Goal: Communication & Community: Answer question/provide support

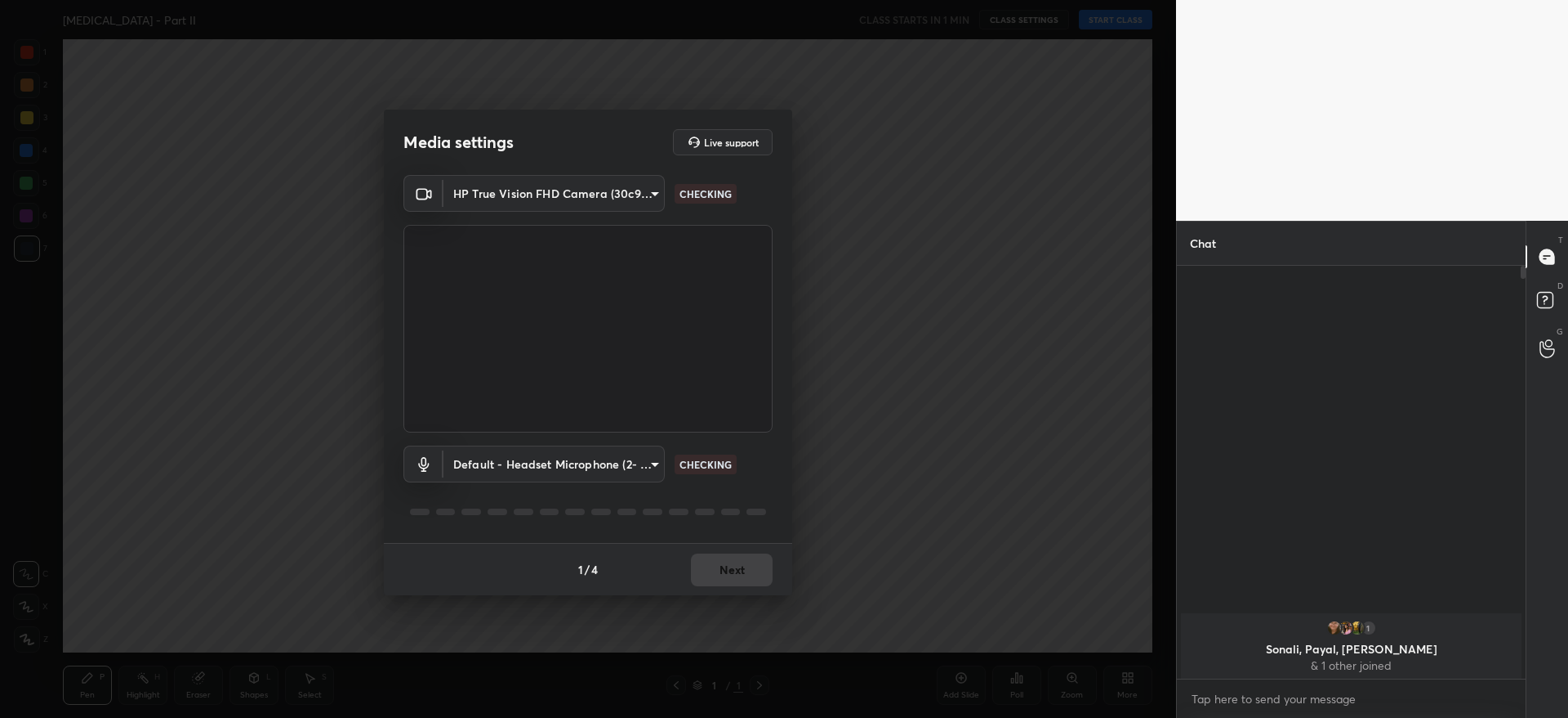
scroll to position [6, 6]
click at [656, 593] on div "1 / 4 Next" at bounding box center [588, 569] width 408 height 53
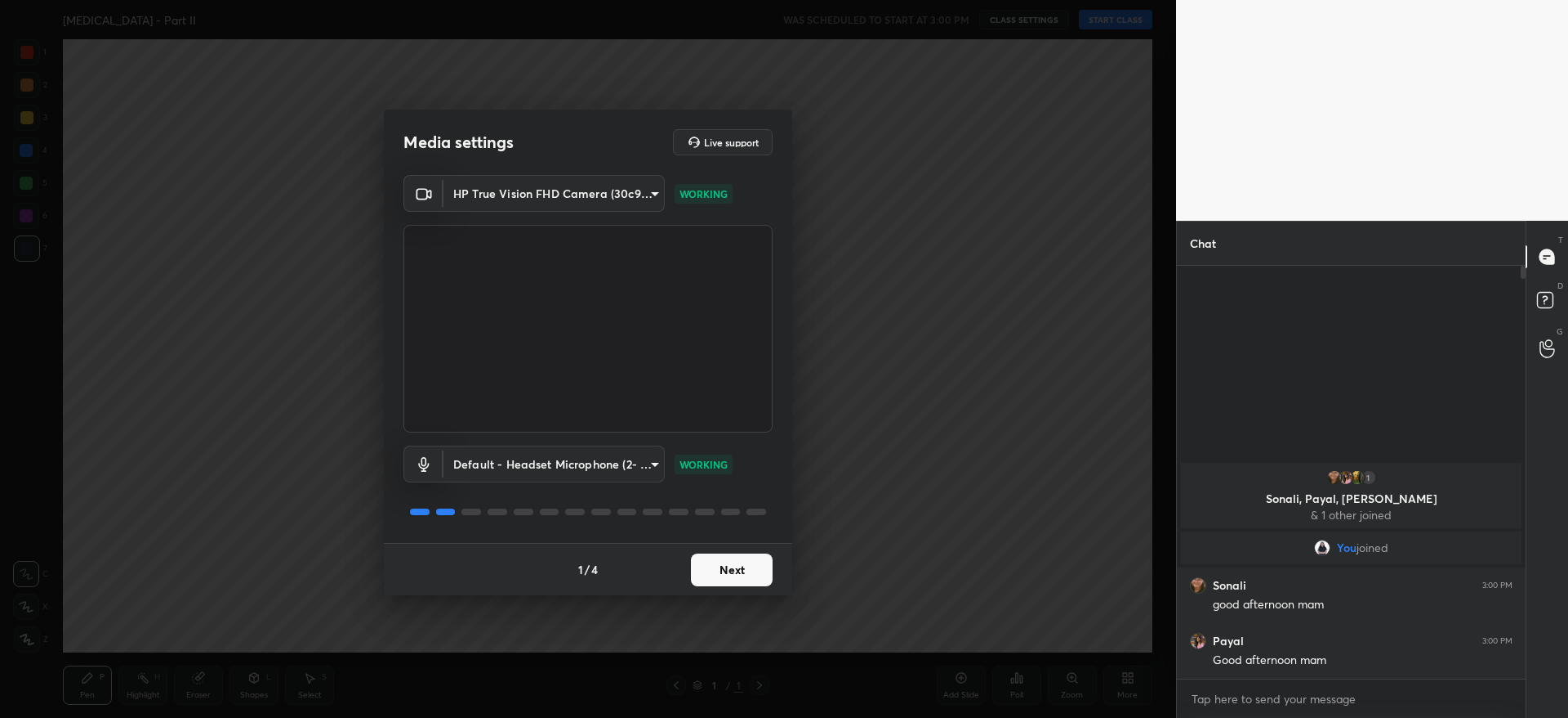
click at [747, 569] on button "Next" at bounding box center [731, 570] width 81 height 33
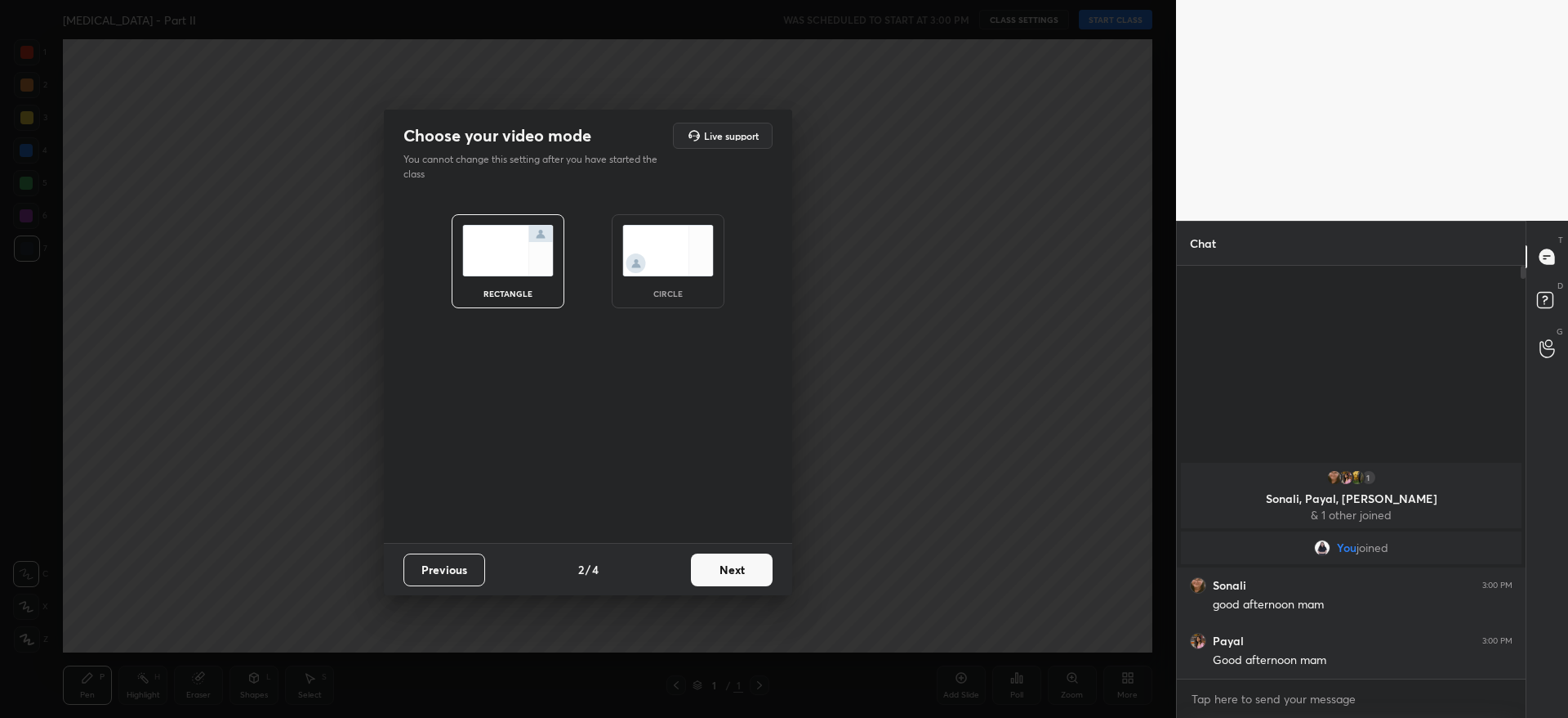
click at [743, 568] on button "Next" at bounding box center [731, 570] width 81 height 33
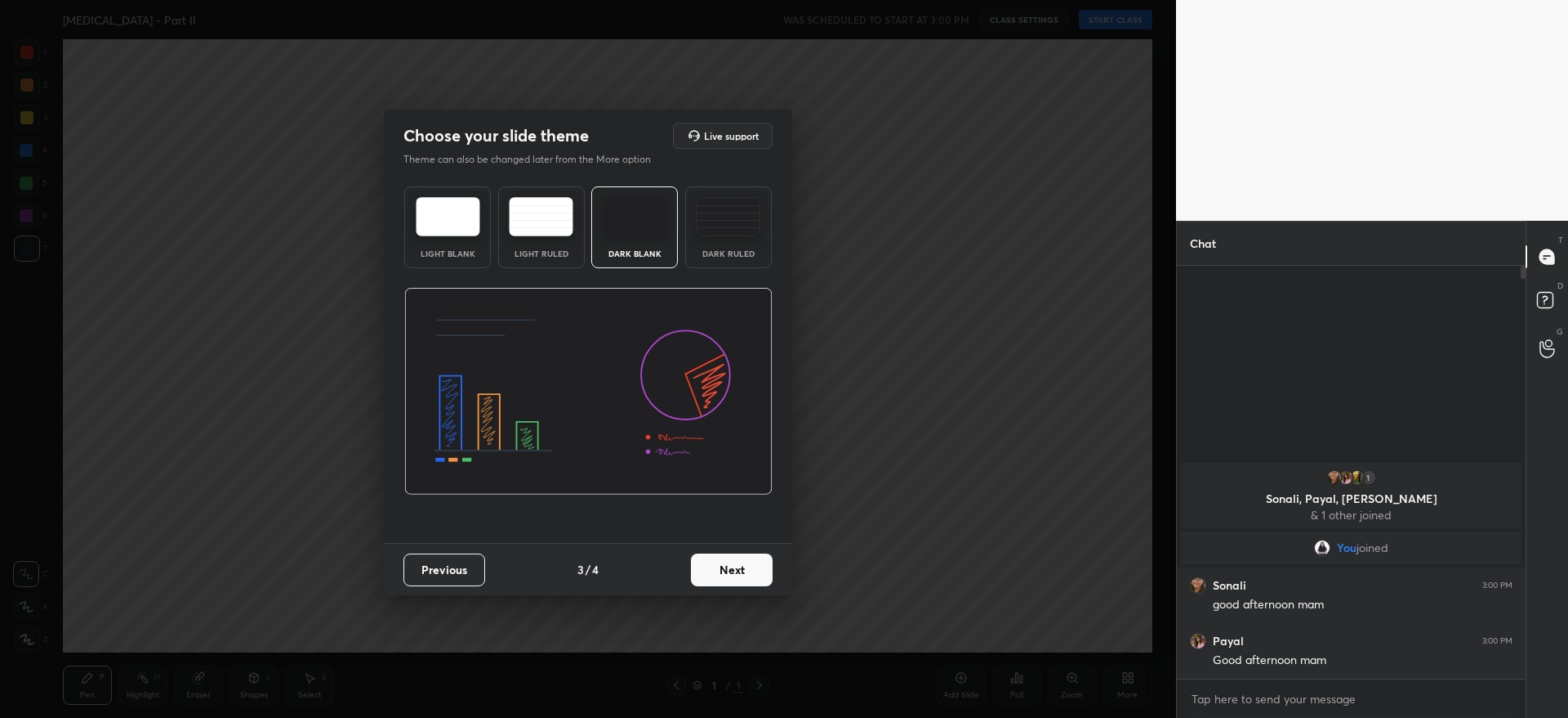
click at [741, 574] on button "Next" at bounding box center [731, 570] width 81 height 33
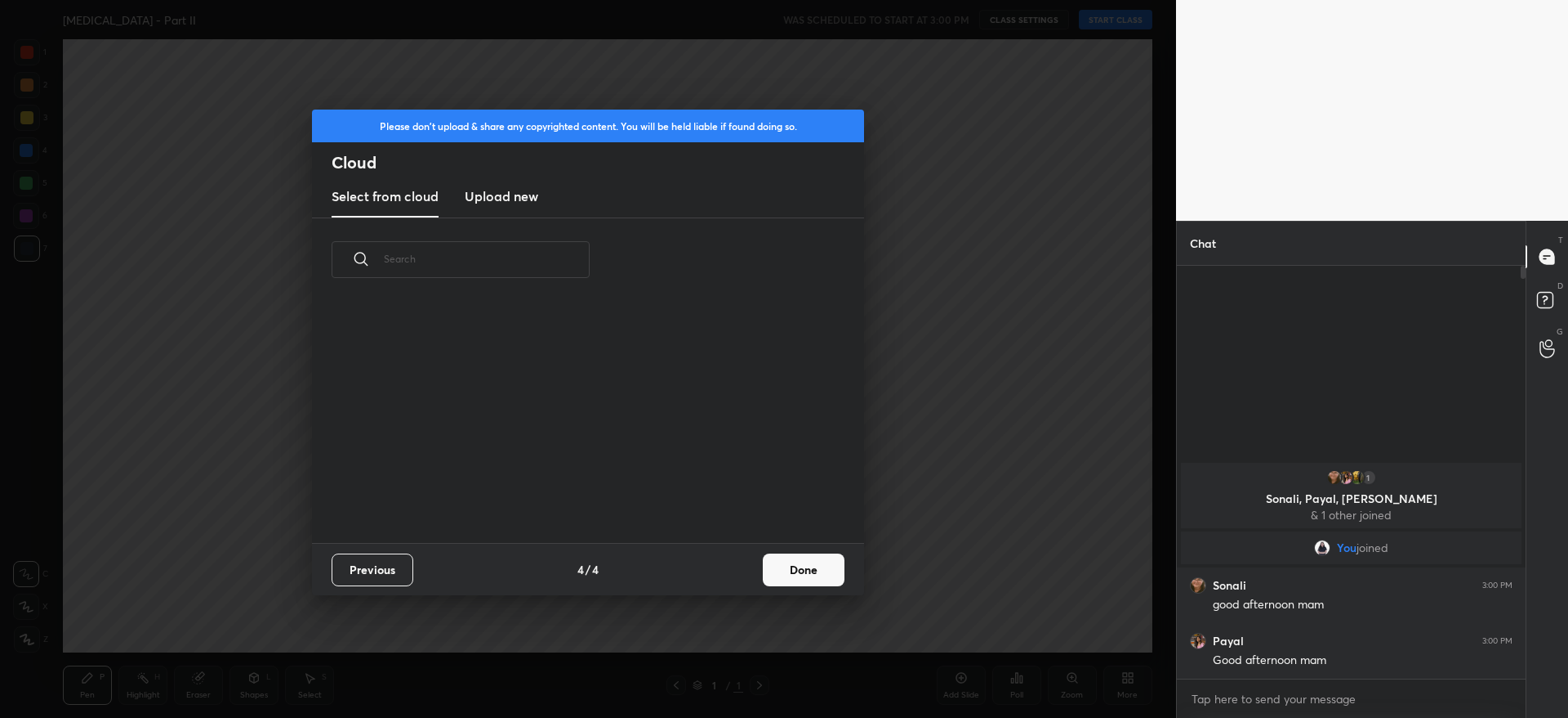
click at [784, 568] on button "Done" at bounding box center [803, 570] width 81 height 33
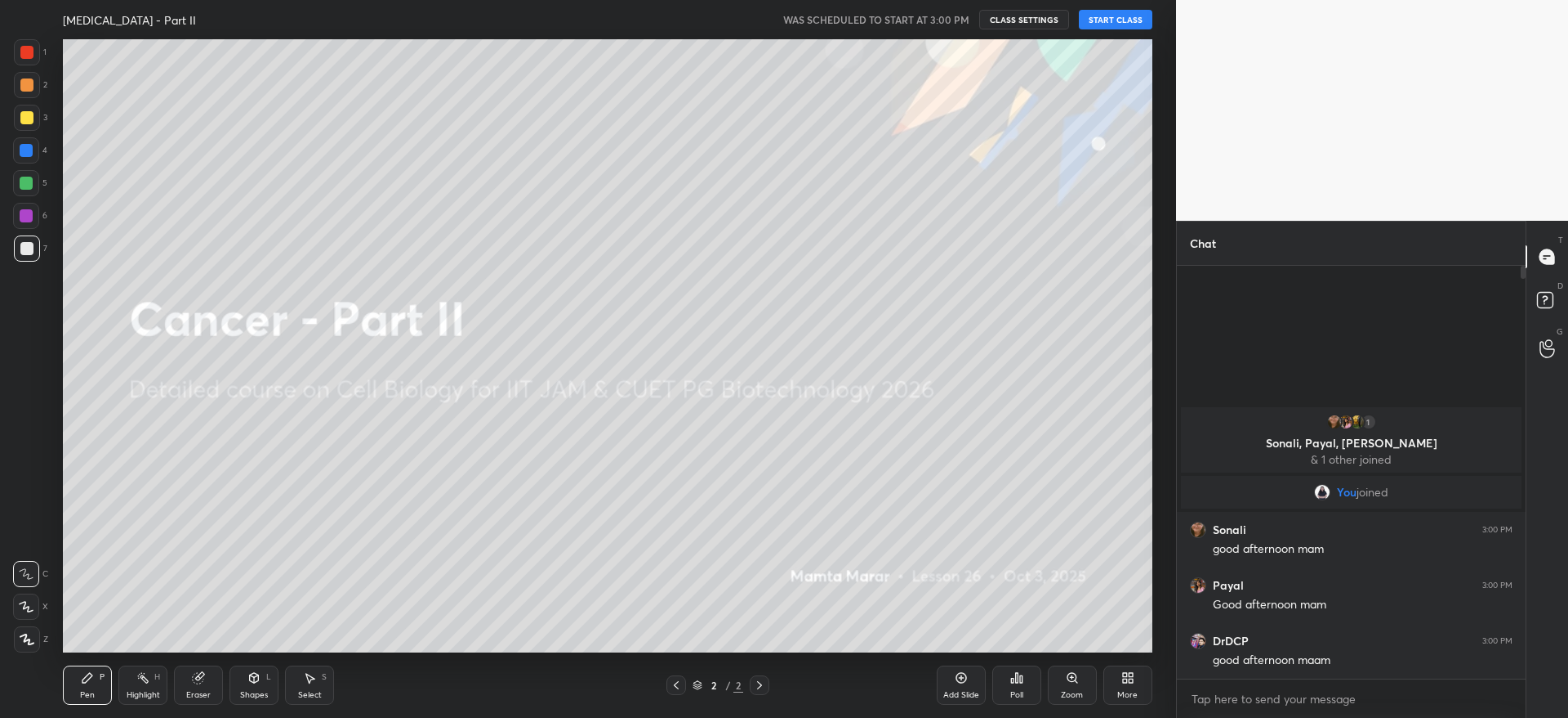
click at [1125, 19] on button "START CLASS" at bounding box center [1115, 19] width 74 height 20
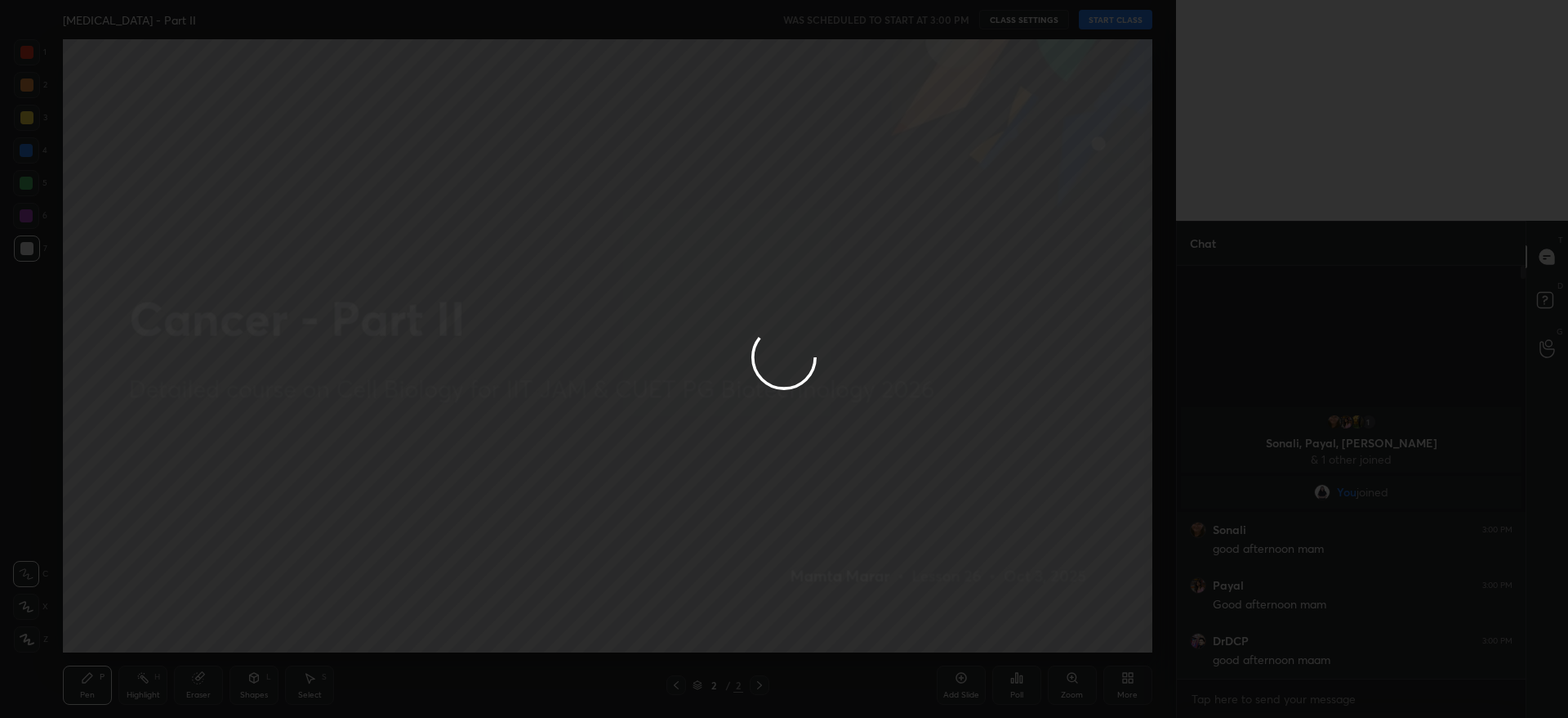
type textarea "x"
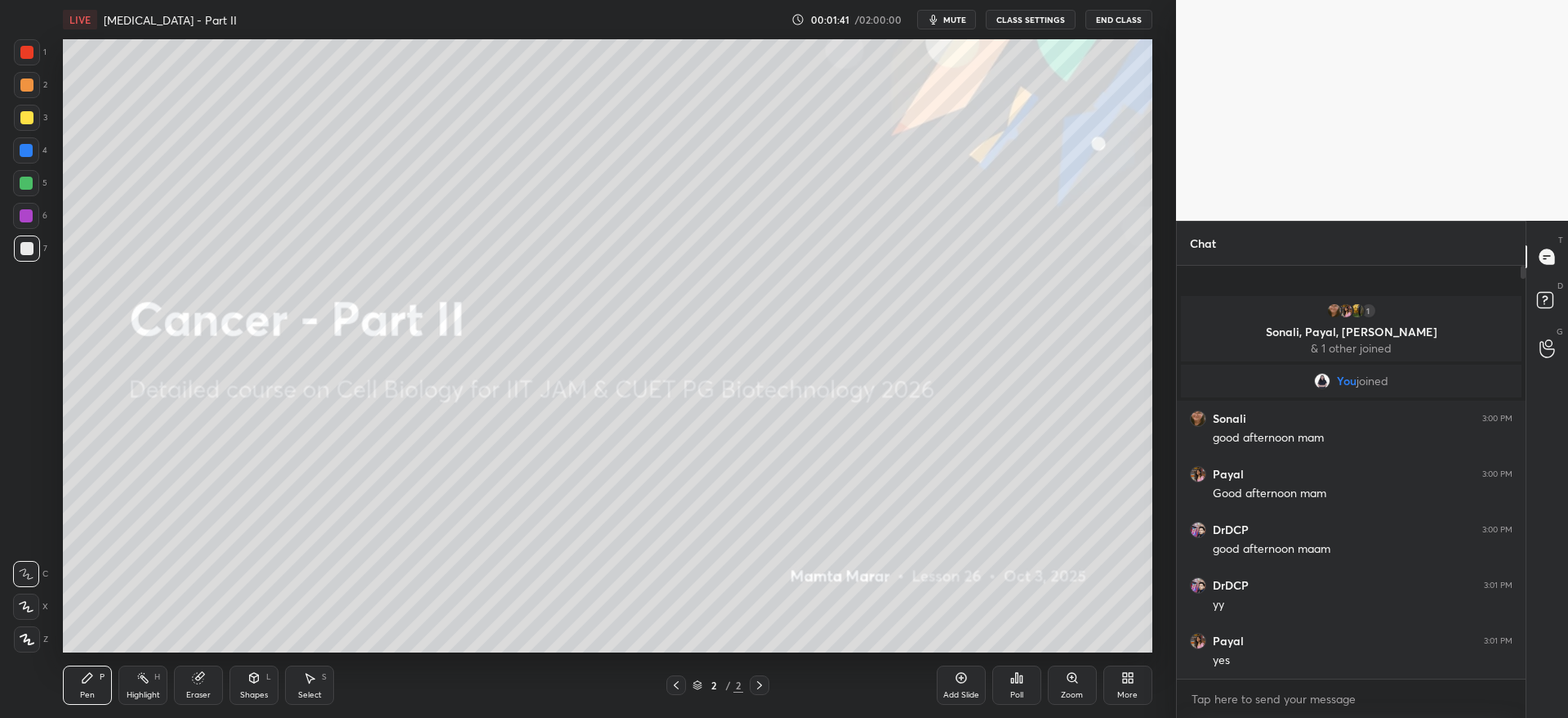
click at [1136, 684] on div "More" at bounding box center [1128, 685] width 49 height 39
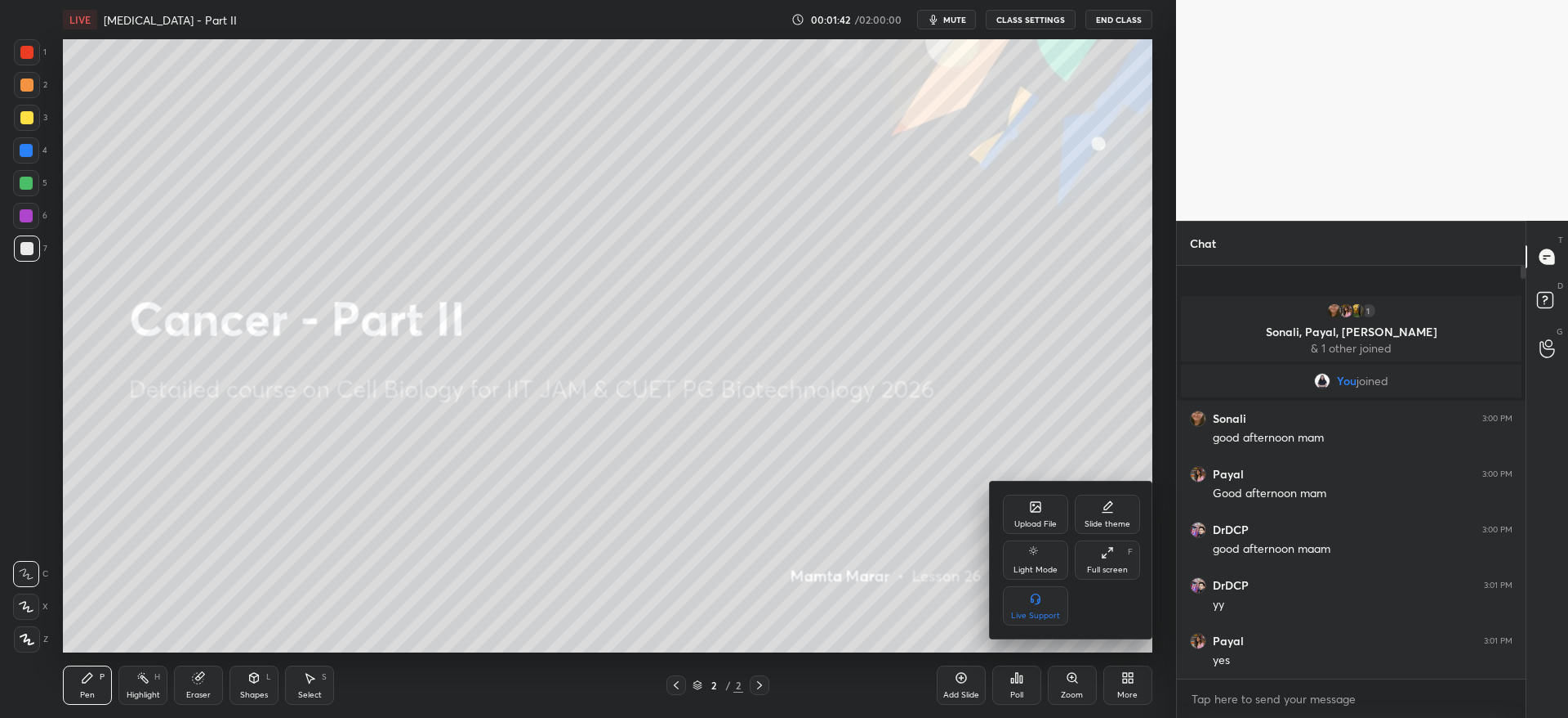
click at [1037, 515] on div "Upload File" at bounding box center [1036, 513] width 65 height 39
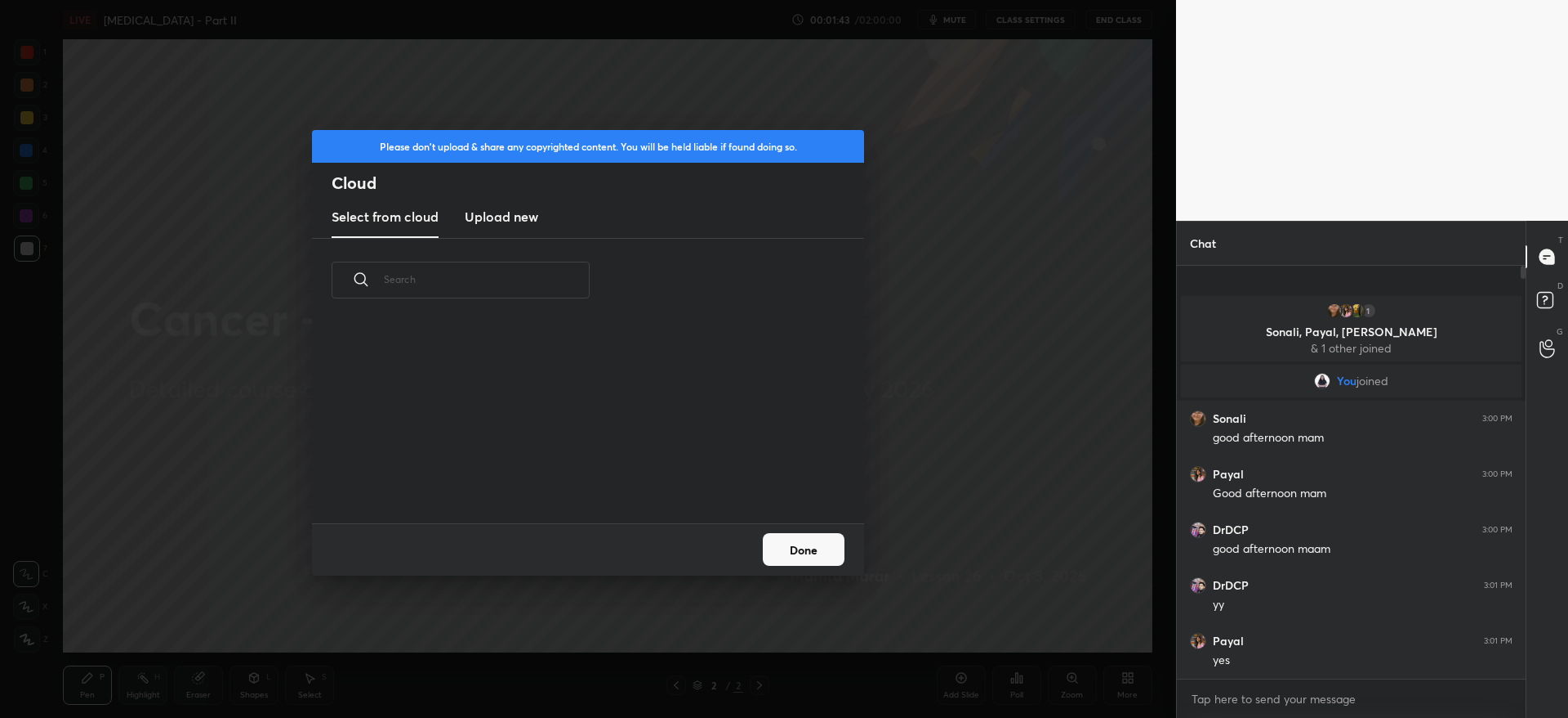
scroll to position [201, 525]
click at [511, 222] on h3 "Upload new" at bounding box center [501, 216] width 74 height 20
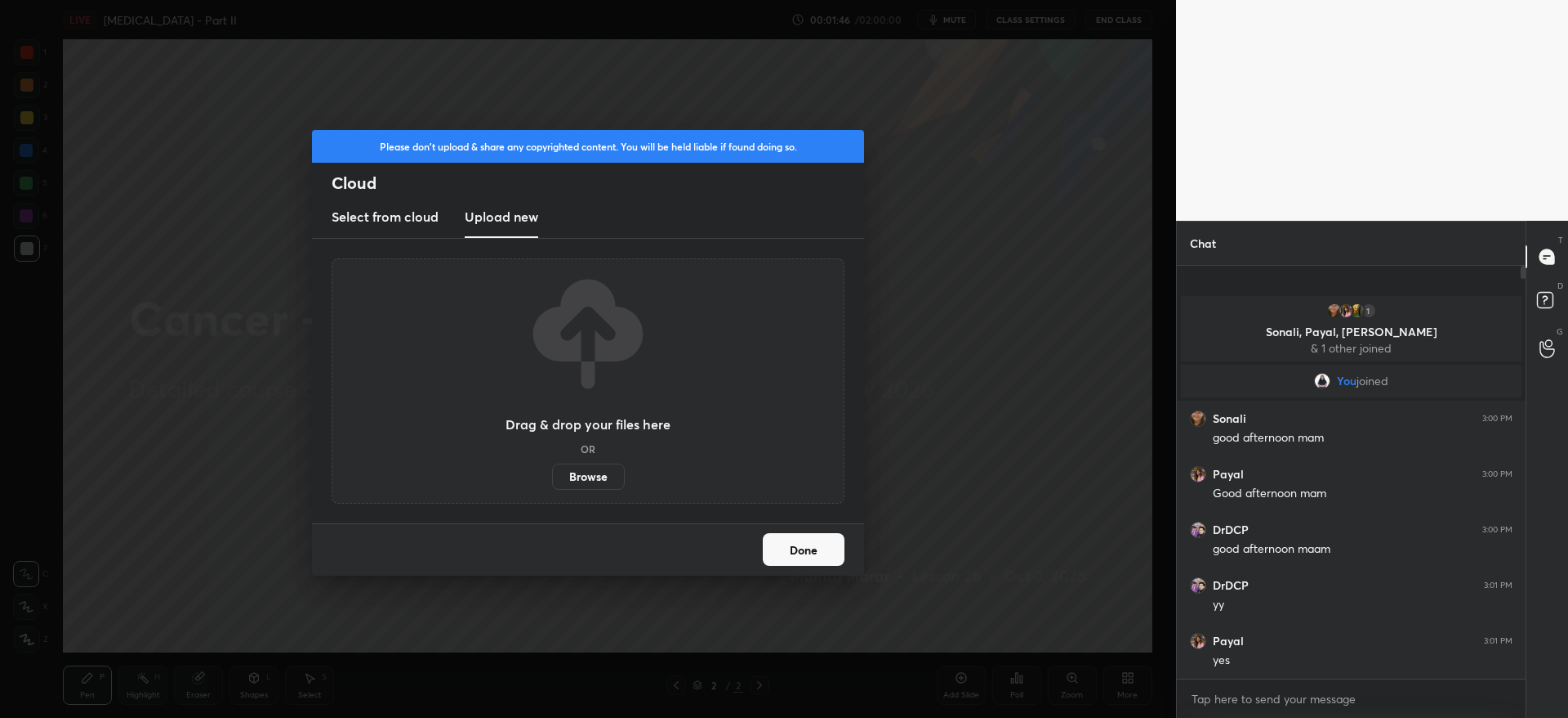
click at [599, 481] on label "Browse" at bounding box center [589, 476] width 73 height 26
click at [552, 481] on input "Browse" at bounding box center [552, 476] width 0 height 26
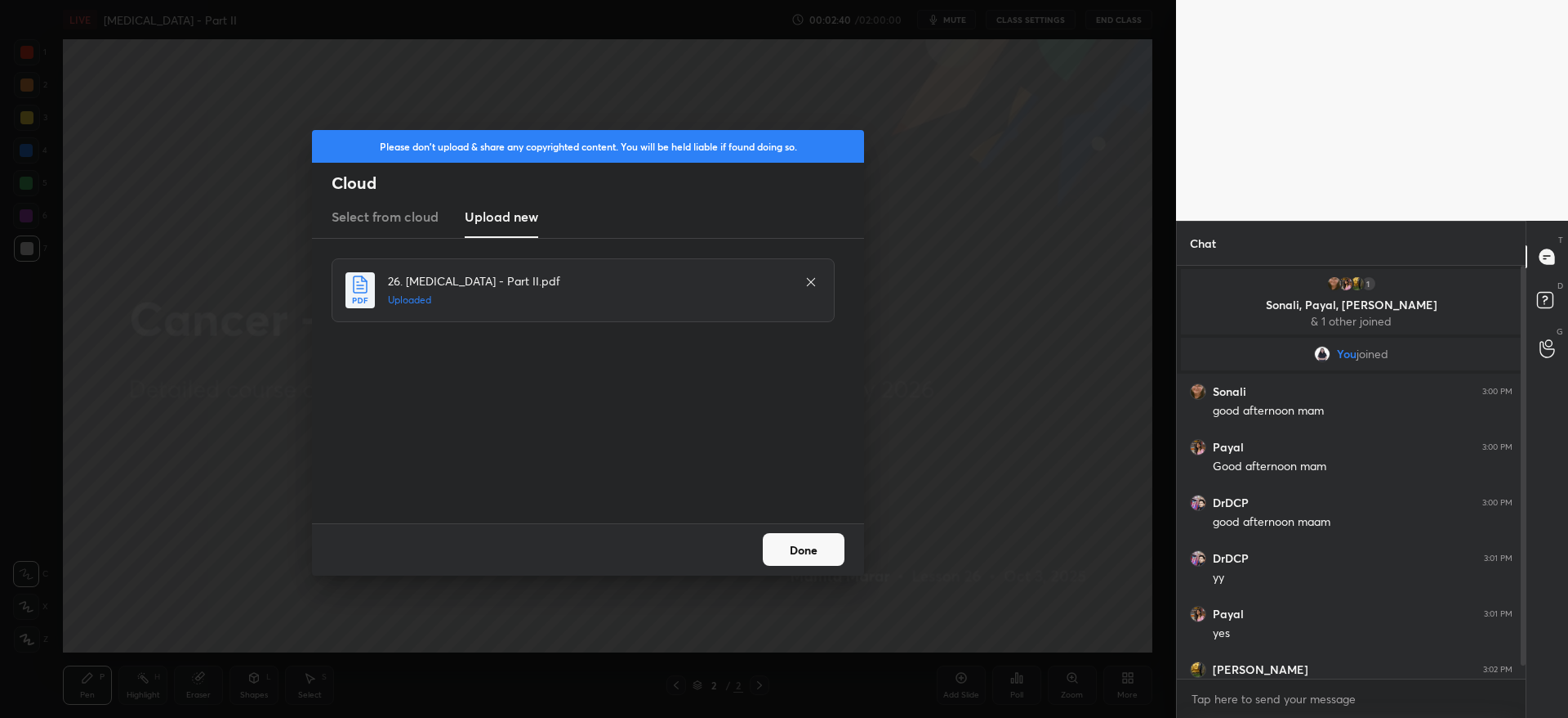
click at [807, 548] on button "Done" at bounding box center [803, 549] width 81 height 33
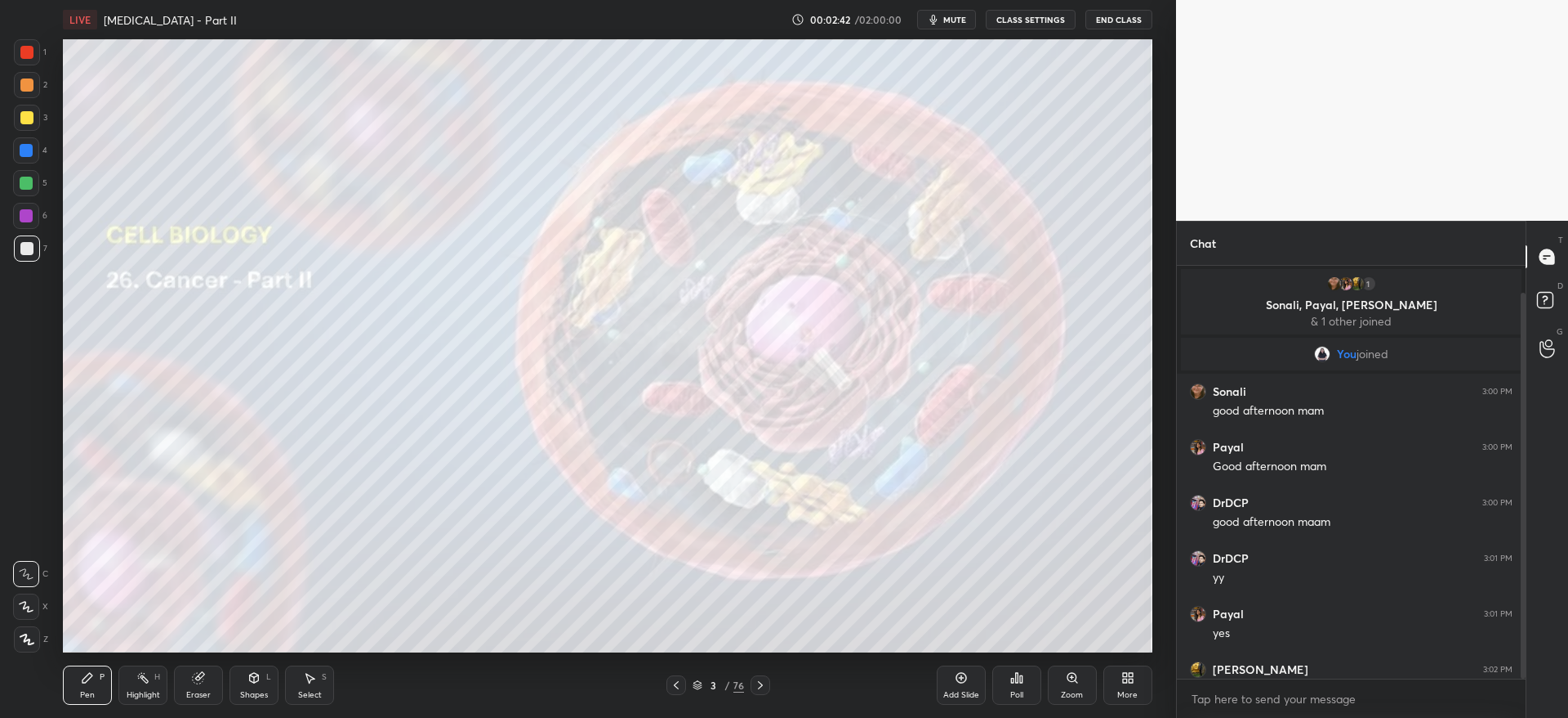
scroll to position [29, 0]
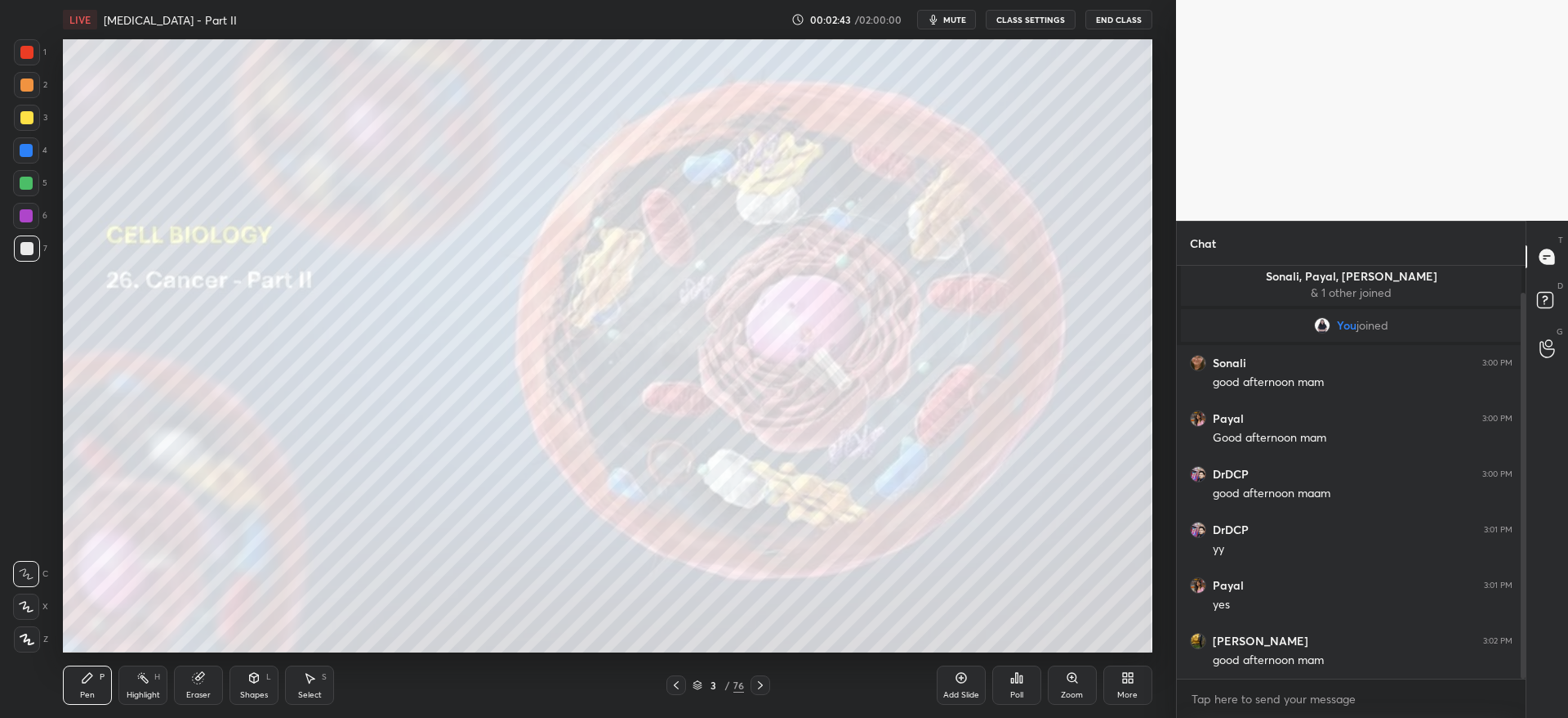
drag, startPoint x: 1525, startPoint y: 511, endPoint x: 1526, endPoint y: 598, distance: 87.0
click at [1527, 602] on div "Chat 1 Sonali, Payal, Kavya & 1 other joined You joined Sonali 3:00 PM good aft…" at bounding box center [1372, 469] width 392 height 497
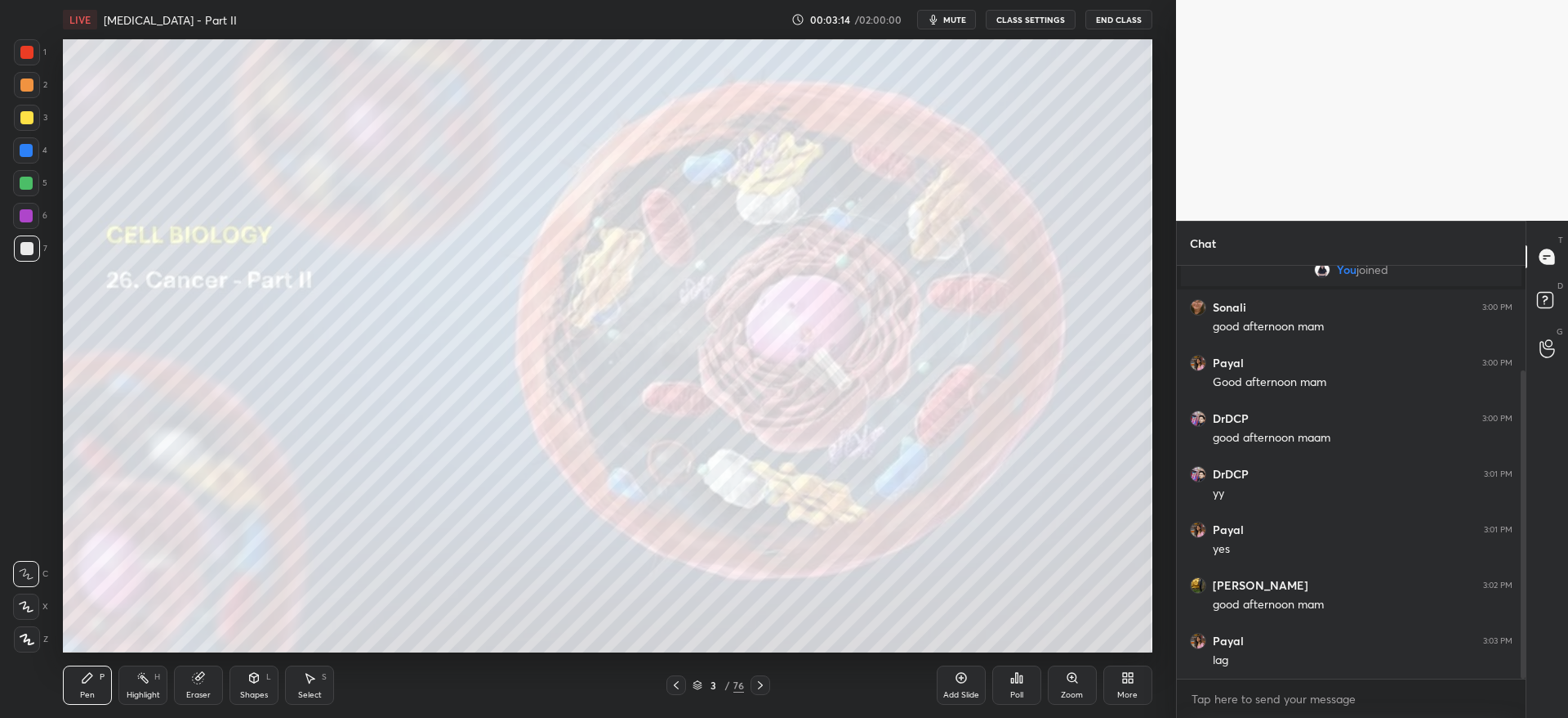
scroll to position [140, 0]
click at [27, 124] on div at bounding box center [27, 117] width 26 height 26
click at [760, 677] on div at bounding box center [761, 685] width 20 height 20
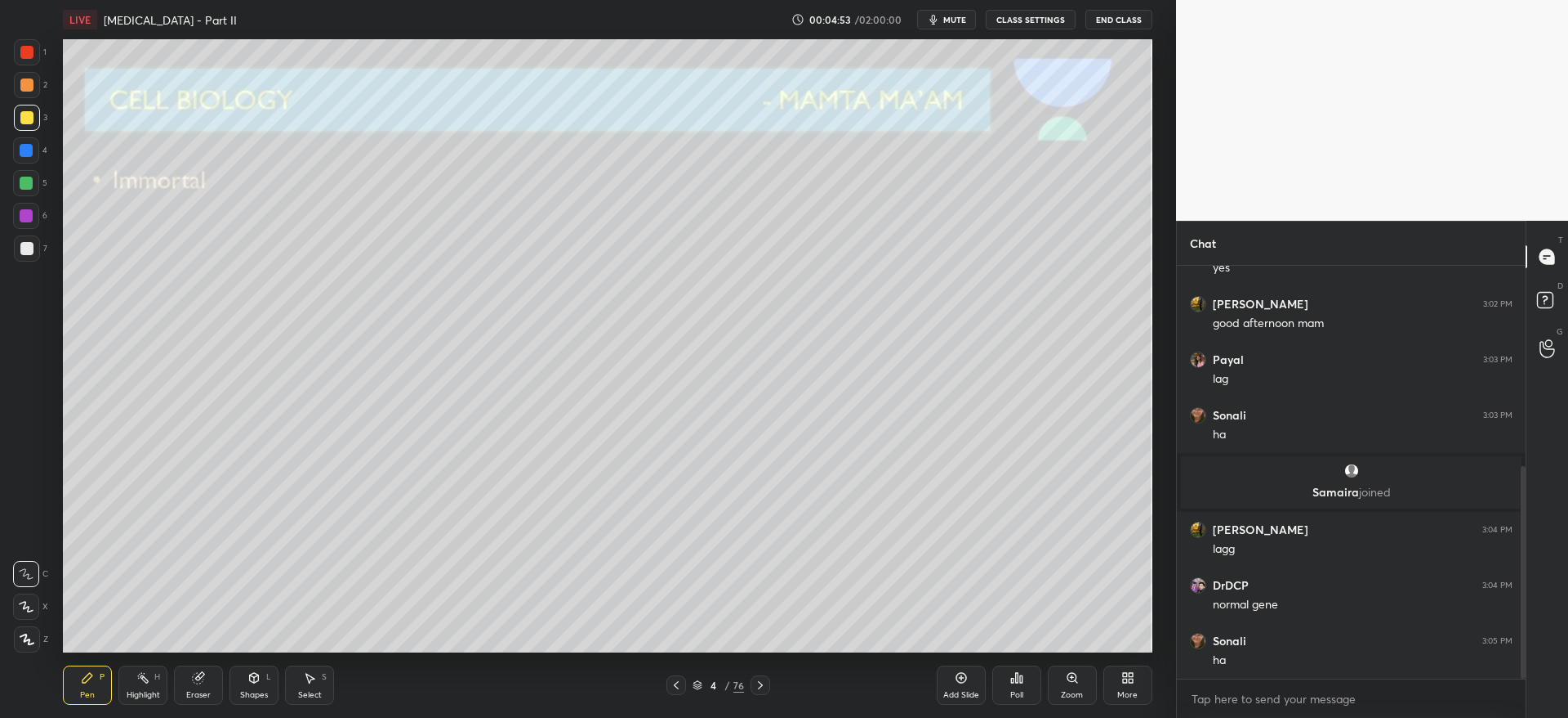
scroll to position [390, 0]
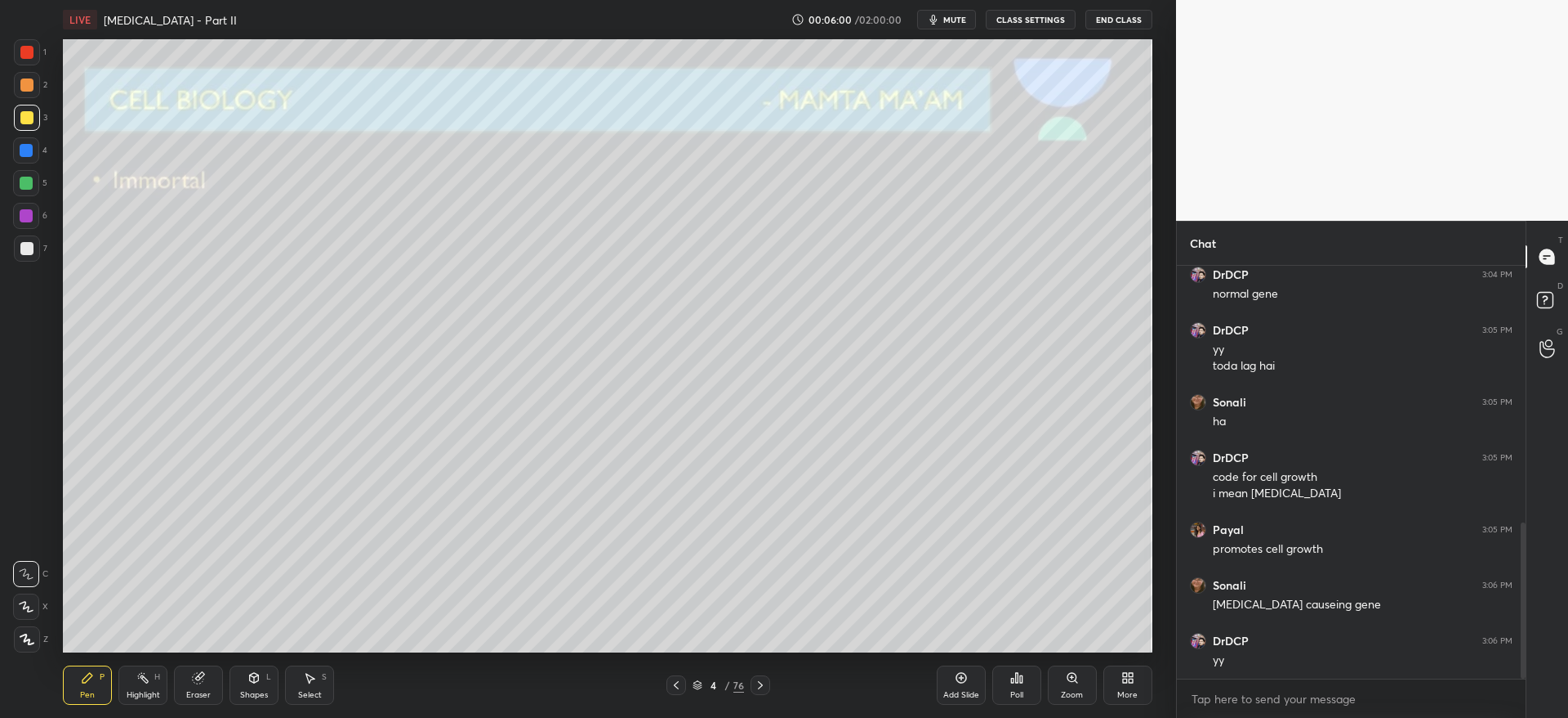
scroll to position [692, 0]
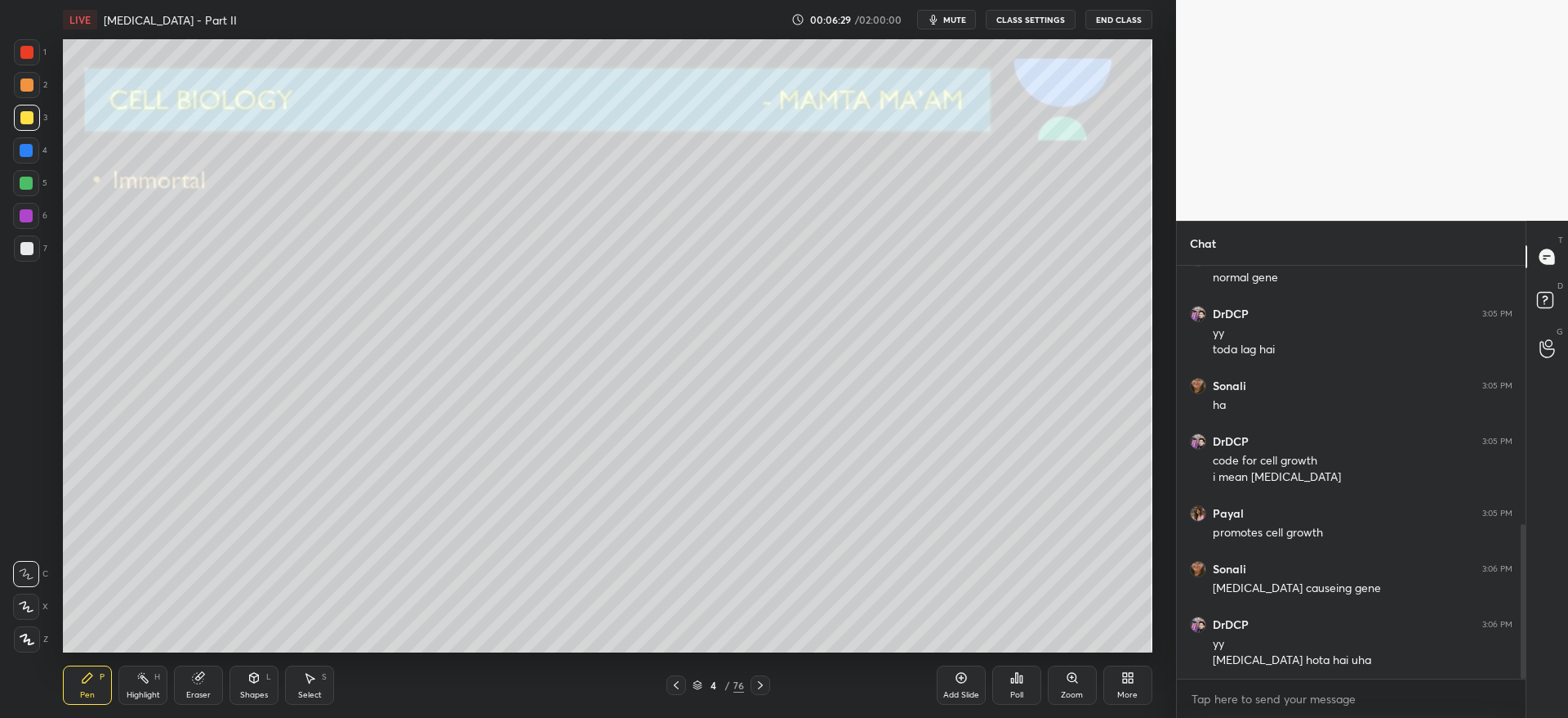
click at [27, 242] on div at bounding box center [27, 249] width 13 height 13
click at [676, 688] on icon at bounding box center [677, 685] width 13 height 13
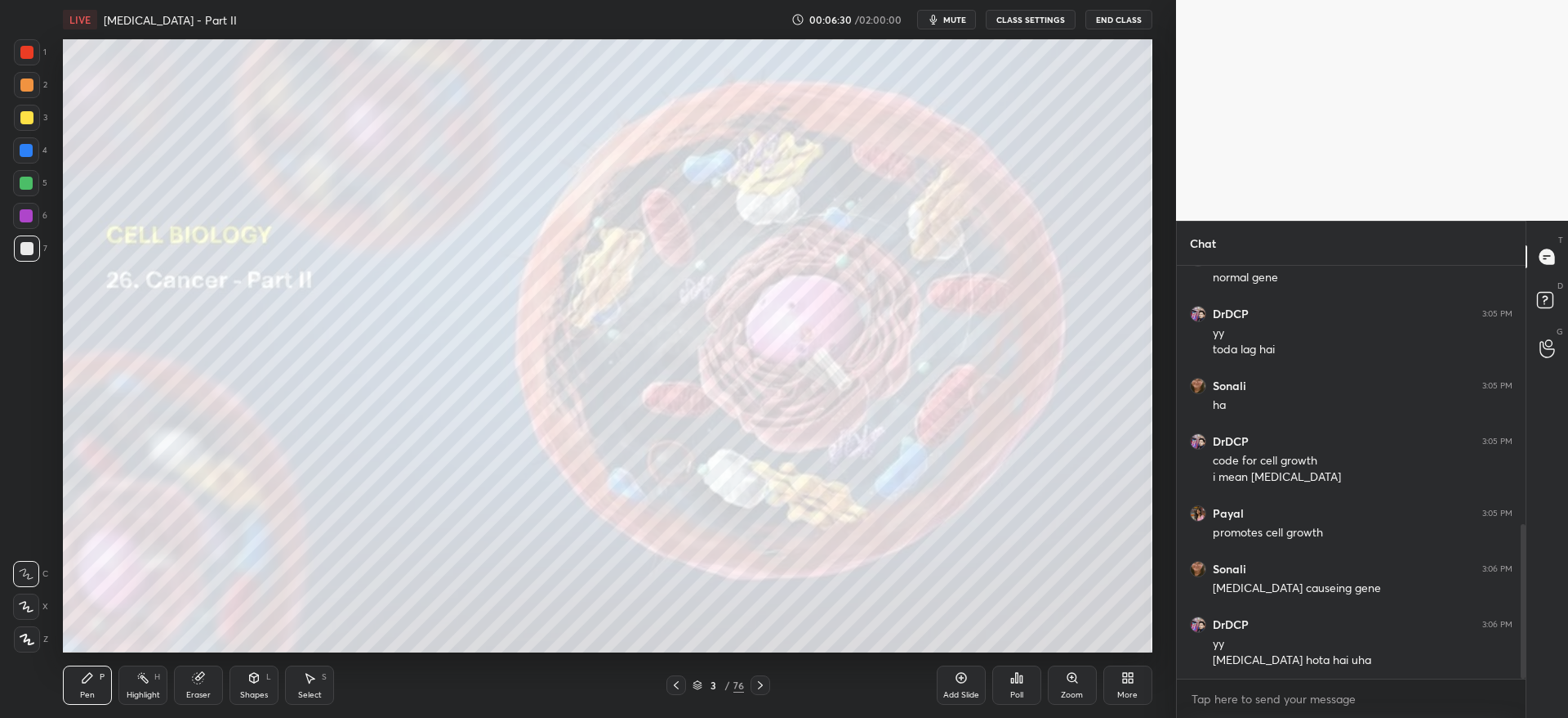
click at [968, 685] on div "Add Slide" at bounding box center [960, 685] width 49 height 39
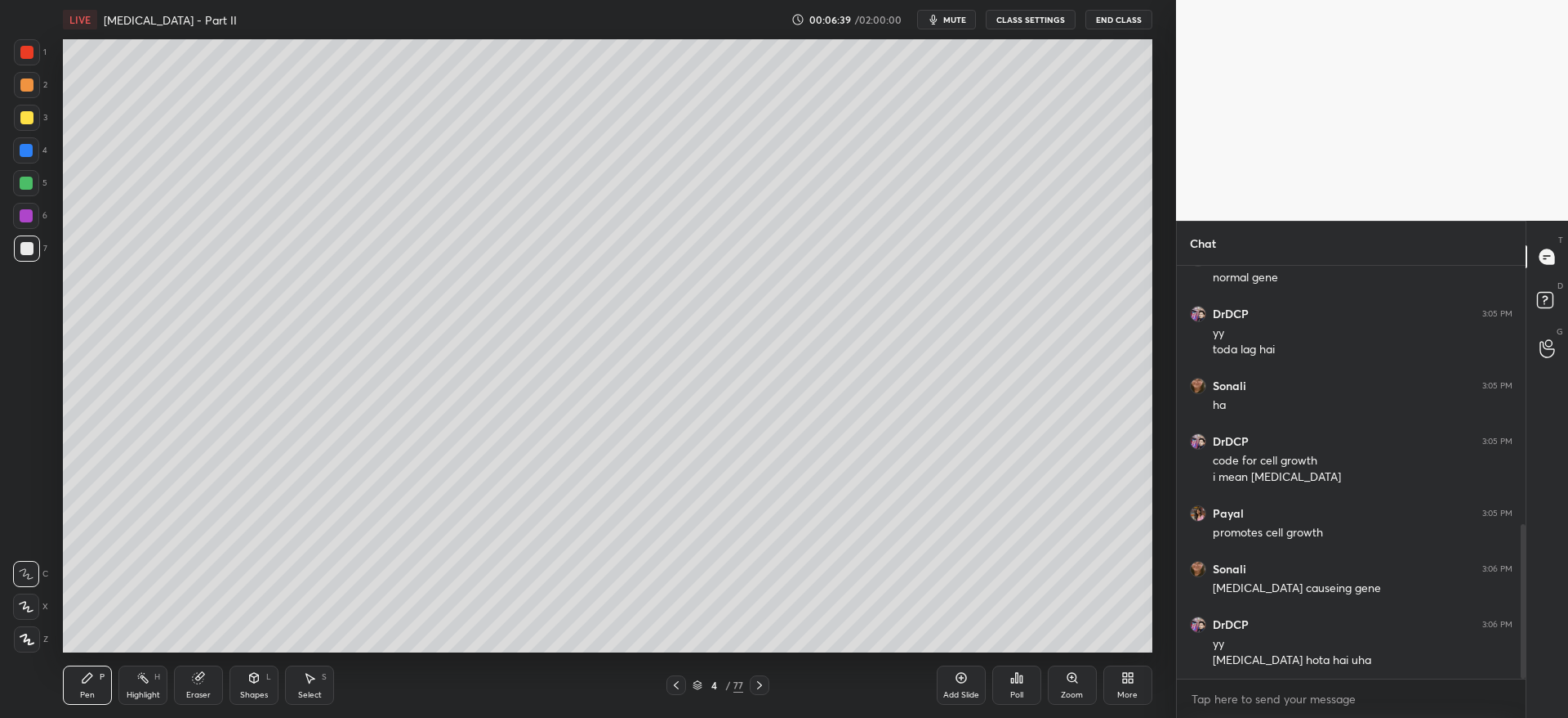
click at [217, 684] on div "Eraser" at bounding box center [198, 685] width 49 height 39
click at [67, 683] on div "Pen P" at bounding box center [87, 685] width 49 height 39
click at [7, 117] on div "1 2 3 4 5 6 7 C X Z C X Z E E Erase all H H" at bounding box center [26, 345] width 53 height 613
click at [20, 126] on div at bounding box center [27, 117] width 26 height 26
click at [24, 245] on div at bounding box center [27, 249] width 13 height 13
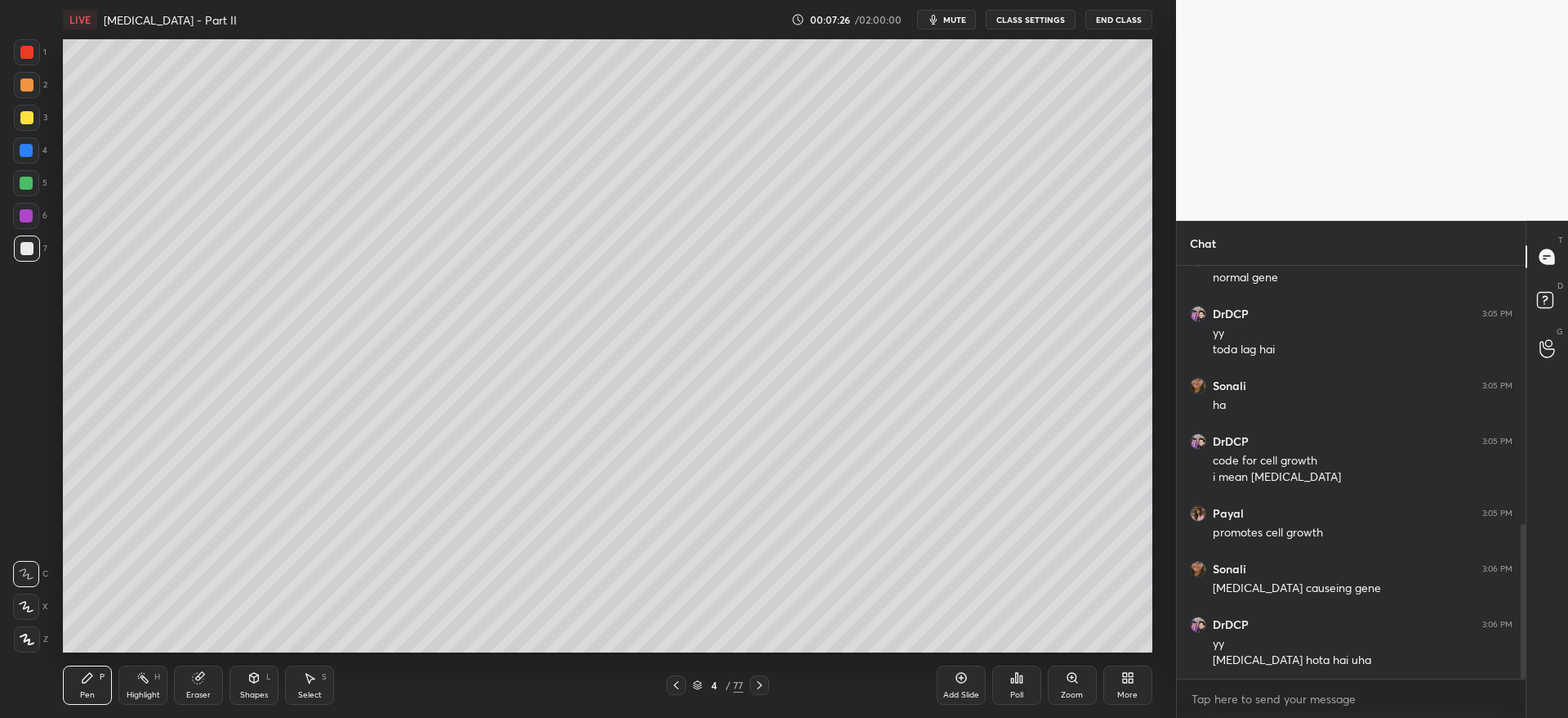
click at [36, 129] on div "3" at bounding box center [31, 120] width 33 height 33
drag, startPoint x: 200, startPoint y: 679, endPoint x: 196, endPoint y: 661, distance: 18.4
click at [200, 672] on icon at bounding box center [199, 678] width 13 height 13
click at [93, 684] on div "Pen P" at bounding box center [87, 685] width 49 height 39
click at [24, 247] on div at bounding box center [27, 249] width 13 height 13
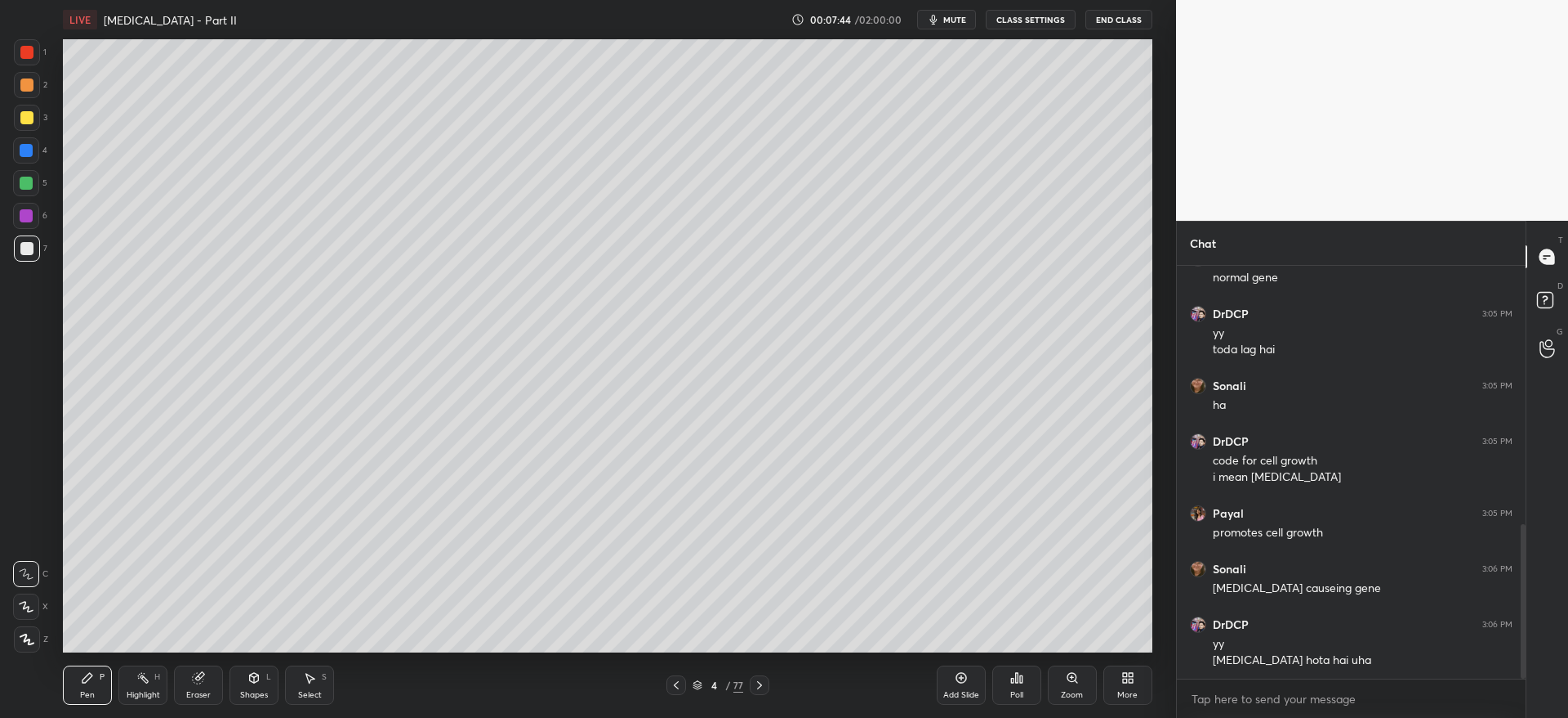
click at [40, 121] on div "3" at bounding box center [31, 117] width 33 height 26
click at [762, 684] on icon at bounding box center [760, 685] width 13 height 13
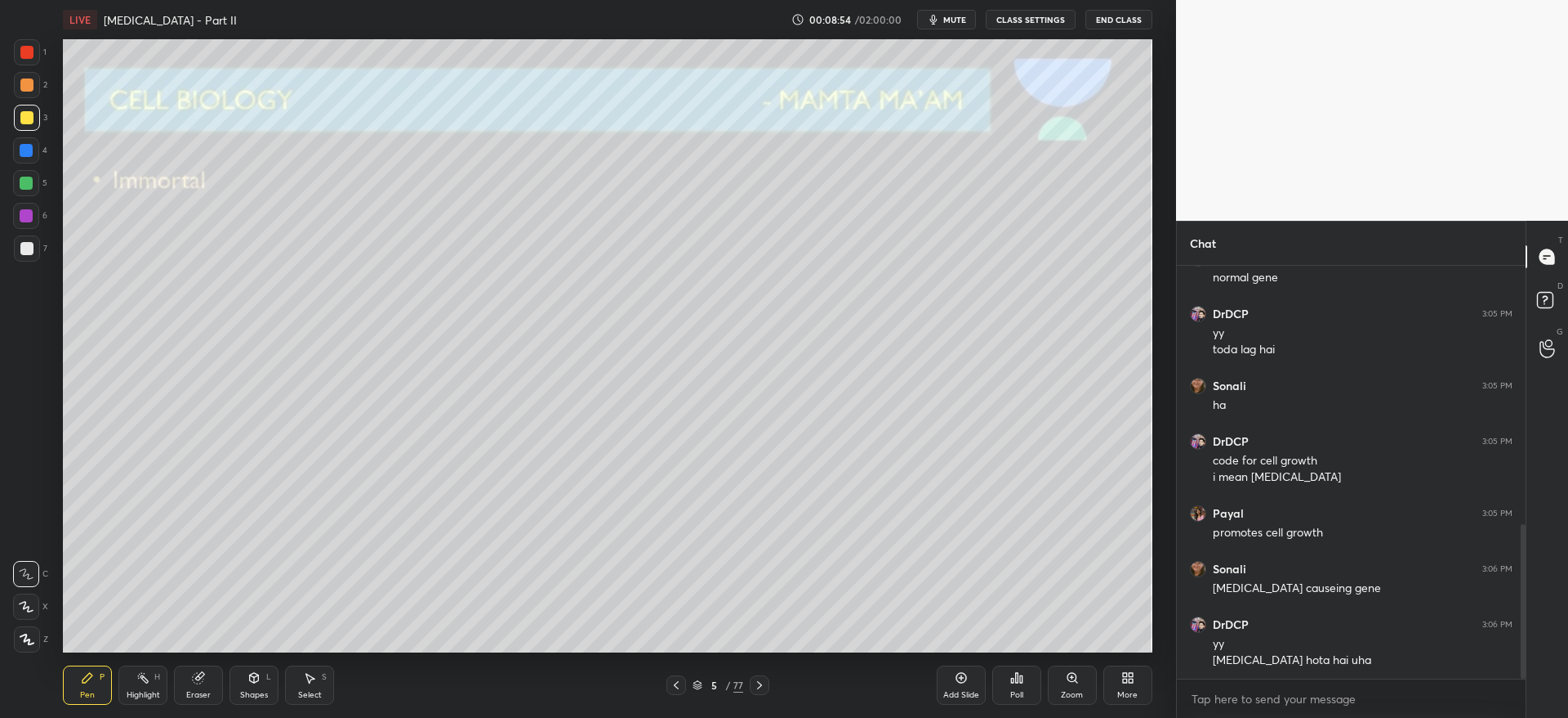
click at [33, 155] on div at bounding box center [26, 150] width 26 height 26
drag, startPoint x: 28, startPoint y: 209, endPoint x: 32, endPoint y: 249, distance: 40.2
click at [28, 211] on div at bounding box center [27, 216] width 13 height 13
click at [31, 258] on div at bounding box center [27, 248] width 26 height 26
click at [28, 132] on div "3" at bounding box center [31, 120] width 33 height 33
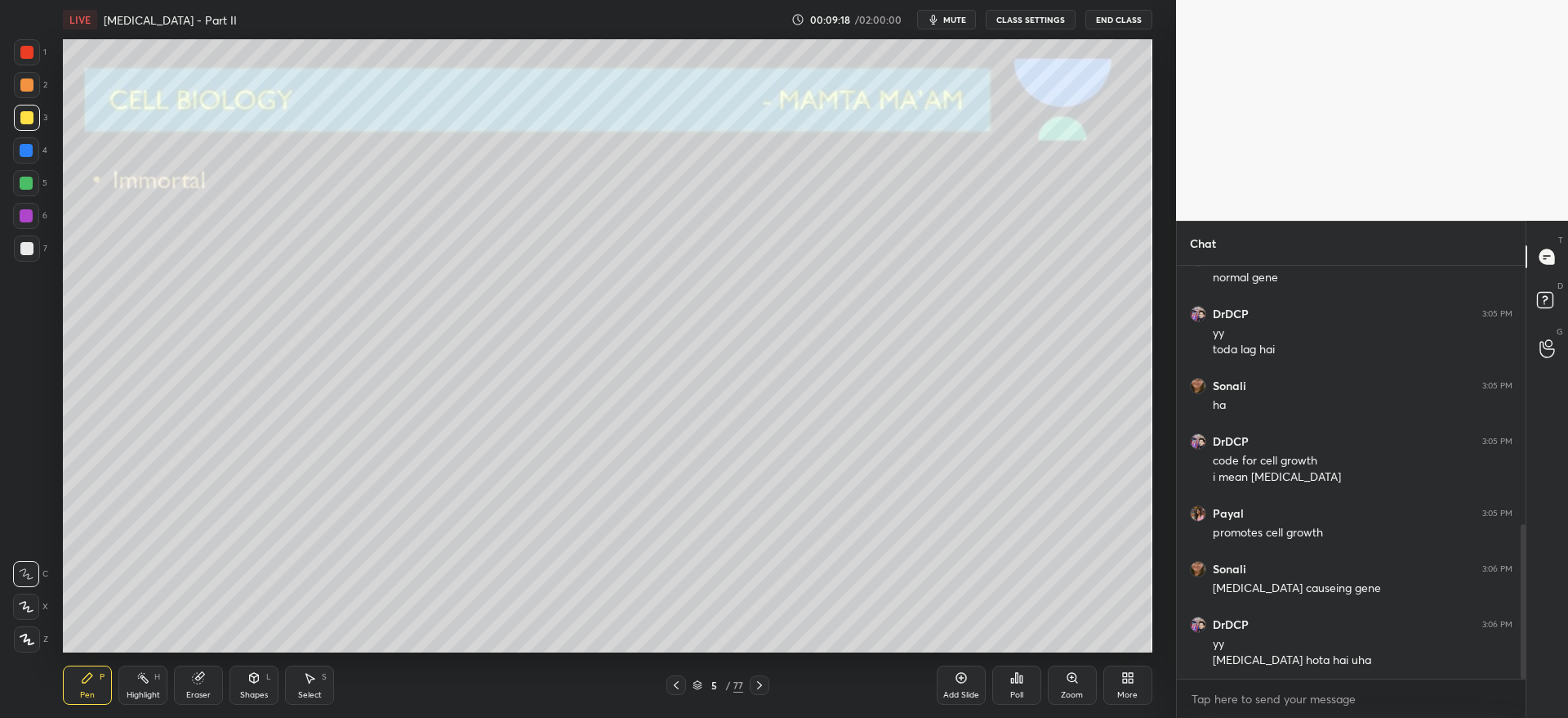
click at [25, 249] on div at bounding box center [27, 249] width 13 height 13
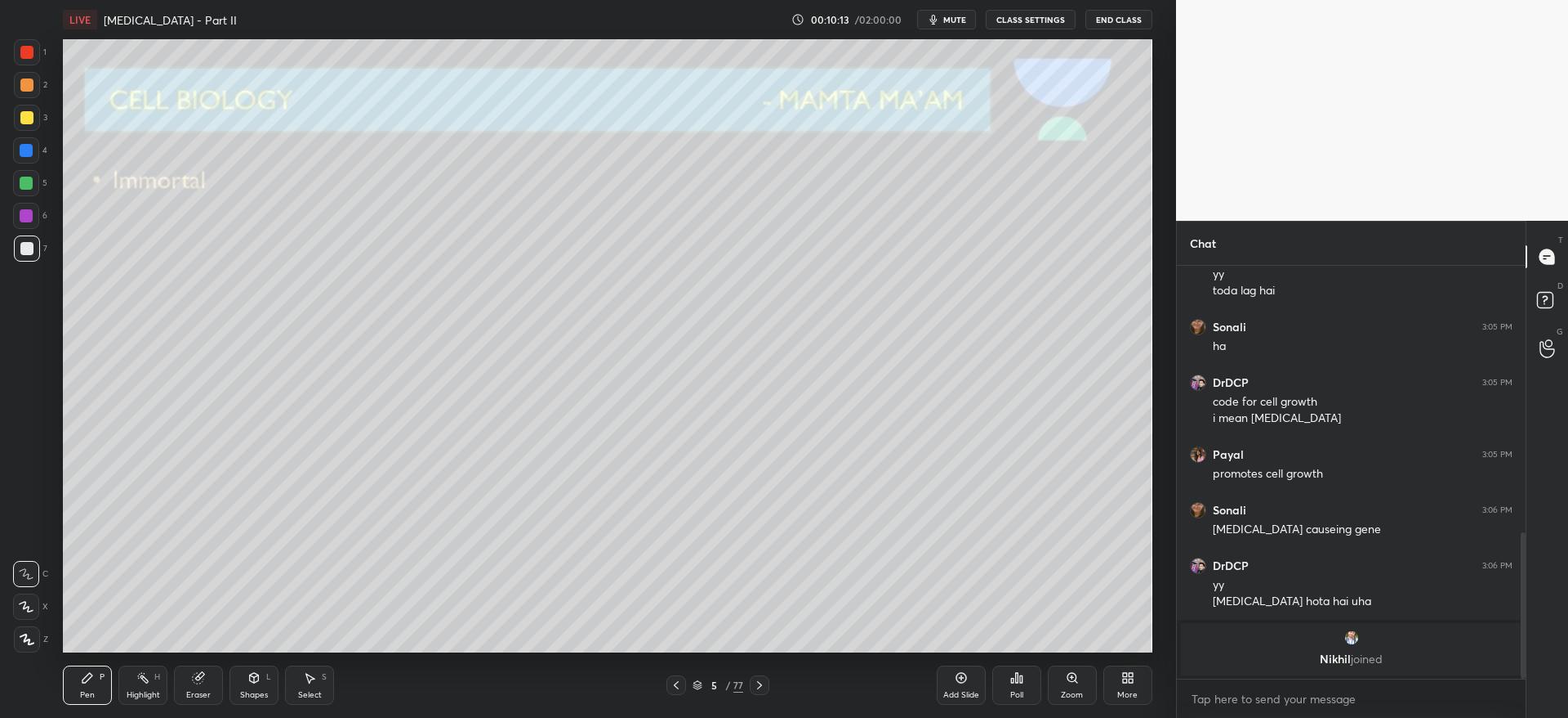
click at [23, 120] on div at bounding box center [27, 118] width 13 height 13
click at [36, 634] on div at bounding box center [27, 639] width 26 height 26
drag, startPoint x: 32, startPoint y: 246, endPoint x: 36, endPoint y: 236, distance: 10.8
click at [34, 245] on div at bounding box center [27, 248] width 26 height 26
click at [31, 149] on div at bounding box center [27, 150] width 13 height 13
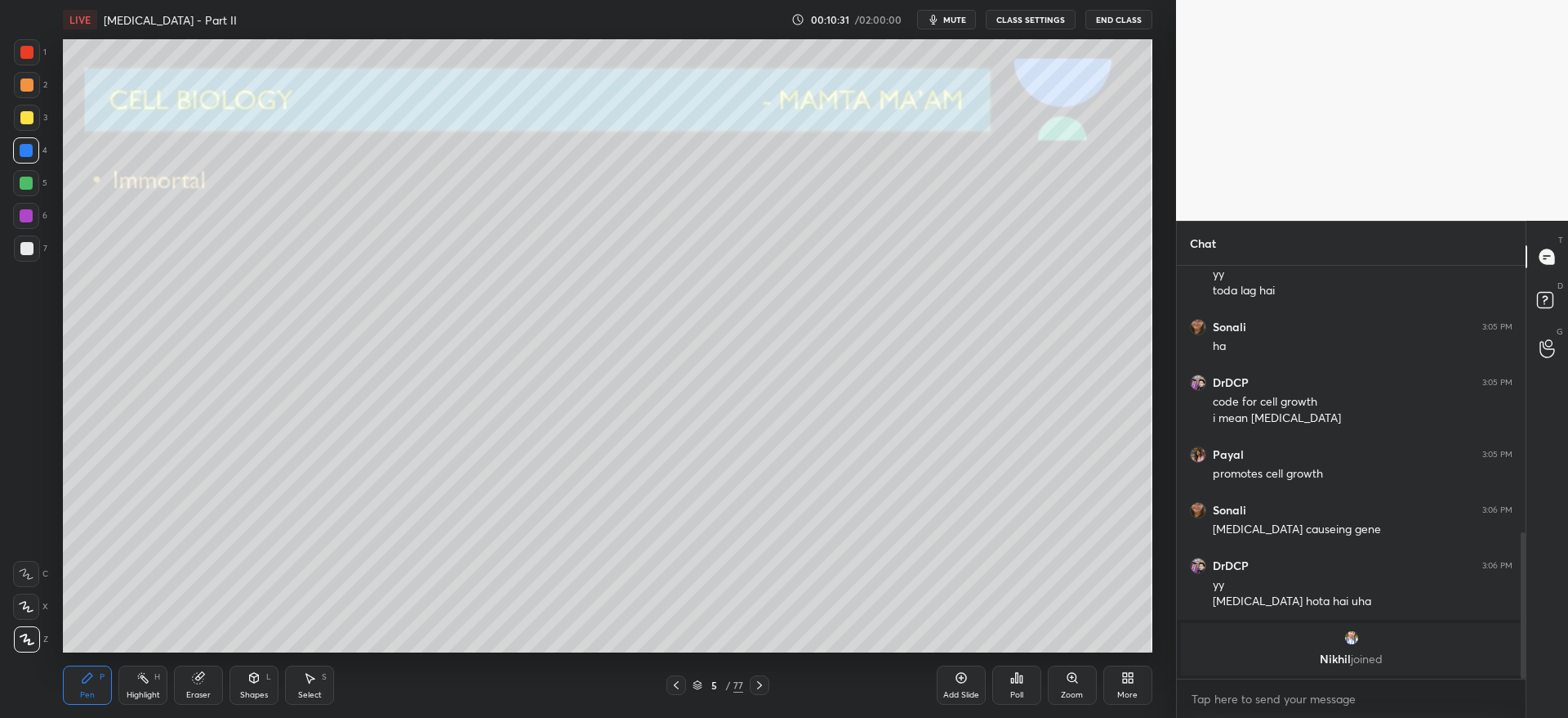
click at [23, 121] on div at bounding box center [27, 118] width 13 height 13
click at [28, 90] on div at bounding box center [27, 85] width 13 height 13
click at [759, 681] on icon at bounding box center [760, 685] width 13 height 13
click at [32, 242] on div at bounding box center [27, 248] width 26 height 26
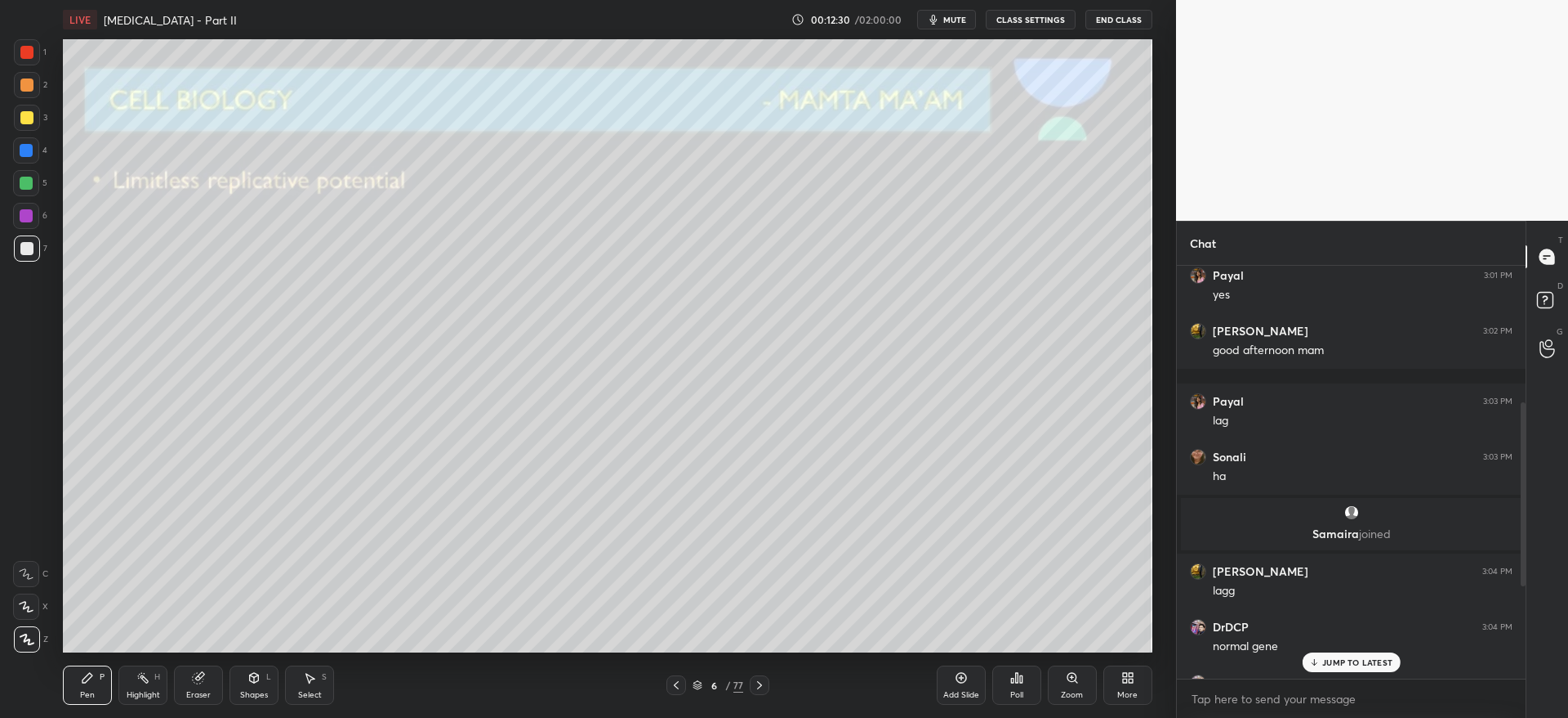
scroll to position [0, 0]
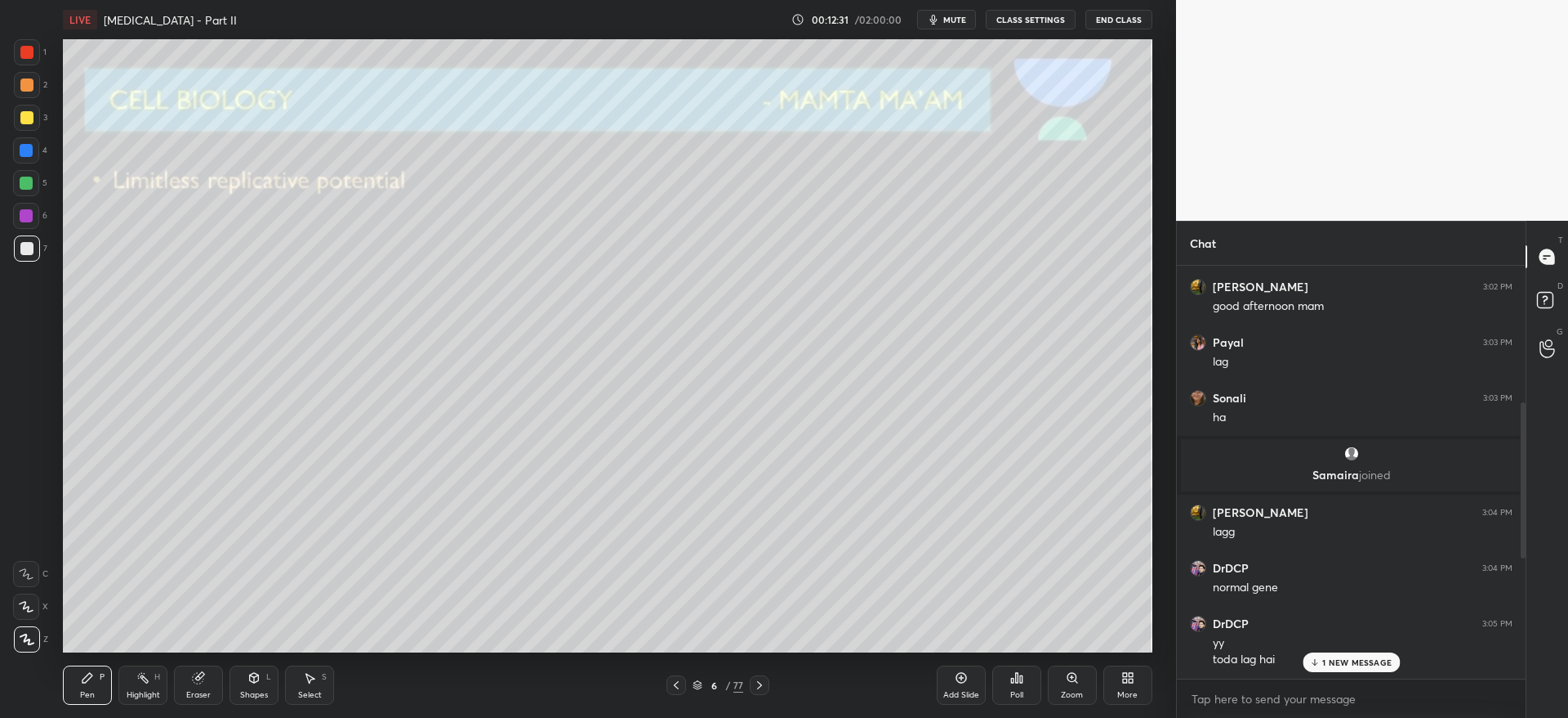
click at [1332, 662] on p "1 NEW MESSAGE" at bounding box center [1357, 662] width 70 height 10
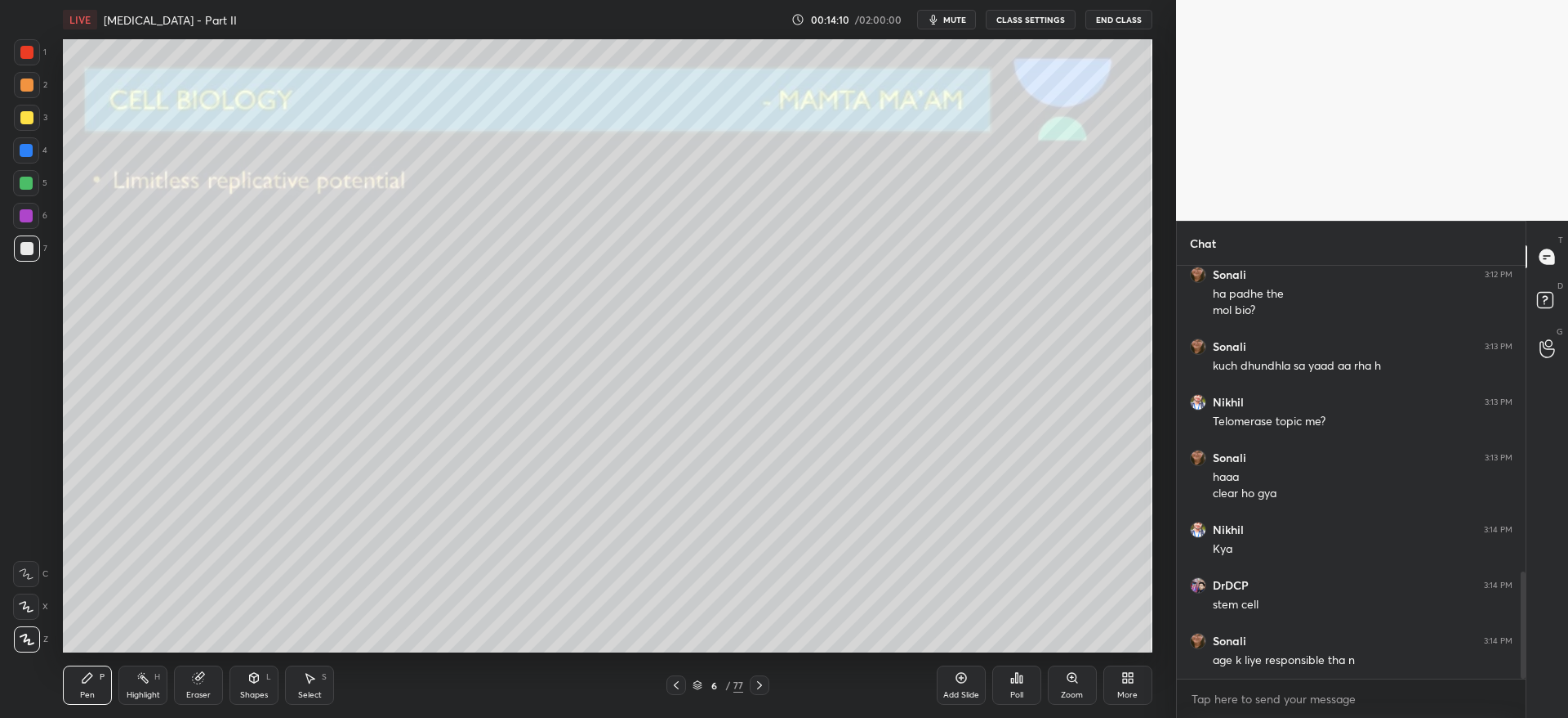
scroll to position [1229, 0]
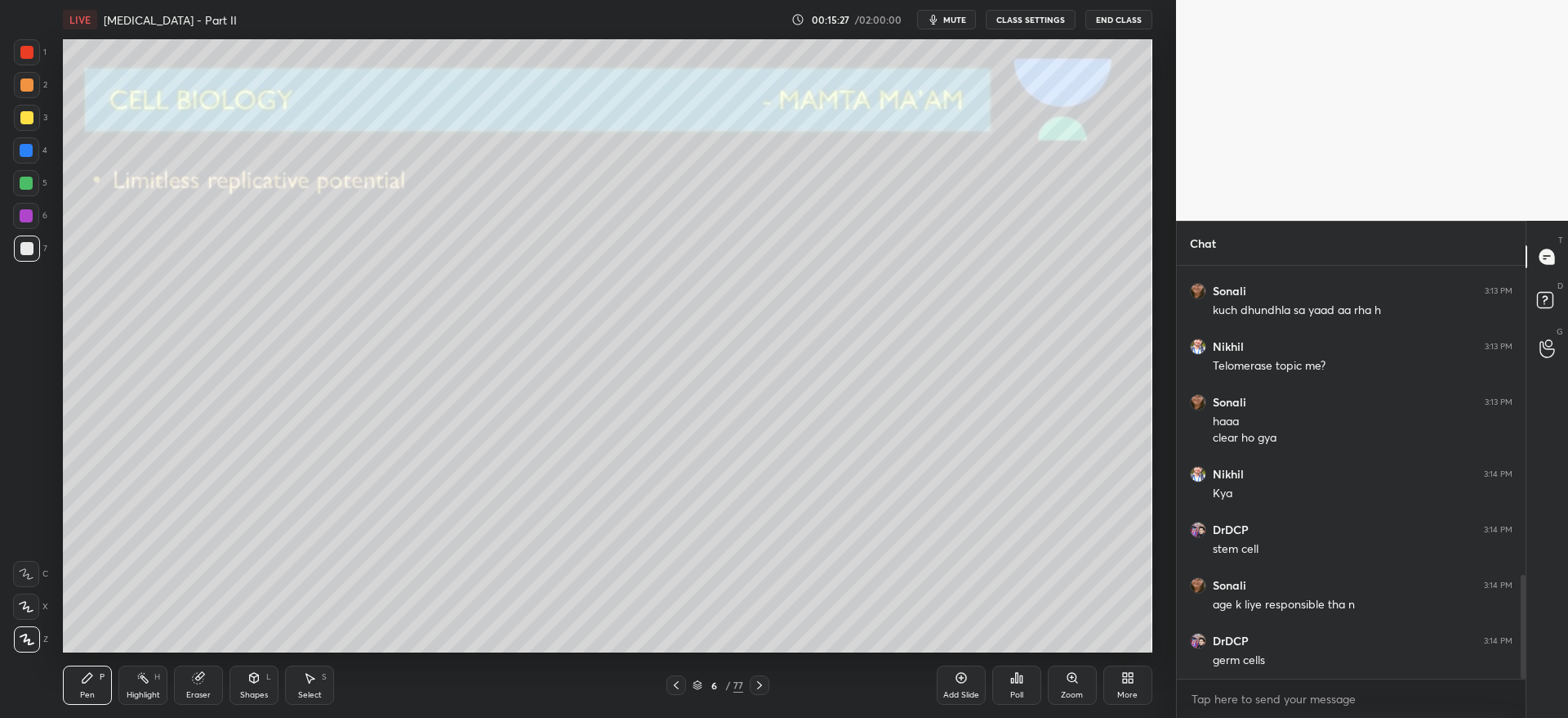
click at [36, 123] on div at bounding box center [27, 117] width 26 height 26
click at [959, 681] on div "Add Slide" at bounding box center [960, 685] width 49 height 39
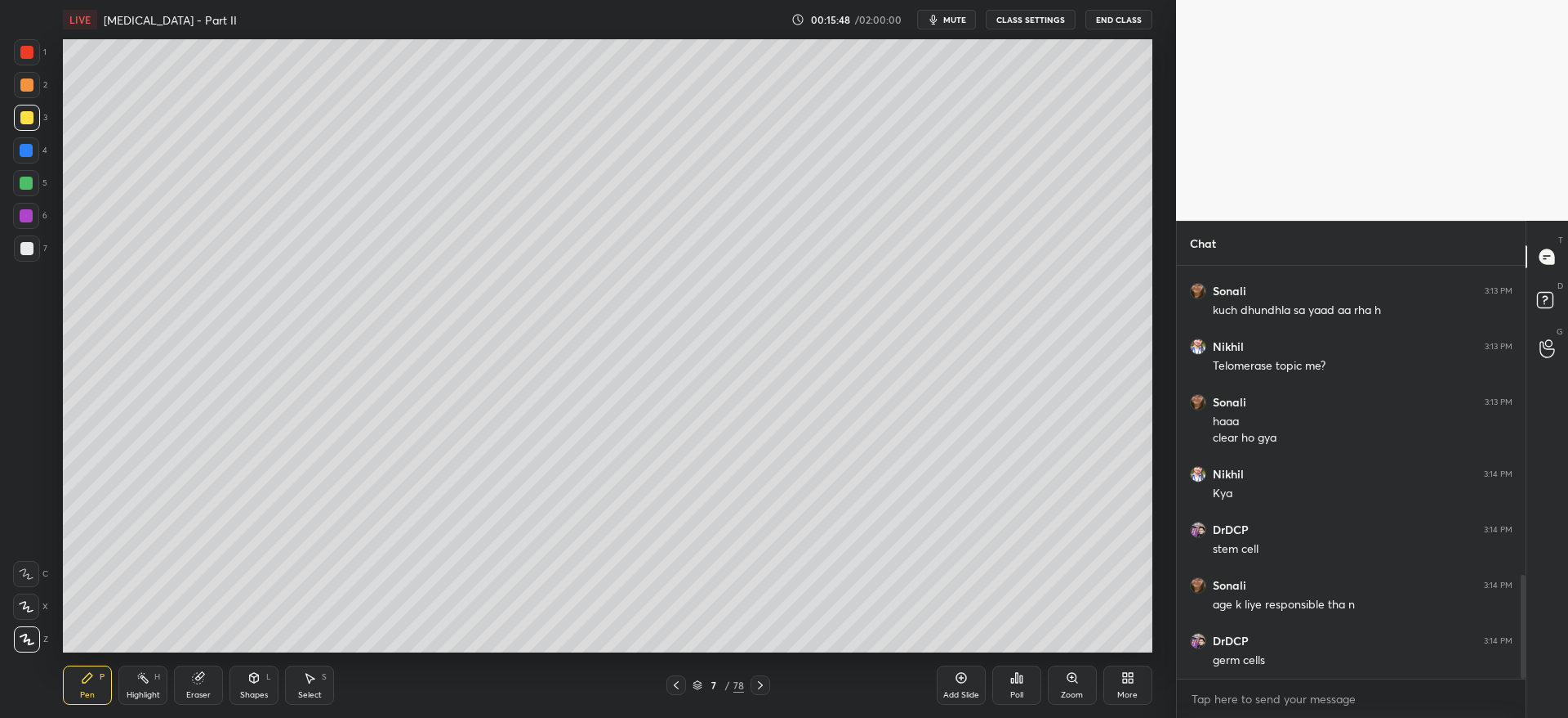
click at [29, 250] on div at bounding box center [27, 249] width 13 height 13
drag, startPoint x: 24, startPoint y: 182, endPoint x: 57, endPoint y: 196, distance: 35.8
click at [25, 182] on div at bounding box center [27, 184] width 13 height 13
click at [26, 121] on div at bounding box center [27, 118] width 13 height 13
click at [678, 684] on icon at bounding box center [677, 685] width 13 height 13
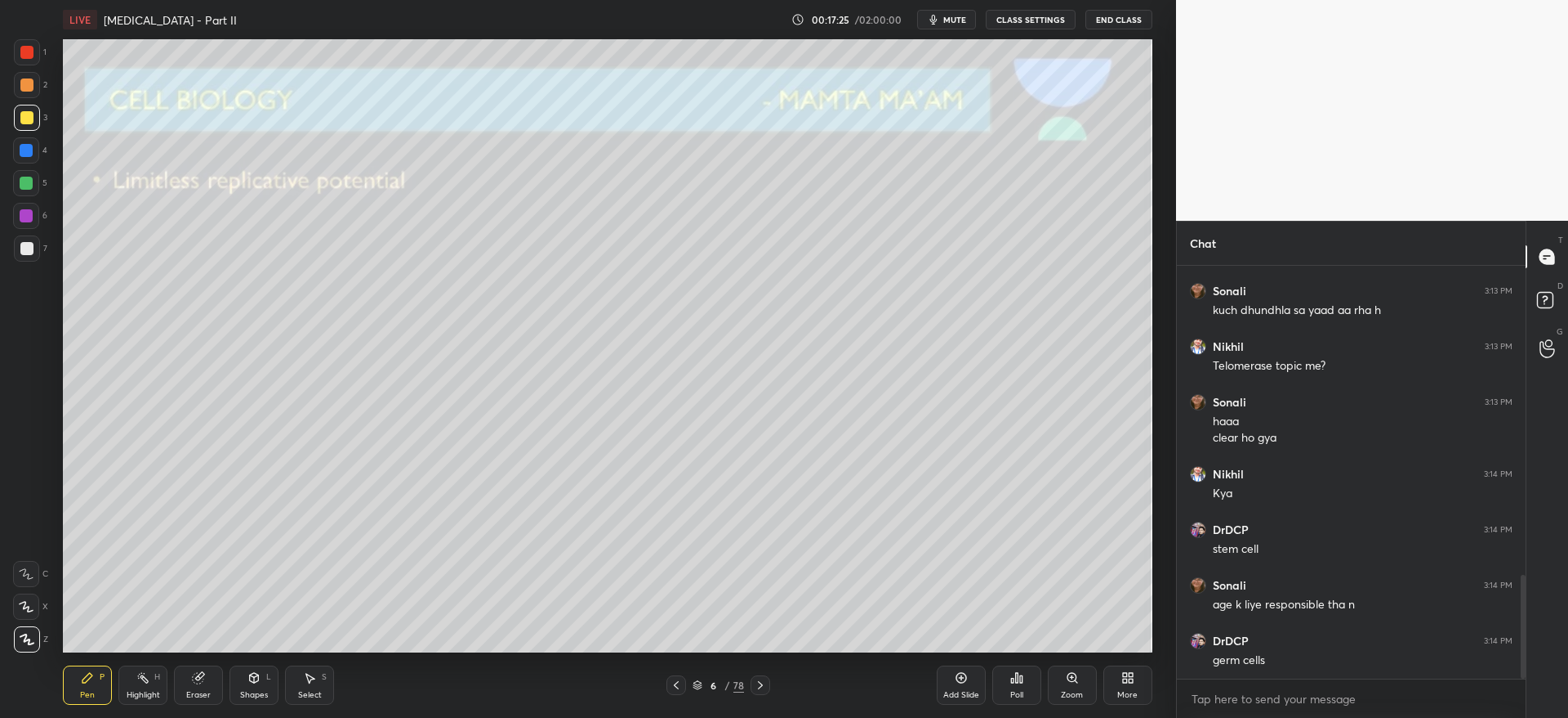
click at [763, 675] on div at bounding box center [761, 685] width 20 height 20
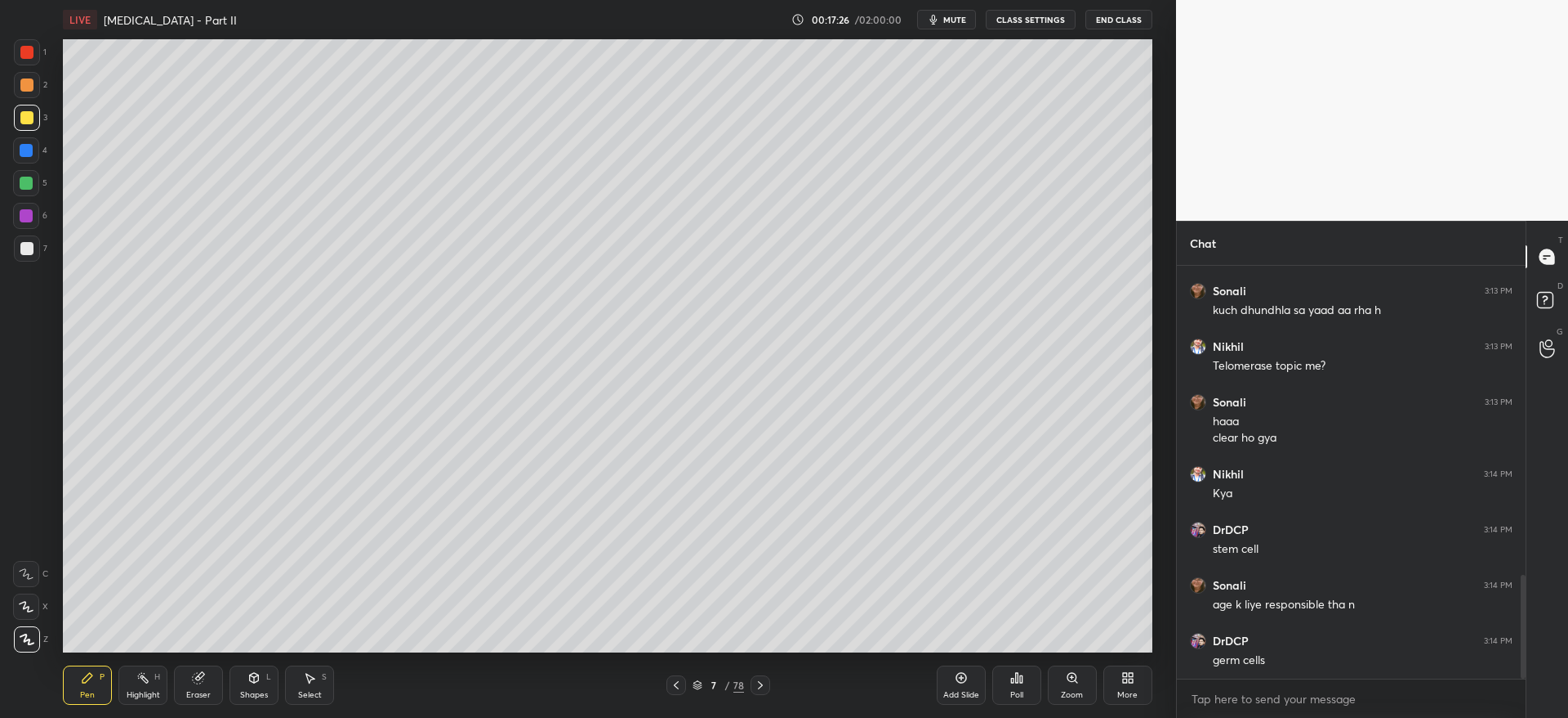
click at [761, 695] on div "Pen P Highlight H Eraser Shapes L Select S 7 / 78 Add Slide Poll Zoom More" at bounding box center [607, 685] width 1088 height 65
click at [763, 685] on icon at bounding box center [761, 685] width 13 height 13
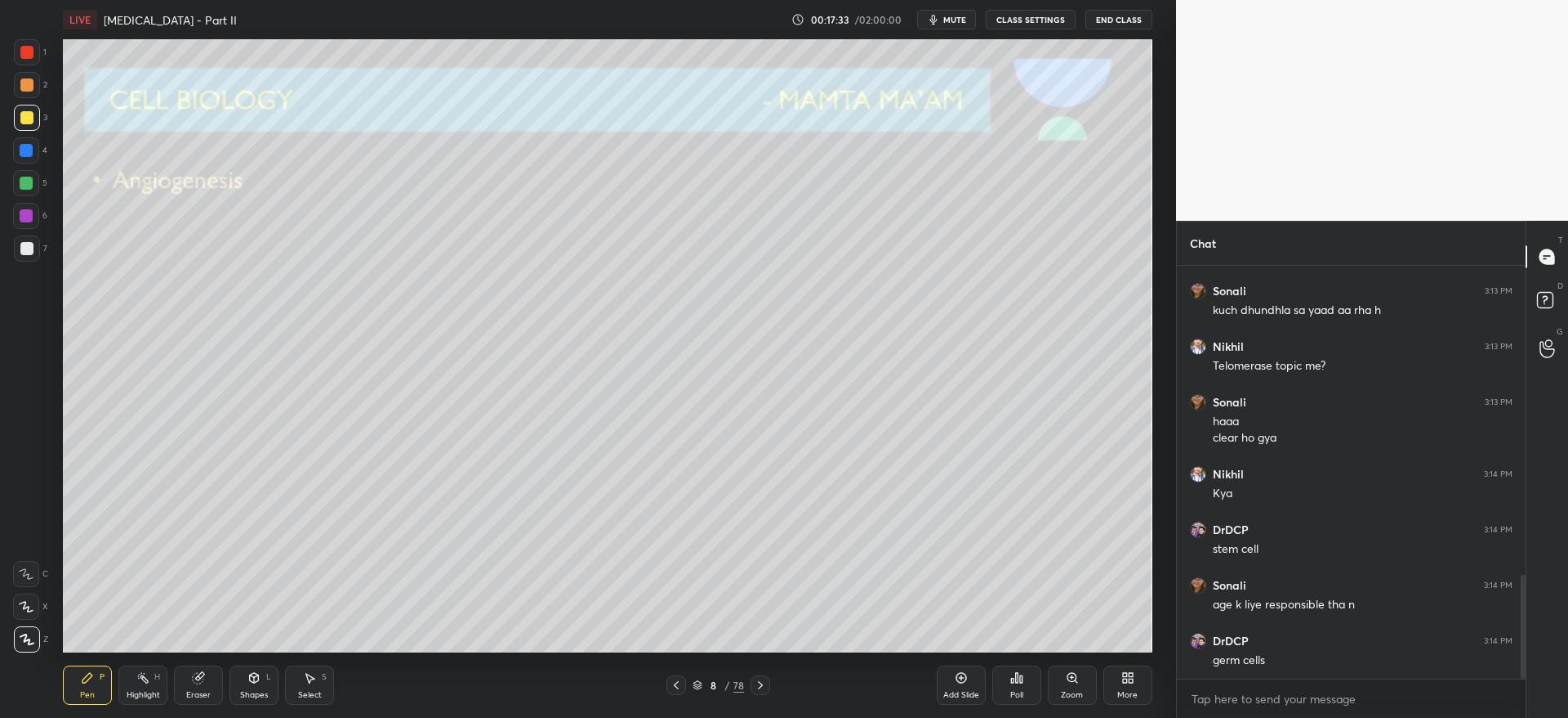
drag, startPoint x: 32, startPoint y: 245, endPoint x: 61, endPoint y: 245, distance: 29.0
click at [31, 245] on div at bounding box center [27, 249] width 13 height 13
click at [29, 150] on div at bounding box center [27, 150] width 13 height 13
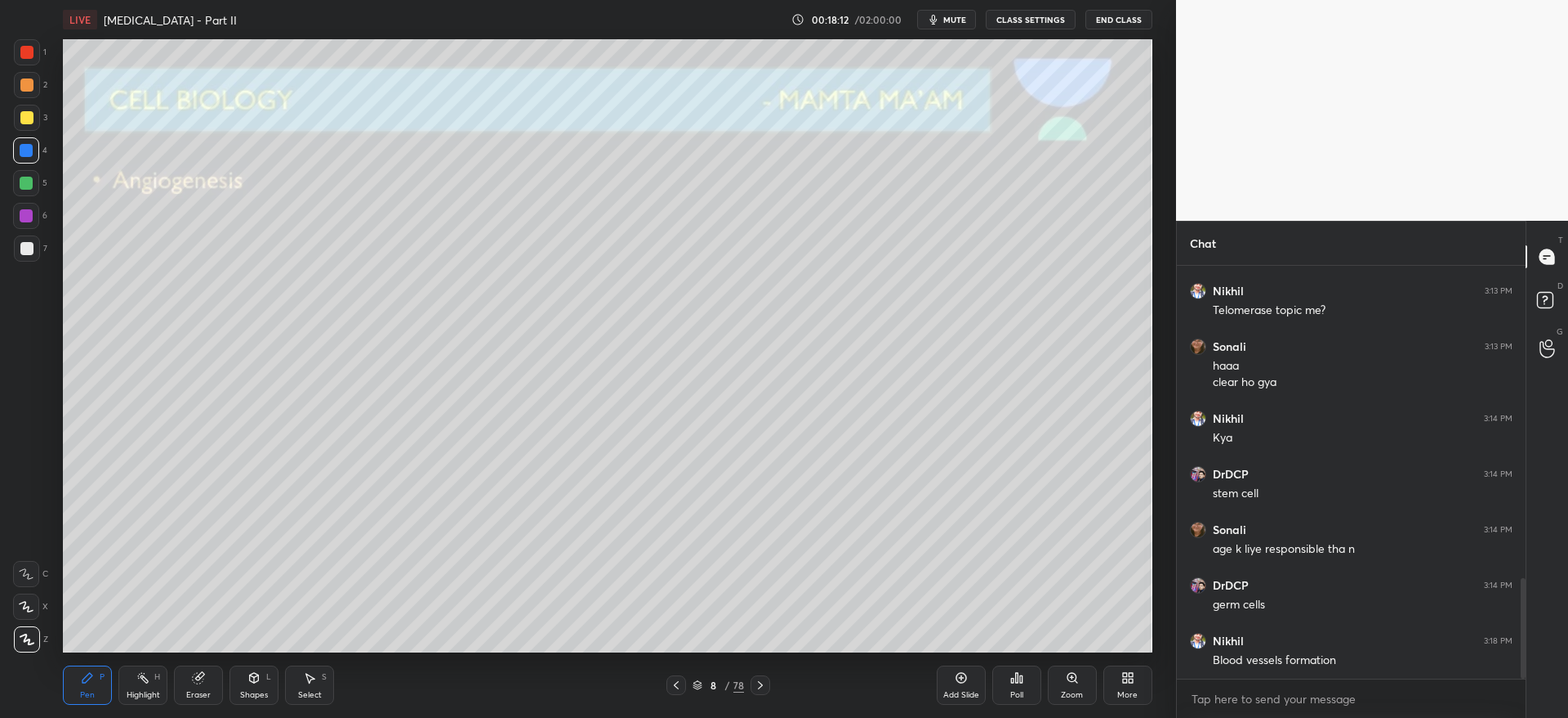
drag, startPoint x: 27, startPoint y: 83, endPoint x: 21, endPoint y: 59, distance: 24.7
click at [25, 80] on div at bounding box center [27, 85] width 13 height 13
click at [22, 60] on div at bounding box center [27, 52] width 26 height 26
click at [25, 119] on div at bounding box center [27, 118] width 13 height 13
click at [27, 90] on div at bounding box center [27, 85] width 13 height 13
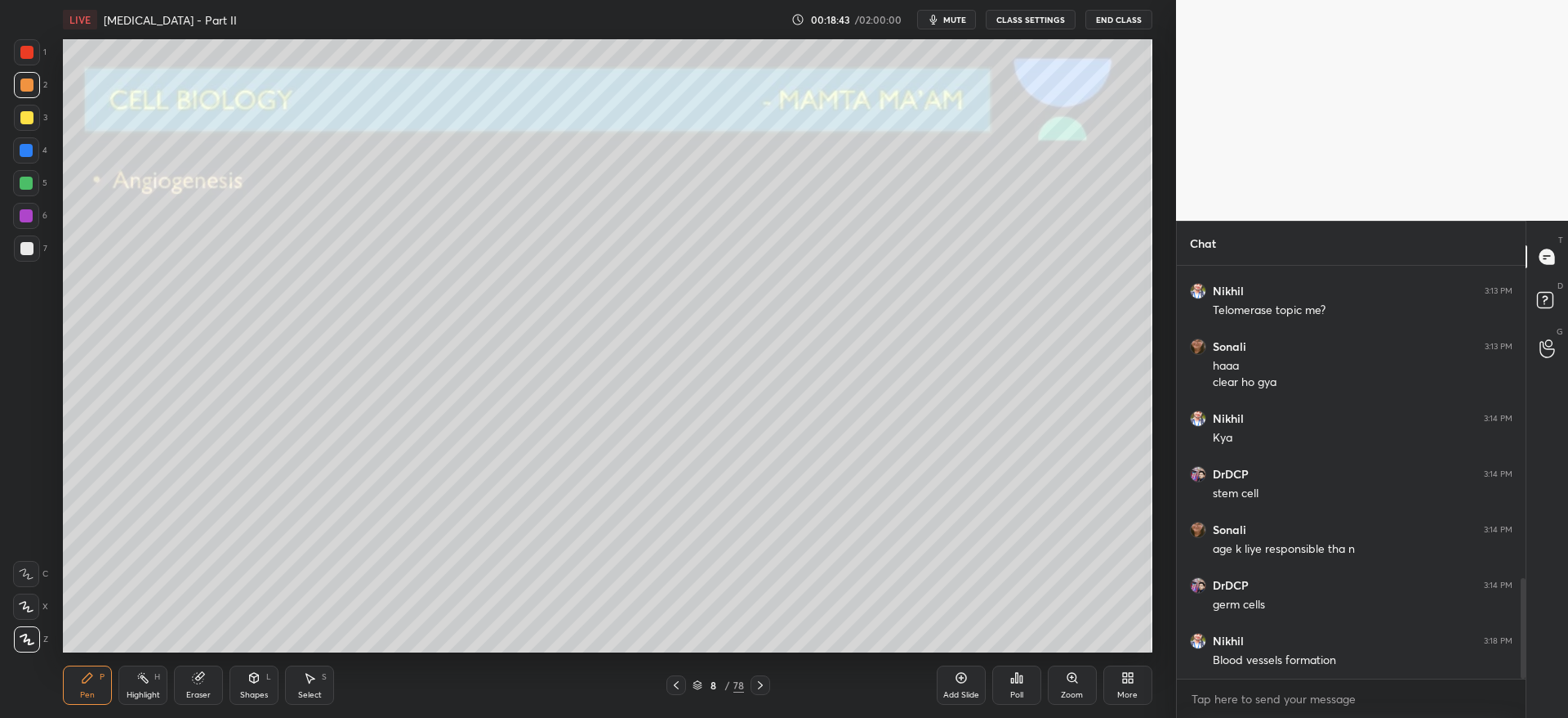
click at [28, 61] on div at bounding box center [27, 52] width 26 height 26
click at [34, 127] on div at bounding box center [27, 117] width 26 height 26
click at [25, 251] on div at bounding box center [27, 249] width 13 height 13
click at [28, 123] on div at bounding box center [27, 118] width 13 height 13
click at [187, 683] on div "Eraser" at bounding box center [198, 685] width 49 height 39
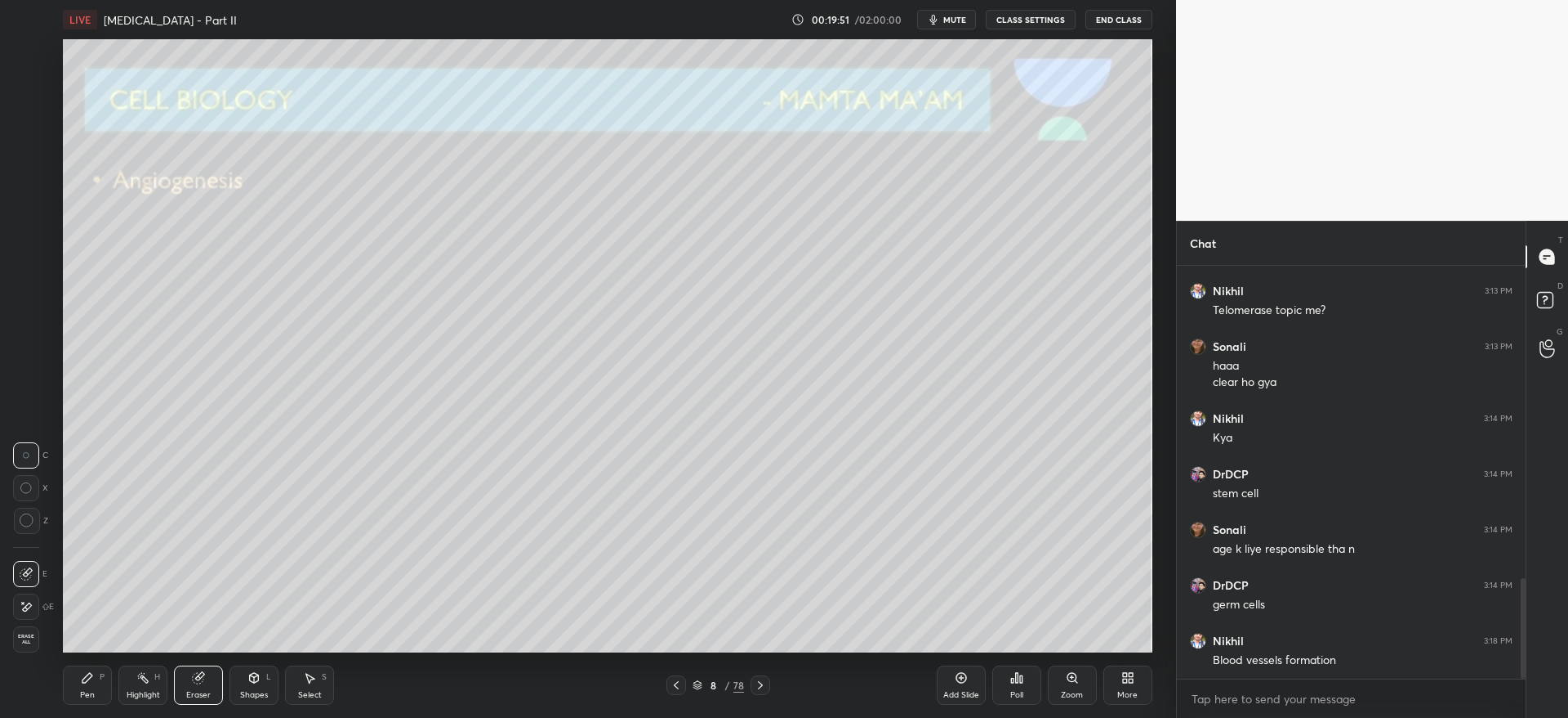
click at [88, 673] on icon at bounding box center [88, 678] width 13 height 13
click at [763, 682] on icon at bounding box center [761, 685] width 13 height 13
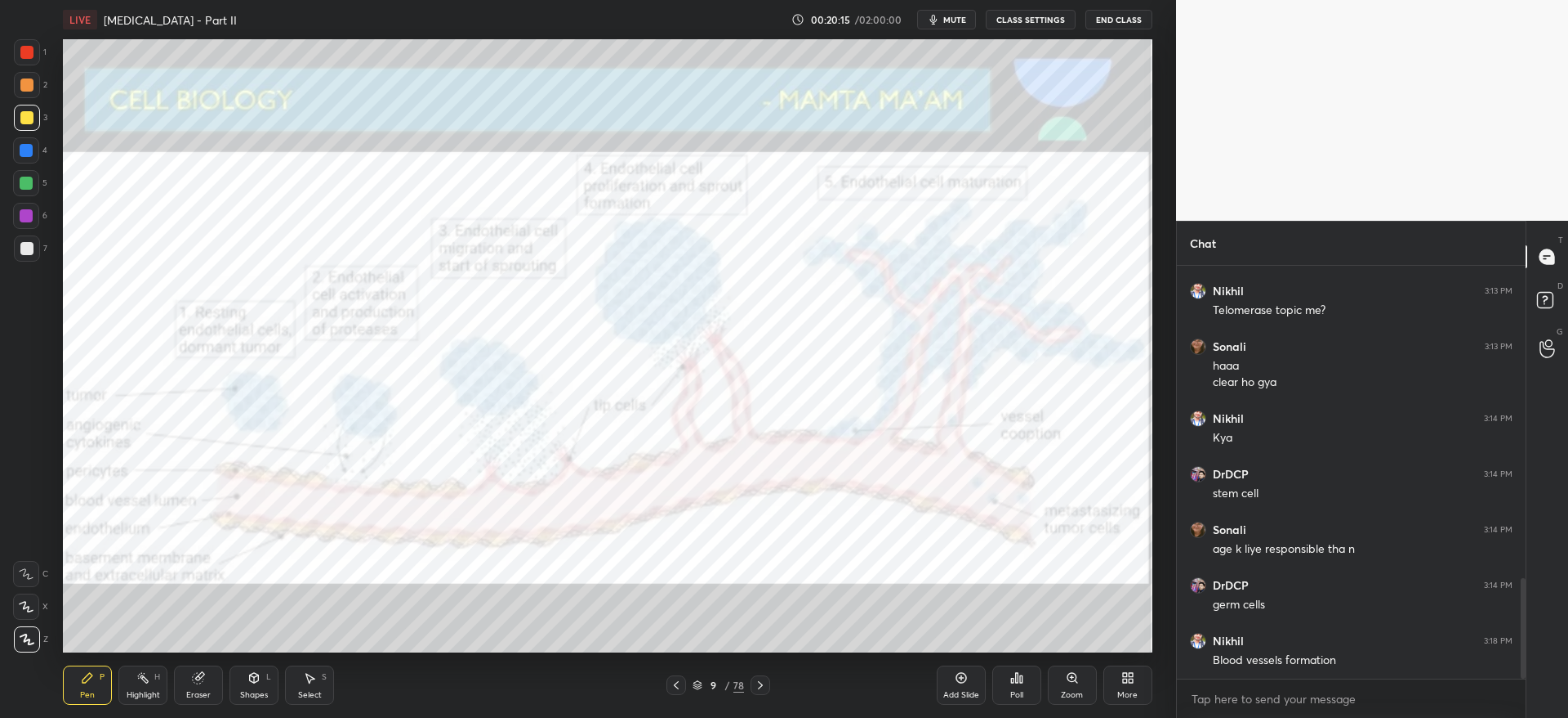
click at [677, 682] on icon at bounding box center [676, 685] width 5 height 9
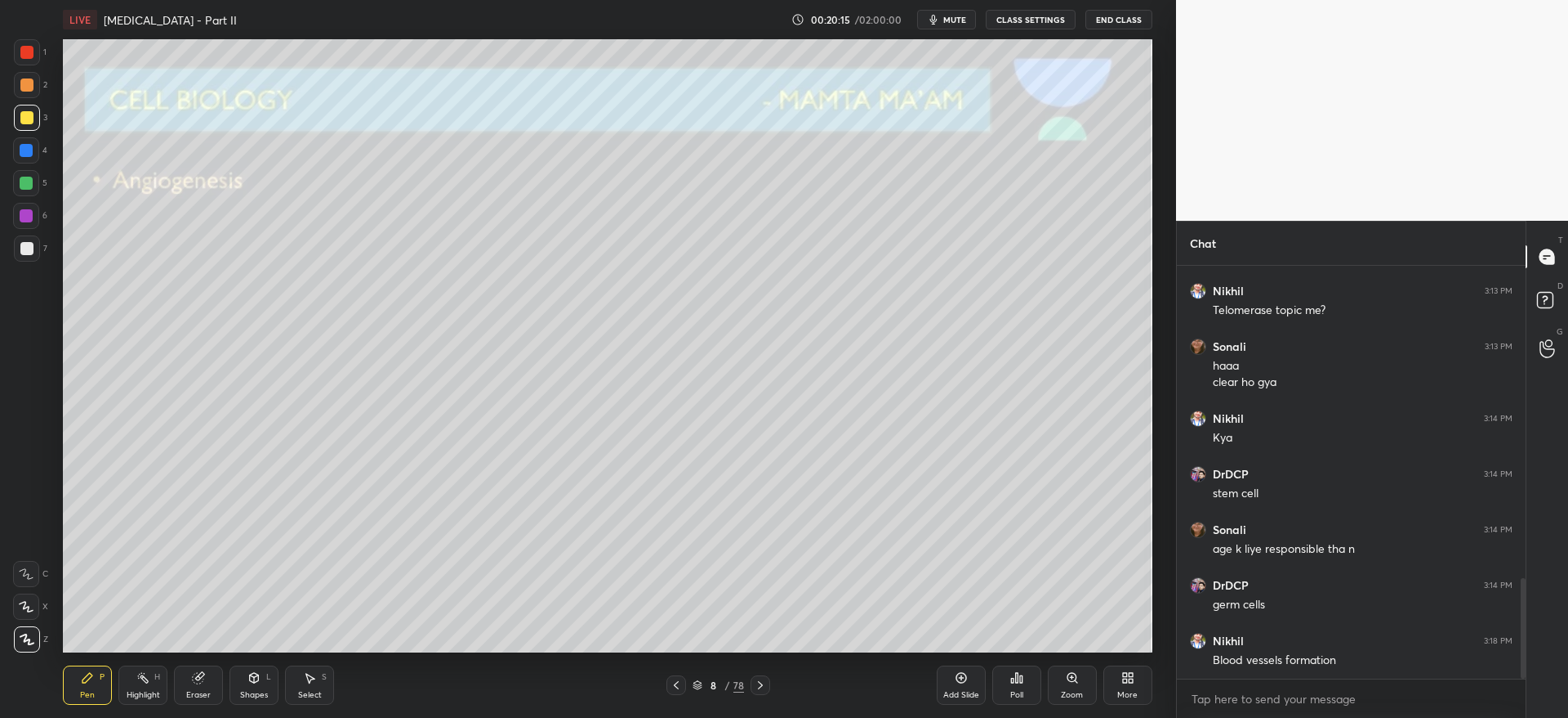
click at [950, 690] on div "Add Slide" at bounding box center [961, 694] width 36 height 9
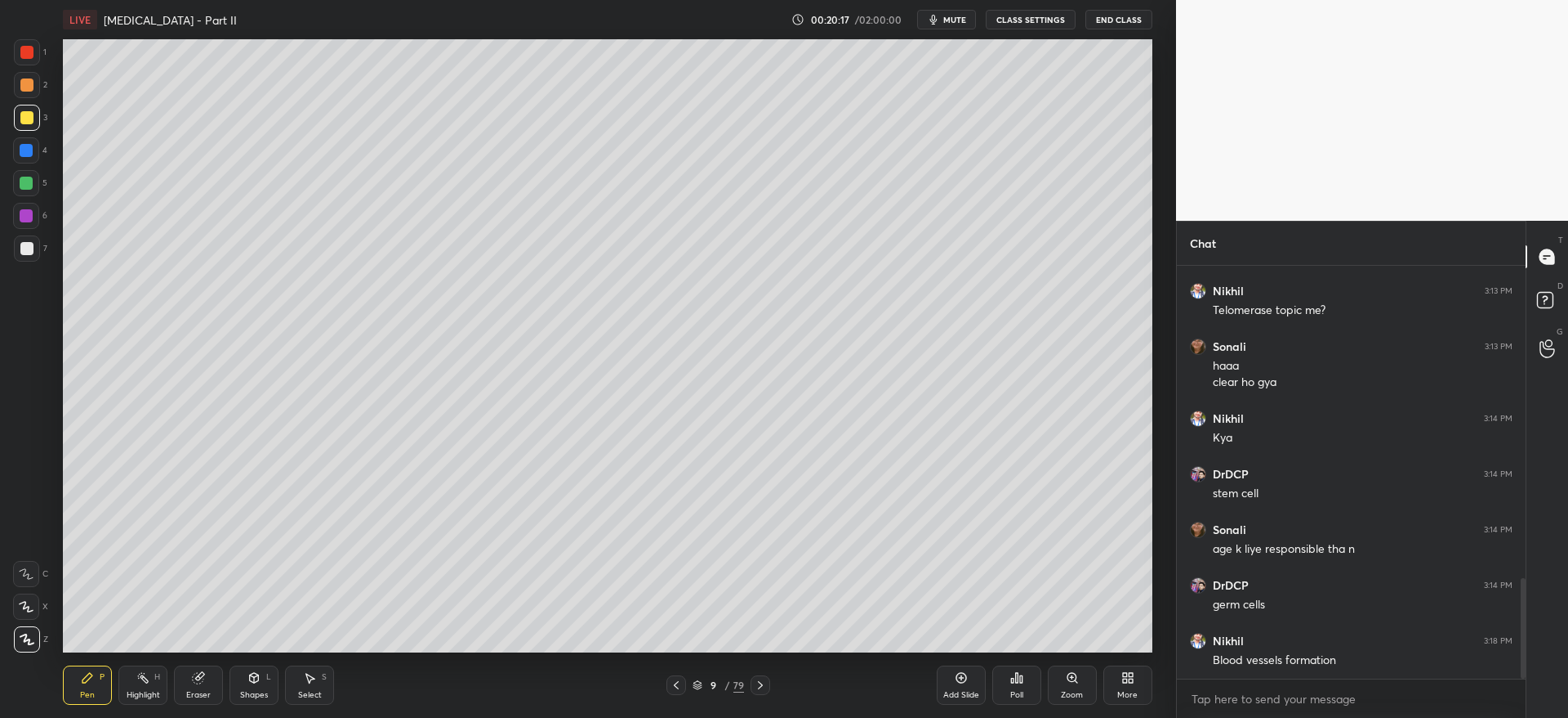
click at [31, 80] on div at bounding box center [27, 84] width 26 height 26
click at [24, 88] on div at bounding box center [27, 85] width 13 height 13
drag, startPoint x: 194, startPoint y: 684, endPoint x: 187, endPoint y: 667, distance: 18.4
click at [194, 682] on icon at bounding box center [199, 678] width 13 height 13
drag, startPoint x: 91, startPoint y: 680, endPoint x: 91, endPoint y: 654, distance: 26.0
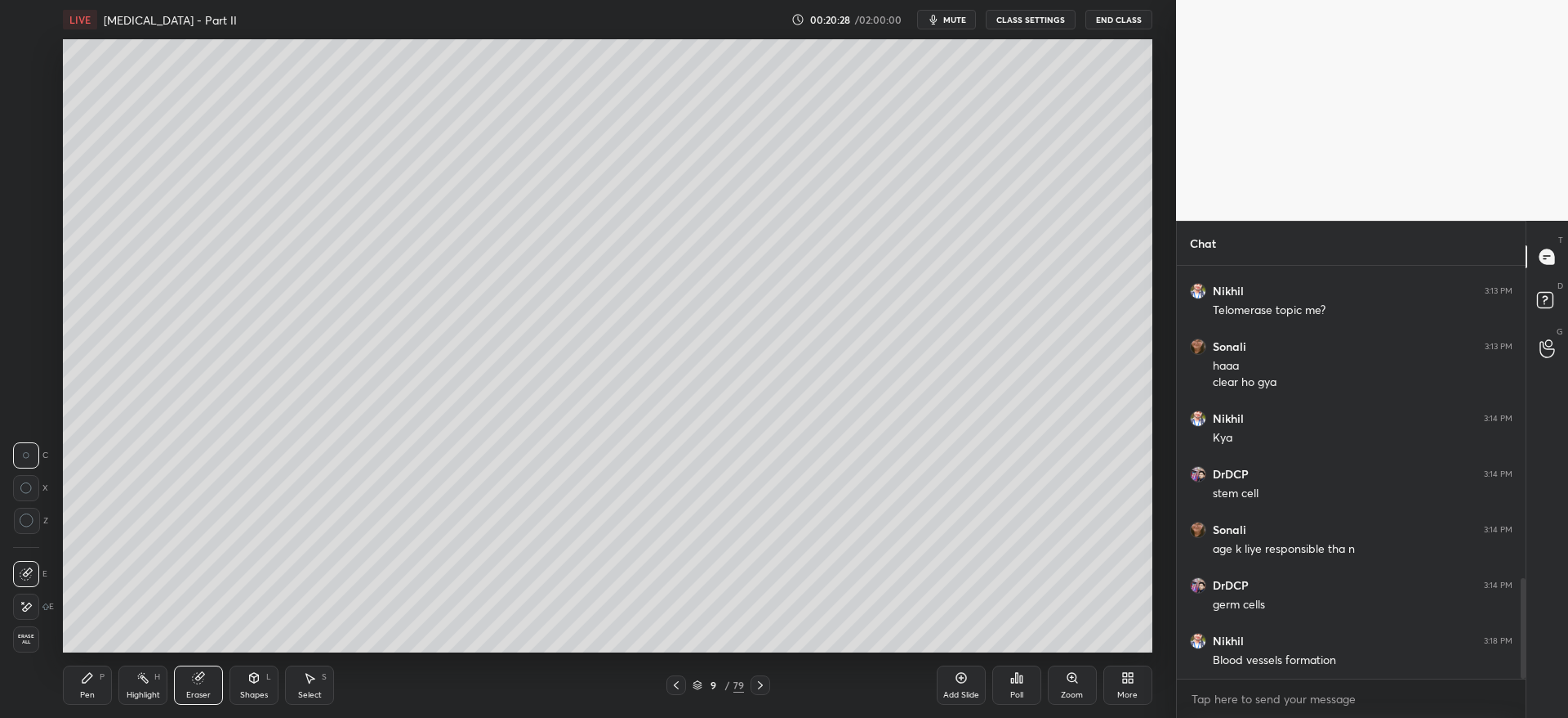
click at [93, 679] on icon at bounding box center [88, 678] width 13 height 13
click at [31, 253] on div at bounding box center [27, 249] width 13 height 13
drag, startPoint x: 202, startPoint y: 684, endPoint x: 203, endPoint y: 656, distance: 28.0
click at [203, 680] on div "Eraser" at bounding box center [198, 685] width 49 height 39
click at [87, 677] on icon at bounding box center [87, 678] width 10 height 10
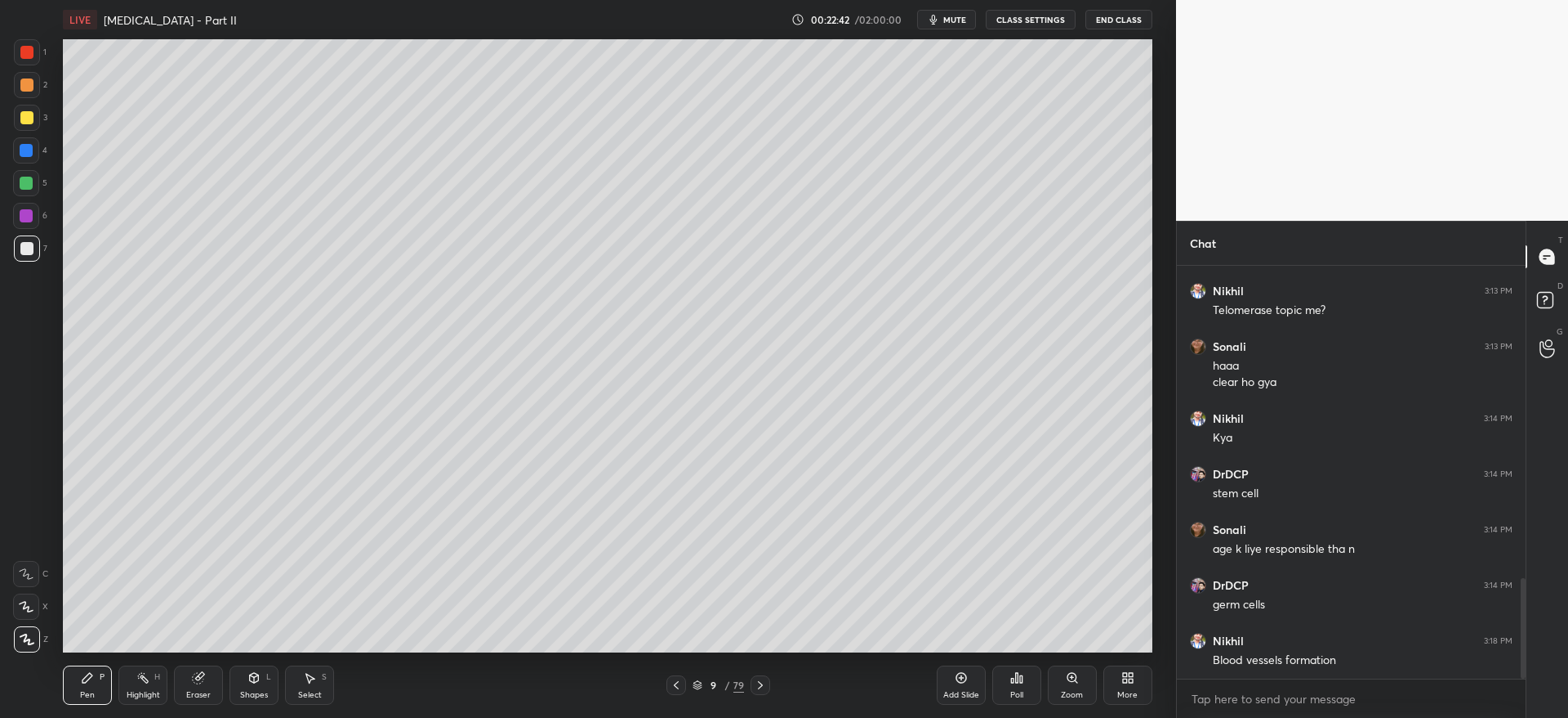
click at [25, 122] on div at bounding box center [27, 118] width 13 height 13
click at [204, 687] on div "Eraser" at bounding box center [198, 685] width 49 height 39
drag, startPoint x: 81, startPoint y: 695, endPoint x: 83, endPoint y: 686, distance: 9.2
click at [83, 690] on div "Pen" at bounding box center [87, 694] width 14 height 9
click at [766, 683] on icon at bounding box center [761, 685] width 13 height 13
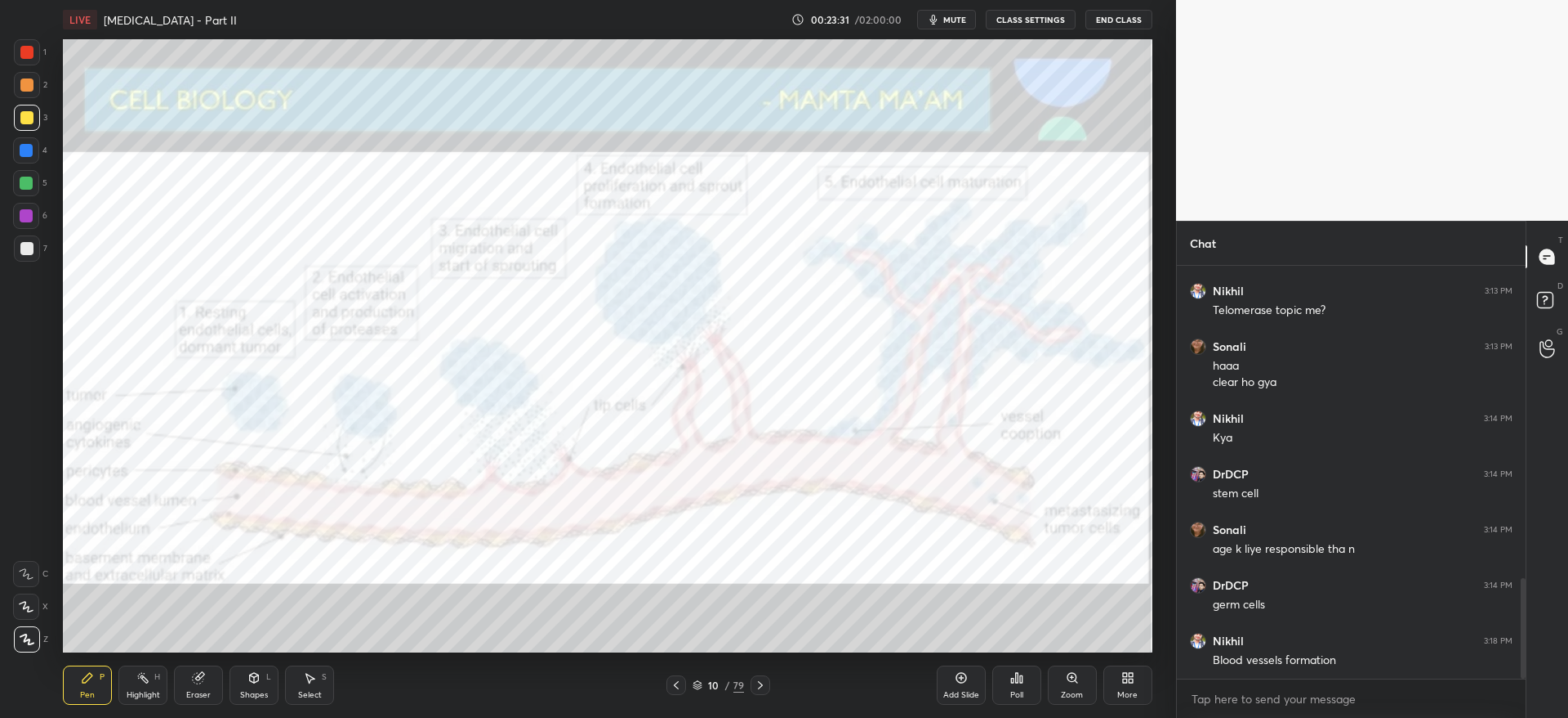
click at [23, 222] on div at bounding box center [27, 216] width 13 height 13
click at [33, 64] on div at bounding box center [27, 52] width 26 height 26
click at [759, 689] on icon at bounding box center [761, 685] width 13 height 13
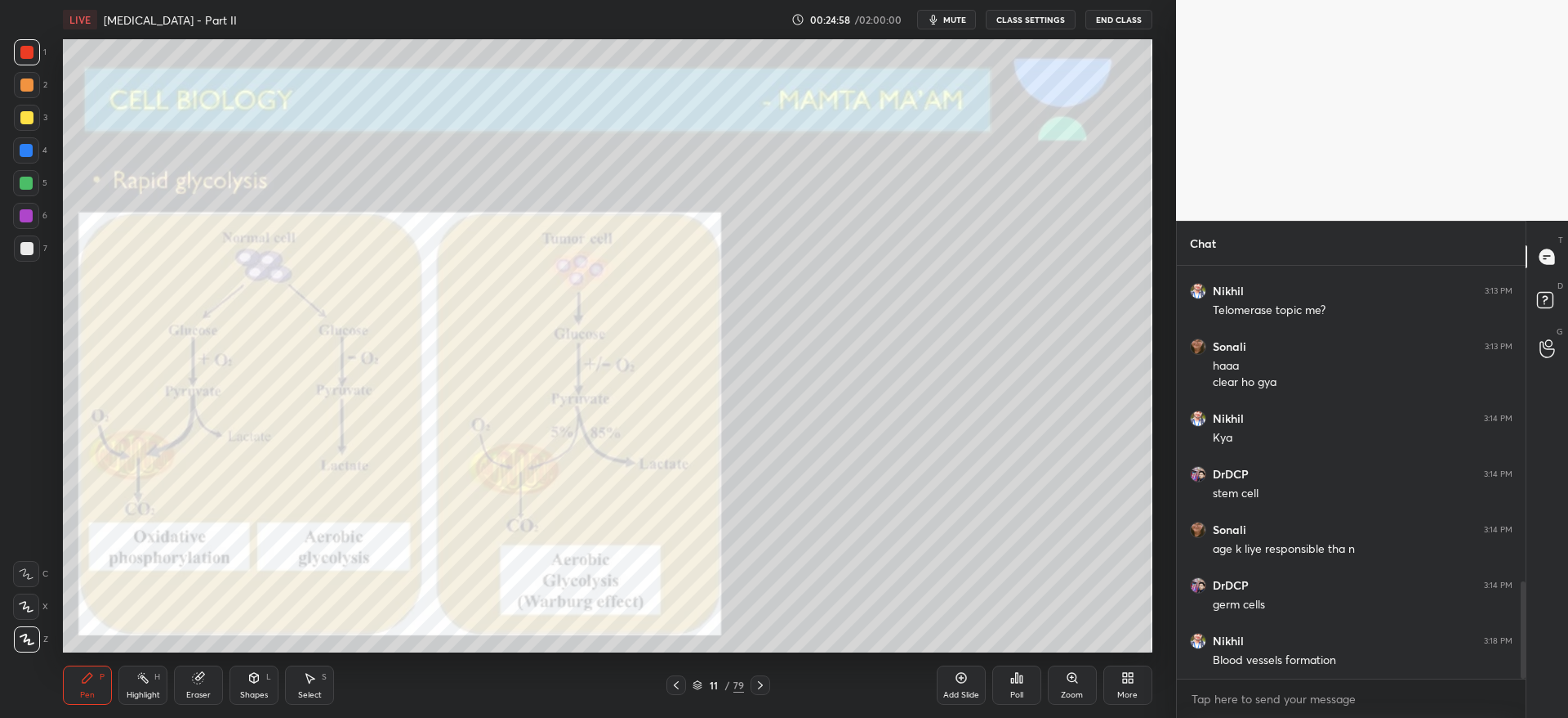
scroll to position [1339, 0]
click at [34, 233] on div "1 2 3 4 5 6 7" at bounding box center [31, 153] width 34 height 228
click at [35, 227] on div at bounding box center [26, 215] width 26 height 26
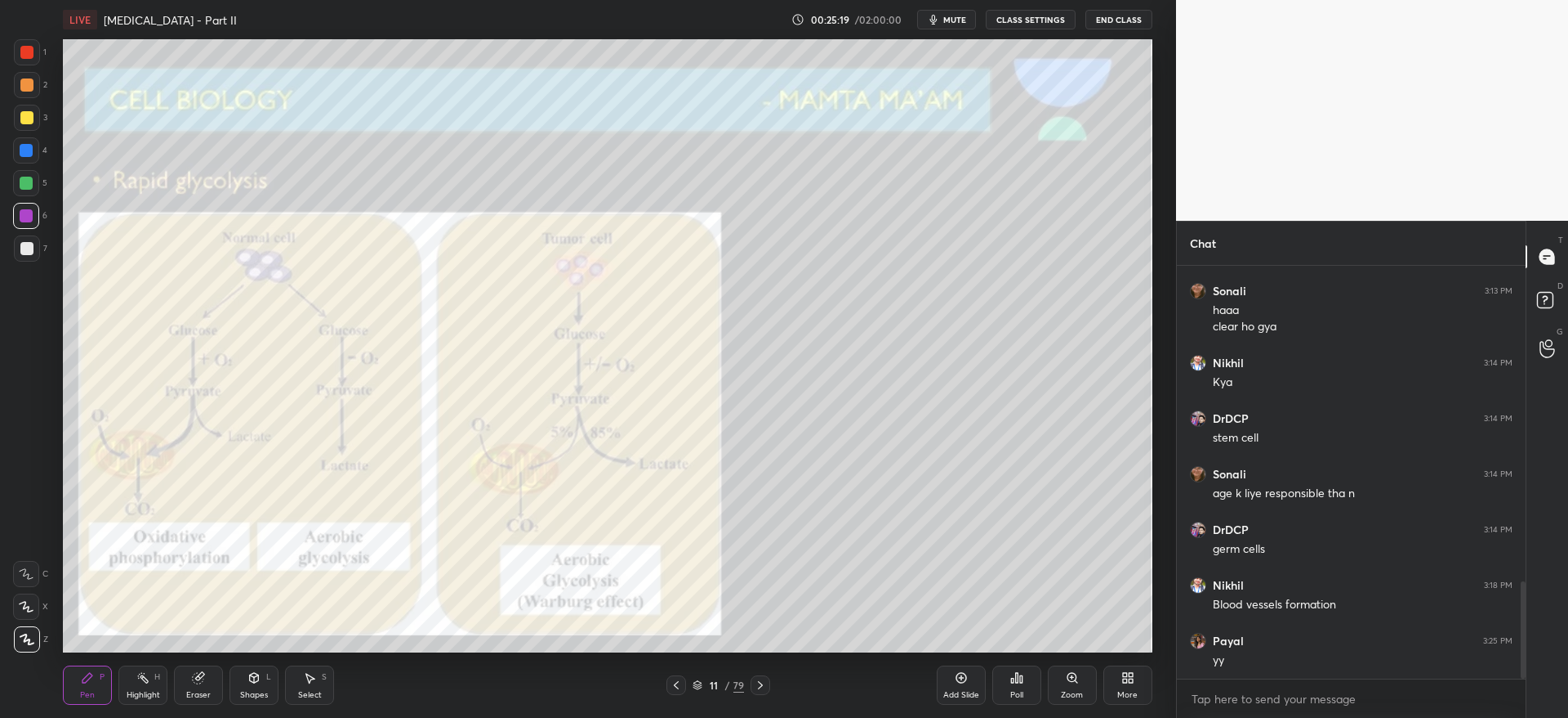
click at [31, 119] on div at bounding box center [27, 118] width 13 height 13
drag, startPoint x: 762, startPoint y: 684, endPoint x: 741, endPoint y: 682, distance: 21.1
click at [760, 684] on icon at bounding box center [761, 685] width 13 height 13
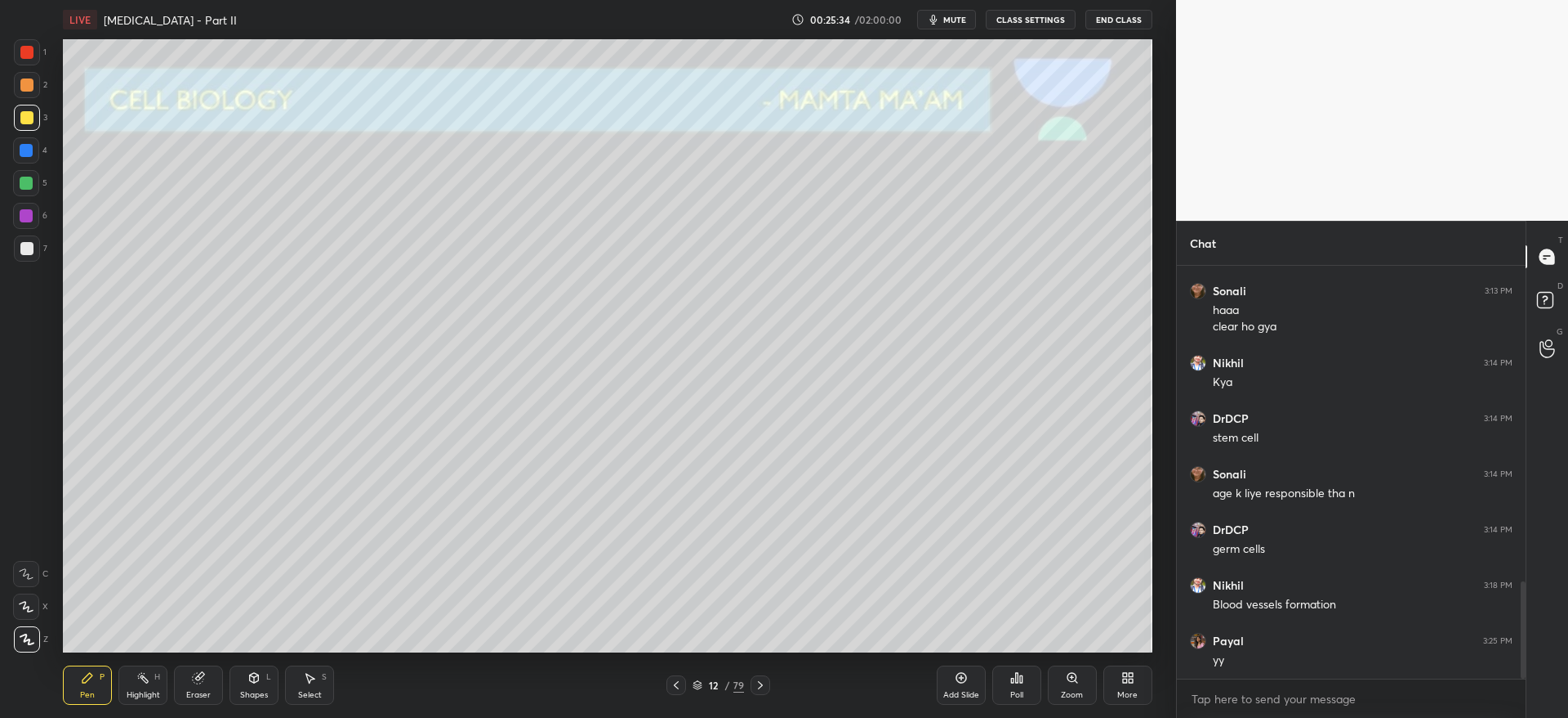
click at [200, 690] on div "Eraser" at bounding box center [199, 694] width 25 height 9
click at [26, 631] on div "Erase all" at bounding box center [26, 639] width 26 height 26
click at [28, 141] on div at bounding box center [26, 150] width 26 height 26
click at [36, 121] on div at bounding box center [27, 117] width 26 height 26
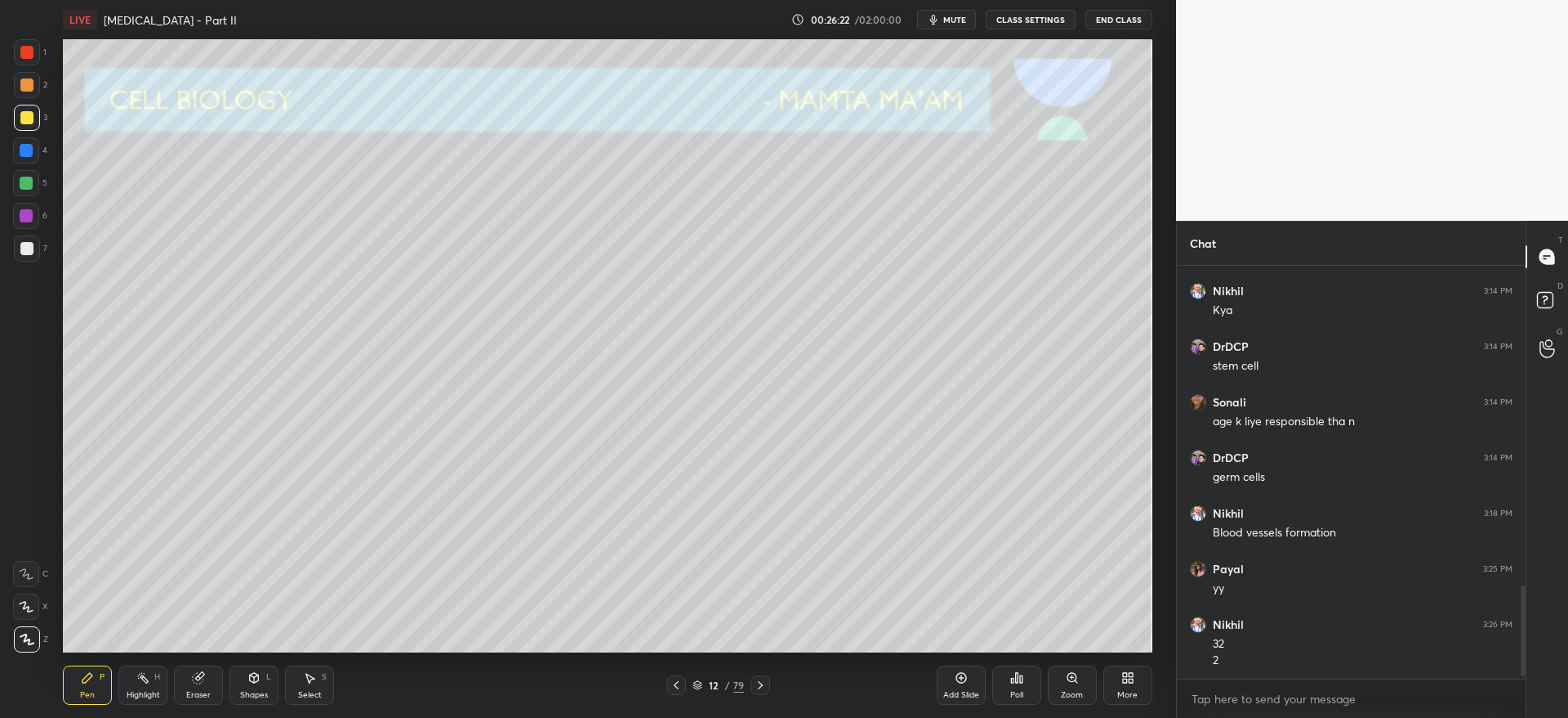
scroll to position [1470, 0]
click at [678, 685] on icon at bounding box center [677, 685] width 13 height 13
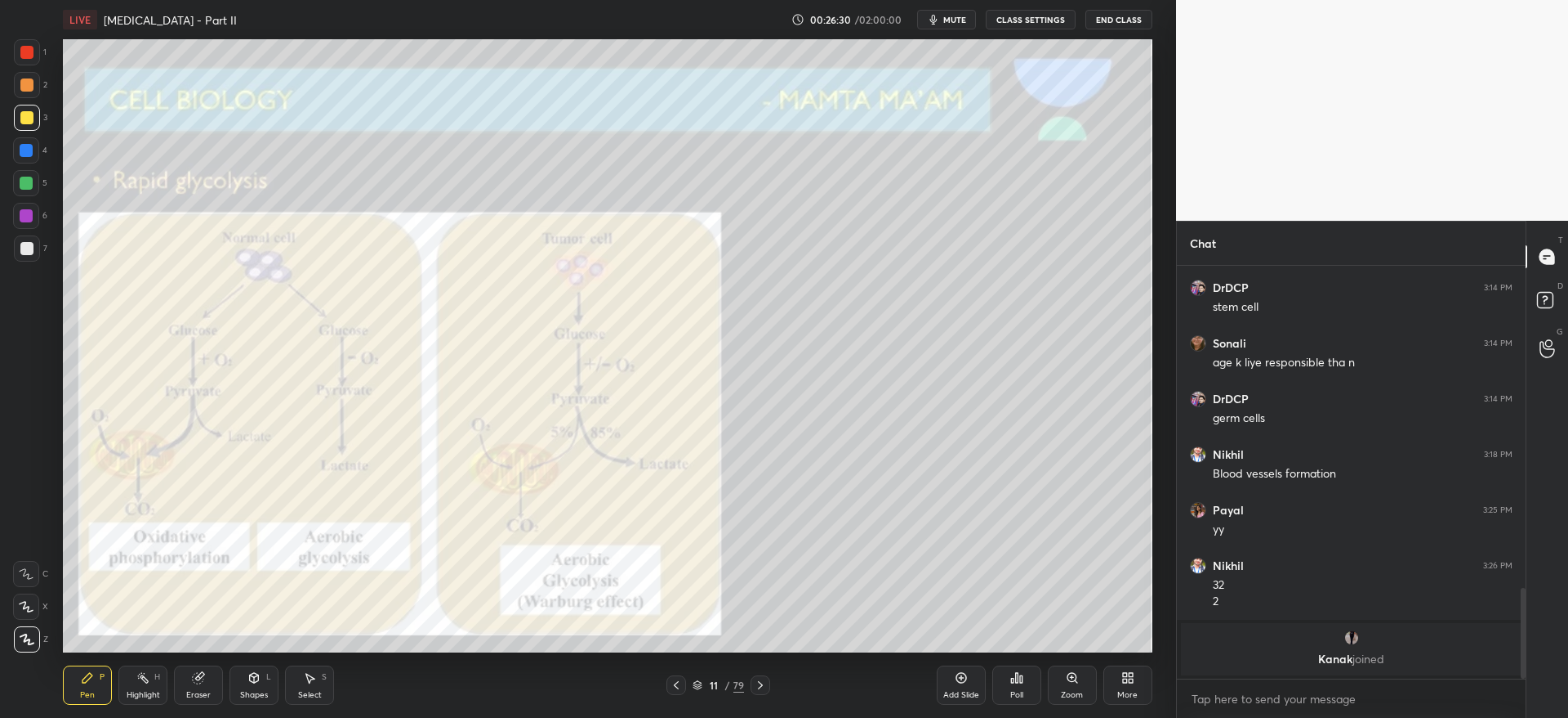
click at [29, 87] on div at bounding box center [27, 85] width 13 height 13
click at [32, 223] on div at bounding box center [26, 215] width 26 height 26
click at [1084, 685] on div "Zoom" at bounding box center [1072, 685] width 49 height 39
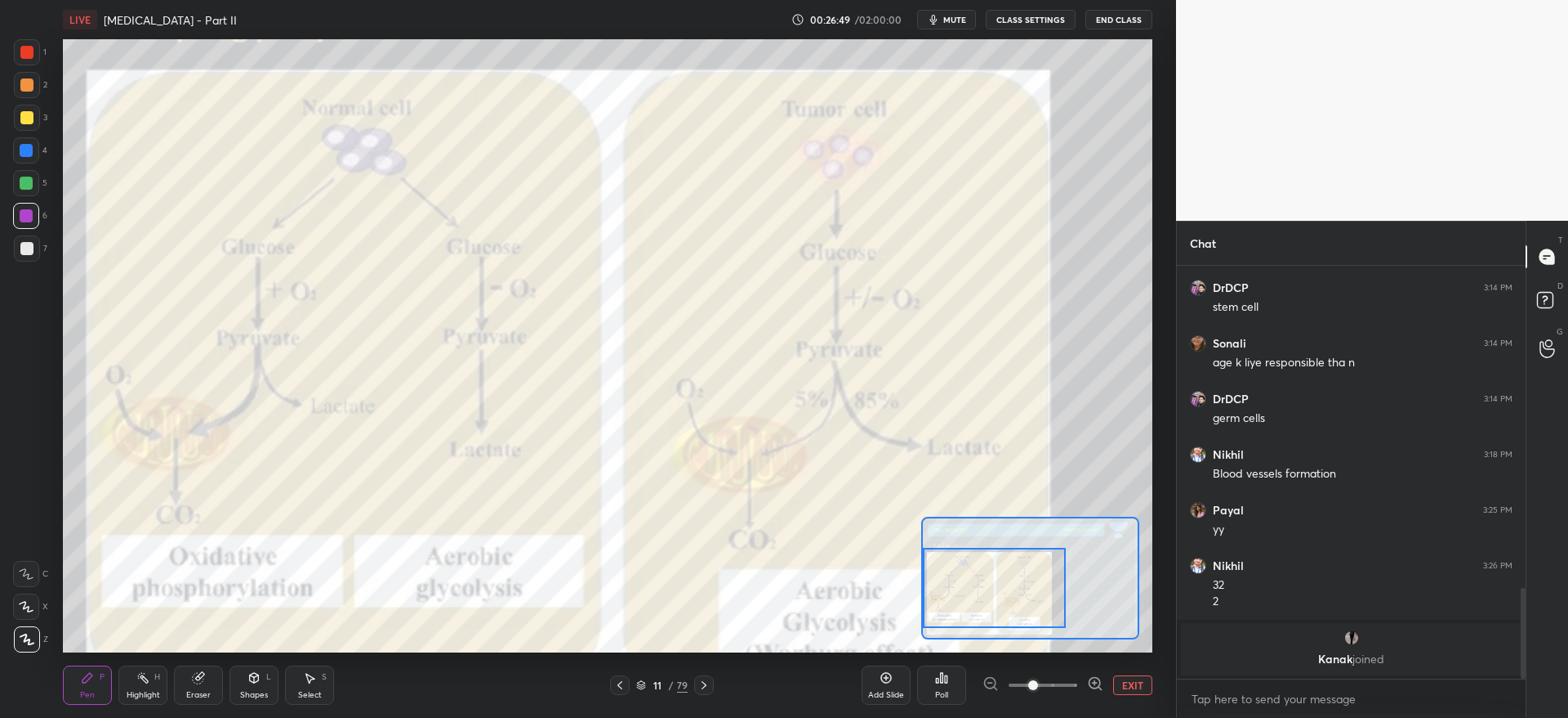
drag, startPoint x: 1010, startPoint y: 610, endPoint x: 983, endPoint y: 603, distance: 27.9
click at [985, 604] on div at bounding box center [995, 587] width 143 height 79
click at [36, 45] on div at bounding box center [27, 52] width 26 height 26
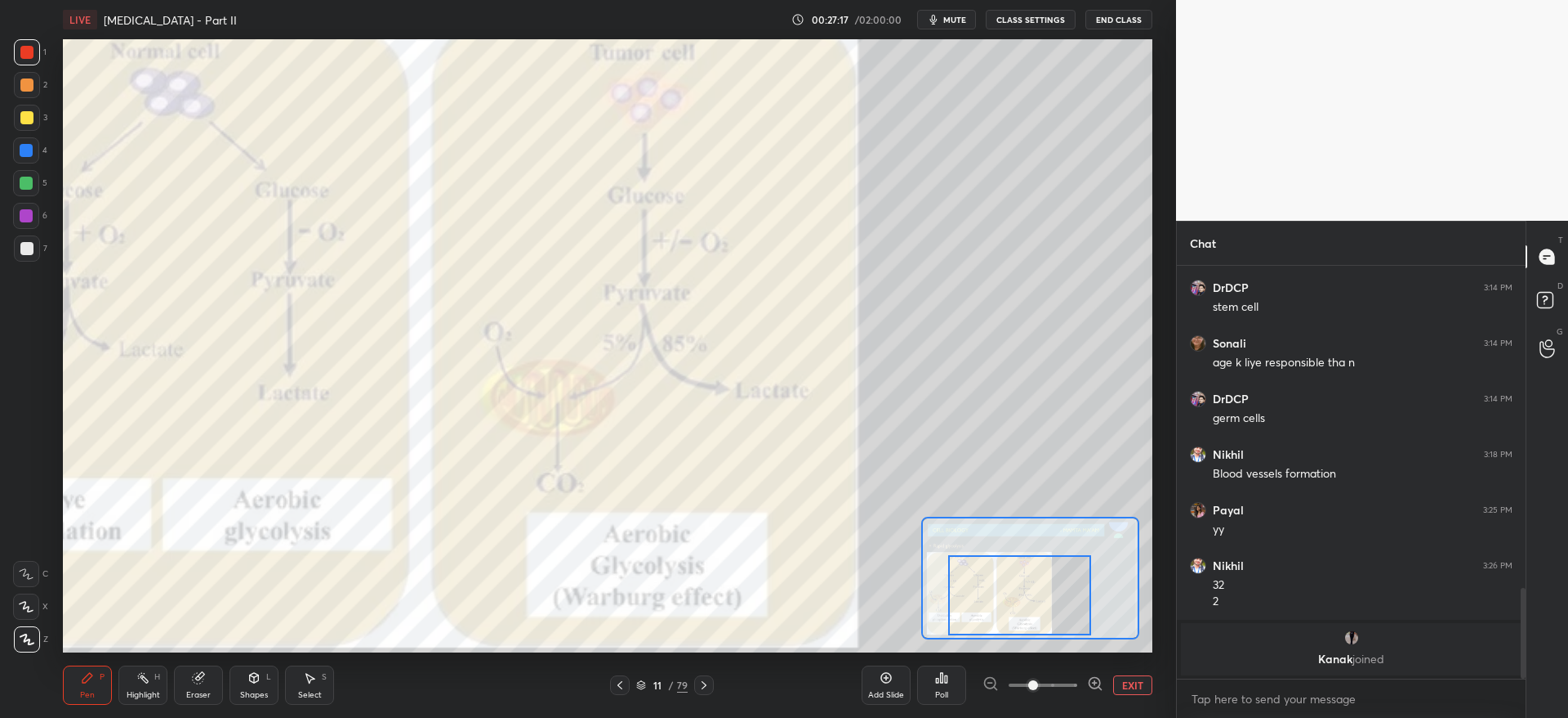
drag, startPoint x: 1018, startPoint y: 617, endPoint x: 1043, endPoint y: 615, distance: 25.1
click at [1041, 622] on div at bounding box center [1020, 594] width 143 height 79
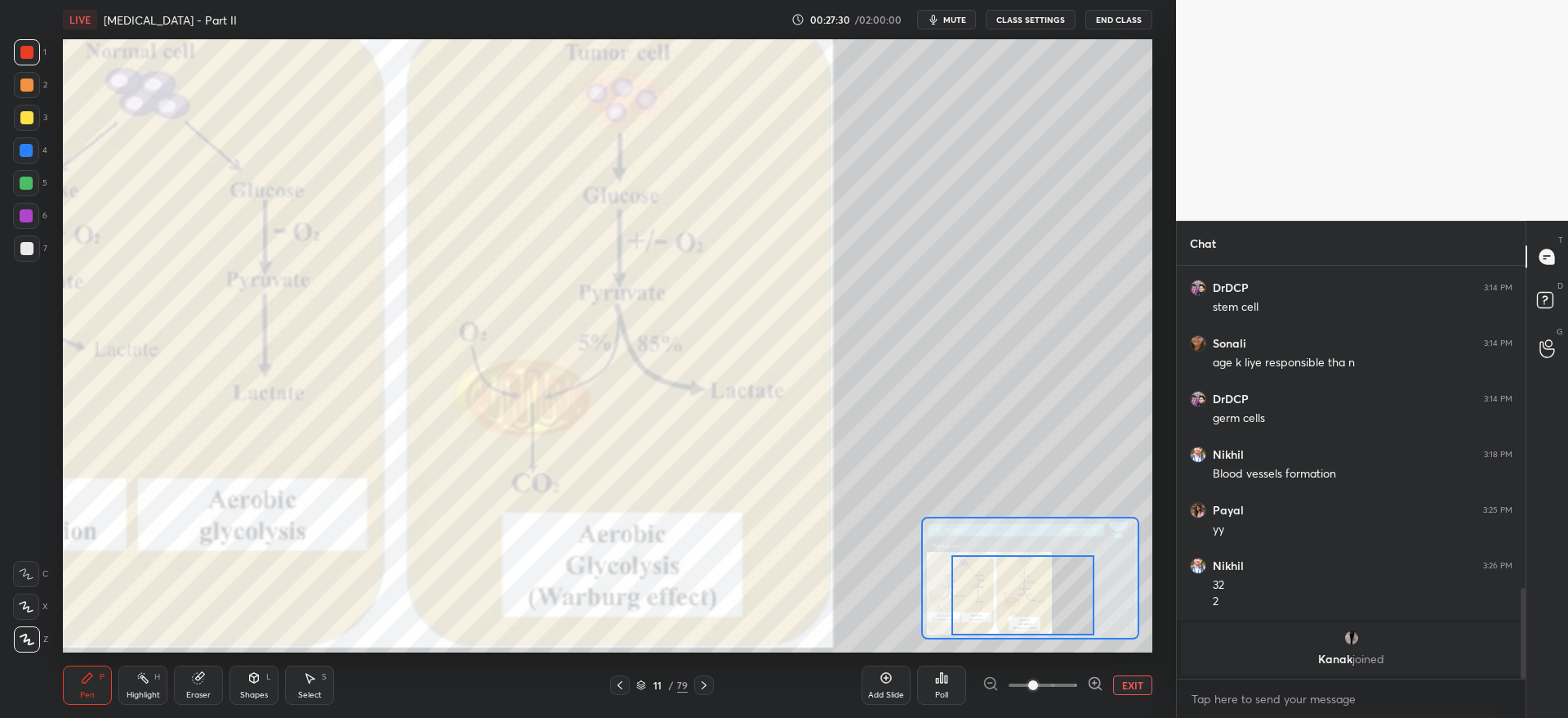
click at [1144, 677] on button "EXIT" at bounding box center [1132, 685] width 39 height 20
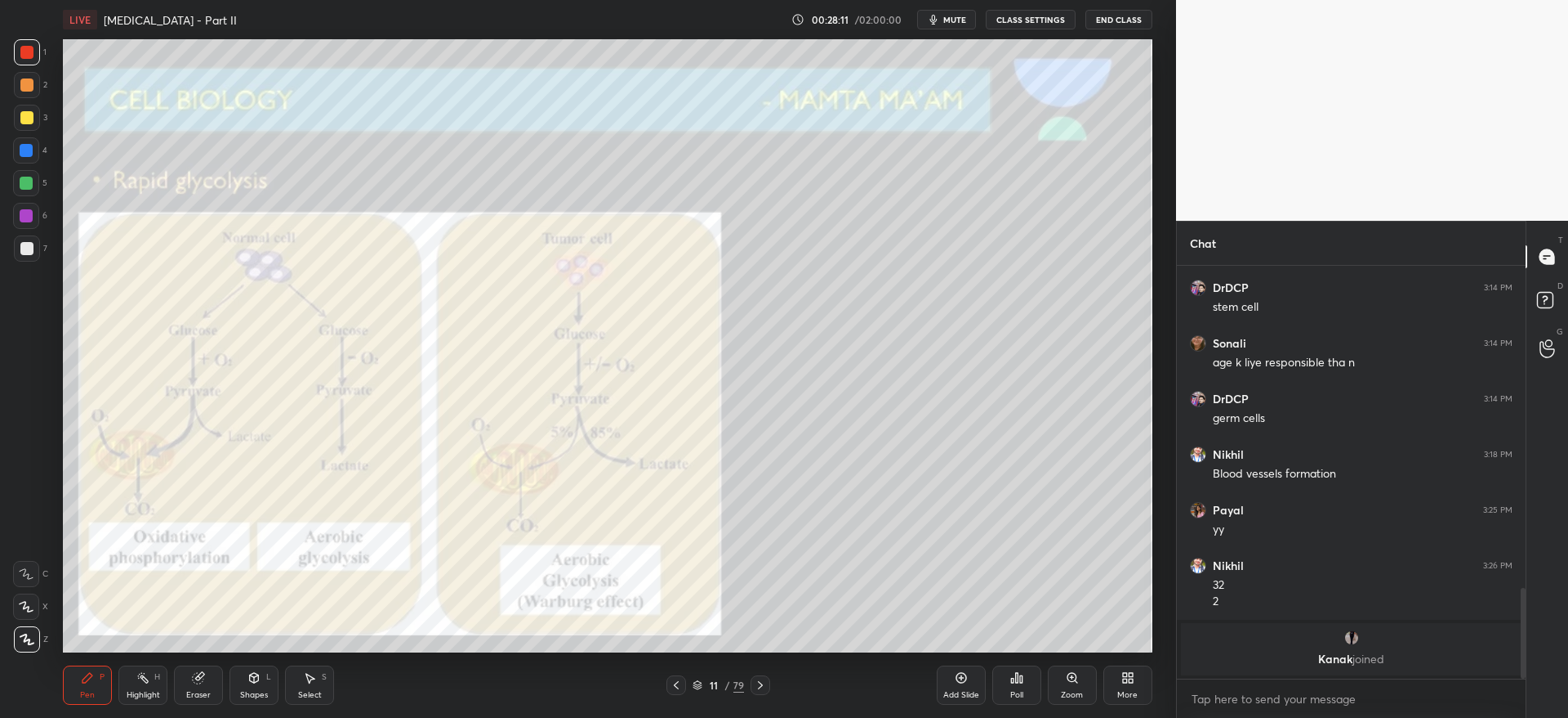
click at [755, 684] on icon at bounding box center [761, 685] width 13 height 13
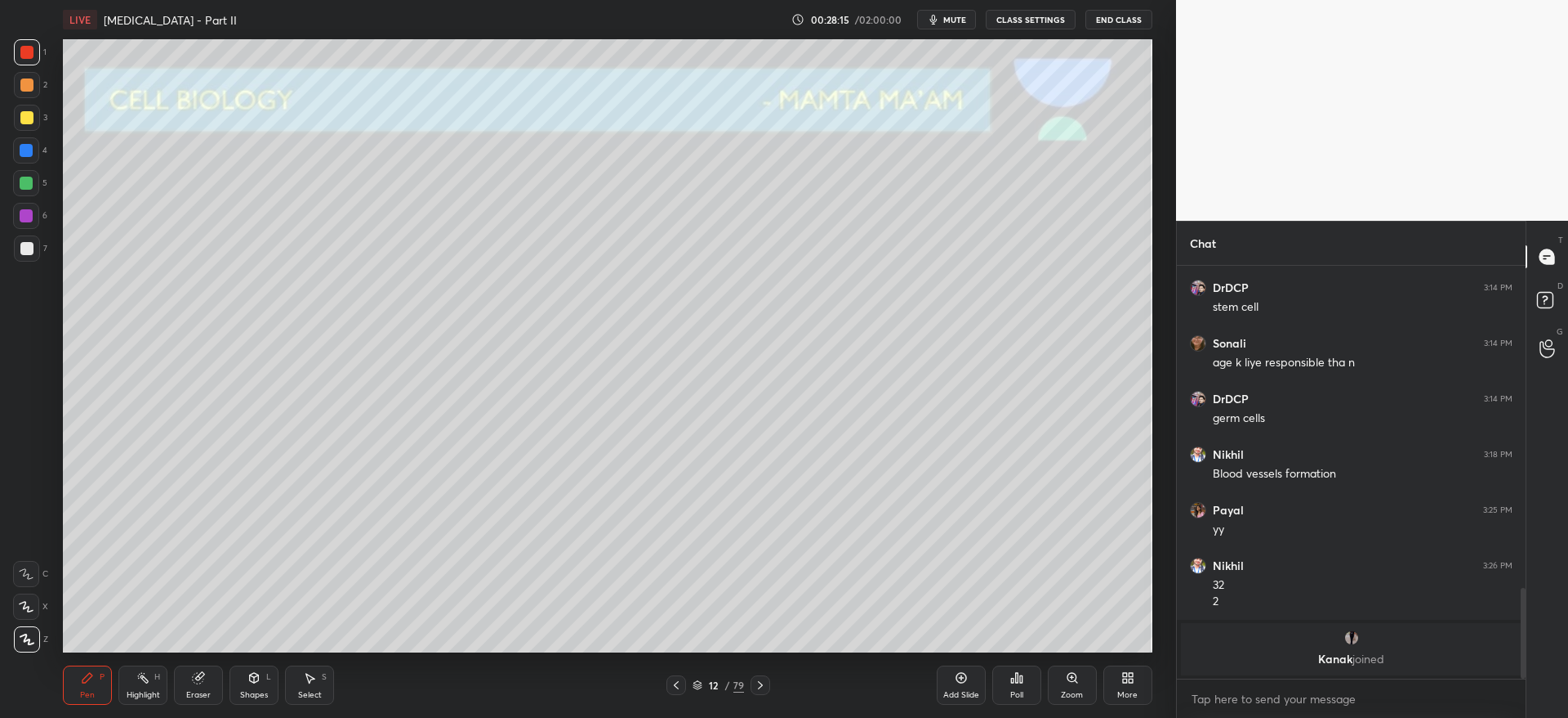
click at [35, 250] on div at bounding box center [27, 248] width 26 height 26
click at [763, 679] on icon at bounding box center [761, 685] width 13 height 13
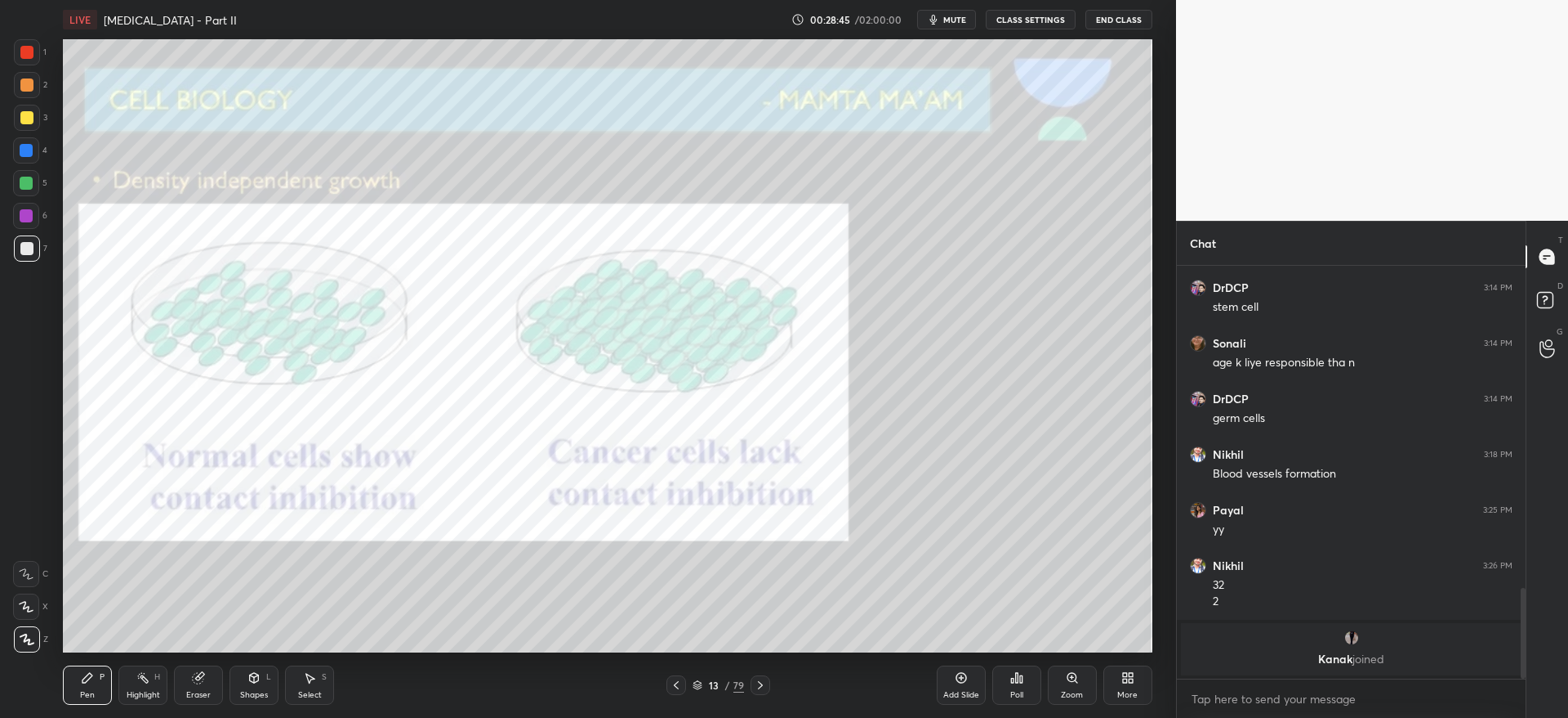
click at [41, 93] on div "2" at bounding box center [31, 84] width 33 height 26
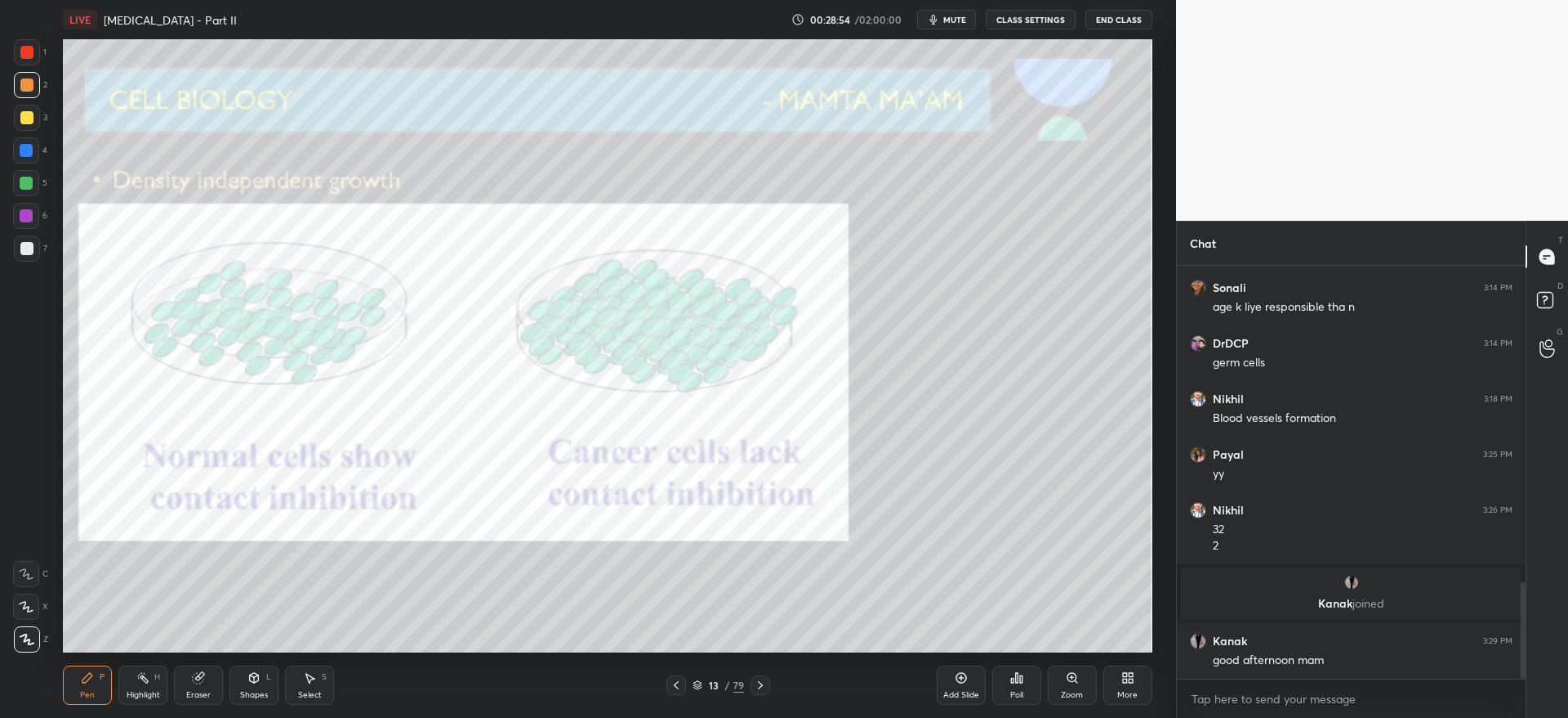
scroll to position [1349, 0]
click at [28, 219] on div at bounding box center [27, 216] width 13 height 13
click at [763, 684] on icon at bounding box center [760, 685] width 5 height 9
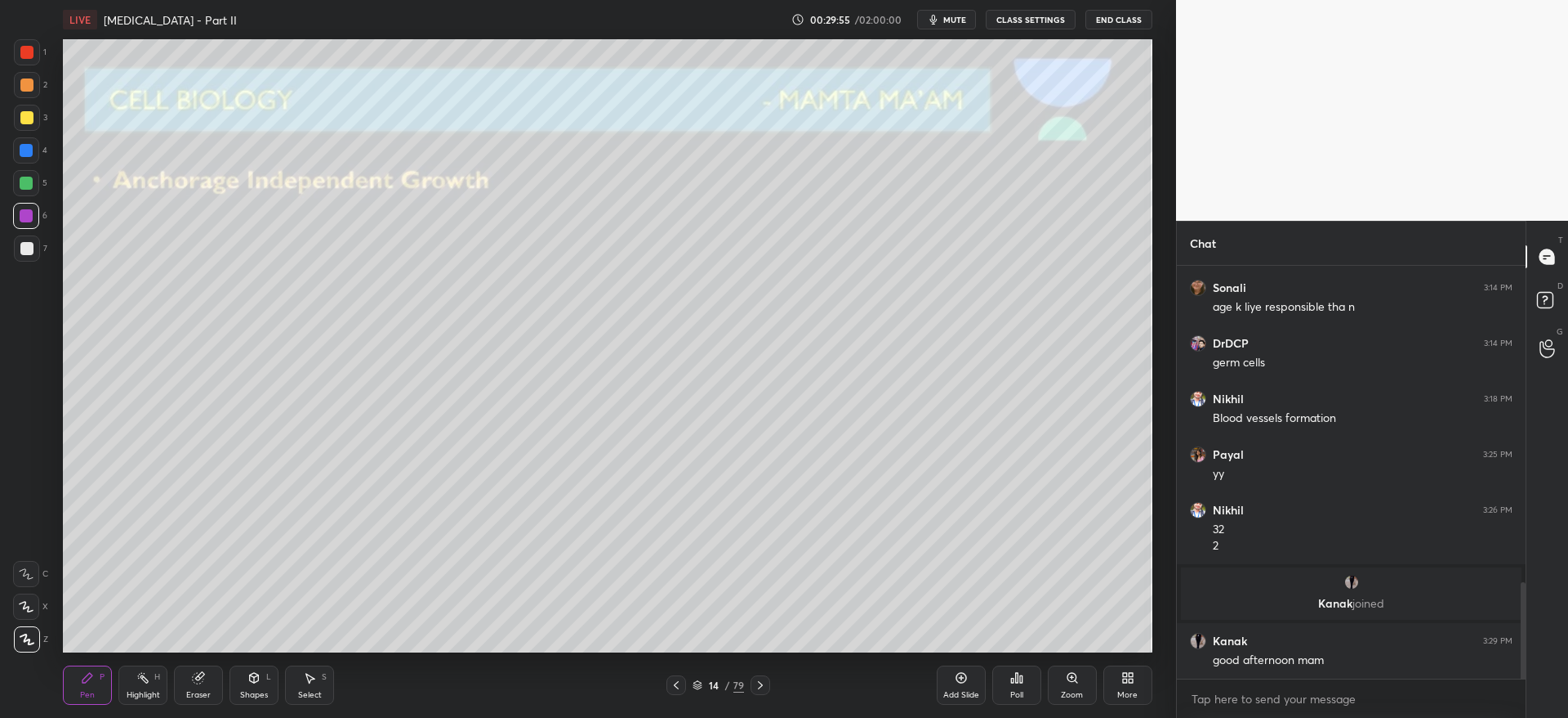
click at [26, 124] on div at bounding box center [27, 117] width 26 height 26
click at [36, 245] on div at bounding box center [27, 248] width 26 height 26
click at [253, 684] on div "Shapes L" at bounding box center [253, 685] width 49 height 39
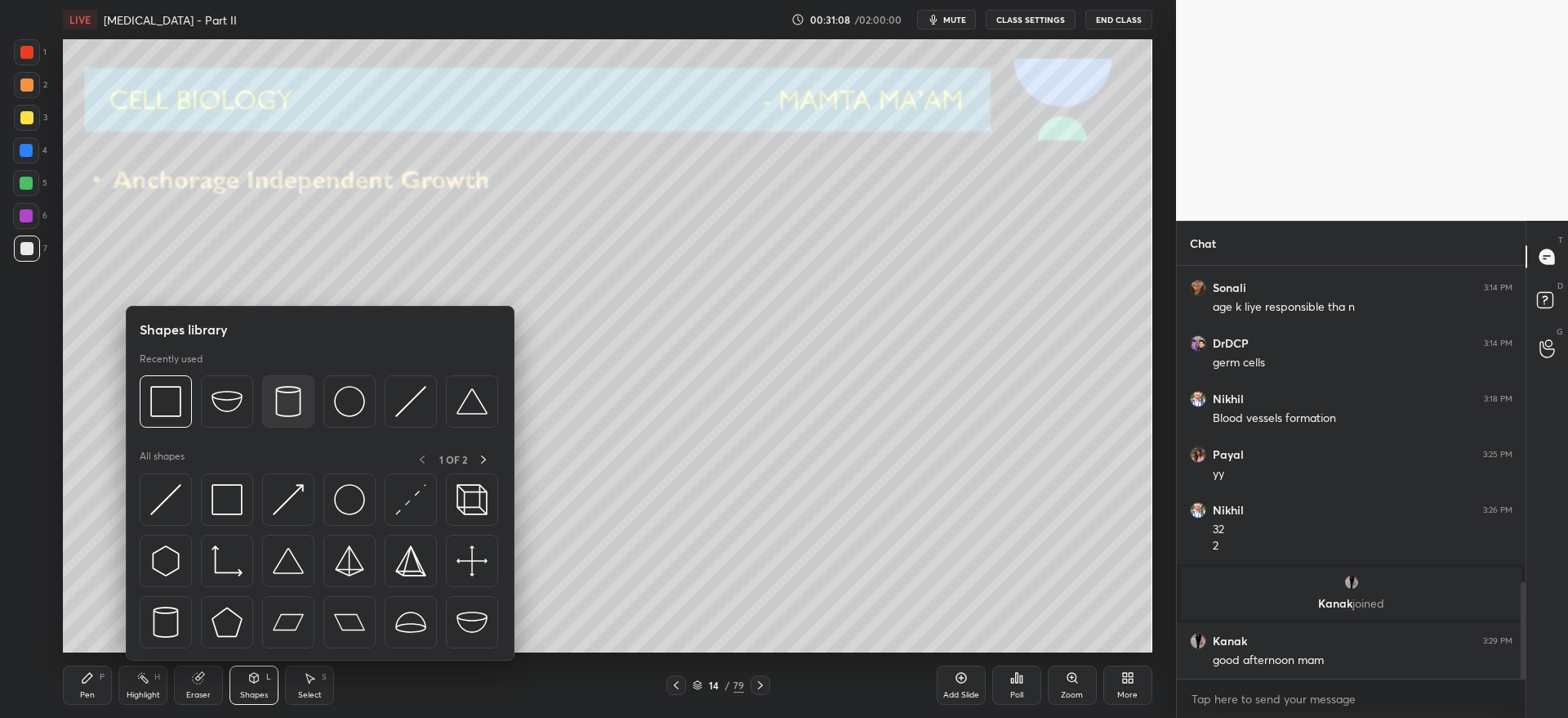
click at [294, 403] on img at bounding box center [289, 401] width 31 height 31
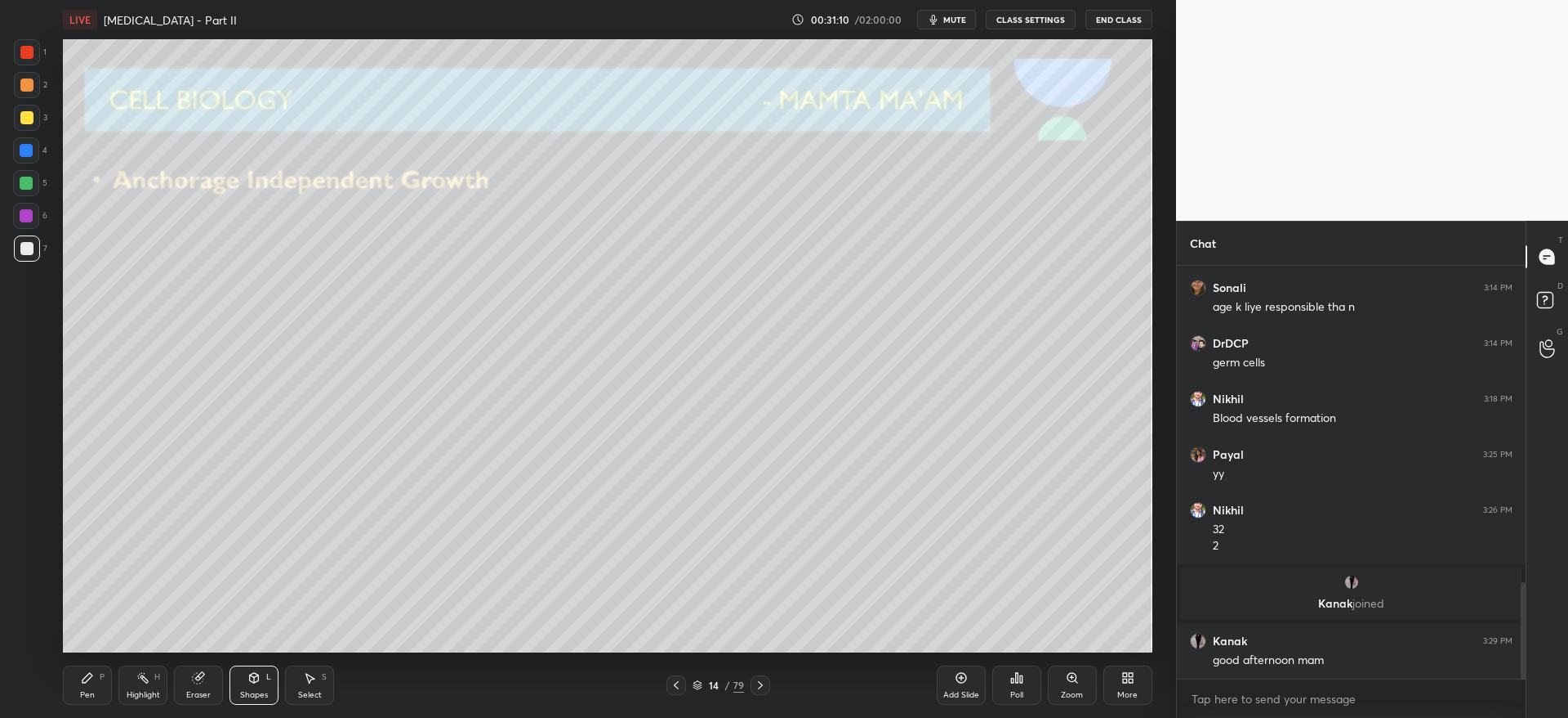
click at [26, 77] on div at bounding box center [27, 84] width 26 height 26
drag, startPoint x: 73, startPoint y: 685, endPoint x: 86, endPoint y: 676, distance: 15.8
click at [79, 683] on div "Pen P" at bounding box center [87, 685] width 49 height 39
drag, startPoint x: 18, startPoint y: 158, endPoint x: 32, endPoint y: 165, distance: 15.7
click at [20, 158] on div at bounding box center [26, 150] width 26 height 26
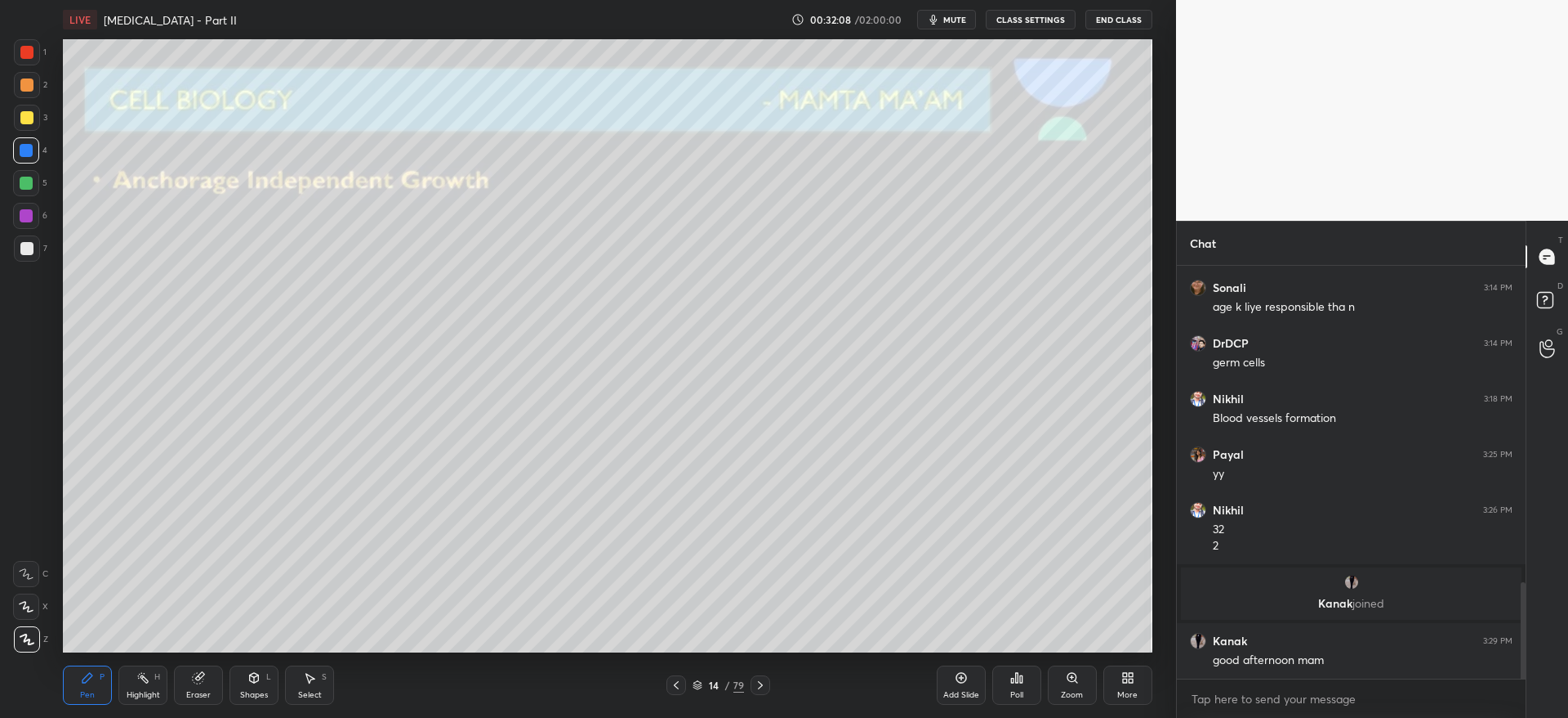
click at [23, 126] on div at bounding box center [27, 117] width 26 height 26
click at [195, 693] on div "Eraser" at bounding box center [199, 694] width 25 height 9
click at [771, 679] on div "14 / 79" at bounding box center [718, 685] width 437 height 20
click at [762, 683] on icon at bounding box center [761, 685] width 13 height 13
click at [86, 687] on div "Pen P" at bounding box center [87, 685] width 49 height 39
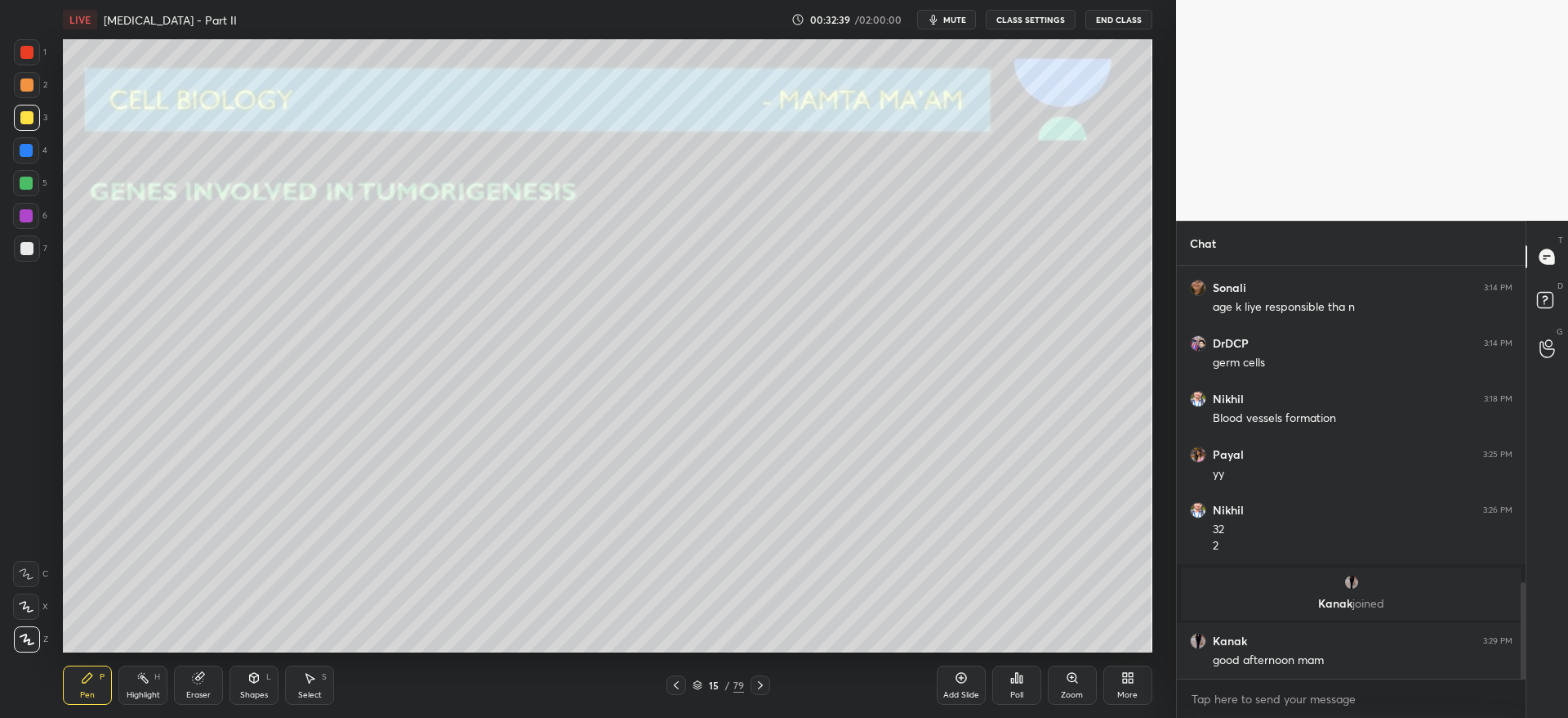
click at [28, 252] on div at bounding box center [27, 248] width 26 height 26
click at [33, 129] on div at bounding box center [27, 117] width 26 height 26
click at [24, 250] on div at bounding box center [27, 249] width 13 height 13
click at [16, 155] on div at bounding box center [26, 150] width 26 height 26
drag, startPoint x: 31, startPoint y: 161, endPoint x: 59, endPoint y: 175, distance: 31.3
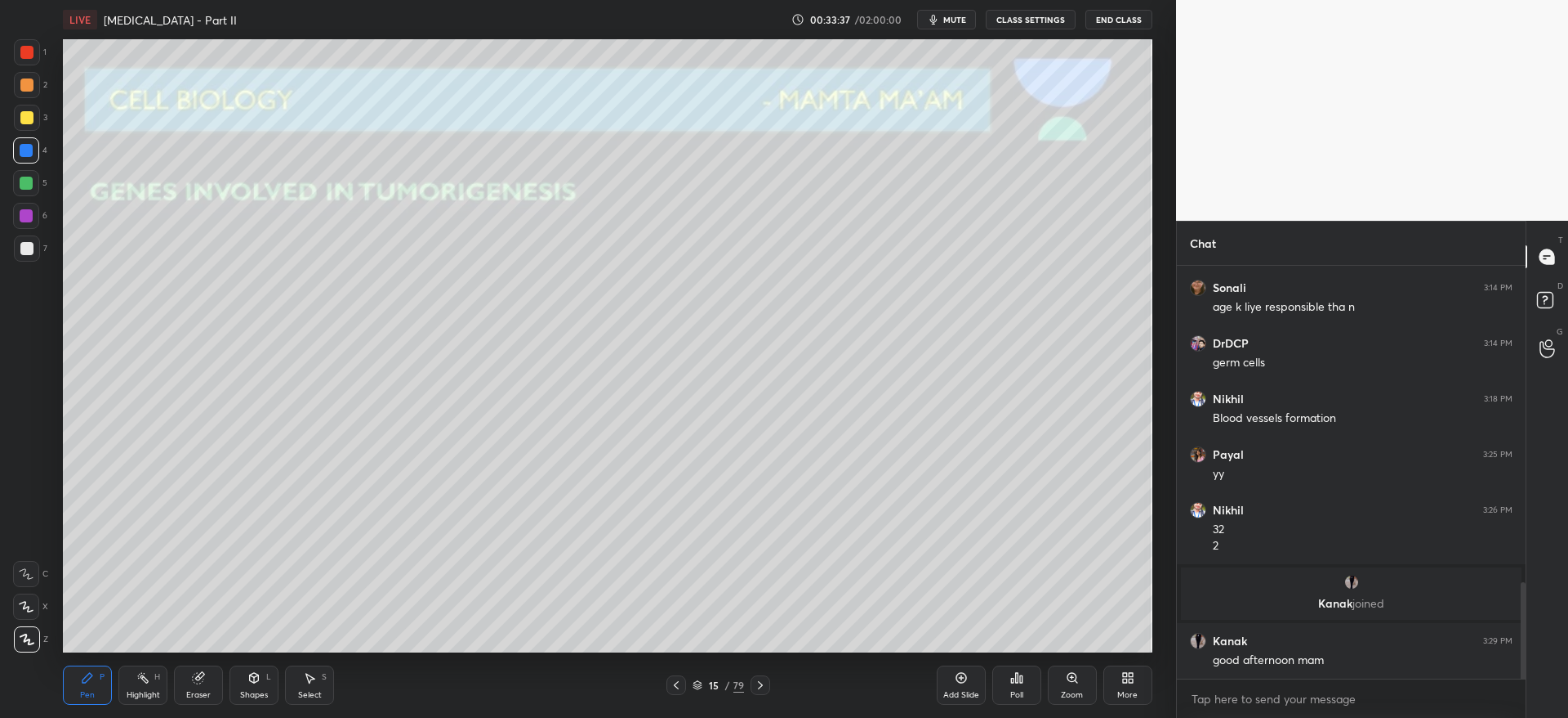
click at [32, 161] on div at bounding box center [26, 150] width 26 height 26
click at [764, 684] on icon at bounding box center [761, 685] width 13 height 13
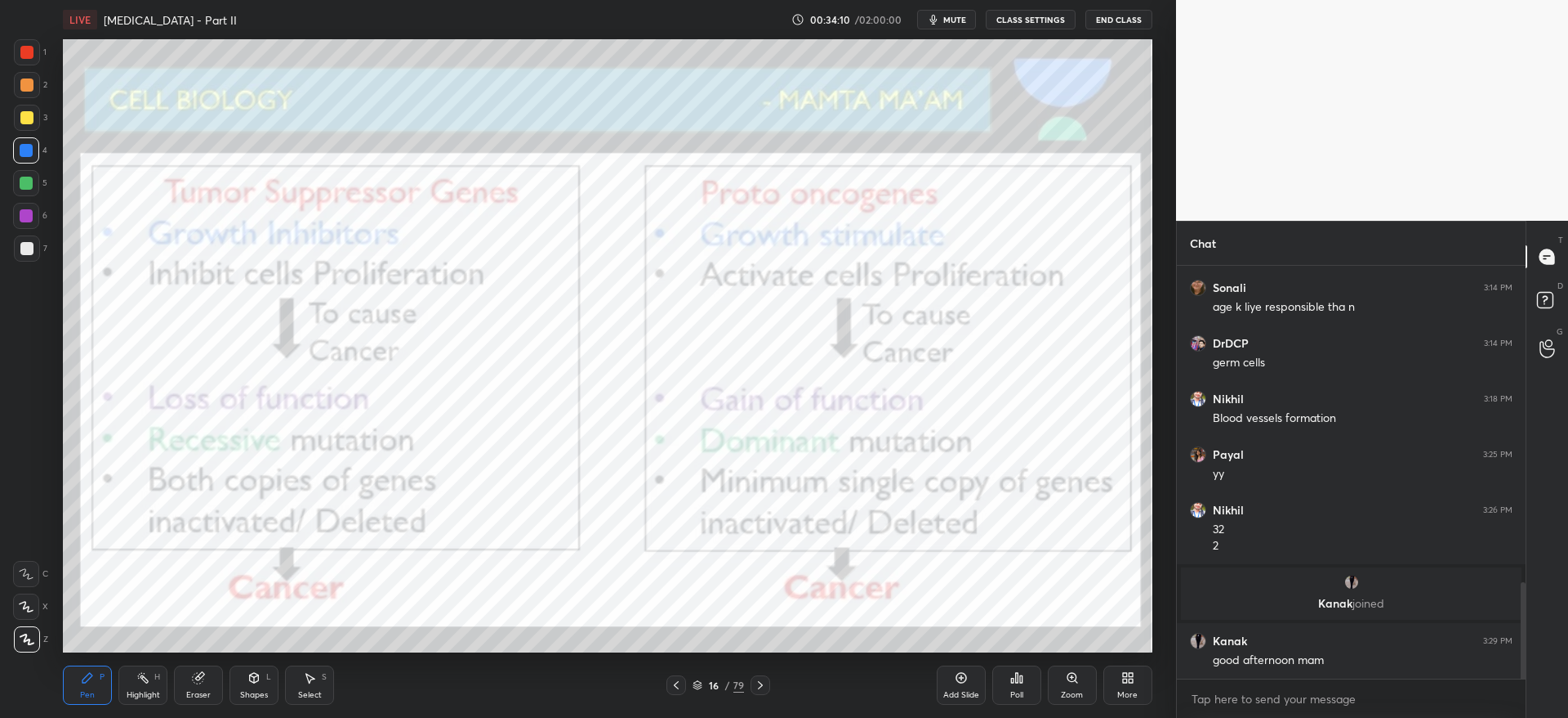
drag, startPoint x: 667, startPoint y: 685, endPoint x: 681, endPoint y: 683, distance: 14.1
click at [667, 684] on div at bounding box center [677, 685] width 20 height 20
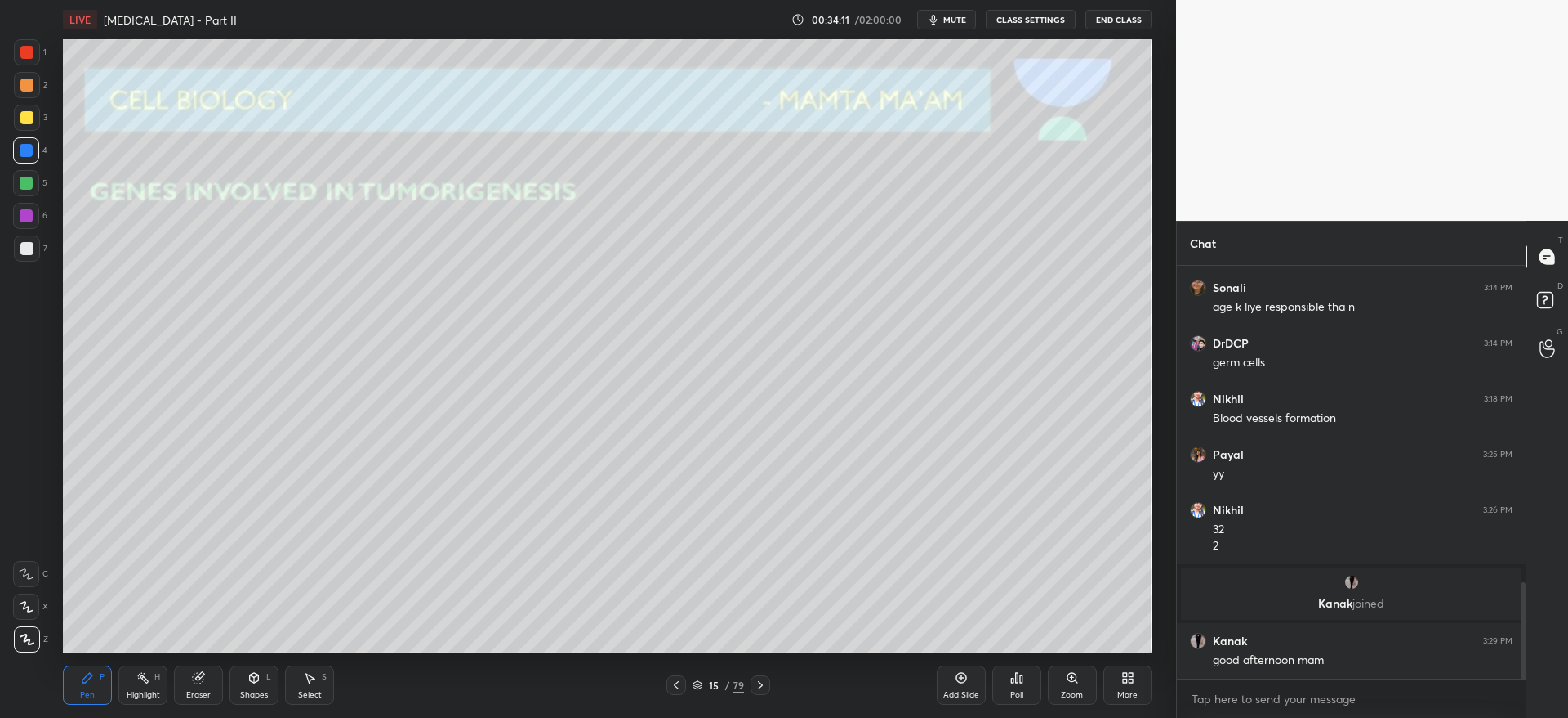
click at [932, 682] on div "15 / 79" at bounding box center [718, 685] width 437 height 20
click at [954, 678] on div "Add Slide" at bounding box center [960, 685] width 49 height 39
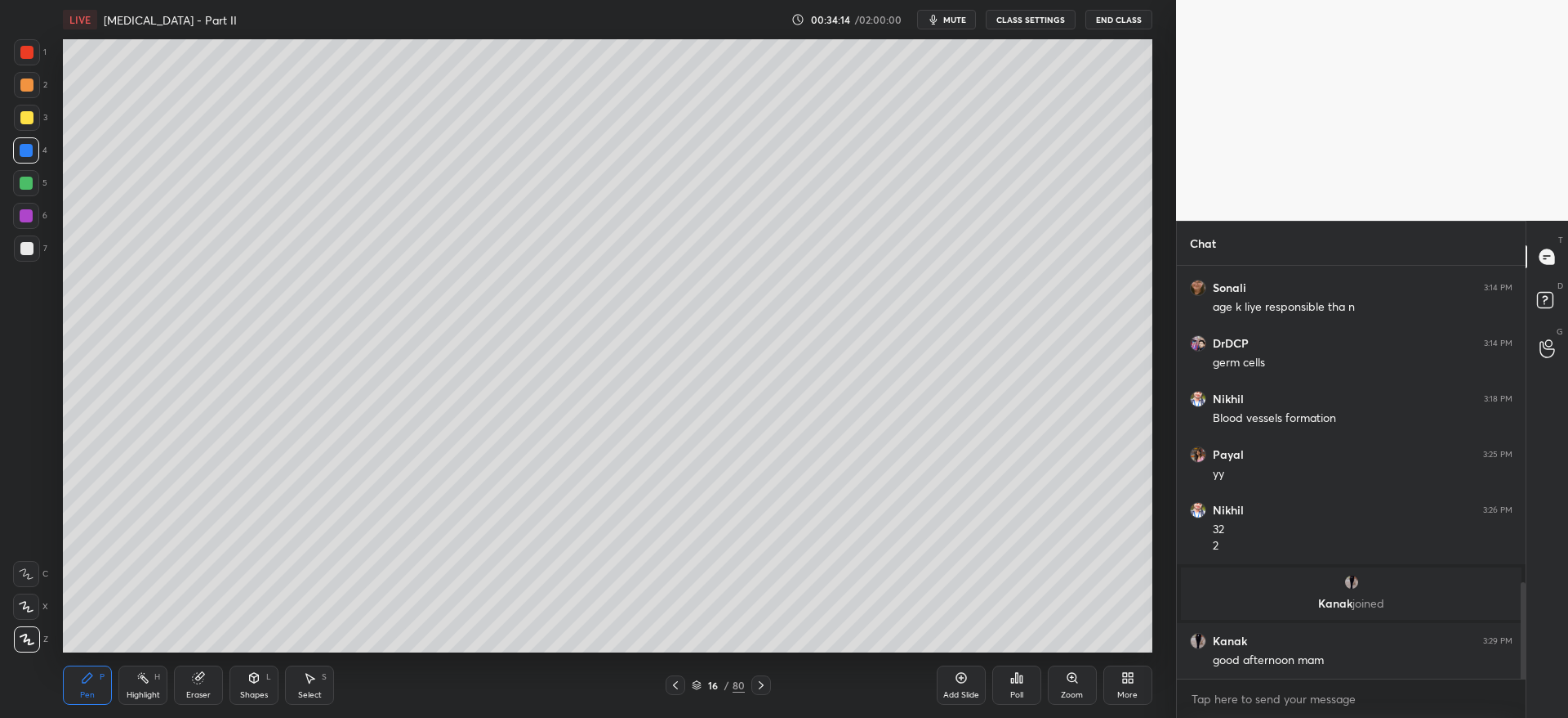
click at [26, 114] on div at bounding box center [27, 118] width 13 height 13
click at [28, 256] on div at bounding box center [27, 248] width 26 height 26
drag, startPoint x: 24, startPoint y: 120, endPoint x: 42, endPoint y: 132, distance: 21.6
click at [24, 119] on div at bounding box center [27, 118] width 13 height 13
click at [17, 149] on div at bounding box center [26, 150] width 26 height 26
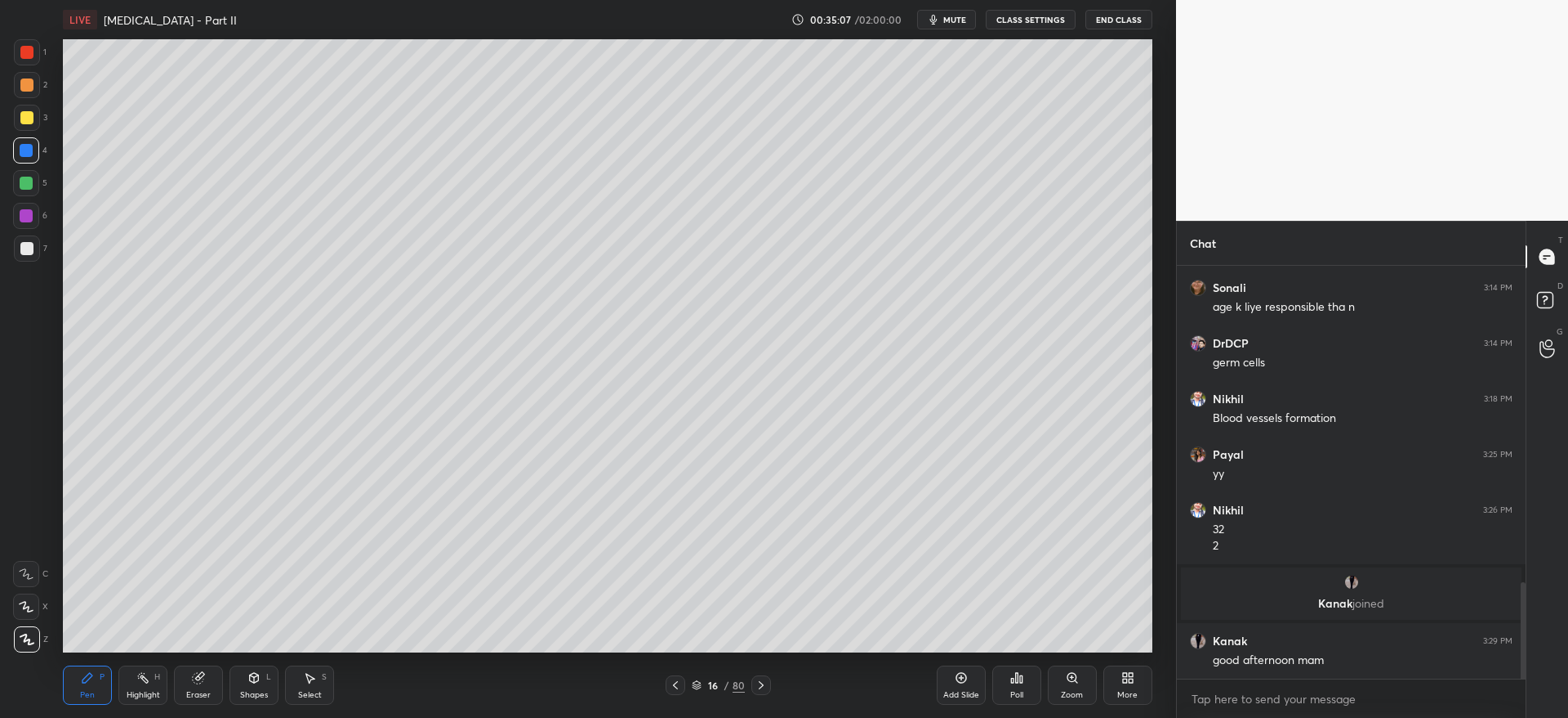
click at [27, 129] on div "3" at bounding box center [31, 120] width 33 height 33
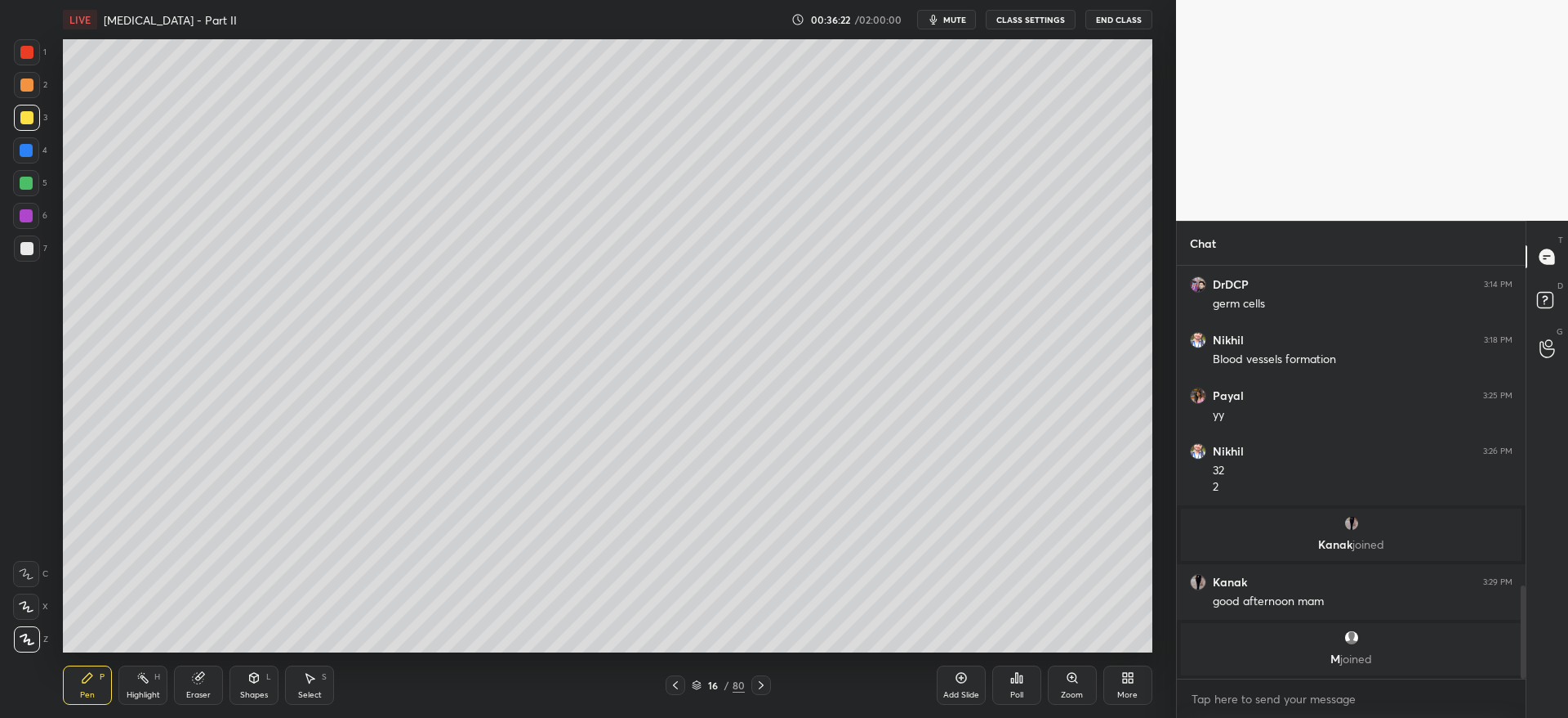
click at [756, 679] on div at bounding box center [761, 685] width 20 height 20
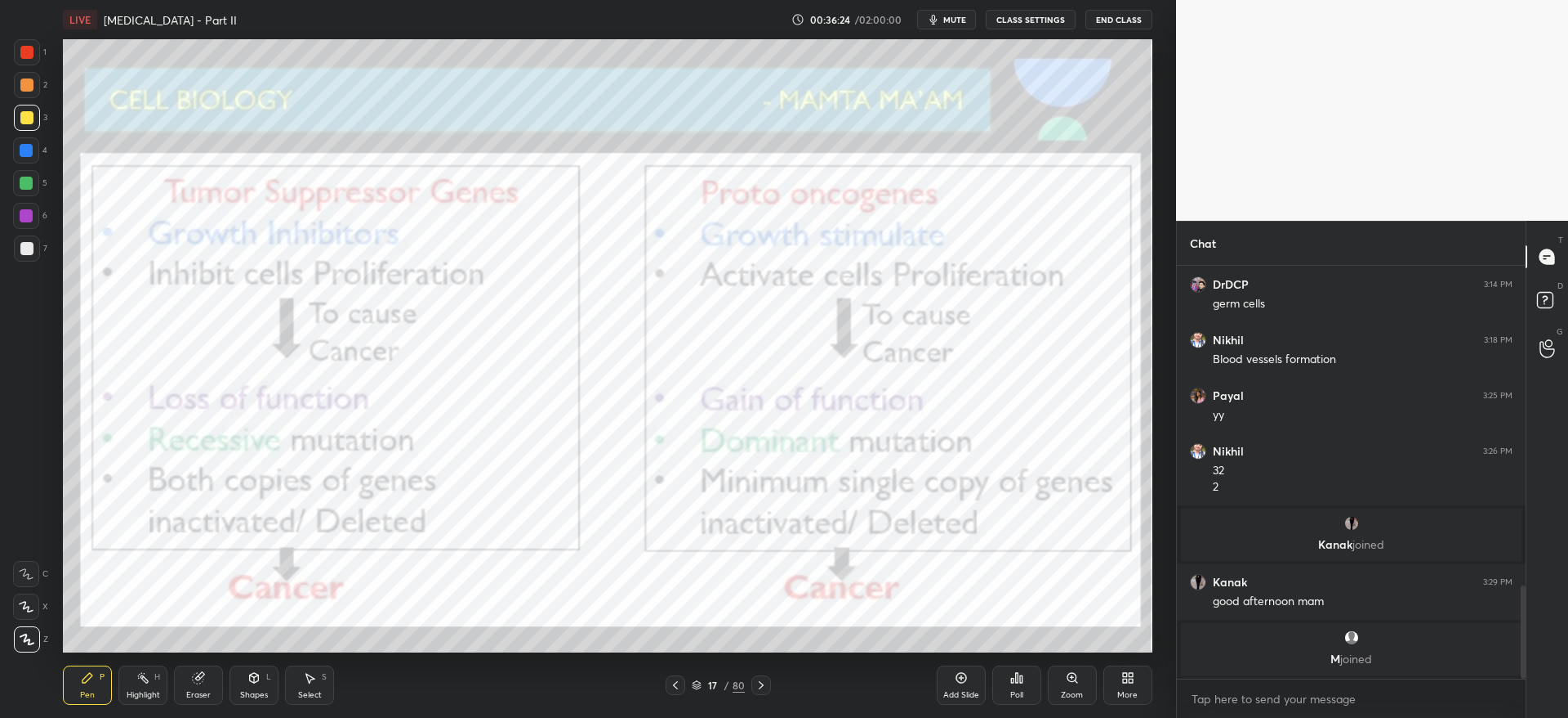
click at [662, 688] on div "17 / 80" at bounding box center [718, 685] width 437 height 20
click at [31, 51] on div at bounding box center [27, 53] width 13 height 13
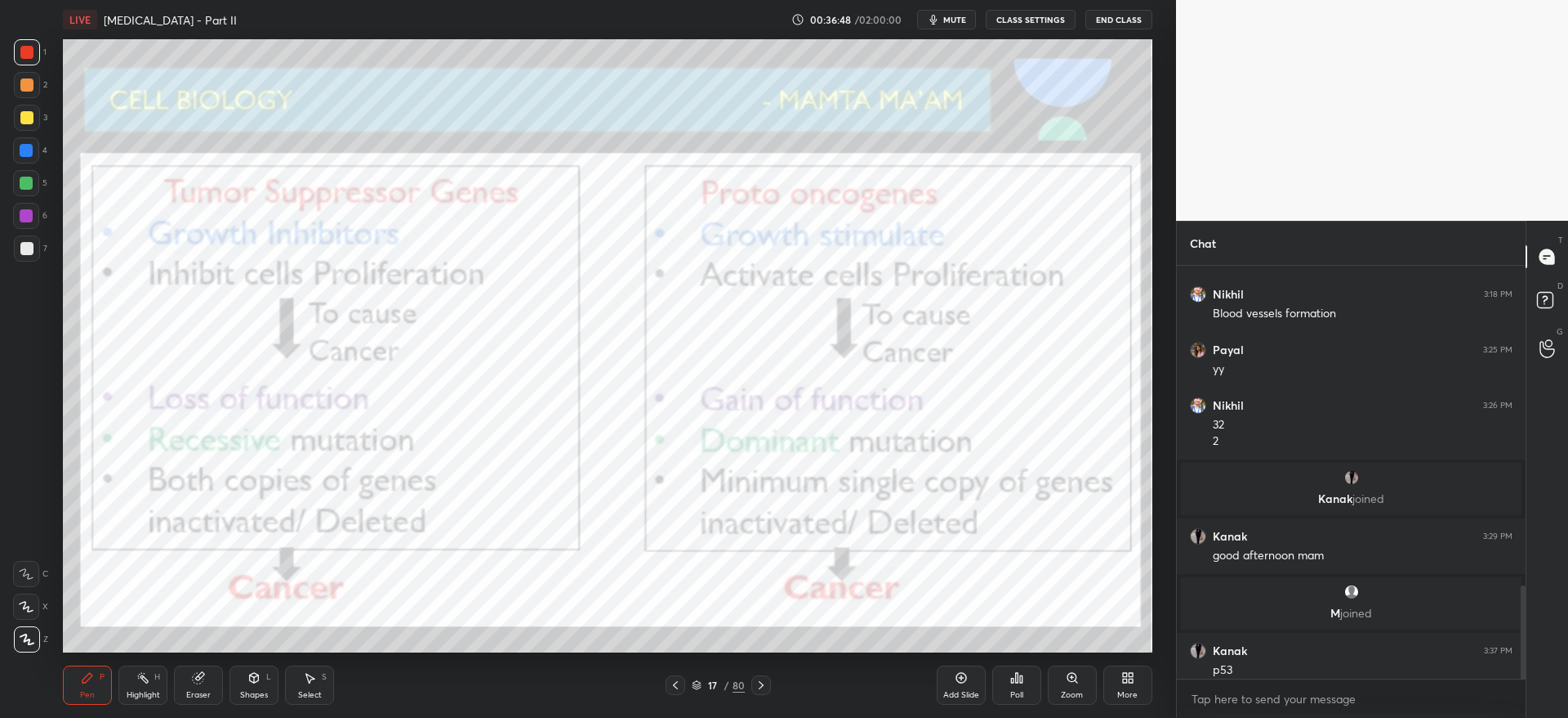
scroll to position [1418, 0]
click at [24, 207] on div at bounding box center [26, 215] width 26 height 26
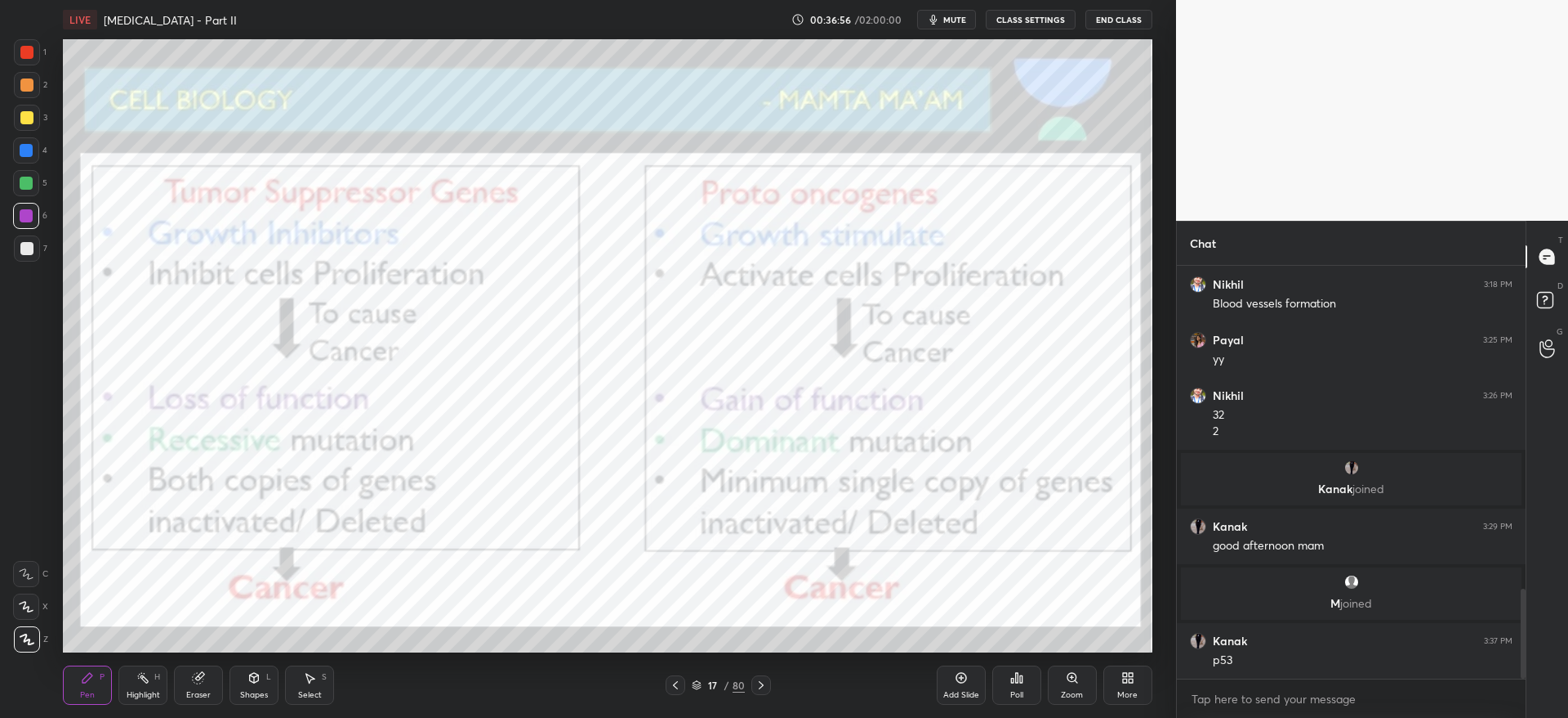
scroll to position [1473, 0]
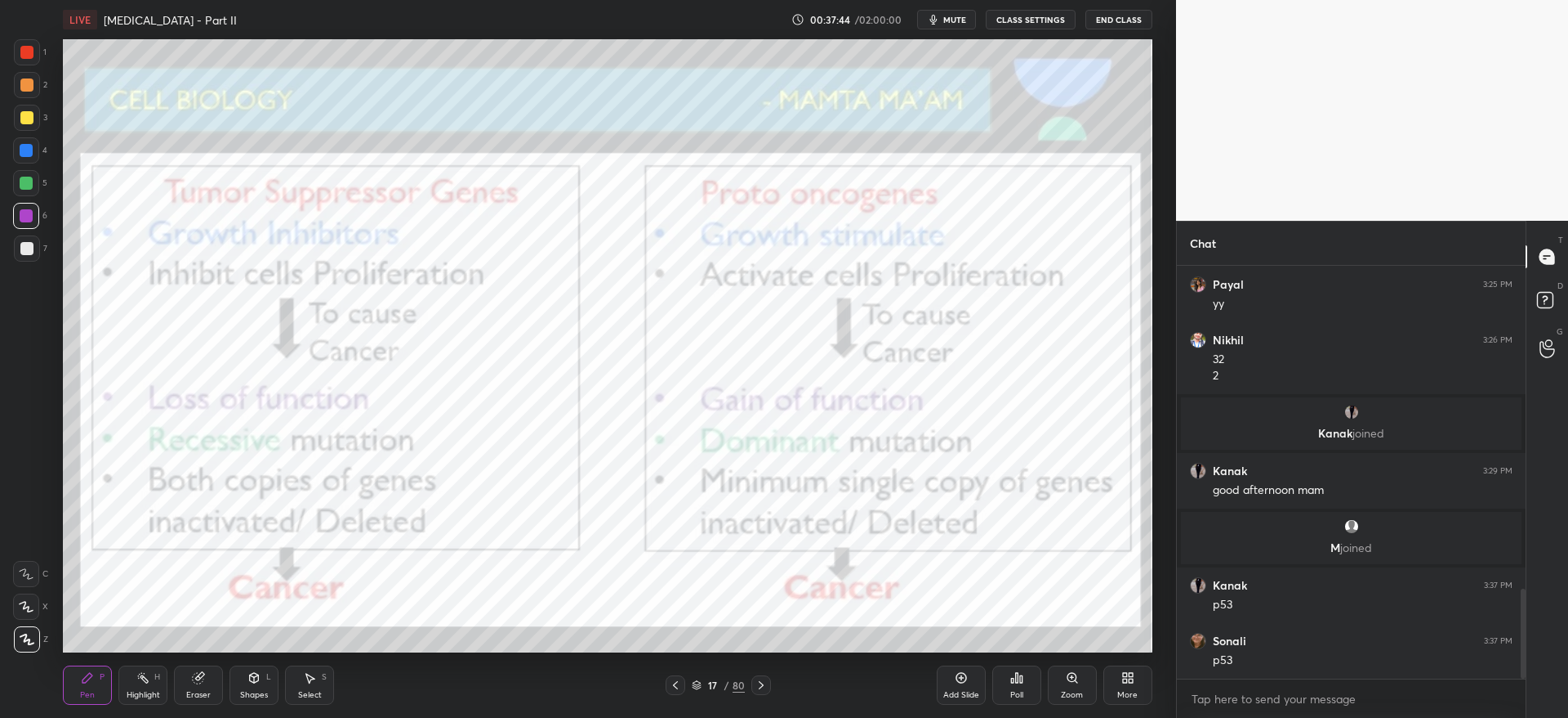
click at [31, 183] on div at bounding box center [27, 184] width 13 height 13
click at [759, 682] on icon at bounding box center [762, 685] width 13 height 13
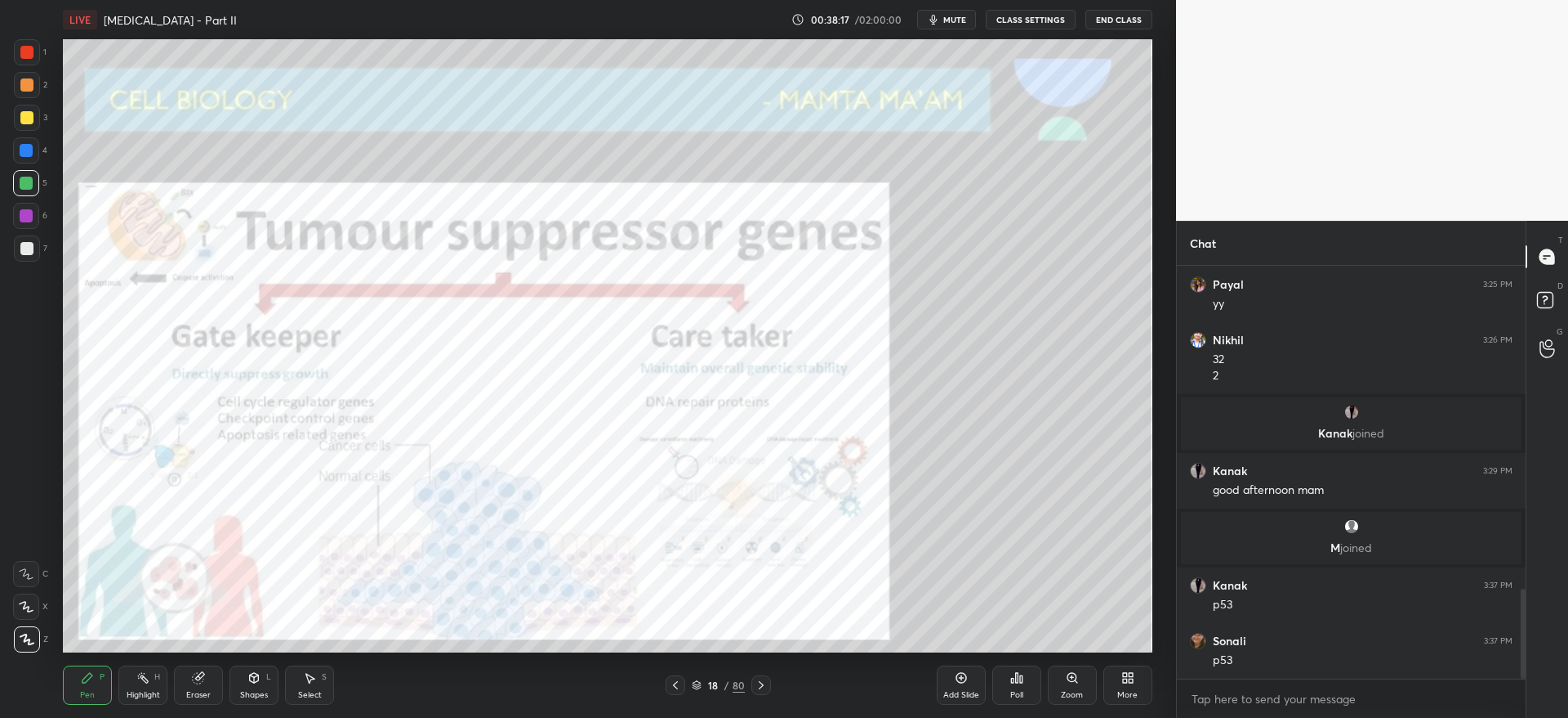
drag, startPoint x: 669, startPoint y: 682, endPoint x: 814, endPoint y: 689, distance: 145.2
click at [673, 682] on icon at bounding box center [676, 685] width 13 height 13
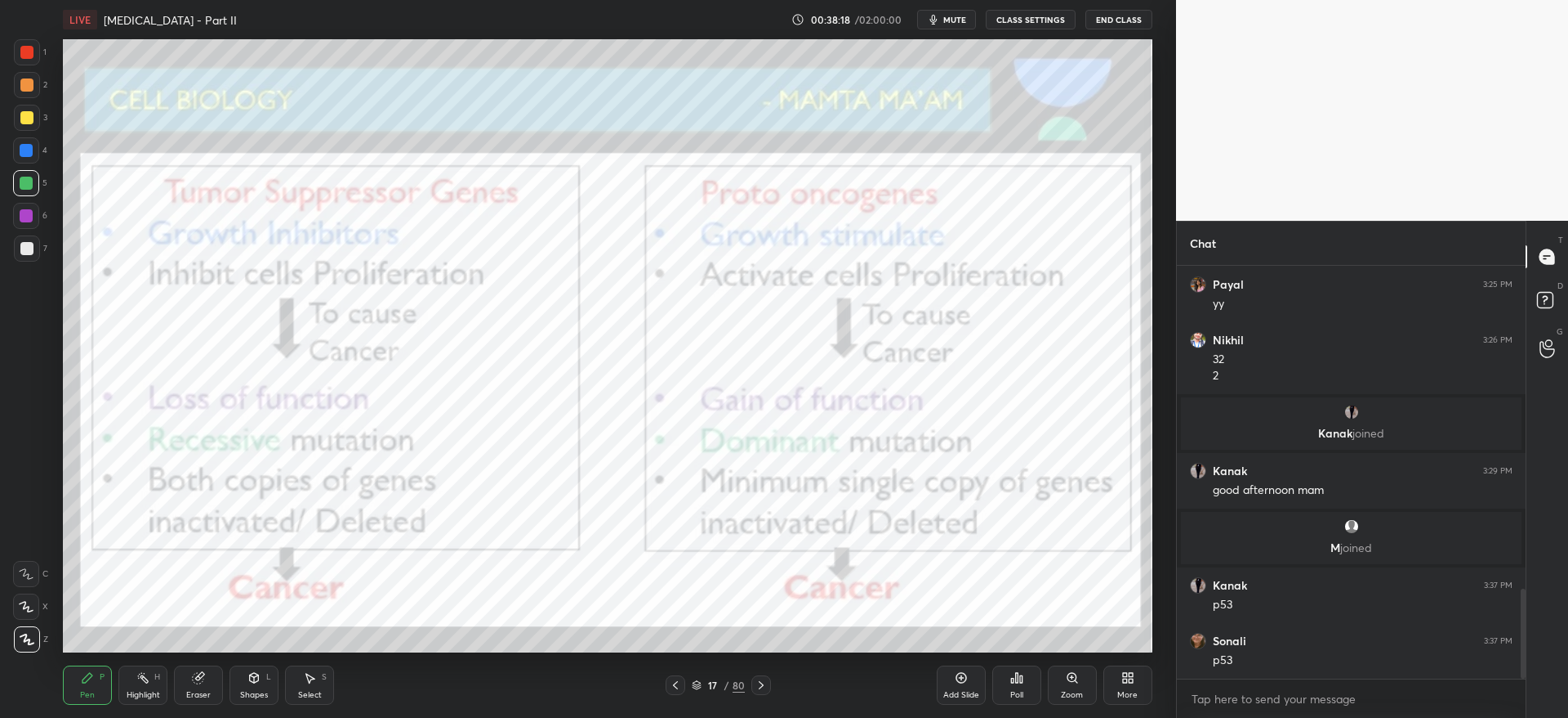
click at [962, 695] on div "Add Slide" at bounding box center [961, 694] width 36 height 9
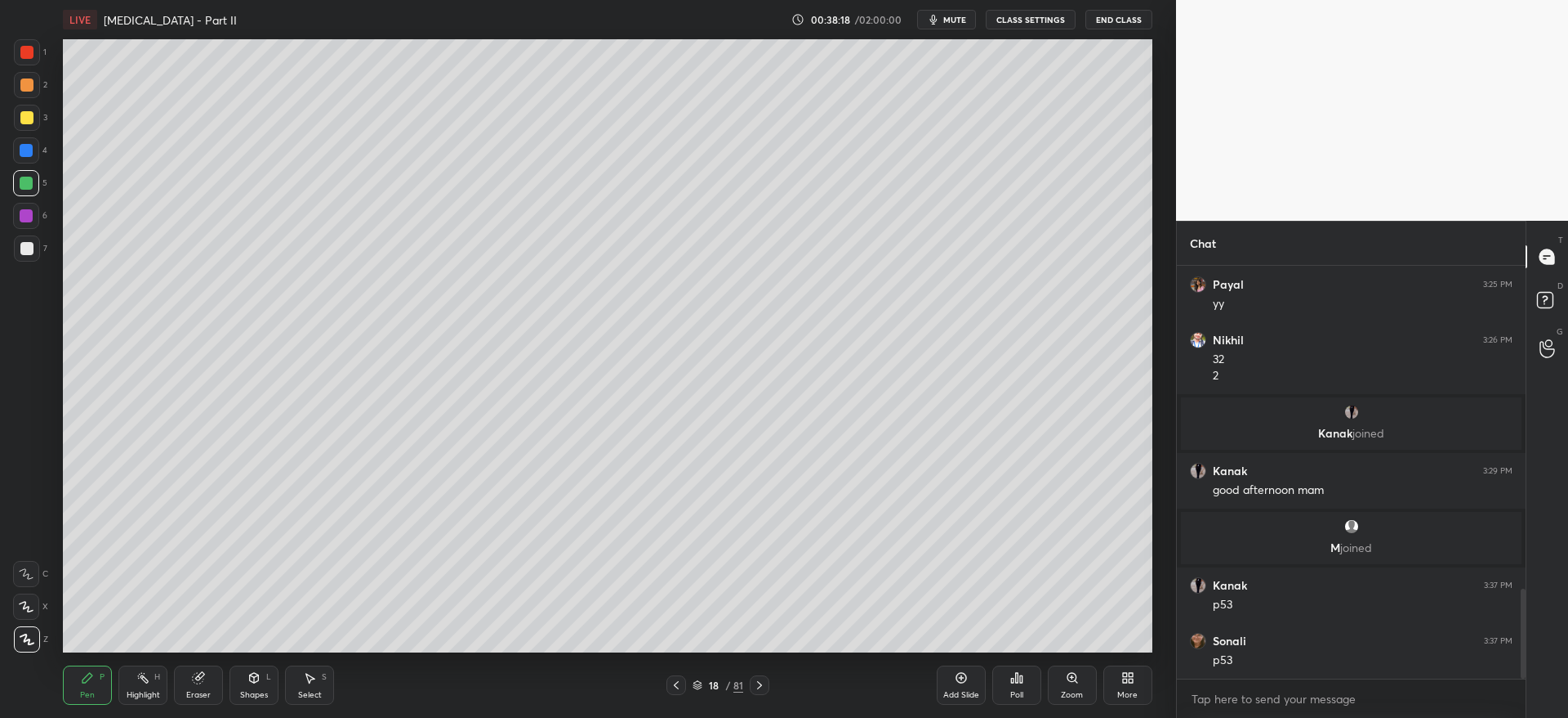
click at [31, 116] on div at bounding box center [27, 118] width 13 height 13
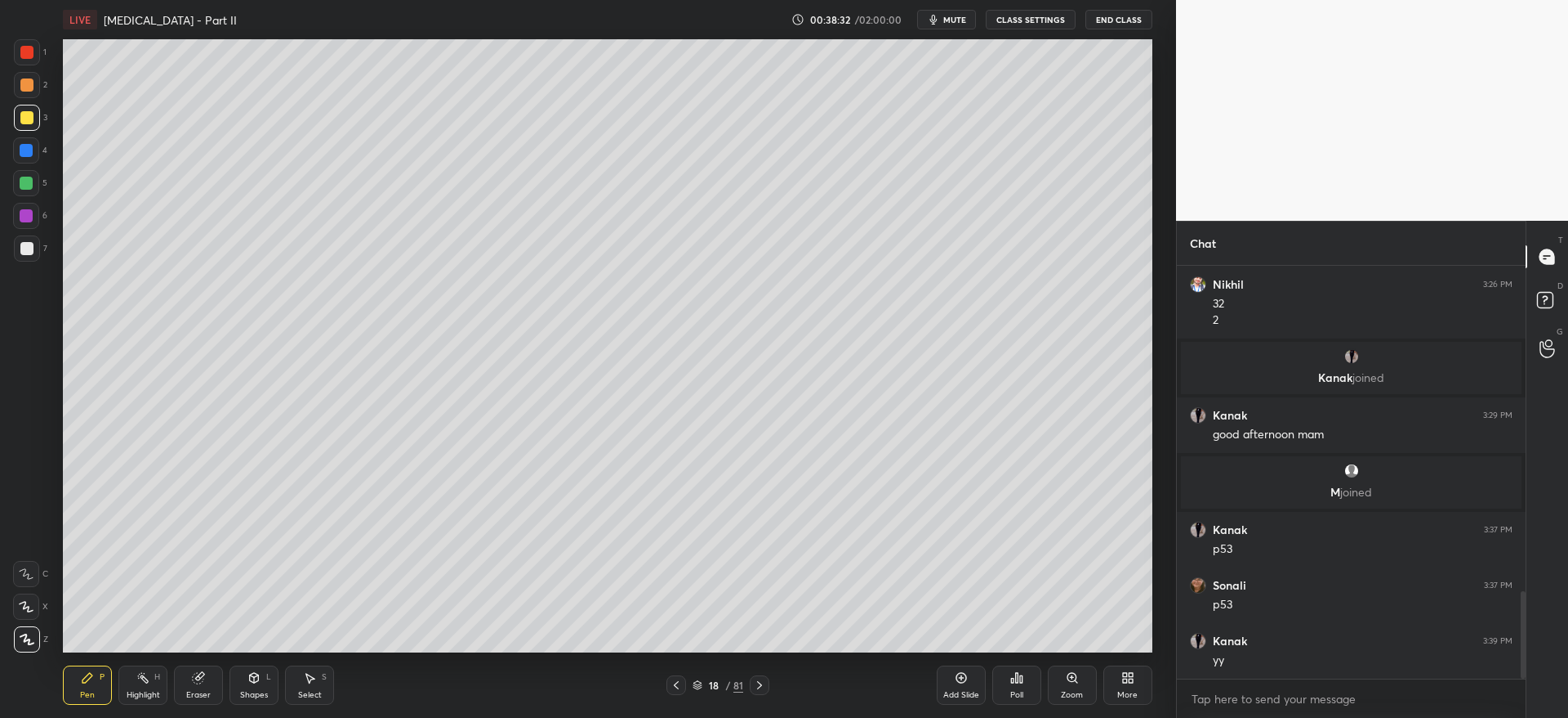
click at [29, 247] on div at bounding box center [27, 249] width 13 height 13
click at [194, 676] on icon at bounding box center [198, 678] width 11 height 11
drag, startPoint x: 87, startPoint y: 689, endPoint x: 93, endPoint y: 662, distance: 27.7
click at [90, 674] on div "Pen P" at bounding box center [87, 685] width 49 height 39
click at [28, 90] on div at bounding box center [27, 85] width 13 height 13
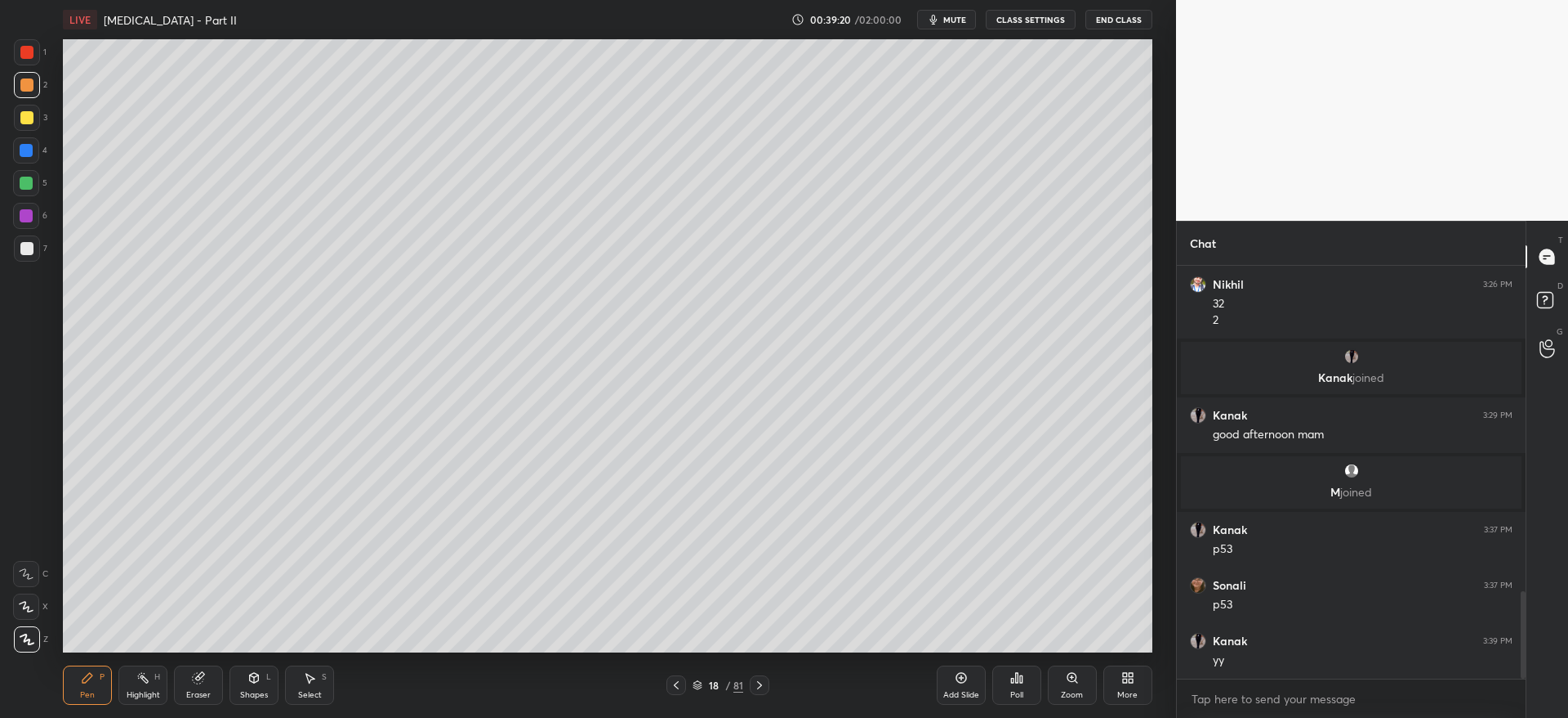
click at [678, 683] on icon at bounding box center [677, 685] width 13 height 13
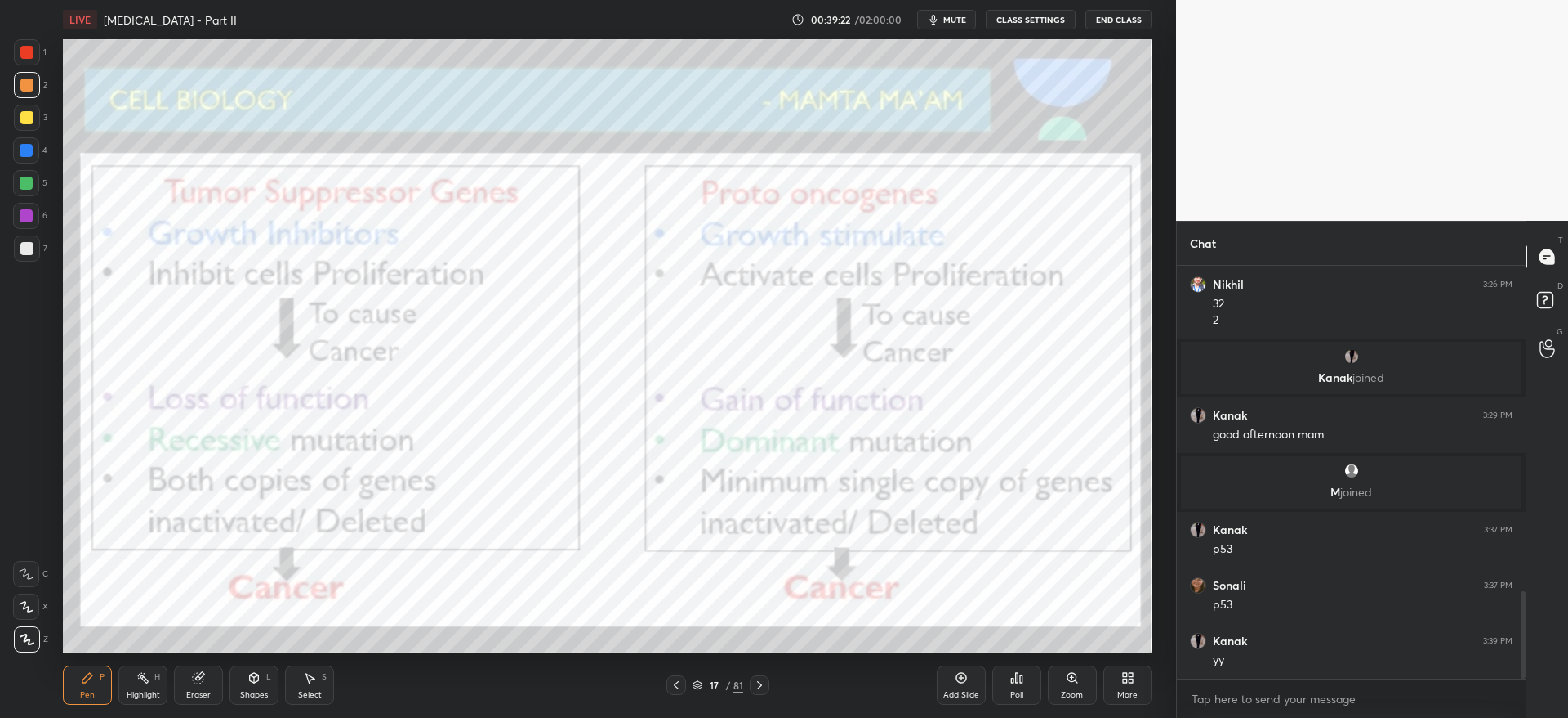
click at [758, 689] on icon at bounding box center [760, 685] width 13 height 13
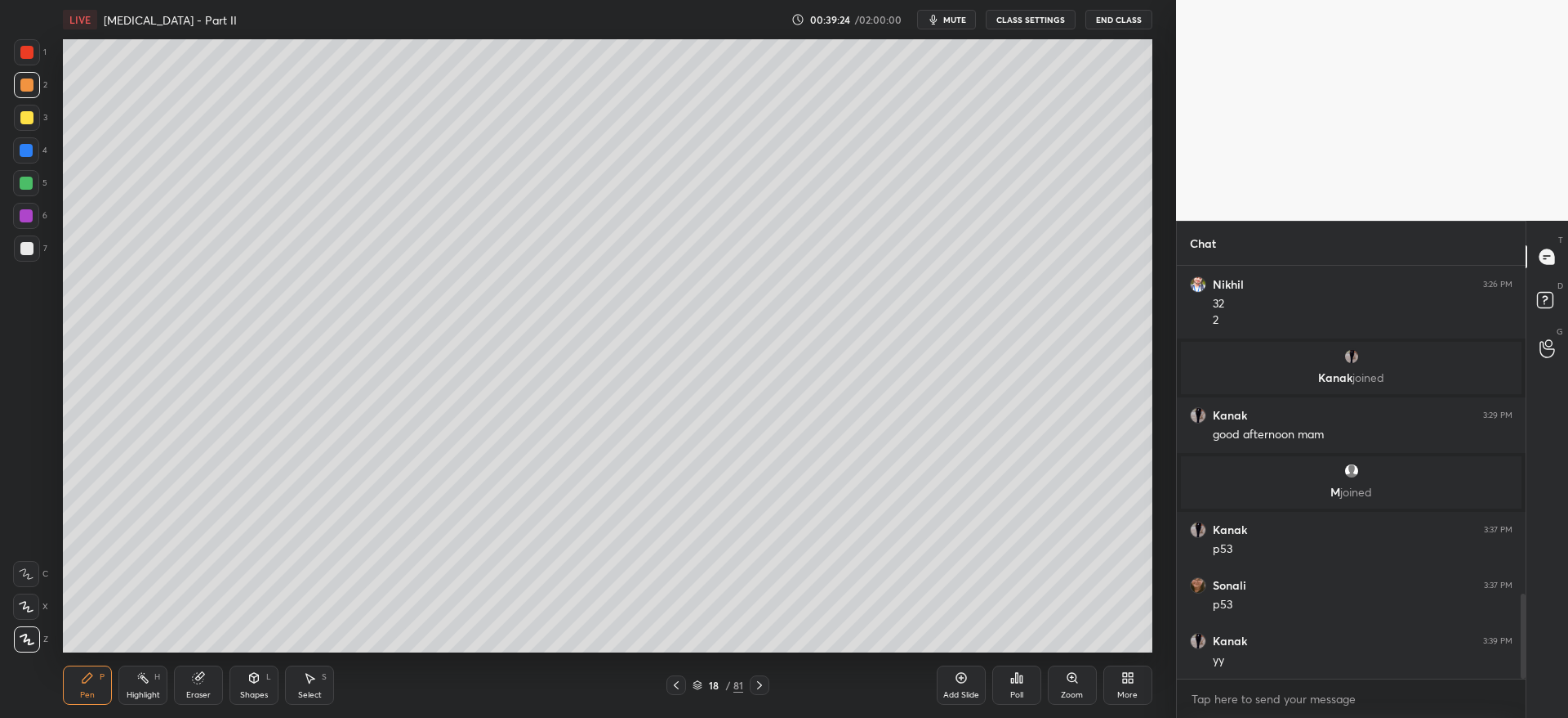
scroll to position [1585, 0]
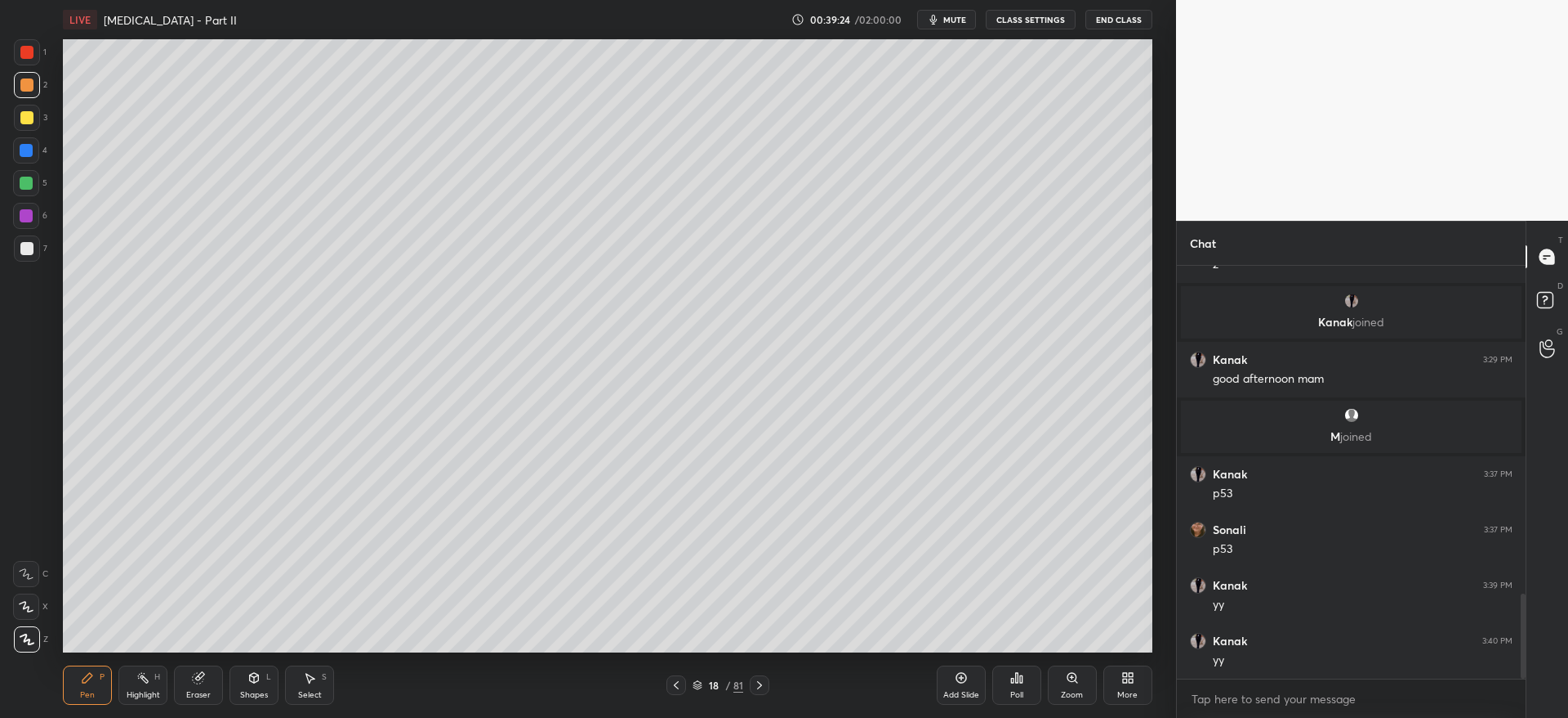
click at [25, 150] on div at bounding box center [27, 150] width 13 height 13
click at [32, 219] on div at bounding box center [26, 215] width 26 height 26
click at [686, 684] on div at bounding box center [677, 685] width 20 height 20
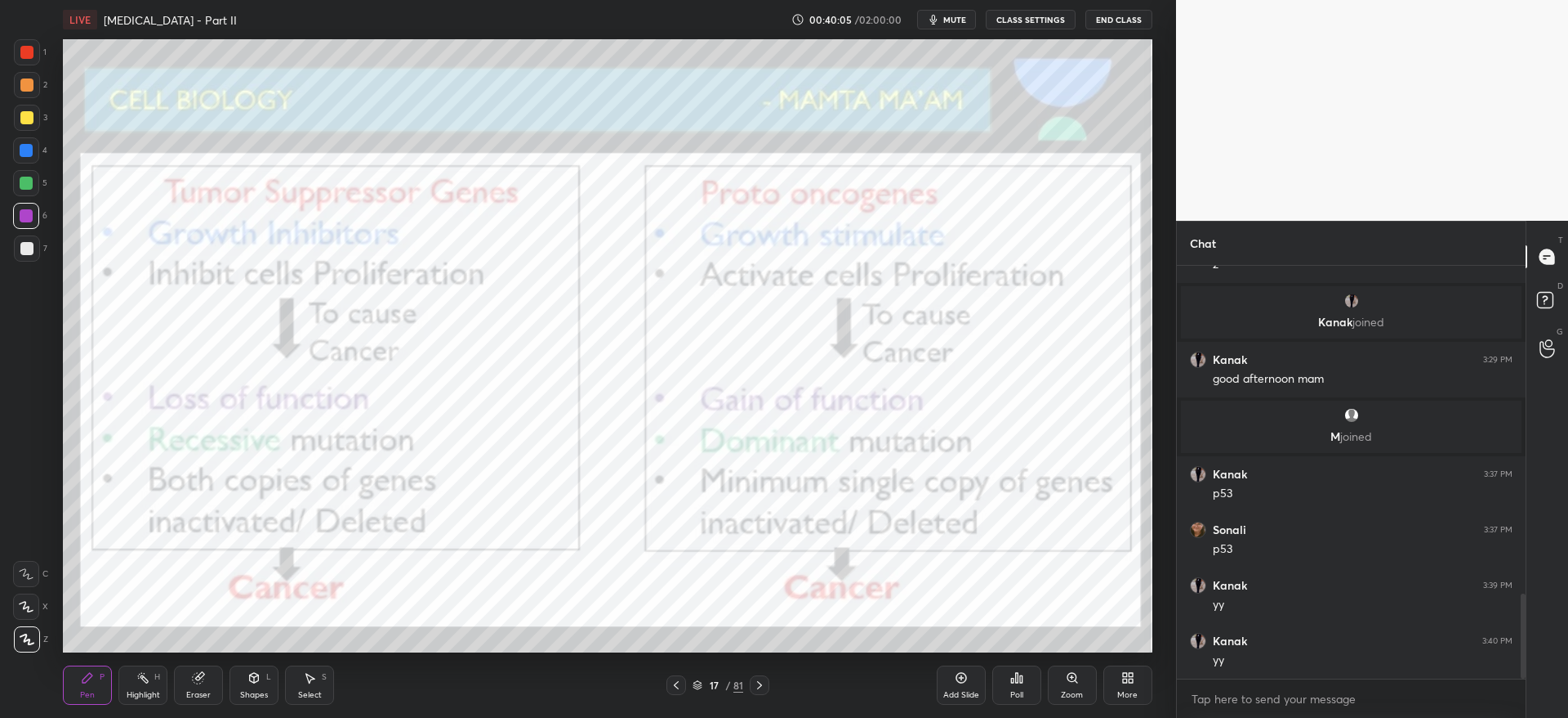
drag, startPoint x: 25, startPoint y: 54, endPoint x: 55, endPoint y: 101, distance: 55.8
click at [25, 54] on div at bounding box center [27, 53] width 13 height 13
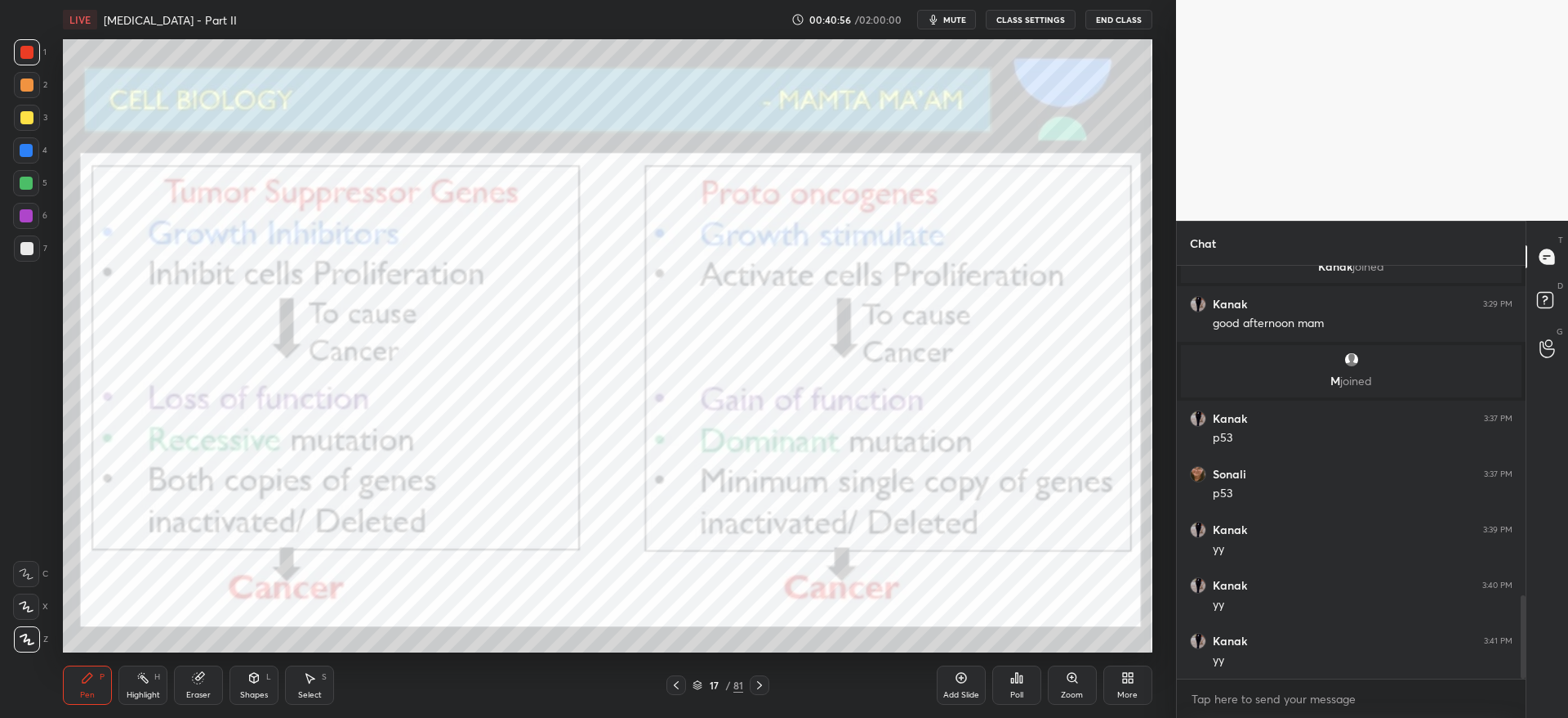
scroll to position [1696, 0]
click at [762, 682] on icon at bounding box center [760, 685] width 13 height 13
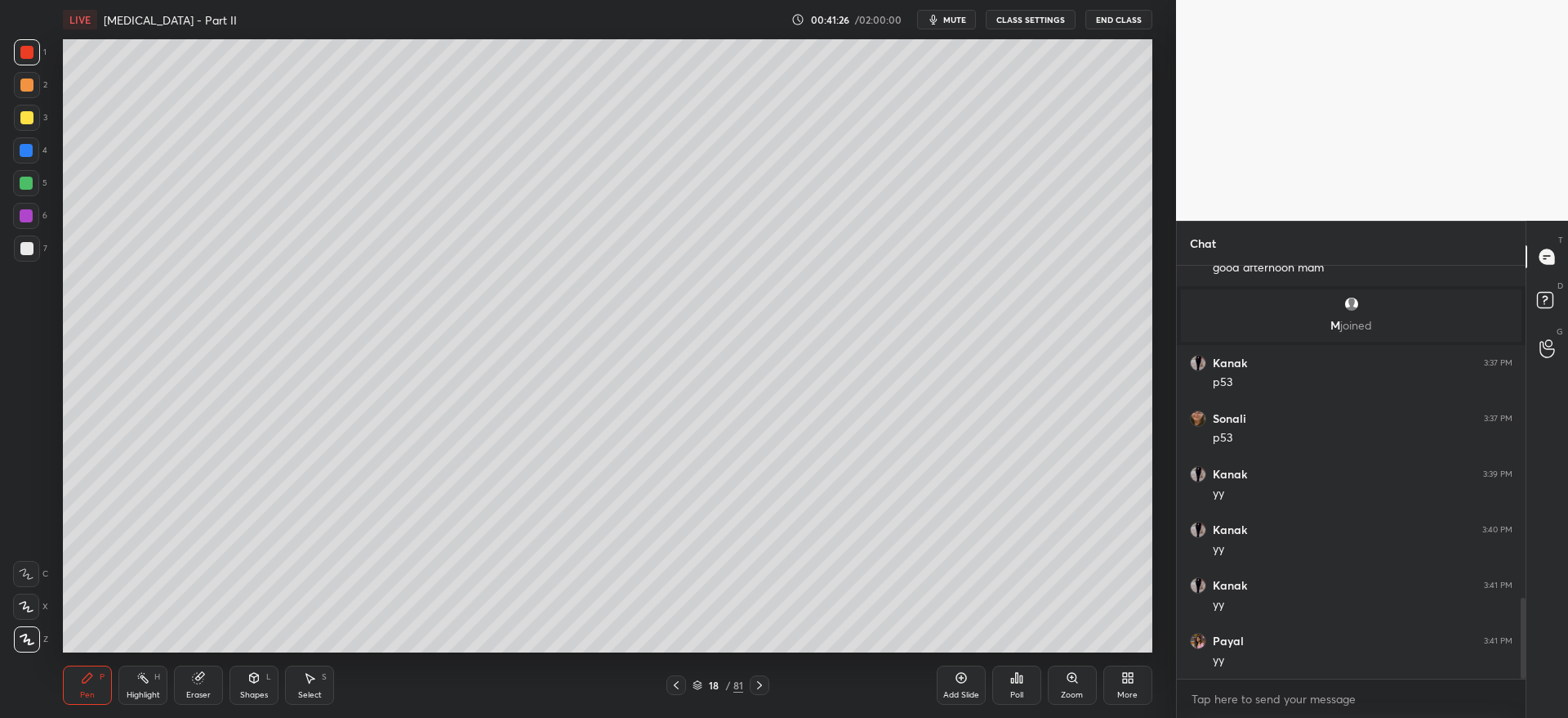
click at [766, 681] on div at bounding box center [760, 685] width 20 height 20
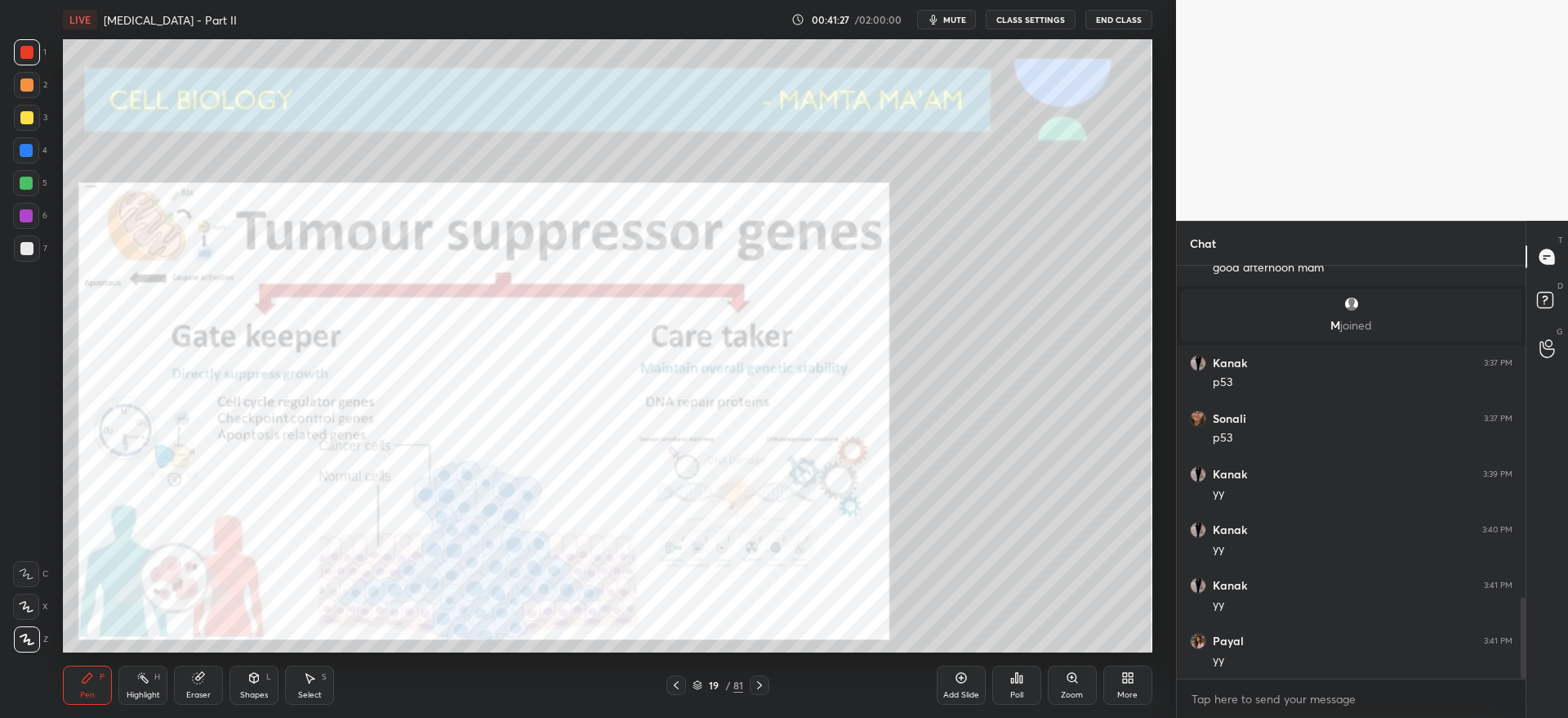
click at [669, 686] on div at bounding box center [677, 685] width 20 height 20
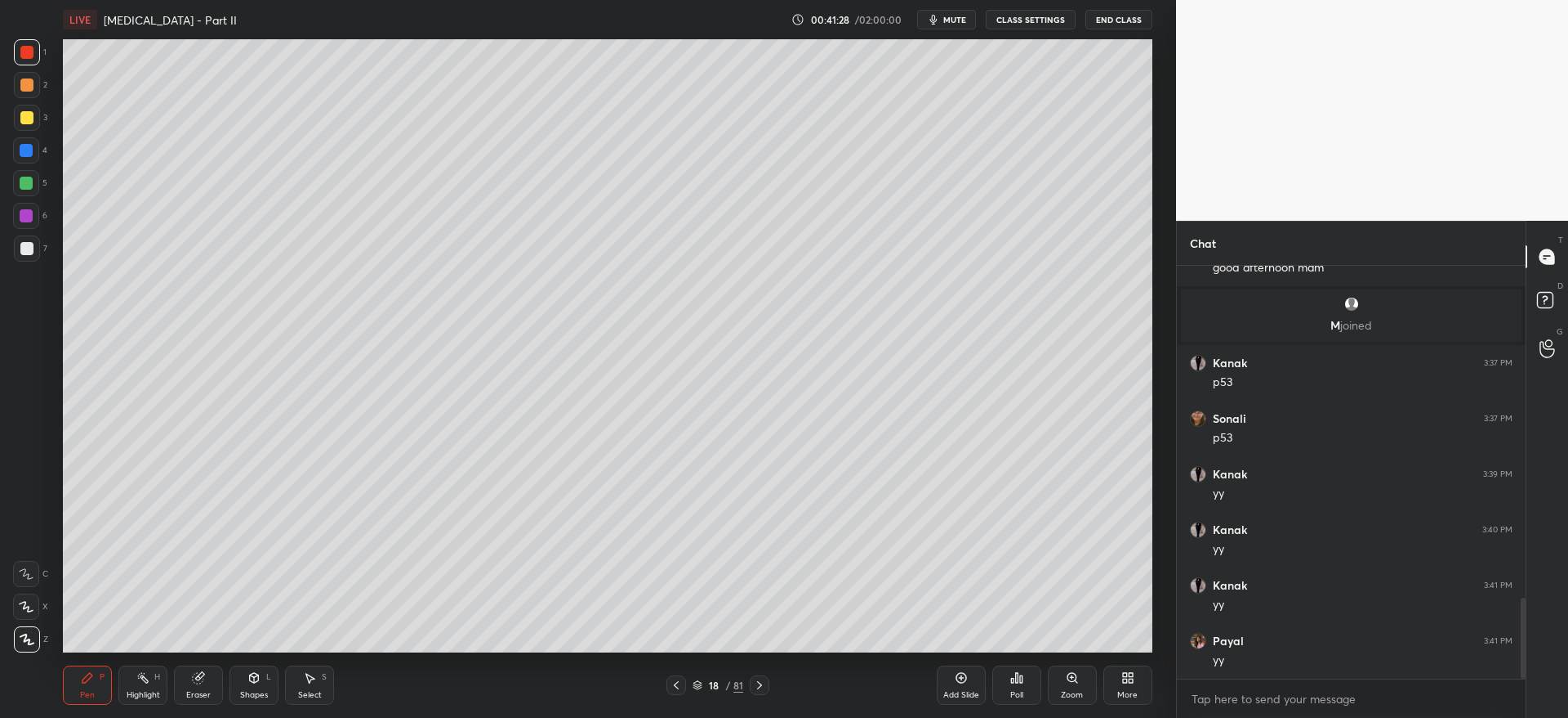
click at [673, 685] on icon at bounding box center [677, 685] width 13 height 13
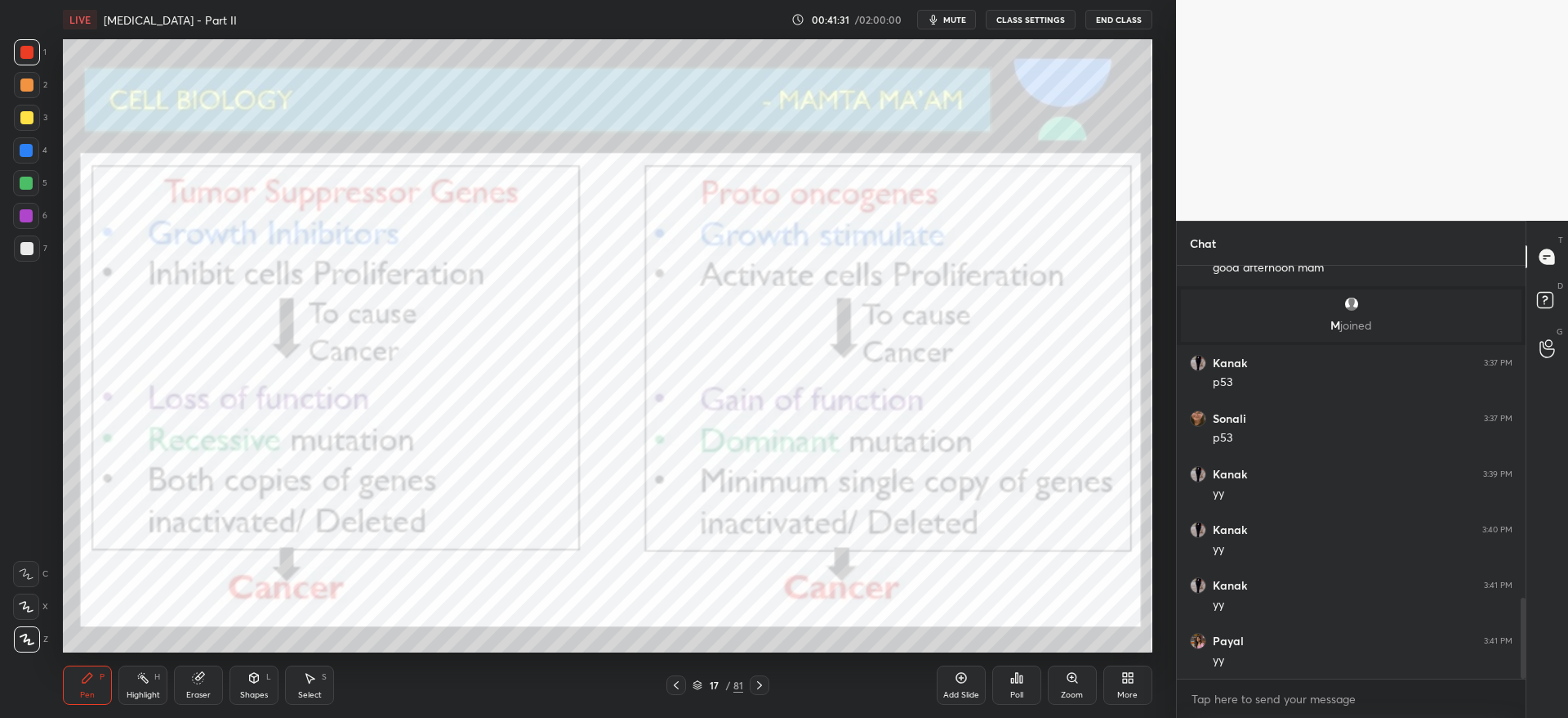
click at [765, 685] on icon at bounding box center [760, 685] width 13 height 13
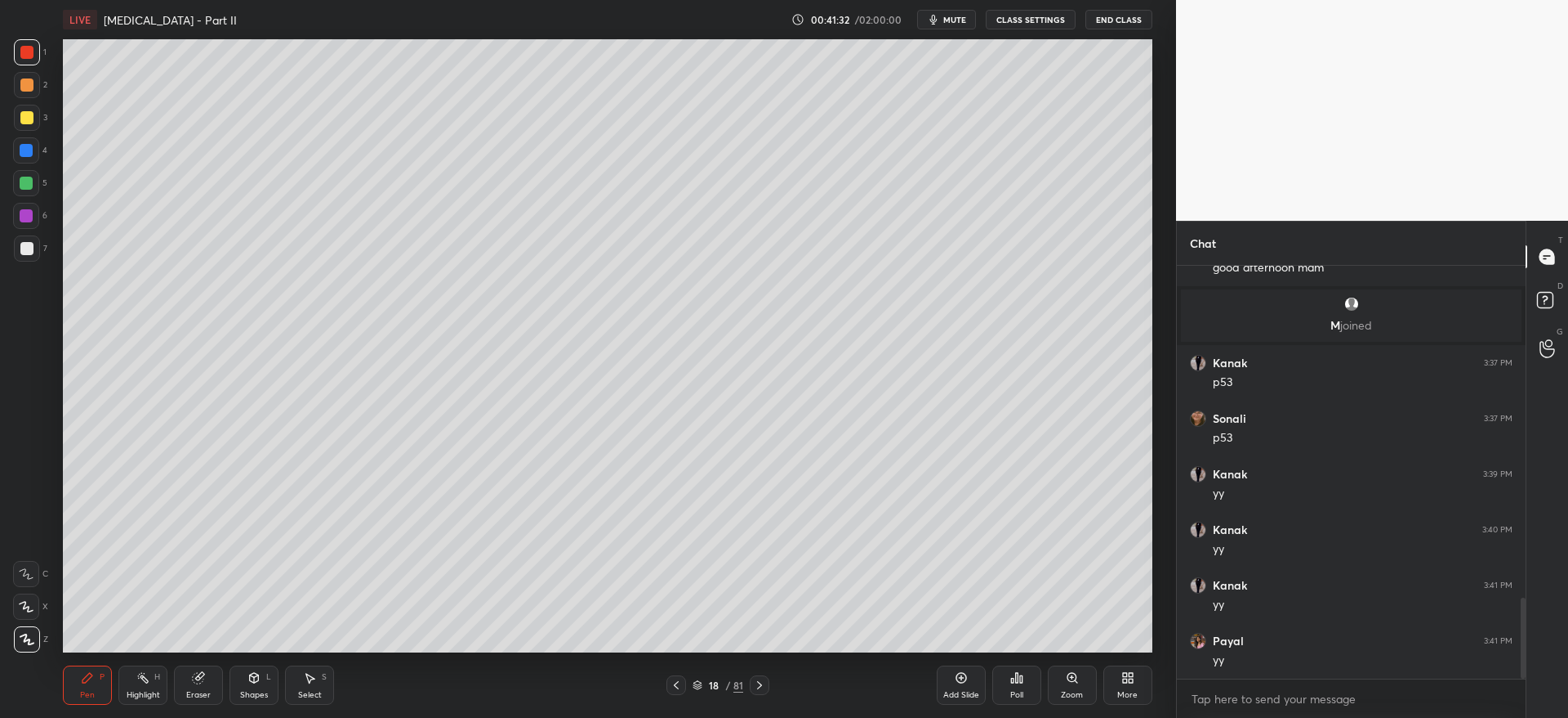
click at [763, 686] on icon at bounding box center [760, 685] width 13 height 13
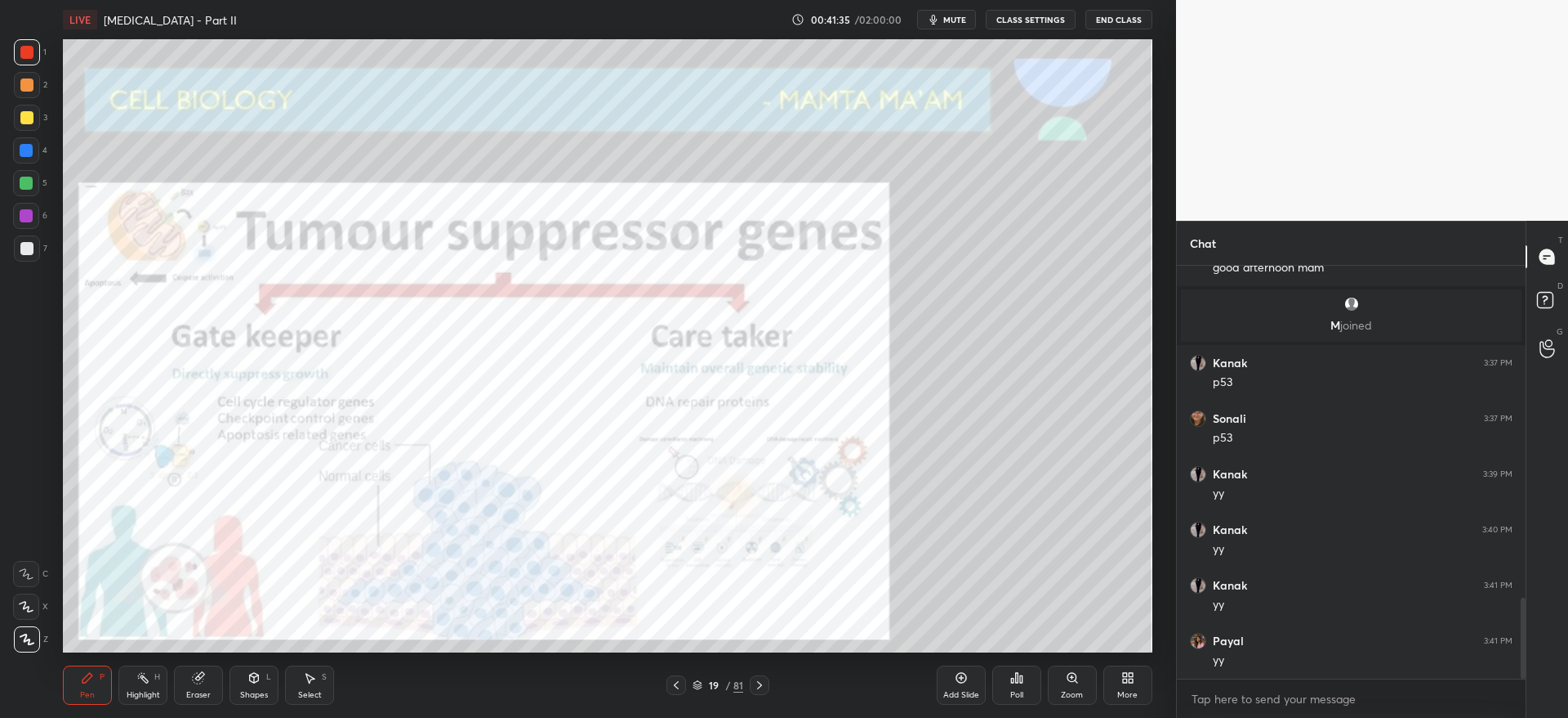
click at [31, 223] on div at bounding box center [26, 215] width 26 height 26
click at [256, 687] on div "Shapes L" at bounding box center [253, 685] width 49 height 39
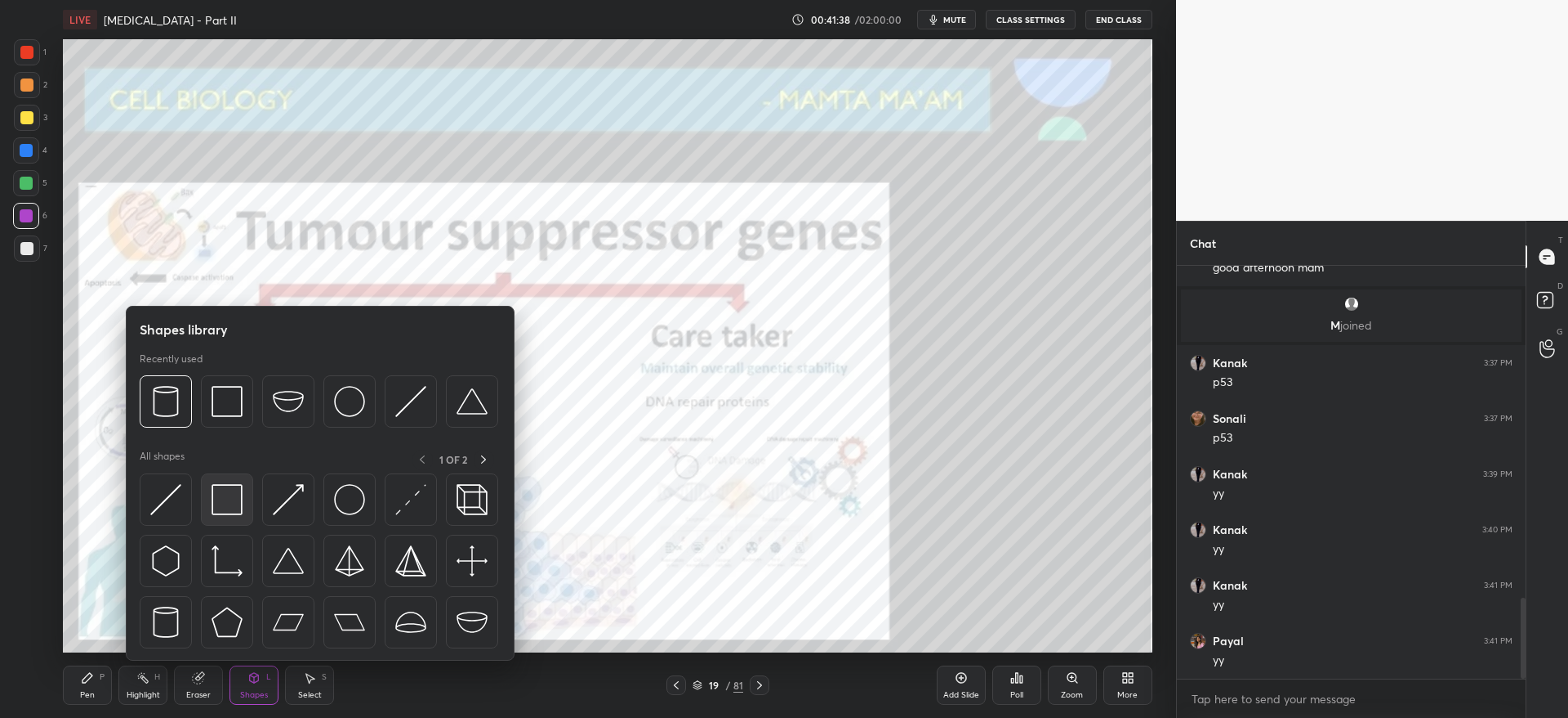
click at [235, 501] on img at bounding box center [226, 499] width 31 height 31
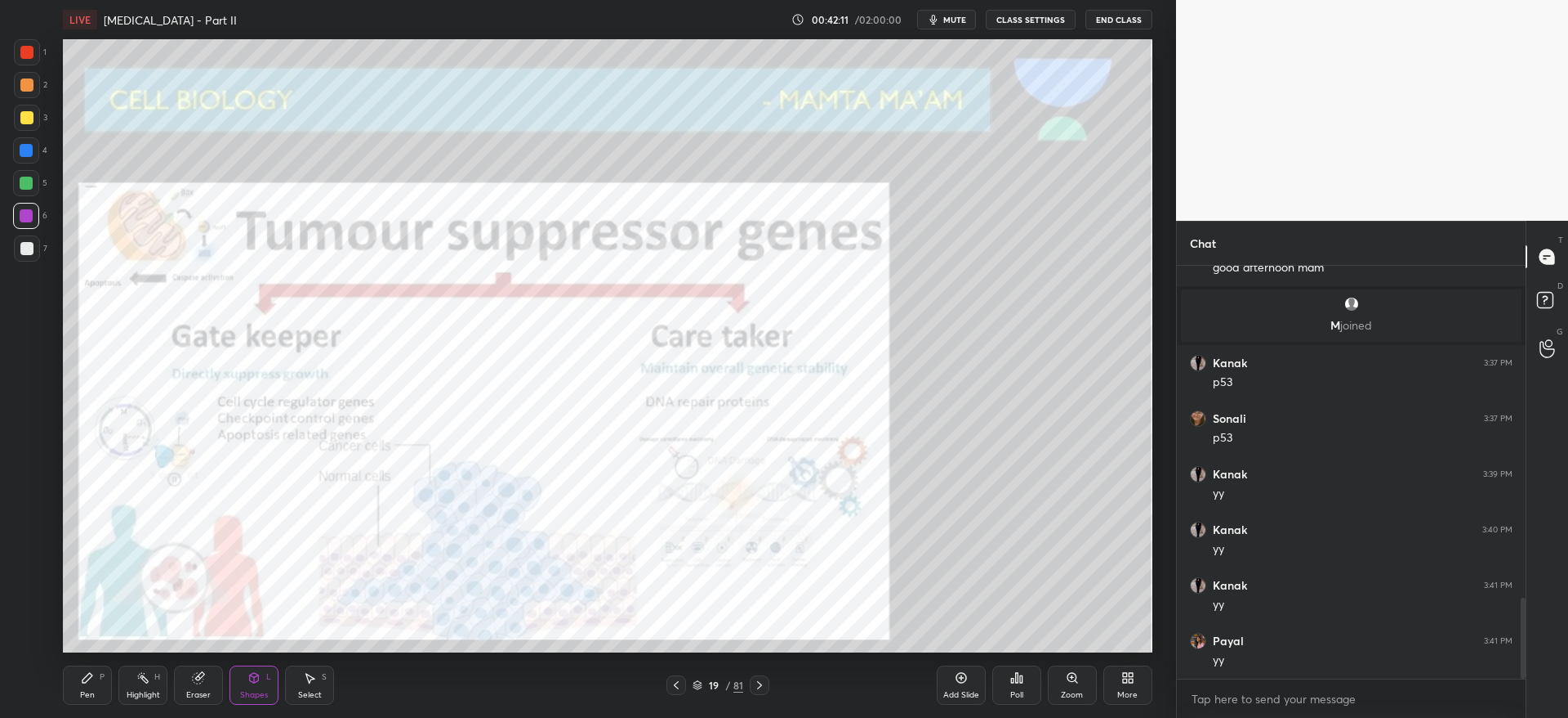
click at [32, 61] on div at bounding box center [27, 52] width 26 height 26
drag, startPoint x: 84, startPoint y: 685, endPoint x: 97, endPoint y: 662, distance: 26.4
click at [82, 685] on div "Pen P" at bounding box center [87, 685] width 49 height 39
click at [31, 182] on div at bounding box center [27, 184] width 13 height 13
drag, startPoint x: 25, startPoint y: 244, endPoint x: 26, endPoint y: 252, distance: 8.1
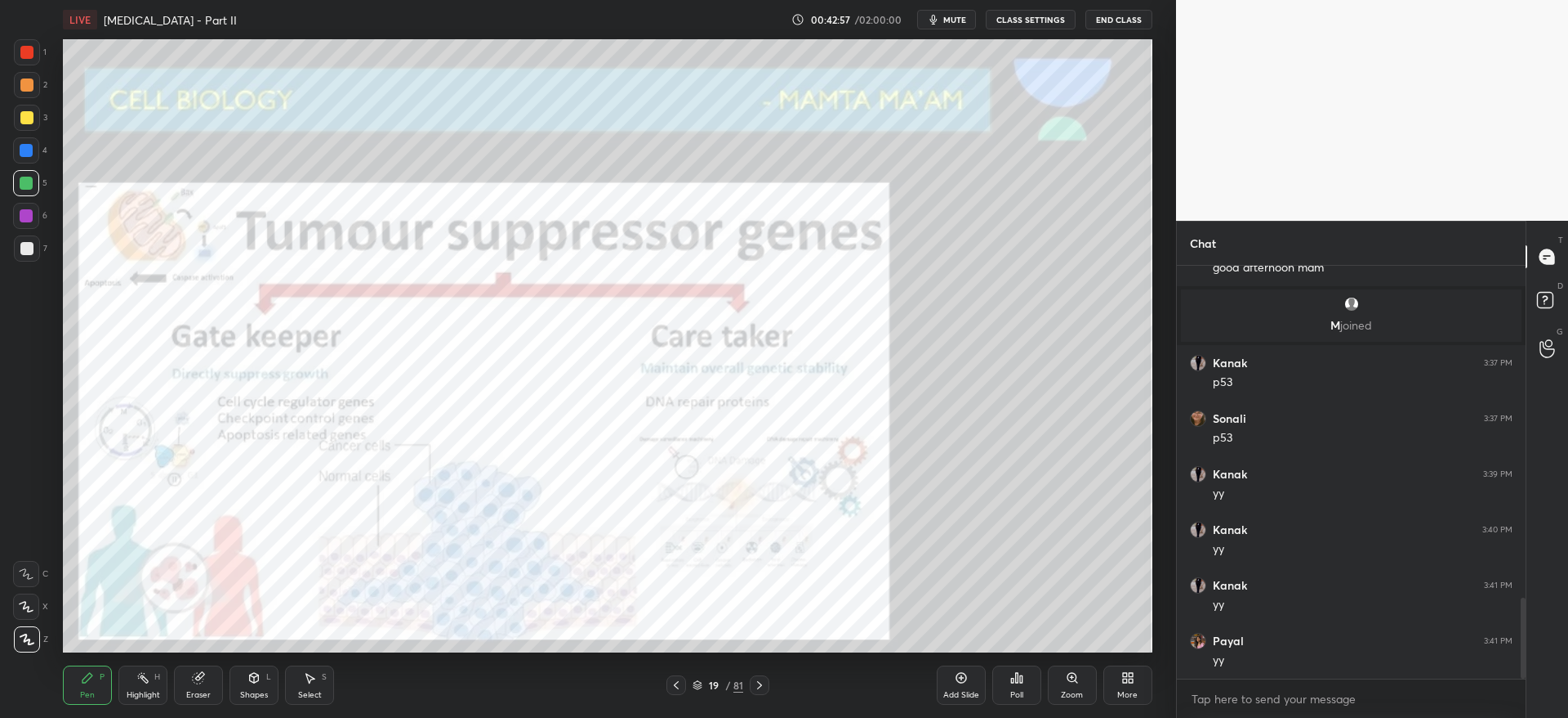
click at [23, 245] on div at bounding box center [27, 249] width 13 height 13
click at [757, 684] on icon at bounding box center [760, 685] width 13 height 13
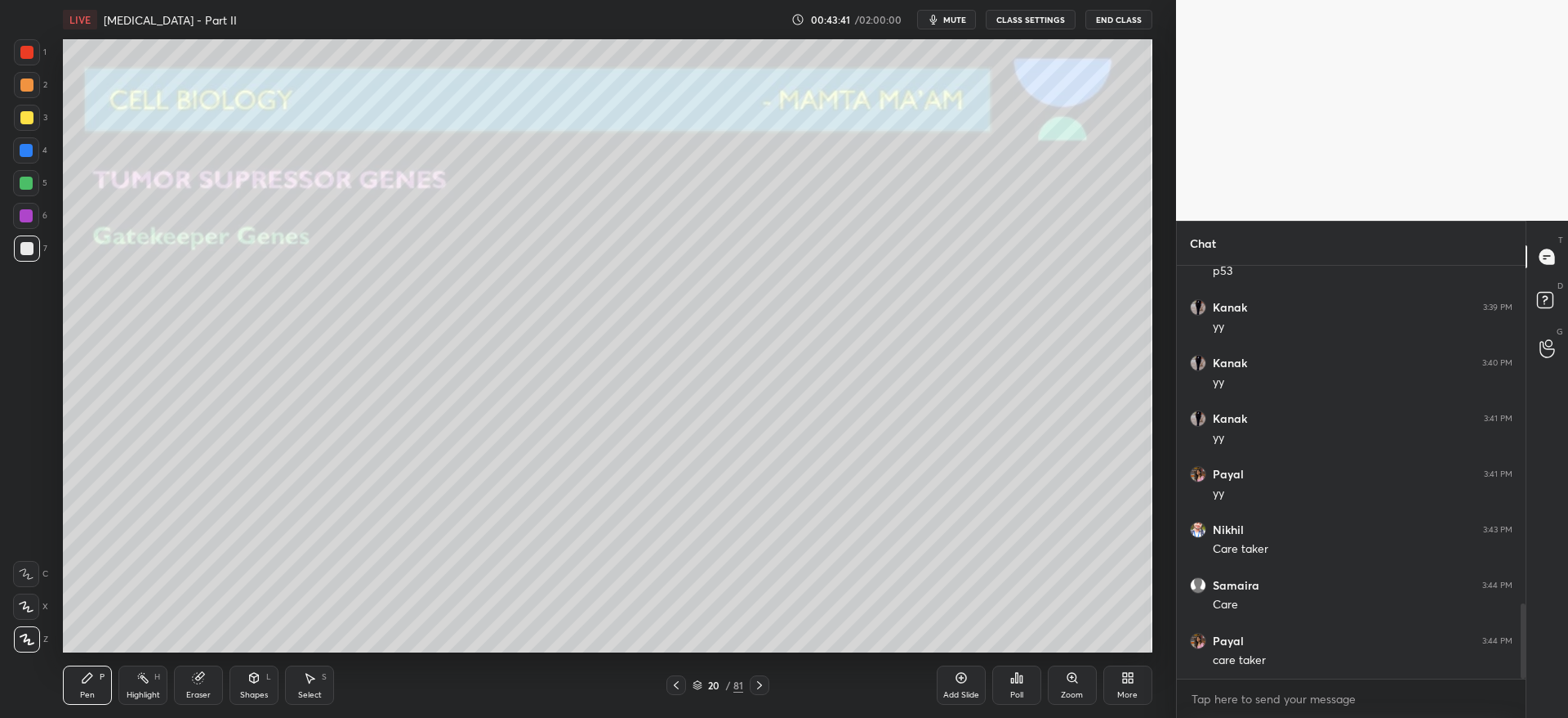
click at [40, 119] on div "3" at bounding box center [31, 117] width 33 height 26
click at [679, 686] on icon at bounding box center [677, 685] width 13 height 13
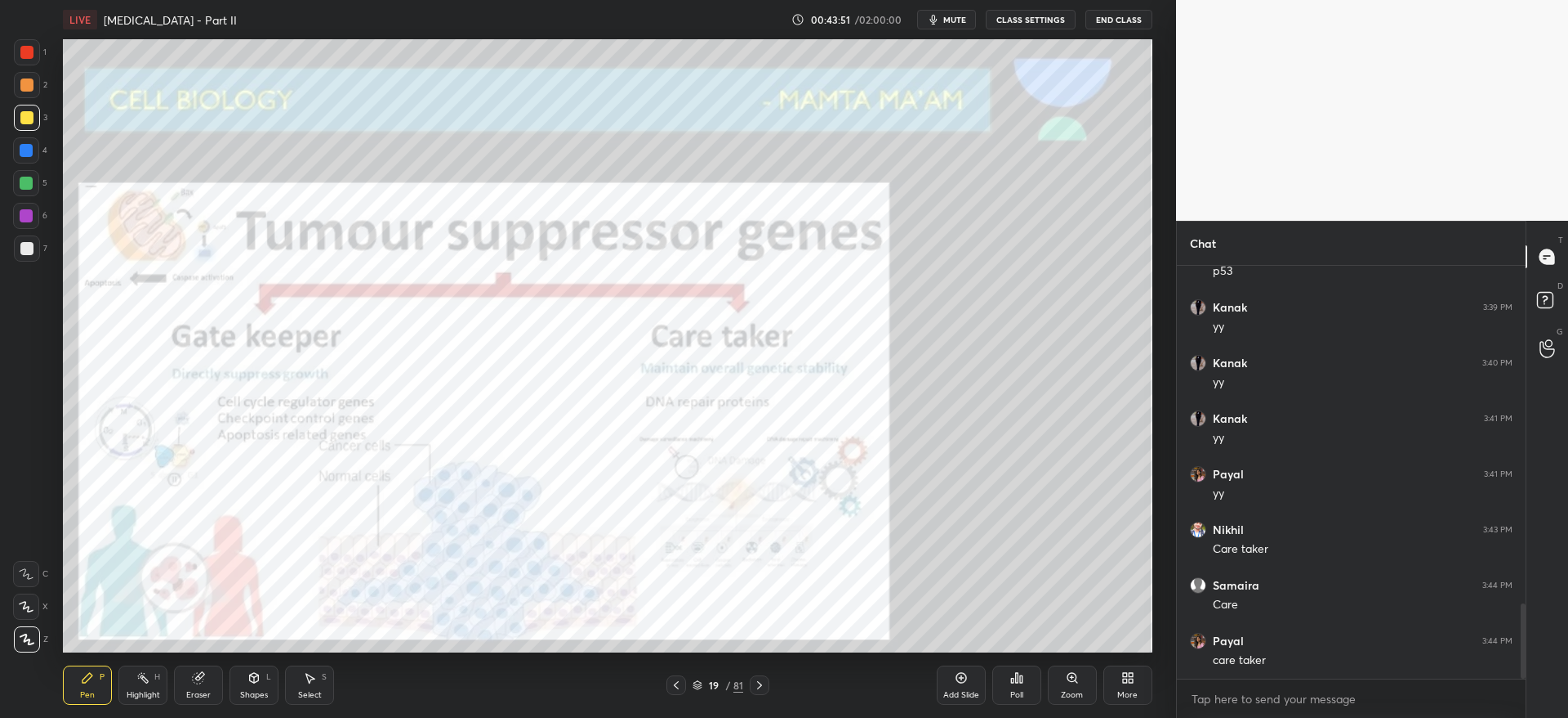
click at [759, 682] on icon at bounding box center [759, 685] width 5 height 9
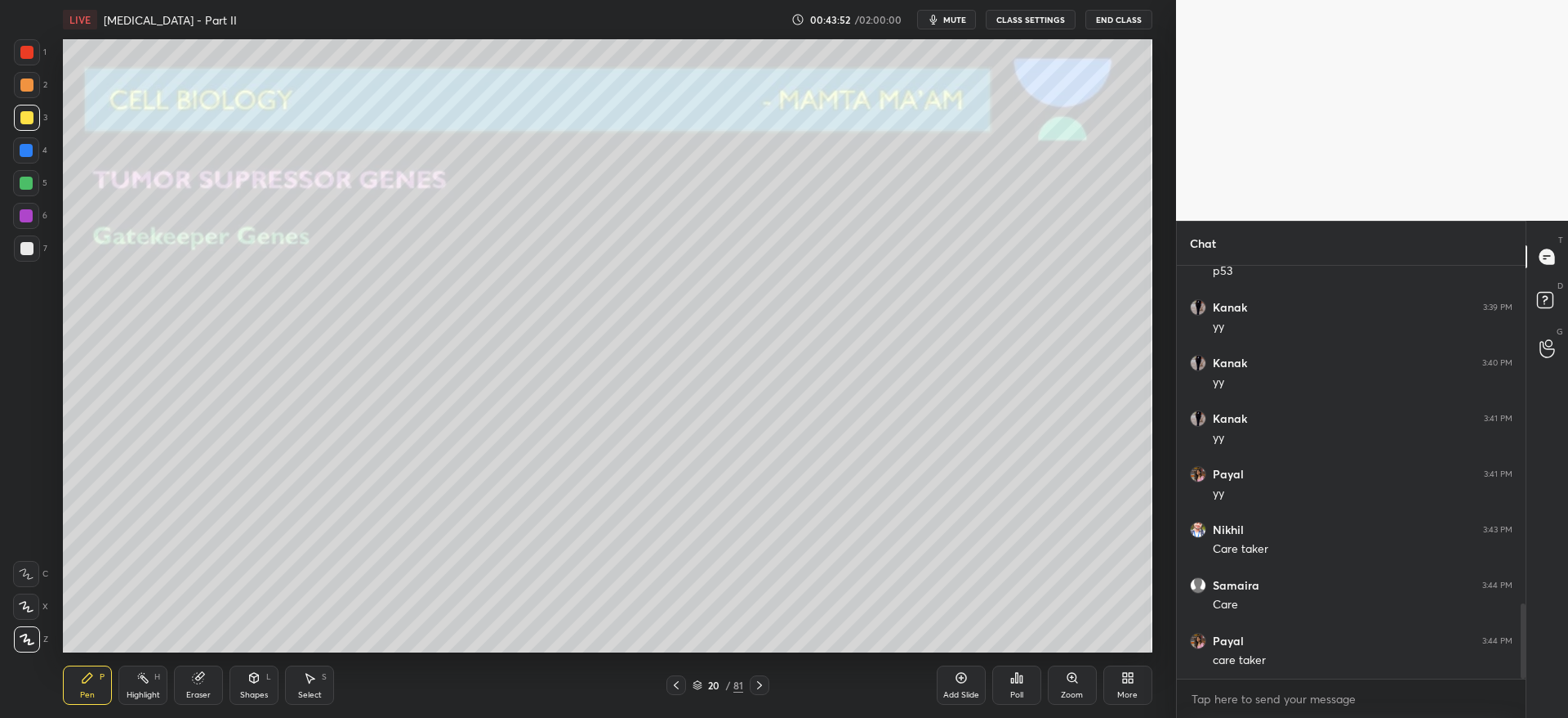
drag, startPoint x: 42, startPoint y: 257, endPoint x: 32, endPoint y: 252, distance: 11.2
click at [42, 256] on div "7" at bounding box center [31, 248] width 33 height 26
click at [761, 688] on icon at bounding box center [760, 685] width 13 height 13
drag, startPoint x: 675, startPoint y: 690, endPoint x: 683, endPoint y: 689, distance: 8.1
click at [676, 690] on icon at bounding box center [677, 685] width 13 height 13
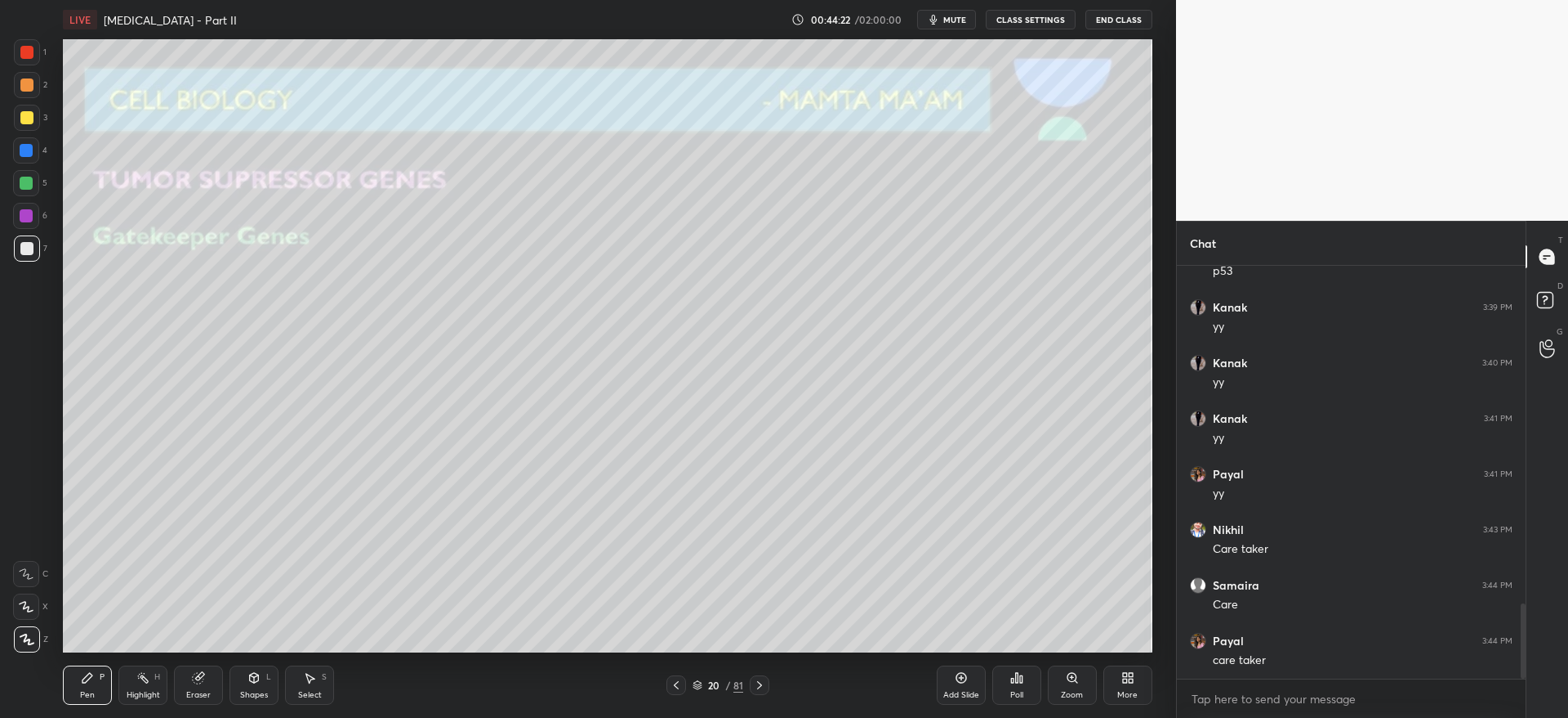
click at [943, 687] on div "Add Slide" at bounding box center [960, 685] width 49 height 39
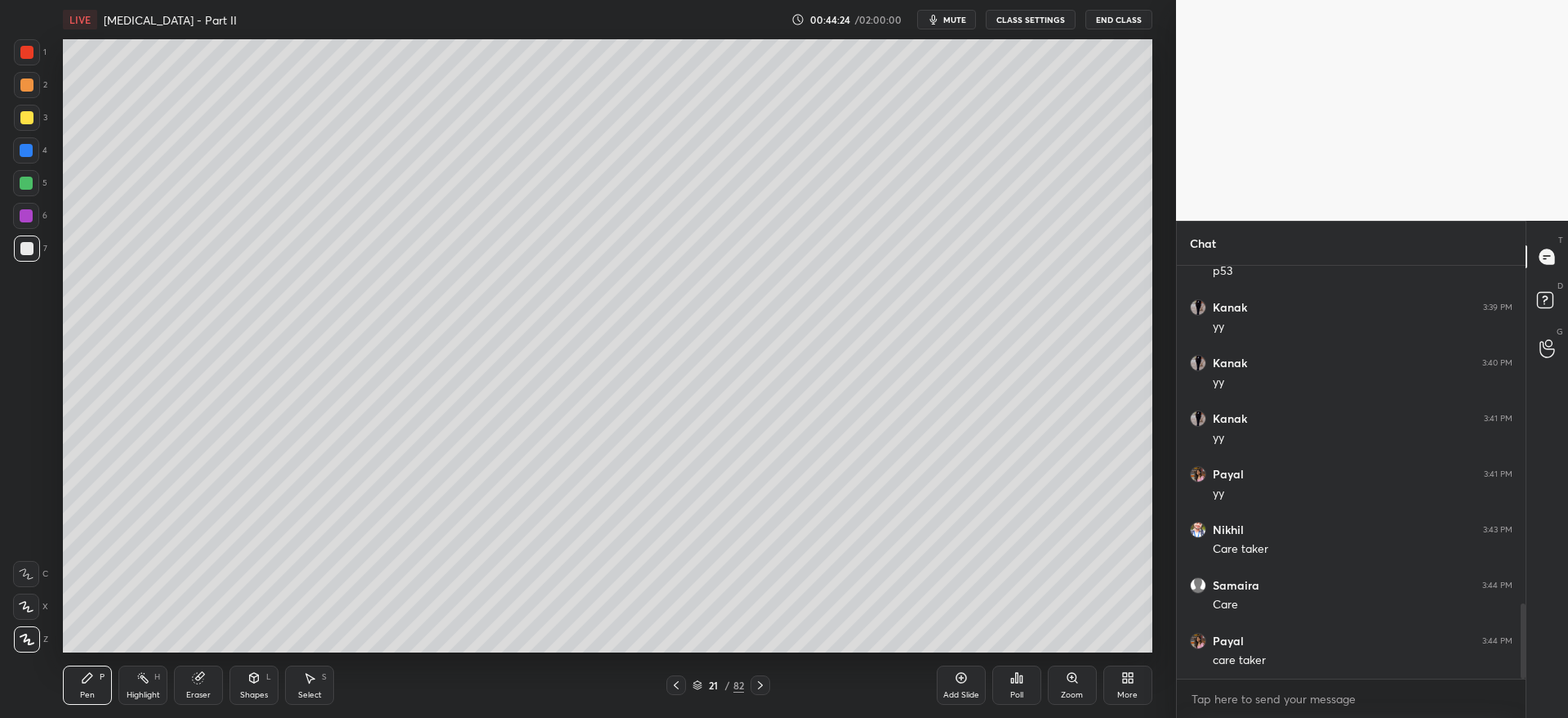
click at [30, 121] on div at bounding box center [27, 118] width 13 height 13
click at [27, 245] on div at bounding box center [27, 249] width 13 height 13
drag, startPoint x: 22, startPoint y: 248, endPoint x: 57, endPoint y: 326, distance: 85.5
click at [20, 248] on div at bounding box center [27, 249] width 13 height 13
click at [972, 681] on div "Add Slide" at bounding box center [960, 685] width 49 height 39
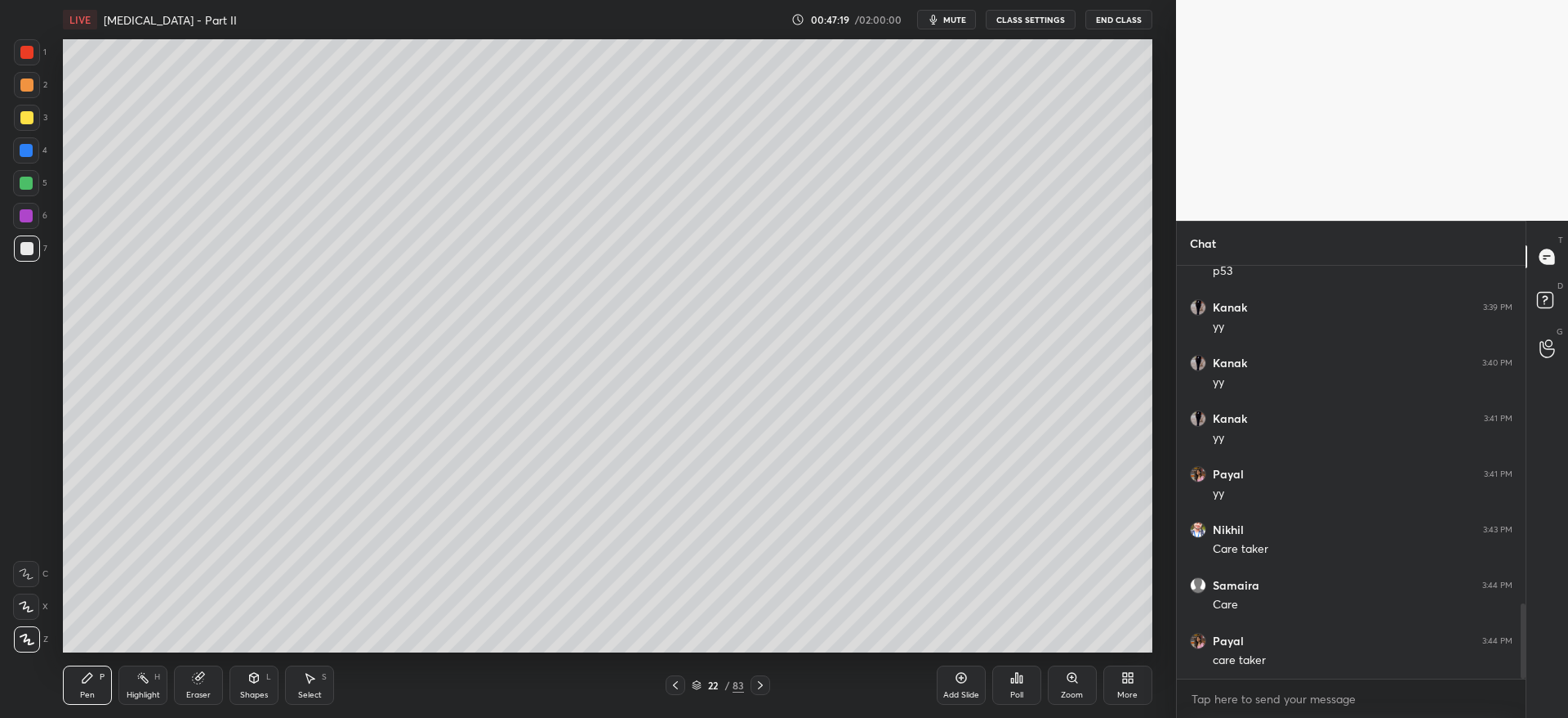
click at [676, 676] on div at bounding box center [676, 685] width 20 height 20
click at [762, 687] on icon at bounding box center [761, 685] width 13 height 13
drag, startPoint x: 762, startPoint y: 687, endPoint x: 779, endPoint y: 688, distance: 17.0
click at [763, 687] on icon at bounding box center [761, 685] width 13 height 13
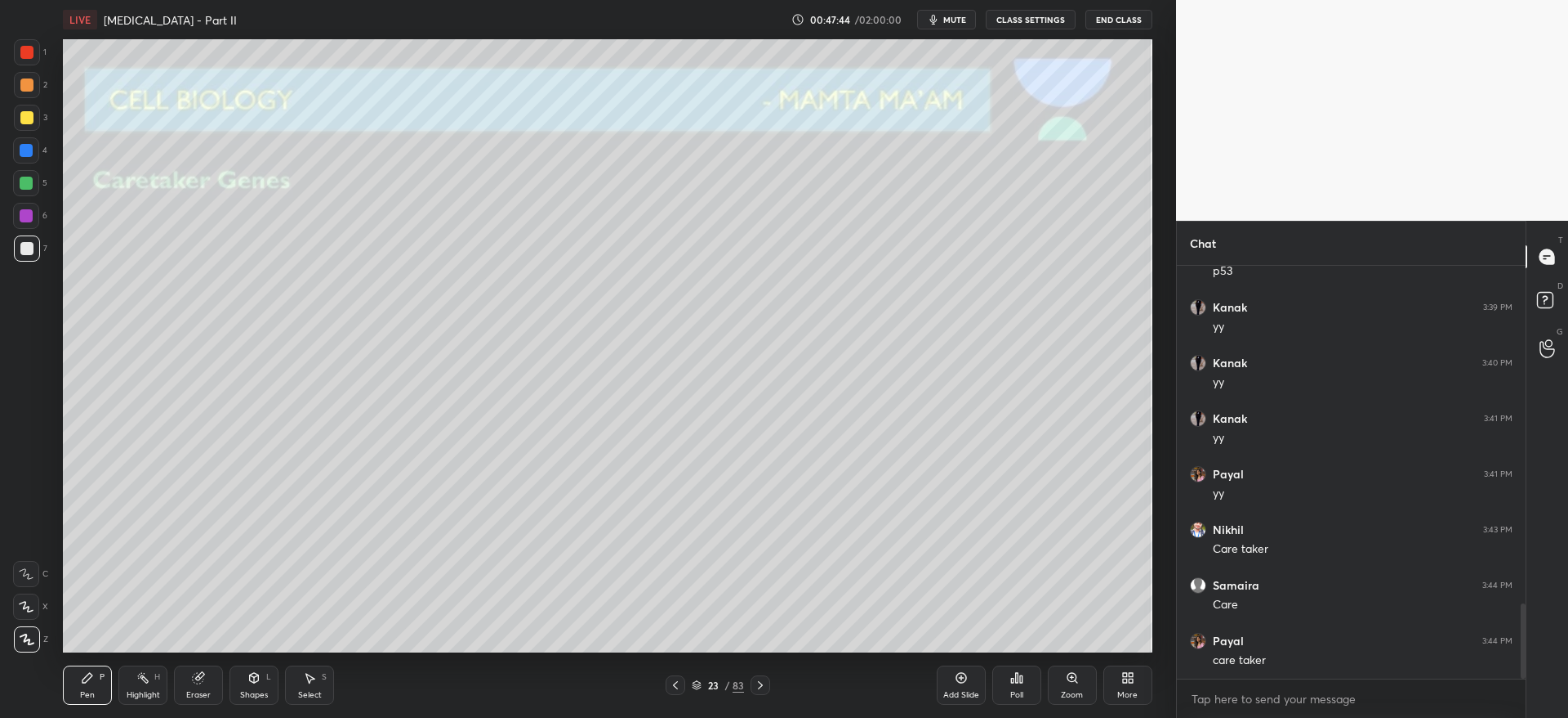
click at [25, 123] on div at bounding box center [27, 118] width 13 height 13
click at [20, 248] on div at bounding box center [27, 249] width 13 height 13
click at [36, 139] on div at bounding box center [26, 150] width 26 height 26
click at [30, 116] on div at bounding box center [27, 118] width 13 height 13
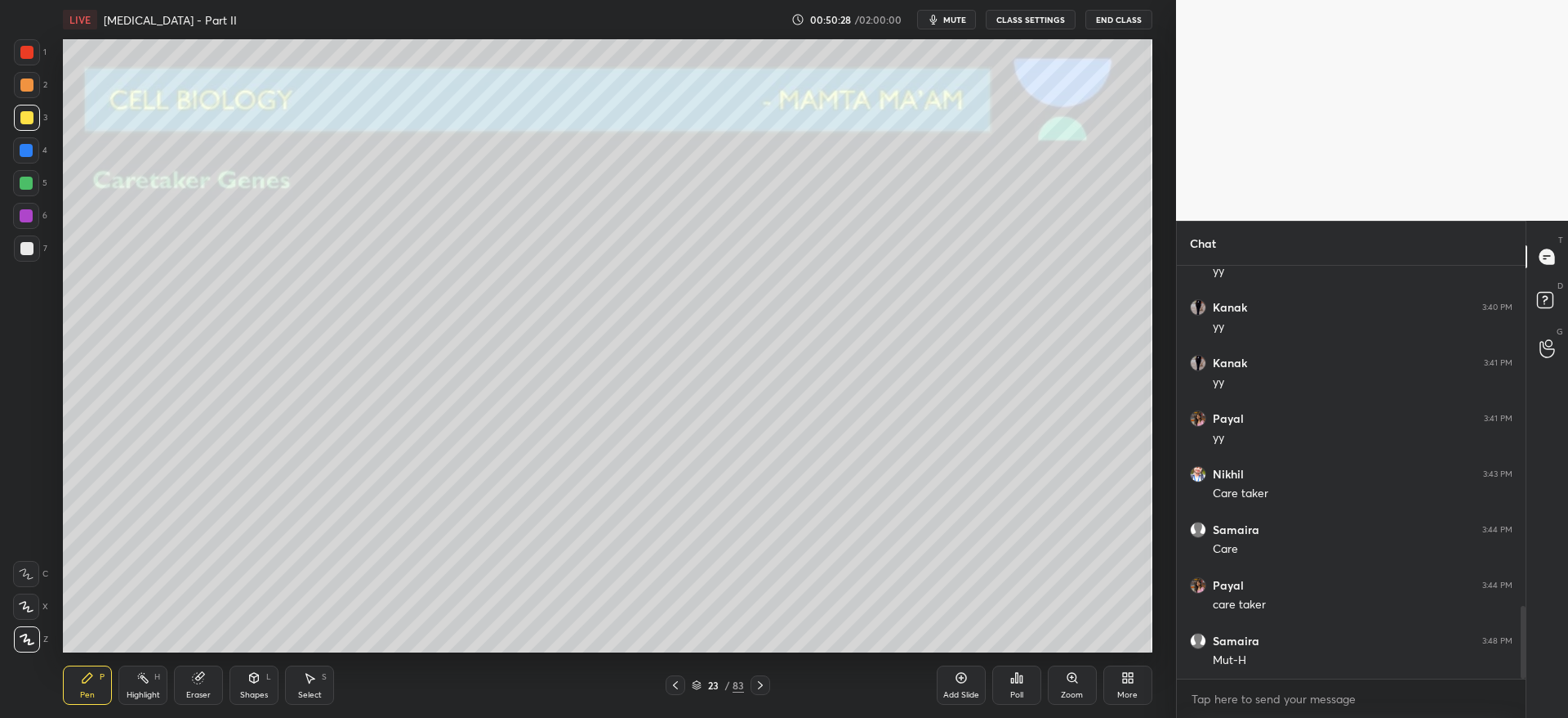
scroll to position [1973, 0]
drag, startPoint x: 26, startPoint y: 247, endPoint x: 21, endPoint y: 254, distance: 8.6
click at [25, 249] on div at bounding box center [27, 249] width 13 height 13
click at [764, 685] on icon at bounding box center [761, 685] width 13 height 13
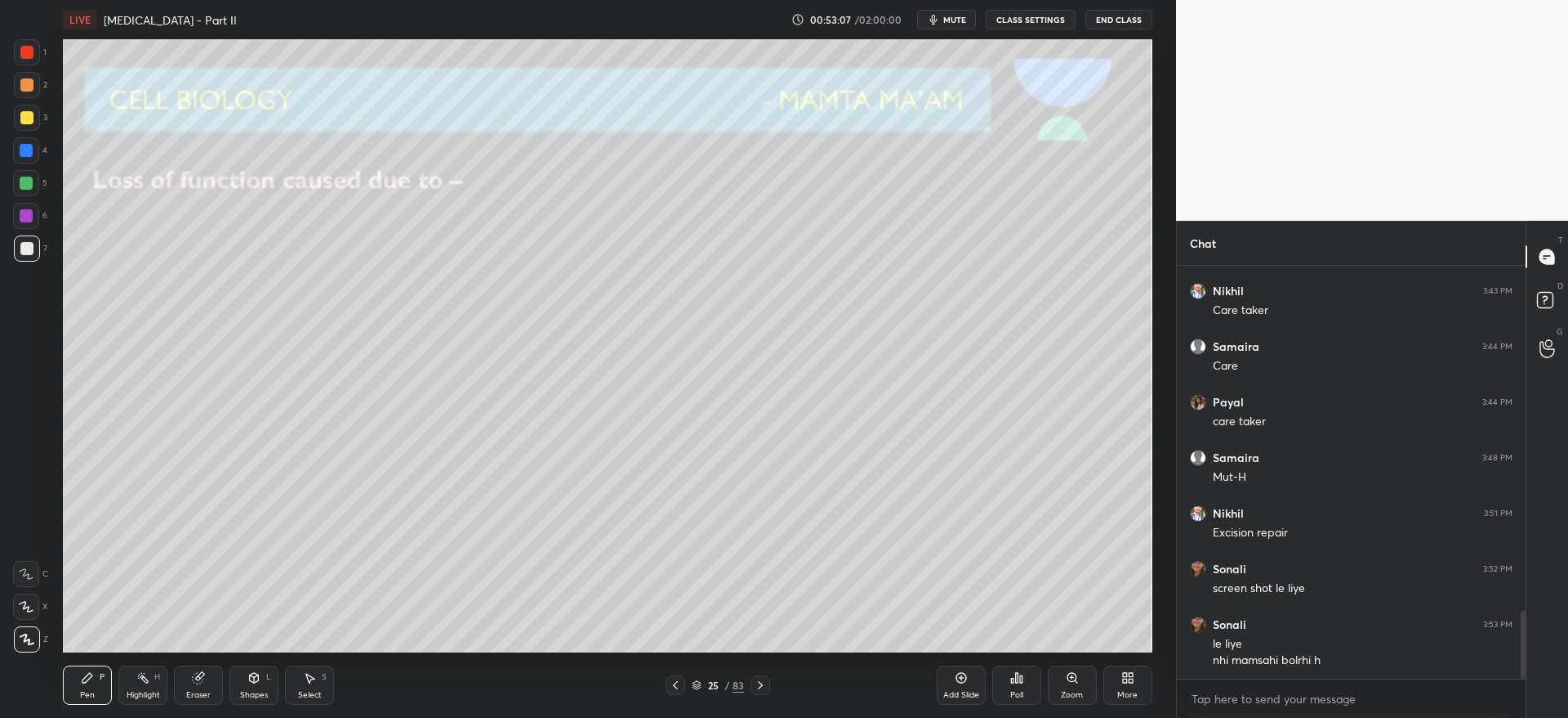
click at [25, 126] on div at bounding box center [27, 117] width 26 height 26
click at [28, 250] on div at bounding box center [27, 249] width 13 height 13
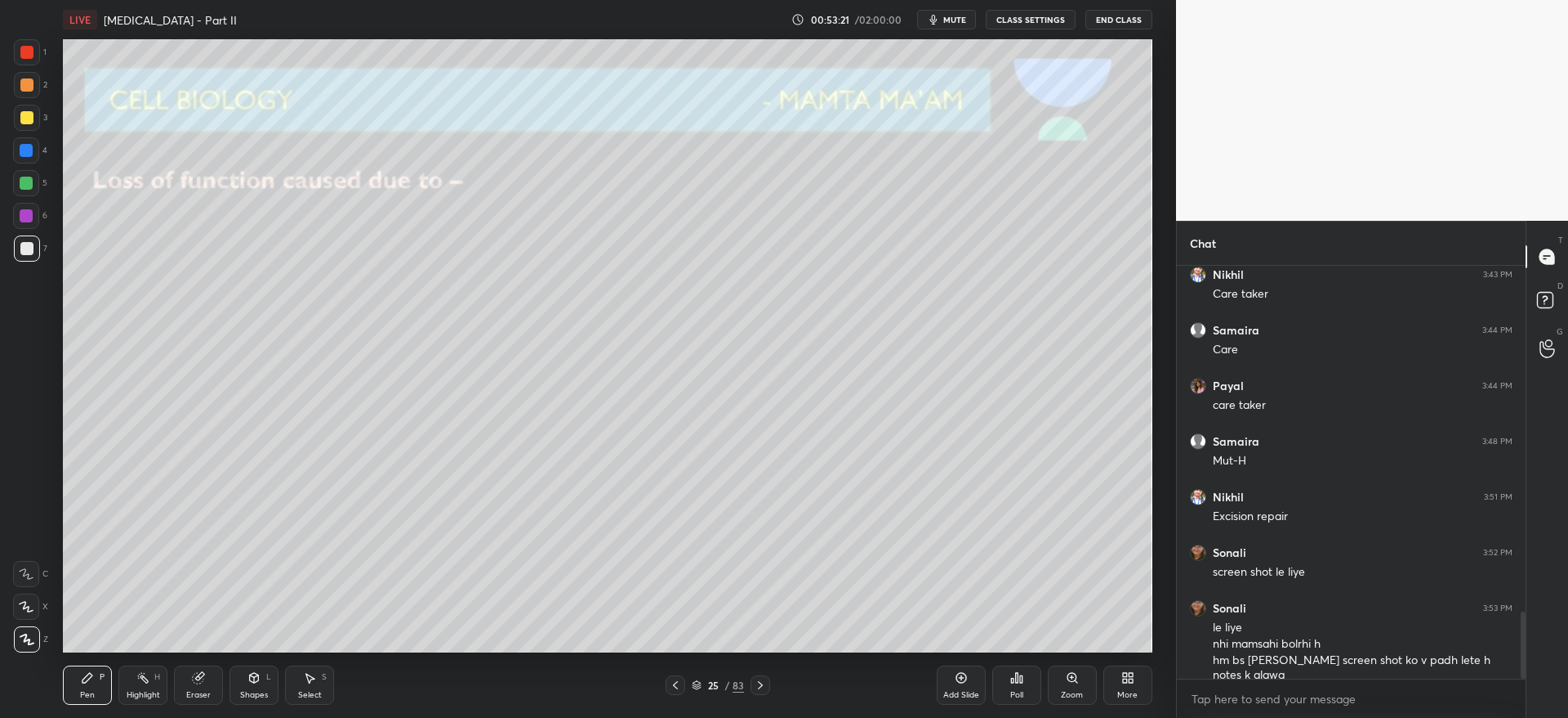
click at [193, 678] on div "Eraser" at bounding box center [198, 685] width 49 height 39
click at [99, 675] on div "P" at bounding box center [101, 677] width 5 height 9
click at [42, 610] on div "X" at bounding box center [31, 606] width 35 height 26
drag, startPoint x: 211, startPoint y: 697, endPoint x: 204, endPoint y: 671, distance: 26.9
click at [208, 693] on div "Eraser" at bounding box center [198, 685] width 49 height 39
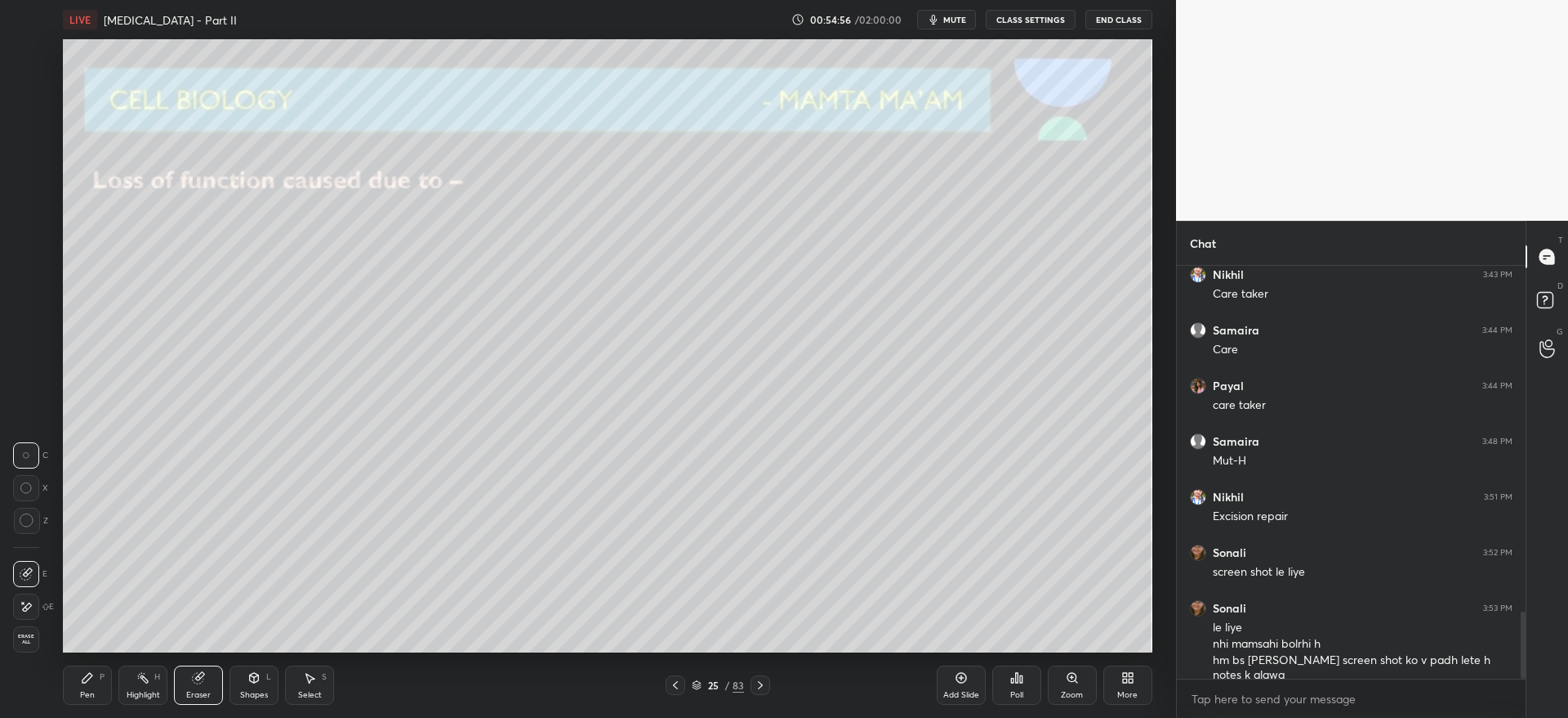
drag, startPoint x: 77, startPoint y: 681, endPoint x: 83, endPoint y: 652, distance: 29.6
click at [79, 676] on div "Pen P" at bounding box center [87, 685] width 49 height 39
click at [36, 110] on div at bounding box center [27, 117] width 26 height 26
click at [26, 278] on div "1 2 3 4 5 6 7 C X Z C X Z E E Erase all H H" at bounding box center [26, 345] width 53 height 613
click at [21, 250] on div at bounding box center [27, 249] width 13 height 13
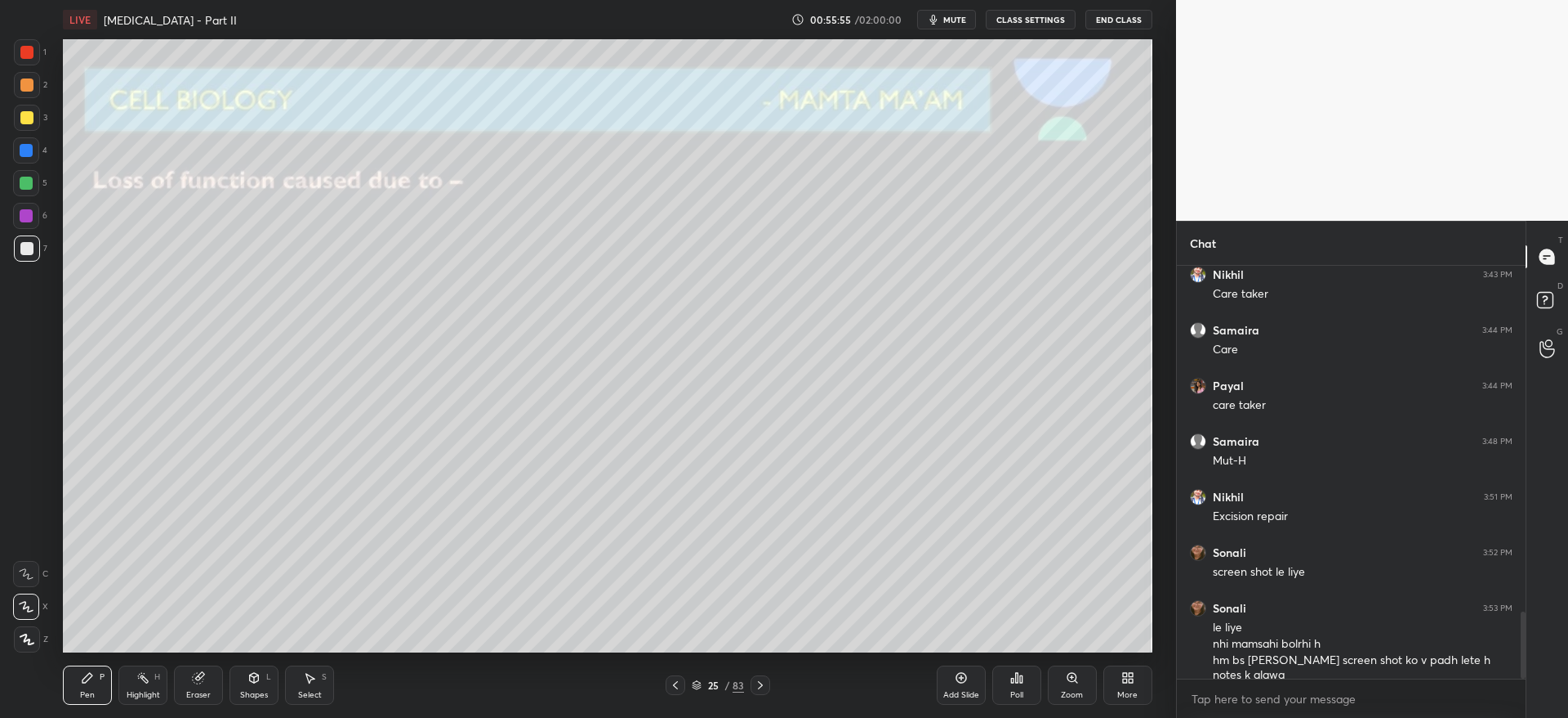
click at [758, 680] on icon at bounding box center [761, 685] width 13 height 13
click at [689, 688] on div "26 / 83" at bounding box center [718, 685] width 104 height 20
drag, startPoint x: 680, startPoint y: 682, endPoint x: 690, endPoint y: 680, distance: 10.2
click at [679, 680] on icon at bounding box center [676, 685] width 13 height 13
drag, startPoint x: 966, startPoint y: 677, endPoint x: 954, endPoint y: 672, distance: 13.0
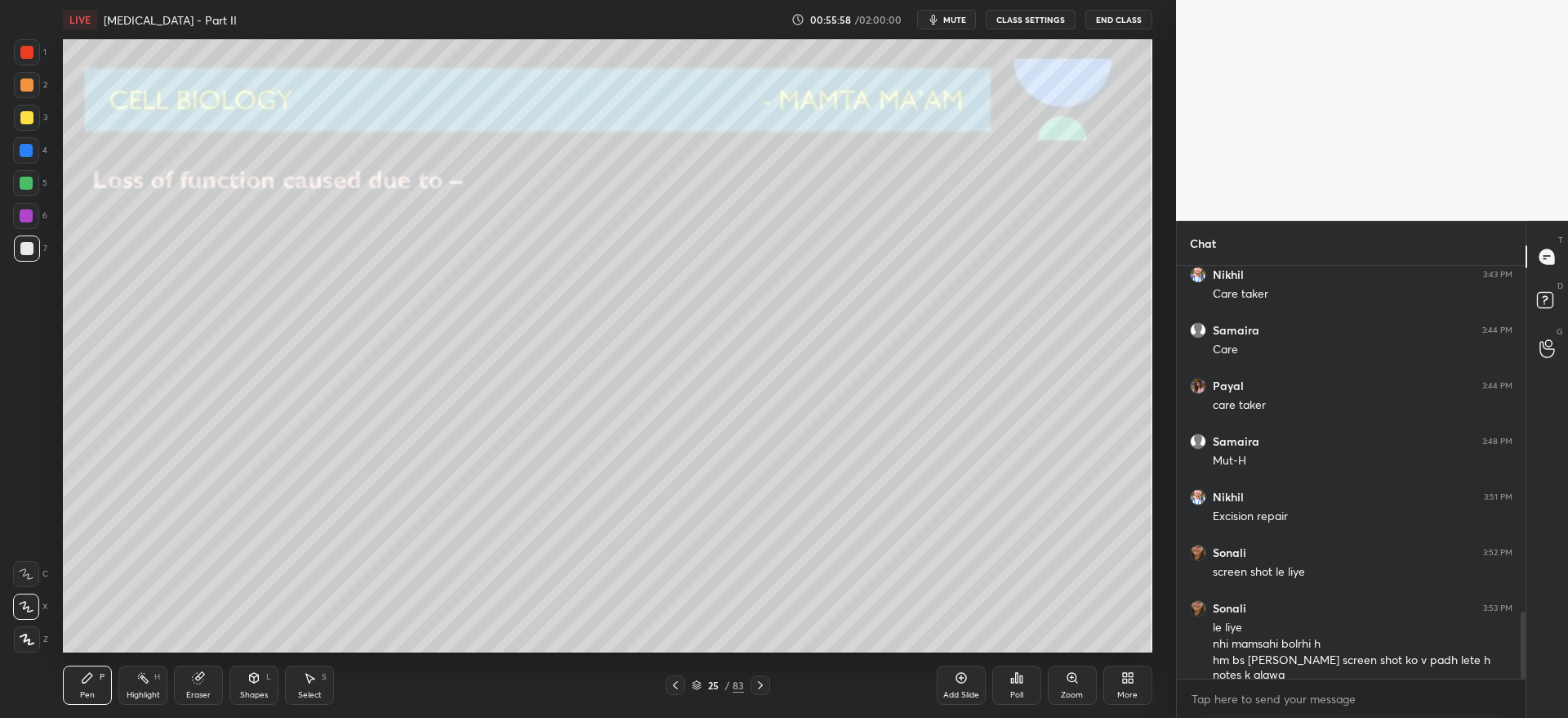
click at [962, 677] on icon at bounding box center [961, 678] width 13 height 13
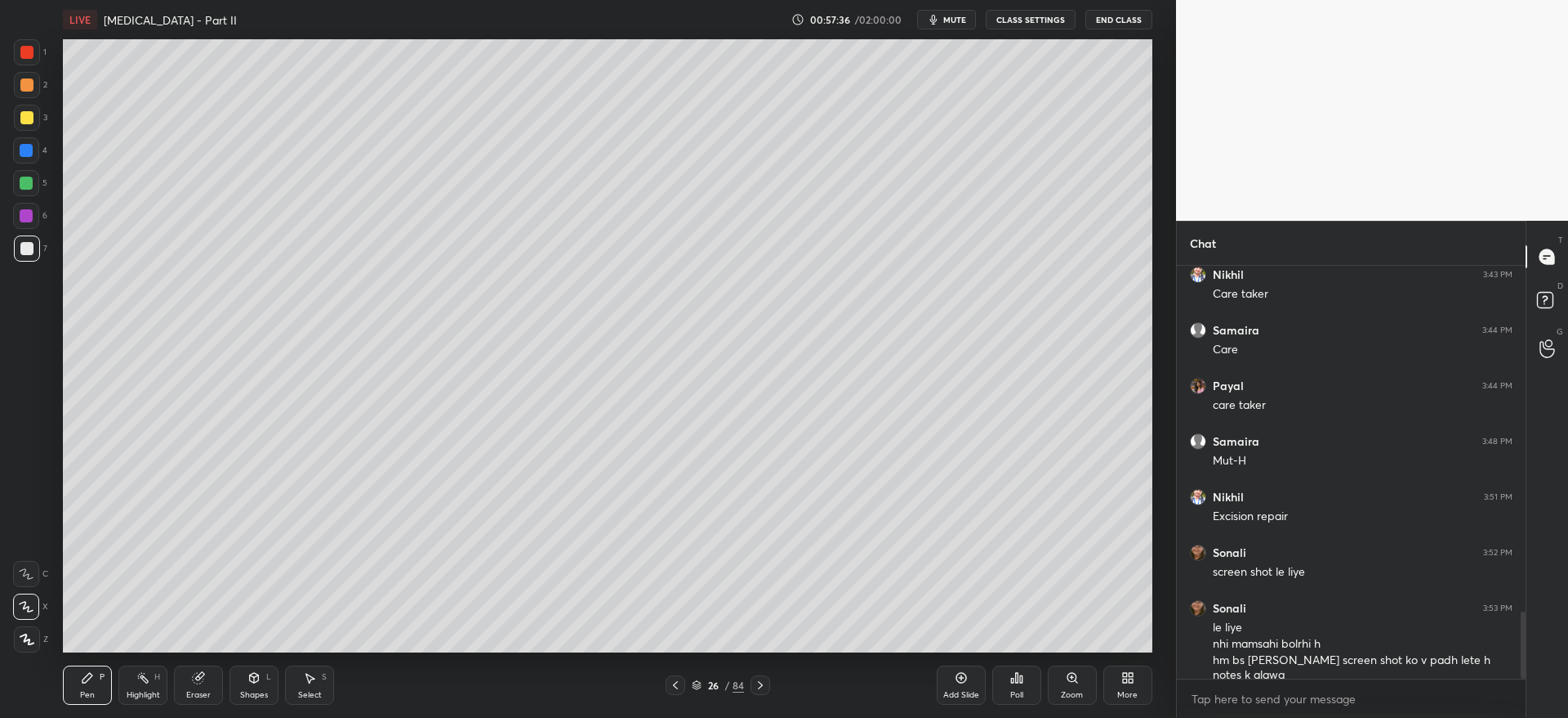
click at [763, 679] on icon at bounding box center [761, 685] width 13 height 13
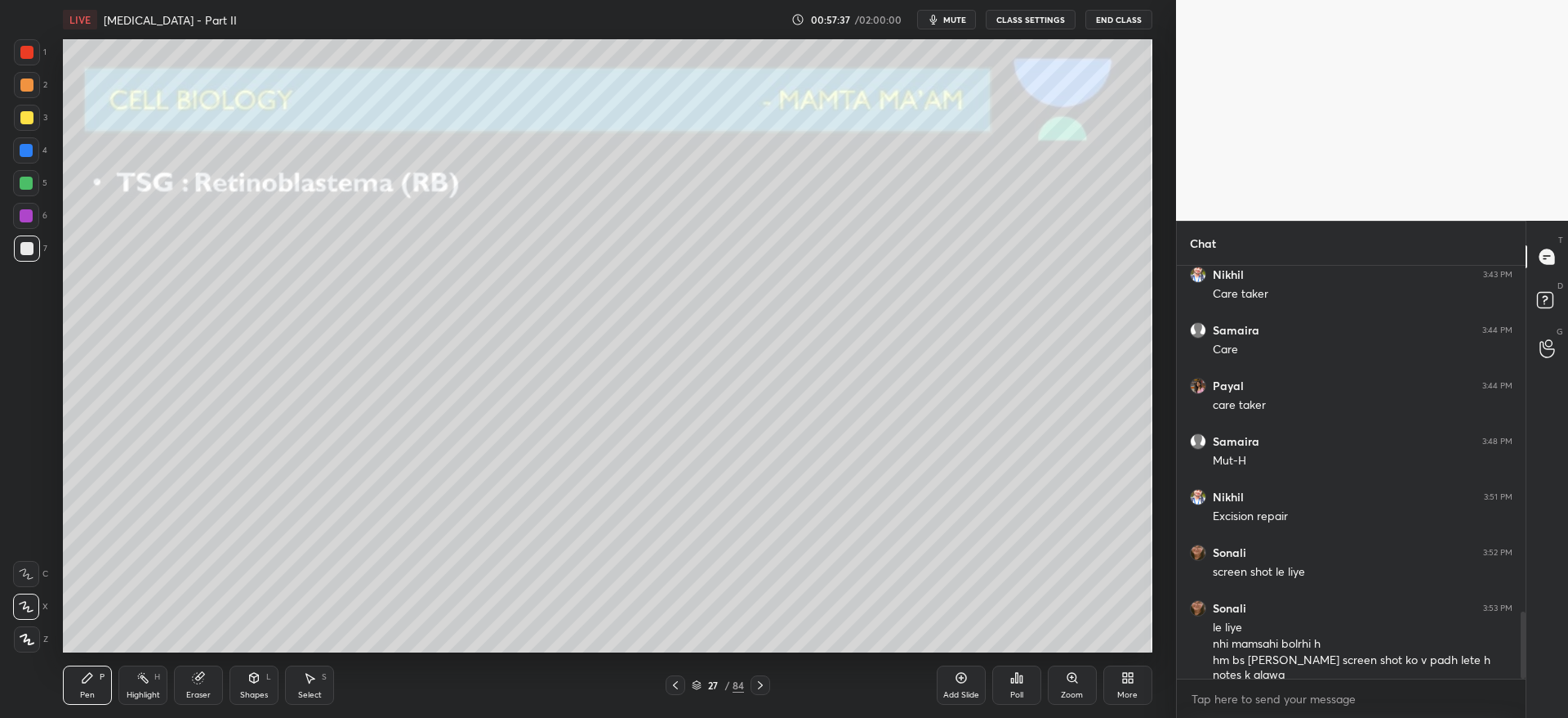
click at [29, 126] on div at bounding box center [27, 117] width 26 height 26
click at [32, 91] on div at bounding box center [27, 84] width 26 height 26
click at [36, 254] on div at bounding box center [27, 248] width 26 height 26
click at [768, 683] on div at bounding box center [761, 685] width 20 height 20
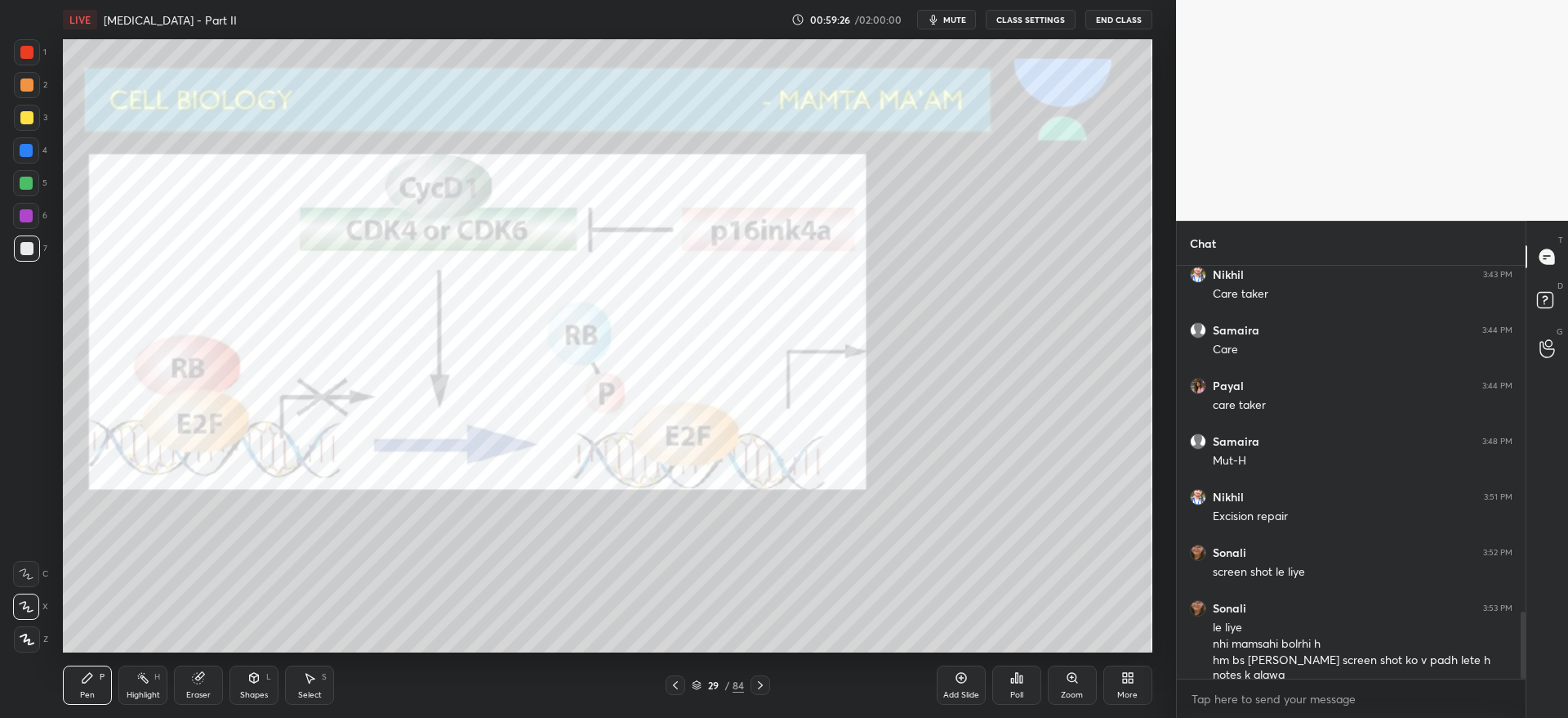
click at [35, 212] on div at bounding box center [26, 215] width 26 height 26
click at [756, 684] on div at bounding box center [761, 685] width 20 height 20
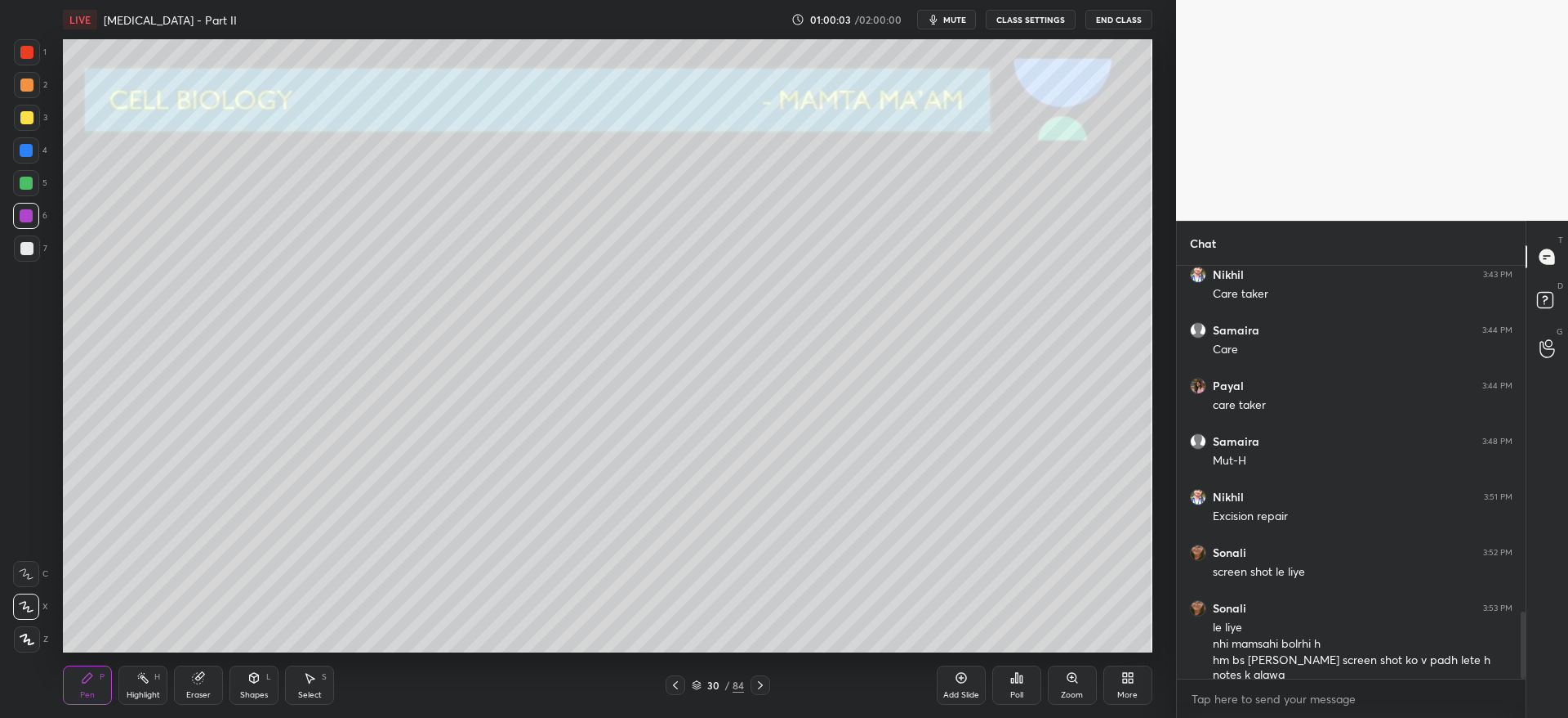
click at [695, 689] on div "30 / 84" at bounding box center [718, 685] width 53 height 14
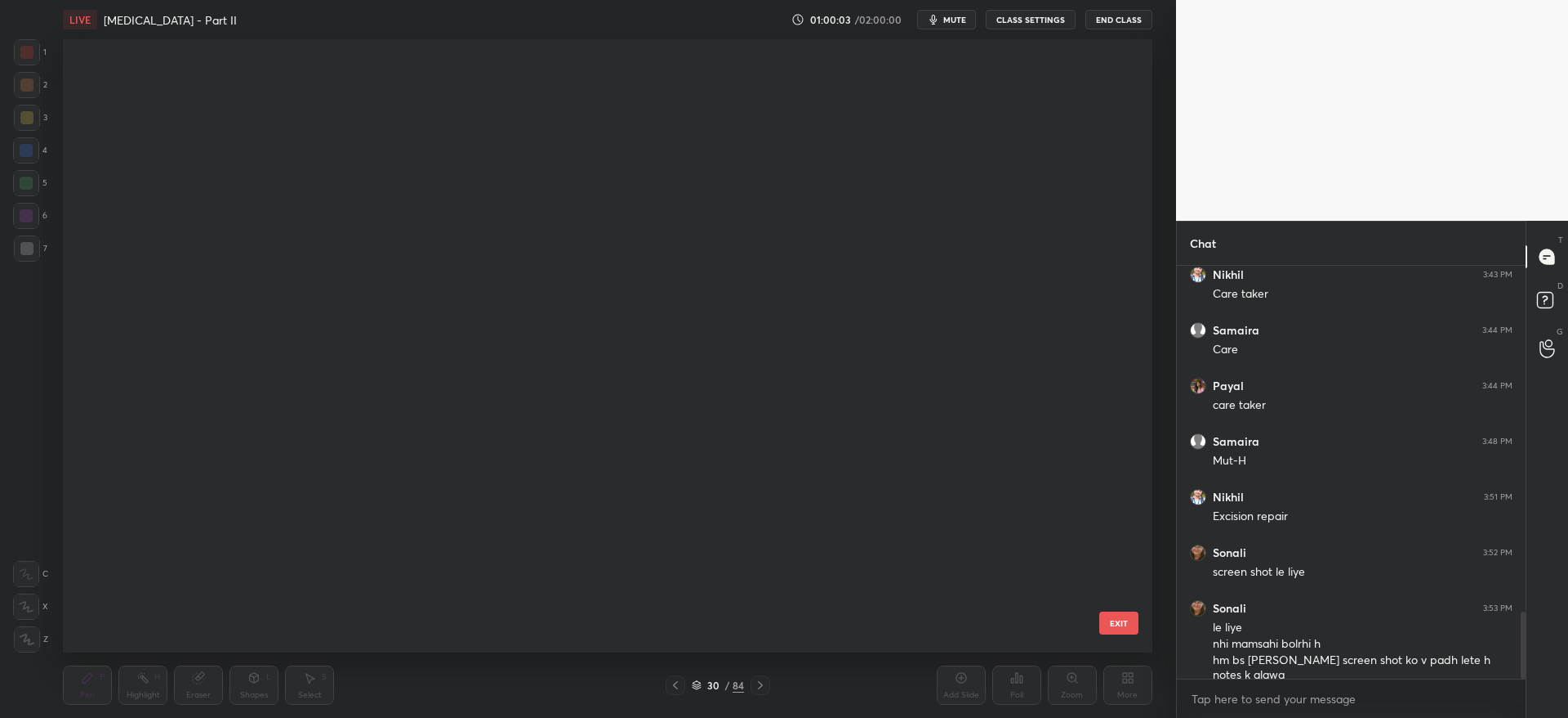
scroll to position [608, 1082]
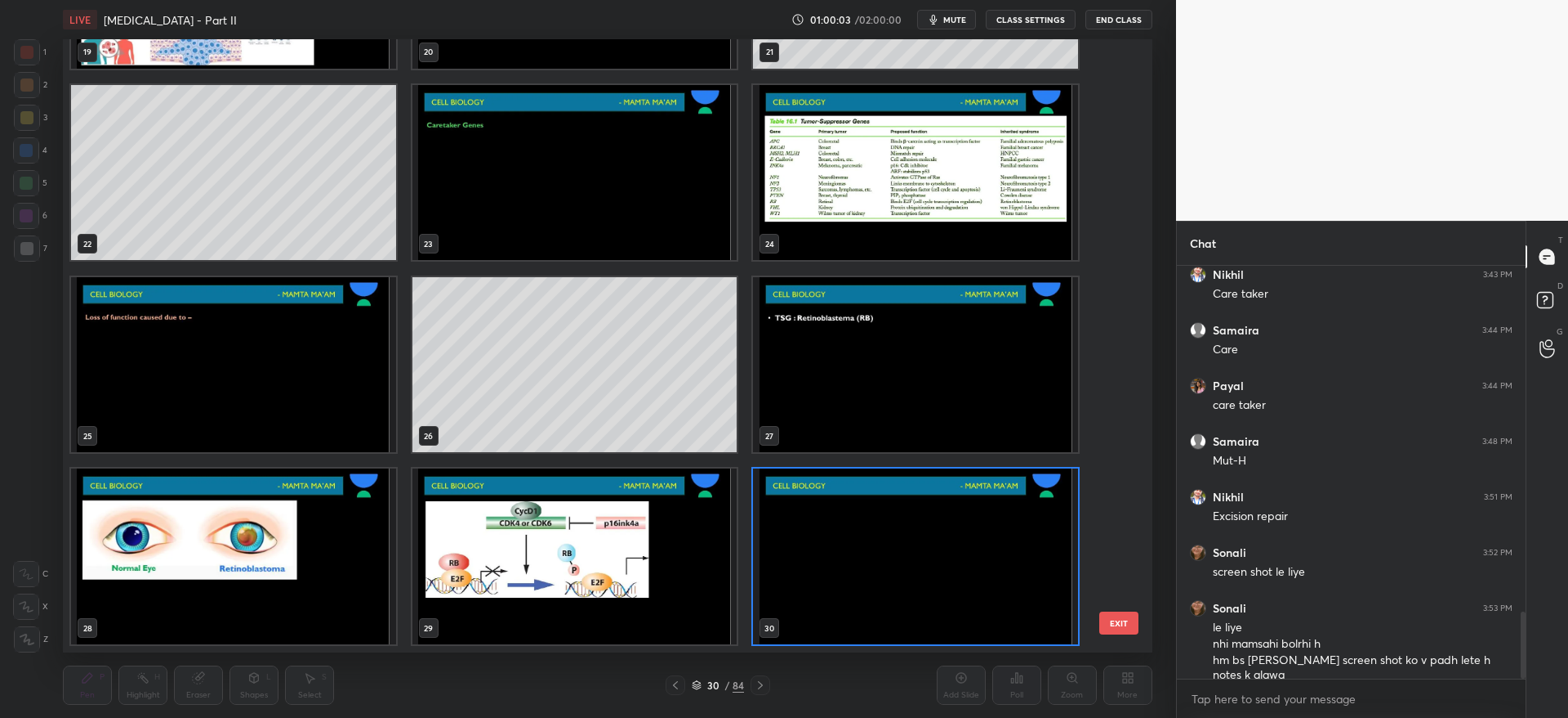
click at [684, 691] on div "30 / 84" at bounding box center [718, 685] width 104 height 20
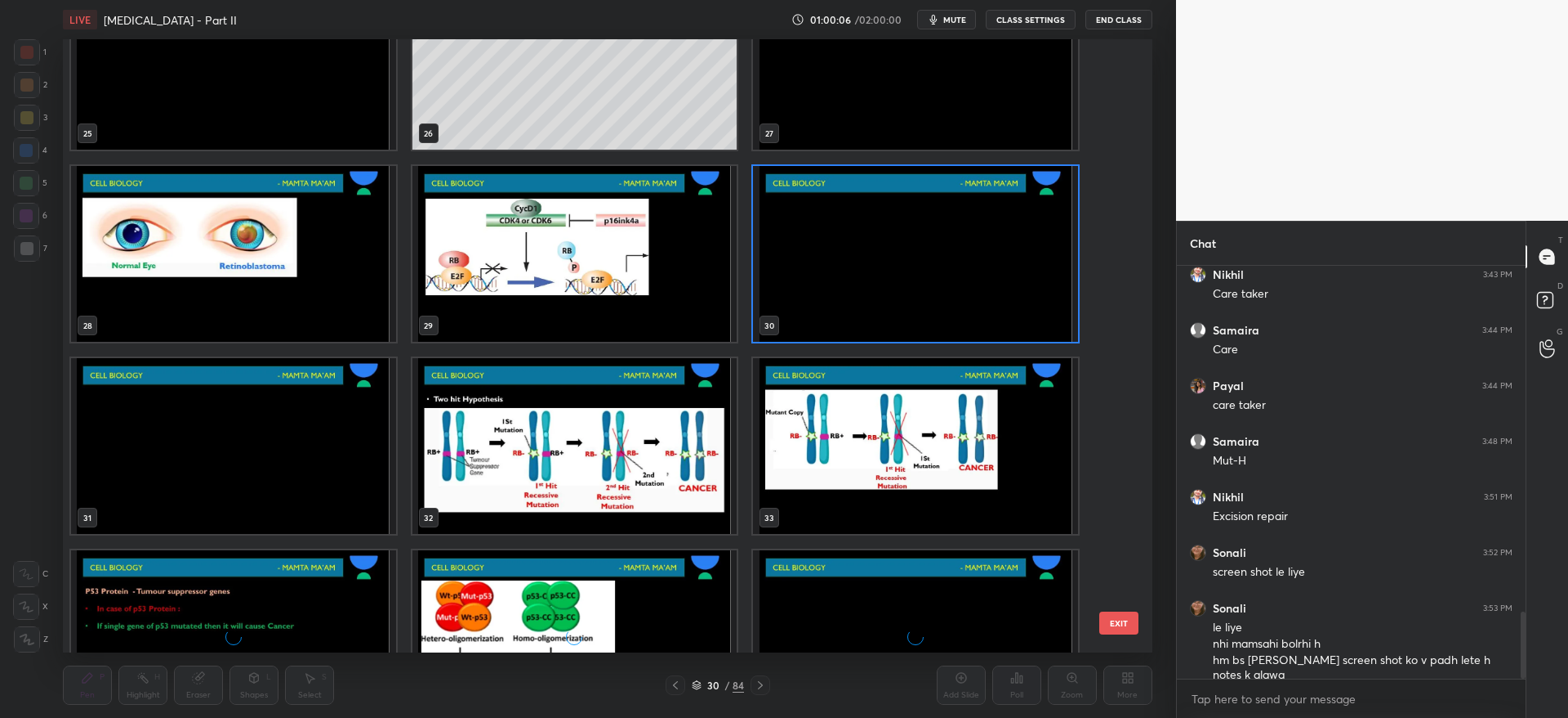
scroll to position [1642, 0]
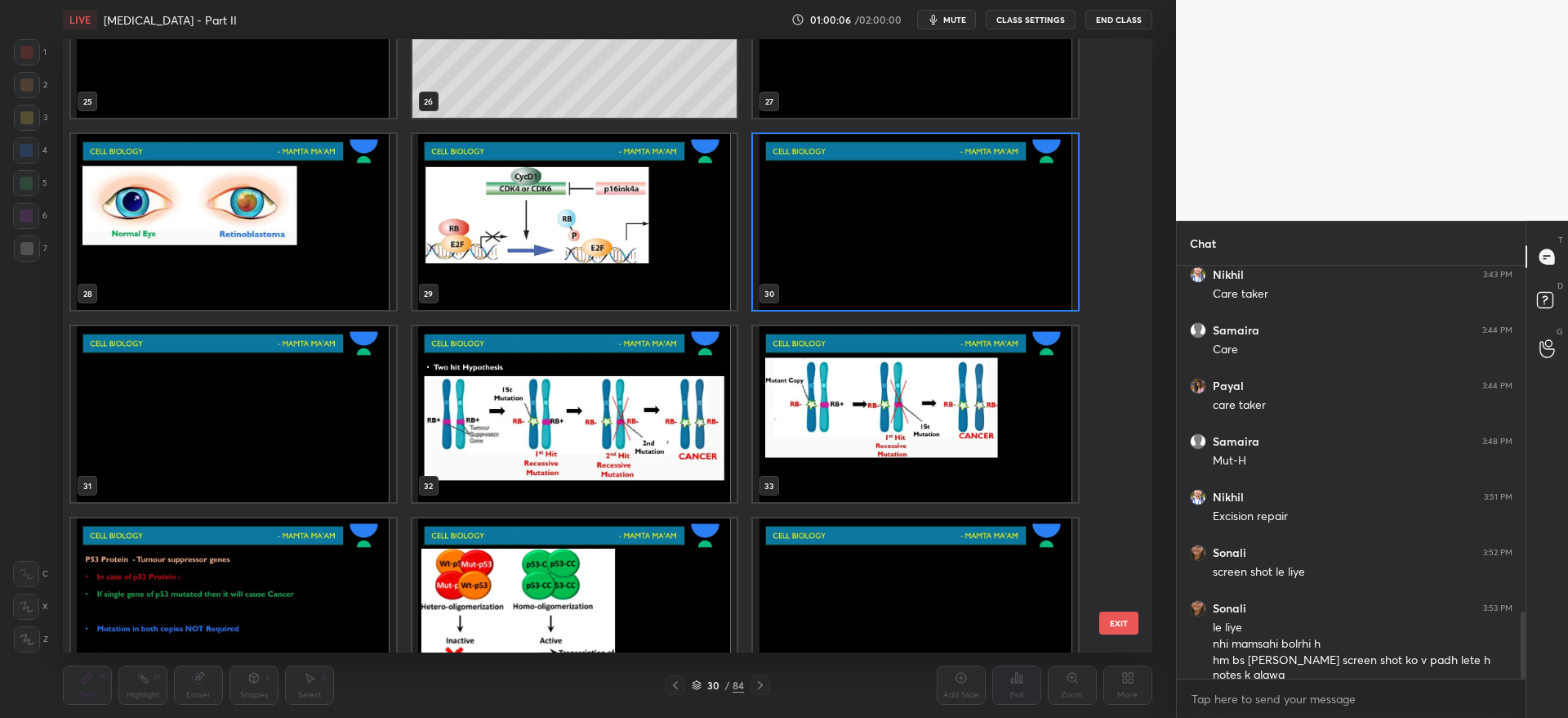
click at [927, 230] on img "grid" at bounding box center [916, 222] width 325 height 176
click at [930, 232] on img "grid" at bounding box center [916, 222] width 325 height 176
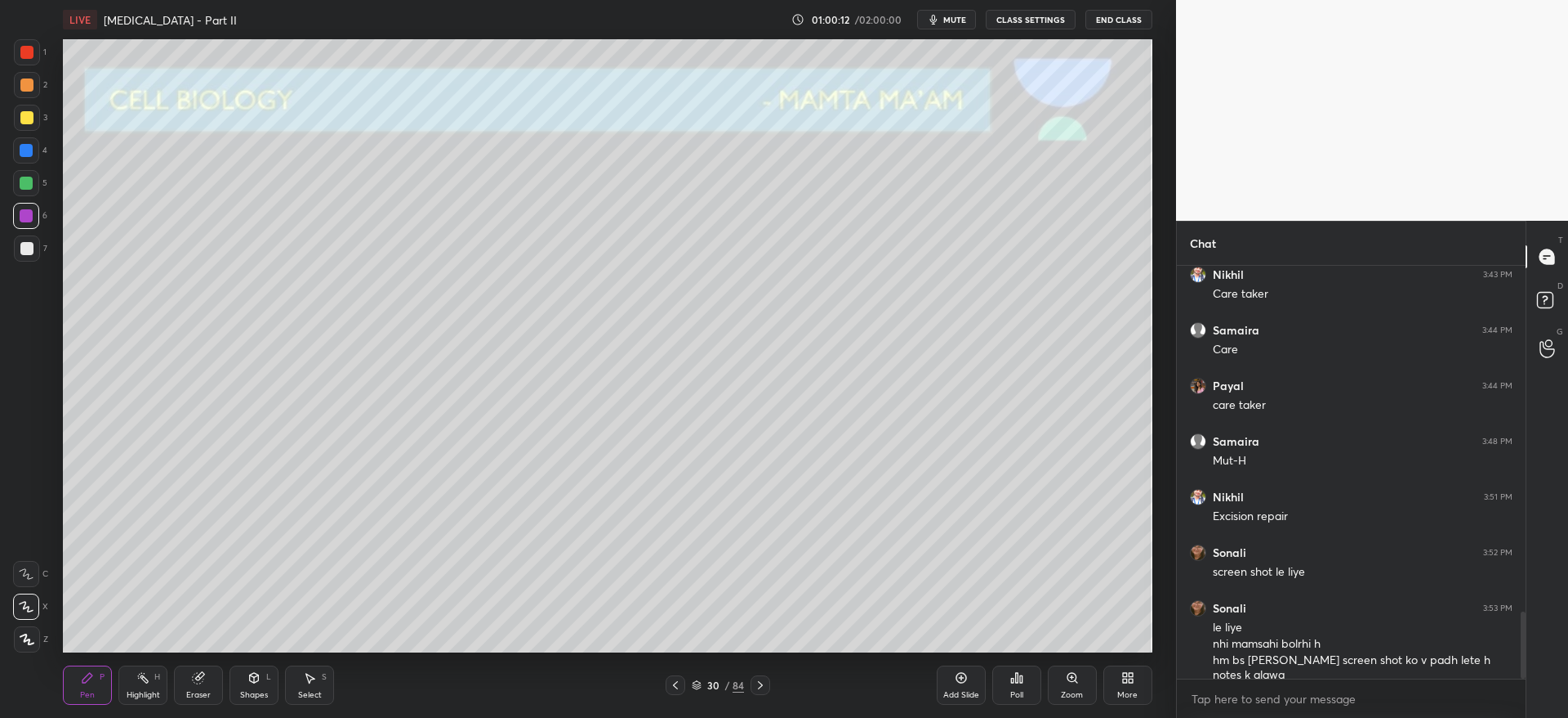
drag, startPoint x: 18, startPoint y: 112, endPoint x: 30, endPoint y: 145, distance: 35.1
click at [19, 112] on div at bounding box center [27, 117] width 26 height 26
click at [768, 681] on div at bounding box center [761, 685] width 20 height 20
click at [23, 251] on div at bounding box center [27, 249] width 13 height 13
drag, startPoint x: 27, startPoint y: 122, endPoint x: 61, endPoint y: 128, distance: 34.5
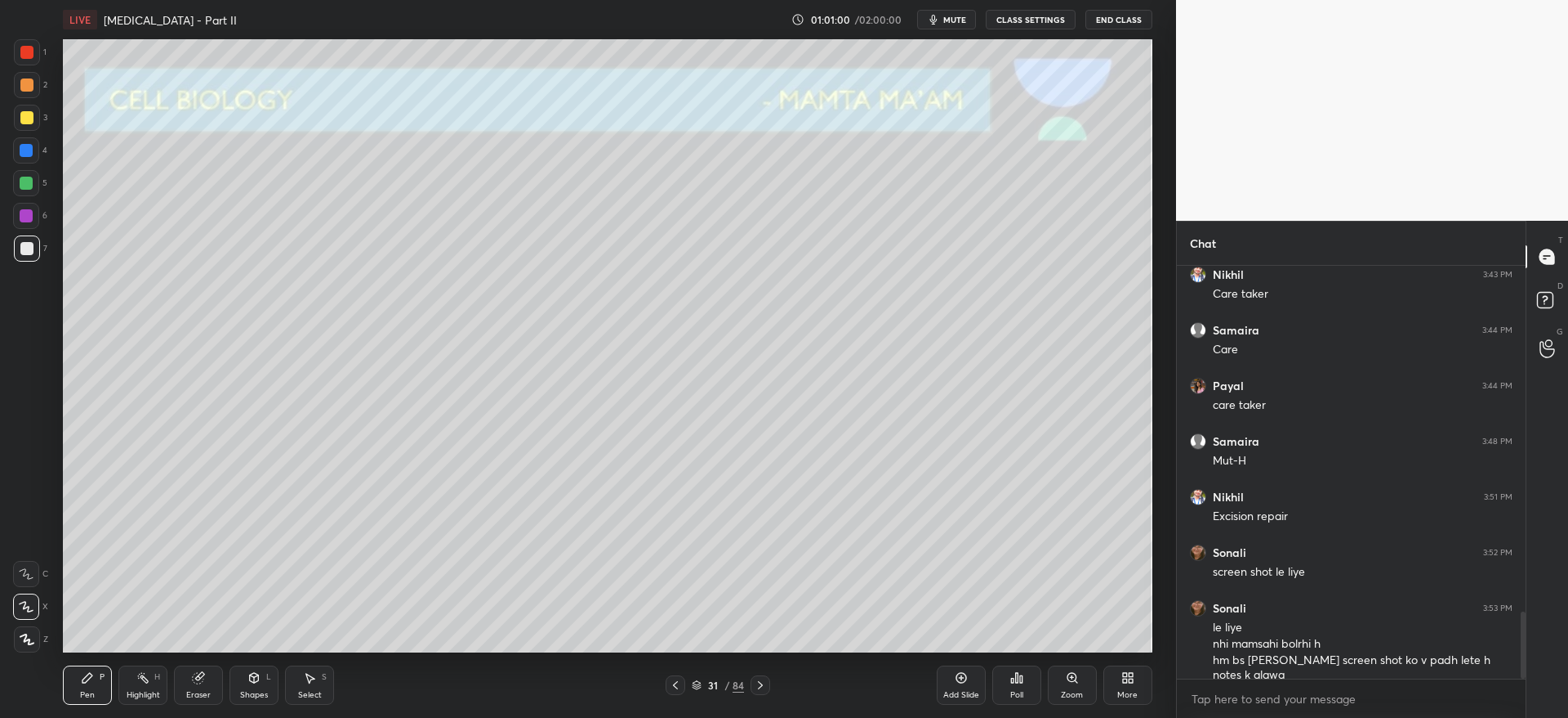
click at [29, 122] on div at bounding box center [27, 118] width 13 height 13
click at [210, 665] on div "Eraser" at bounding box center [198, 685] width 49 height 39
click at [75, 701] on div "Pen P" at bounding box center [87, 685] width 49 height 39
drag, startPoint x: 29, startPoint y: 175, endPoint x: 54, endPoint y: 193, distance: 30.8
click at [30, 177] on div at bounding box center [27, 184] width 13 height 13
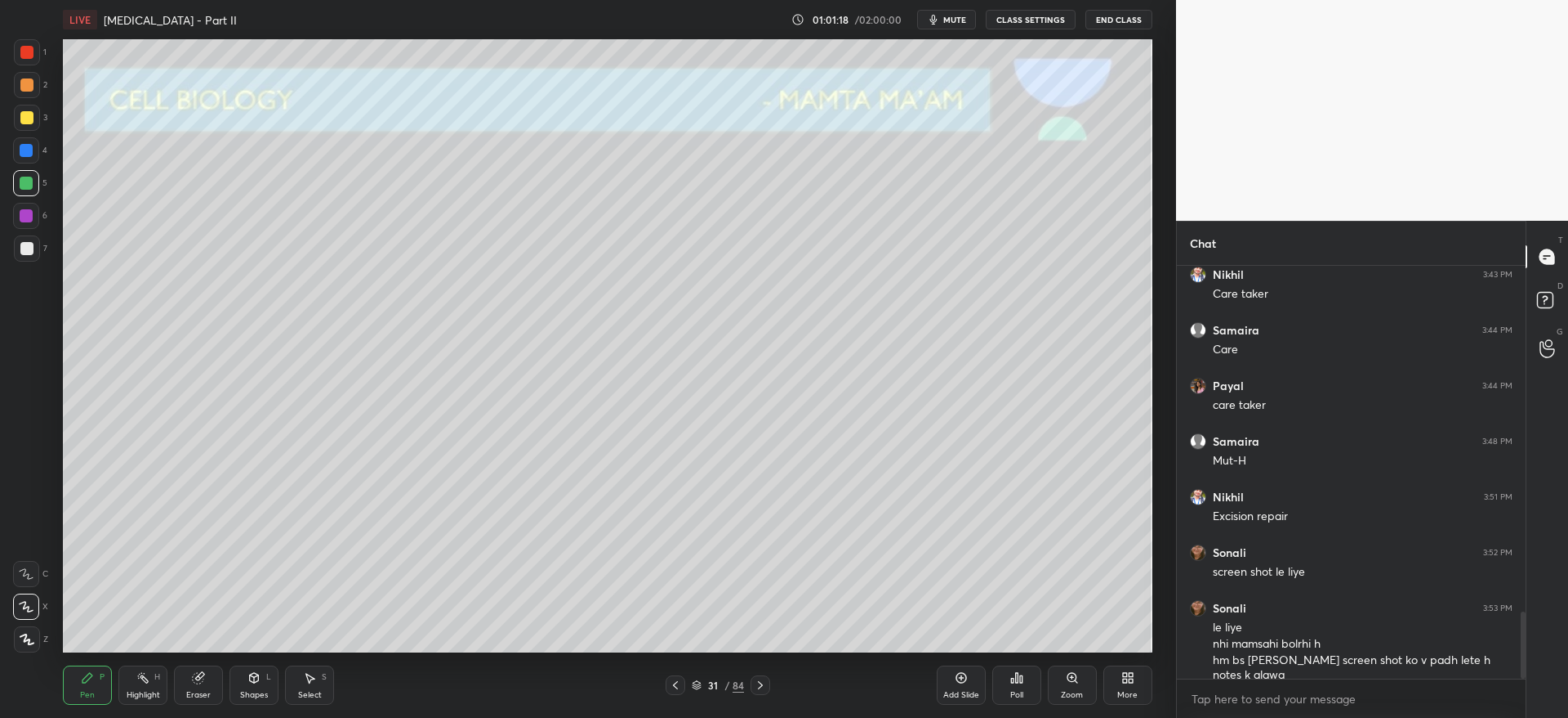
click at [31, 149] on div at bounding box center [27, 150] width 13 height 13
click at [212, 683] on div "Eraser" at bounding box center [198, 685] width 49 height 39
click at [95, 690] on div "Pen P" at bounding box center [87, 685] width 49 height 39
click at [764, 683] on icon at bounding box center [761, 685] width 13 height 13
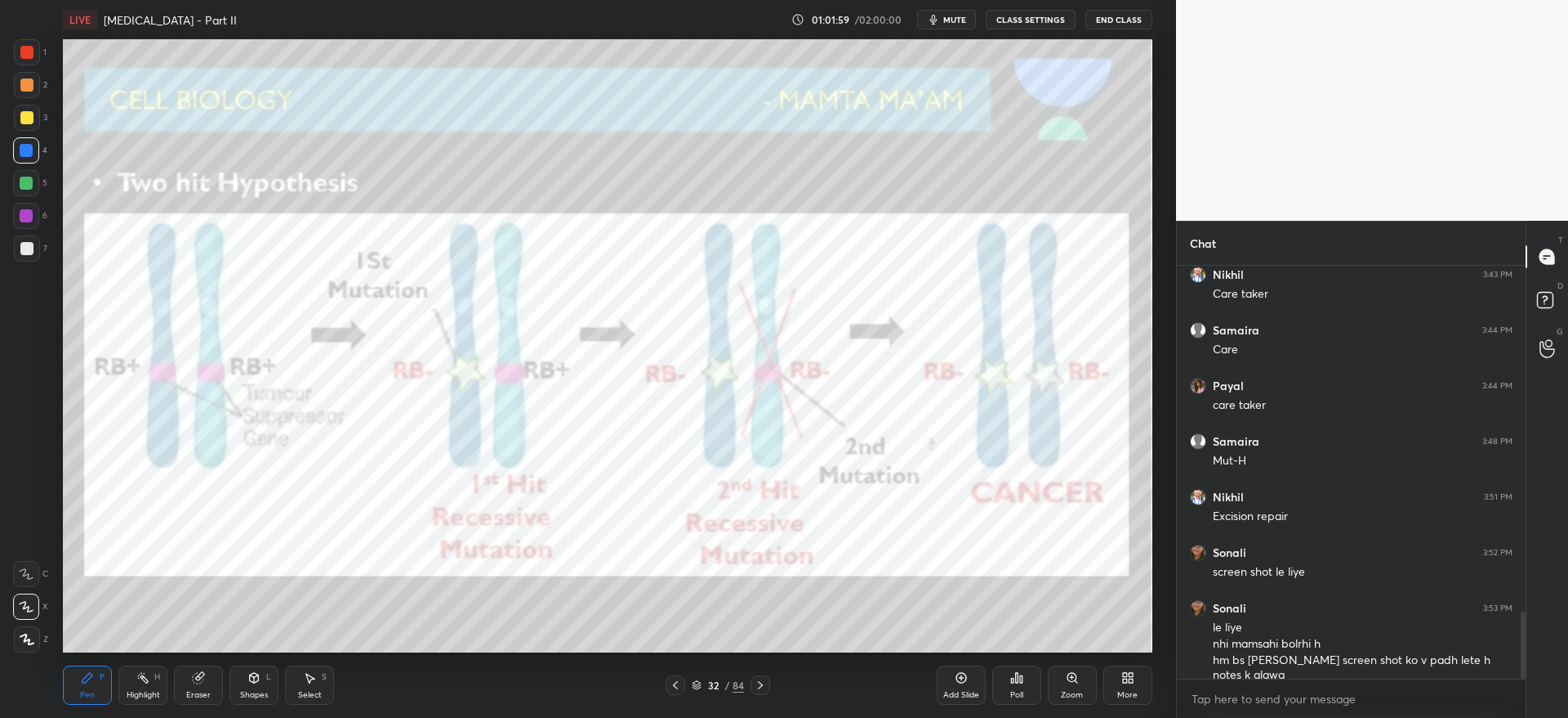
drag, startPoint x: 672, startPoint y: 682, endPoint x: 693, endPoint y: 683, distance: 21.0
click at [673, 683] on icon at bounding box center [676, 685] width 13 height 13
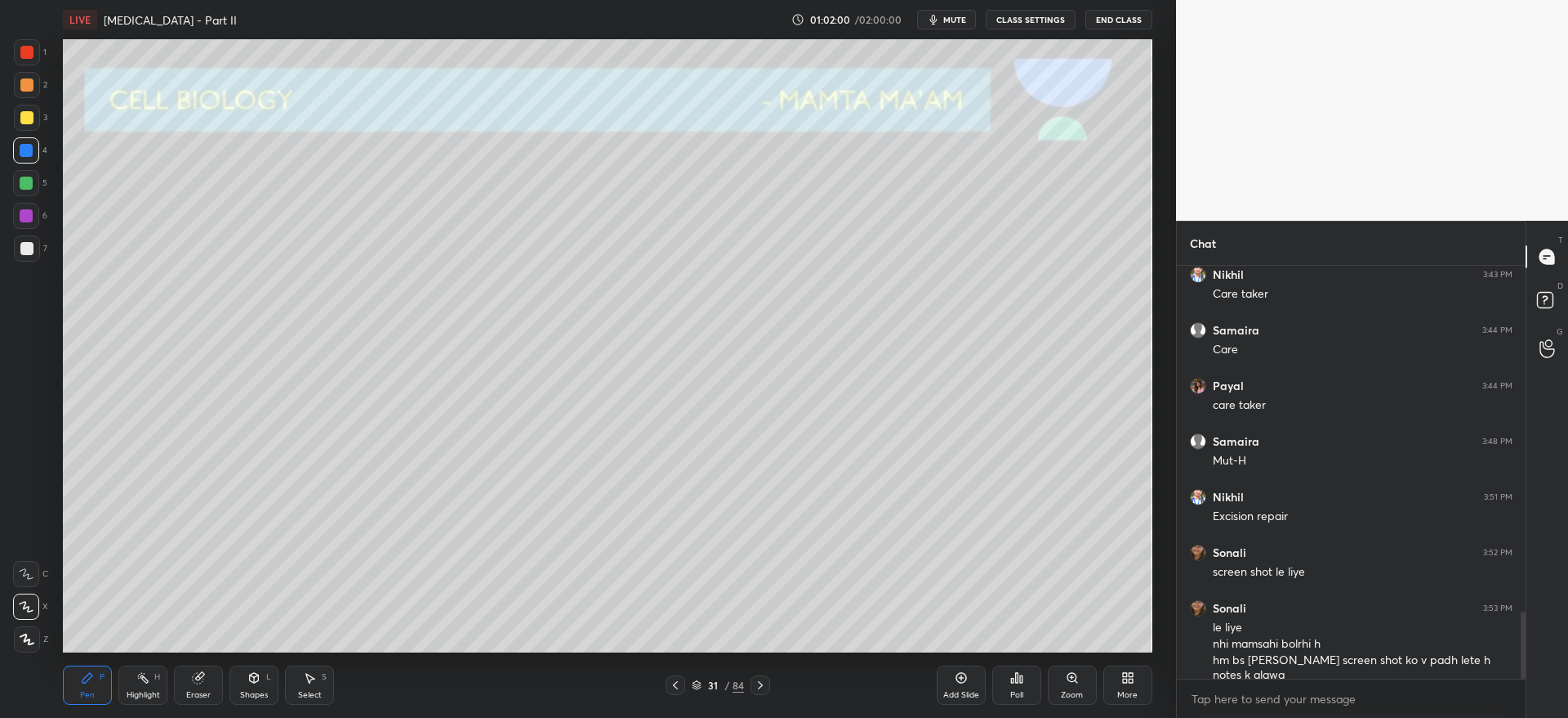
click at [745, 687] on div "31 / 84" at bounding box center [718, 685] width 104 height 20
click at [760, 685] on icon at bounding box center [761, 685] width 13 height 13
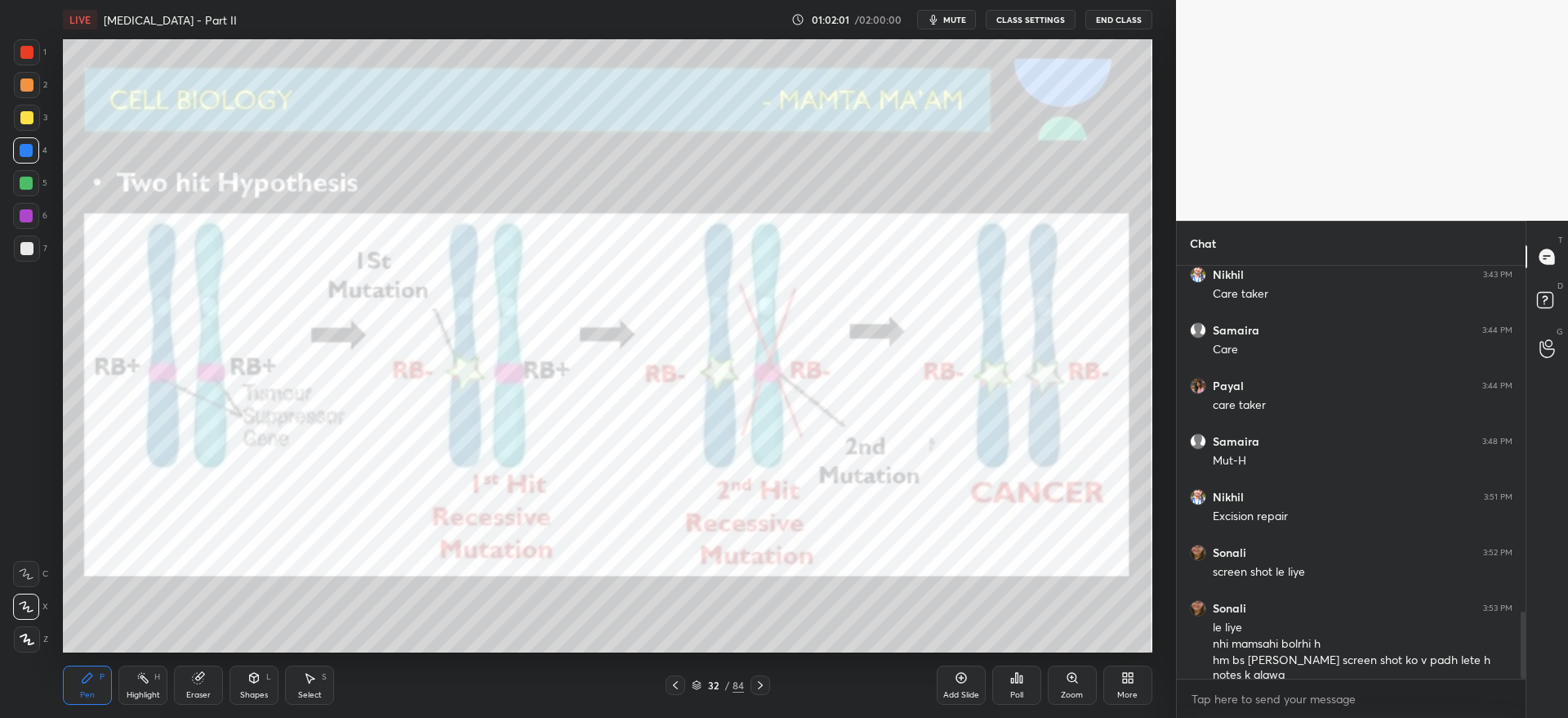
click at [760, 685] on icon at bounding box center [761, 685] width 13 height 13
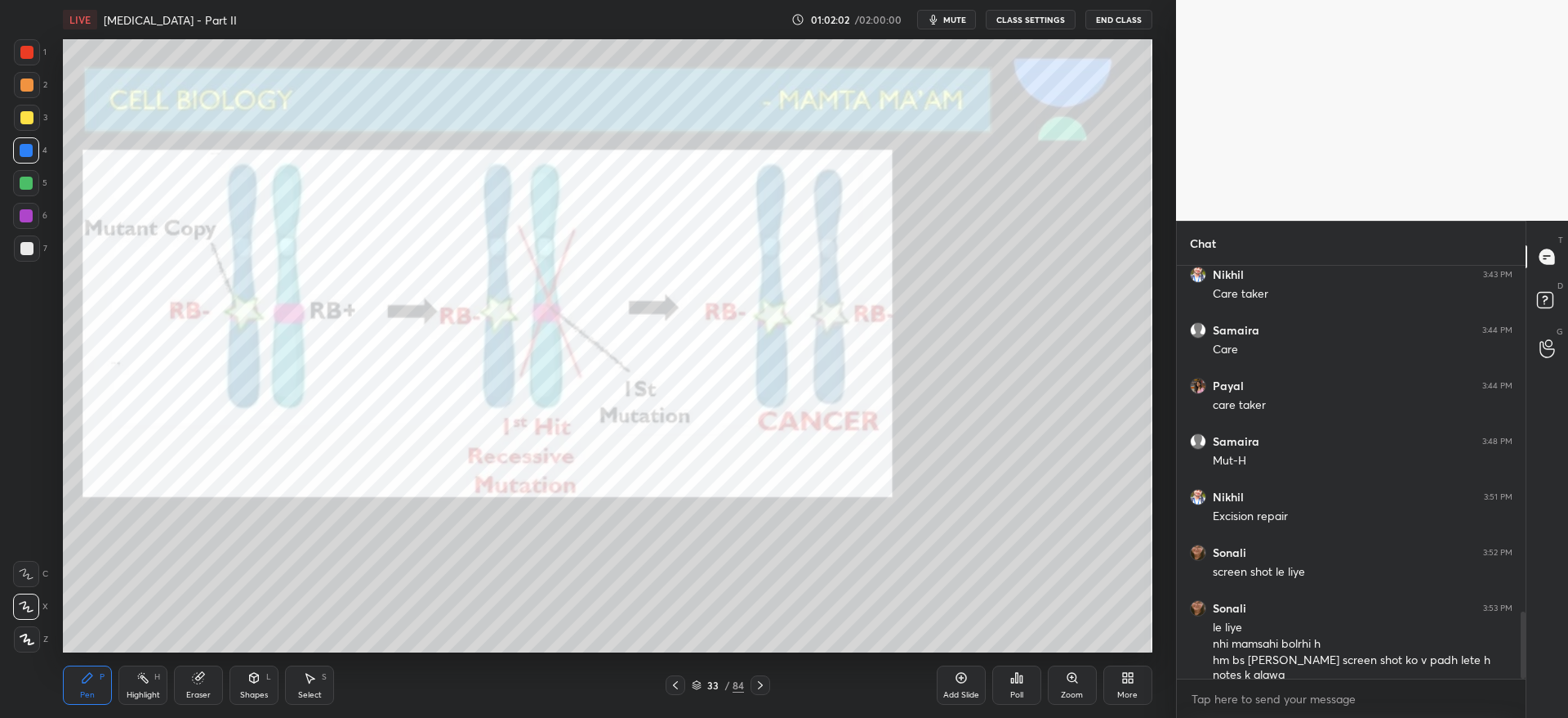
click at [673, 686] on icon at bounding box center [676, 685] width 13 height 13
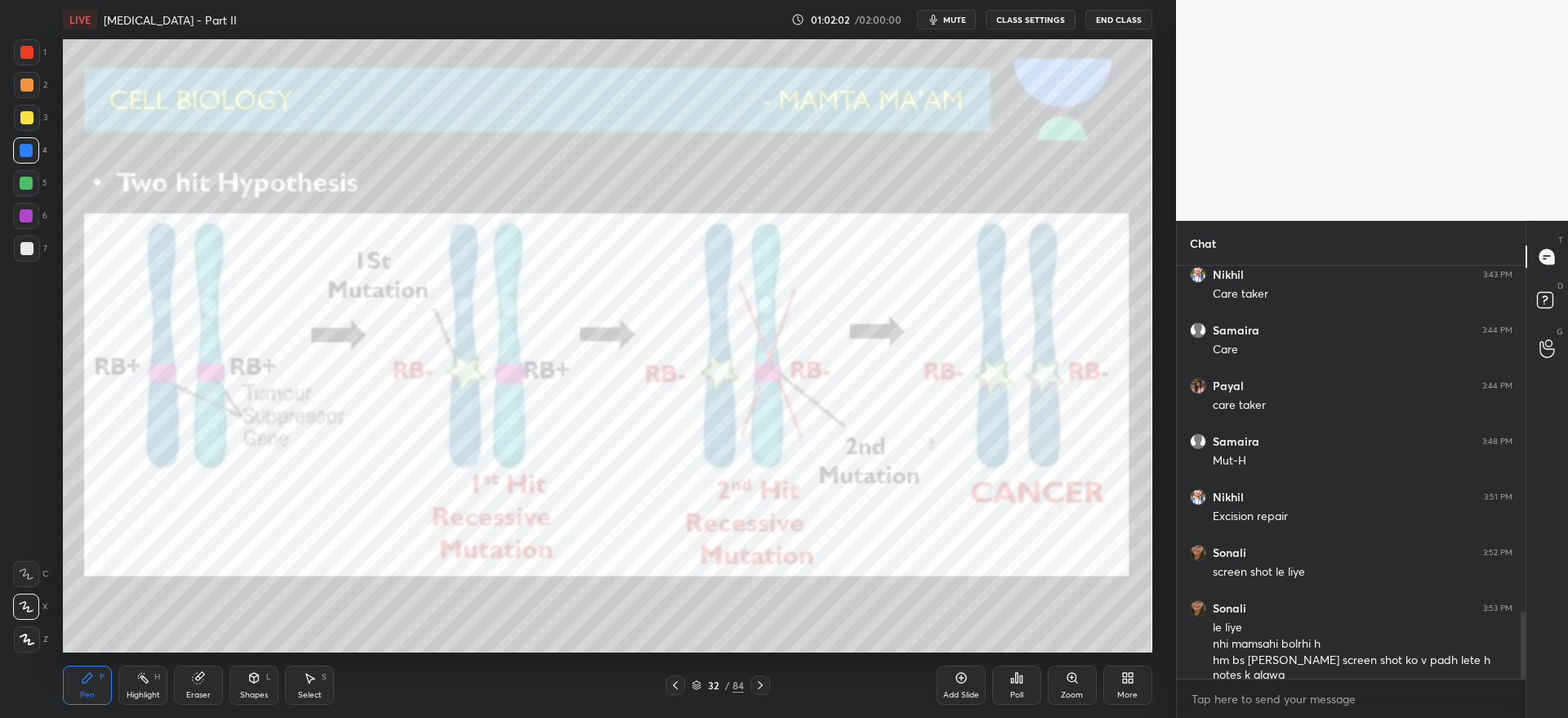
click at [681, 684] on icon at bounding box center [676, 685] width 13 height 13
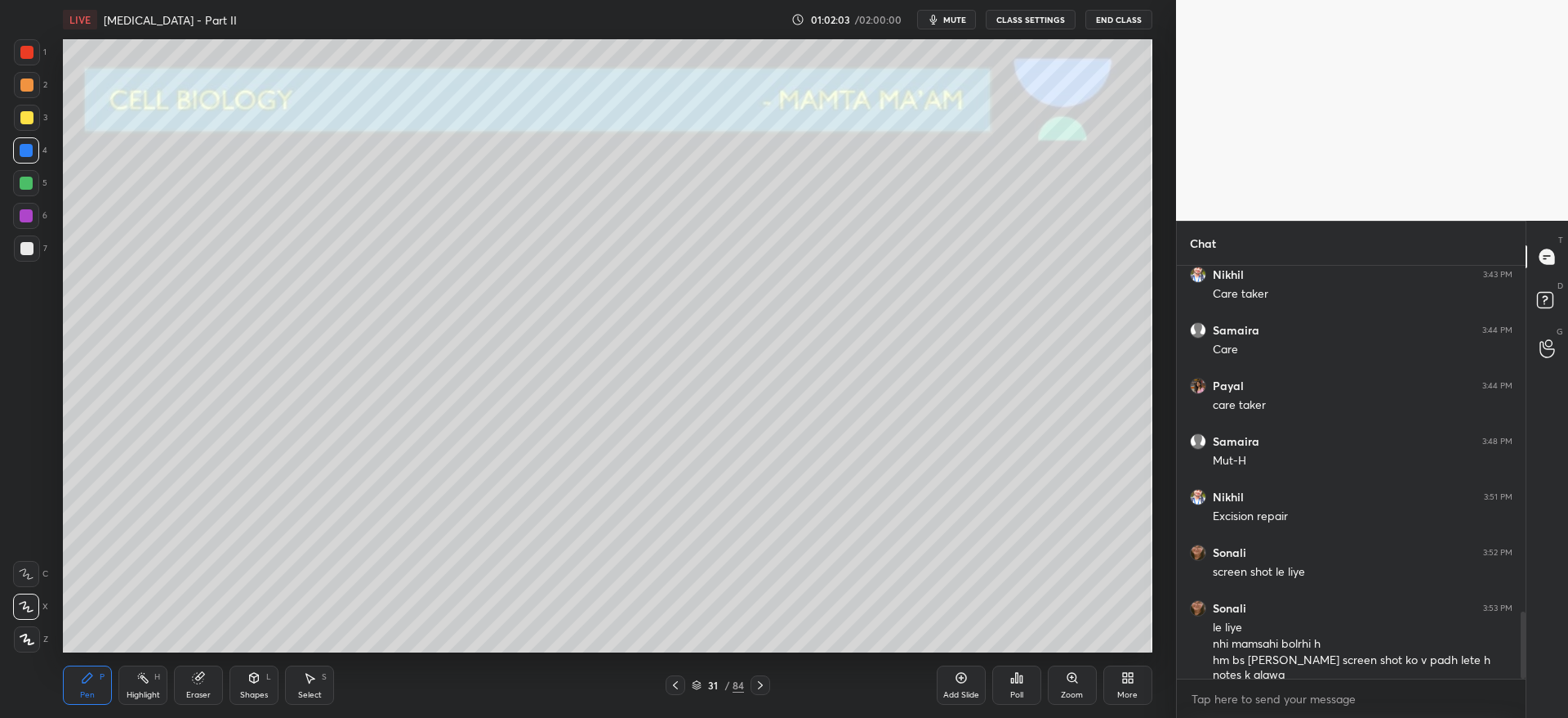
click at [960, 684] on div "Add Slide" at bounding box center [960, 685] width 49 height 39
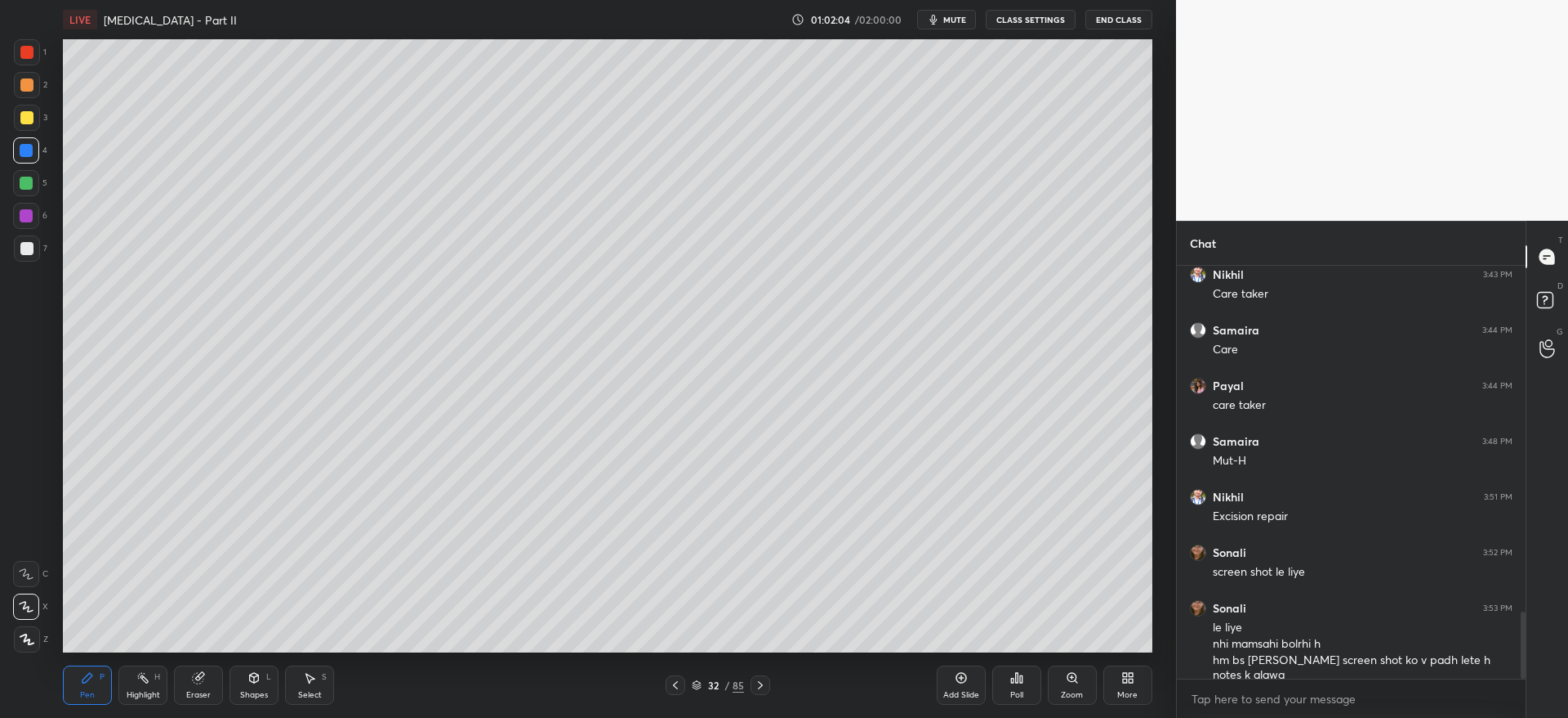
click at [23, 118] on div at bounding box center [27, 118] width 13 height 13
click at [26, 258] on div at bounding box center [27, 248] width 26 height 26
click at [196, 681] on div "Eraser" at bounding box center [198, 685] width 49 height 39
drag, startPoint x: 247, startPoint y: 694, endPoint x: 254, endPoint y: 667, distance: 27.9
click at [247, 690] on div "Shapes" at bounding box center [253, 694] width 28 height 9
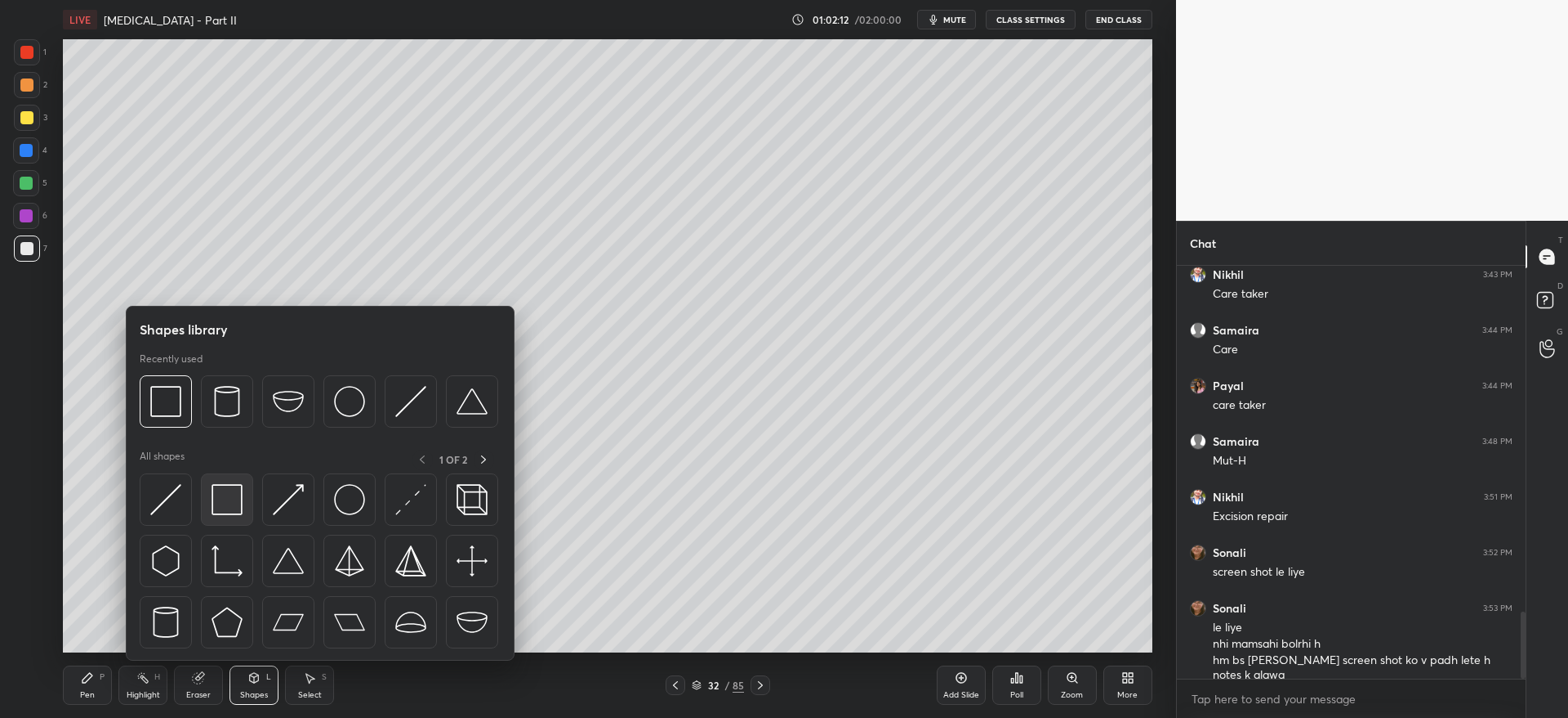
click at [230, 509] on img at bounding box center [226, 499] width 31 height 31
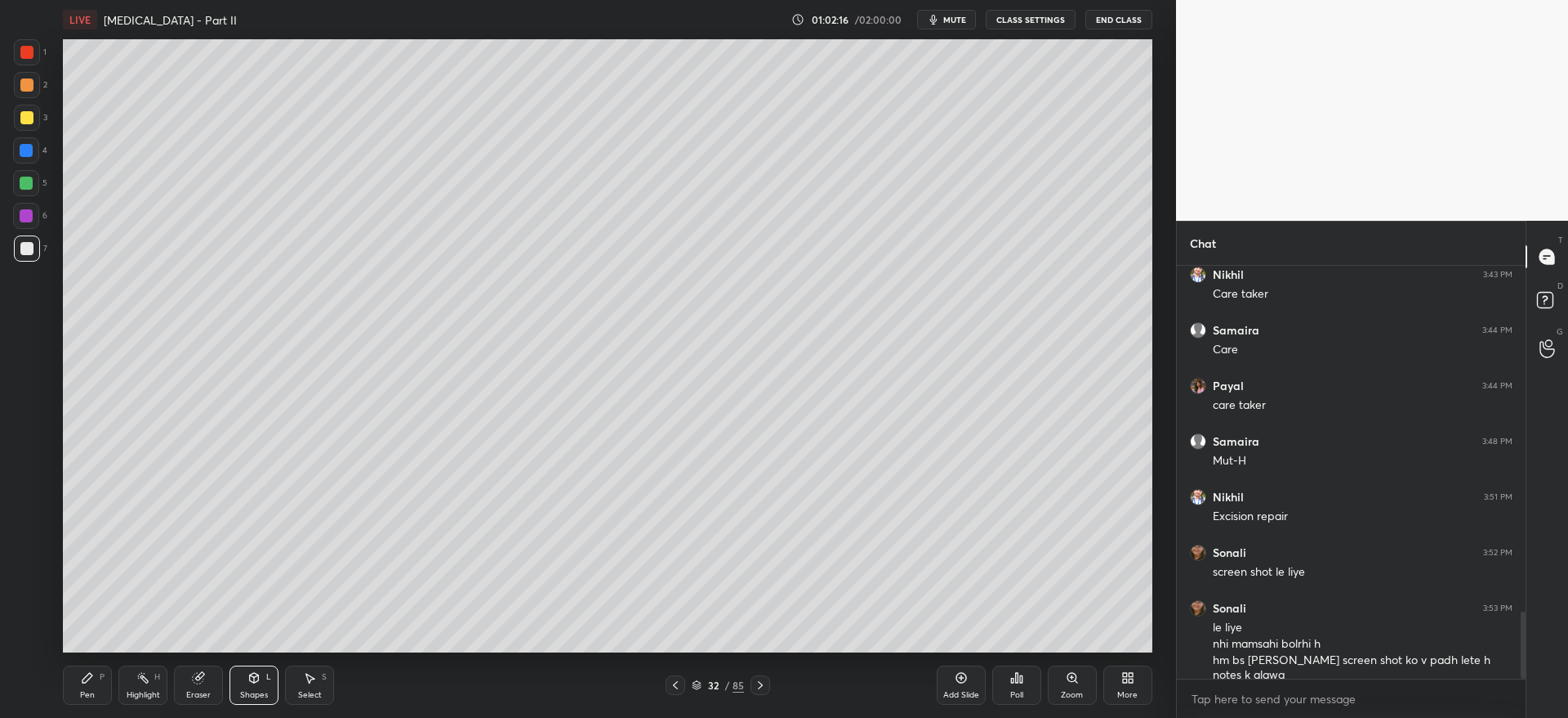
drag, startPoint x: 81, startPoint y: 678, endPoint x: 92, endPoint y: 657, distance: 23.7
click at [81, 677] on icon at bounding box center [88, 678] width 13 height 13
click at [25, 153] on div at bounding box center [27, 150] width 13 height 13
click at [15, 118] on div at bounding box center [27, 117] width 26 height 26
click at [764, 685] on icon at bounding box center [761, 685] width 13 height 13
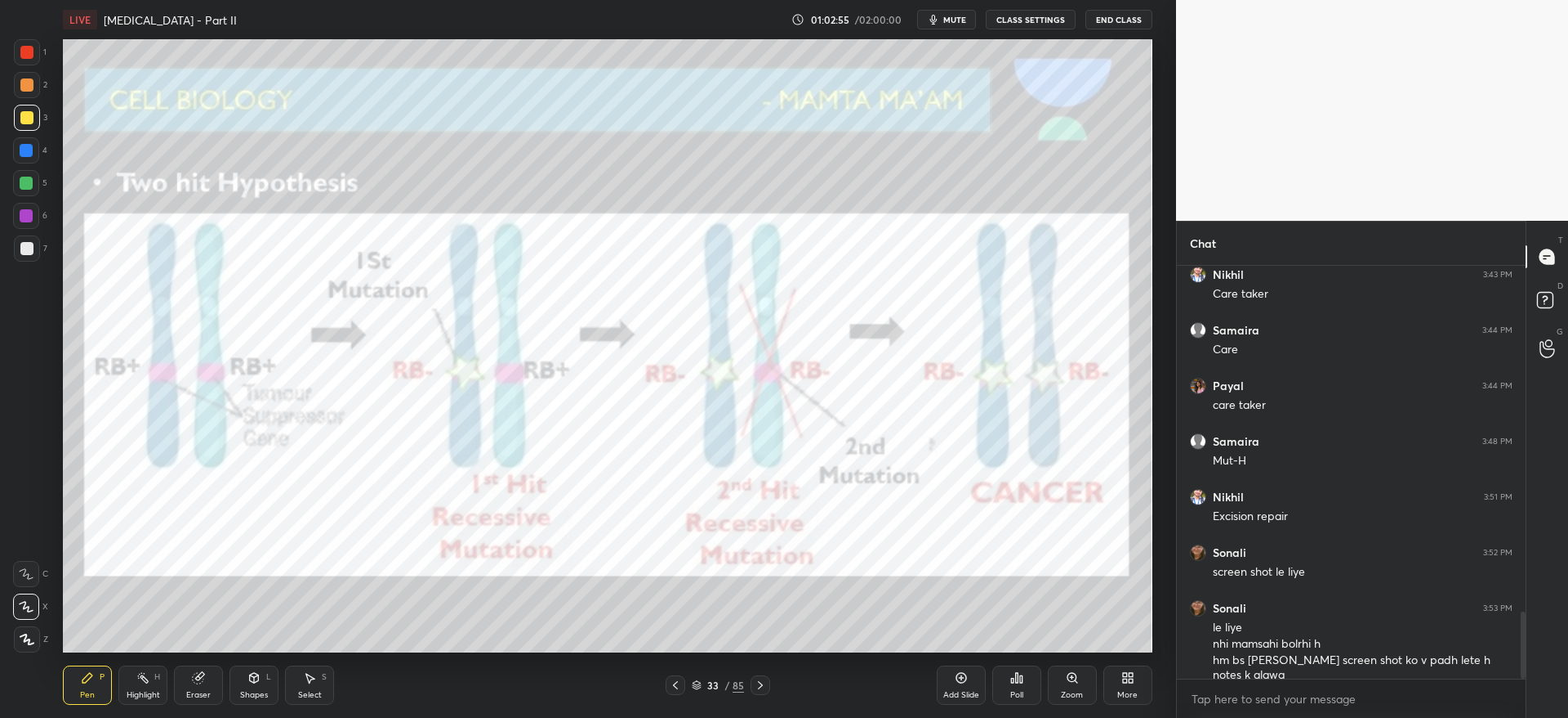
click at [761, 686] on icon at bounding box center [761, 685] width 13 height 13
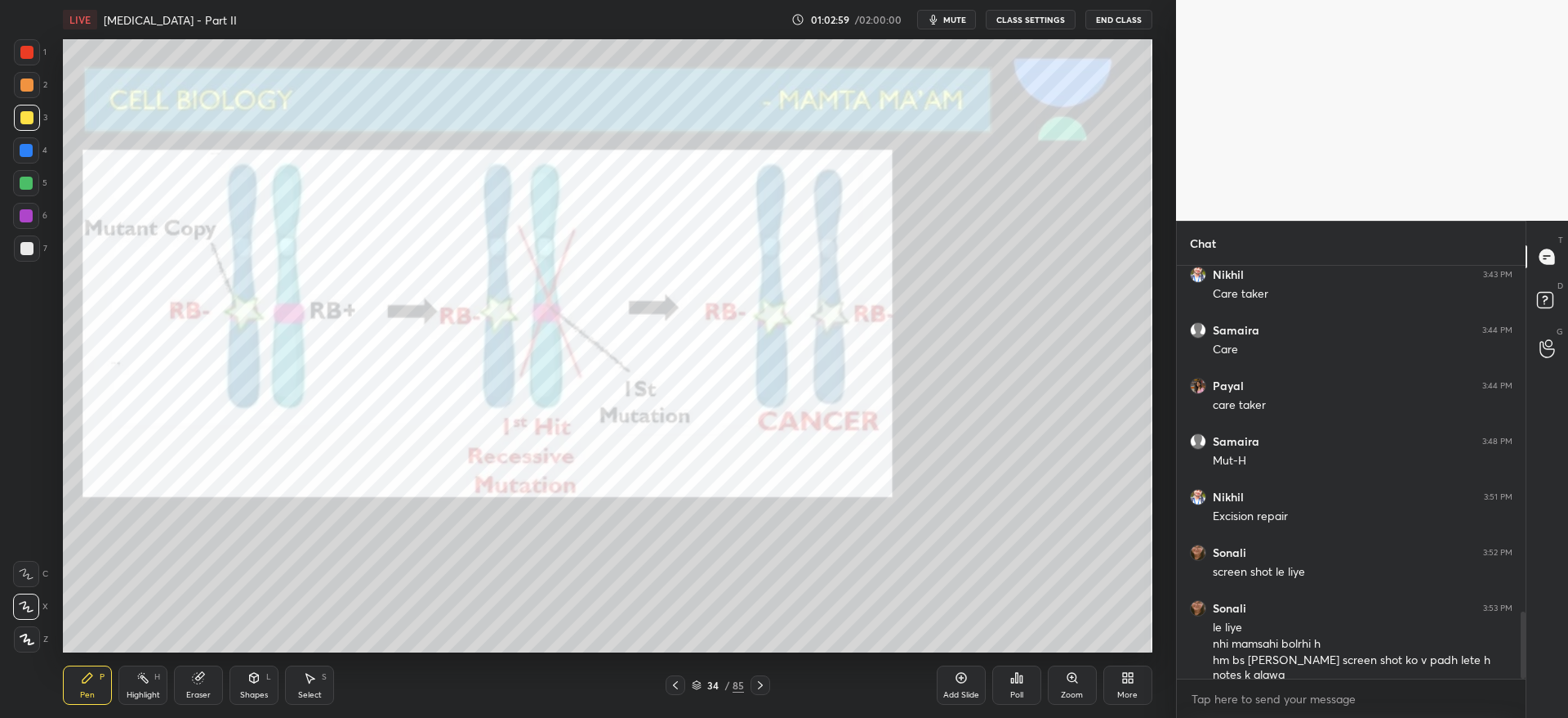
click at [677, 689] on div at bounding box center [676, 685] width 20 height 20
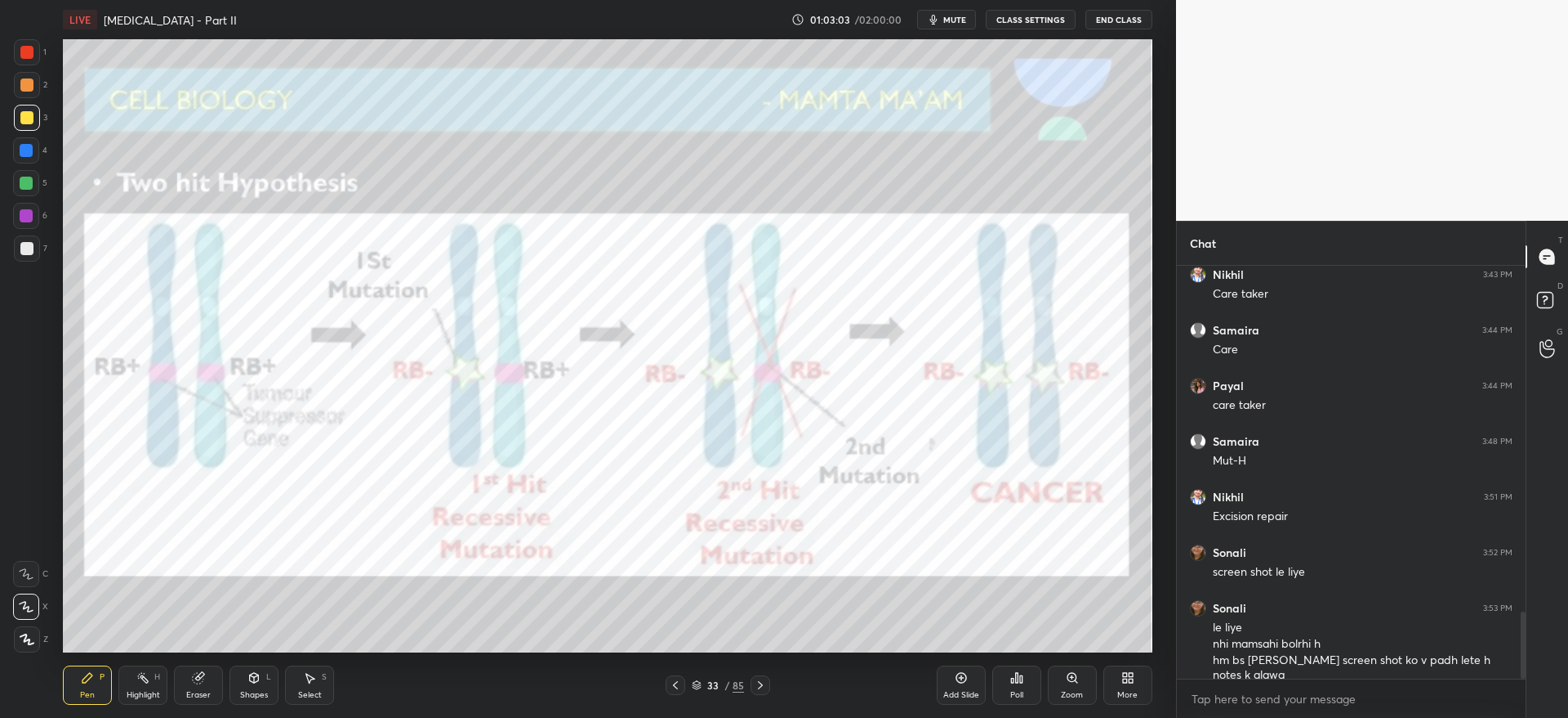
click at [32, 228] on div "6" at bounding box center [31, 219] width 34 height 33
drag, startPoint x: 25, startPoint y: 648, endPoint x: 33, endPoint y: 640, distance: 11.3
click at [28, 646] on div at bounding box center [27, 639] width 26 height 26
click at [29, 60] on div at bounding box center [27, 52] width 26 height 26
click at [764, 687] on icon at bounding box center [761, 685] width 13 height 13
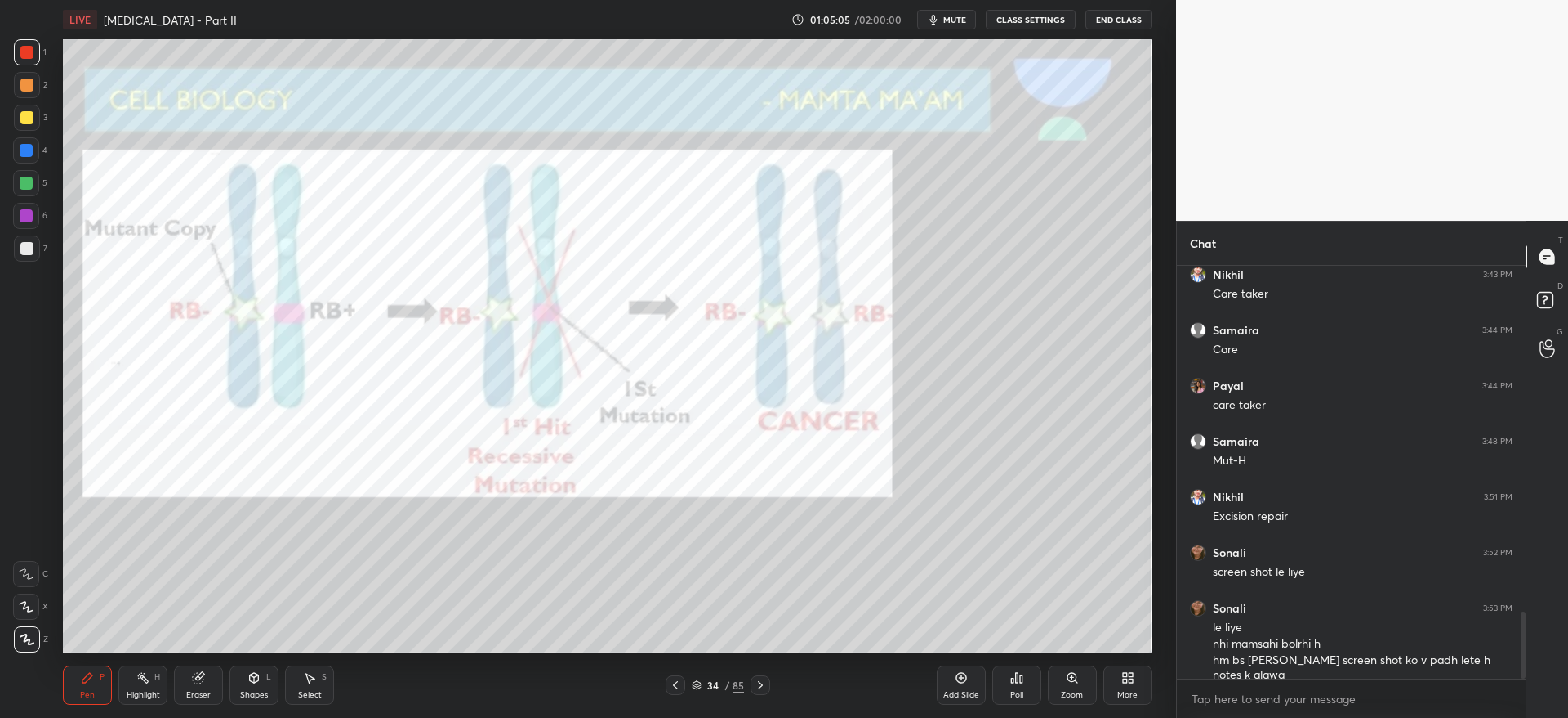
click at [673, 673] on div "Pen P Highlight H Eraser Shapes L Select S 34 / 85 Add Slide Poll Zoom More" at bounding box center [607, 685] width 1088 height 65
click at [678, 676] on div at bounding box center [676, 685] width 20 height 20
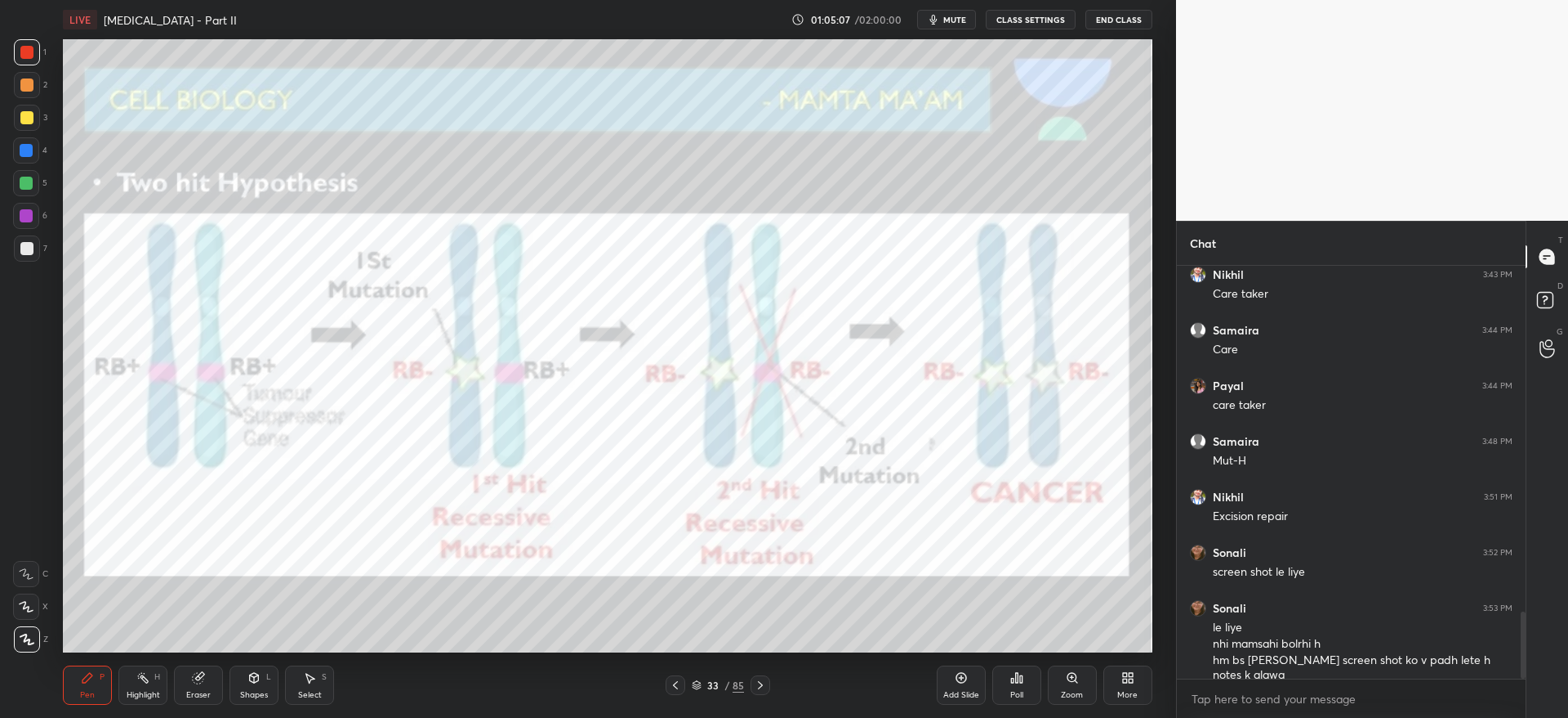
click at [764, 679] on icon at bounding box center [761, 685] width 13 height 13
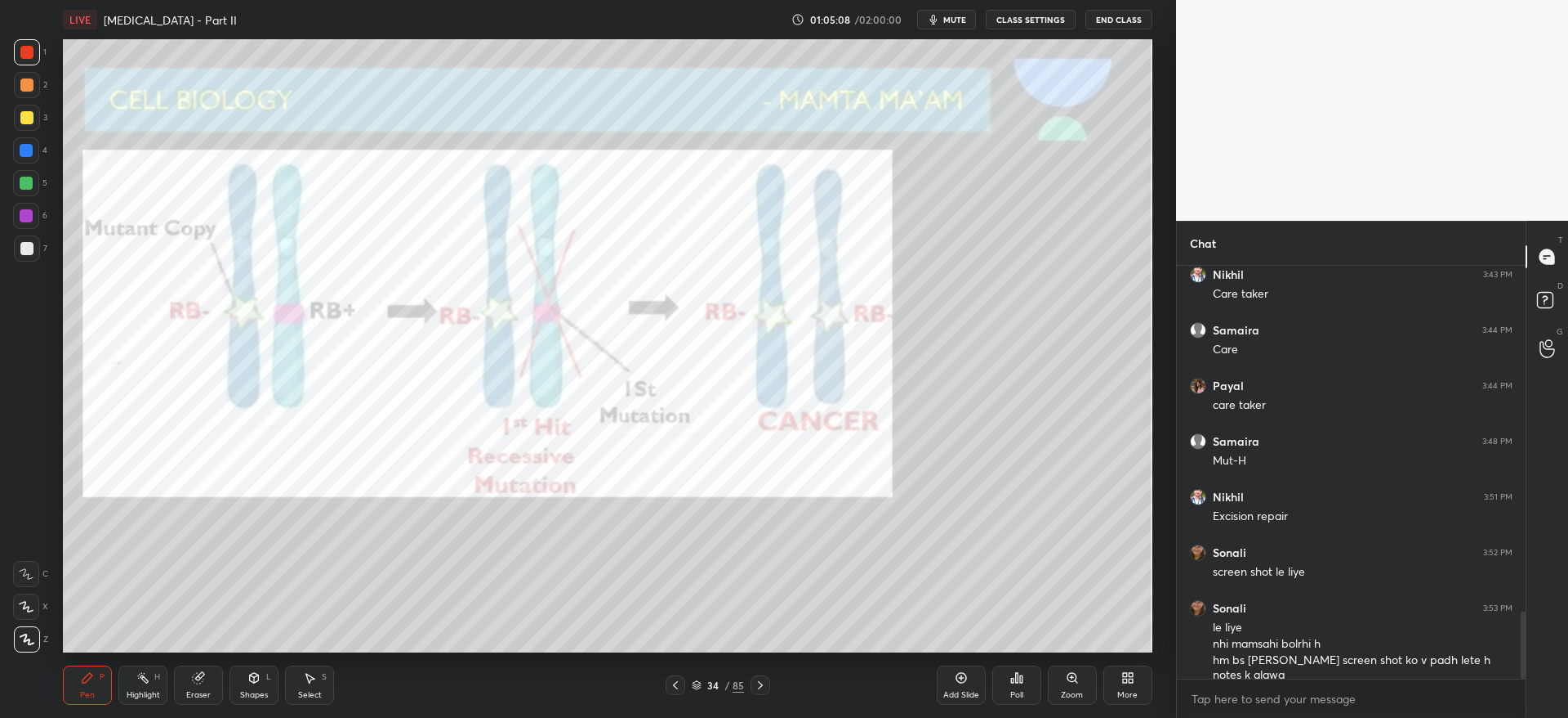
click at [679, 681] on icon at bounding box center [676, 685] width 13 height 13
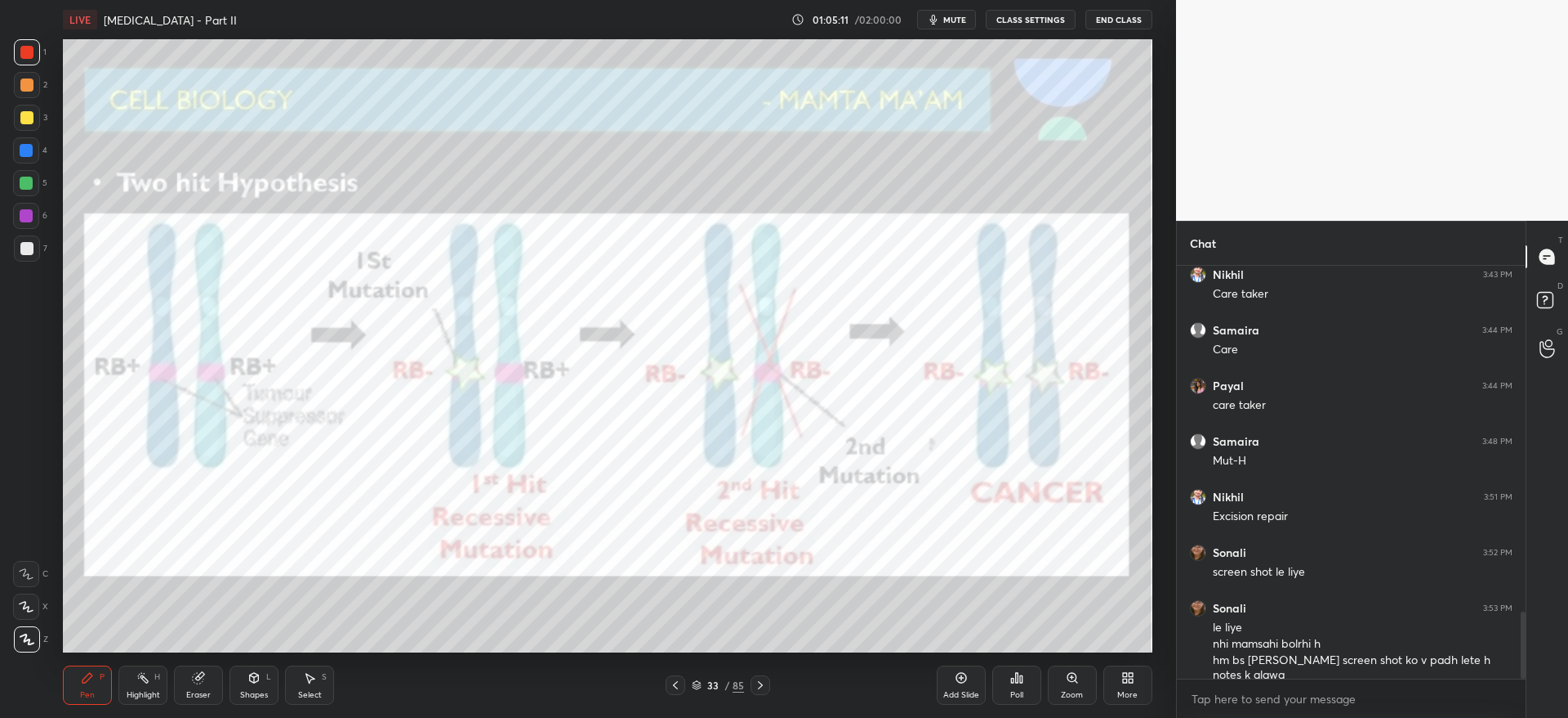
click at [681, 679] on icon at bounding box center [676, 685] width 13 height 13
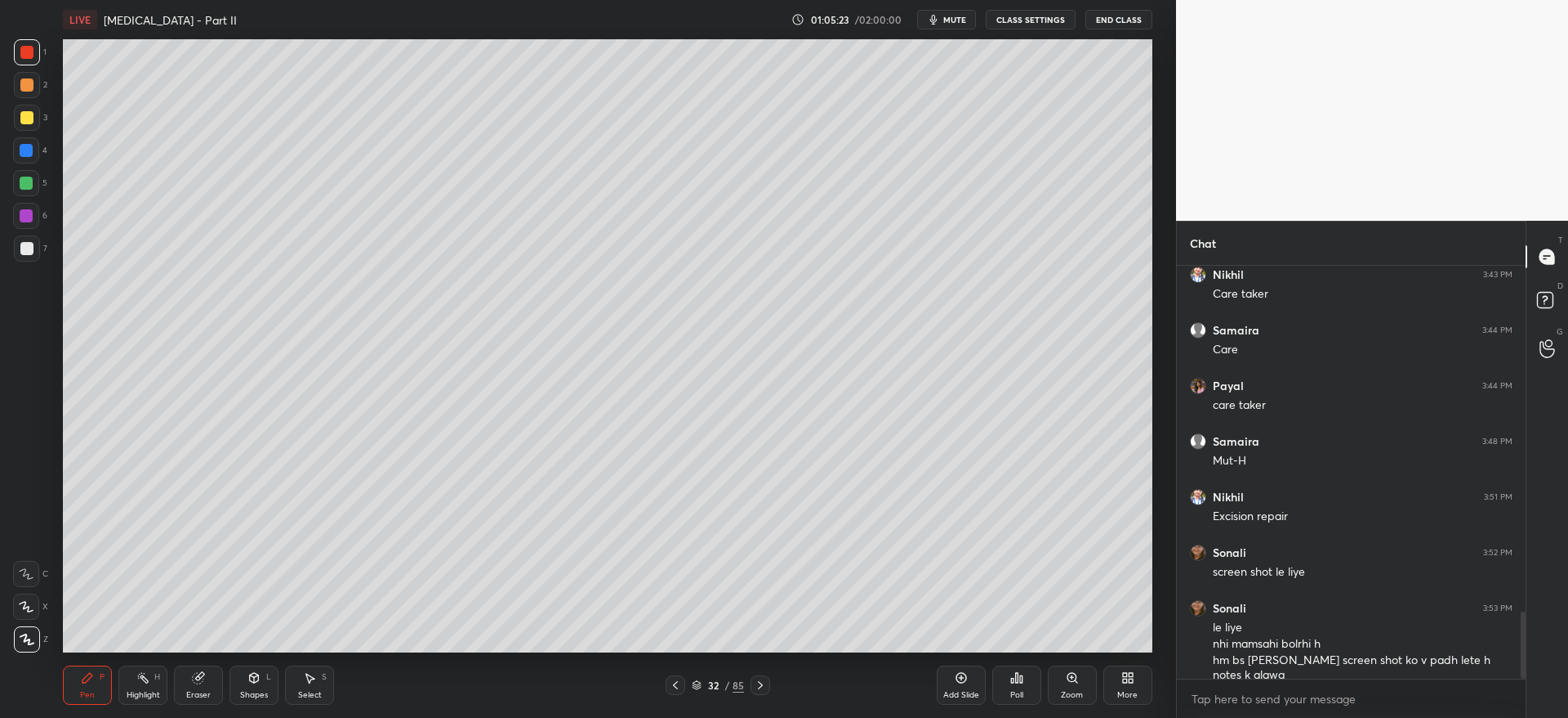
click at [753, 690] on div at bounding box center [761, 685] width 20 height 20
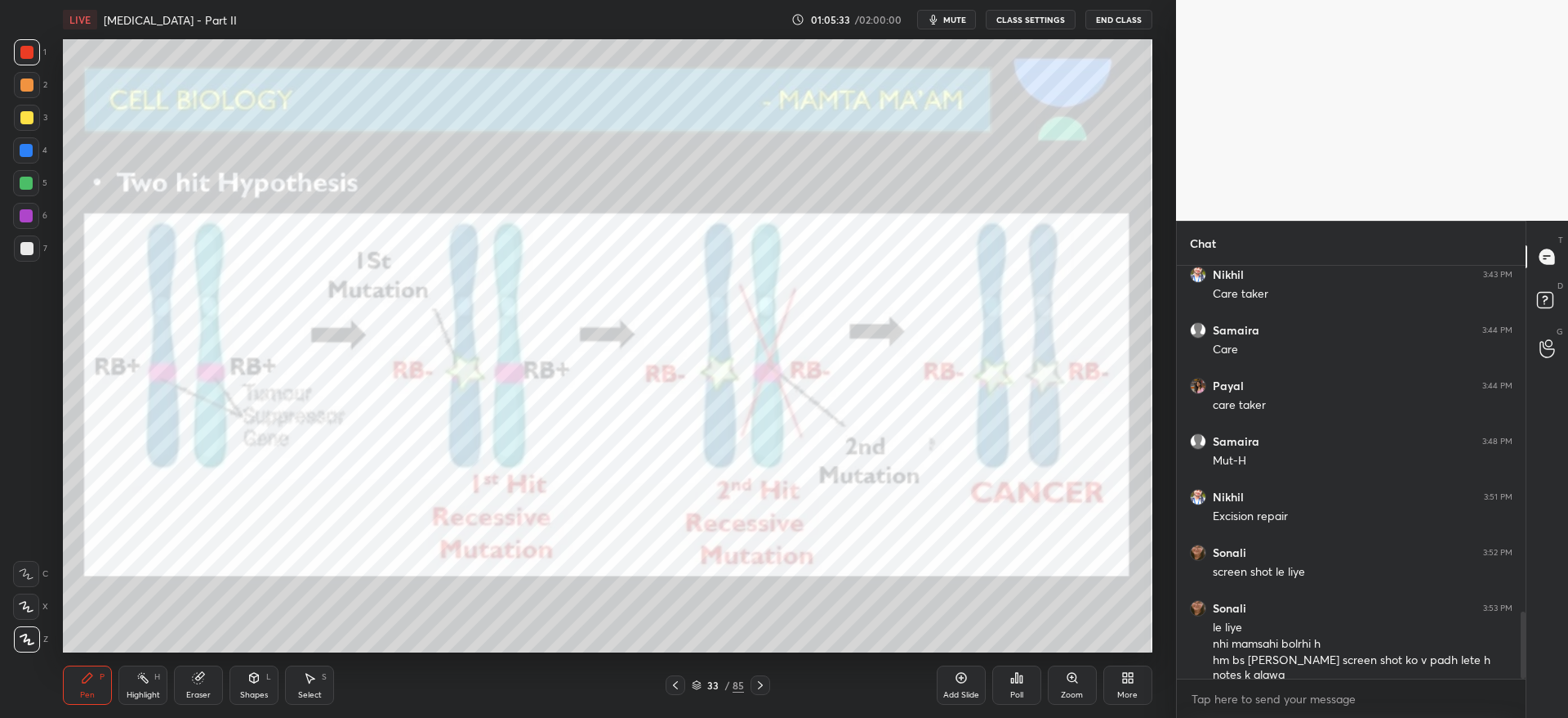
click at [757, 685] on icon at bounding box center [761, 685] width 13 height 13
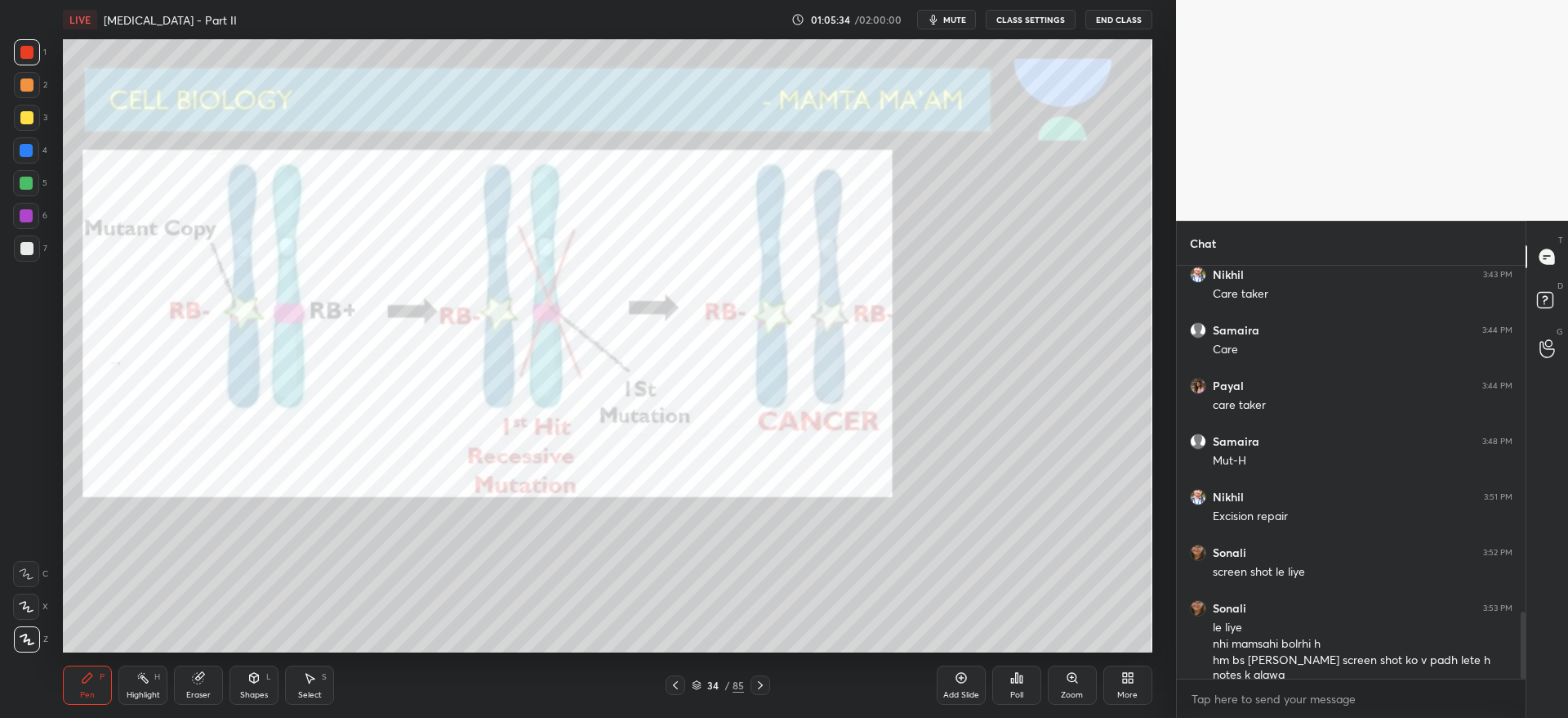
click at [16, 225] on div at bounding box center [26, 215] width 26 height 26
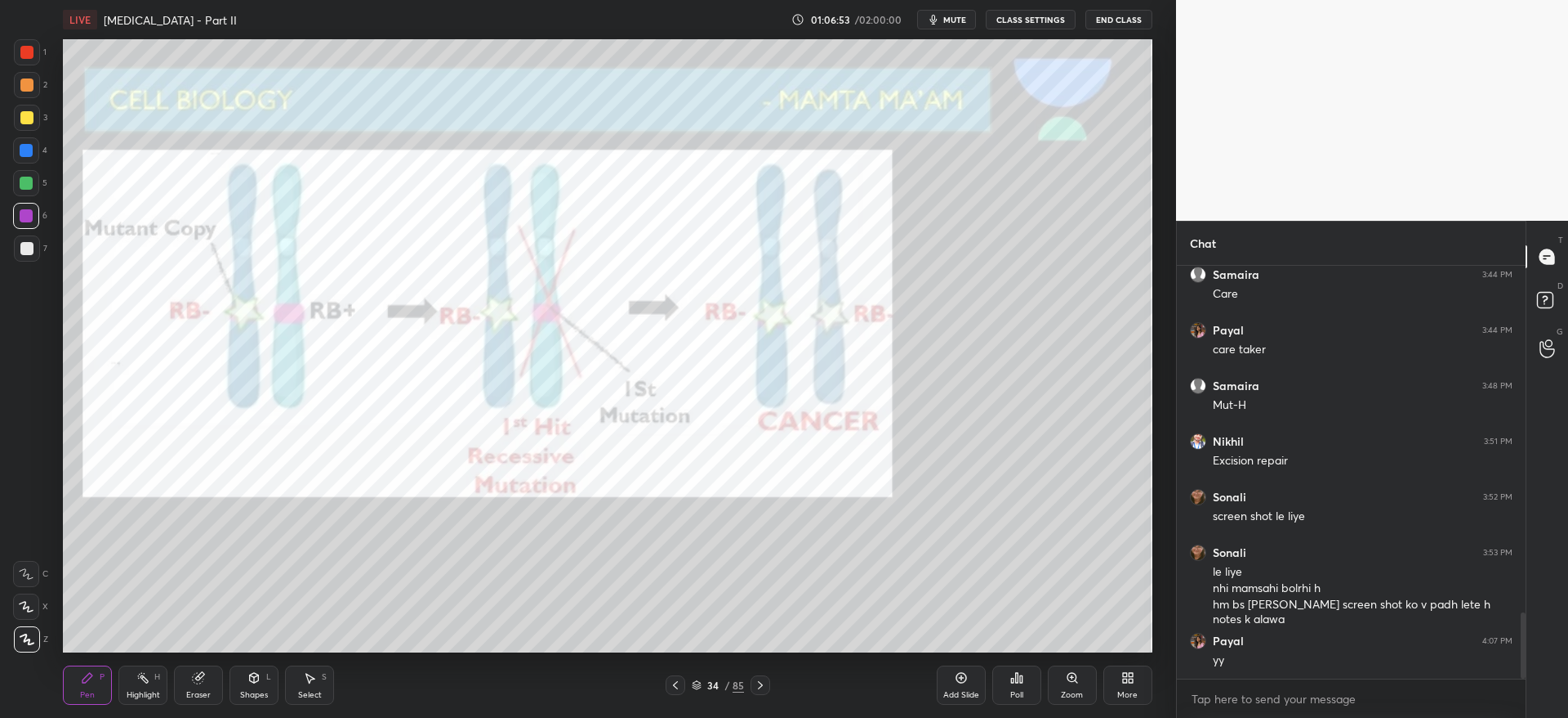
scroll to position [2229, 0]
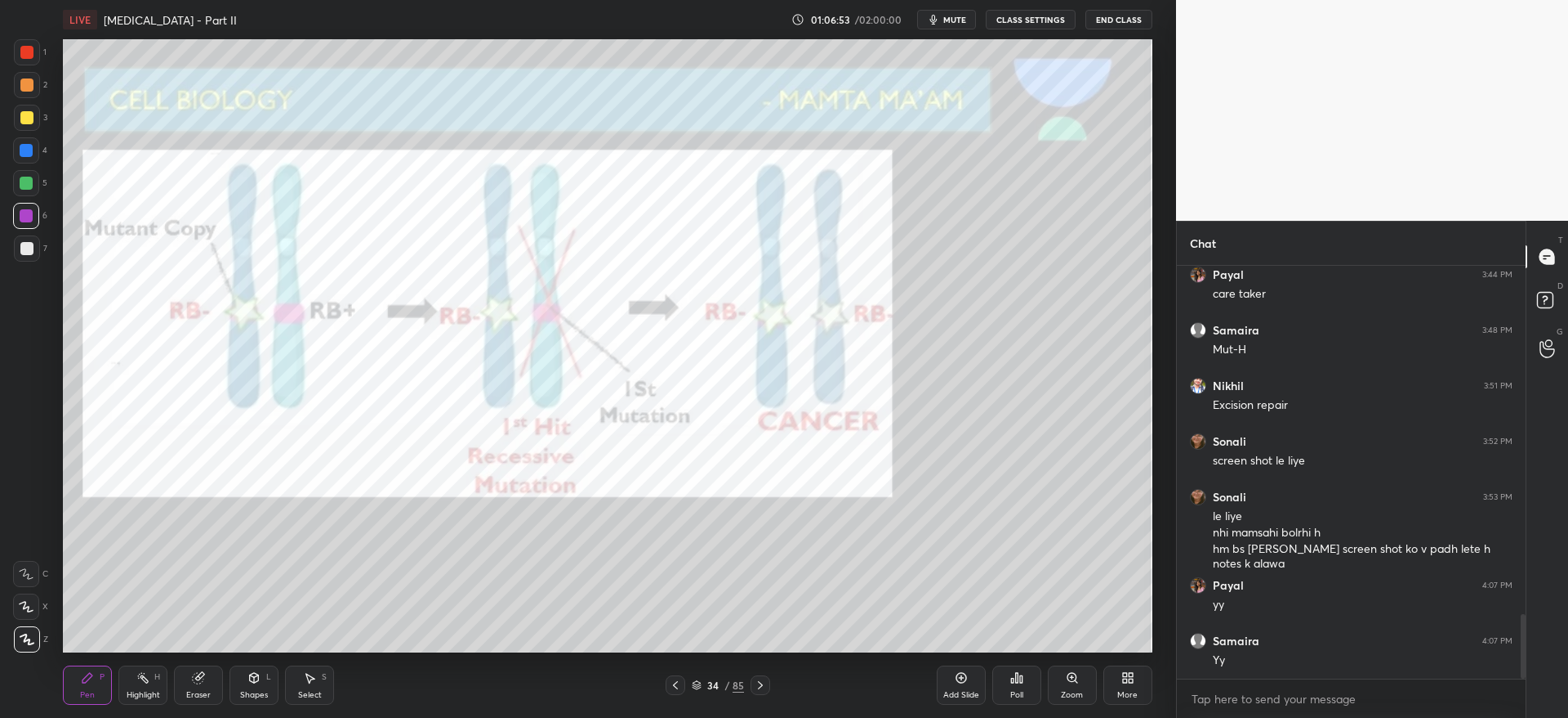
click at [765, 686] on icon at bounding box center [761, 685] width 13 height 13
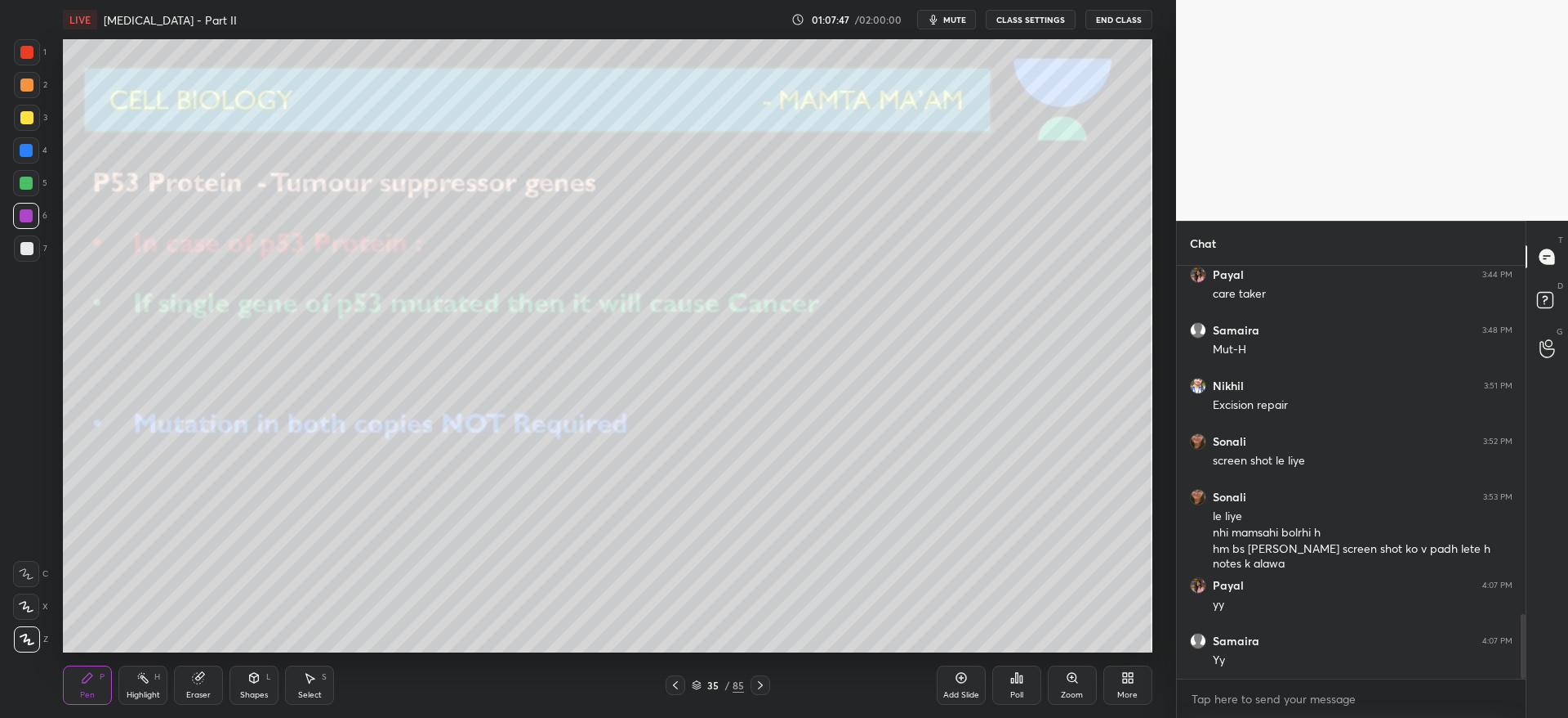
click at [33, 117] on div at bounding box center [27, 117] width 26 height 26
click at [210, 688] on div "Eraser" at bounding box center [198, 685] width 49 height 39
drag, startPoint x: 92, startPoint y: 676, endPoint x: 84, endPoint y: 658, distance: 19.7
click at [91, 674] on icon at bounding box center [88, 678] width 13 height 13
click at [25, 84] on div at bounding box center [27, 85] width 13 height 13
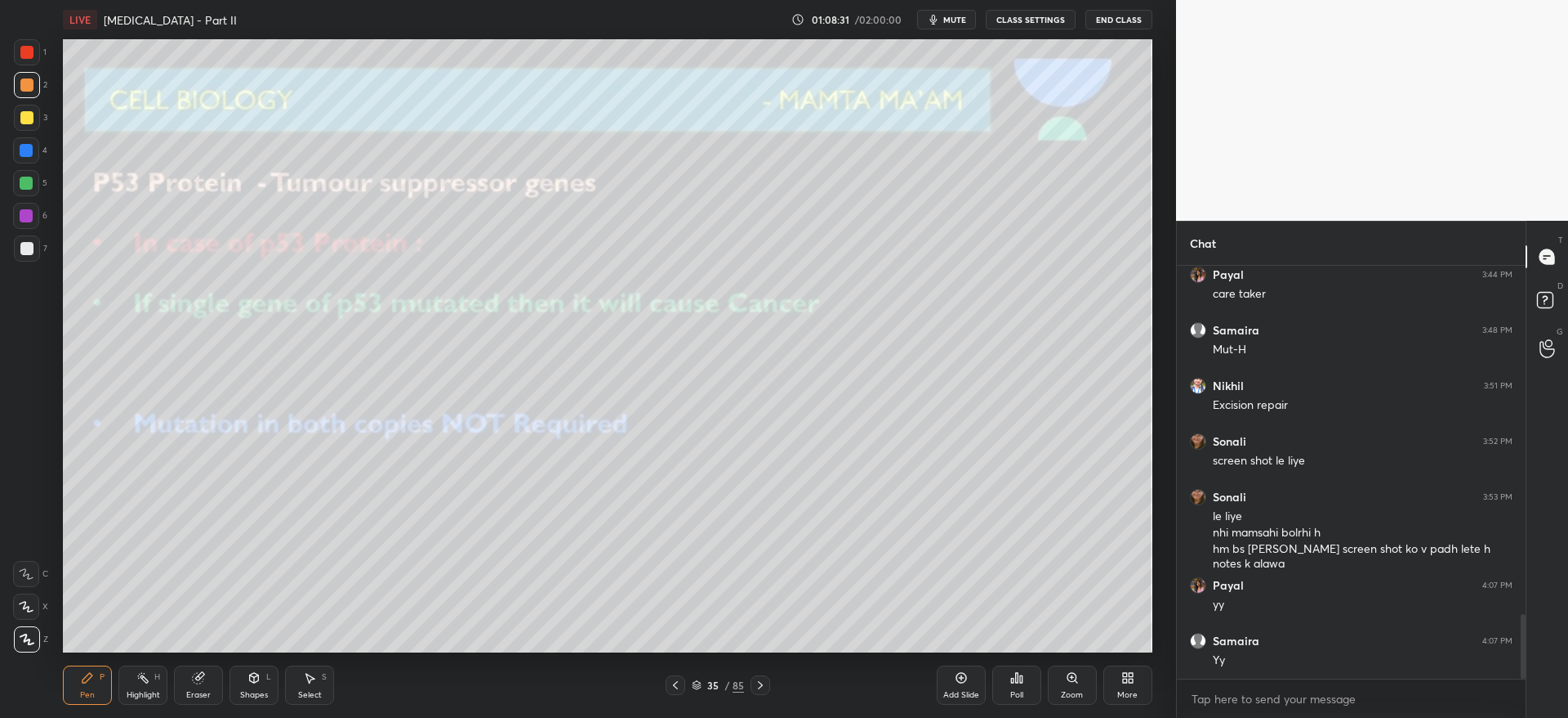
click at [763, 685] on icon at bounding box center [761, 685] width 13 height 13
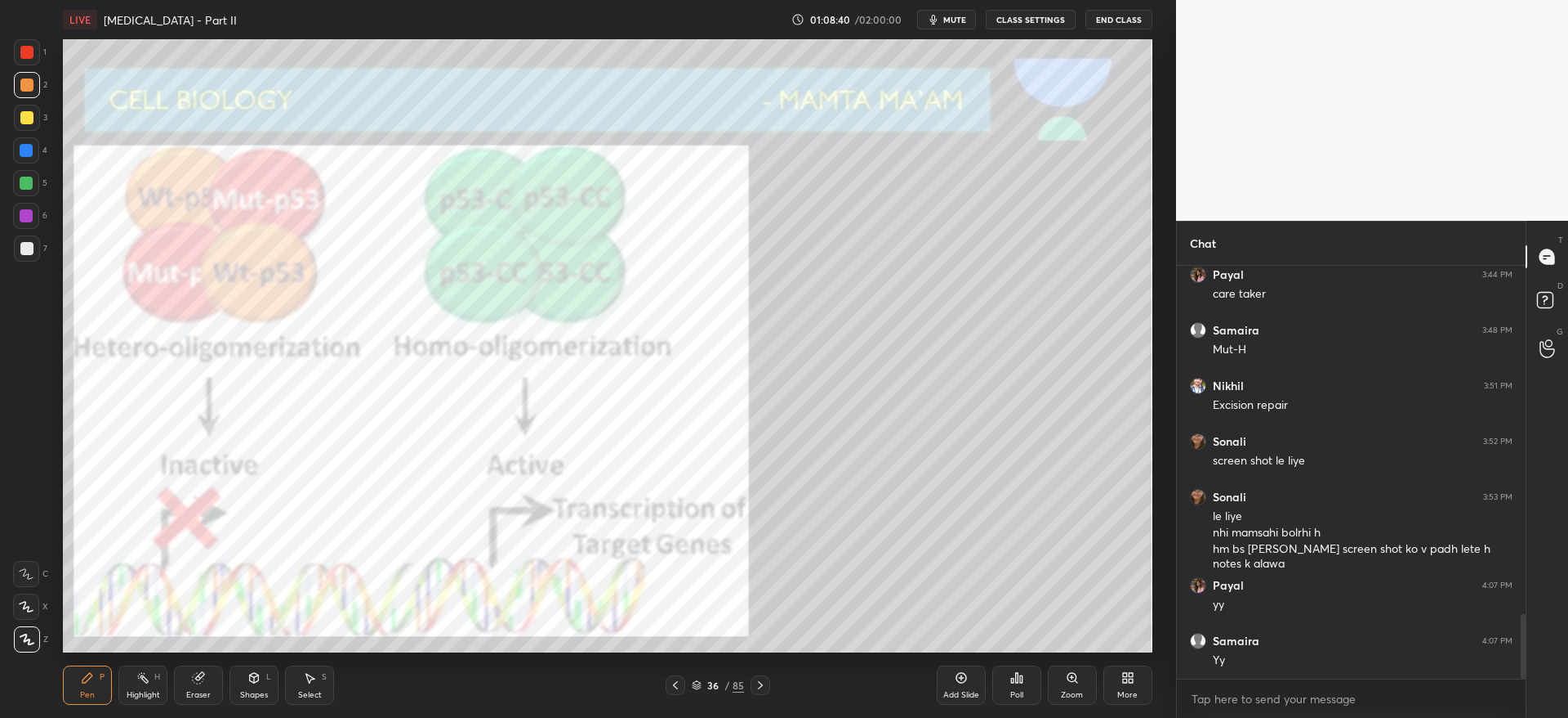
click at [763, 685] on icon at bounding box center [760, 685] width 5 height 9
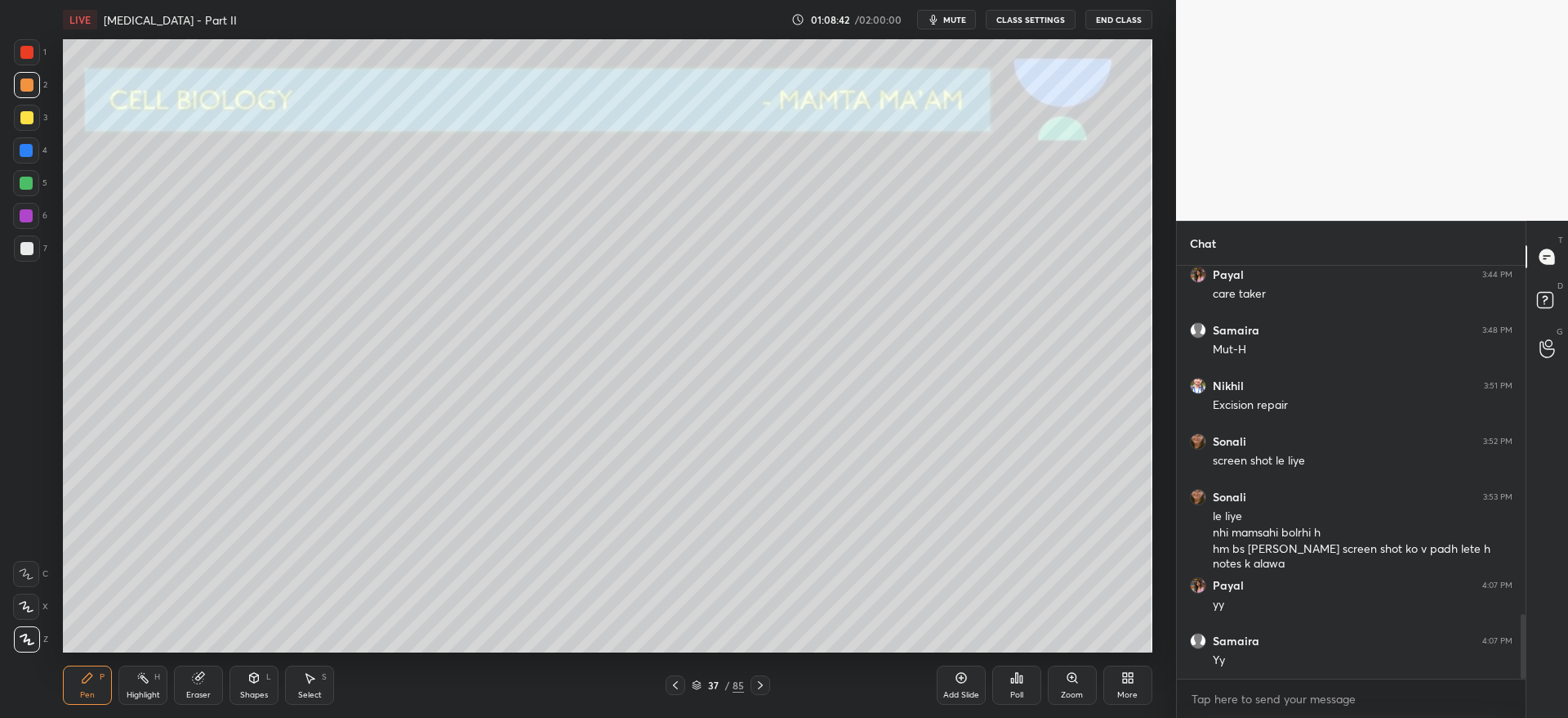
click at [17, 110] on div at bounding box center [27, 117] width 26 height 26
drag, startPoint x: 252, startPoint y: 696, endPoint x: 247, endPoint y: 686, distance: 11.2
click at [250, 693] on div "Shapes" at bounding box center [253, 694] width 28 height 9
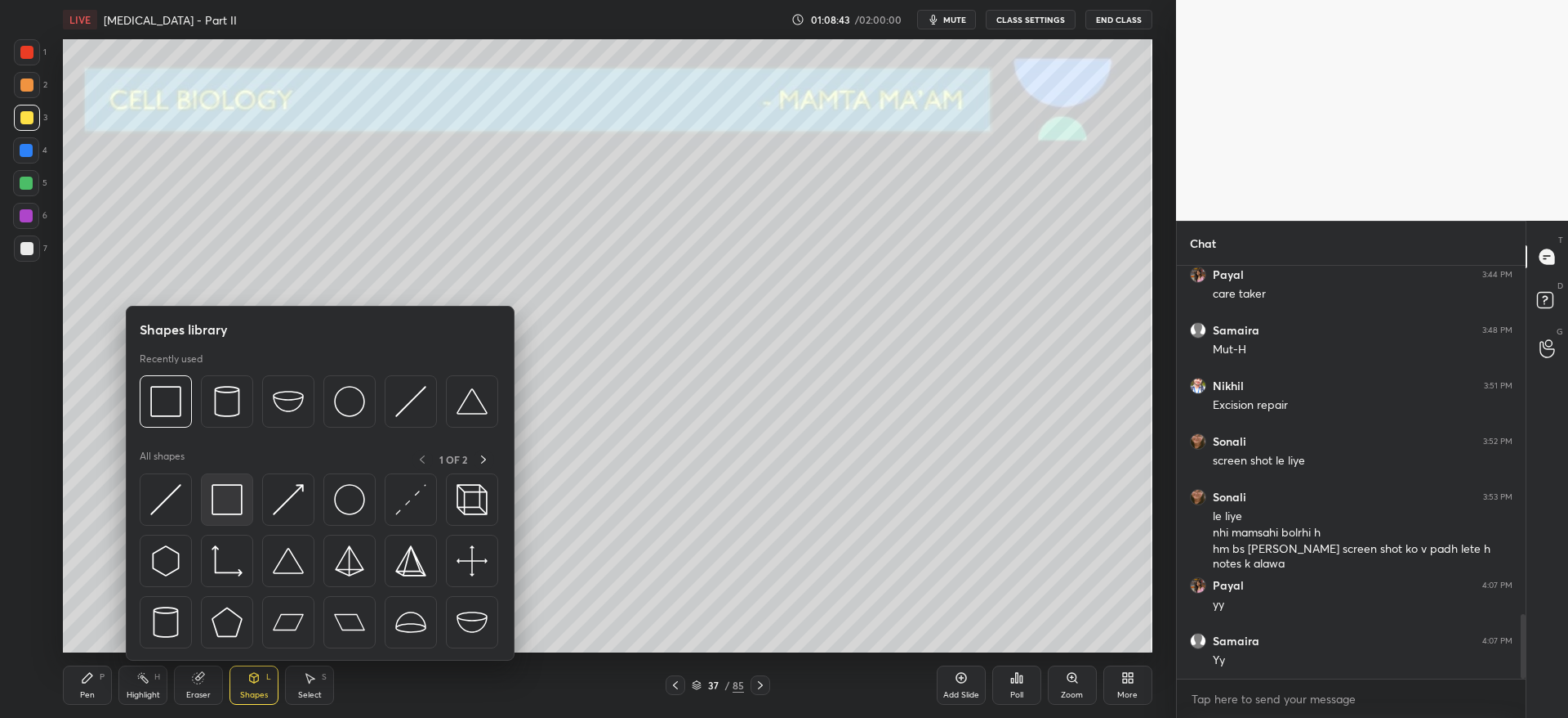
click at [221, 492] on img at bounding box center [226, 499] width 31 height 31
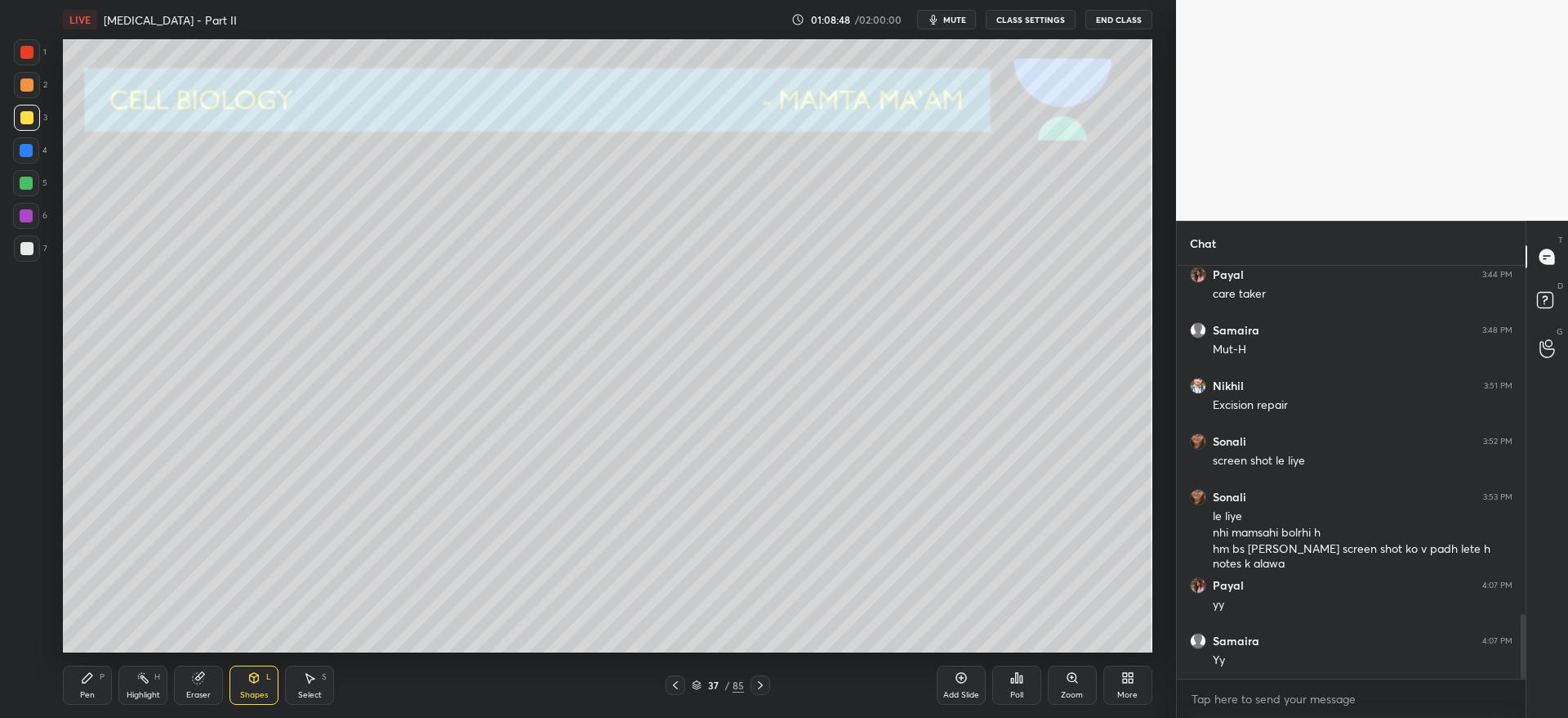
click at [211, 673] on div "Eraser" at bounding box center [198, 685] width 49 height 39
click at [96, 671] on div "Pen P" at bounding box center [87, 685] width 49 height 39
drag, startPoint x: 25, startPoint y: 161, endPoint x: 29, endPoint y: 191, distance: 30.3
click at [25, 159] on div at bounding box center [26, 150] width 26 height 26
click at [25, 93] on div at bounding box center [27, 84] width 26 height 26
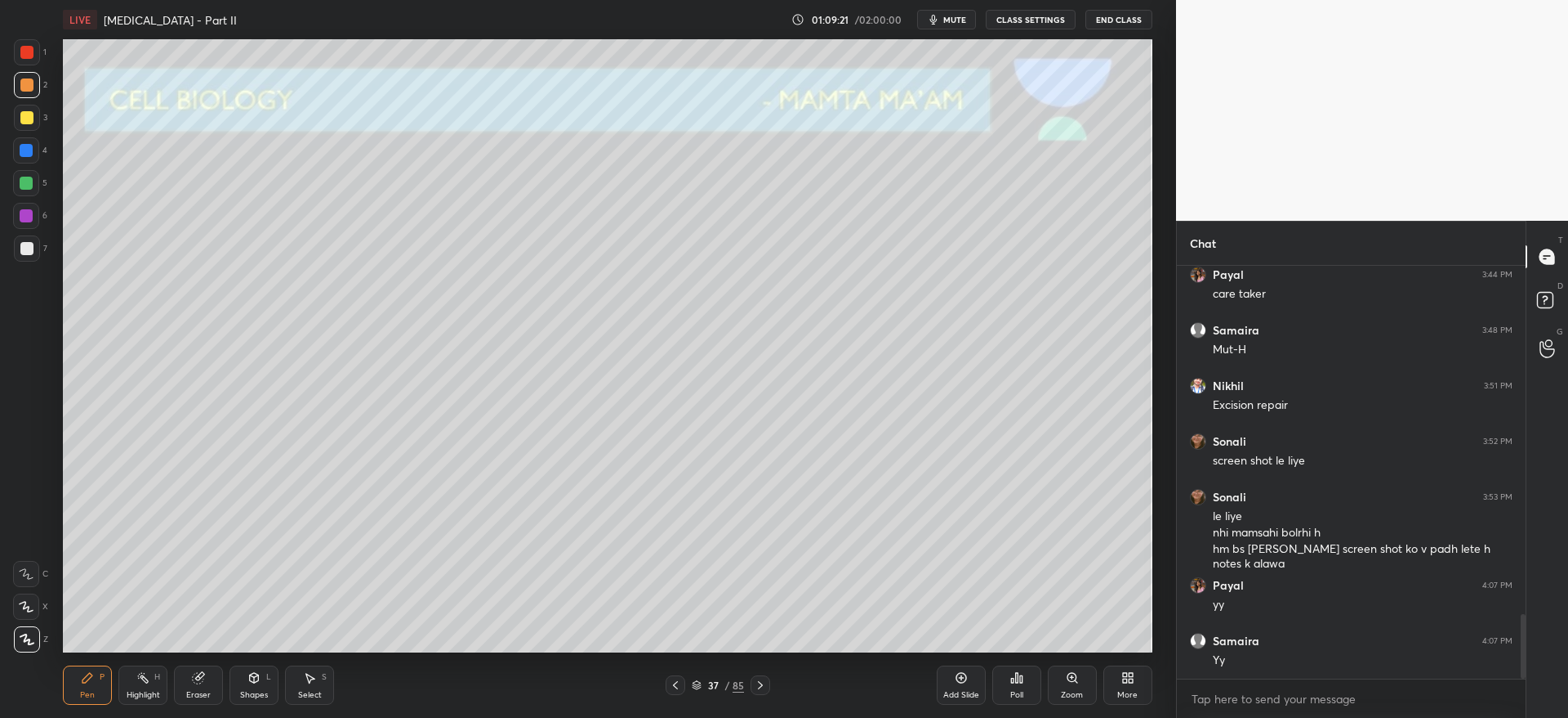
click at [25, 250] on div at bounding box center [27, 249] width 13 height 13
click at [762, 681] on icon at bounding box center [761, 685] width 13 height 13
drag, startPoint x: 28, startPoint y: 244, endPoint x: 56, endPoint y: 266, distance: 35.6
click at [26, 245] on div at bounding box center [27, 249] width 13 height 13
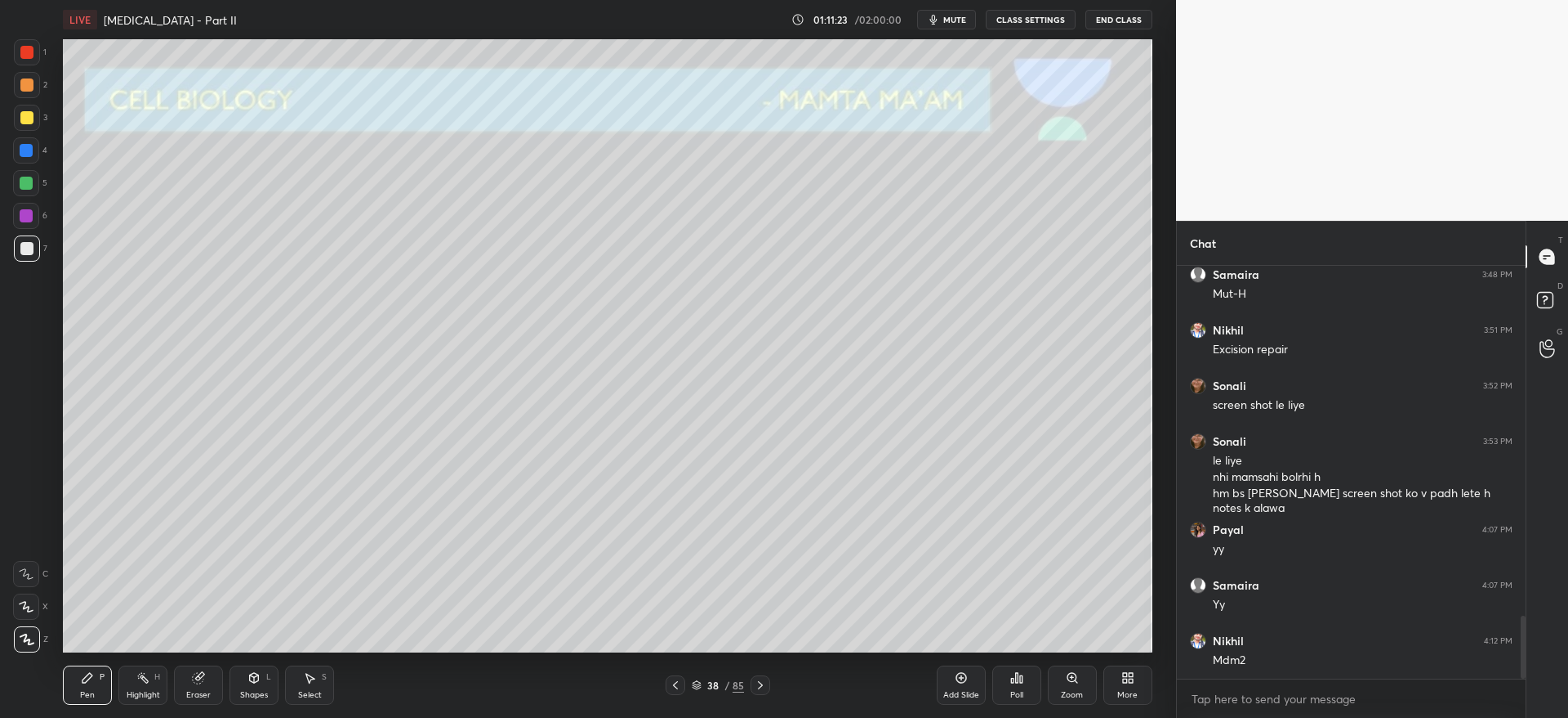
click at [24, 154] on div at bounding box center [27, 150] width 13 height 13
click at [216, 679] on div "Eraser" at bounding box center [198, 685] width 49 height 39
drag, startPoint x: 82, startPoint y: 691, endPoint x: 76, endPoint y: 684, distance: 9.2
click at [78, 687] on div "Pen P" at bounding box center [87, 685] width 49 height 39
click at [26, 126] on div at bounding box center [27, 117] width 26 height 26
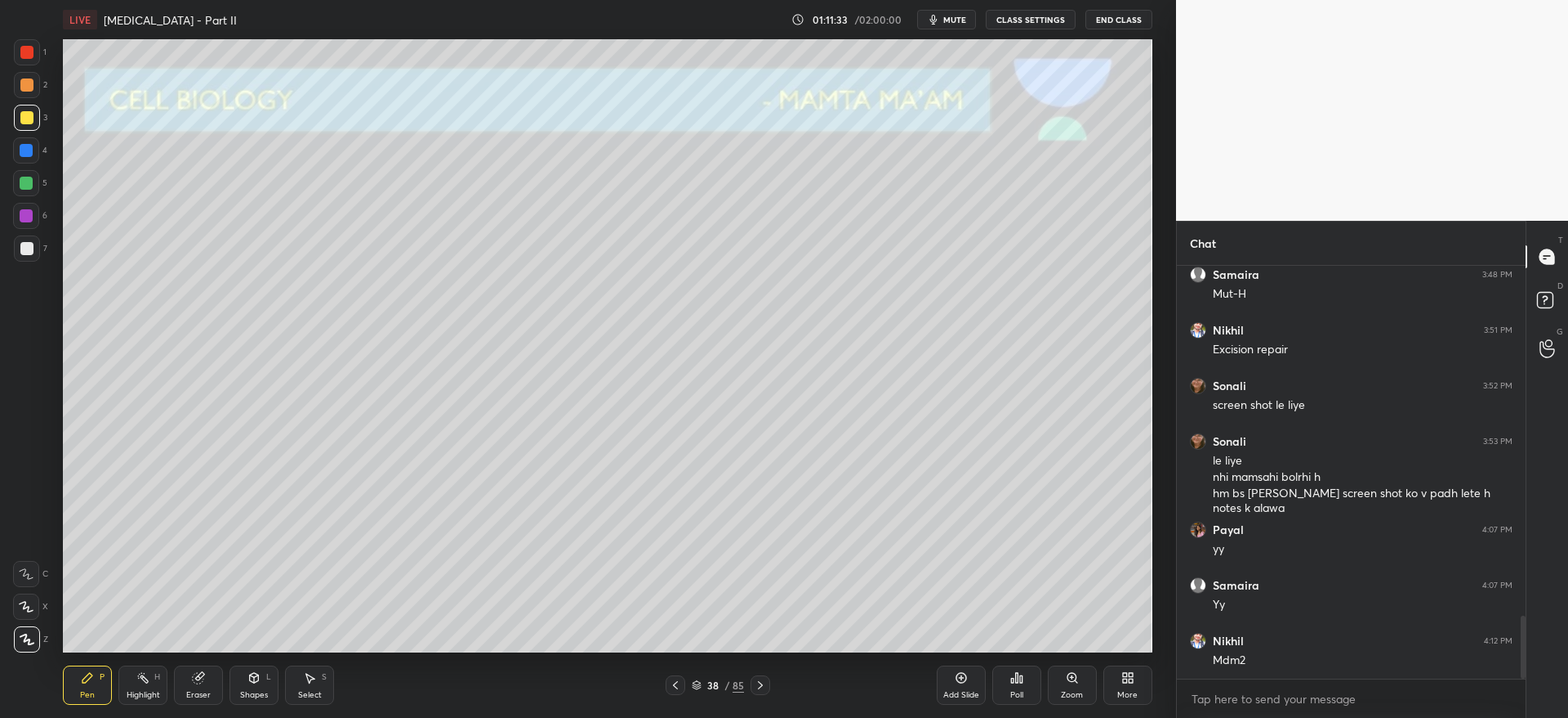
click at [24, 117] on div at bounding box center [27, 118] width 13 height 13
drag, startPoint x: 36, startPoint y: 170, endPoint x: 36, endPoint y: 183, distance: 13.0
click at [36, 174] on div "5" at bounding box center [31, 183] width 34 height 26
drag, startPoint x: 214, startPoint y: 685, endPoint x: 224, endPoint y: 670, distance: 18.0
click at [212, 681] on div "Eraser" at bounding box center [198, 685] width 49 height 39
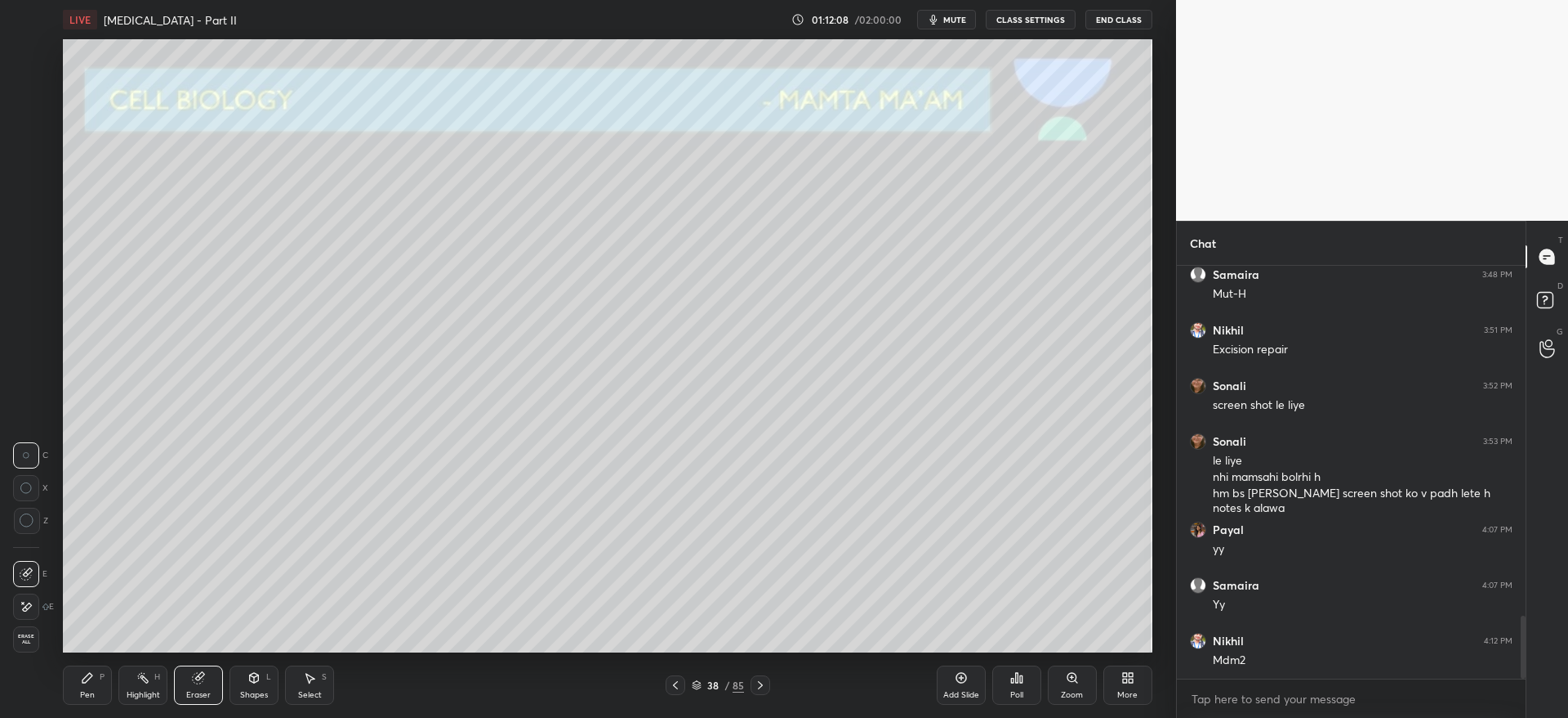
click at [78, 685] on div "Pen P" at bounding box center [87, 685] width 49 height 39
click at [695, 694] on div "Pen P Highlight H Eraser Shapes L Select S 38 / 85 Add Slide Poll Zoom More" at bounding box center [607, 685] width 1088 height 65
click at [678, 689] on icon at bounding box center [676, 685] width 13 height 13
click at [758, 683] on icon at bounding box center [761, 685] width 13 height 13
click at [665, 692] on div "38 / 85" at bounding box center [718, 685] width 437 height 20
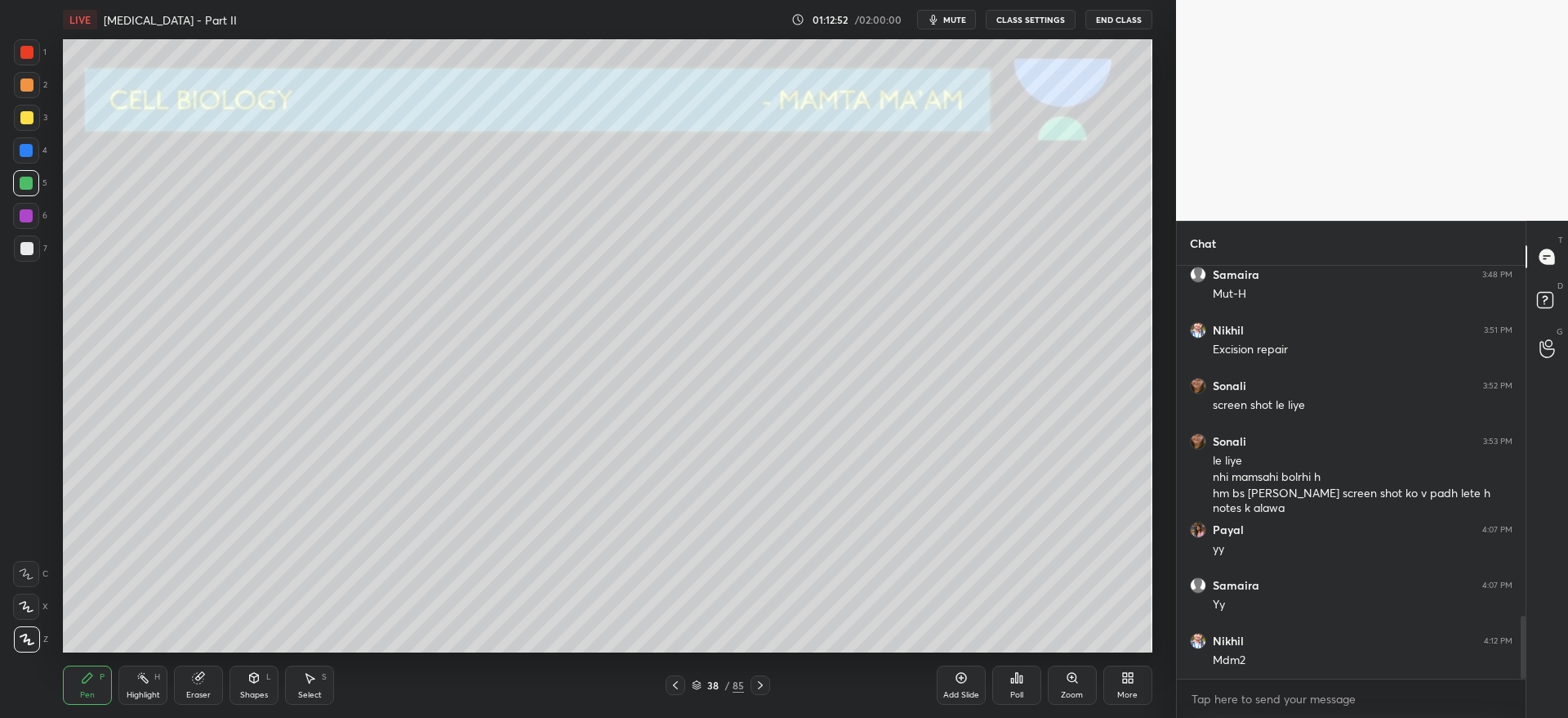
click at [672, 687] on icon at bounding box center [676, 685] width 13 height 13
click at [674, 684] on icon at bounding box center [675, 685] width 5 height 9
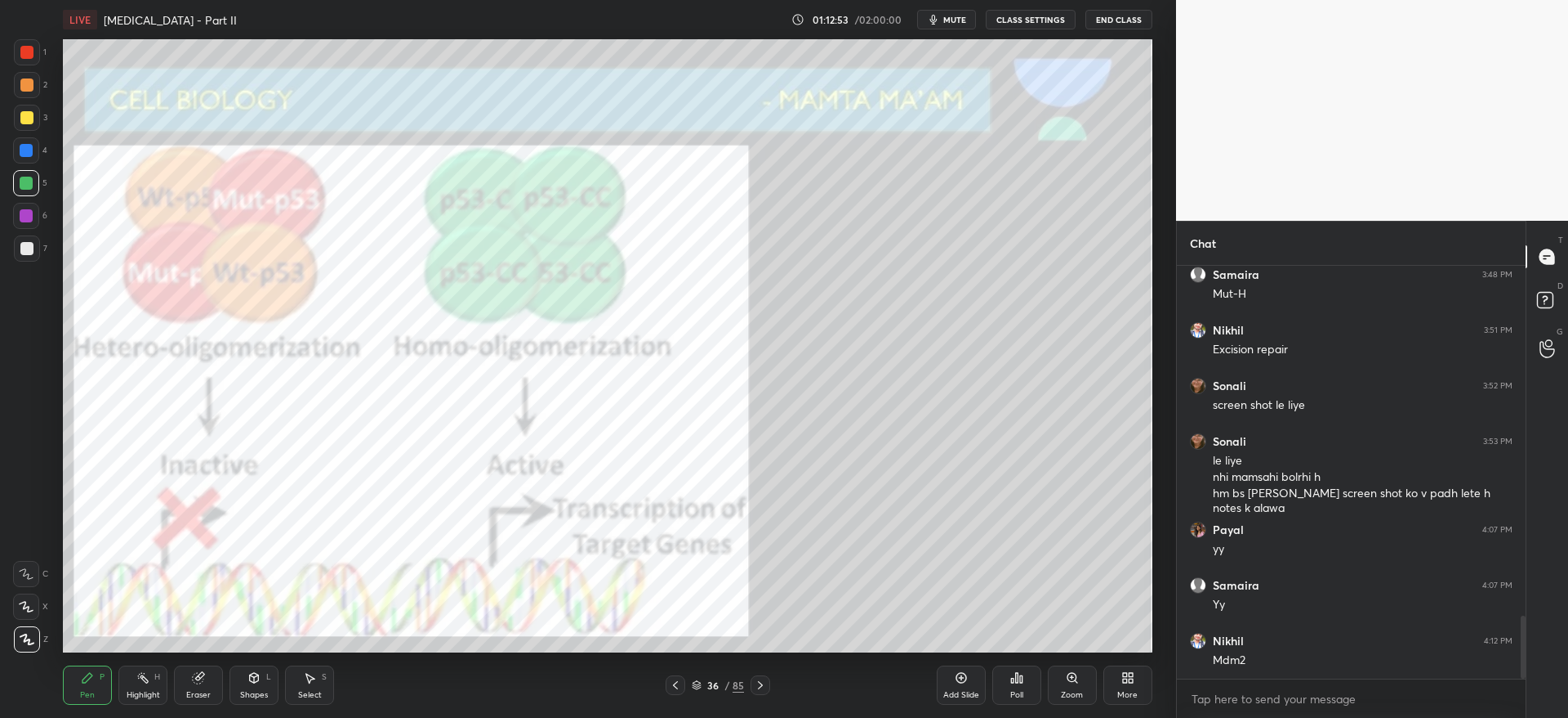
click at [768, 675] on div at bounding box center [761, 685] width 20 height 20
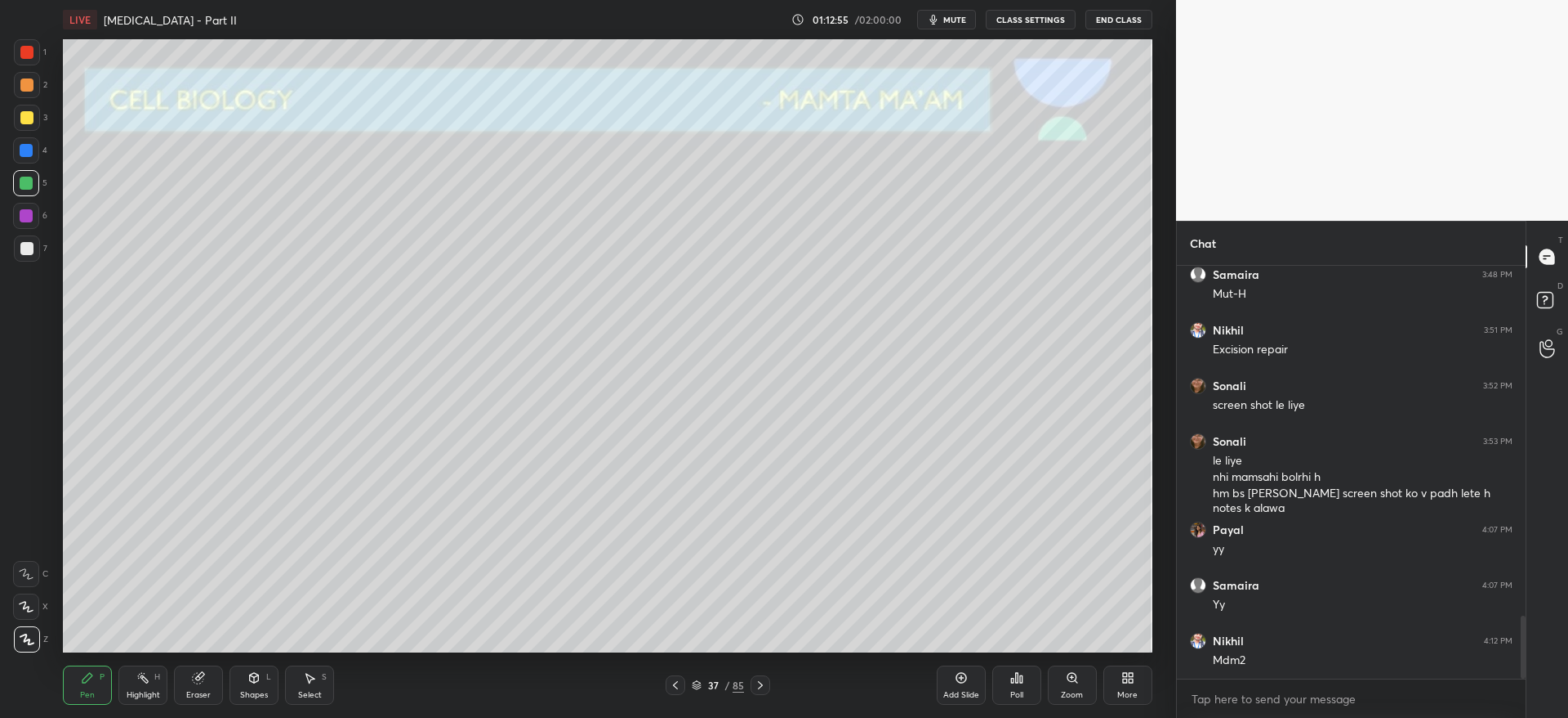
click at [30, 248] on div at bounding box center [27, 249] width 13 height 13
click at [757, 685] on icon at bounding box center [761, 685] width 13 height 13
click at [758, 684] on icon at bounding box center [761, 685] width 13 height 13
drag, startPoint x: 669, startPoint y: 683, endPoint x: 678, endPoint y: 681, distance: 9.2
click at [675, 681] on icon at bounding box center [676, 685] width 13 height 13
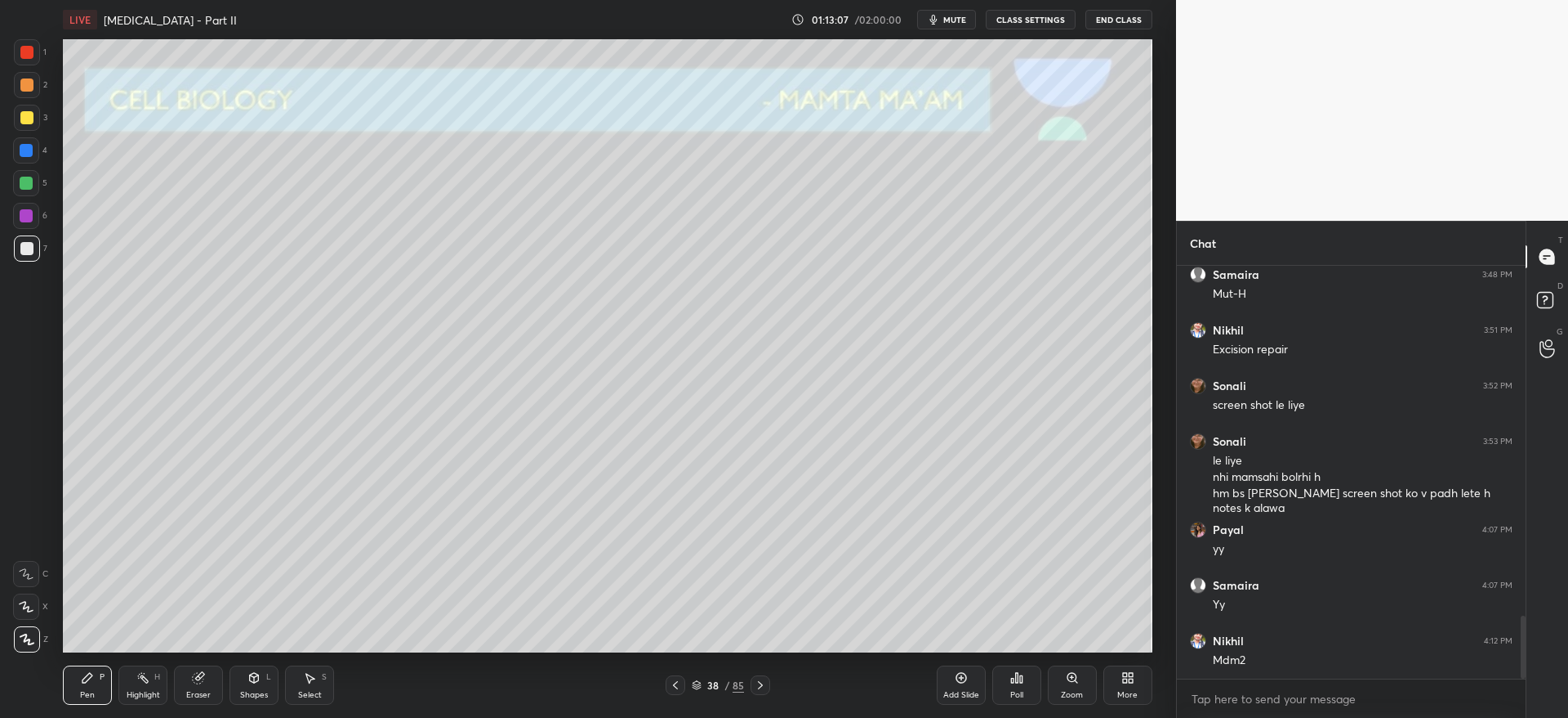
click at [969, 684] on div "Add Slide" at bounding box center [960, 685] width 49 height 39
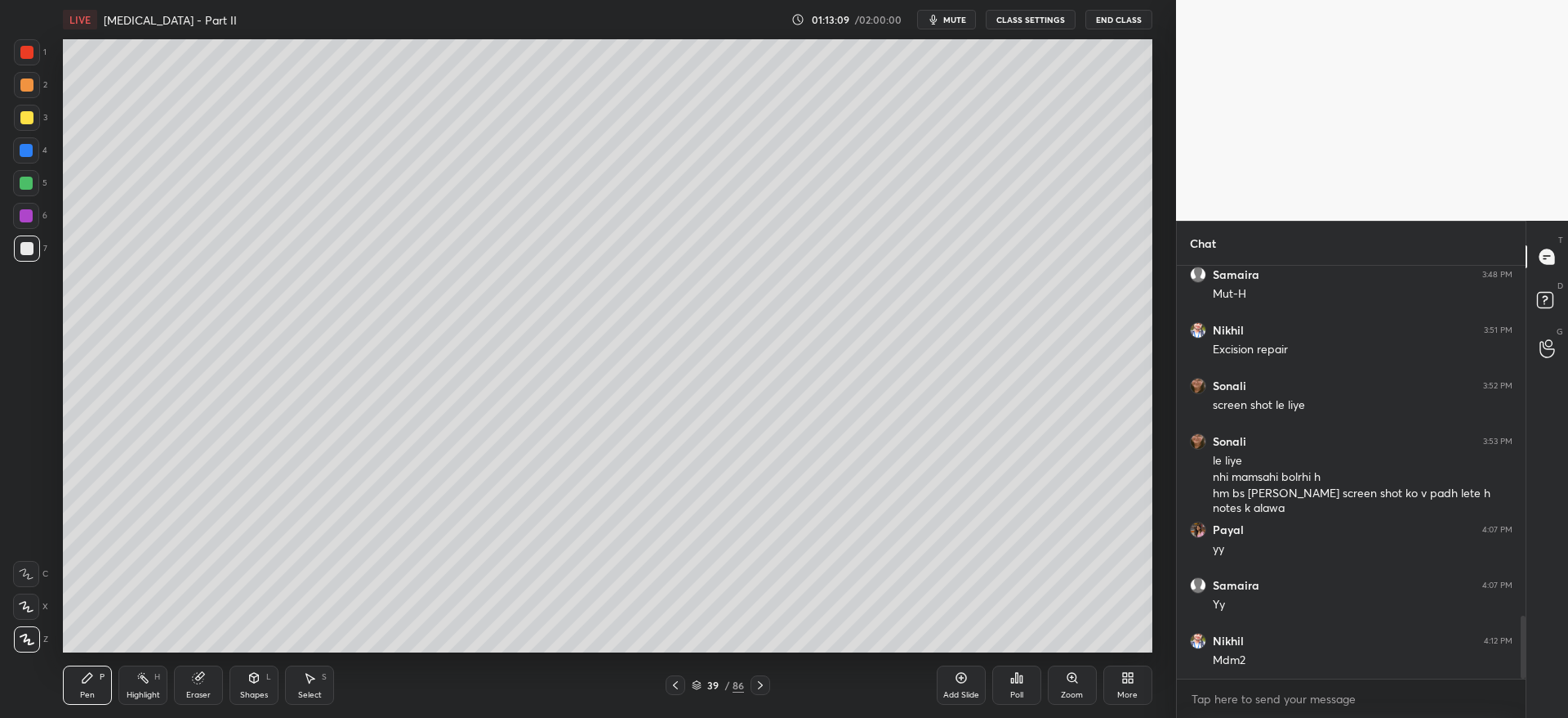
click at [28, 122] on div at bounding box center [27, 118] width 13 height 13
click at [28, 255] on div at bounding box center [27, 248] width 26 height 26
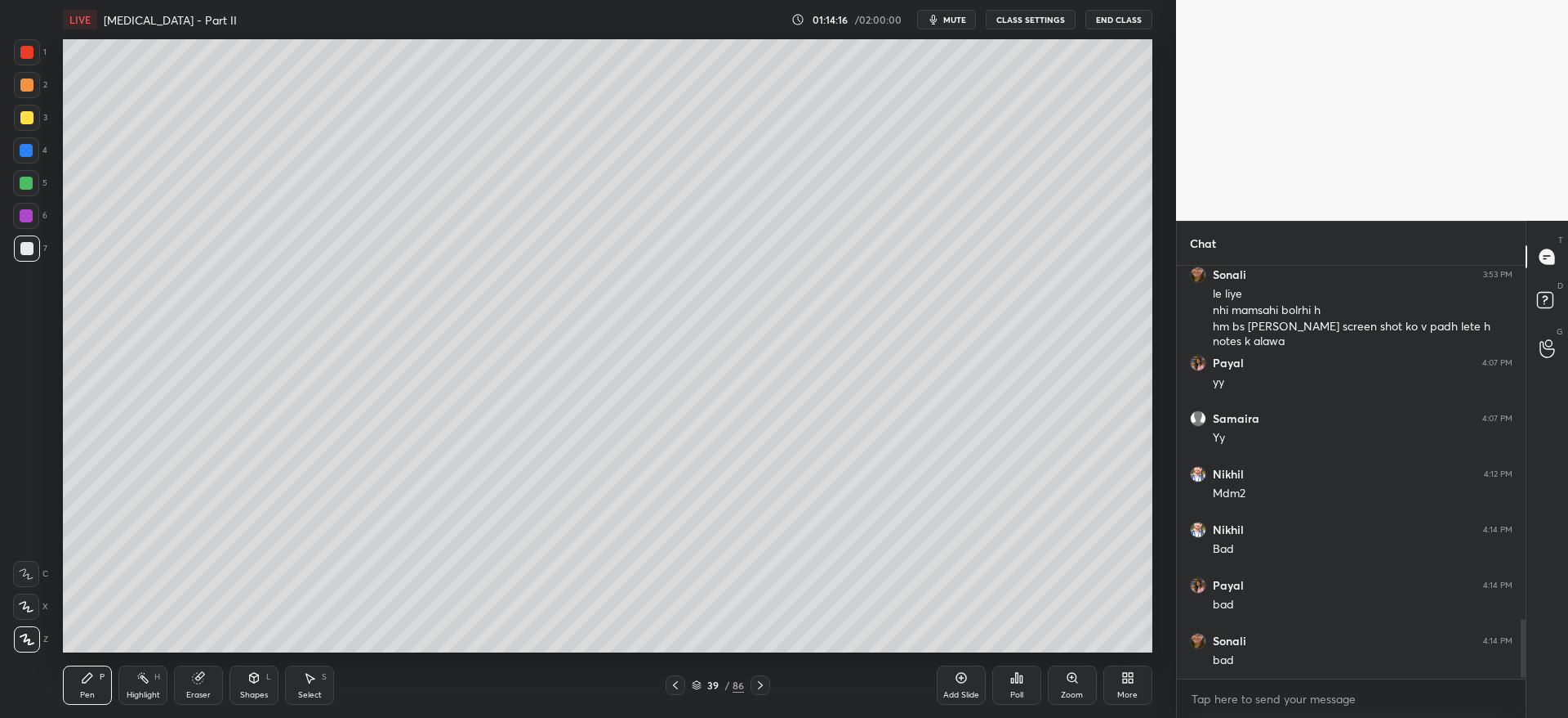
scroll to position [2507, 0]
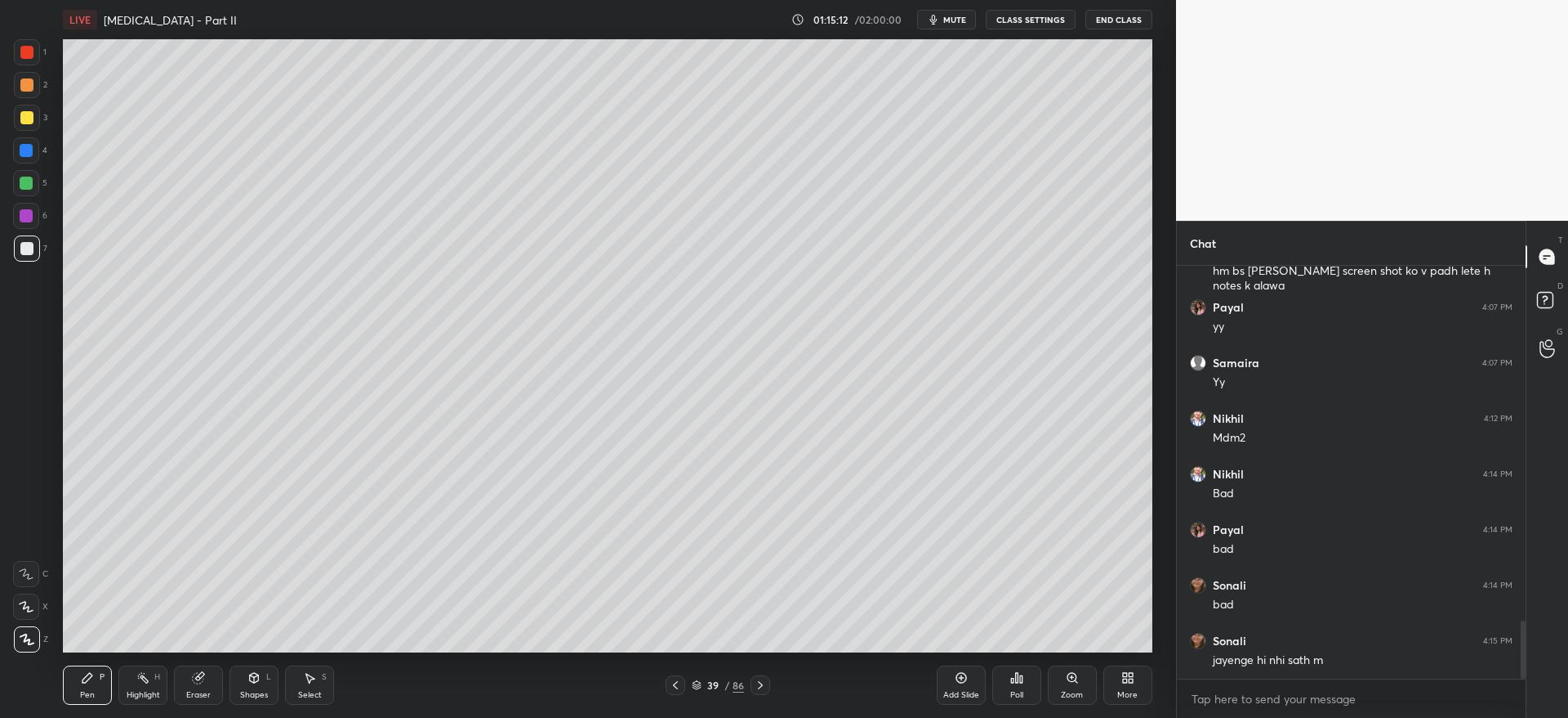
click at [205, 684] on div "Eraser" at bounding box center [198, 685] width 49 height 39
drag, startPoint x: 19, startPoint y: 605, endPoint x: 31, endPoint y: 600, distance: 13.0
click at [23, 604] on div at bounding box center [26, 606] width 26 height 26
click at [81, 679] on icon at bounding box center [88, 678] width 13 height 13
drag, startPoint x: 26, startPoint y: 113, endPoint x: 32, endPoint y: 131, distance: 19.0
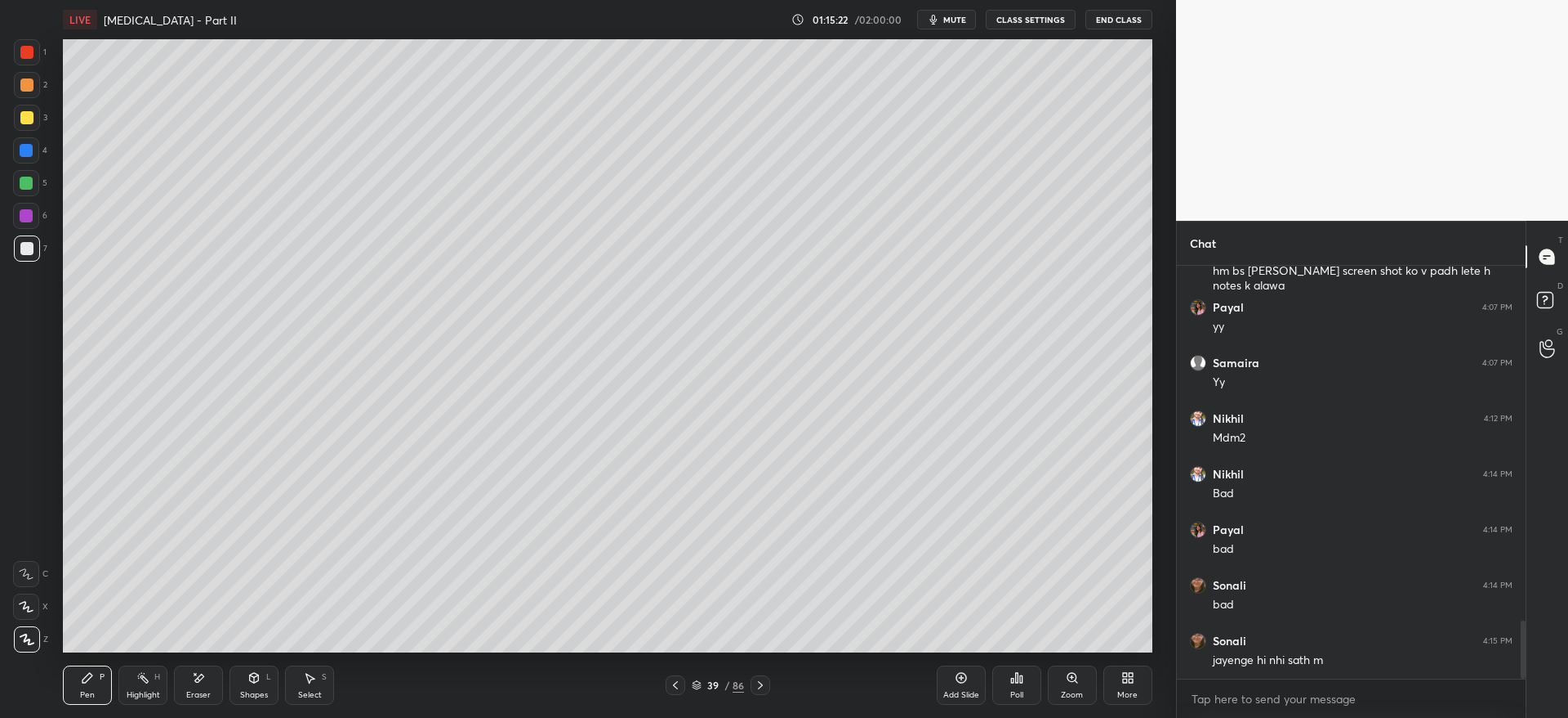
click at [28, 113] on div at bounding box center [27, 118] width 13 height 13
click at [22, 233] on div "1 2 3 4 5 6 7" at bounding box center [31, 153] width 34 height 228
click at [28, 242] on div at bounding box center [27, 249] width 13 height 13
click at [763, 682] on icon at bounding box center [761, 685] width 13 height 13
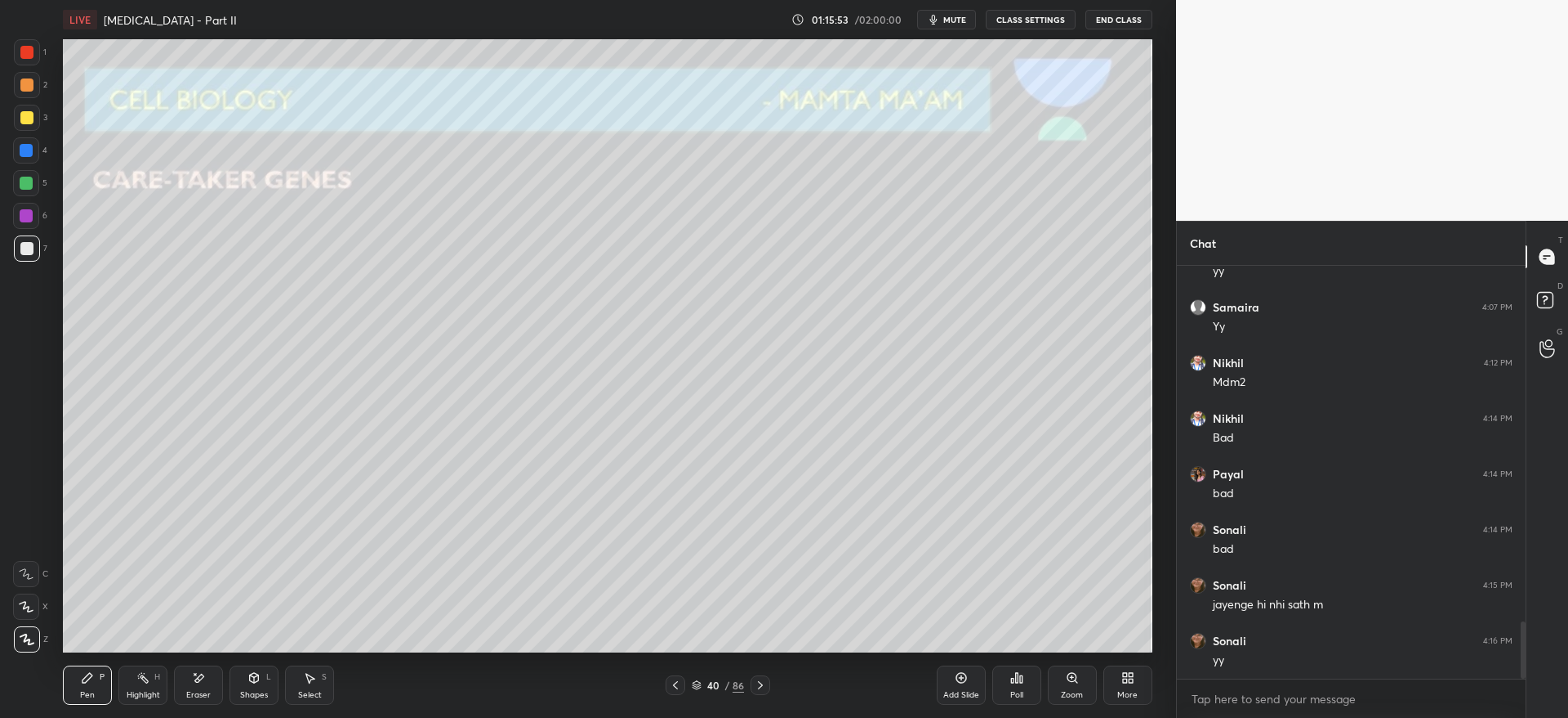
click at [677, 686] on icon at bounding box center [676, 685] width 13 height 13
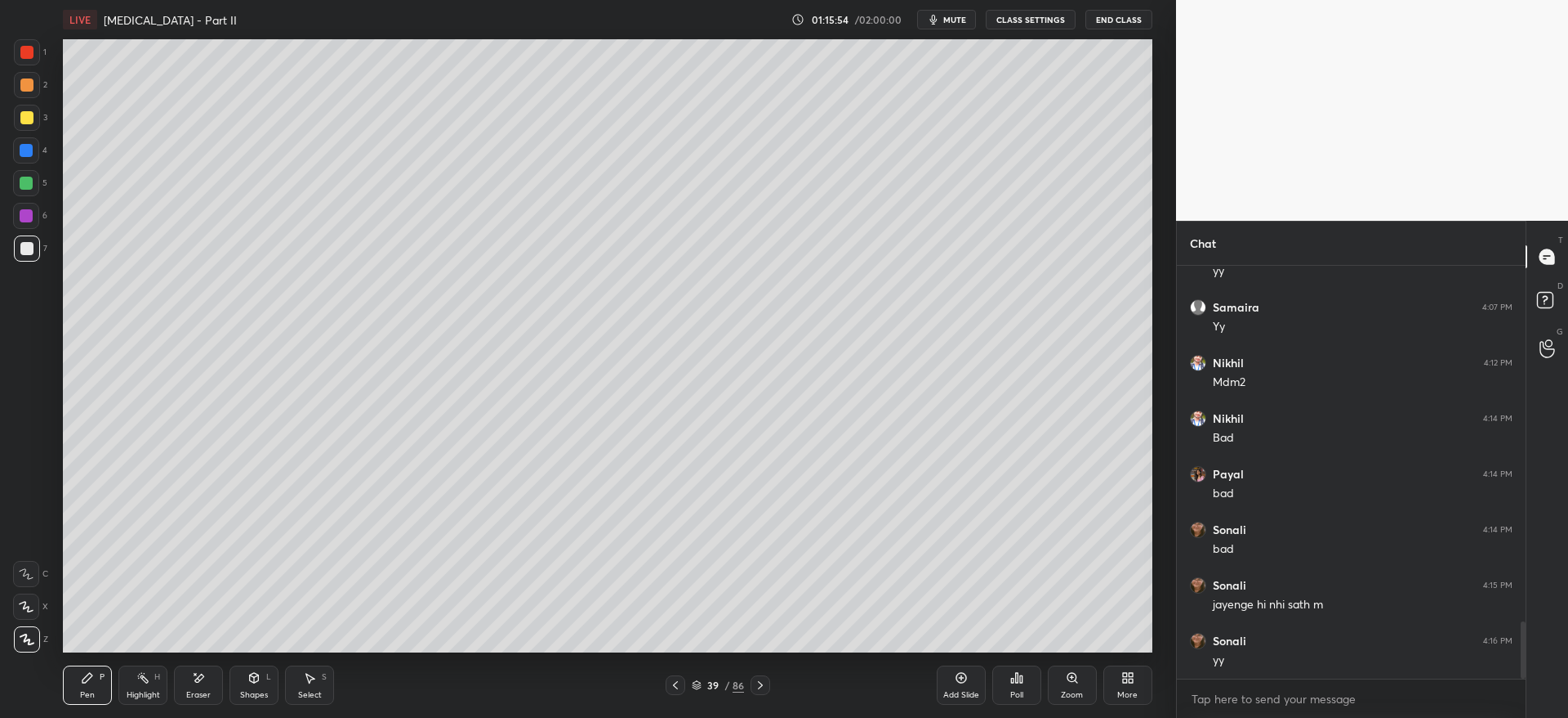
click at [959, 680] on icon at bounding box center [961, 678] width 13 height 13
click at [32, 110] on div at bounding box center [27, 117] width 26 height 26
click at [255, 679] on icon at bounding box center [254, 678] width 9 height 10
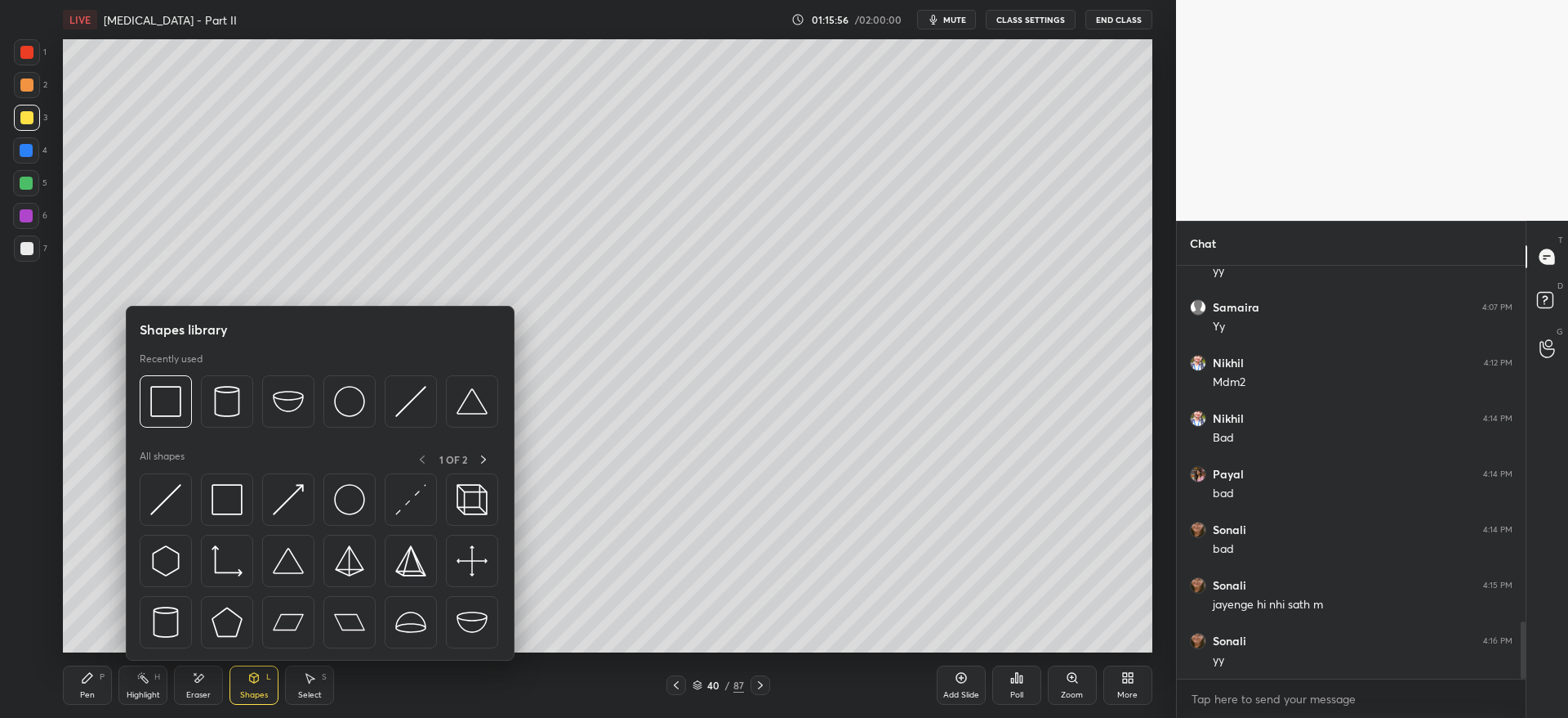
click at [227, 527] on div at bounding box center [320, 565] width 361 height 184
click at [232, 503] on img at bounding box center [226, 499] width 31 height 31
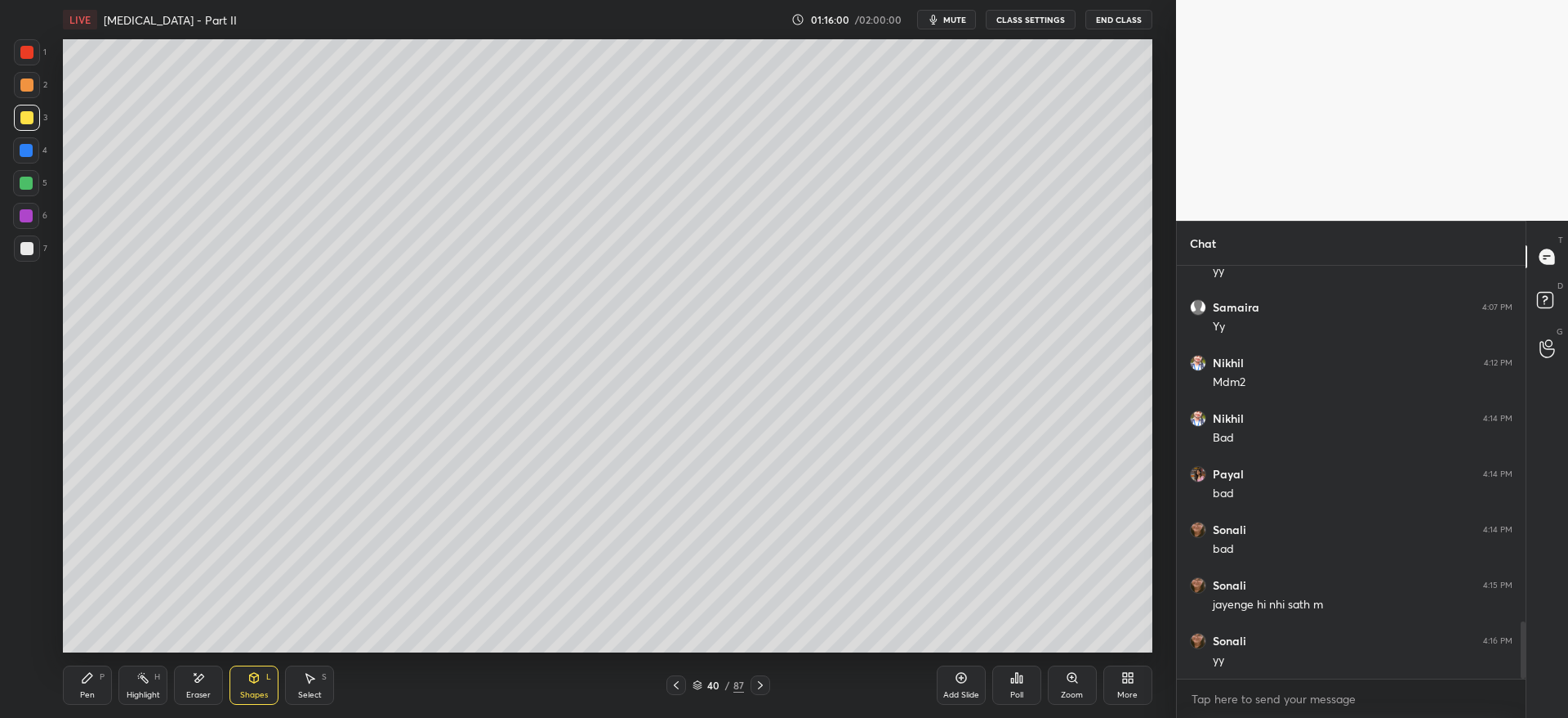
click at [206, 685] on div "Eraser" at bounding box center [198, 685] width 49 height 39
click at [29, 570] on icon at bounding box center [27, 574] width 13 height 13
click at [67, 682] on div "Pen P" at bounding box center [87, 685] width 49 height 39
click at [29, 149] on div at bounding box center [27, 150] width 13 height 13
click at [31, 66] on div "1" at bounding box center [31, 55] width 32 height 33
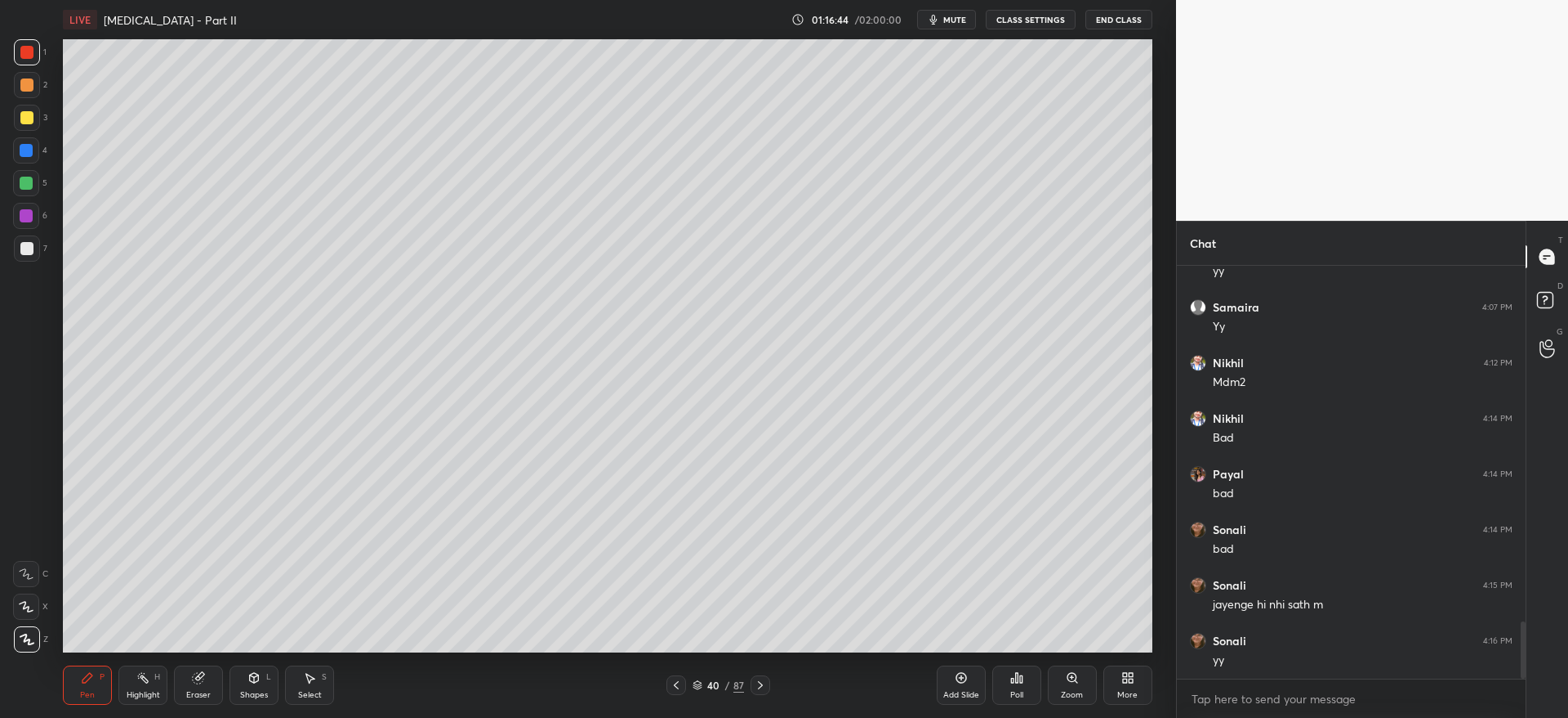
drag, startPoint x: 25, startPoint y: 126, endPoint x: 34, endPoint y: 123, distance: 9.5
click at [26, 126] on div at bounding box center [27, 117] width 26 height 26
click at [31, 192] on div at bounding box center [26, 183] width 26 height 26
click at [34, 147] on div at bounding box center [26, 150] width 26 height 26
click at [19, 250] on div at bounding box center [27, 248] width 26 height 26
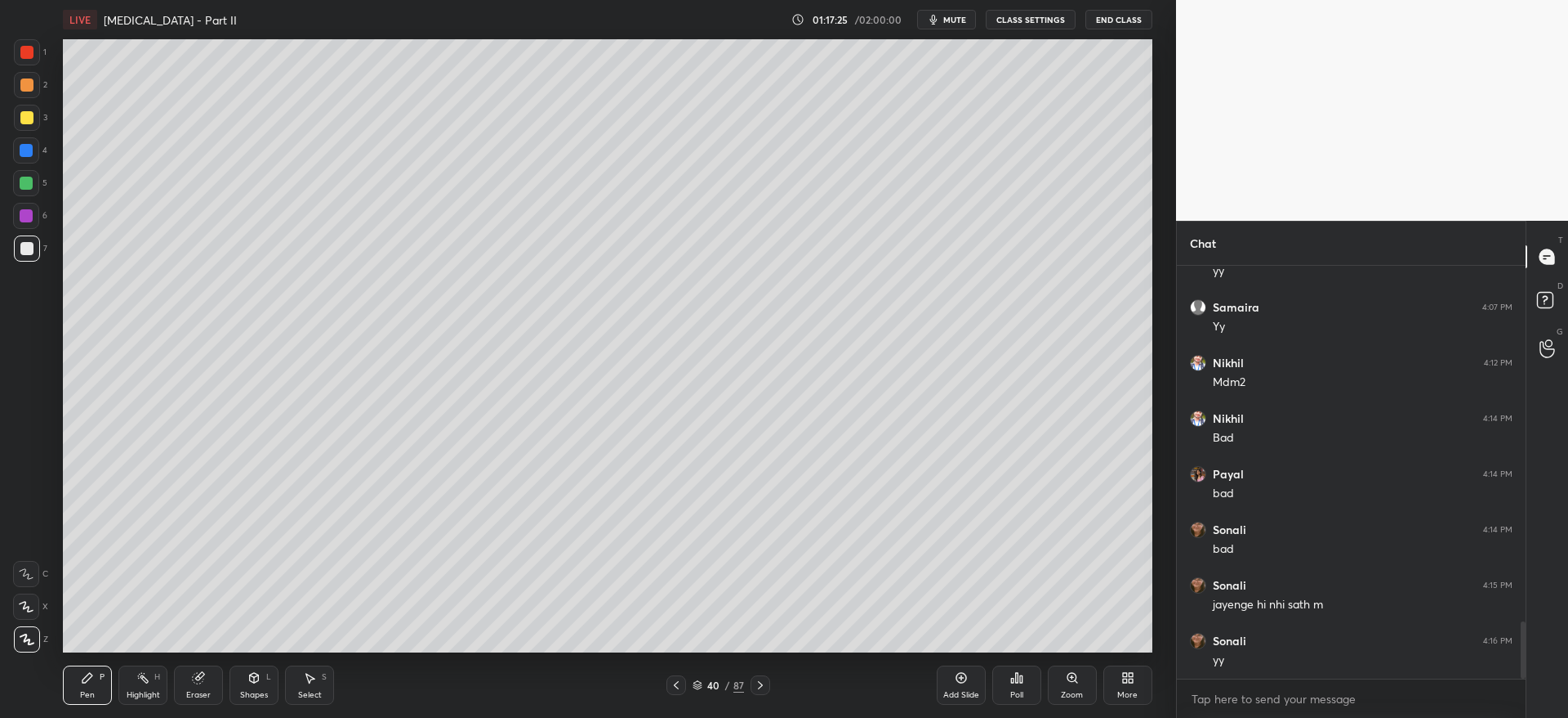
drag, startPoint x: 29, startPoint y: 87, endPoint x: 36, endPoint y: 81, distance: 9.2
click at [34, 85] on div at bounding box center [27, 84] width 26 height 26
drag, startPoint x: 39, startPoint y: 151, endPoint x: 46, endPoint y: 157, distance: 9.2
click at [37, 151] on div "4" at bounding box center [31, 150] width 34 height 26
click at [33, 252] on div at bounding box center [27, 248] width 26 height 26
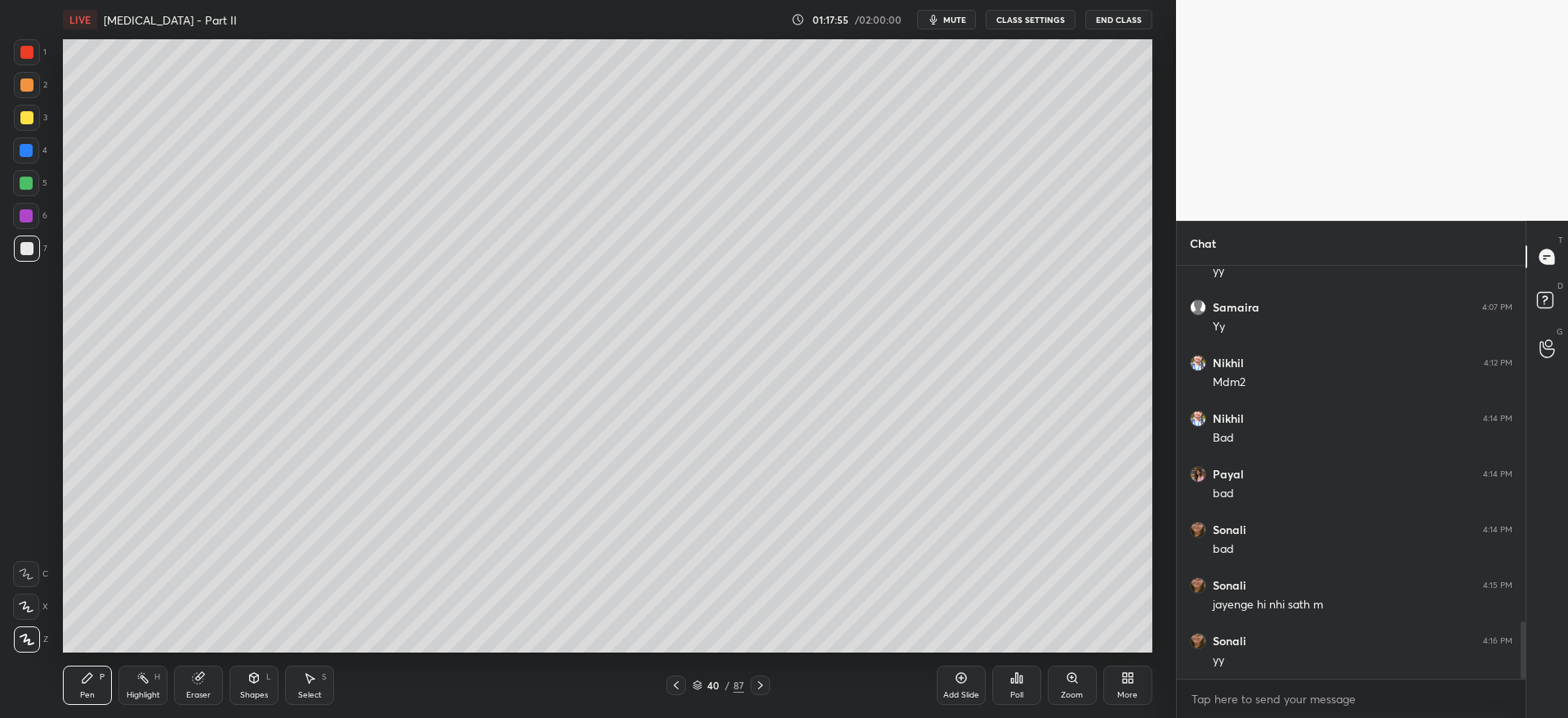
drag, startPoint x: 29, startPoint y: 83, endPoint x: 40, endPoint y: 86, distance: 11.4
click at [29, 84] on div at bounding box center [27, 85] width 13 height 13
click at [42, 247] on div "7" at bounding box center [31, 248] width 33 height 26
click at [31, 89] on div at bounding box center [27, 85] width 13 height 13
click at [29, 177] on div at bounding box center [27, 184] width 13 height 13
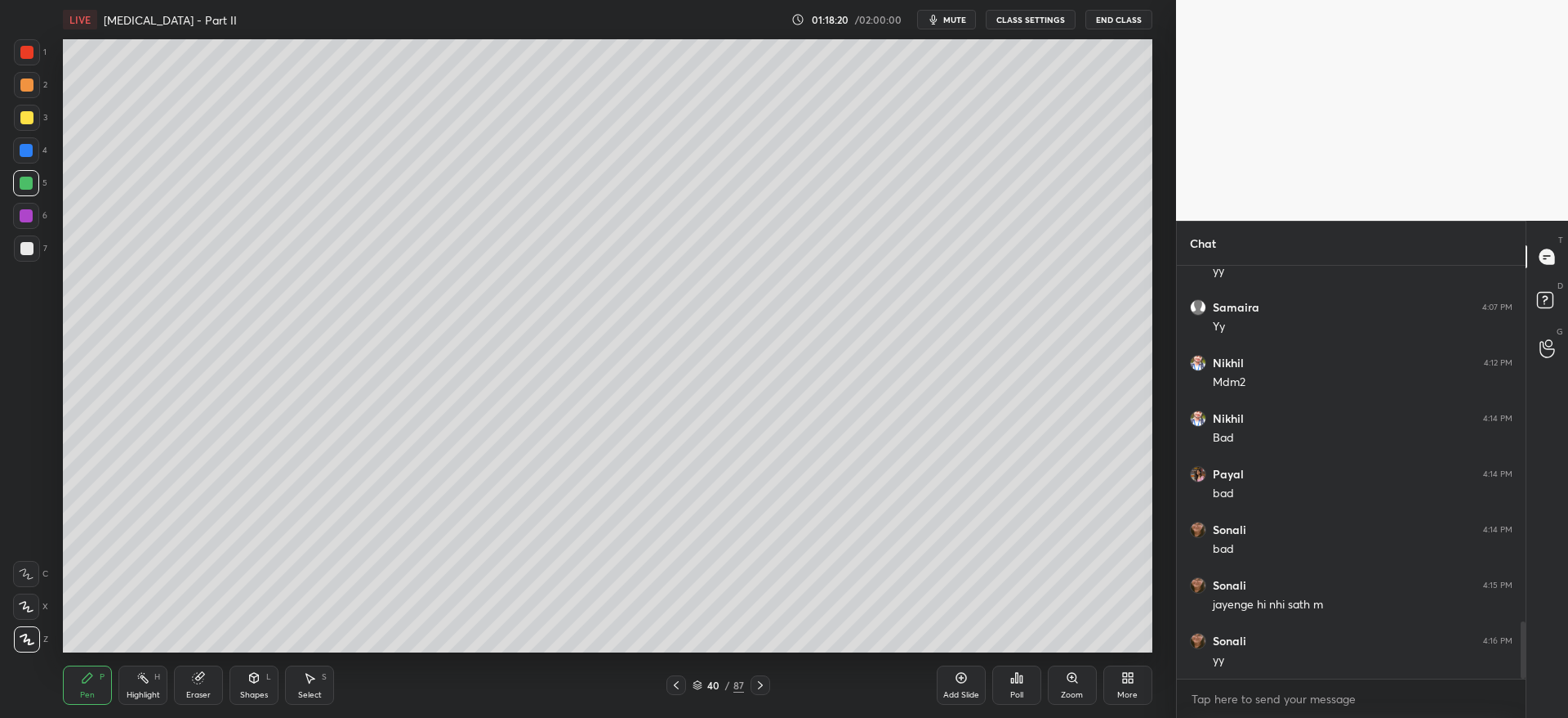
click at [22, 209] on div at bounding box center [27, 216] width 13 height 13
click at [201, 690] on div "Eraser" at bounding box center [199, 694] width 25 height 9
click at [264, 690] on div "Shapes" at bounding box center [253, 694] width 28 height 9
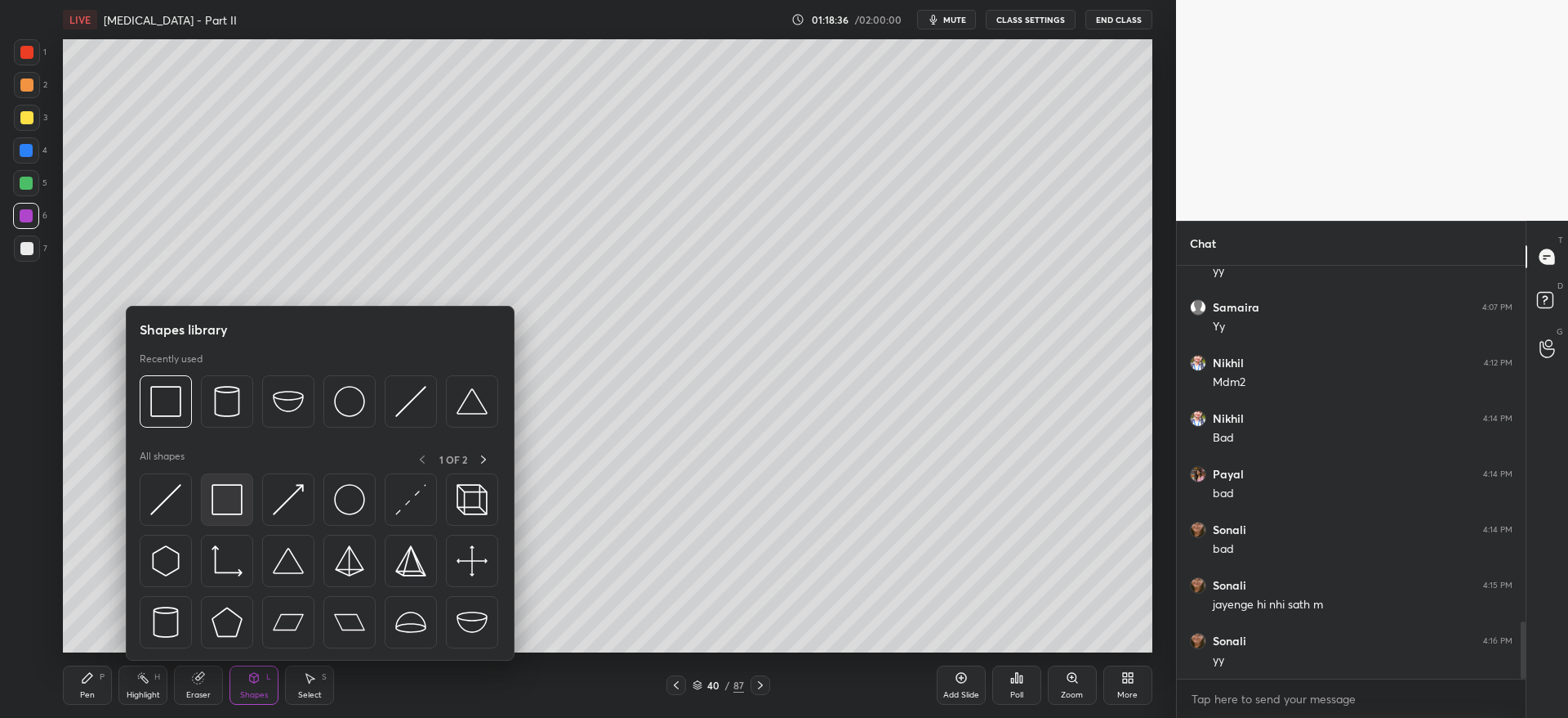
click at [228, 514] on div at bounding box center [226, 499] width 53 height 53
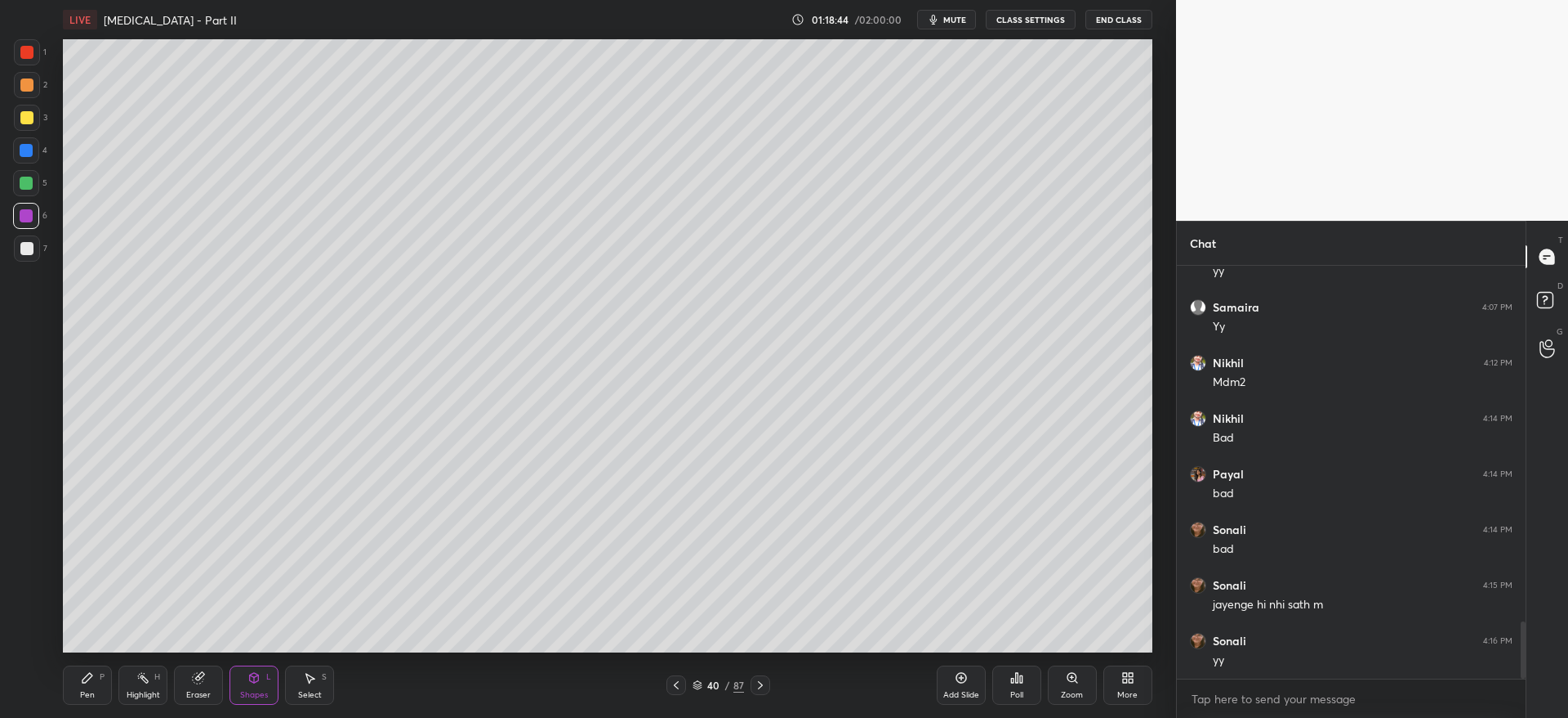
click at [28, 116] on div at bounding box center [27, 118] width 13 height 13
click at [27, 163] on div "4" at bounding box center [31, 154] width 34 height 33
click at [29, 184] on div at bounding box center [27, 184] width 13 height 13
click at [93, 689] on div "Pen P" at bounding box center [87, 685] width 49 height 39
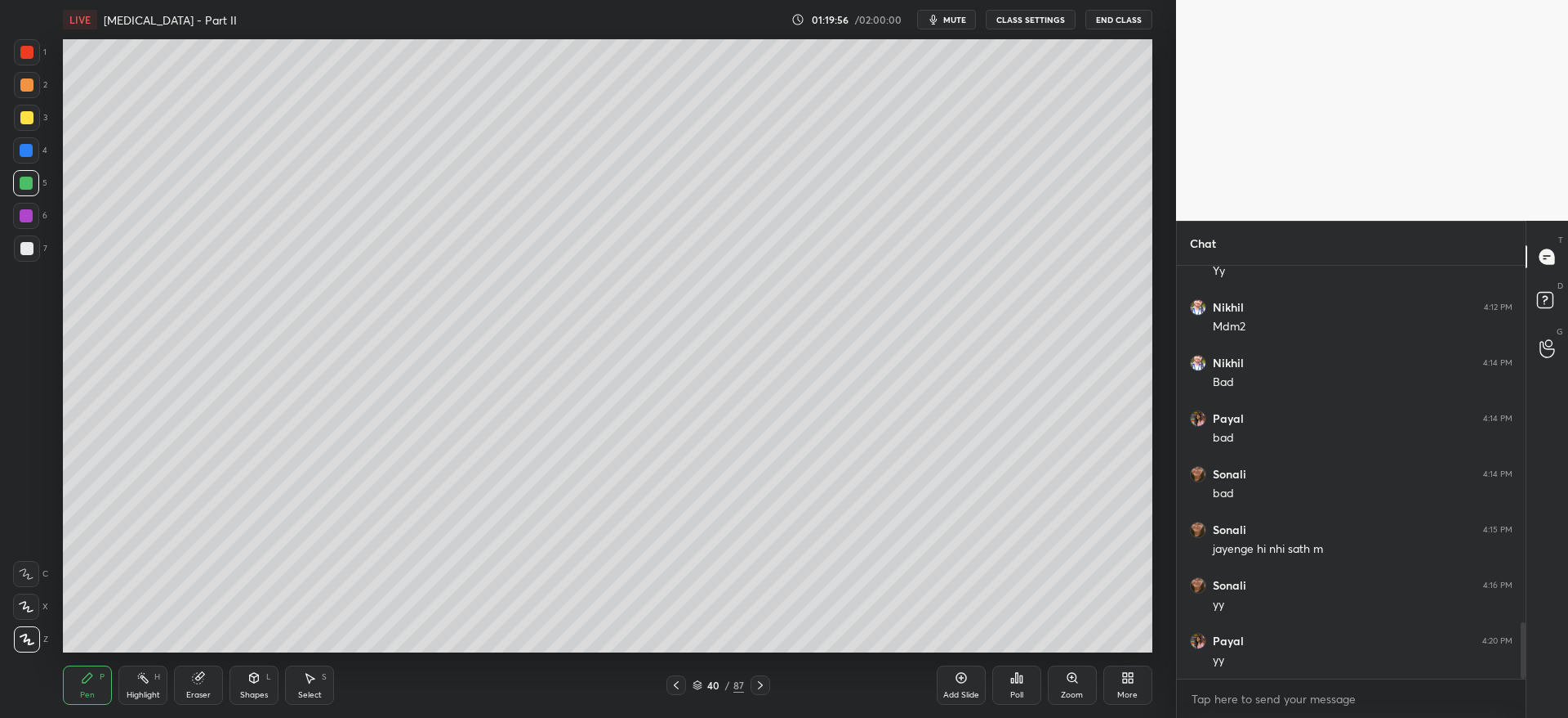
click at [759, 686] on icon at bounding box center [761, 685] width 13 height 13
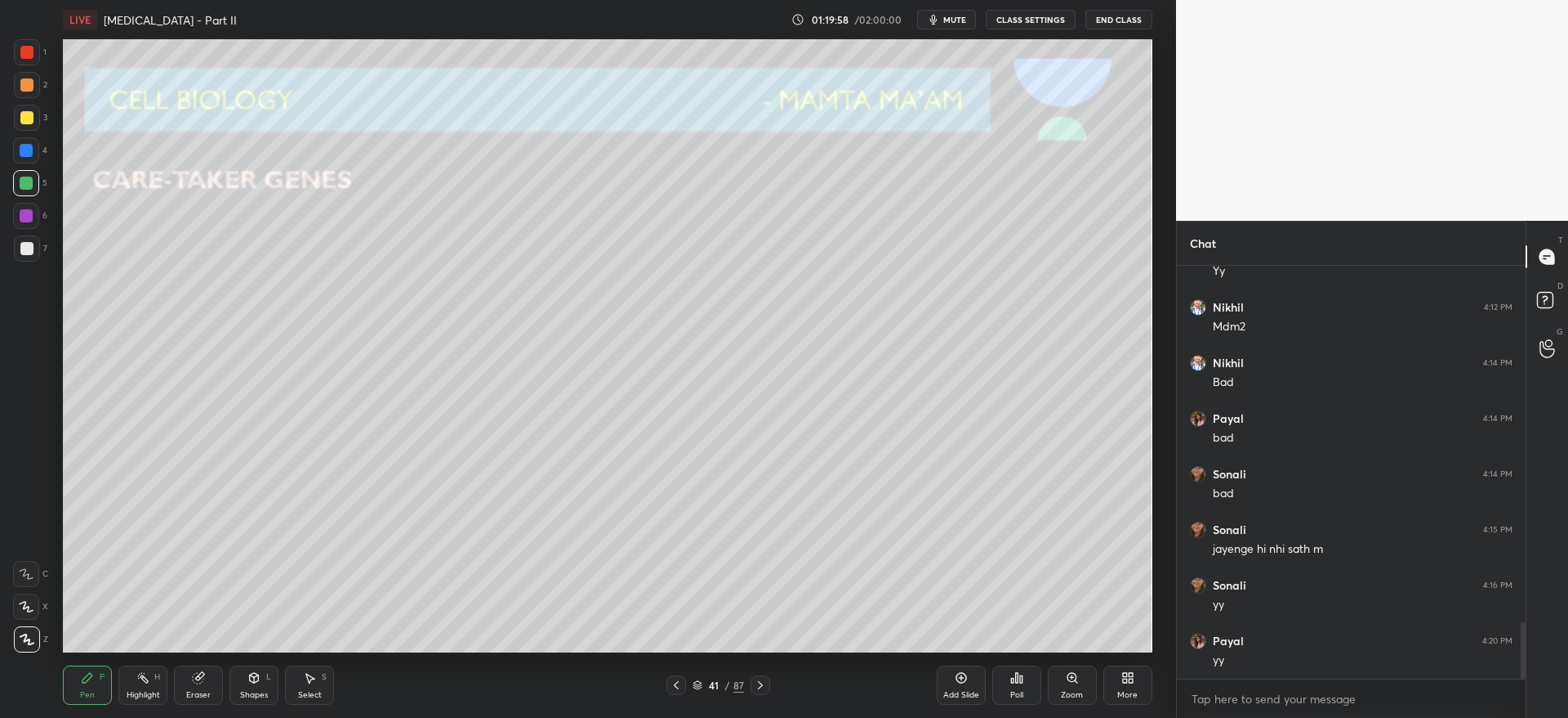
drag, startPoint x: 29, startPoint y: 256, endPoint x: 58, endPoint y: 336, distance: 85.1
click at [29, 257] on div at bounding box center [27, 248] width 26 height 26
click at [673, 689] on icon at bounding box center [677, 685] width 13 height 13
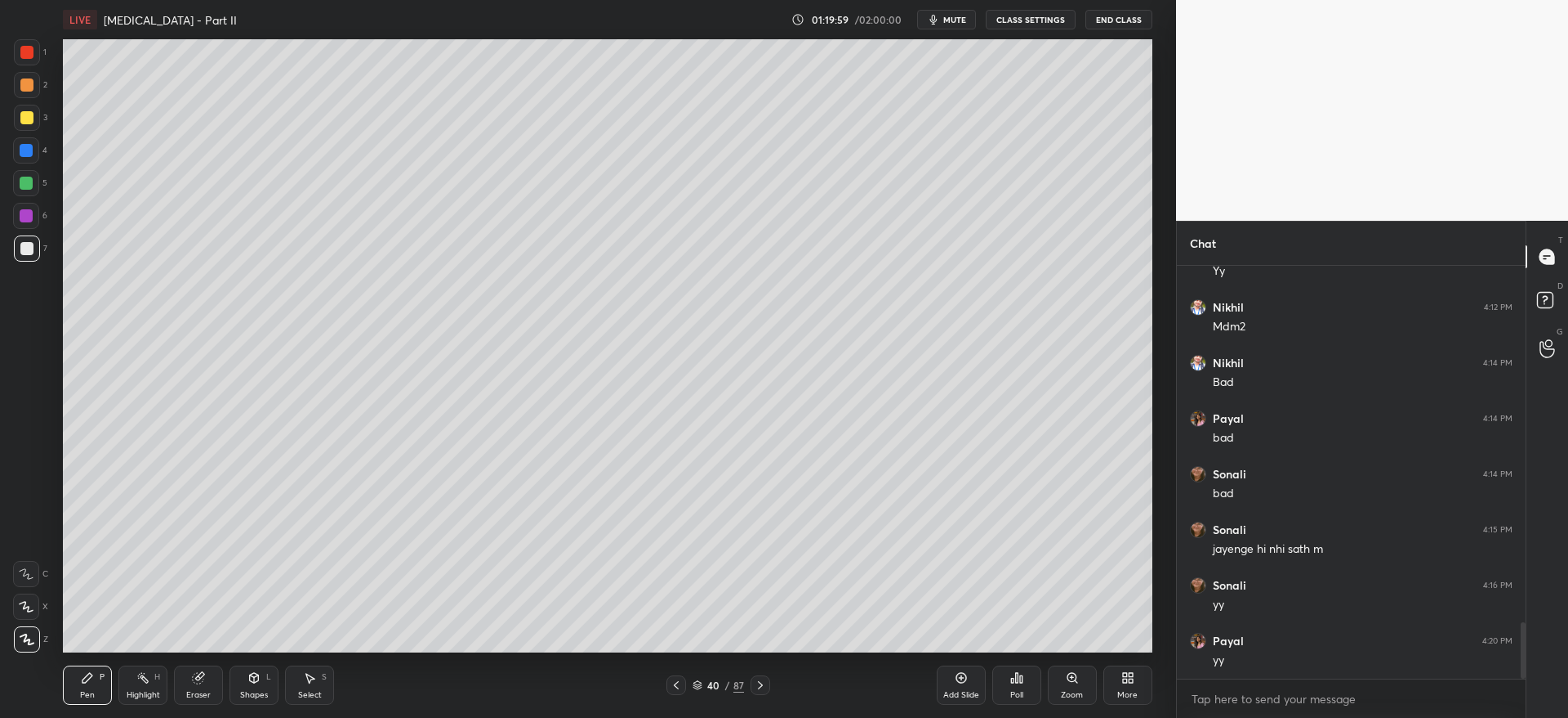
click at [673, 685] on icon at bounding box center [677, 685] width 13 height 13
click at [675, 683] on icon at bounding box center [677, 685] width 13 height 13
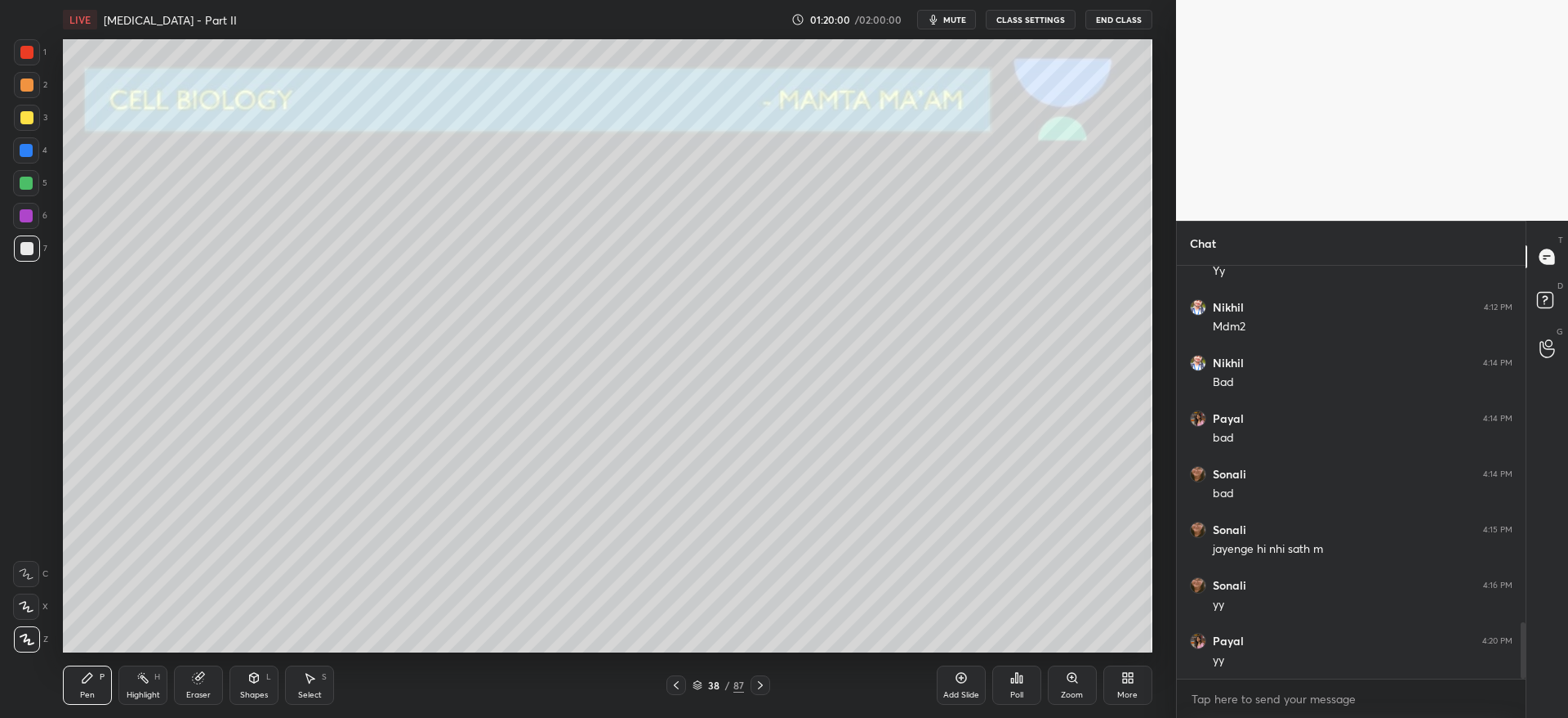
click at [676, 684] on icon at bounding box center [676, 685] width 5 height 9
click at [677, 682] on icon at bounding box center [677, 685] width 13 height 13
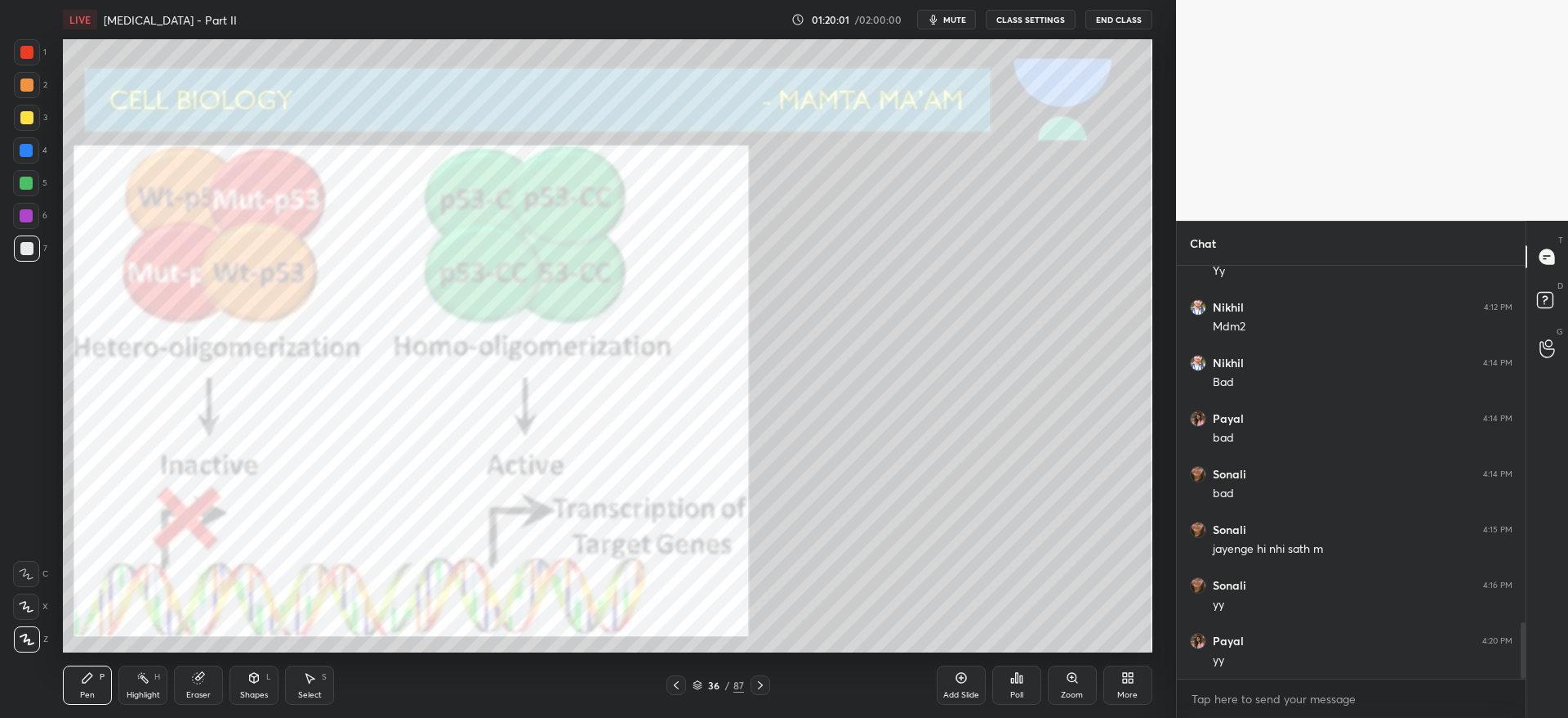
click at [677, 680] on icon at bounding box center [677, 685] width 13 height 13
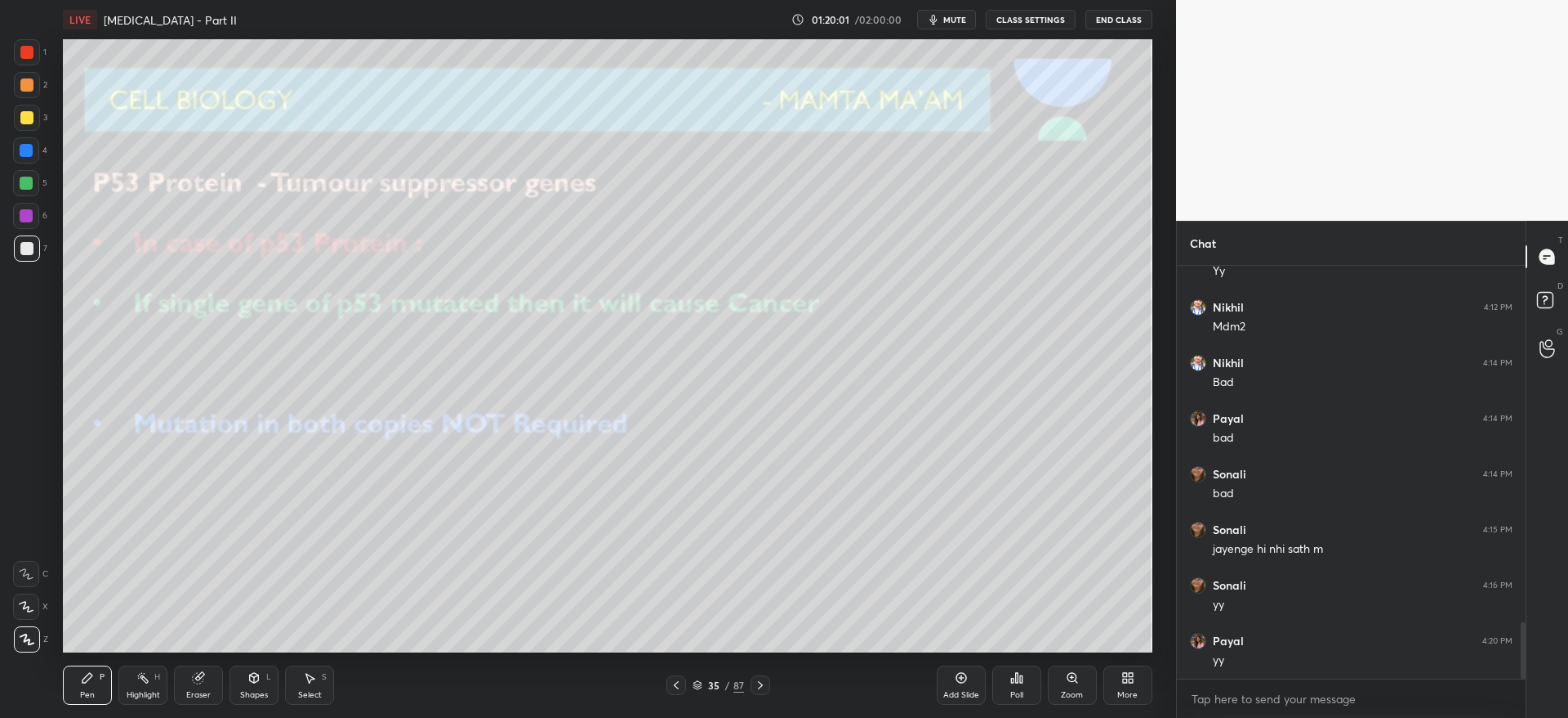
click at [677, 680] on icon at bounding box center [677, 685] width 13 height 13
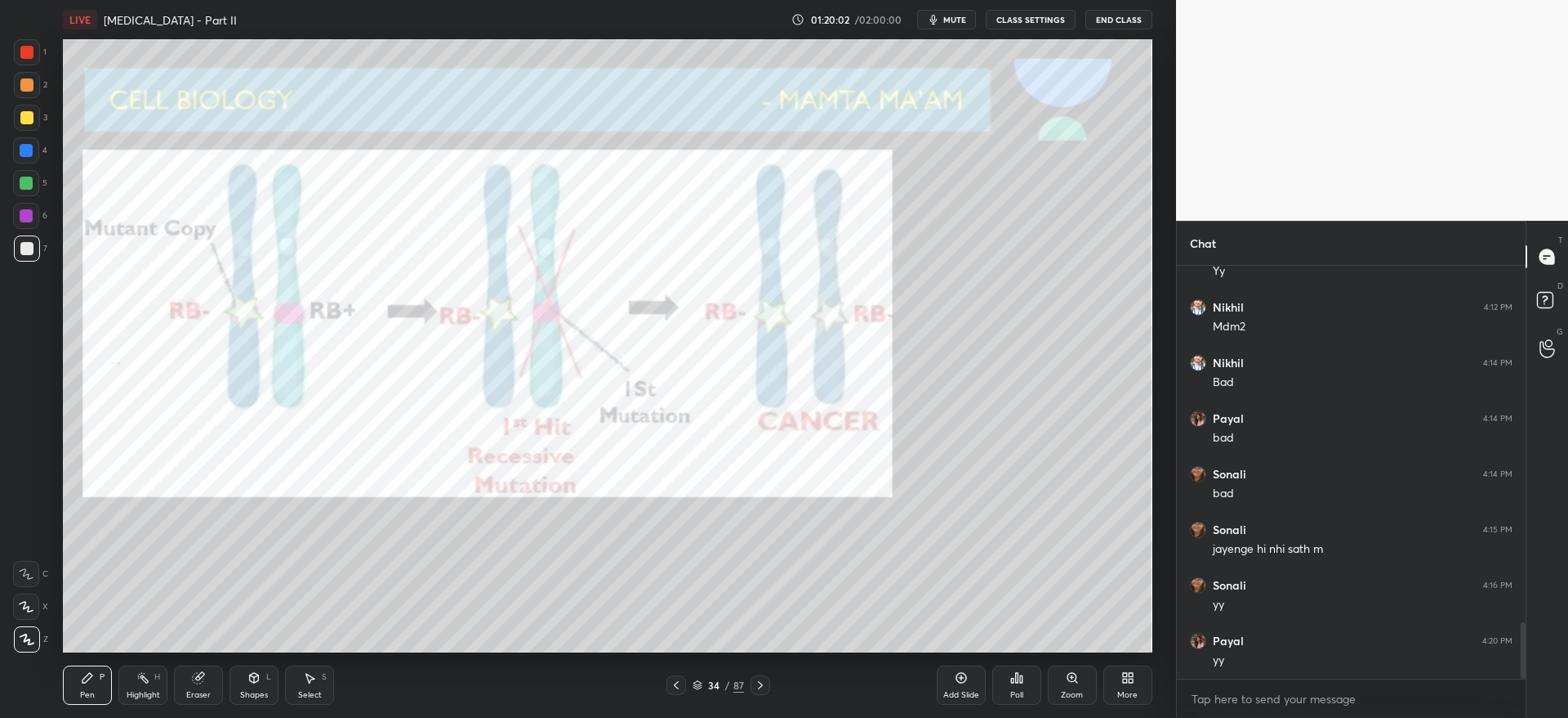
click at [677, 679] on icon at bounding box center [677, 685] width 13 height 13
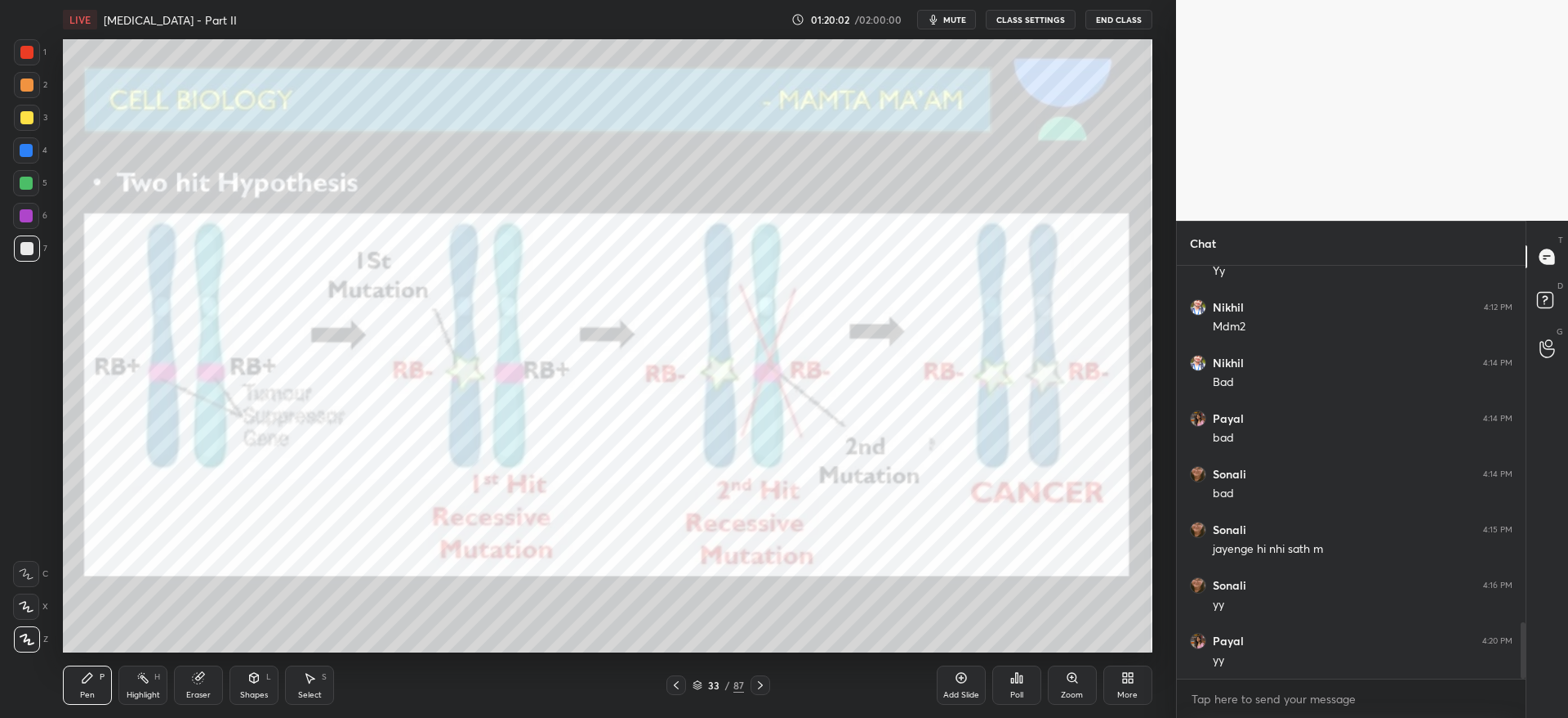
click at [677, 679] on icon at bounding box center [677, 685] width 13 height 13
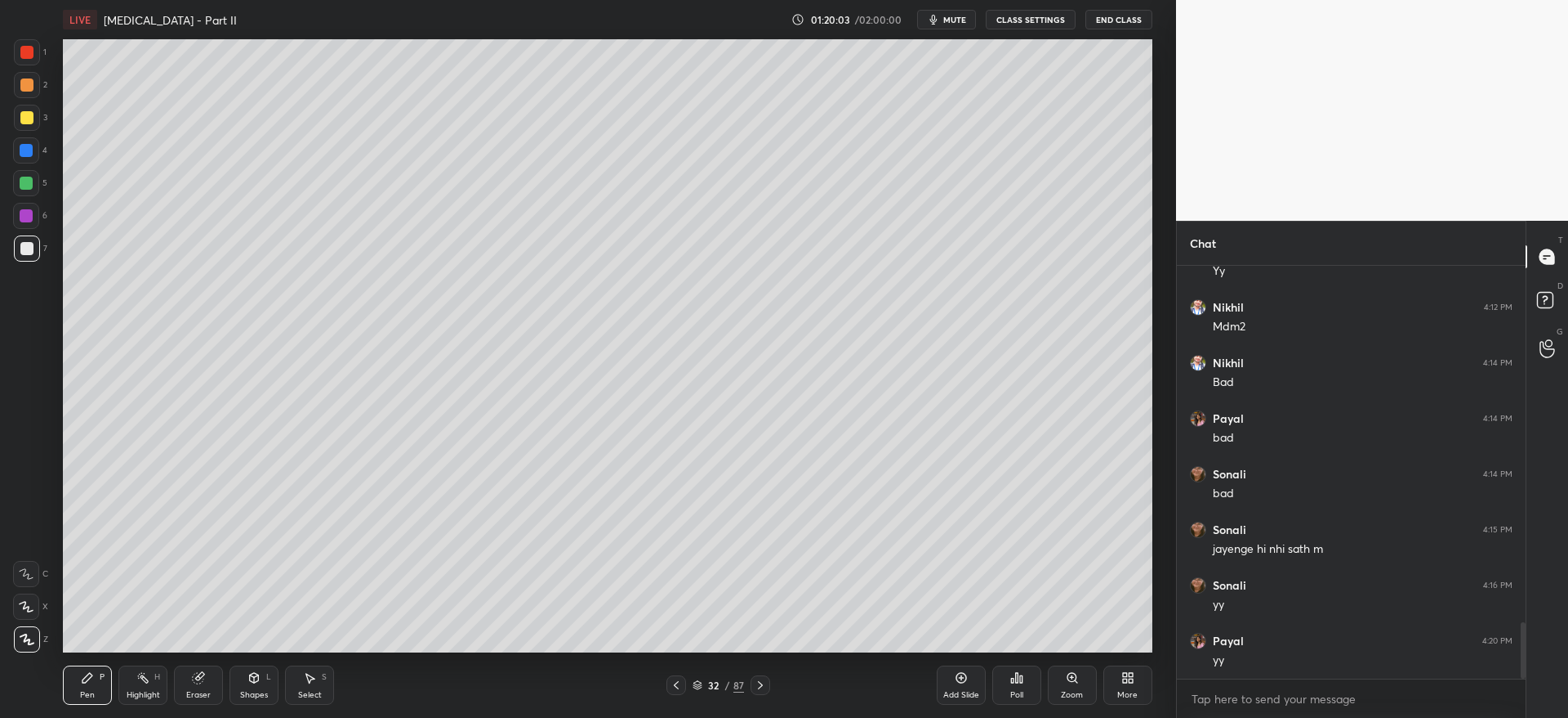
click at [680, 680] on icon at bounding box center [677, 685] width 13 height 13
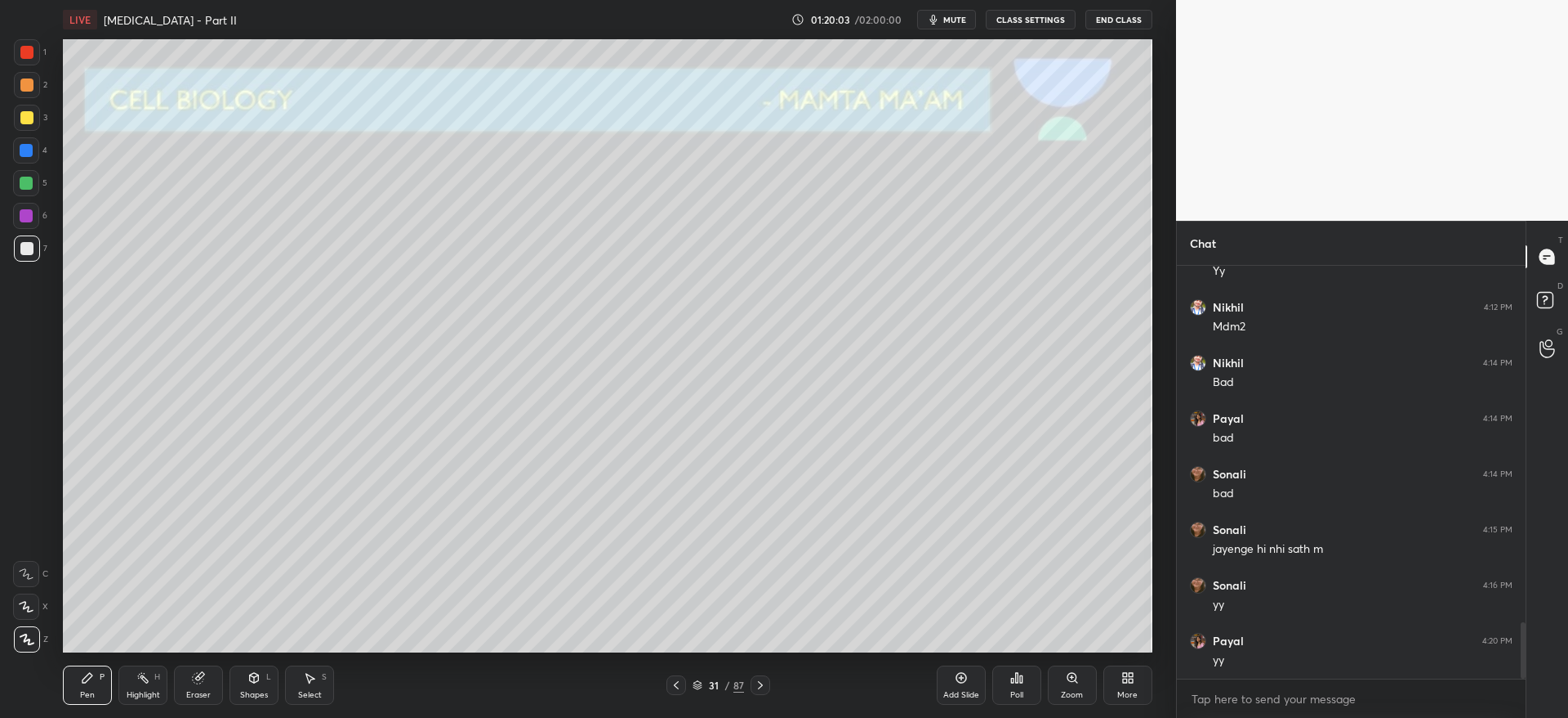
click at [682, 679] on icon at bounding box center [677, 685] width 13 height 13
click at [683, 679] on div at bounding box center [677, 685] width 20 height 20
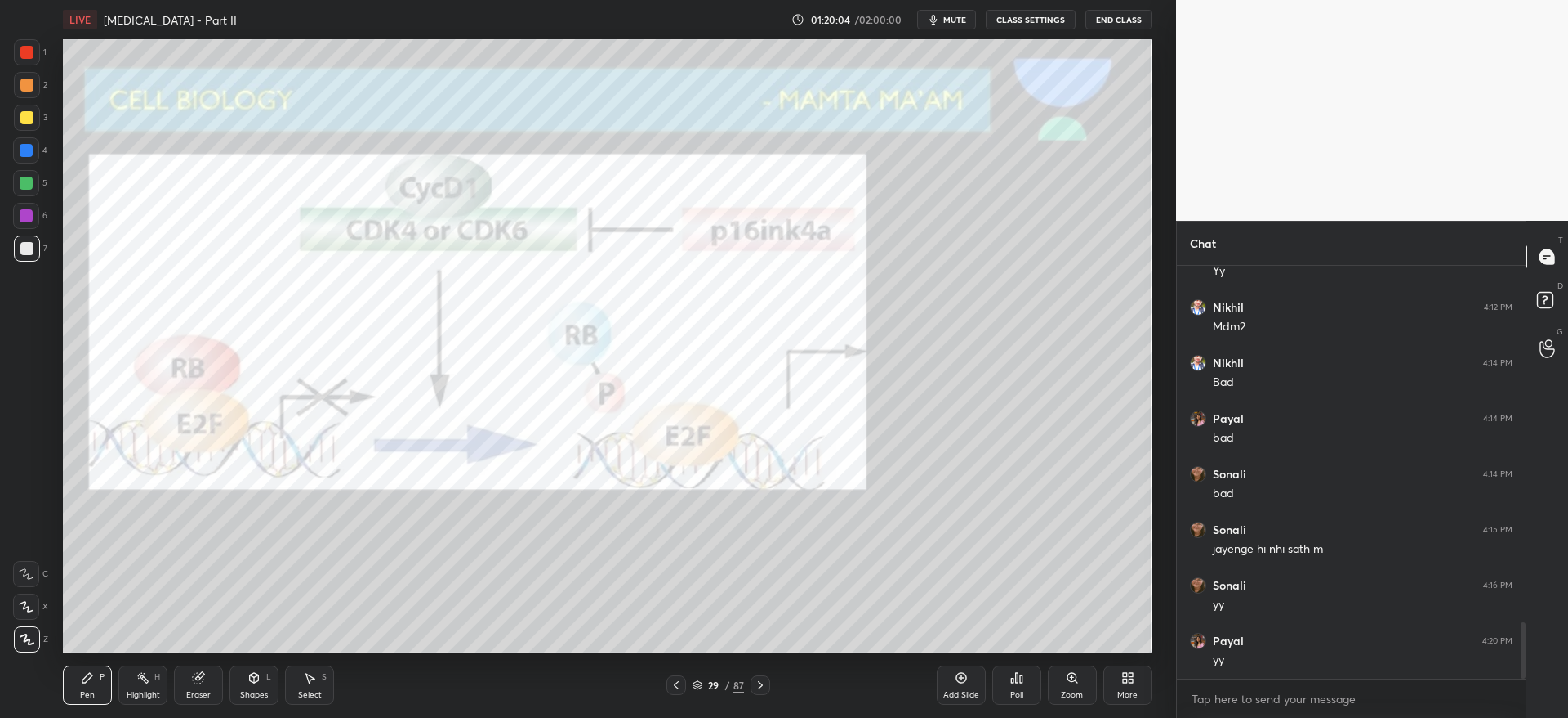
click at [689, 679] on div "29 / 87" at bounding box center [719, 685] width 104 height 20
click at [681, 686] on div at bounding box center [677, 685] width 20 height 20
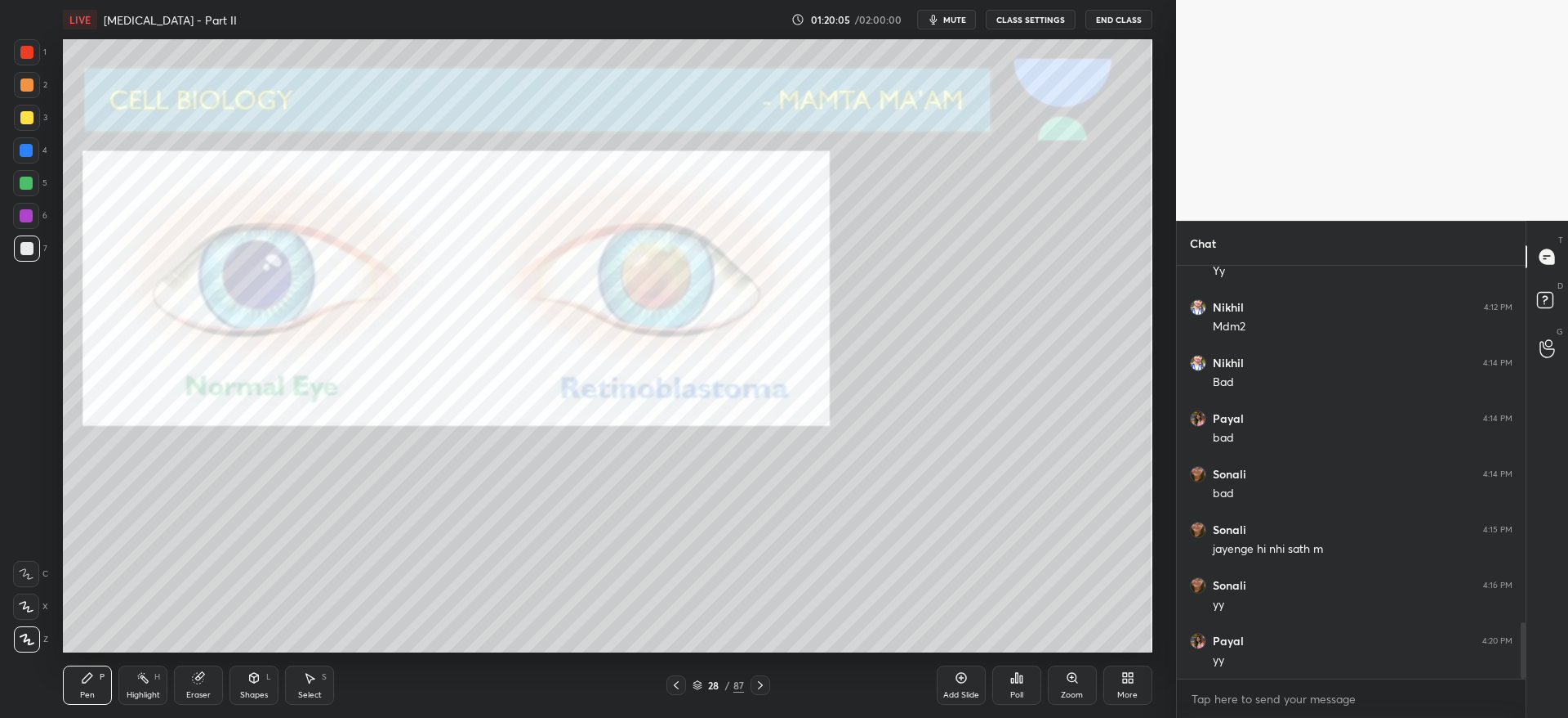
click at [678, 686] on icon at bounding box center [677, 685] width 13 height 13
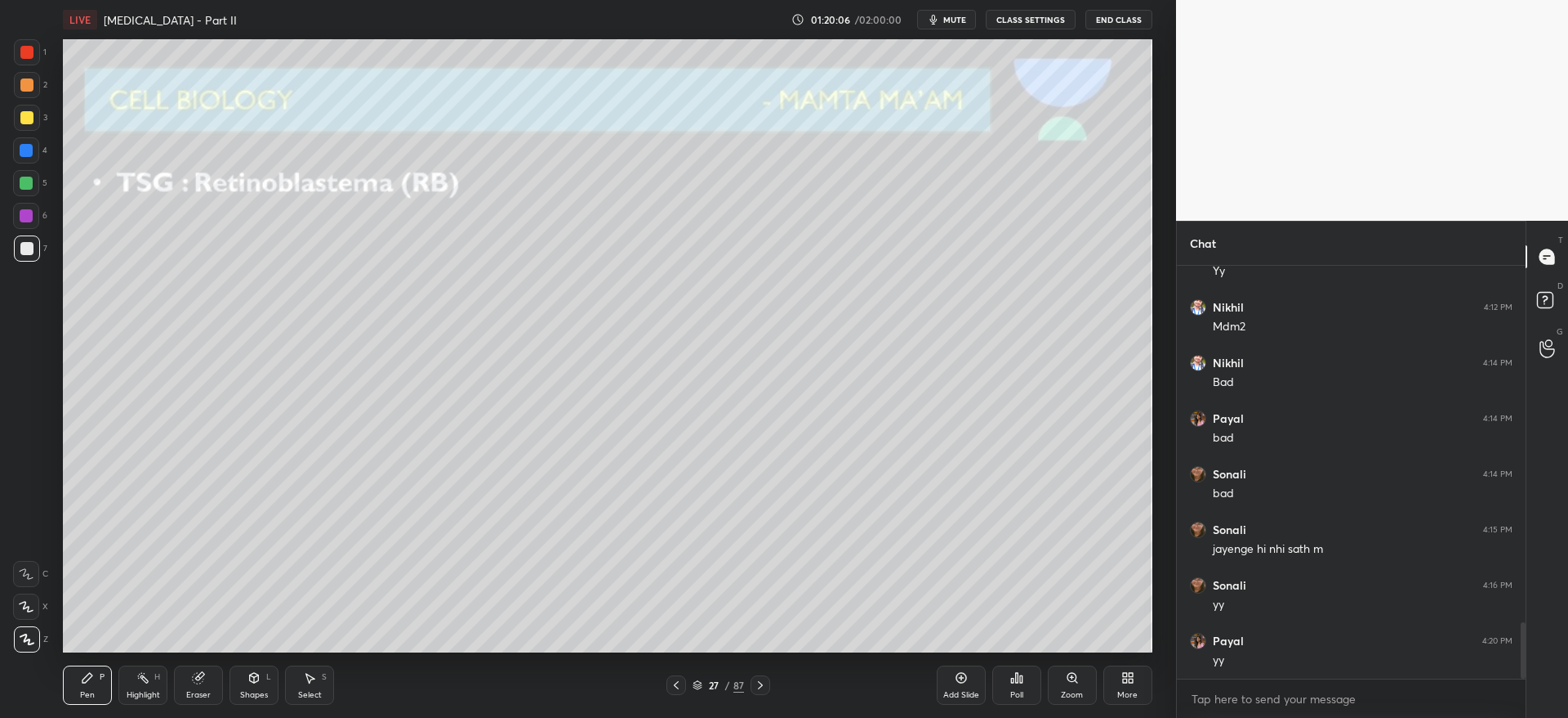
click at [678, 686] on icon at bounding box center [677, 685] width 13 height 13
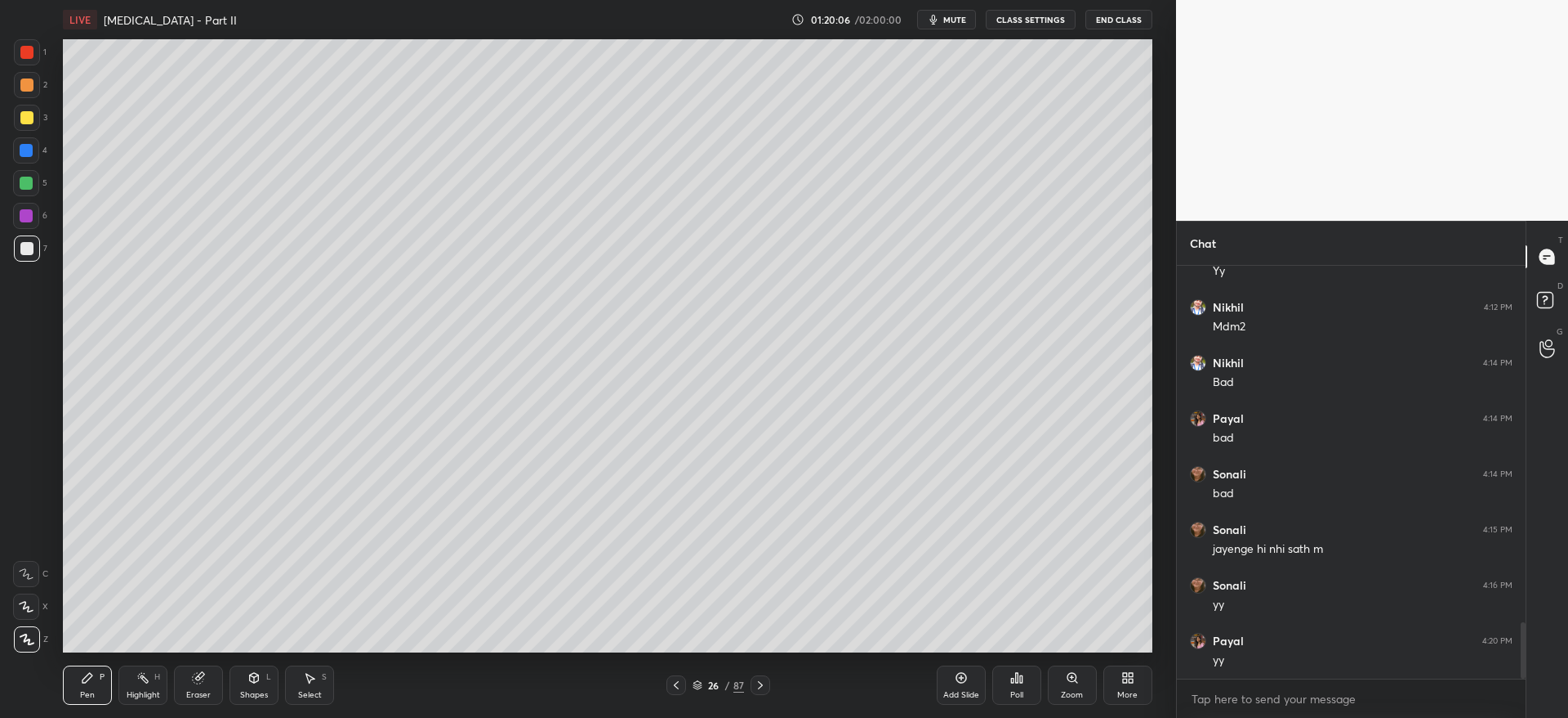
click at [678, 686] on icon at bounding box center [677, 685] width 13 height 13
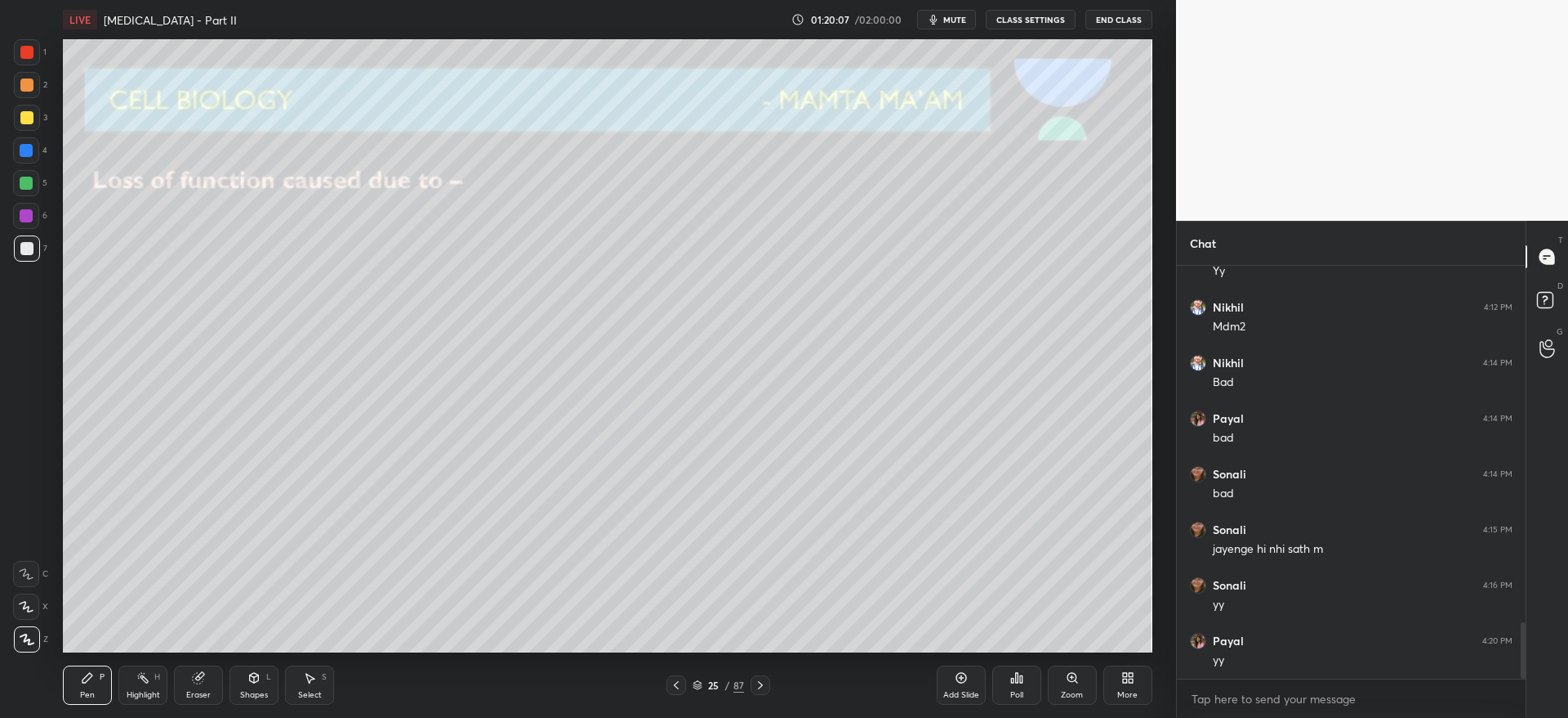
click at [680, 686] on icon at bounding box center [677, 685] width 13 height 13
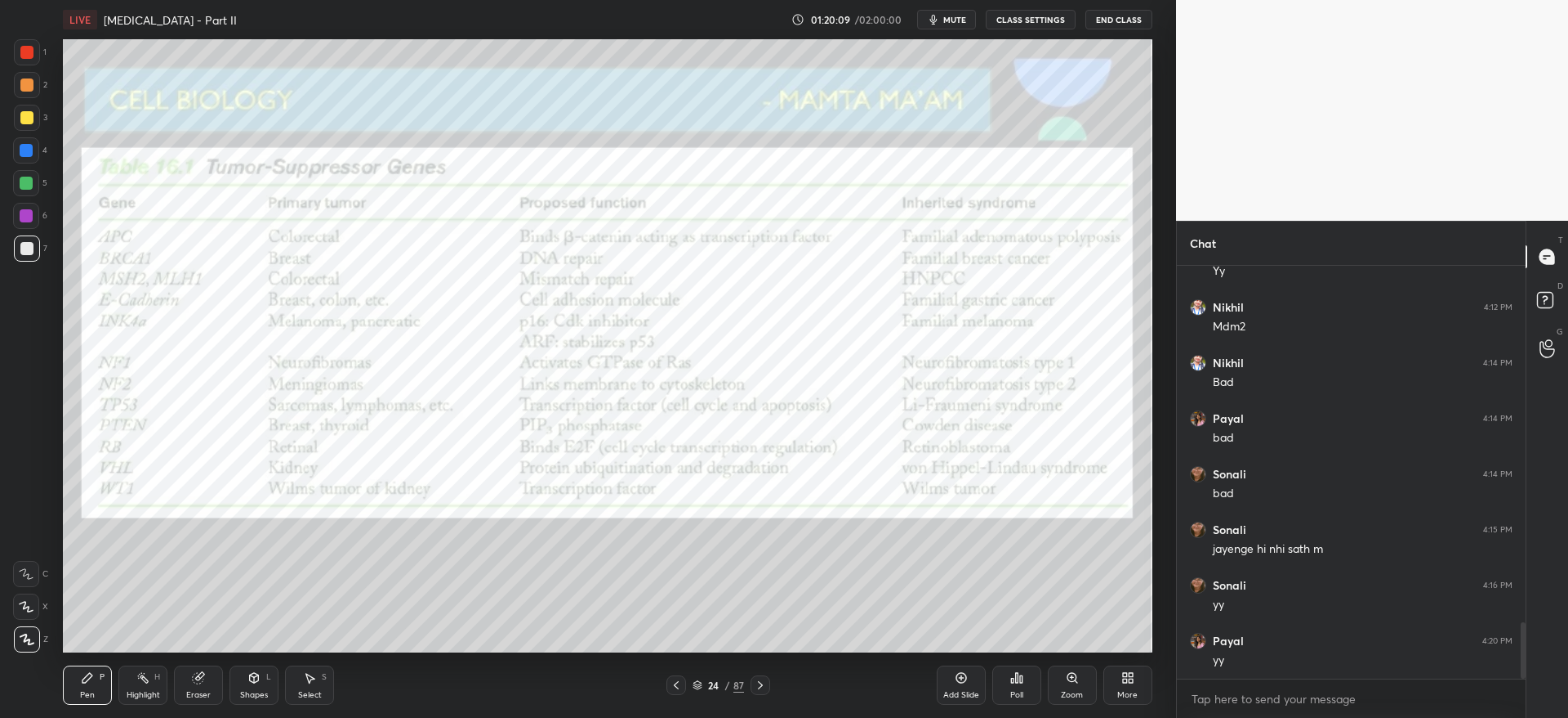
click at [761, 688] on icon at bounding box center [761, 685] width 13 height 13
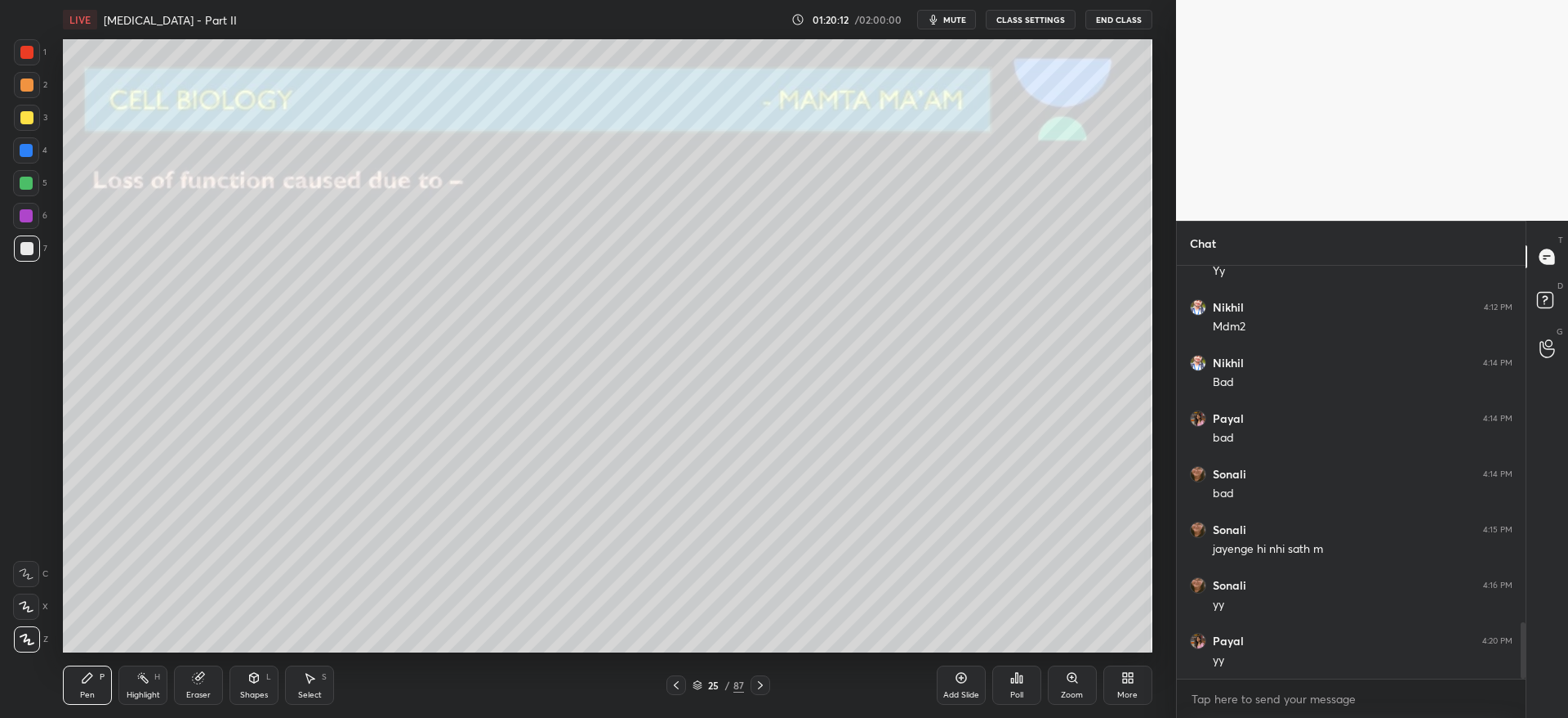
click at [767, 686] on div at bounding box center [761, 685] width 20 height 20
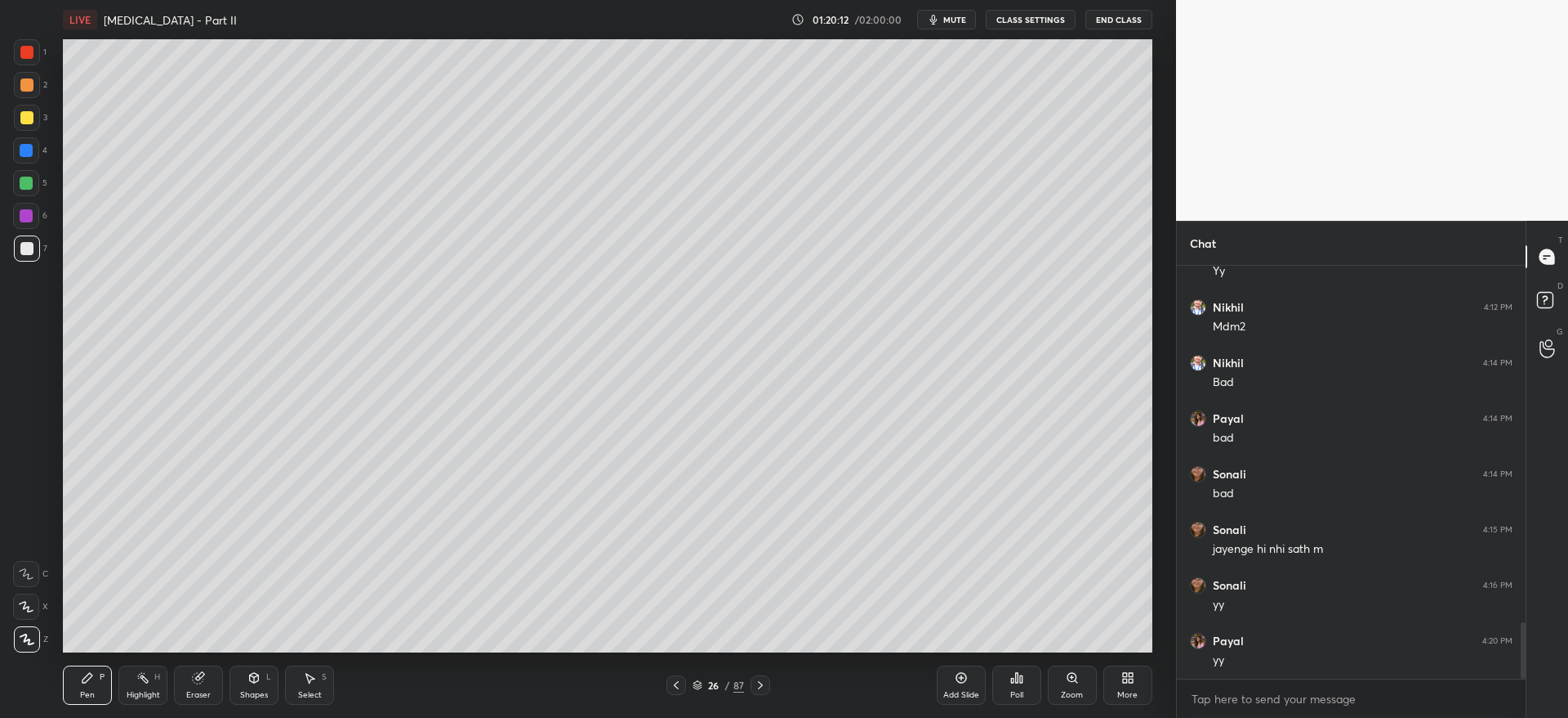
click at [767, 688] on div at bounding box center [761, 685] width 20 height 20
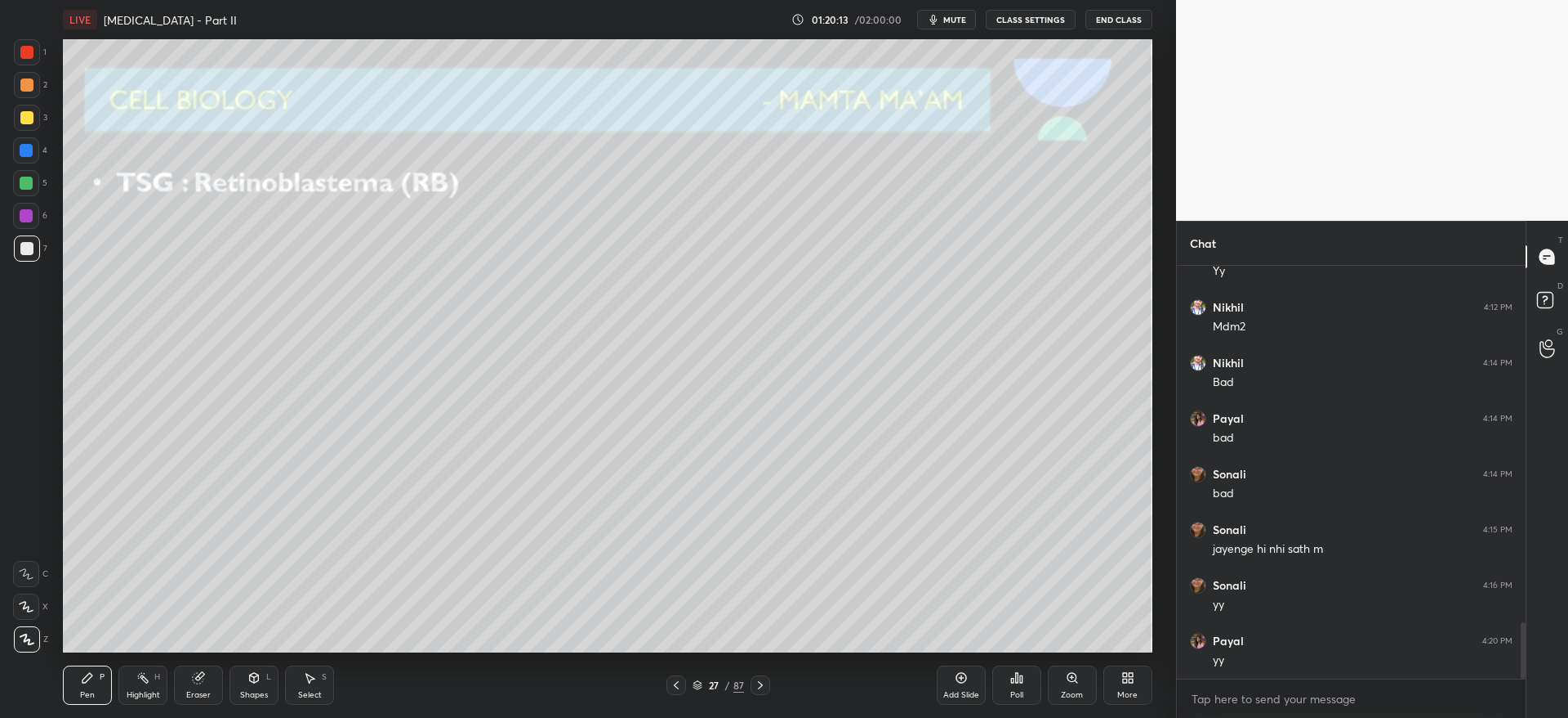
click at [769, 689] on div at bounding box center [761, 685] width 20 height 20
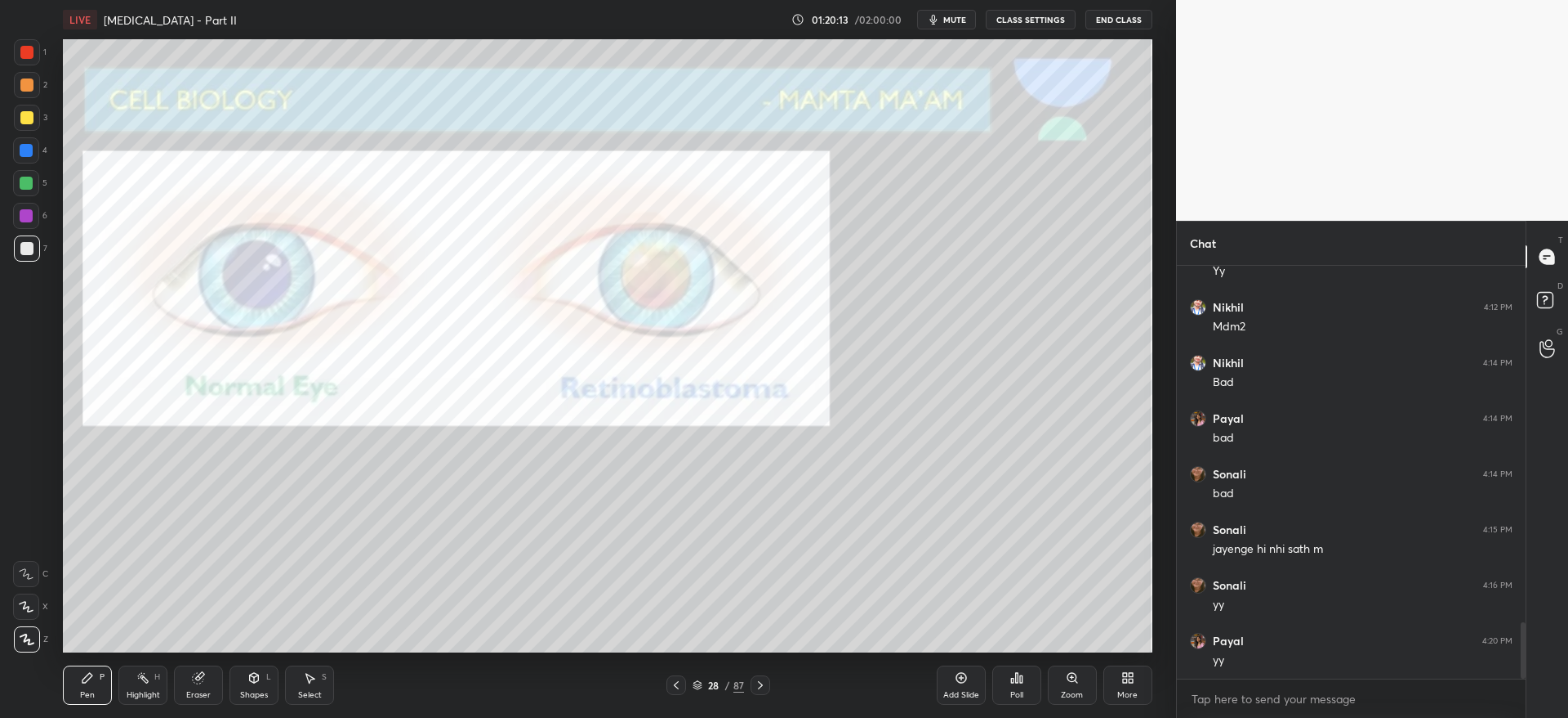
click at [771, 689] on div "28 / 87" at bounding box center [718, 685] width 437 height 20
click at [773, 689] on div "28 / 87" at bounding box center [718, 685] width 437 height 20
click at [763, 688] on icon at bounding box center [761, 685] width 13 height 13
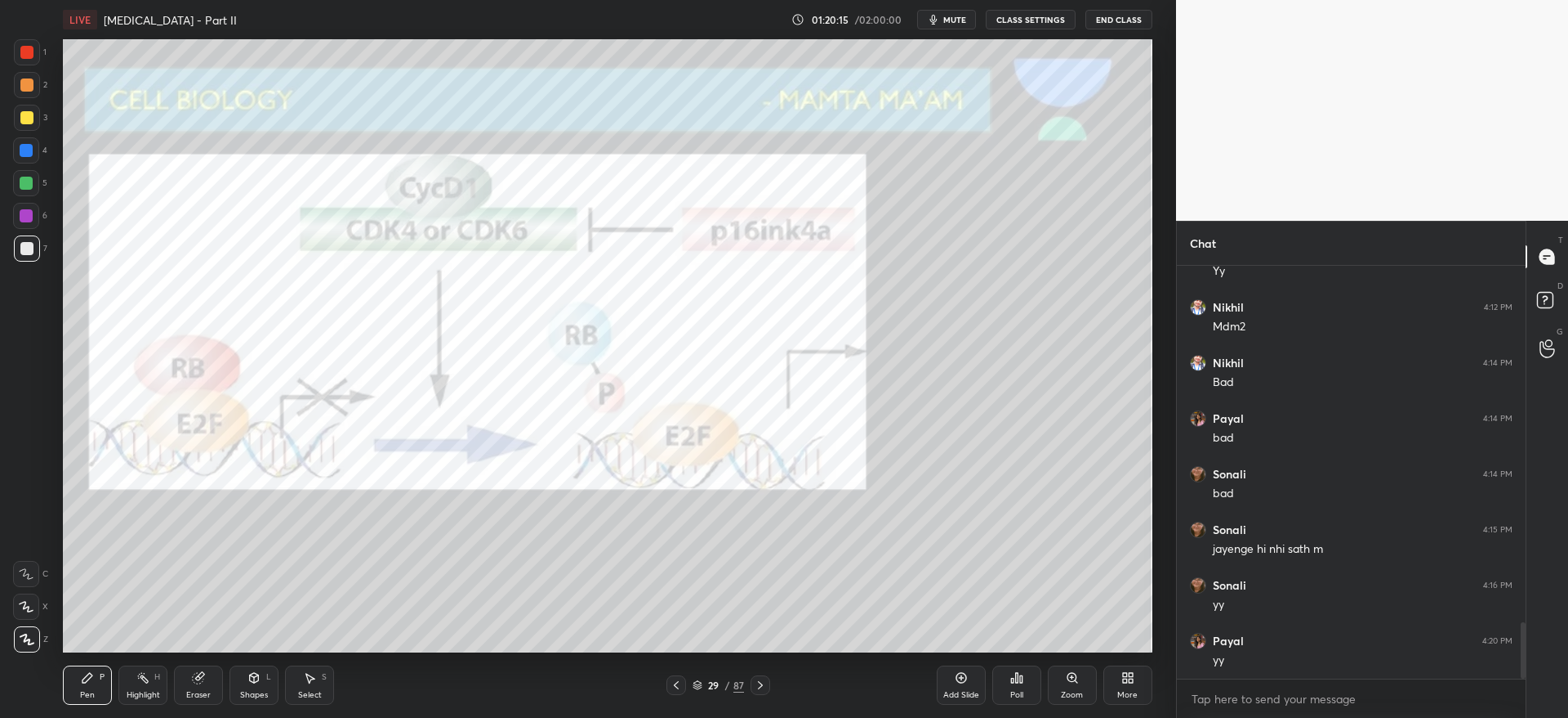
click at [761, 688] on icon at bounding box center [761, 685] width 13 height 13
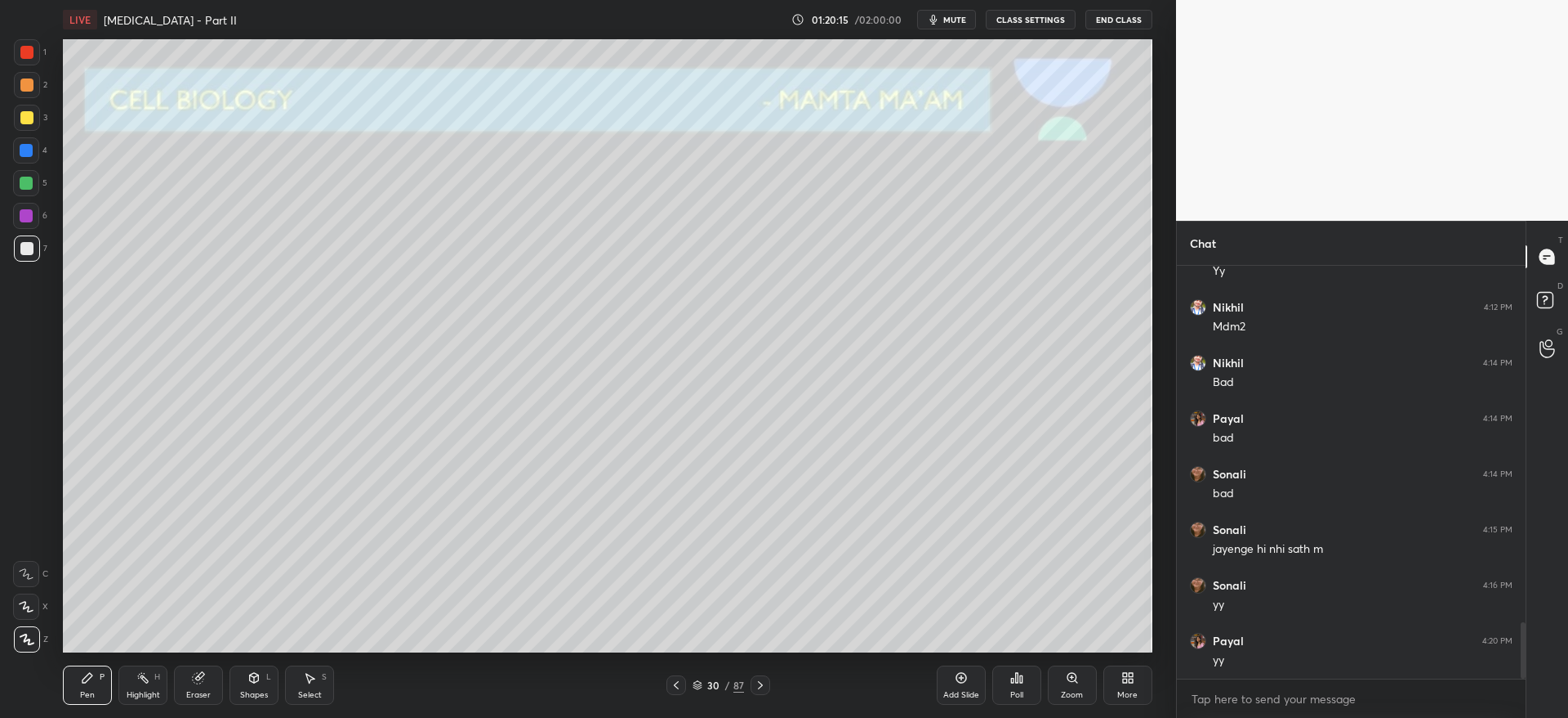
click at [762, 688] on icon at bounding box center [761, 685] width 13 height 13
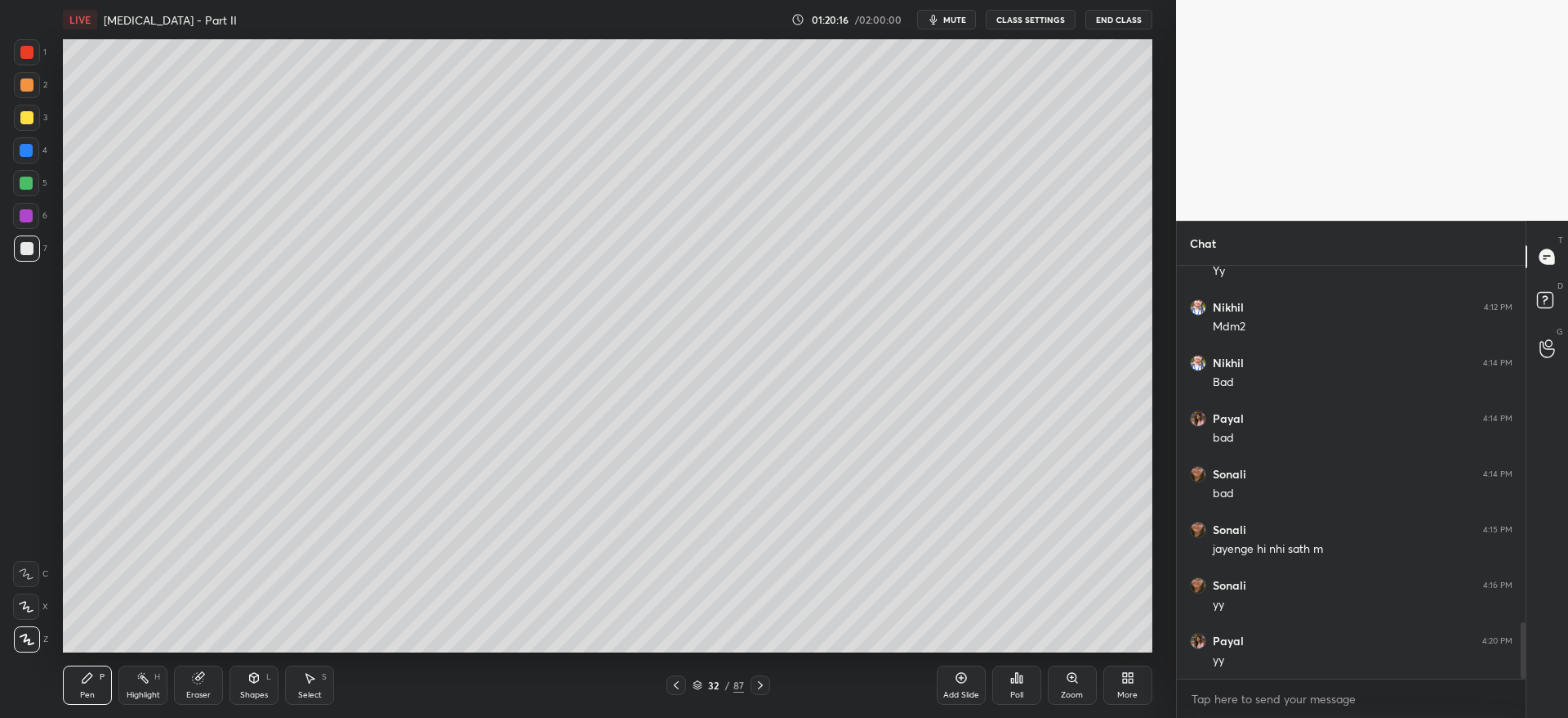
click at [762, 688] on icon at bounding box center [761, 685] width 13 height 13
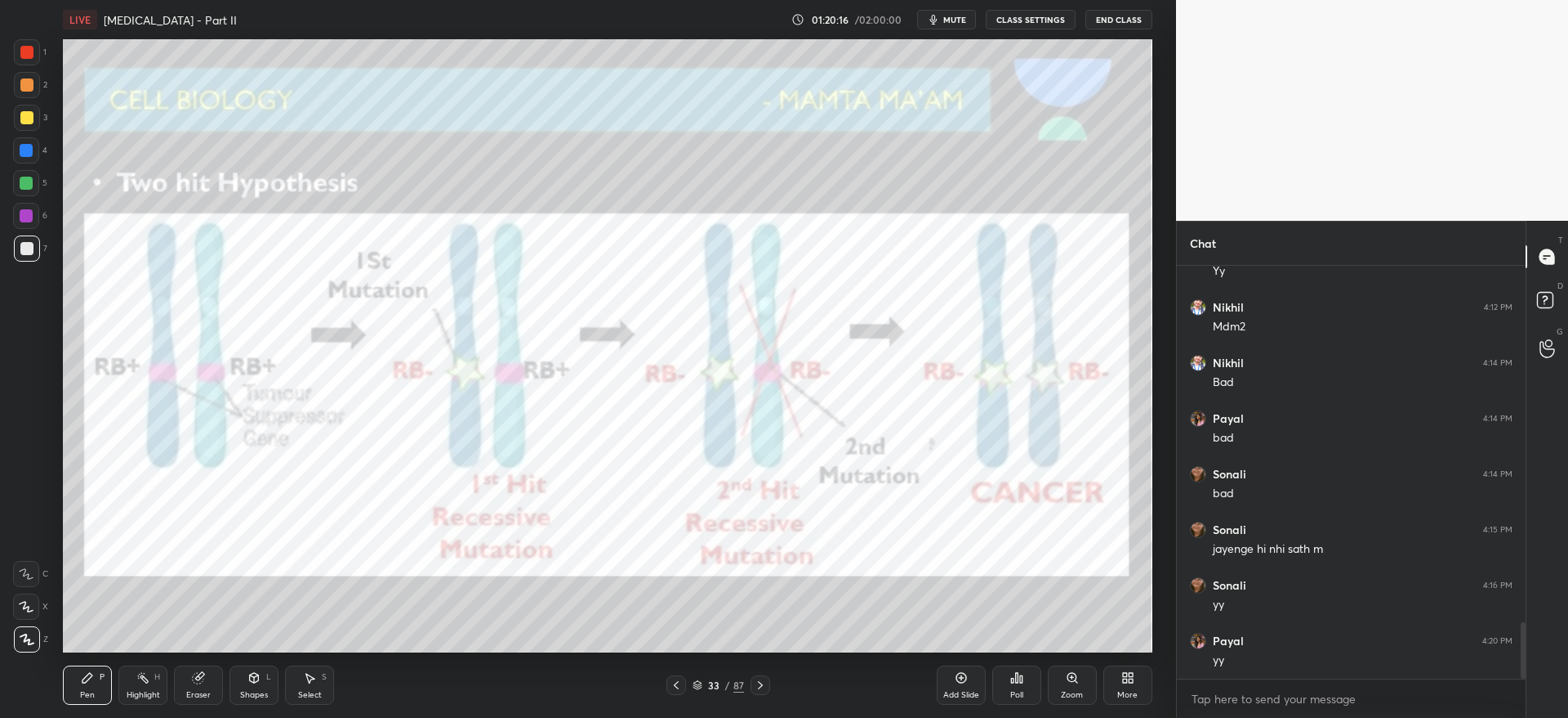
click at [762, 689] on icon at bounding box center [761, 685] width 13 height 13
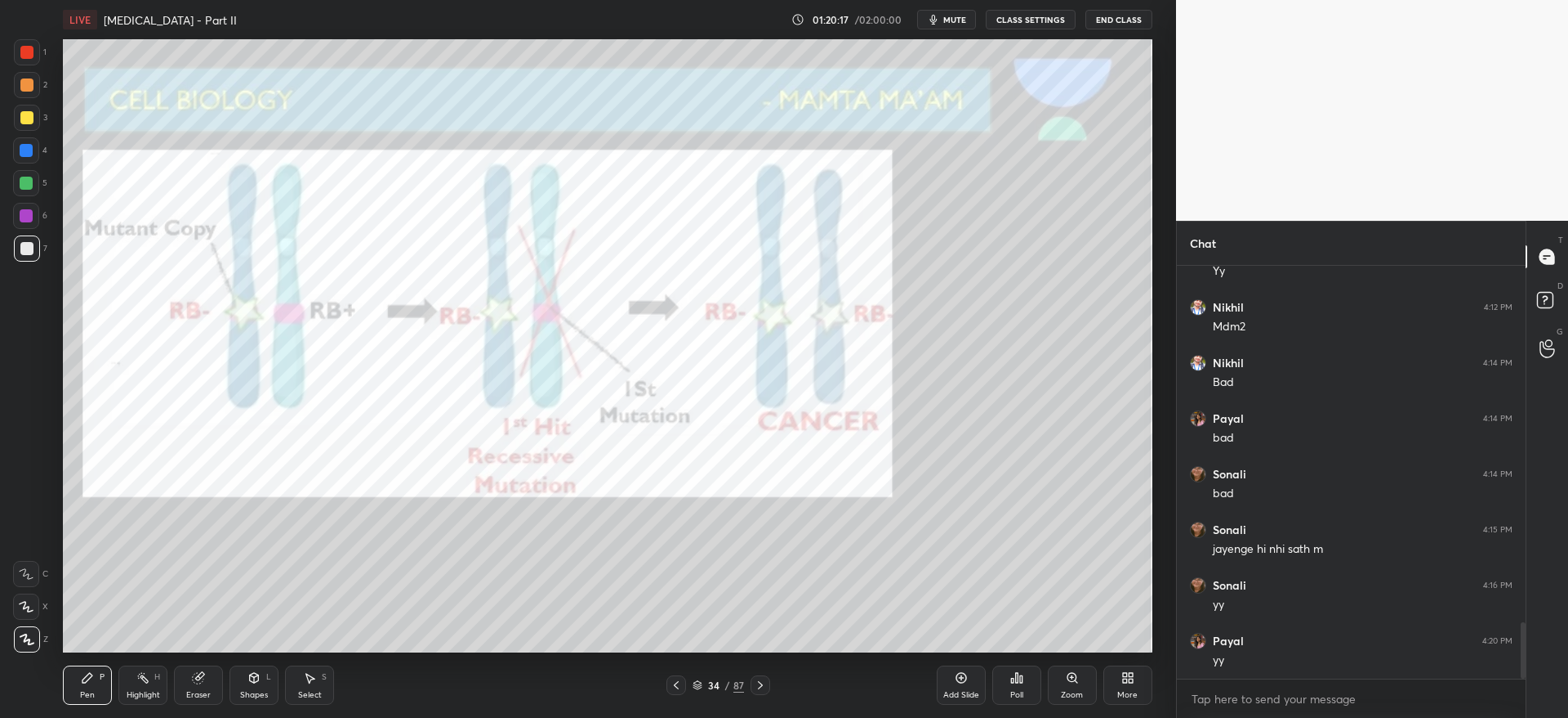
click at [763, 689] on icon at bounding box center [761, 685] width 13 height 13
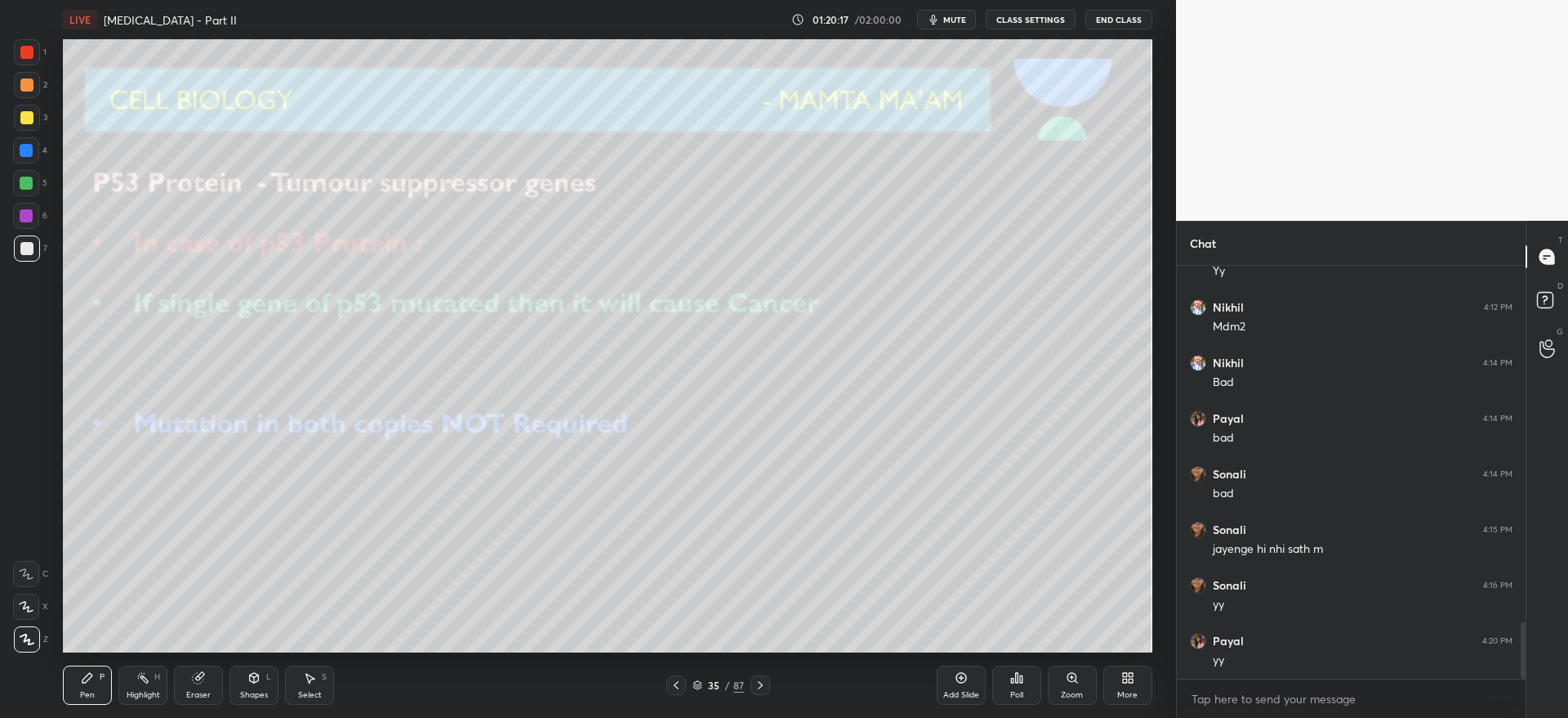
click at [763, 691] on div at bounding box center [761, 685] width 20 height 20
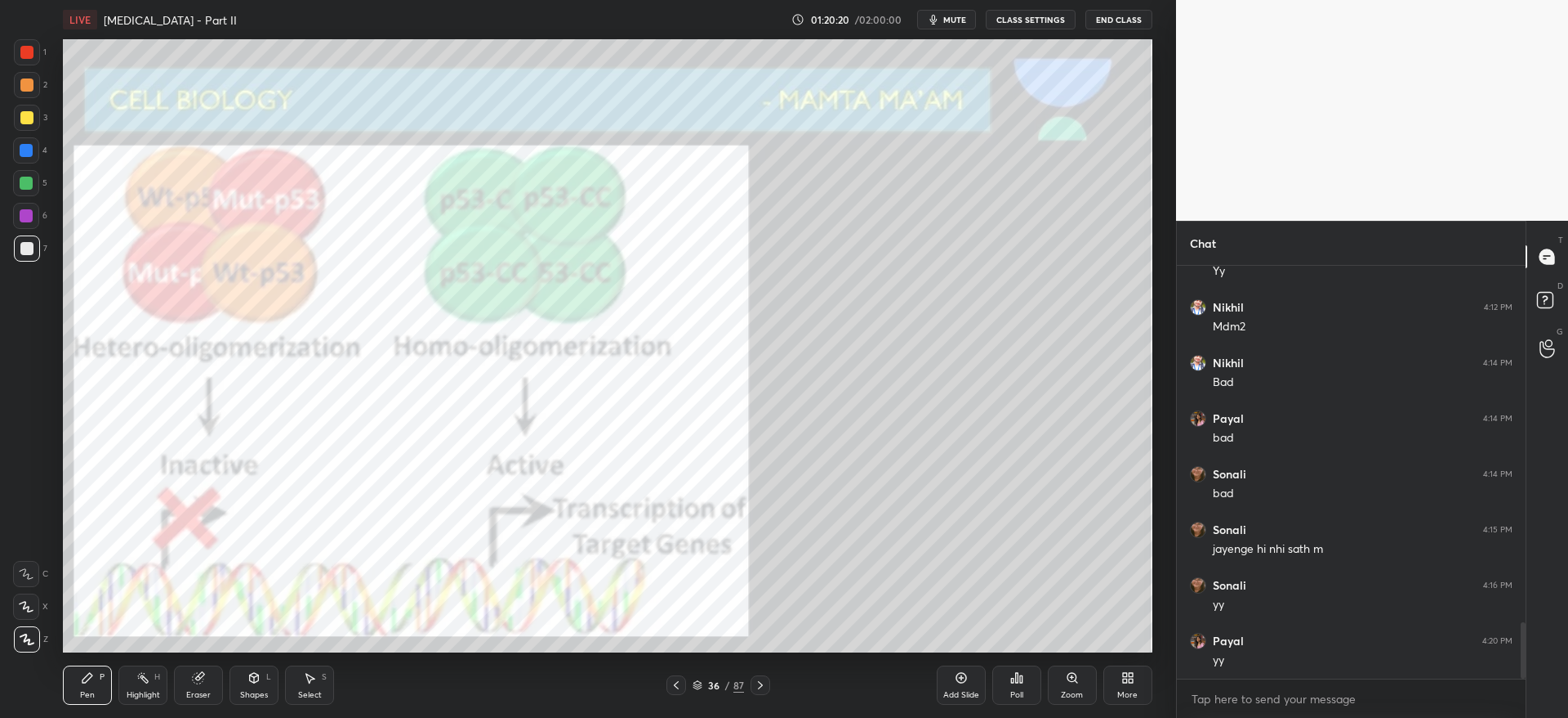
click at [31, 50] on div at bounding box center [27, 53] width 13 height 13
click at [538, 671] on div "Pen P Highlight H Eraser Shapes L Select S 36 / 87 Add Slide Poll Zoom More" at bounding box center [607, 685] width 1088 height 65
click at [760, 680] on icon at bounding box center [761, 685] width 13 height 13
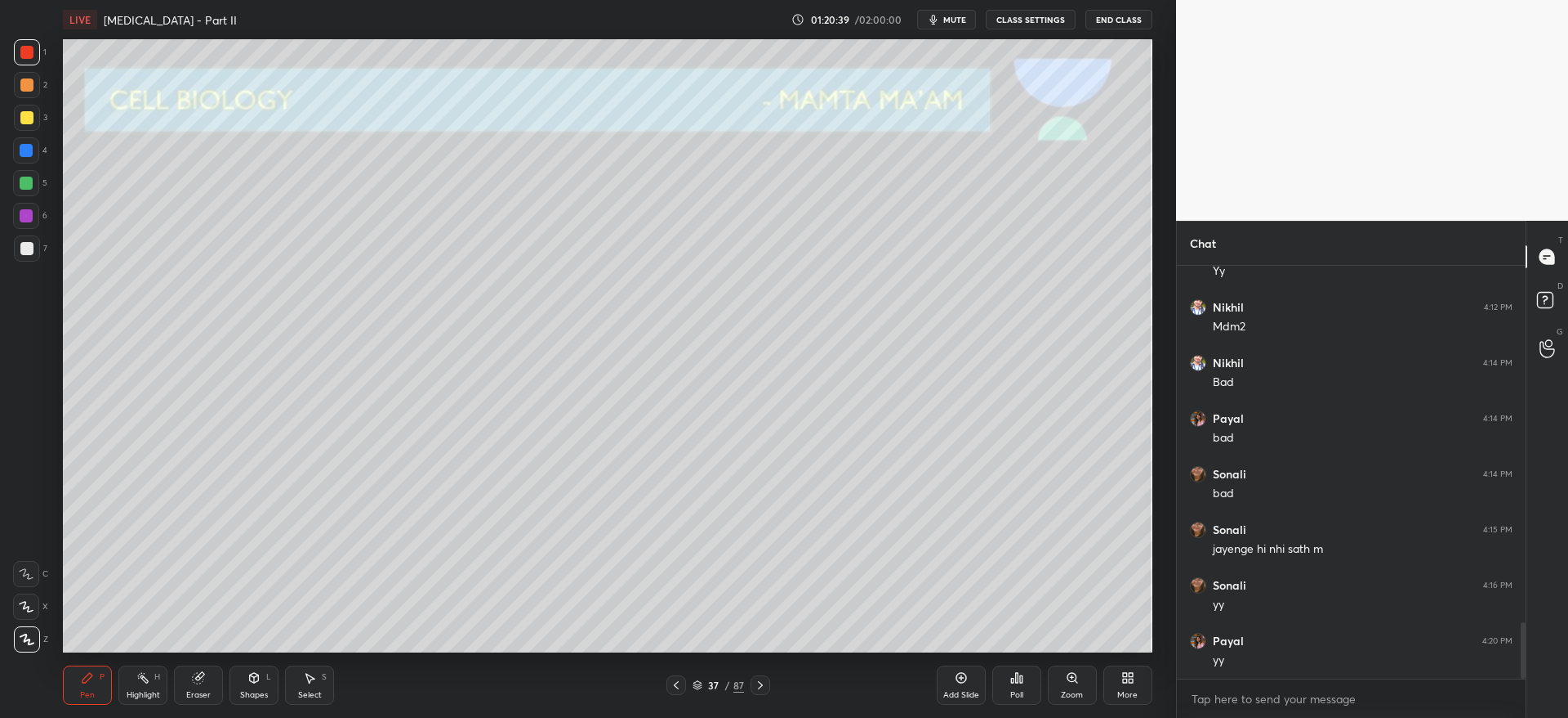
click at [767, 683] on div at bounding box center [761, 685] width 20 height 20
click at [768, 679] on div at bounding box center [761, 685] width 20 height 20
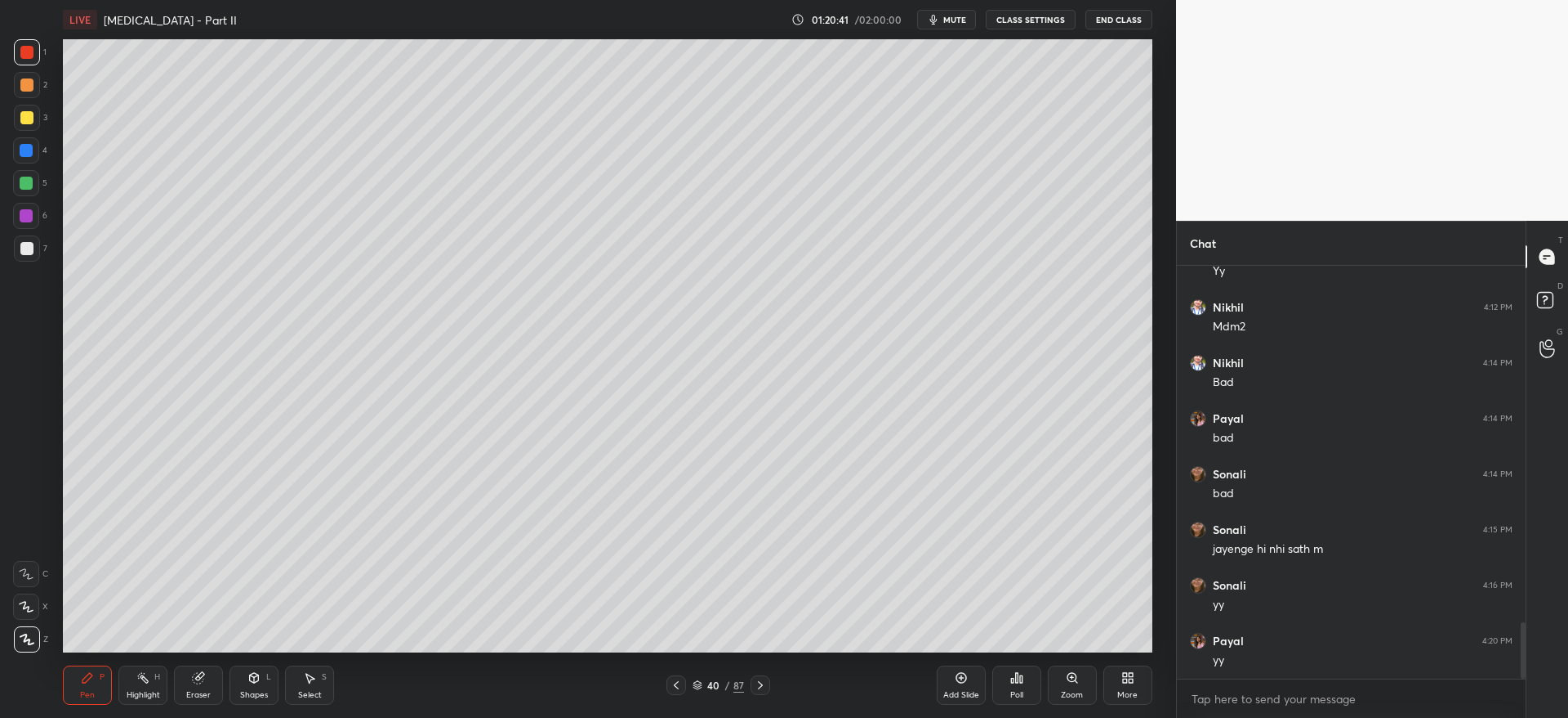
click at [763, 680] on icon at bounding box center [761, 685] width 13 height 13
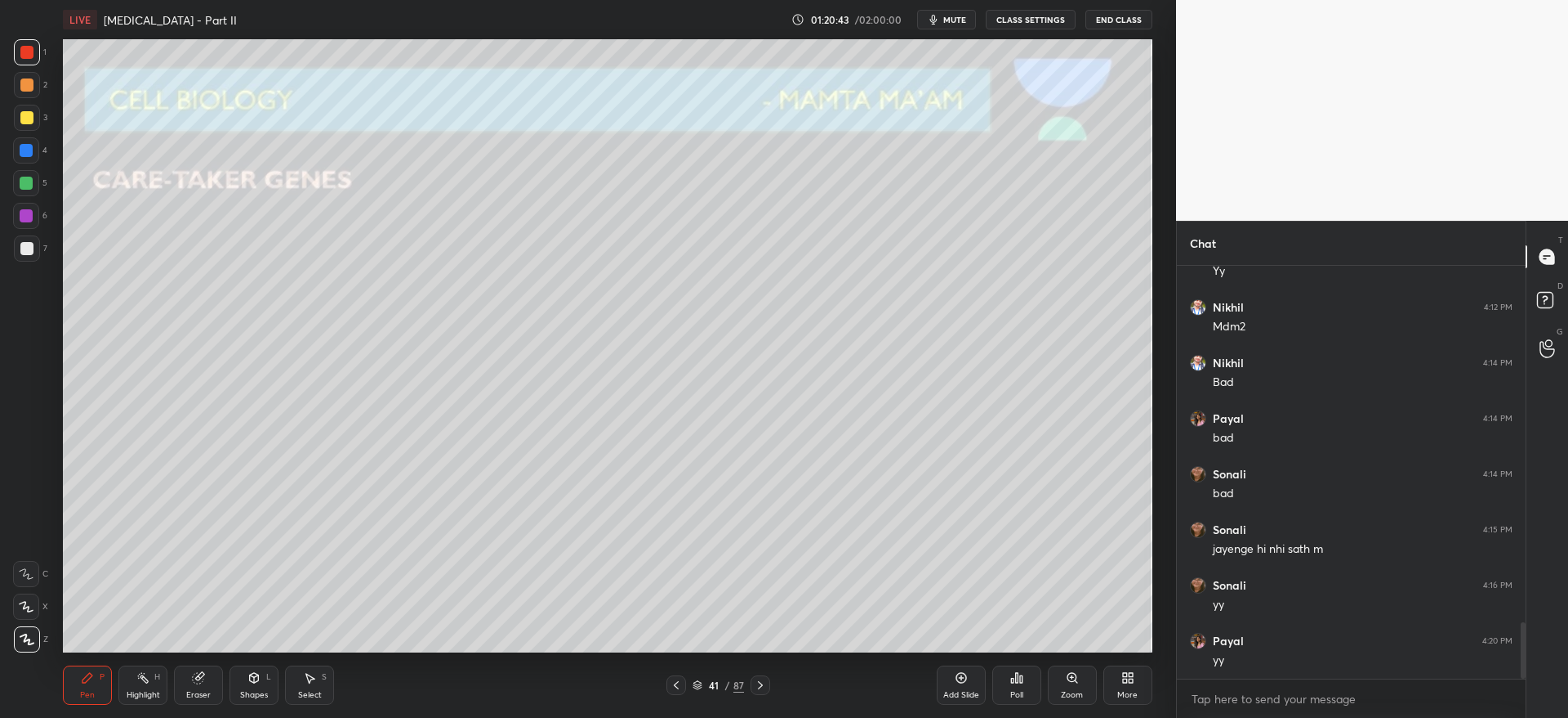
click at [25, 124] on div at bounding box center [27, 117] width 26 height 26
click at [36, 251] on div at bounding box center [27, 248] width 26 height 26
click at [27, 124] on div at bounding box center [27, 117] width 26 height 26
click at [25, 89] on div at bounding box center [27, 85] width 13 height 13
click at [28, 148] on div at bounding box center [27, 150] width 13 height 13
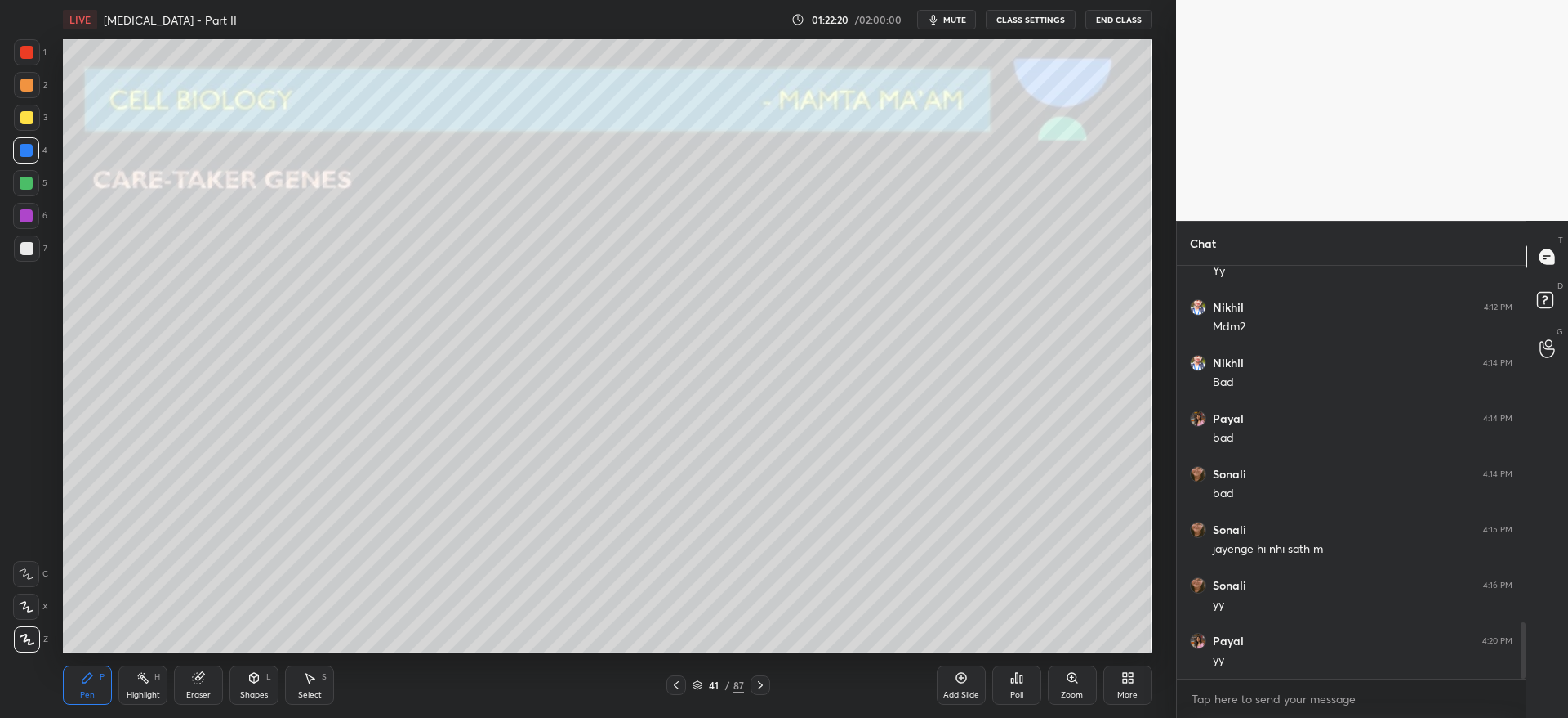
click at [764, 686] on icon at bounding box center [761, 685] width 13 height 13
click at [20, 249] on div at bounding box center [27, 249] width 13 height 13
click at [29, 186] on div at bounding box center [26, 183] width 26 height 26
click at [32, 155] on div at bounding box center [26, 150] width 26 height 26
click at [25, 97] on div at bounding box center [27, 84] width 26 height 26
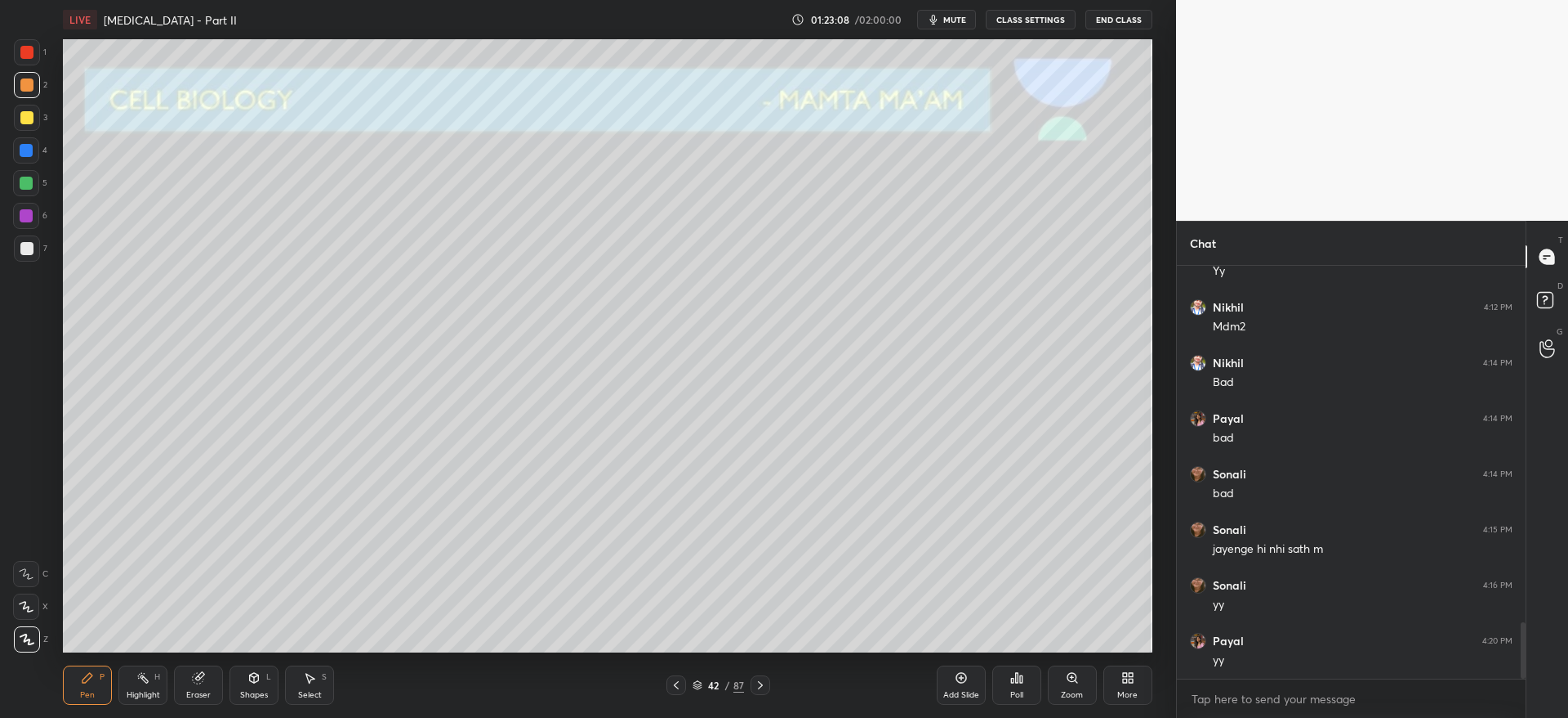
click at [31, 112] on div at bounding box center [27, 118] width 13 height 13
click at [24, 183] on div at bounding box center [27, 184] width 13 height 13
click at [25, 111] on div at bounding box center [27, 118] width 13 height 13
click at [25, 246] on div at bounding box center [27, 249] width 13 height 13
click at [759, 685] on icon at bounding box center [761, 685] width 13 height 13
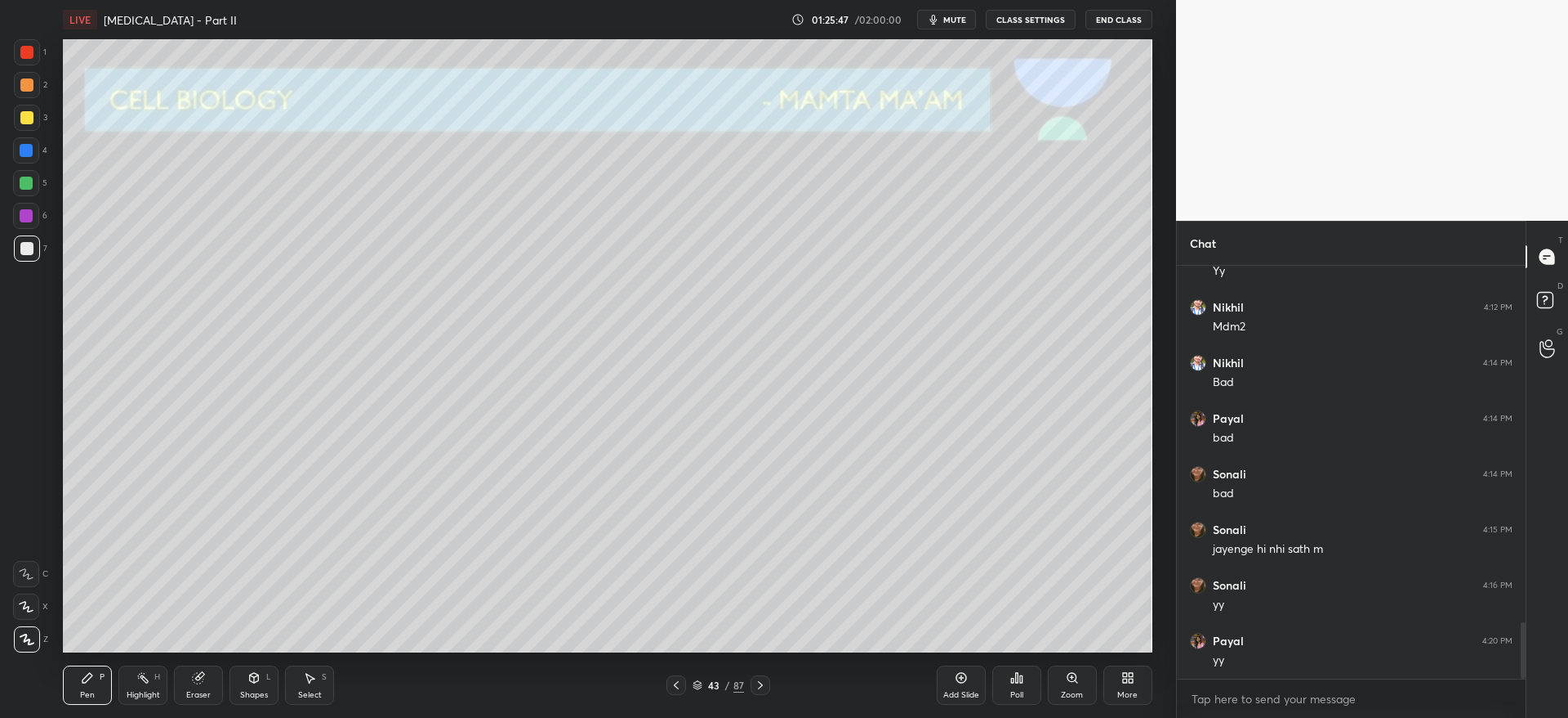
click at [35, 120] on div at bounding box center [27, 117] width 26 height 26
click at [212, 680] on div "Eraser" at bounding box center [198, 685] width 49 height 39
click at [110, 673] on div "Pen P" at bounding box center [87, 685] width 49 height 39
click at [682, 679] on icon at bounding box center [677, 685] width 13 height 13
click at [680, 679] on icon at bounding box center [677, 685] width 13 height 13
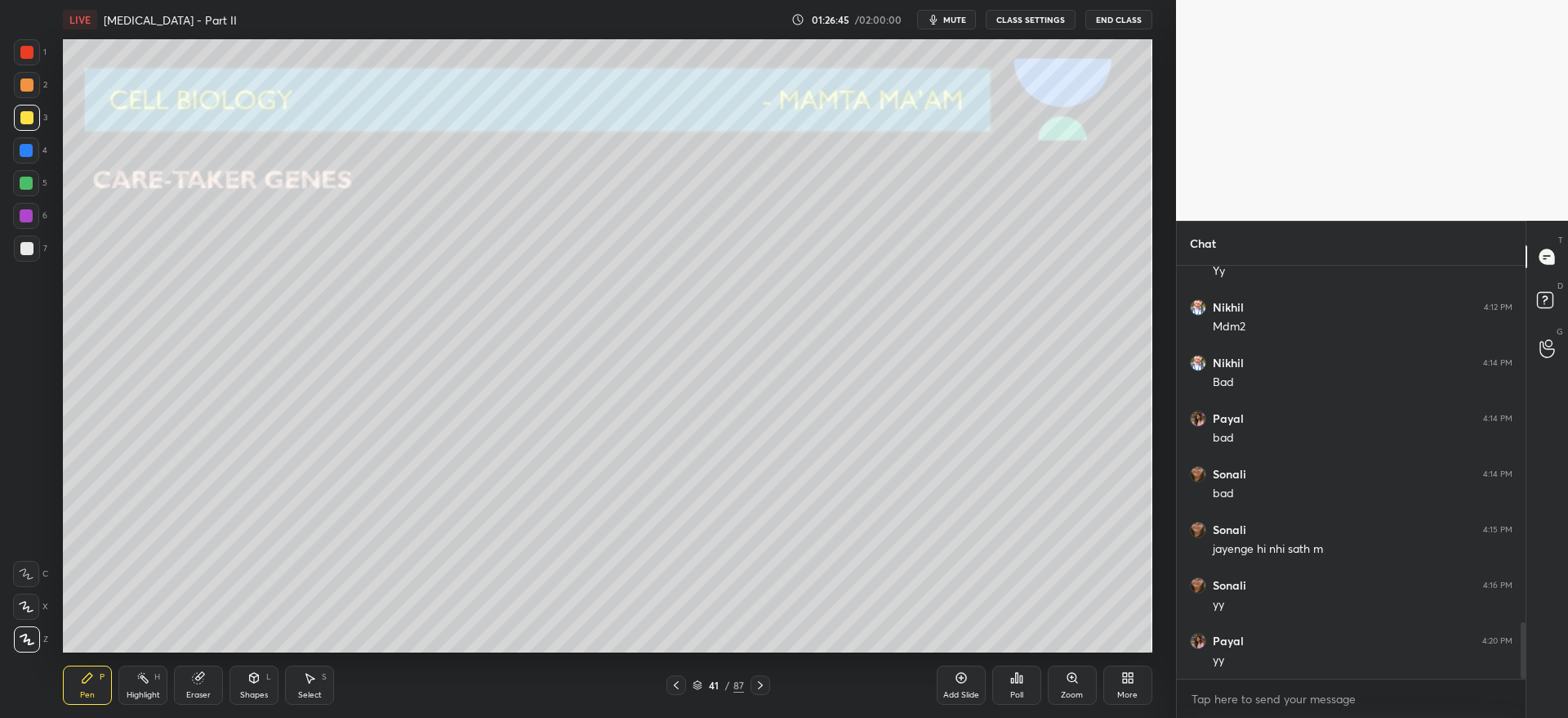
click at [760, 681] on icon at bounding box center [761, 685] width 13 height 13
click at [758, 684] on icon at bounding box center [761, 685] width 13 height 13
click at [751, 687] on div at bounding box center [761, 685] width 20 height 20
click at [682, 677] on div at bounding box center [677, 685] width 20 height 20
drag, startPoint x: 960, startPoint y: 687, endPoint x: 954, endPoint y: 679, distance: 10.0
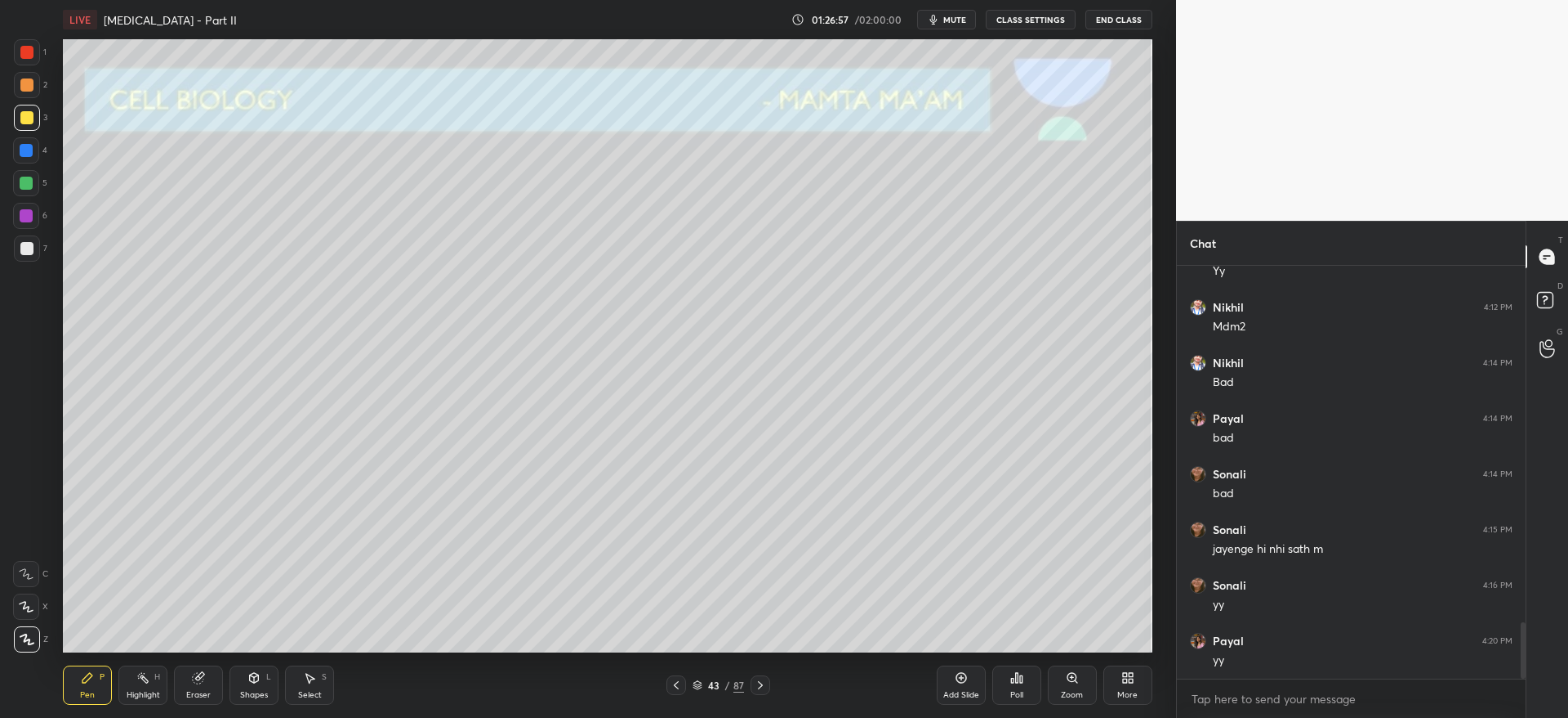
click at [959, 685] on div "Add Slide" at bounding box center [960, 685] width 49 height 39
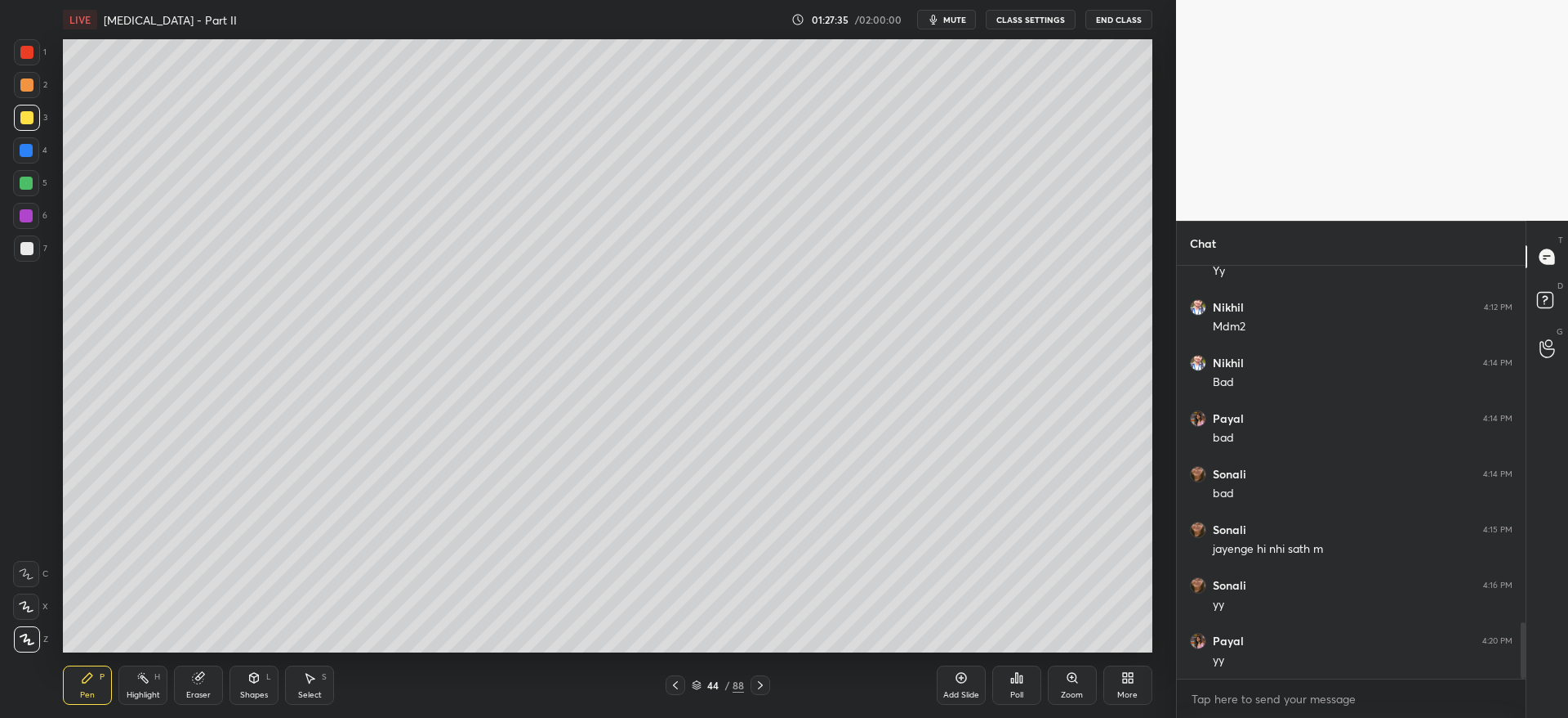
click at [768, 676] on div at bounding box center [761, 685] width 20 height 20
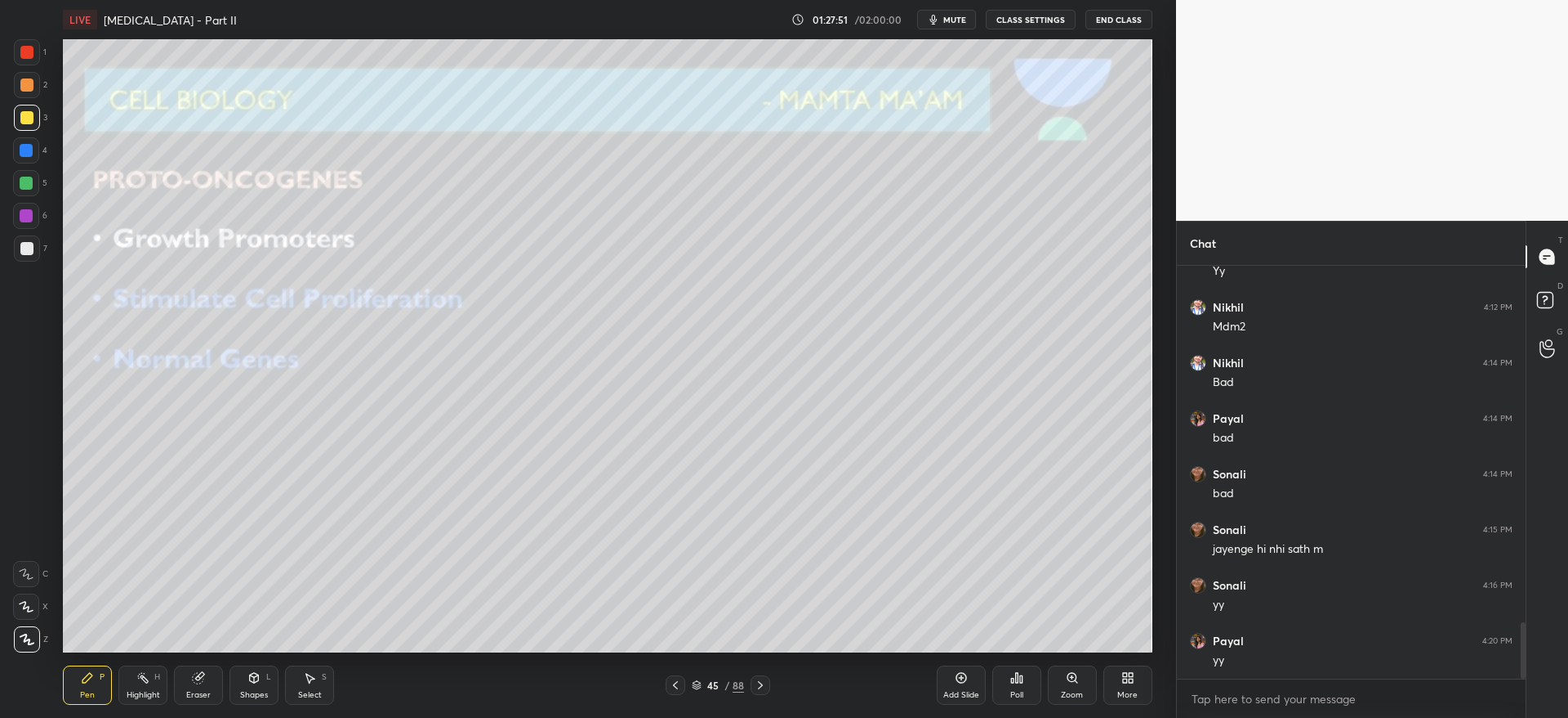
click at [763, 689] on icon at bounding box center [761, 685] width 13 height 13
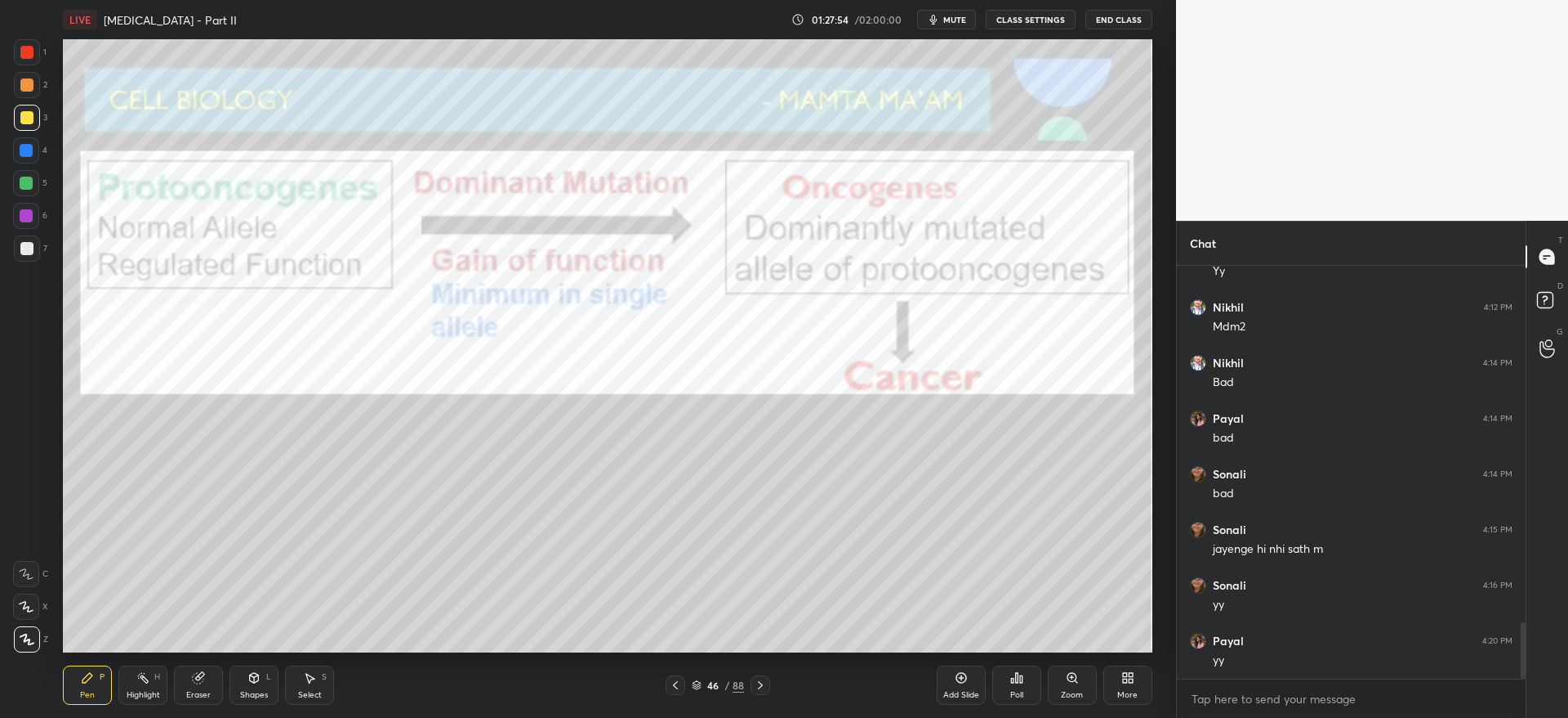
drag, startPoint x: 26, startPoint y: 54, endPoint x: 35, endPoint y: 65, distance: 14.2
click at [26, 57] on div at bounding box center [27, 53] width 13 height 13
click at [756, 685] on icon at bounding box center [761, 685] width 13 height 13
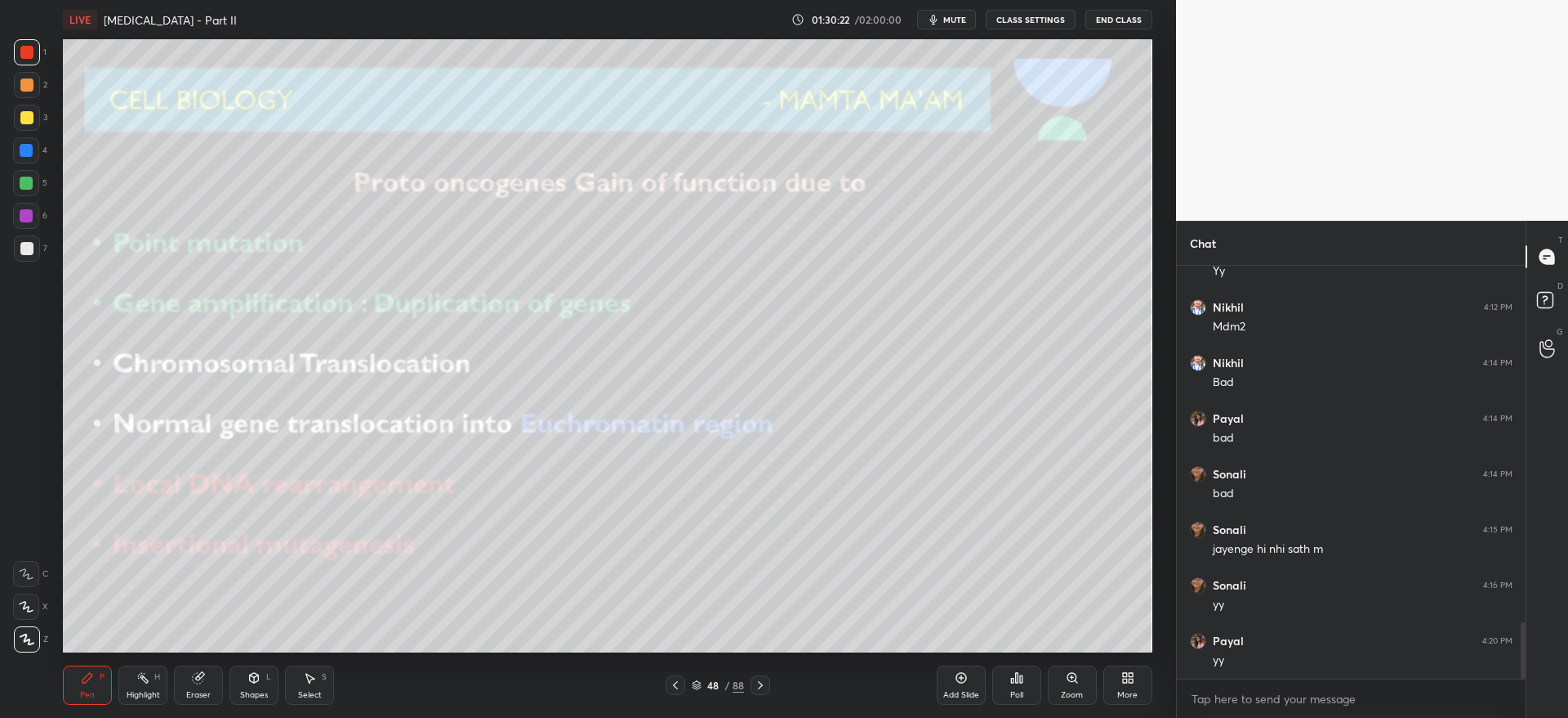
click at [20, 245] on div at bounding box center [27, 248] width 26 height 26
click at [764, 684] on icon at bounding box center [761, 685] width 13 height 13
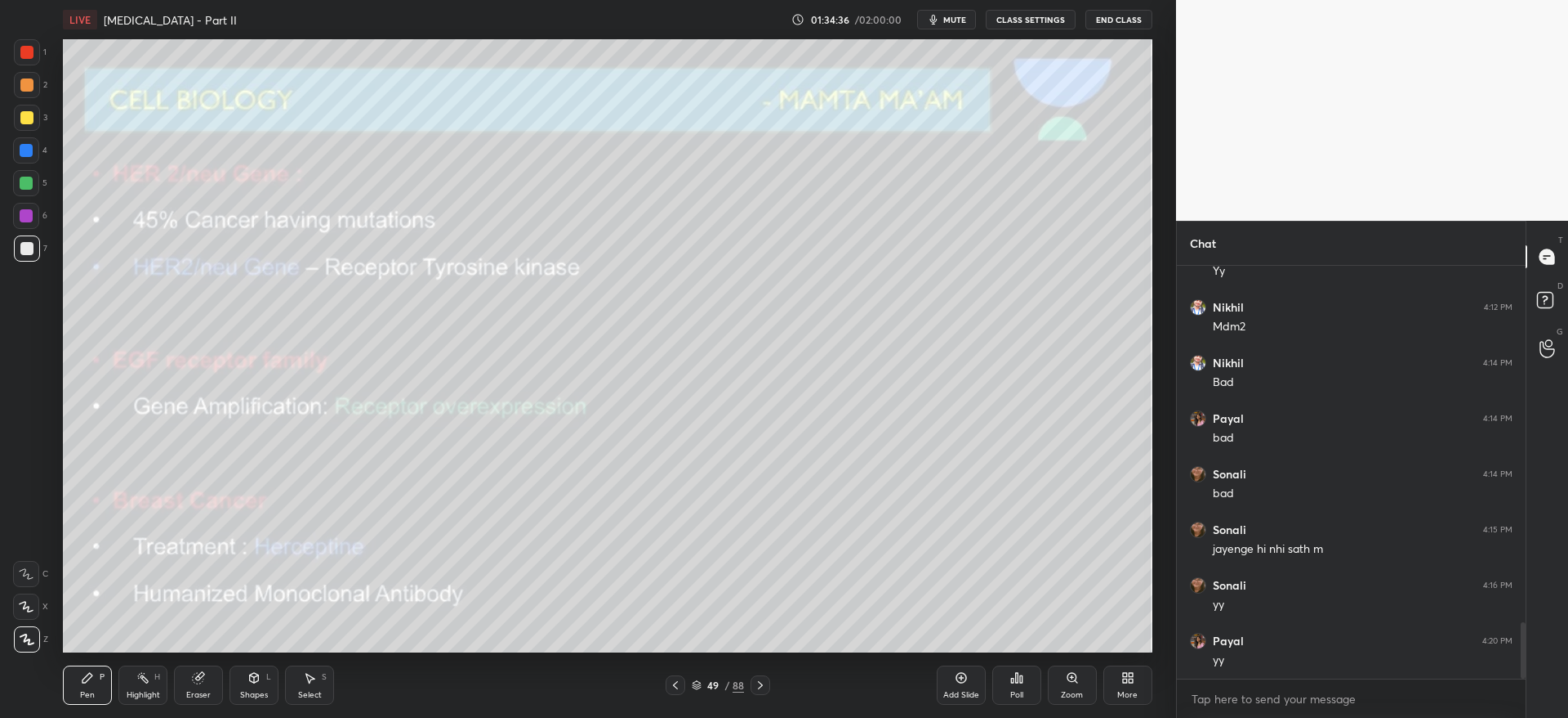
click at [30, 122] on div at bounding box center [27, 118] width 13 height 13
click at [32, 99] on div "2" at bounding box center [31, 88] width 33 height 33
click at [755, 689] on icon at bounding box center [761, 685] width 13 height 13
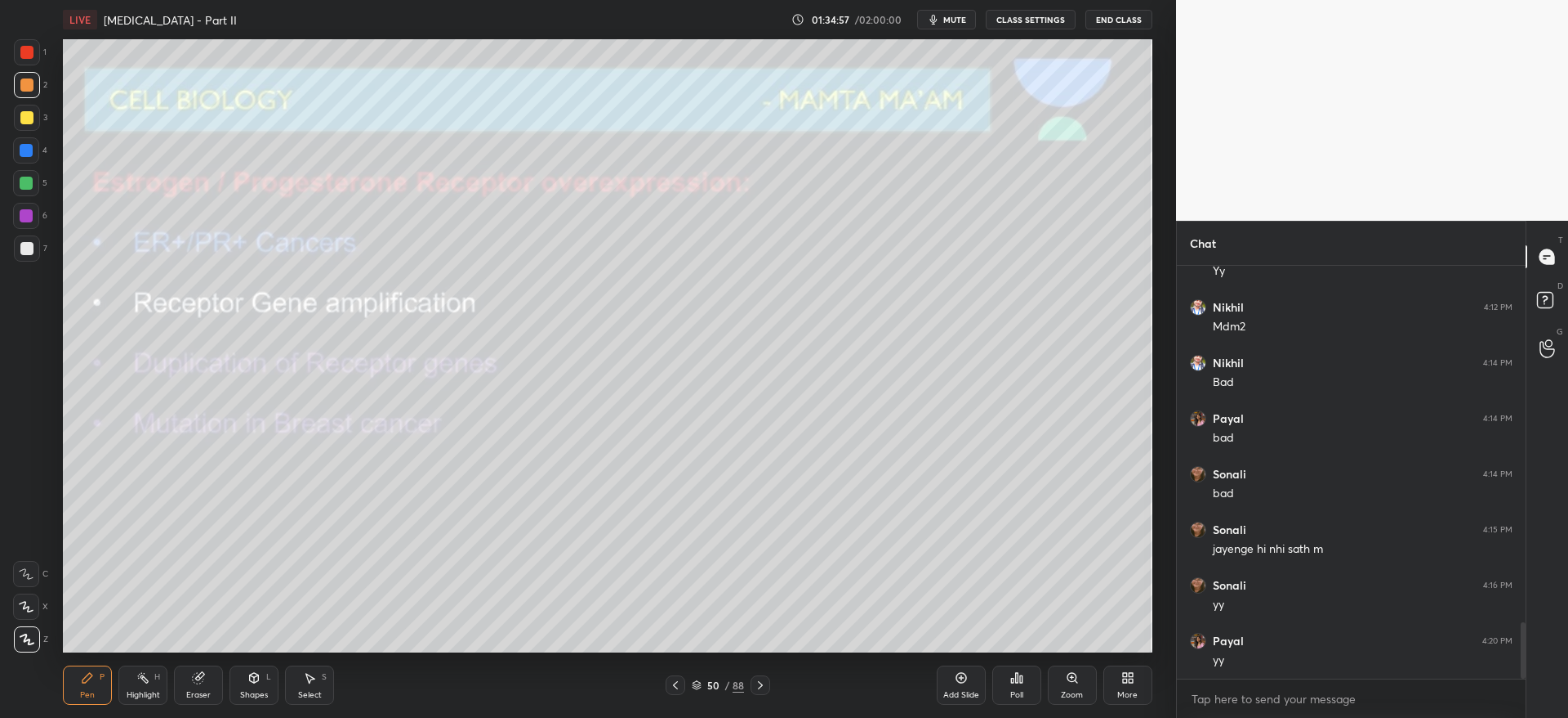
click at [24, 120] on div at bounding box center [27, 118] width 13 height 13
click at [763, 683] on icon at bounding box center [761, 685] width 13 height 13
click at [31, 183] on div at bounding box center [27, 184] width 13 height 13
drag, startPoint x: 28, startPoint y: 126, endPoint x: 57, endPoint y: 160, distance: 44.7
click at [28, 127] on div at bounding box center [27, 117] width 26 height 26
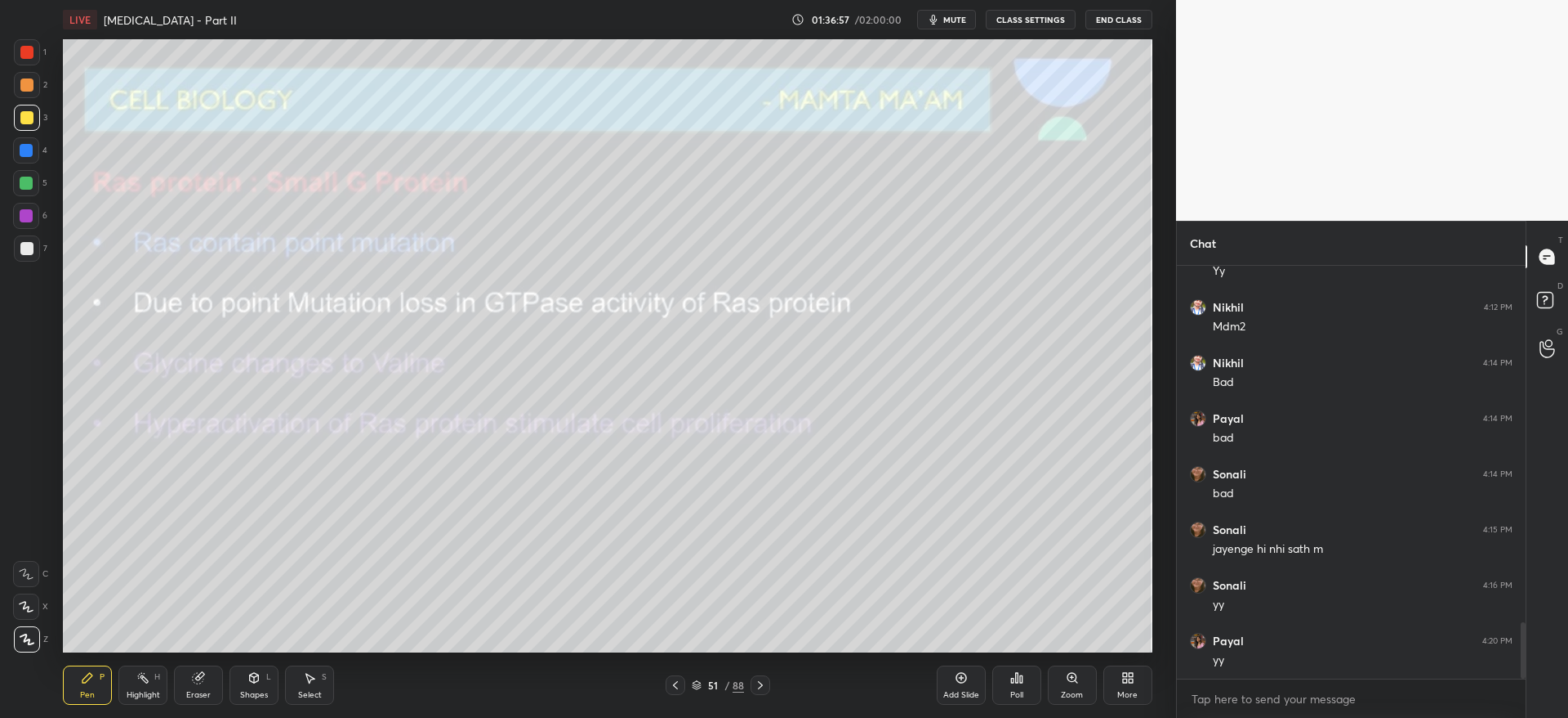
click at [672, 686] on icon at bounding box center [676, 685] width 13 height 13
click at [681, 688] on icon at bounding box center [676, 685] width 13 height 13
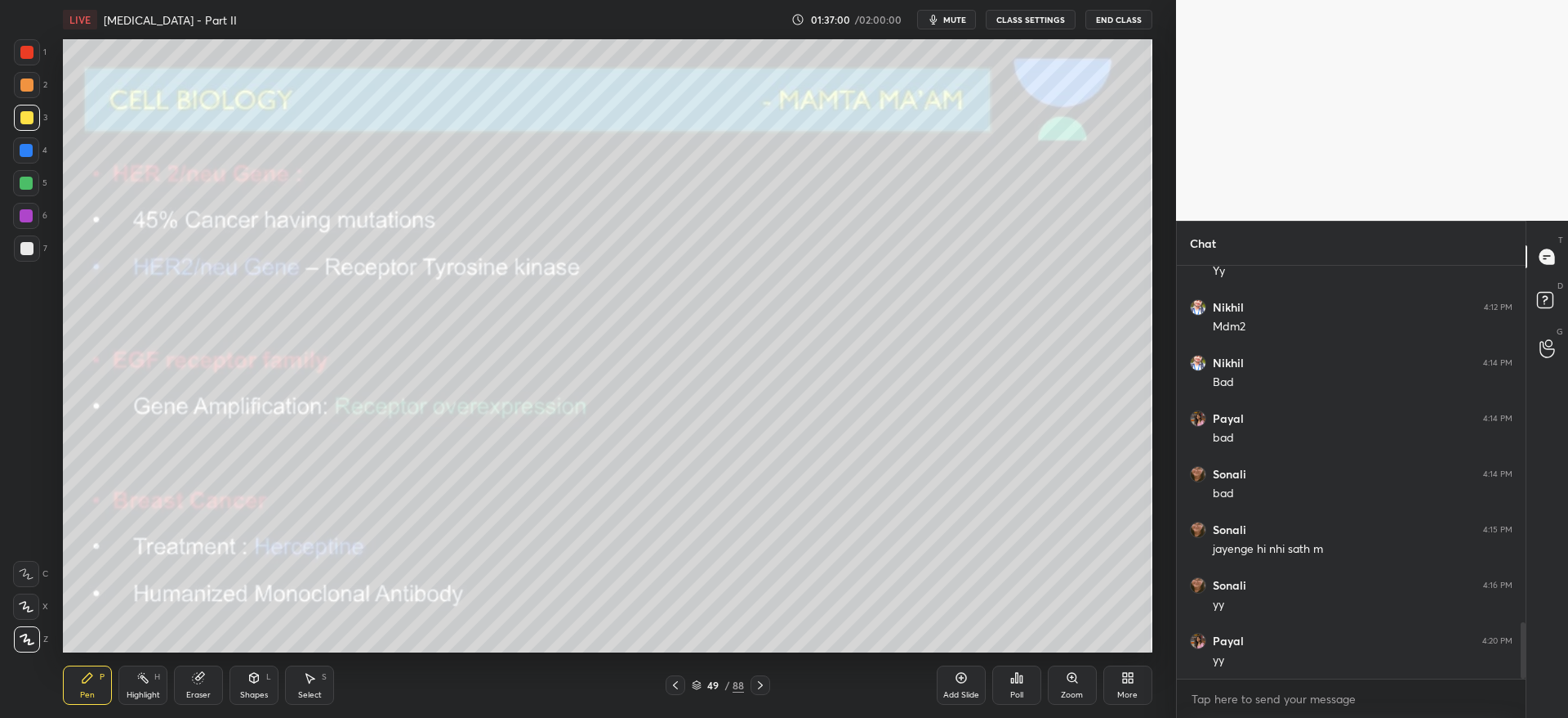
click at [765, 684] on icon at bounding box center [761, 685] width 13 height 13
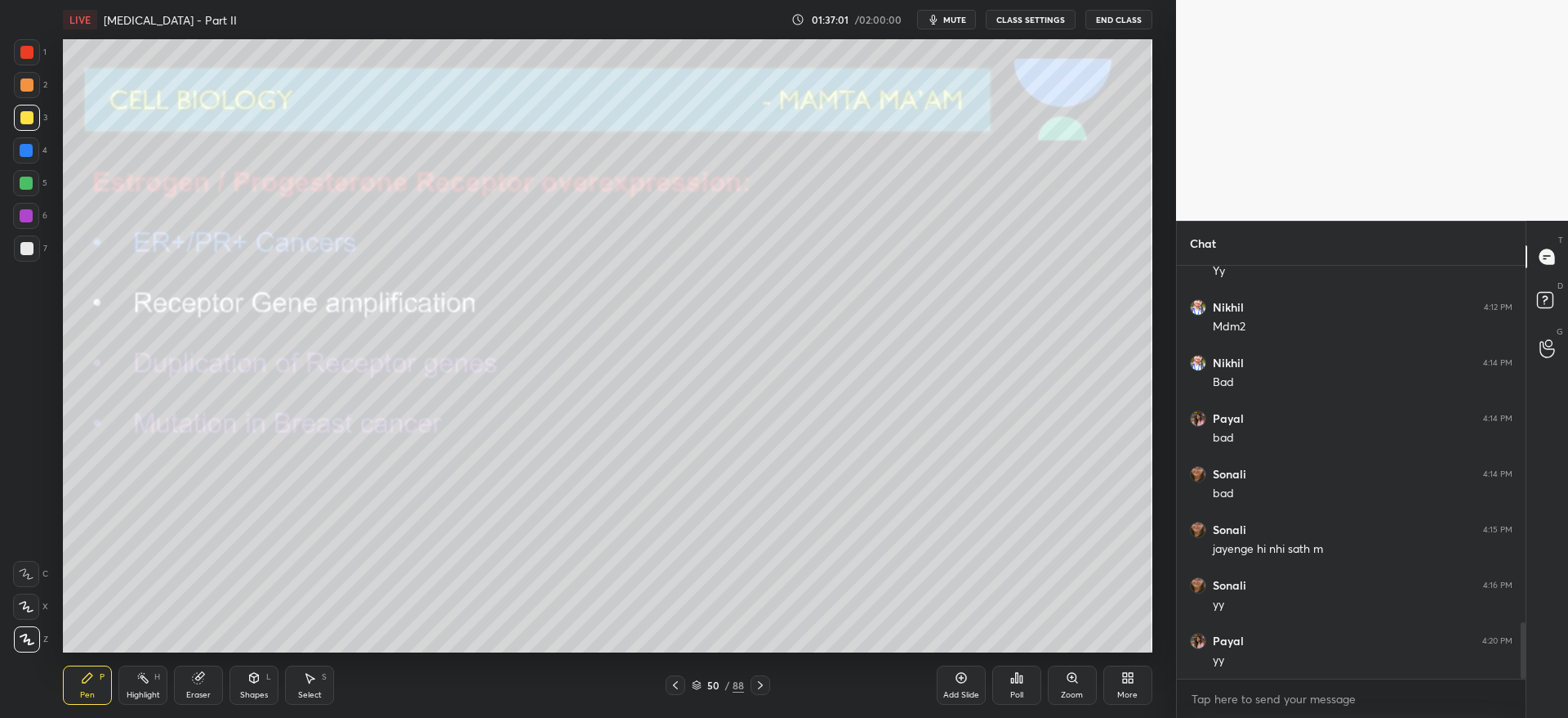
click at [762, 686] on icon at bounding box center [761, 685] width 13 height 13
click at [767, 685] on icon at bounding box center [761, 685] width 13 height 13
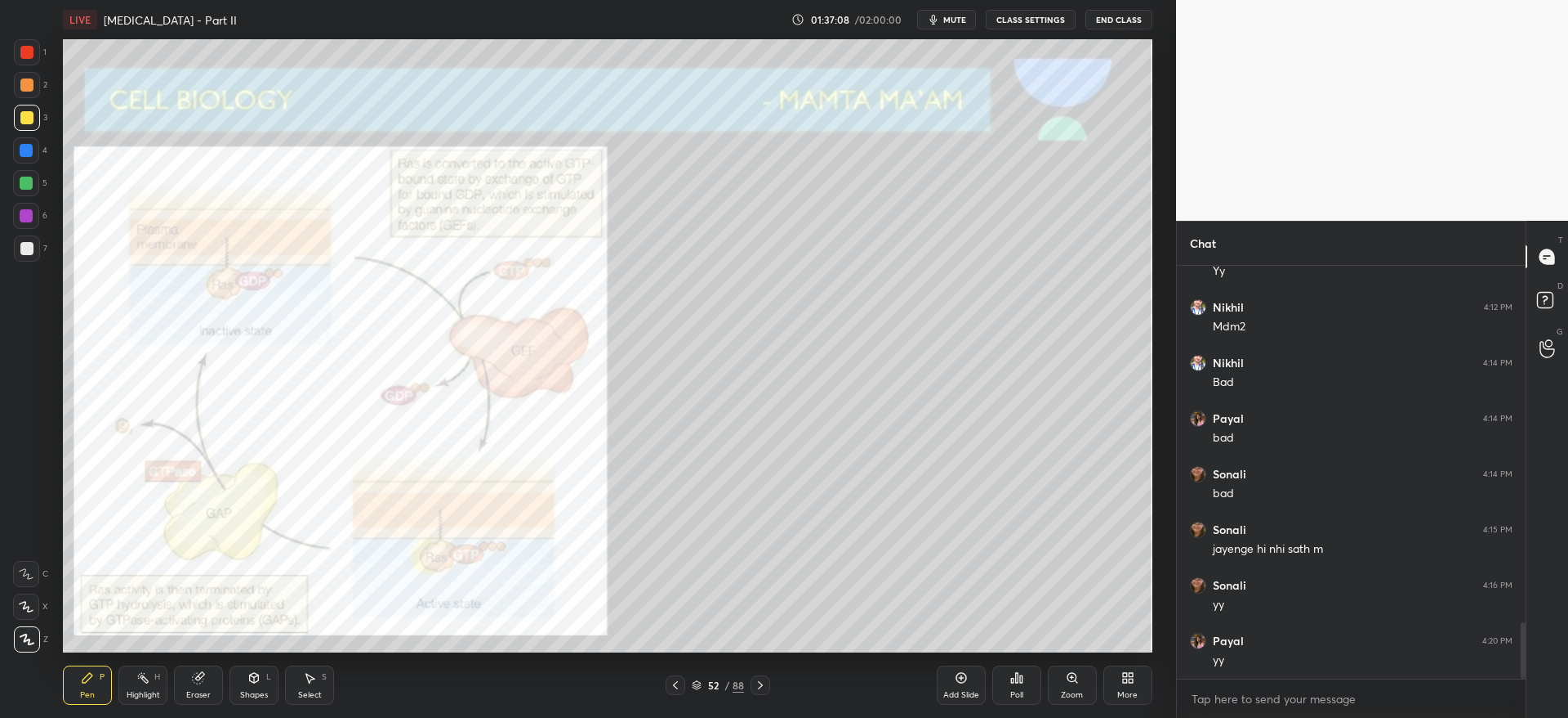
drag, startPoint x: 31, startPoint y: 51, endPoint x: 57, endPoint y: 86, distance: 43.6
click at [30, 54] on div at bounding box center [27, 53] width 13 height 13
click at [32, 161] on div at bounding box center [26, 150] width 26 height 26
click at [769, 677] on div at bounding box center [761, 685] width 20 height 20
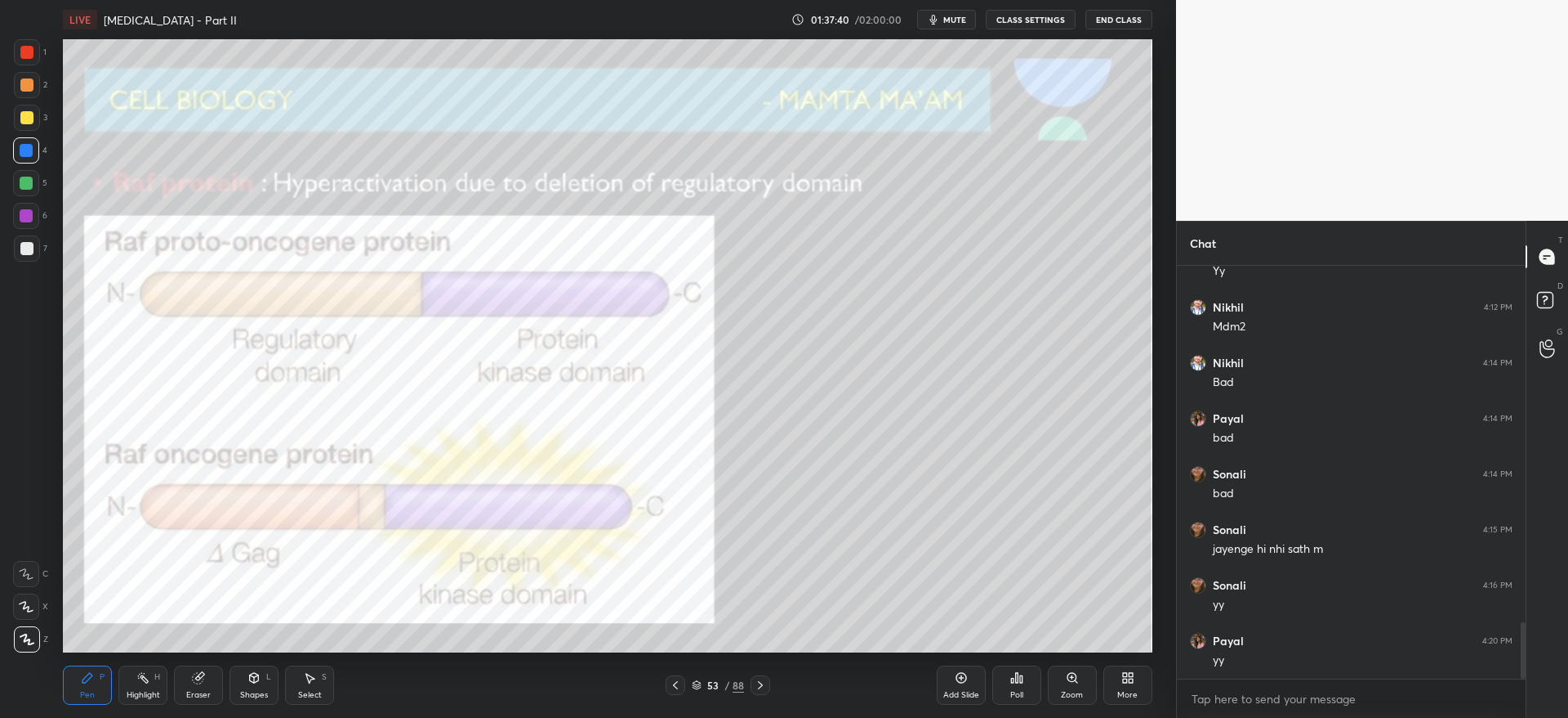
click at [30, 126] on div at bounding box center [27, 117] width 26 height 26
click at [22, 226] on div at bounding box center [26, 215] width 26 height 26
click at [22, 62] on div at bounding box center [27, 52] width 26 height 26
click at [758, 684] on icon at bounding box center [761, 685] width 13 height 13
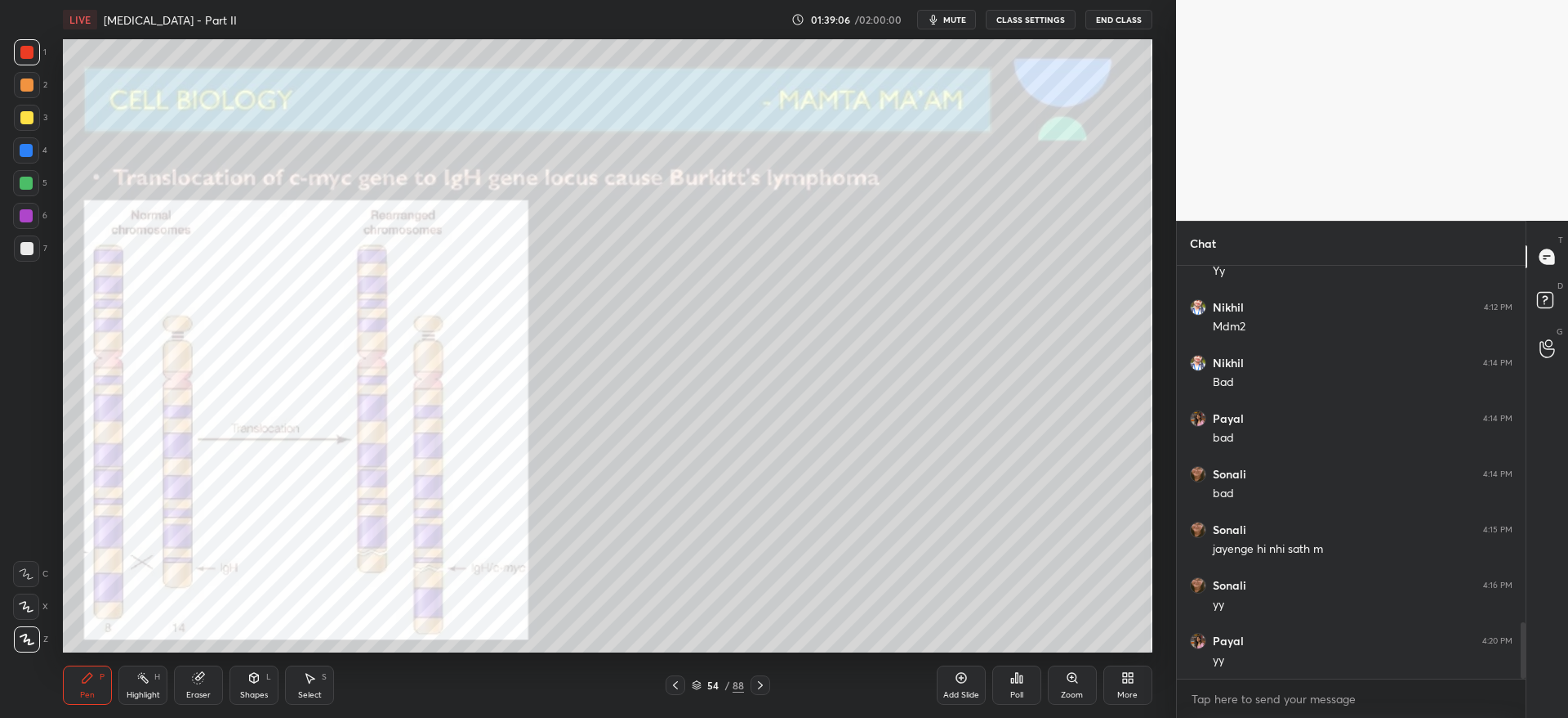
drag, startPoint x: 673, startPoint y: 685, endPoint x: 729, endPoint y: 690, distance: 56.2
click at [673, 685] on icon at bounding box center [676, 685] width 13 height 13
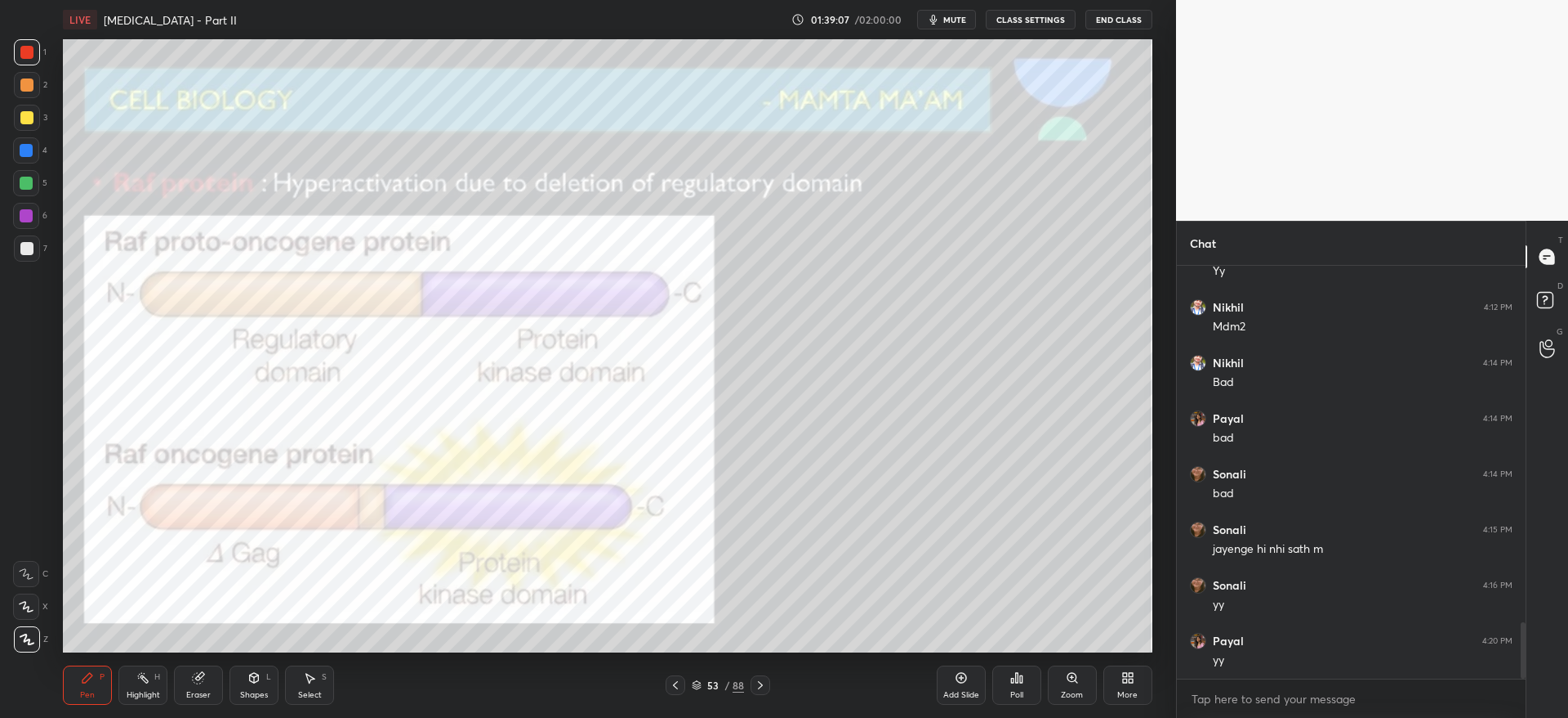
click at [964, 673] on icon at bounding box center [961, 678] width 13 height 13
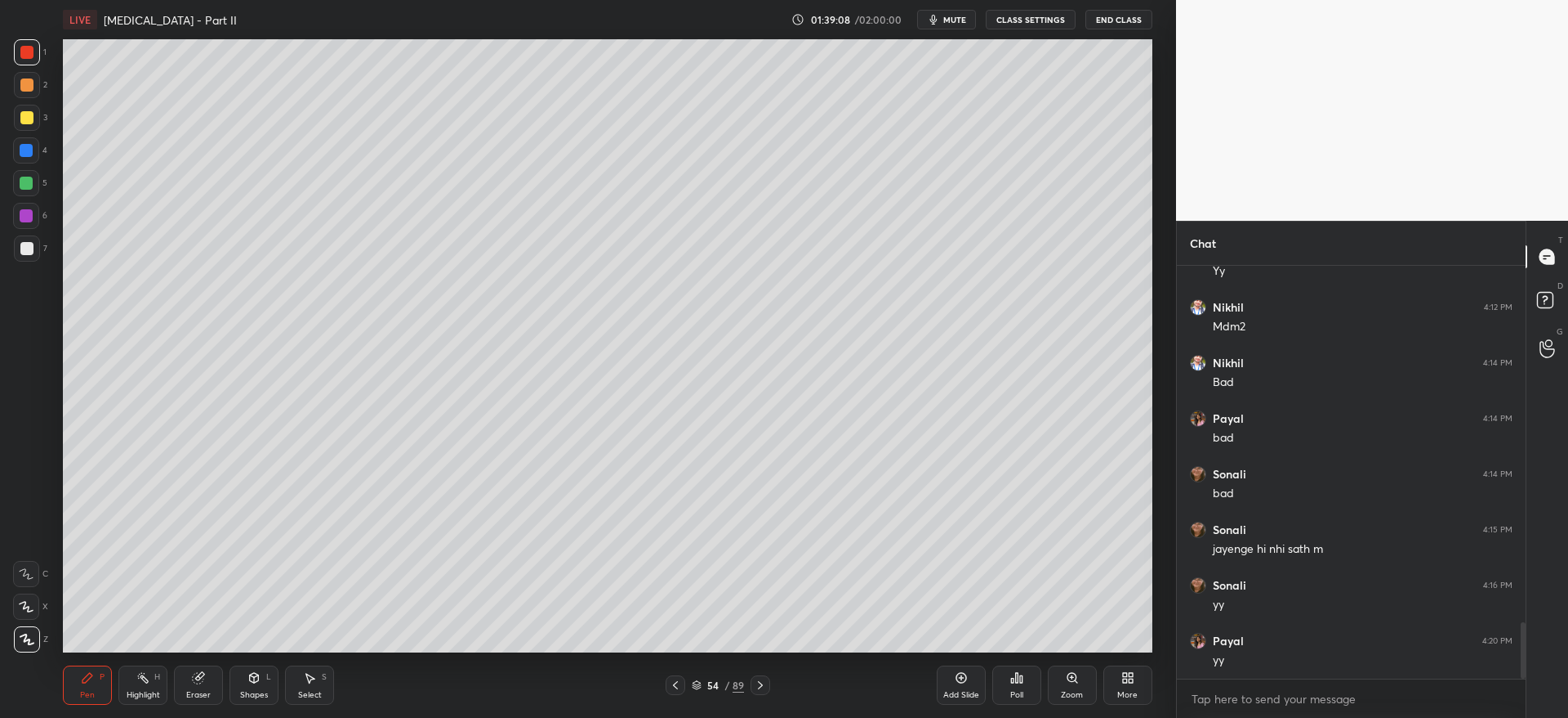
click at [22, 113] on div at bounding box center [27, 118] width 13 height 13
click at [767, 686] on icon at bounding box center [761, 685] width 13 height 13
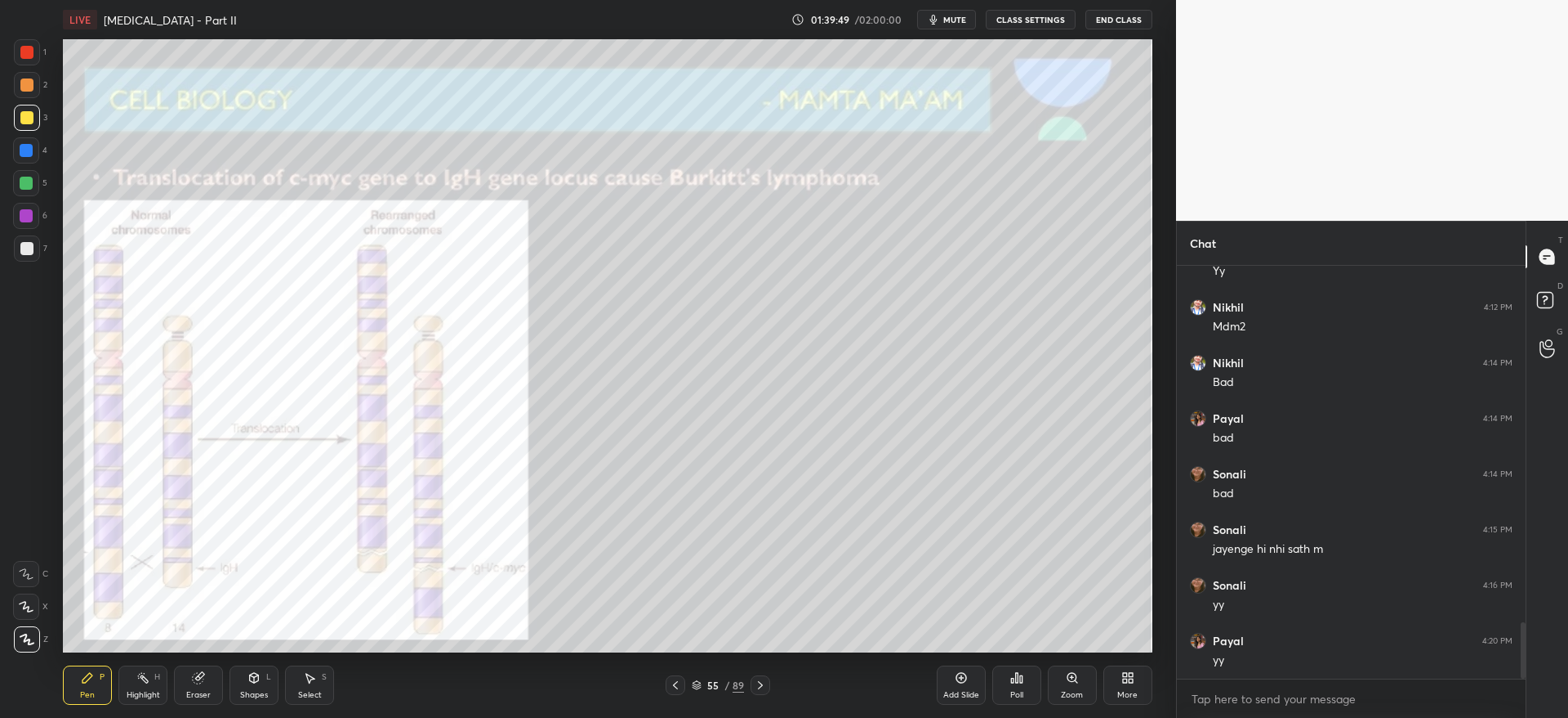
click at [33, 250] on div at bounding box center [27, 248] width 26 height 26
click at [22, 126] on div at bounding box center [27, 117] width 26 height 26
click at [761, 683] on icon at bounding box center [761, 685] width 13 height 13
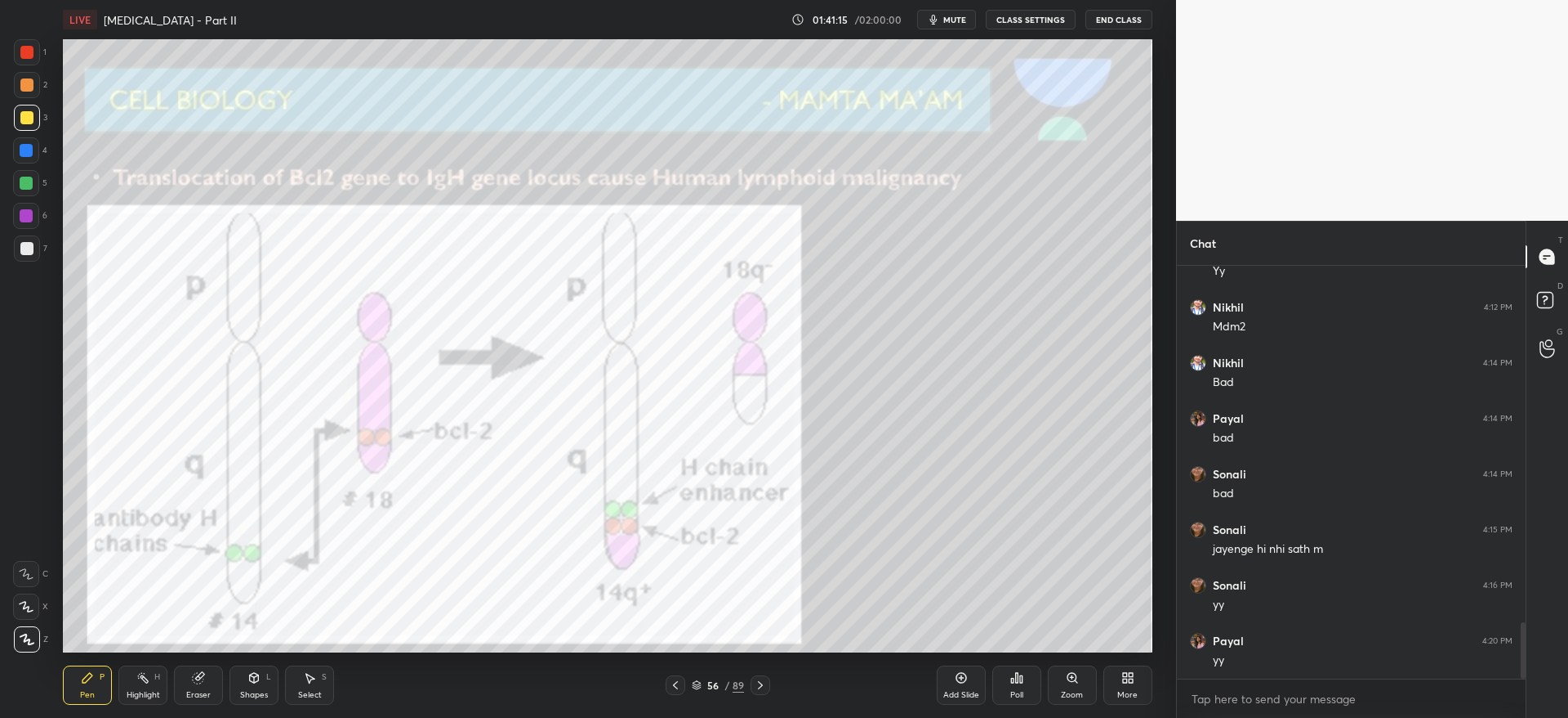
click at [31, 115] on div at bounding box center [27, 118] width 13 height 13
drag, startPoint x: 763, startPoint y: 689, endPoint x: 732, endPoint y: 694, distance: 31.4
click at [763, 689] on icon at bounding box center [761, 685] width 13 height 13
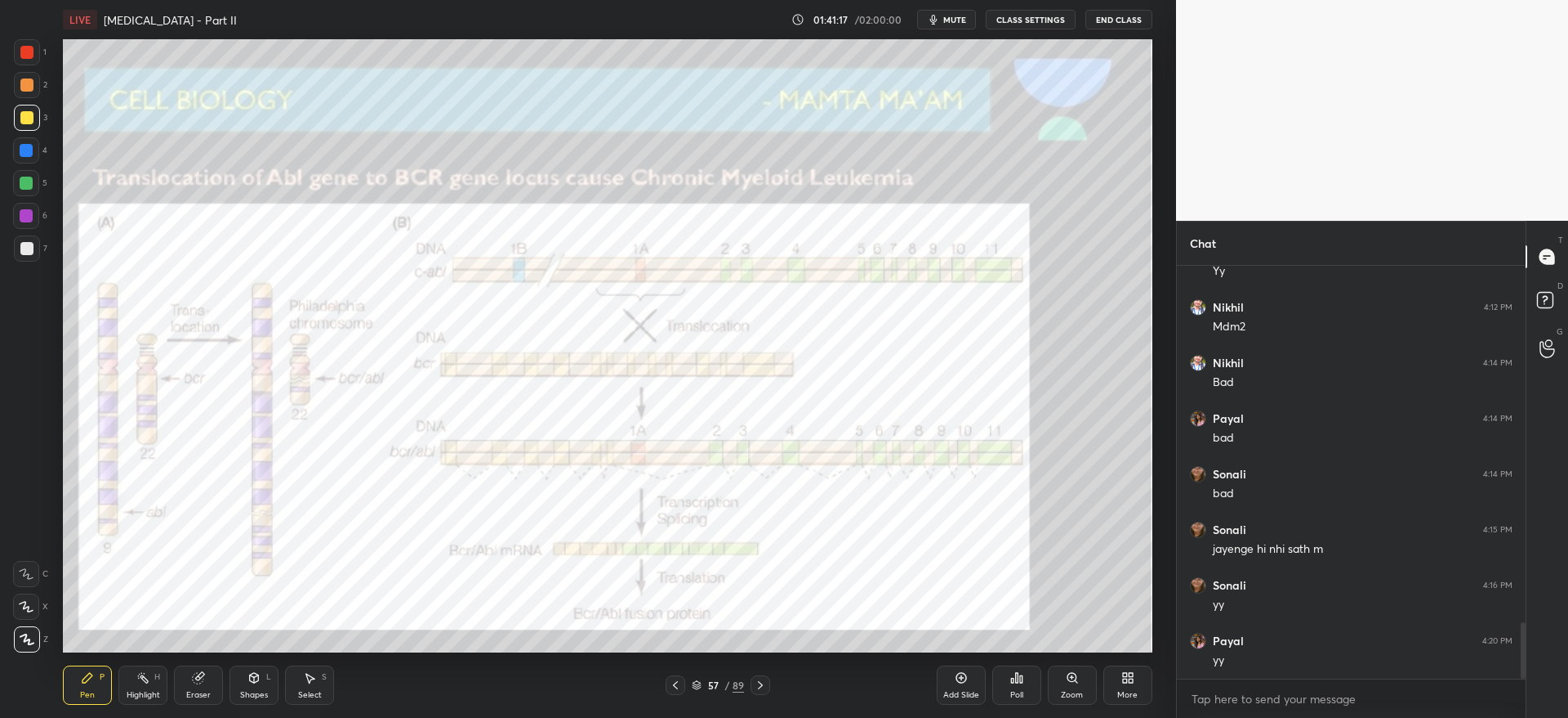
click at [672, 684] on icon at bounding box center [676, 685] width 13 height 13
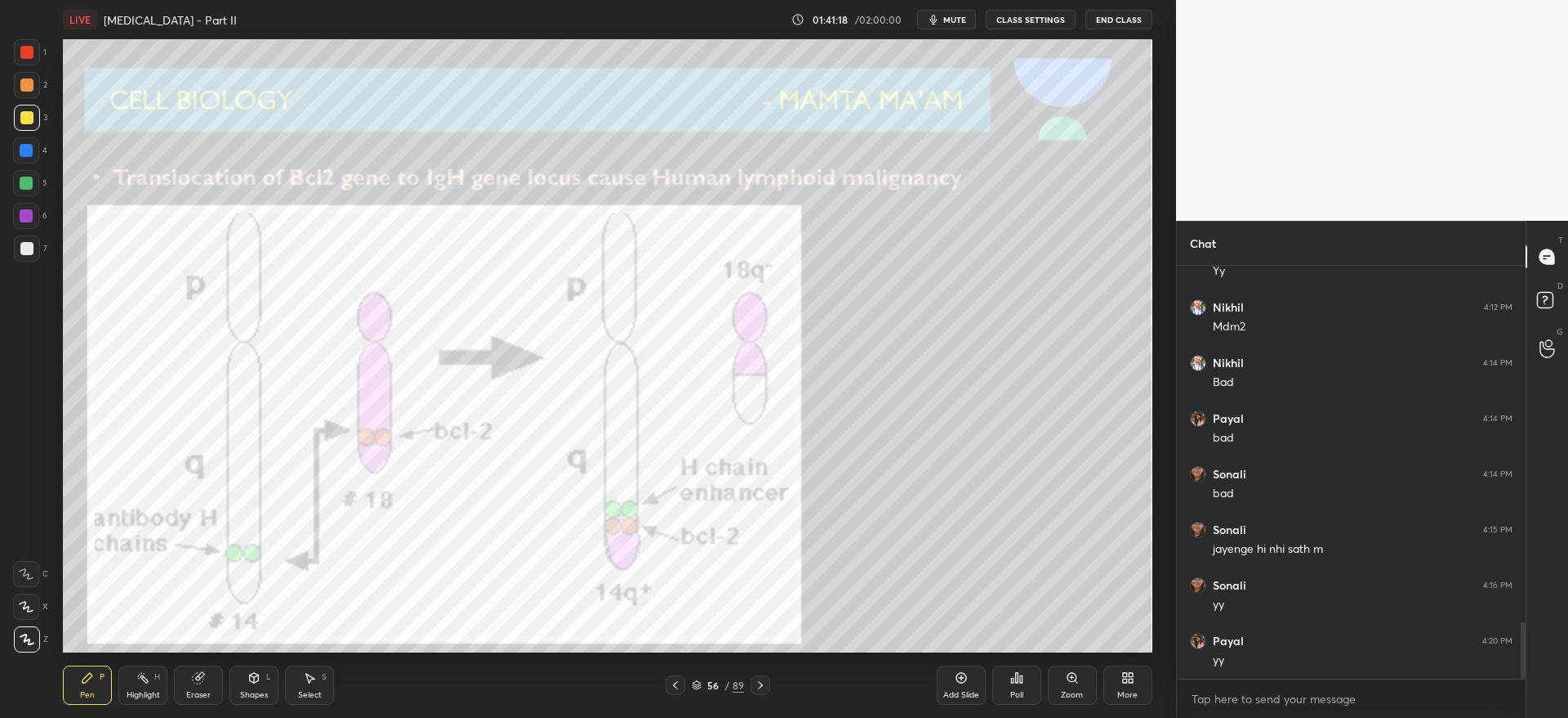
click at [956, 680] on icon at bounding box center [961, 678] width 13 height 13
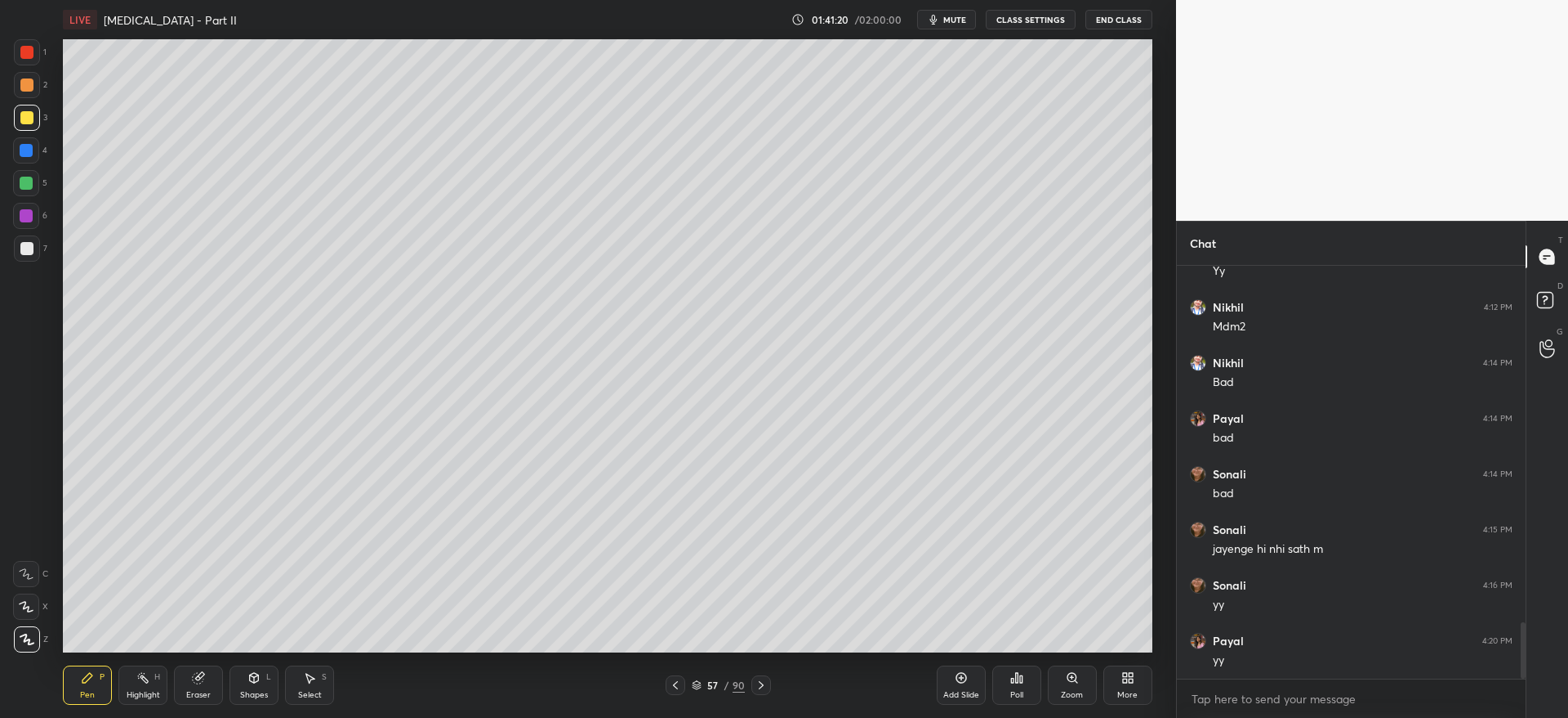
drag, startPoint x: 31, startPoint y: 250, endPoint x: 36, endPoint y: 234, distance: 16.8
click at [33, 249] on div at bounding box center [27, 248] width 26 height 26
click at [25, 129] on div "3" at bounding box center [31, 120] width 33 height 33
click at [680, 672] on div "Pen P Highlight H Eraser Shapes L Select S 57 / 90 Add Slide Poll Zoom More" at bounding box center [607, 685] width 1088 height 65
click at [672, 687] on icon at bounding box center [676, 685] width 13 height 13
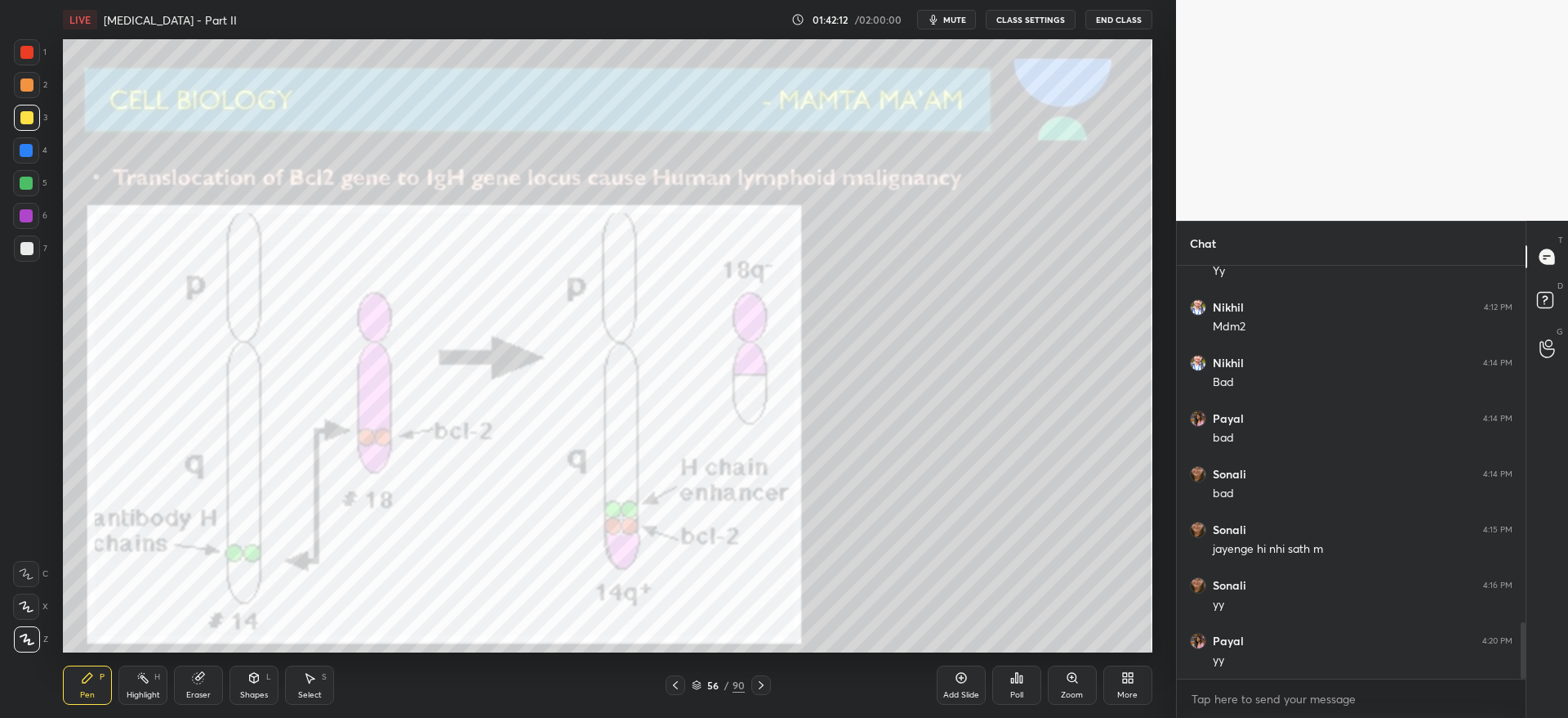
drag, startPoint x: 678, startPoint y: 686, endPoint x: 690, endPoint y: 687, distance: 12.0
click at [678, 688] on icon at bounding box center [676, 685] width 13 height 13
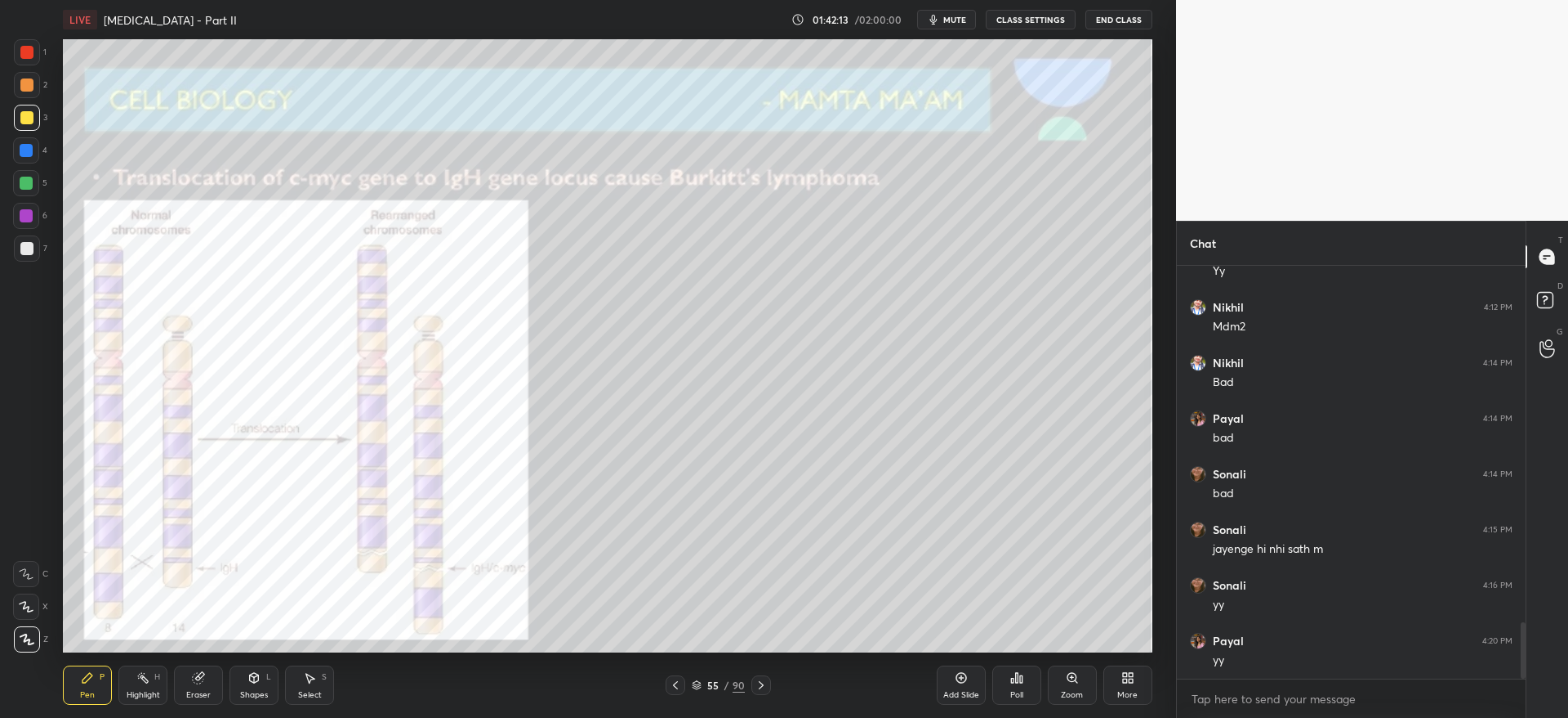
click at [749, 679] on div "55 / 90" at bounding box center [719, 685] width 105 height 20
click at [759, 679] on icon at bounding box center [762, 685] width 13 height 13
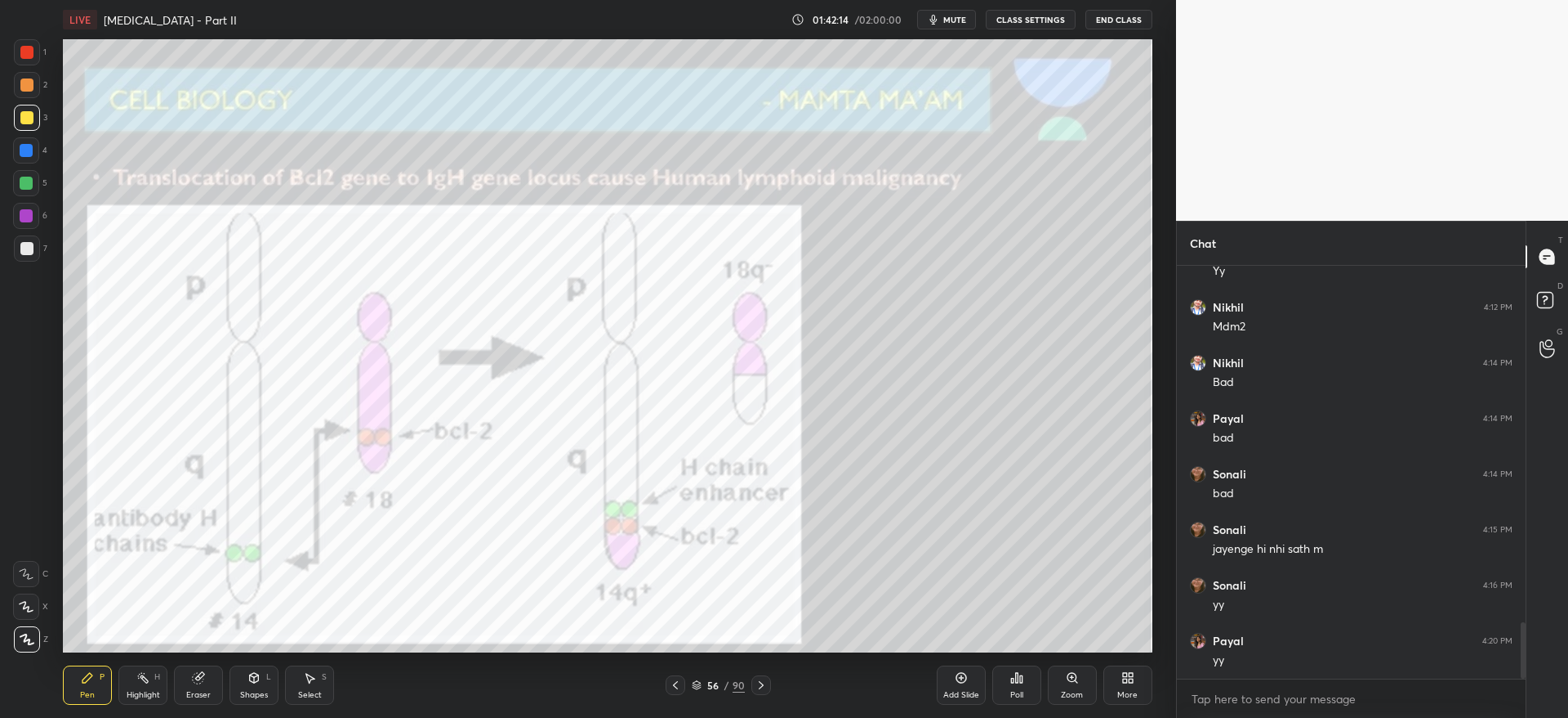
click at [759, 682] on icon at bounding box center [762, 685] width 13 height 13
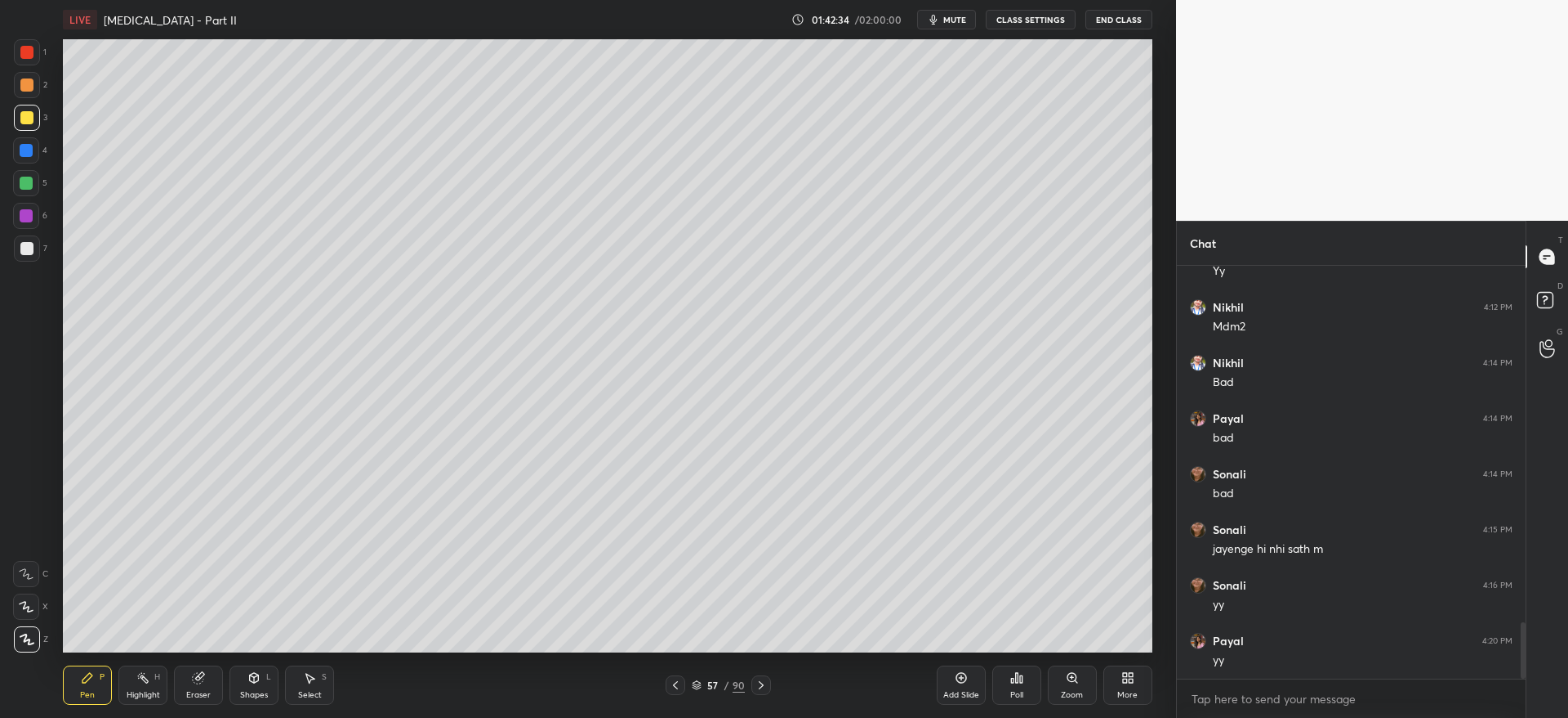
click at [26, 89] on div at bounding box center [27, 85] width 13 height 13
click at [28, 250] on div at bounding box center [27, 249] width 13 height 13
drag, startPoint x: 31, startPoint y: 153, endPoint x: 35, endPoint y: 162, distance: 9.8
click at [30, 154] on div at bounding box center [27, 150] width 13 height 13
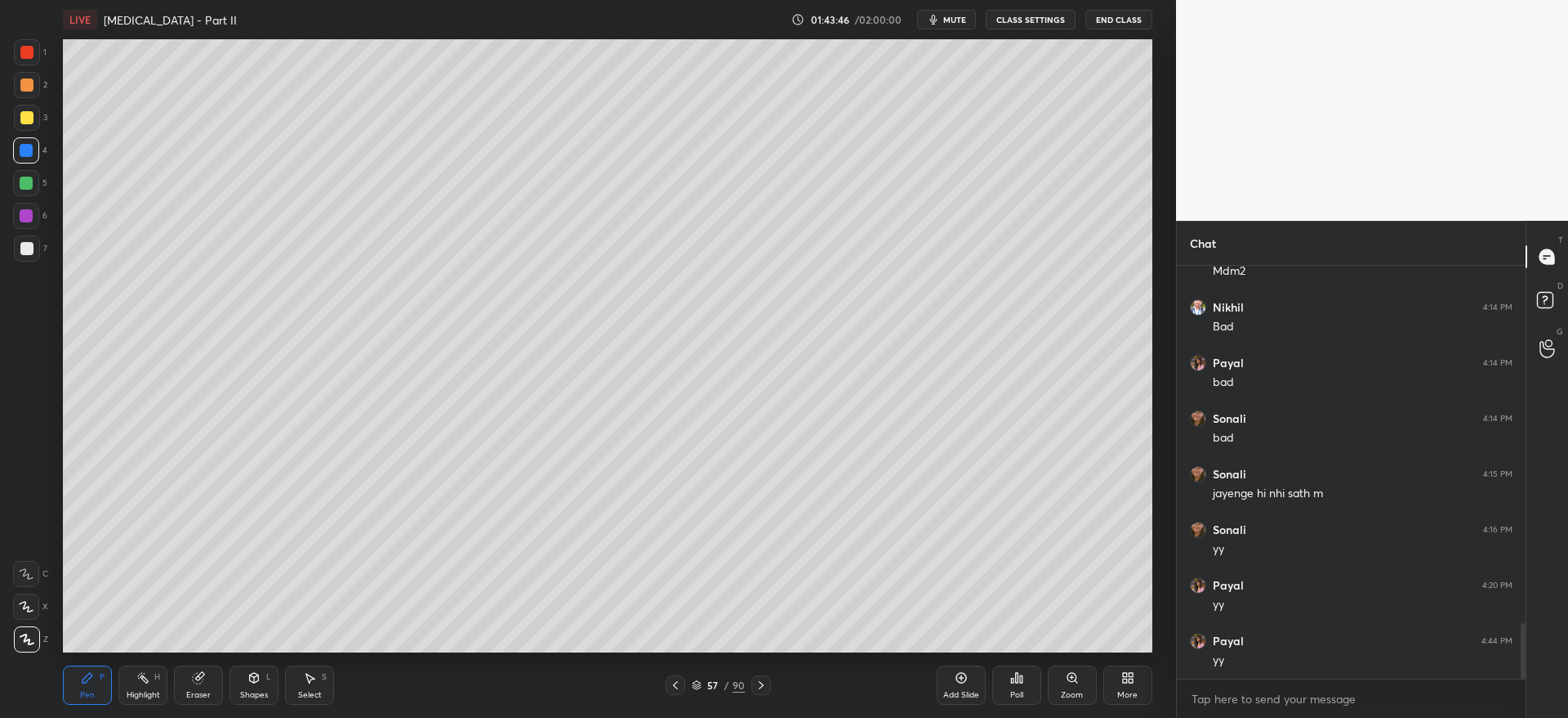
click at [766, 686] on icon at bounding box center [762, 685] width 13 height 13
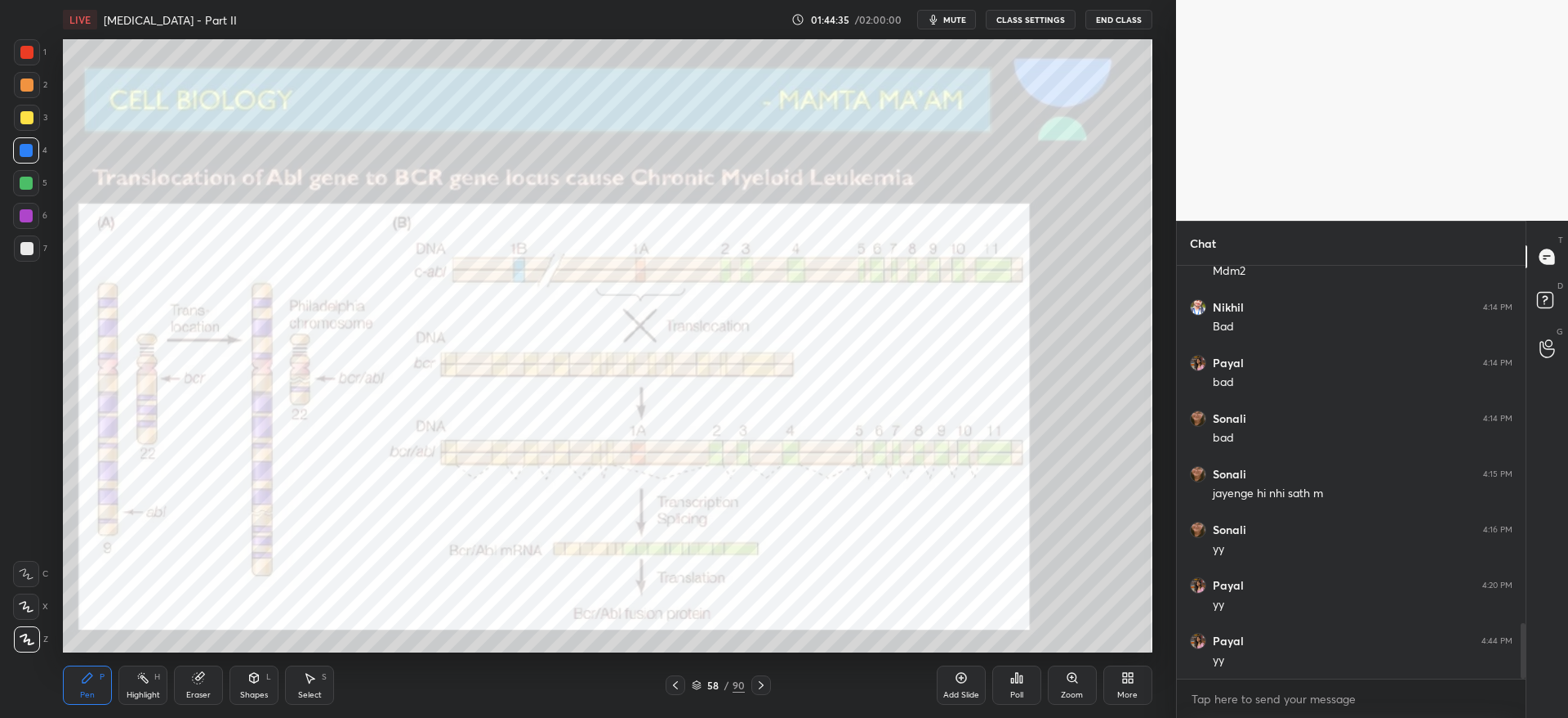
click at [763, 675] on div at bounding box center [761, 685] width 20 height 20
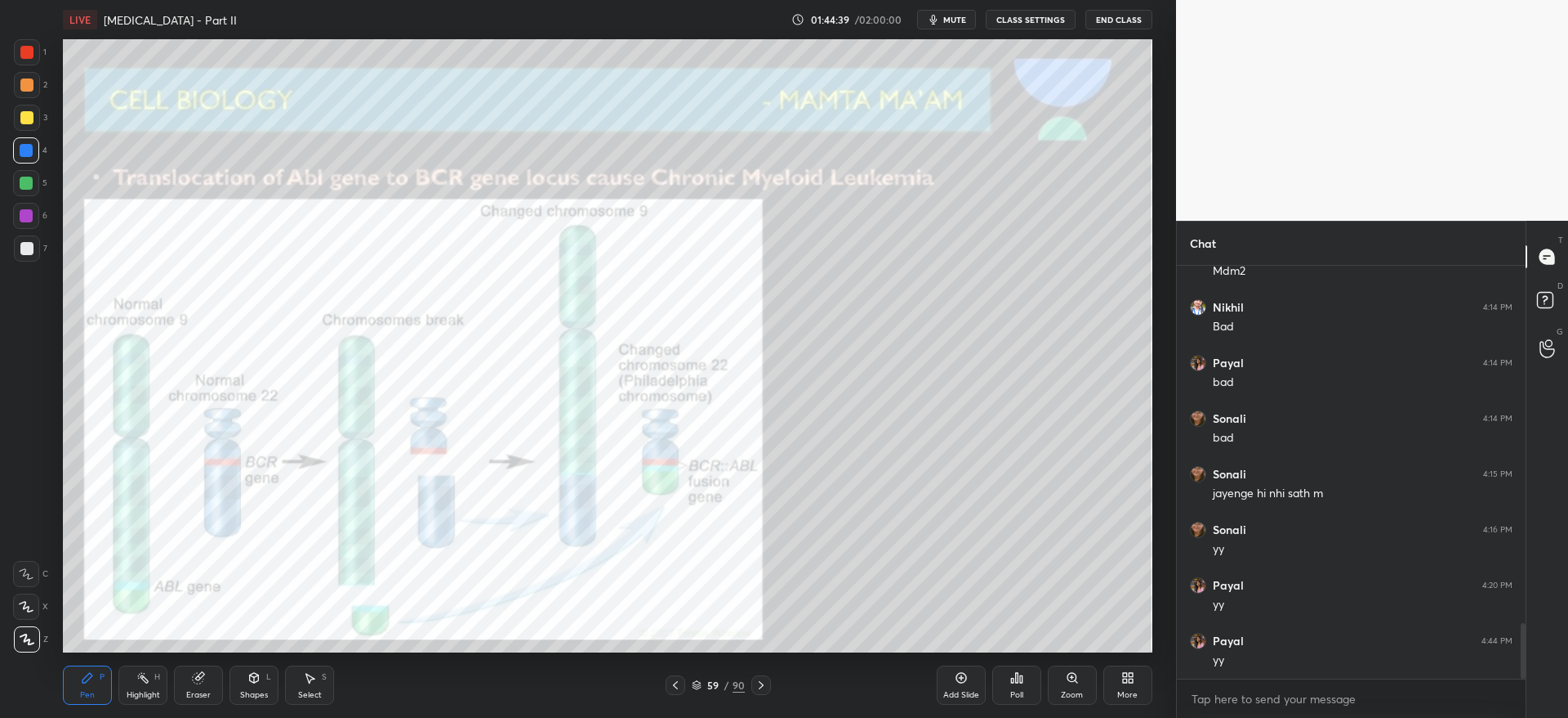
click at [29, 212] on div at bounding box center [27, 216] width 13 height 13
drag, startPoint x: 200, startPoint y: 693, endPoint x: 238, endPoint y: 660, distance: 50.3
click at [203, 693] on div "Eraser" at bounding box center [199, 694] width 25 height 9
click at [259, 681] on icon at bounding box center [254, 678] width 13 height 13
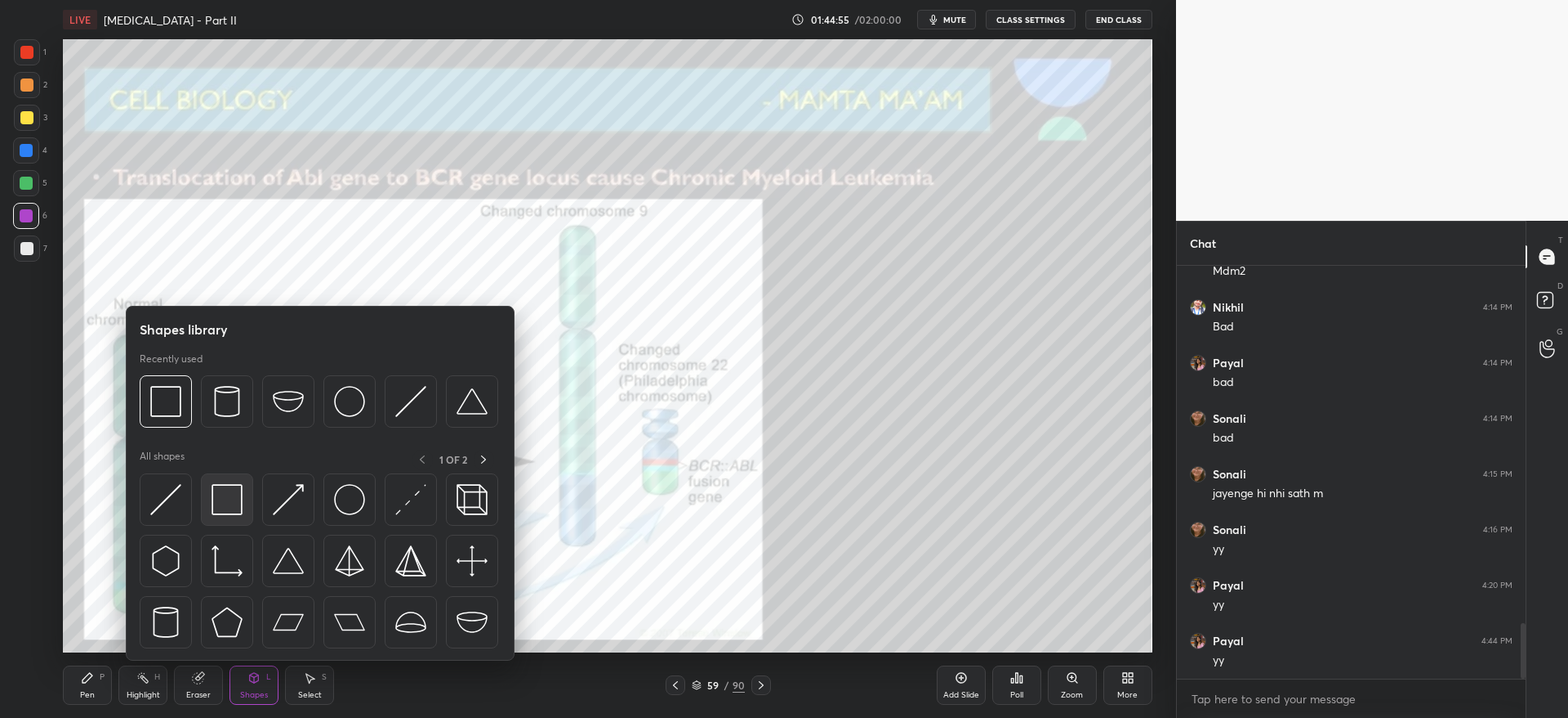
click at [240, 510] on img at bounding box center [226, 499] width 31 height 31
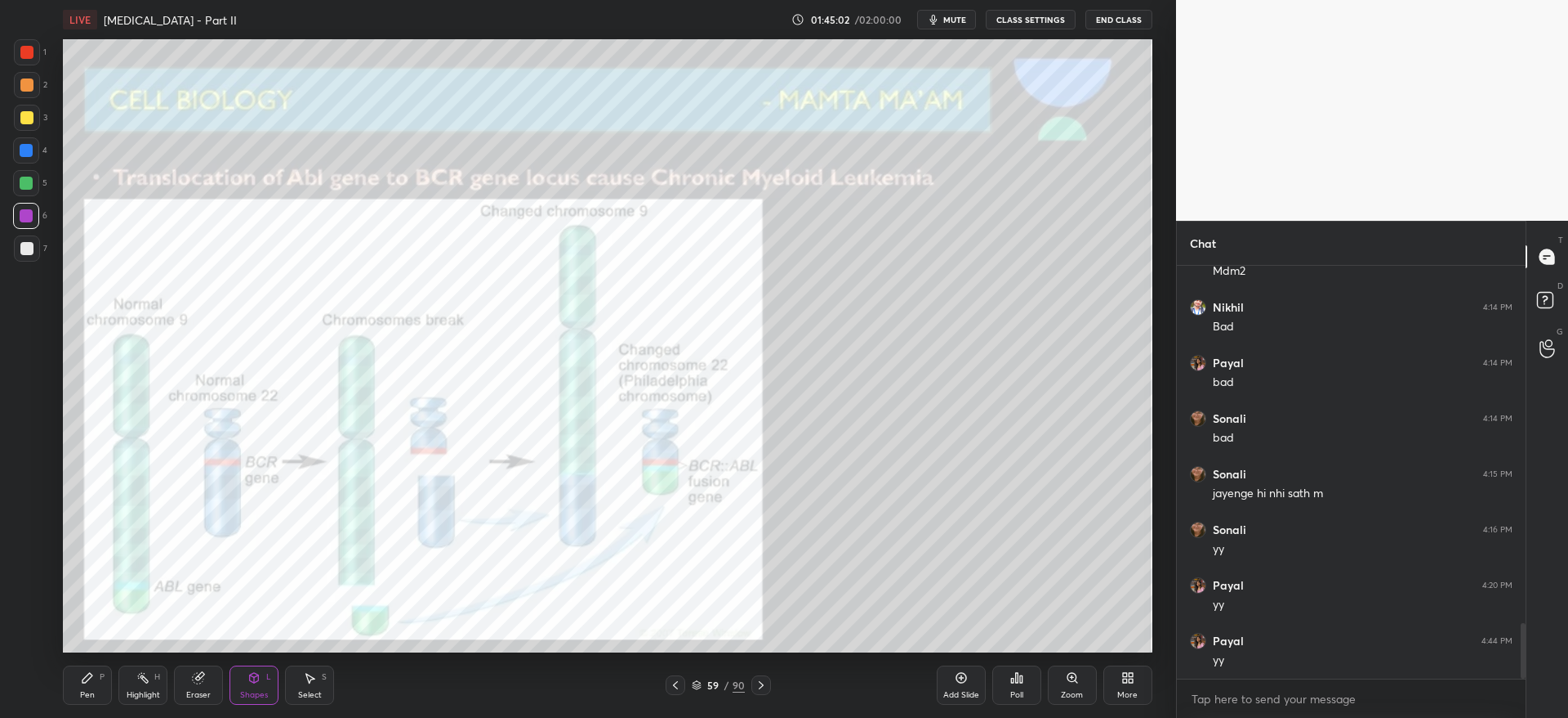
click at [758, 682] on icon at bounding box center [762, 685] width 13 height 13
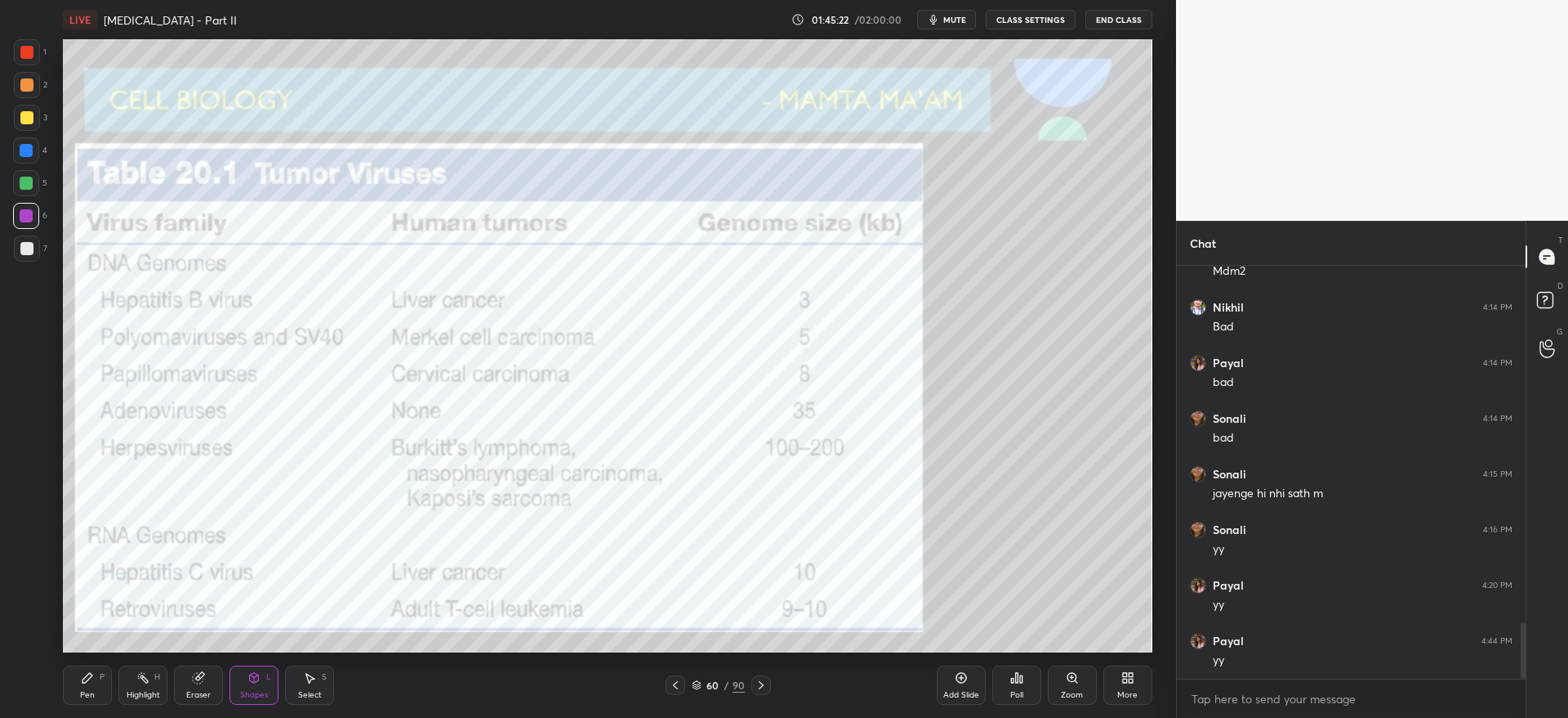
click at [761, 679] on icon at bounding box center [762, 685] width 13 height 13
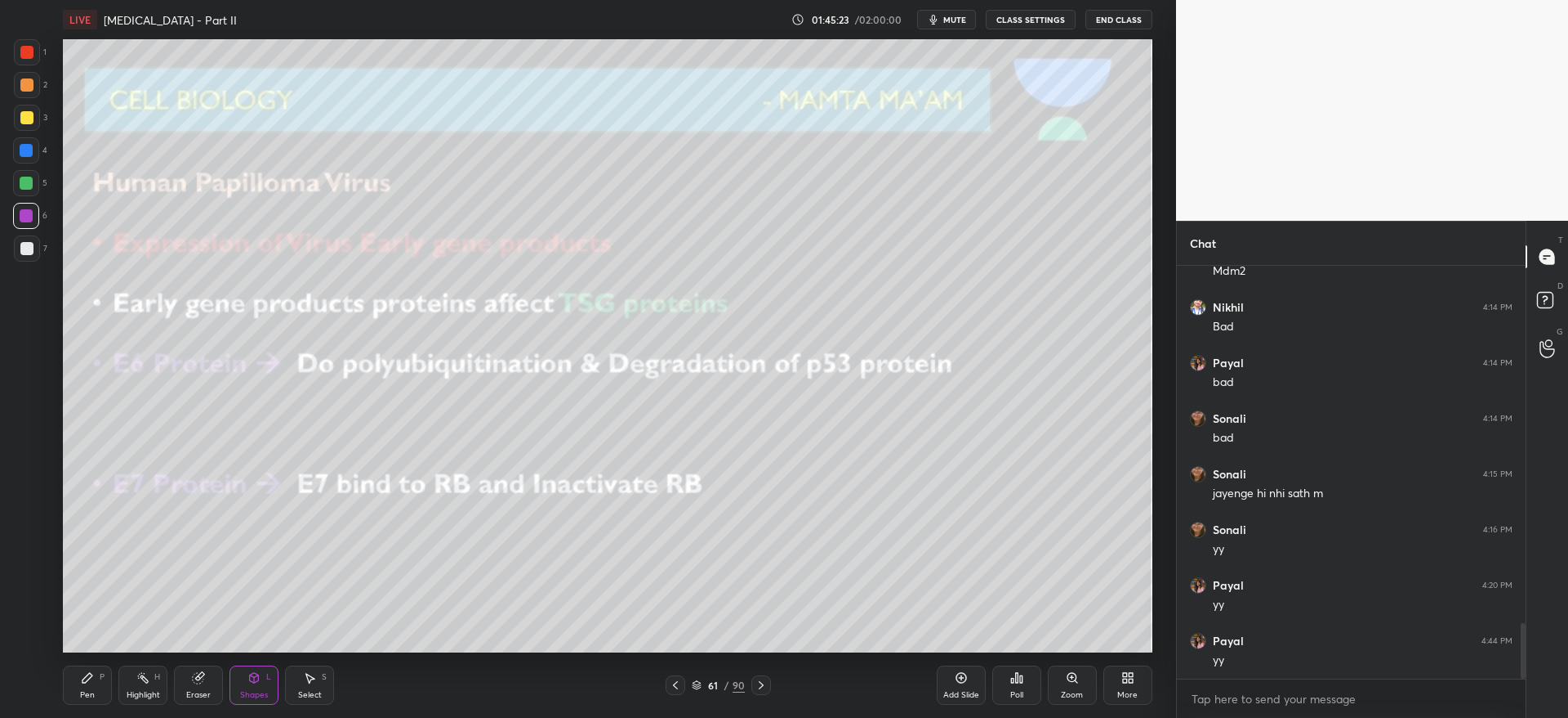
click at [677, 686] on icon at bounding box center [676, 685] width 13 height 13
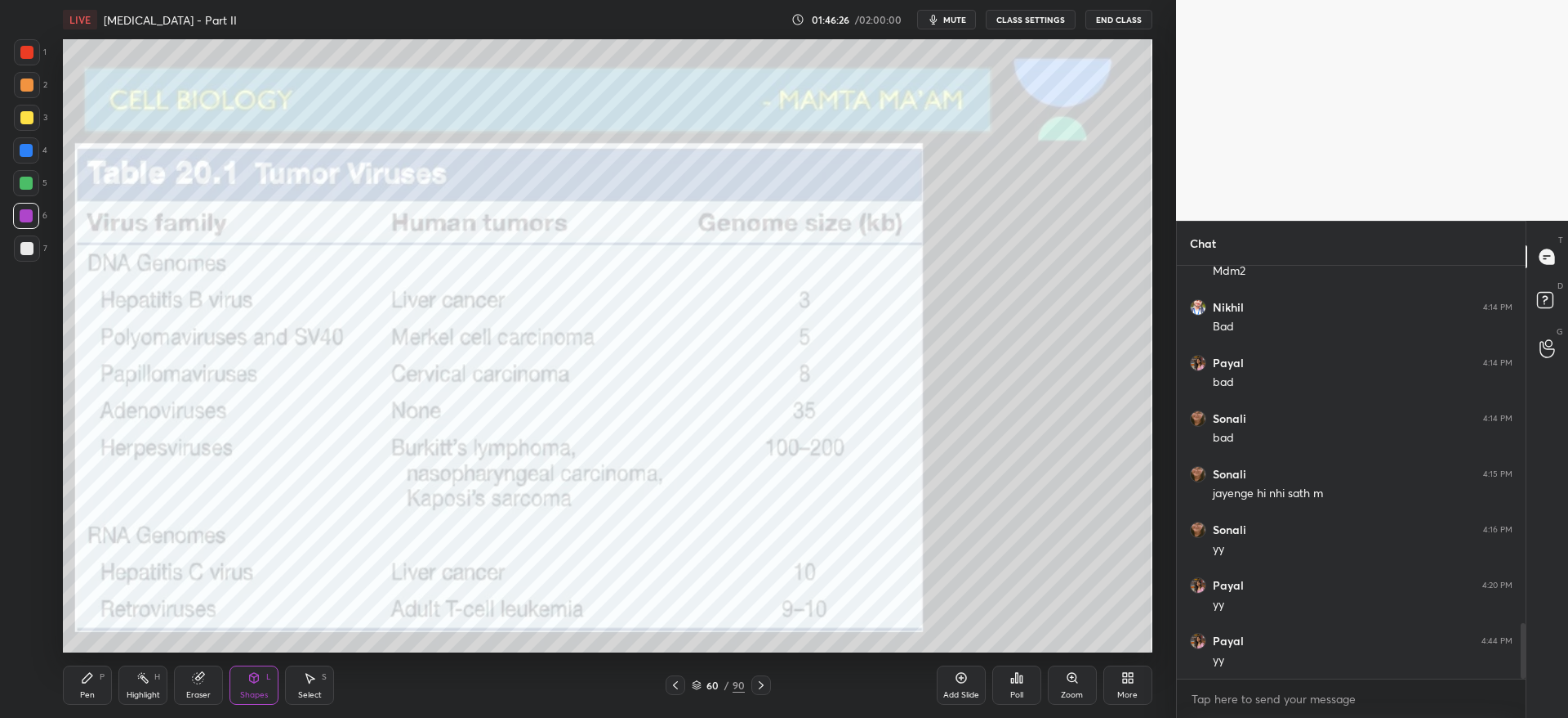
click at [954, 19] on span "mute" at bounding box center [955, 20] width 23 height 11
click at [959, 18] on span "unmute" at bounding box center [953, 20] width 35 height 11
click at [958, 23] on span "mute" at bounding box center [955, 20] width 23 height 11
drag, startPoint x: 957, startPoint y: 19, endPoint x: 954, endPoint y: 32, distance: 13.3
click at [957, 20] on span "unmute" at bounding box center [953, 20] width 35 height 11
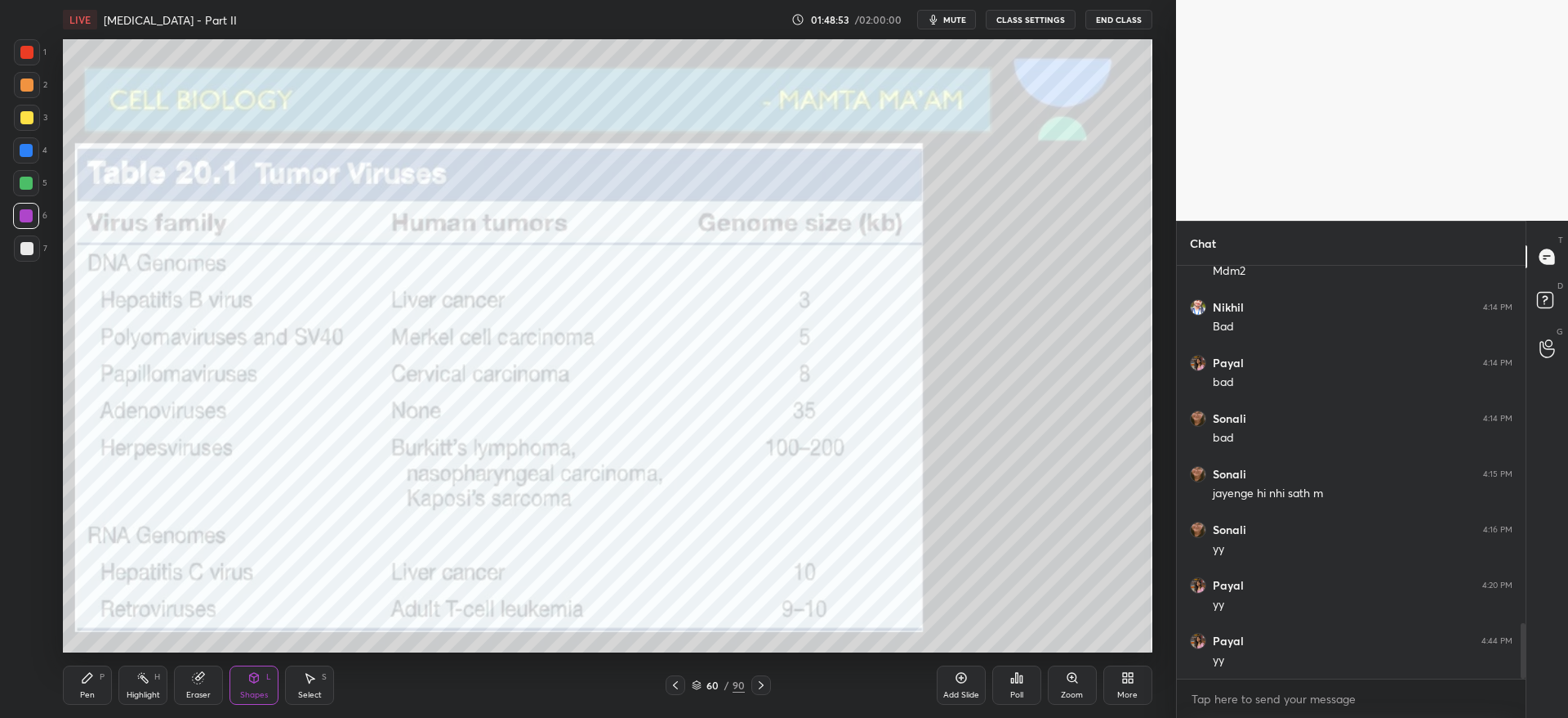
scroll to position [2729, 0]
click at [31, 88] on div at bounding box center [27, 85] width 13 height 13
drag, startPoint x: 93, startPoint y: 686, endPoint x: 94, endPoint y: 679, distance: 7.1
click at [94, 680] on div "Pen P" at bounding box center [87, 685] width 49 height 39
click at [677, 682] on icon at bounding box center [676, 685] width 13 height 13
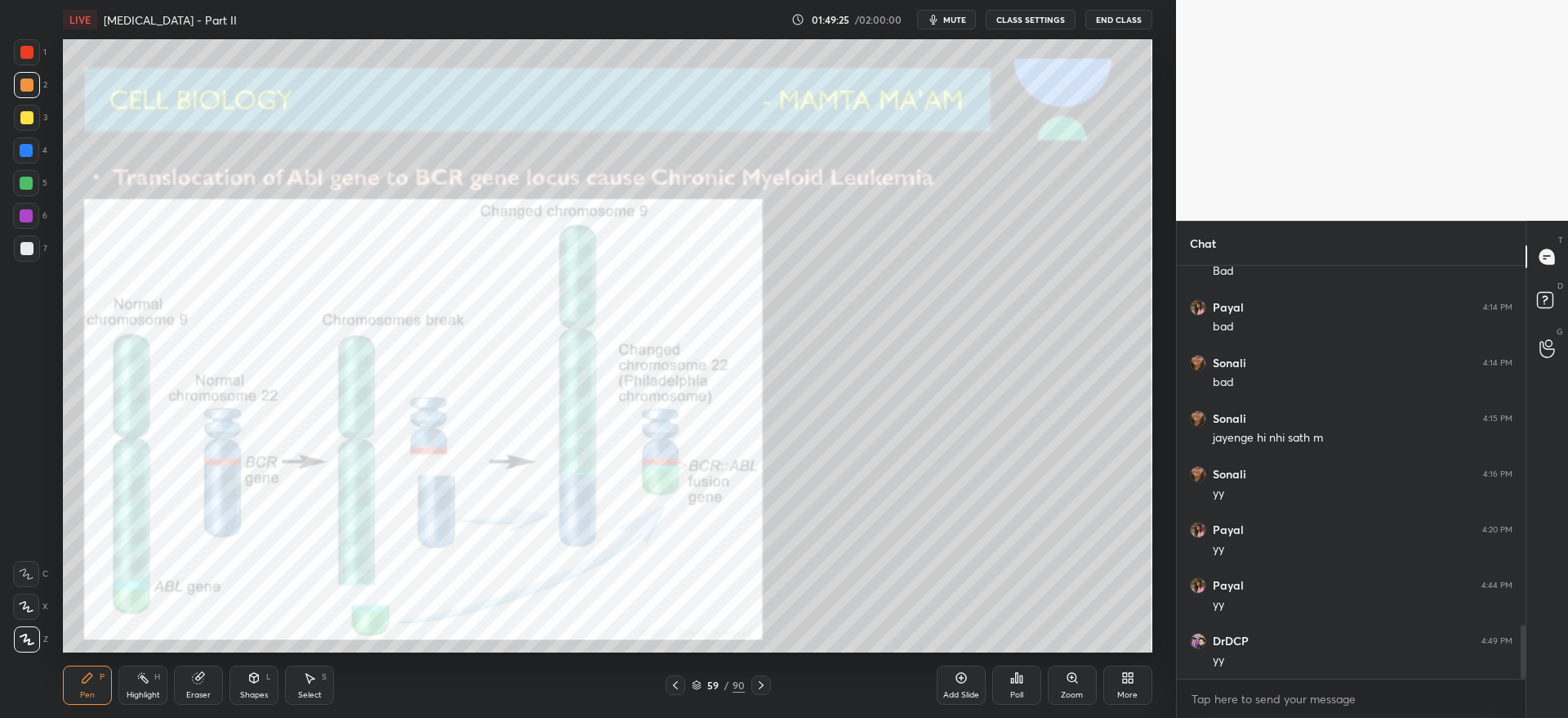
click at [676, 683] on icon at bounding box center [675, 685] width 5 height 9
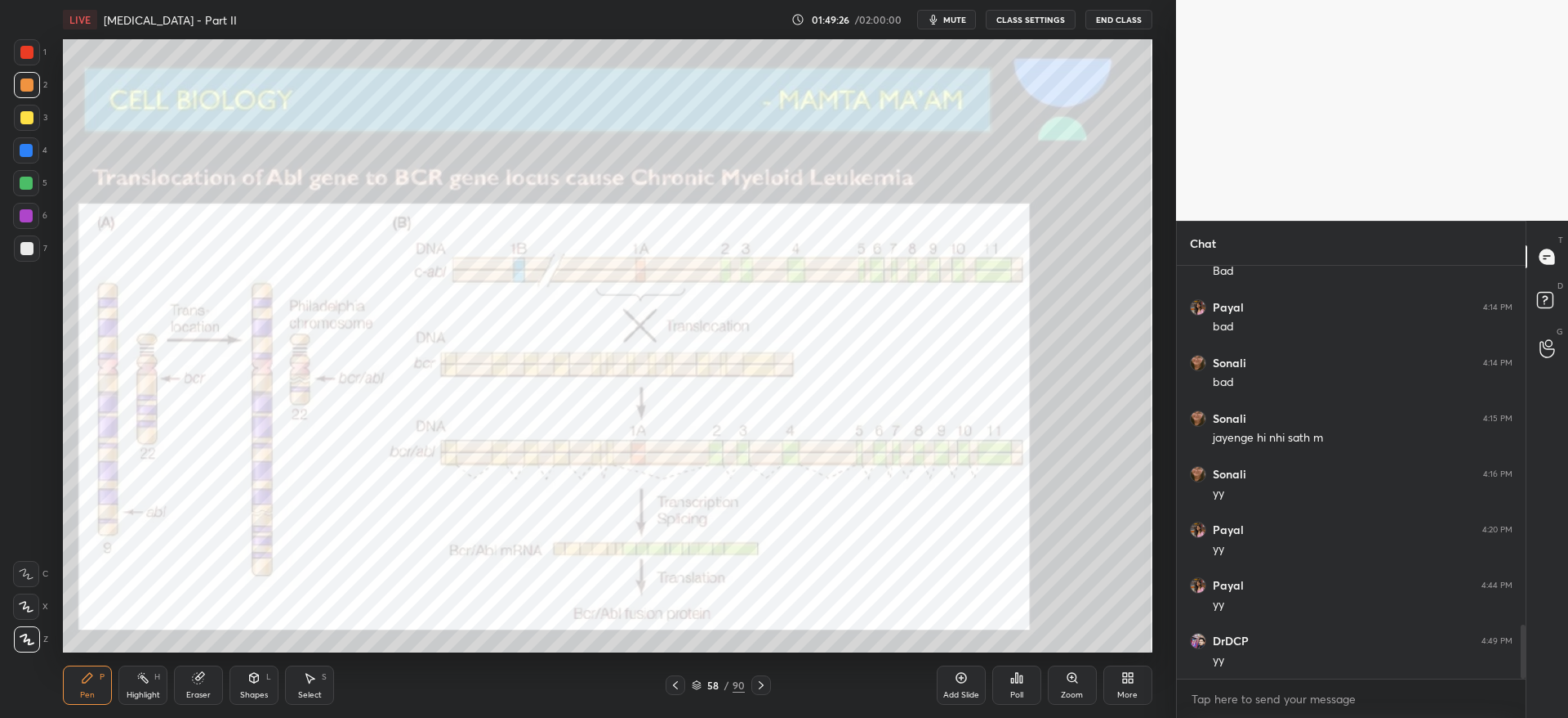
click at [676, 683] on icon at bounding box center [675, 685] width 5 height 9
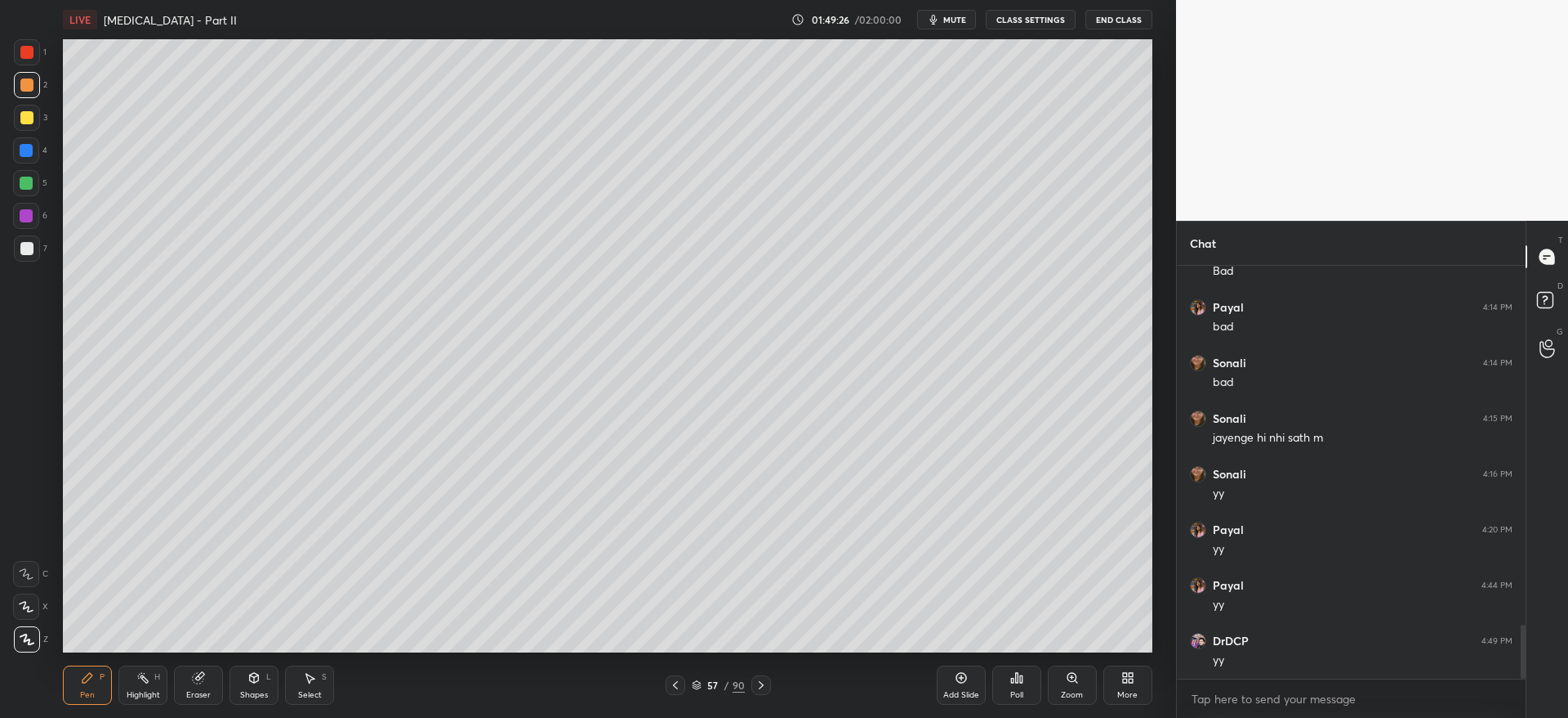
click at [676, 683] on icon at bounding box center [675, 685] width 5 height 9
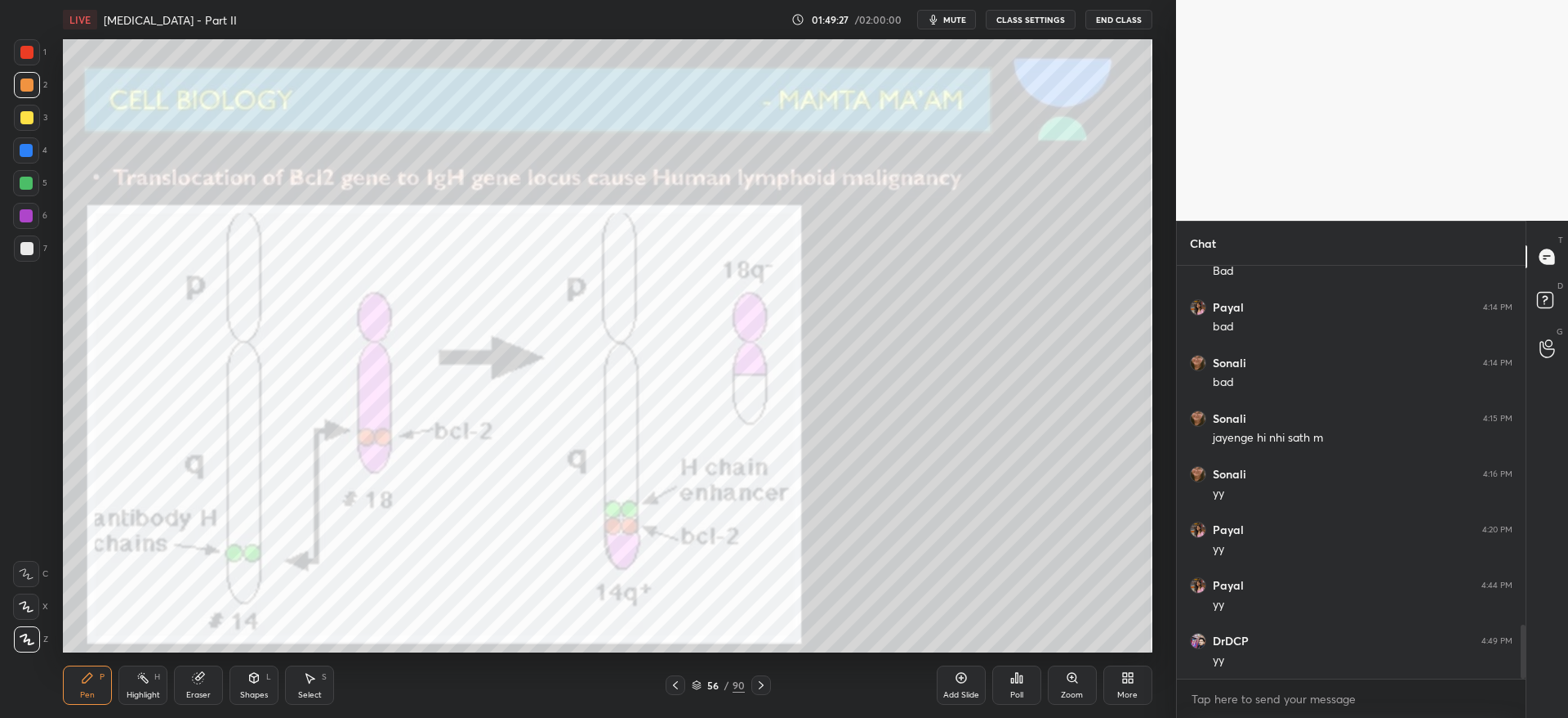
click at [678, 683] on icon at bounding box center [676, 685] width 13 height 13
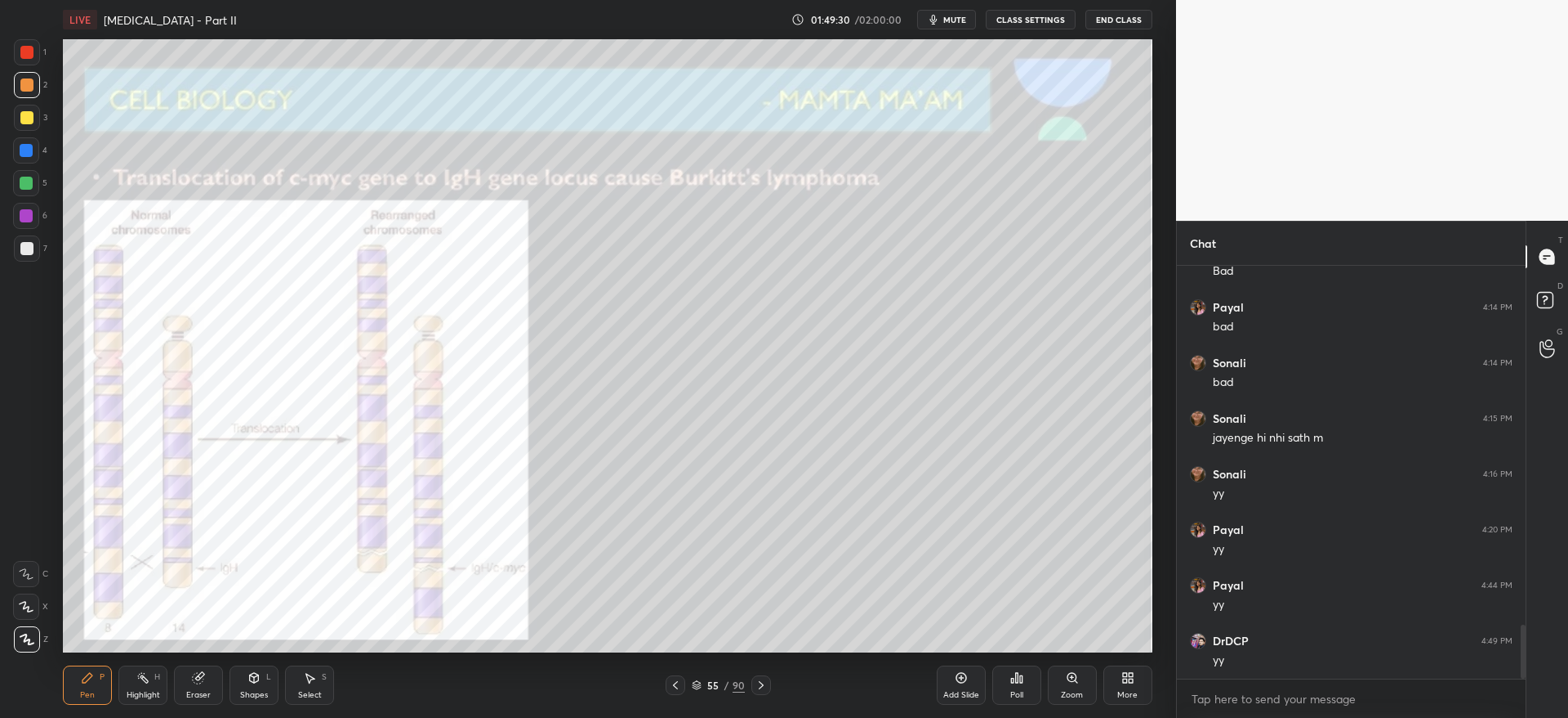
click at [681, 689] on icon at bounding box center [676, 685] width 13 height 13
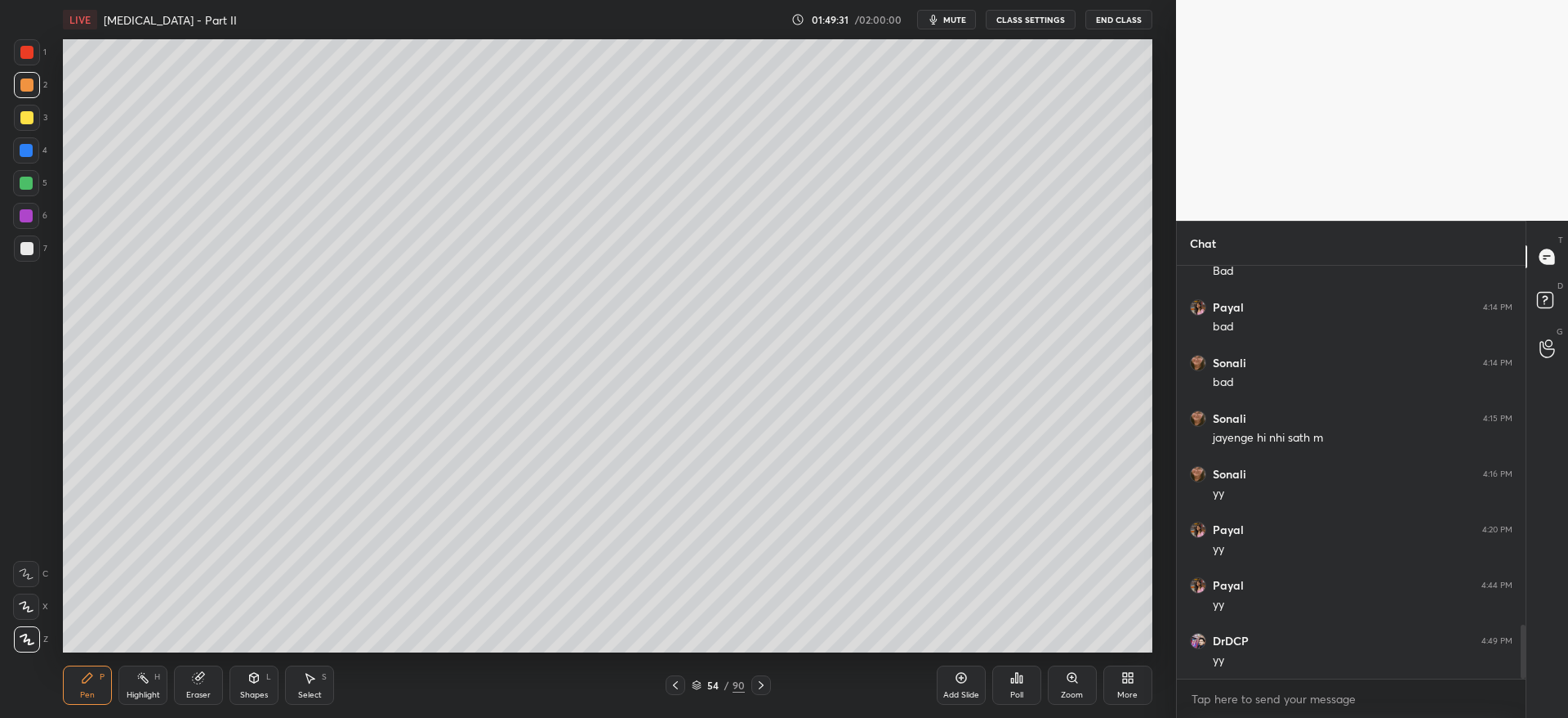
click at [764, 690] on icon at bounding box center [762, 685] width 13 height 13
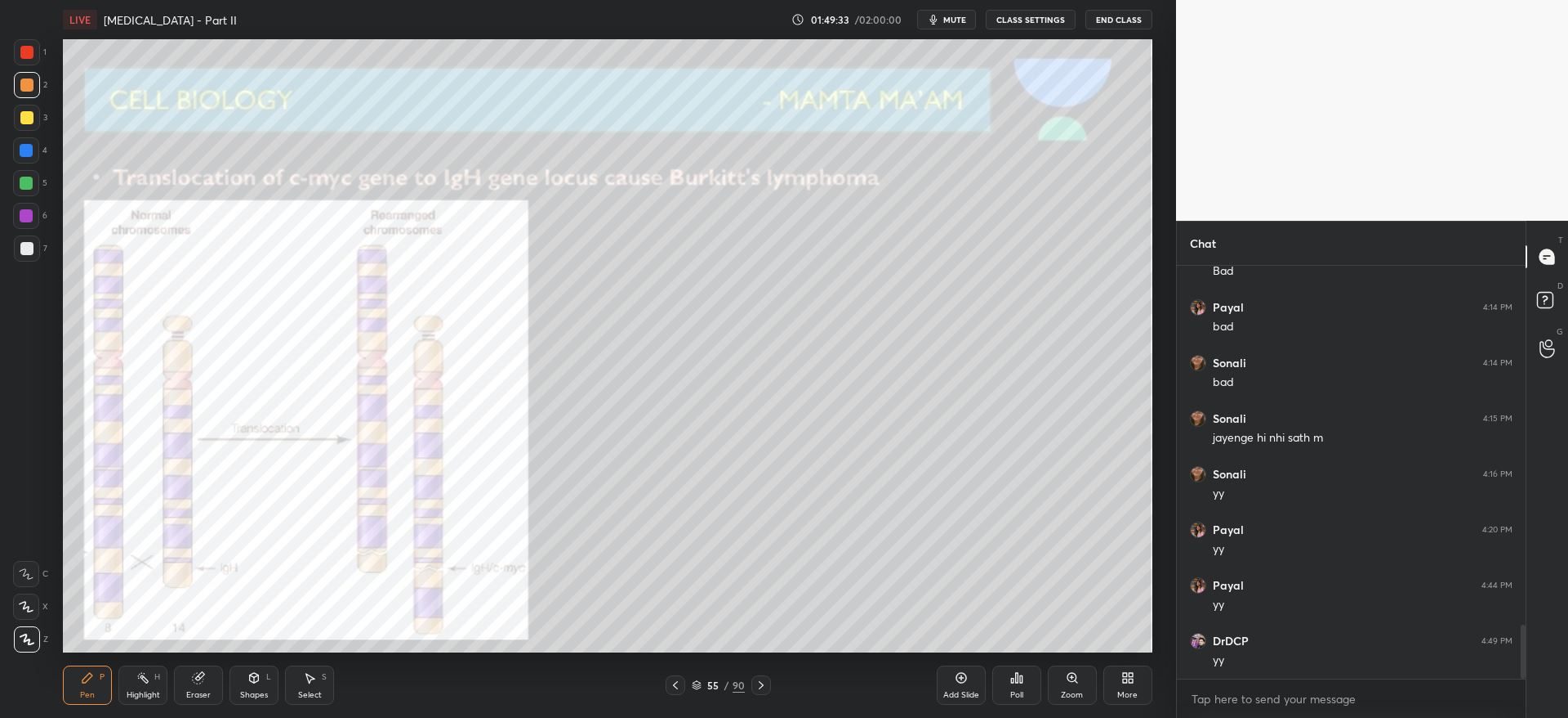
click at [765, 675] on div at bounding box center [761, 685] width 20 height 20
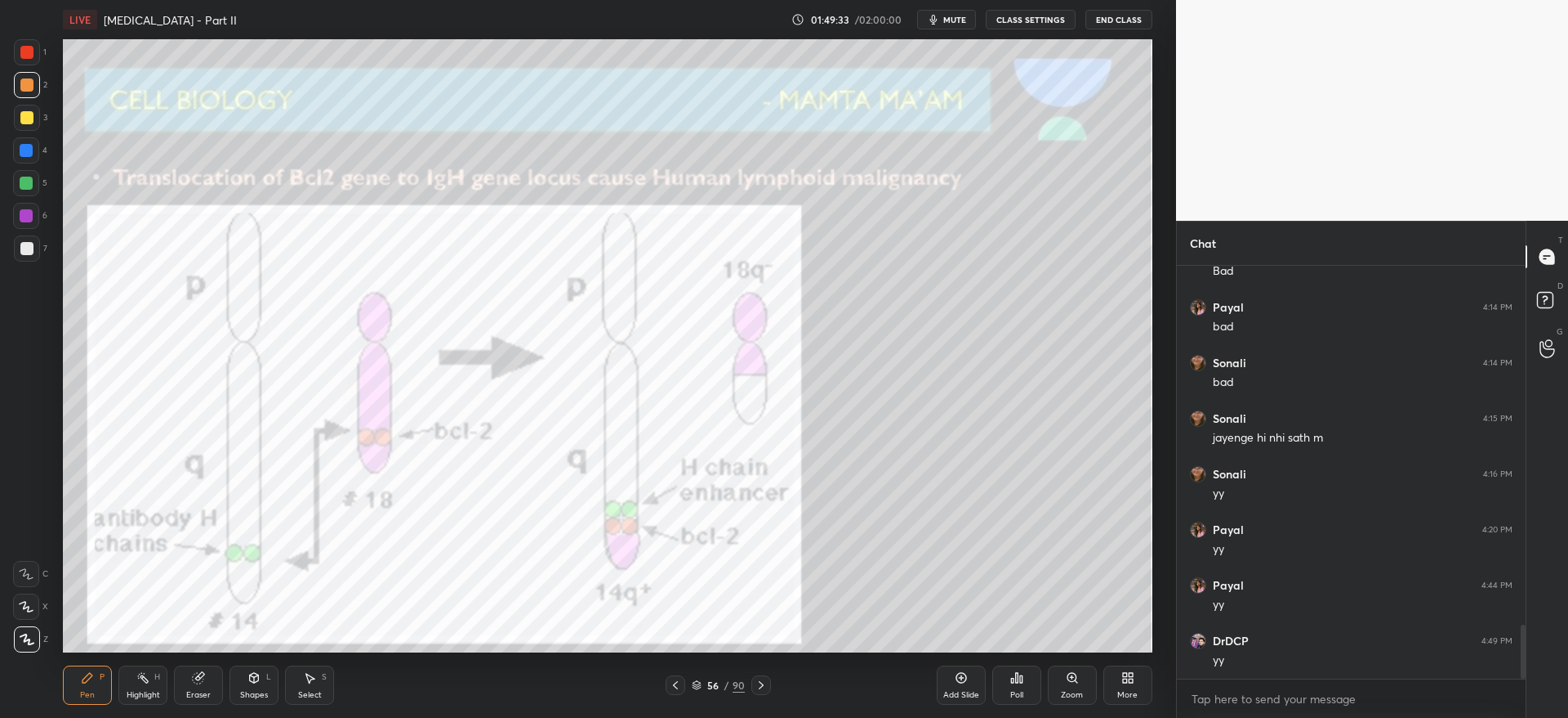
click at [766, 677] on div at bounding box center [761, 685] width 20 height 20
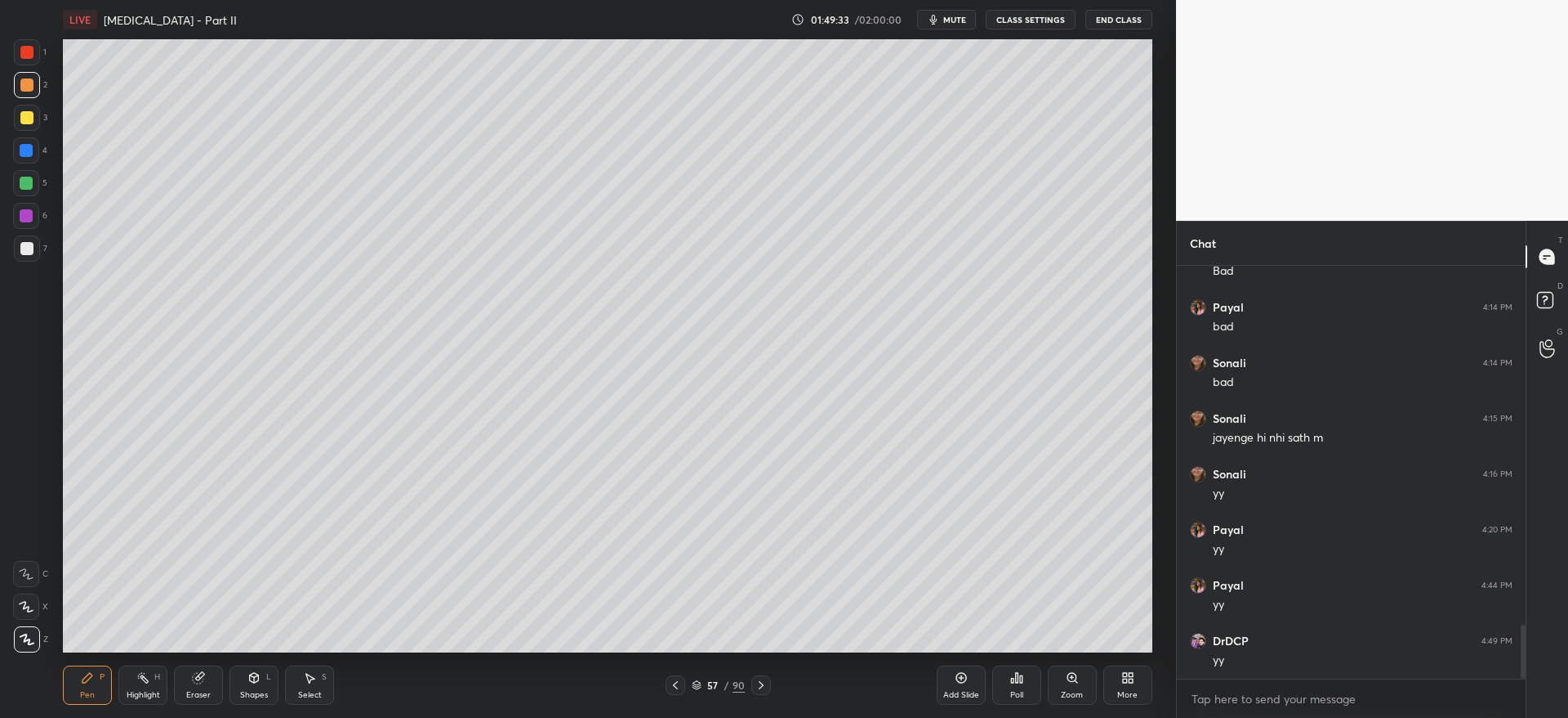
click at [765, 682] on icon at bounding box center [762, 685] width 13 height 13
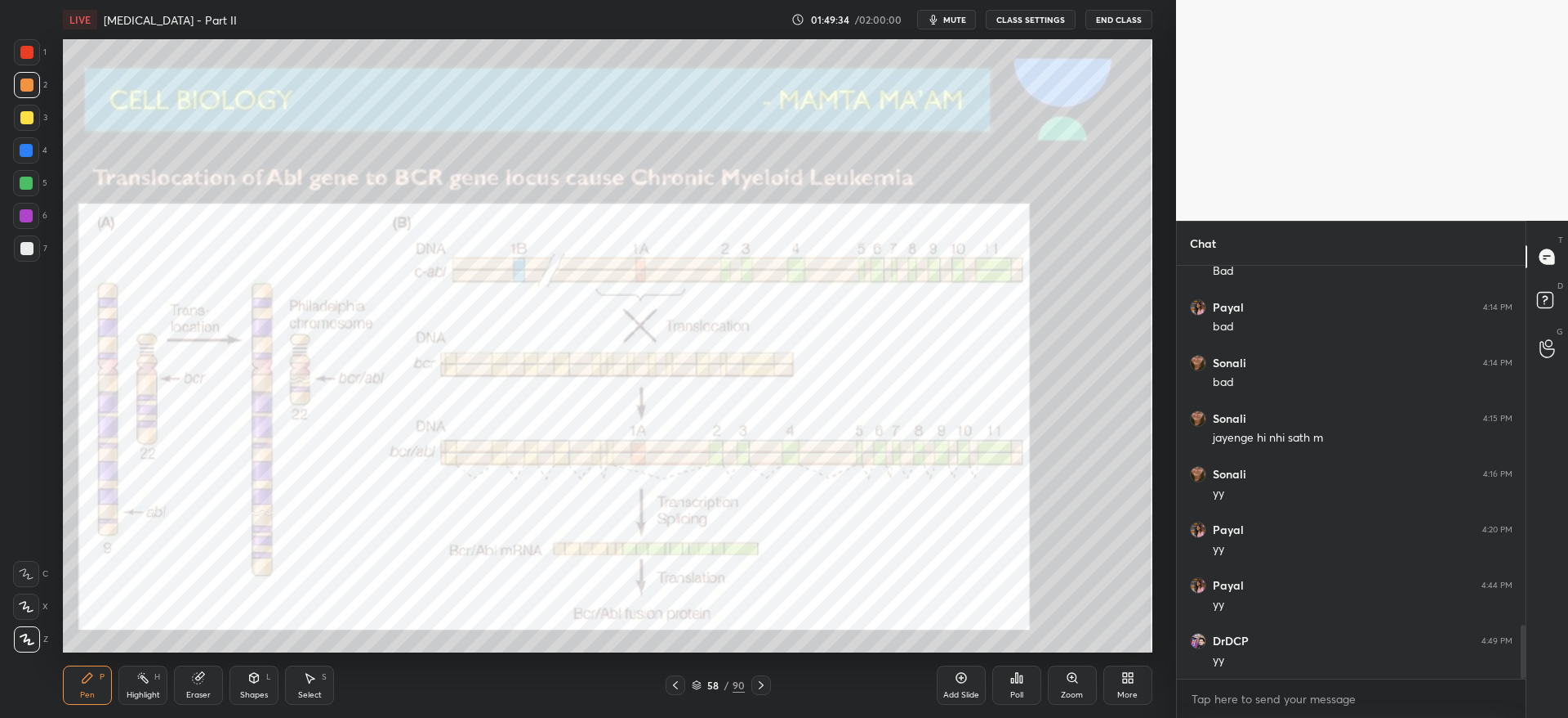
click at [766, 683] on icon at bounding box center [762, 685] width 13 height 13
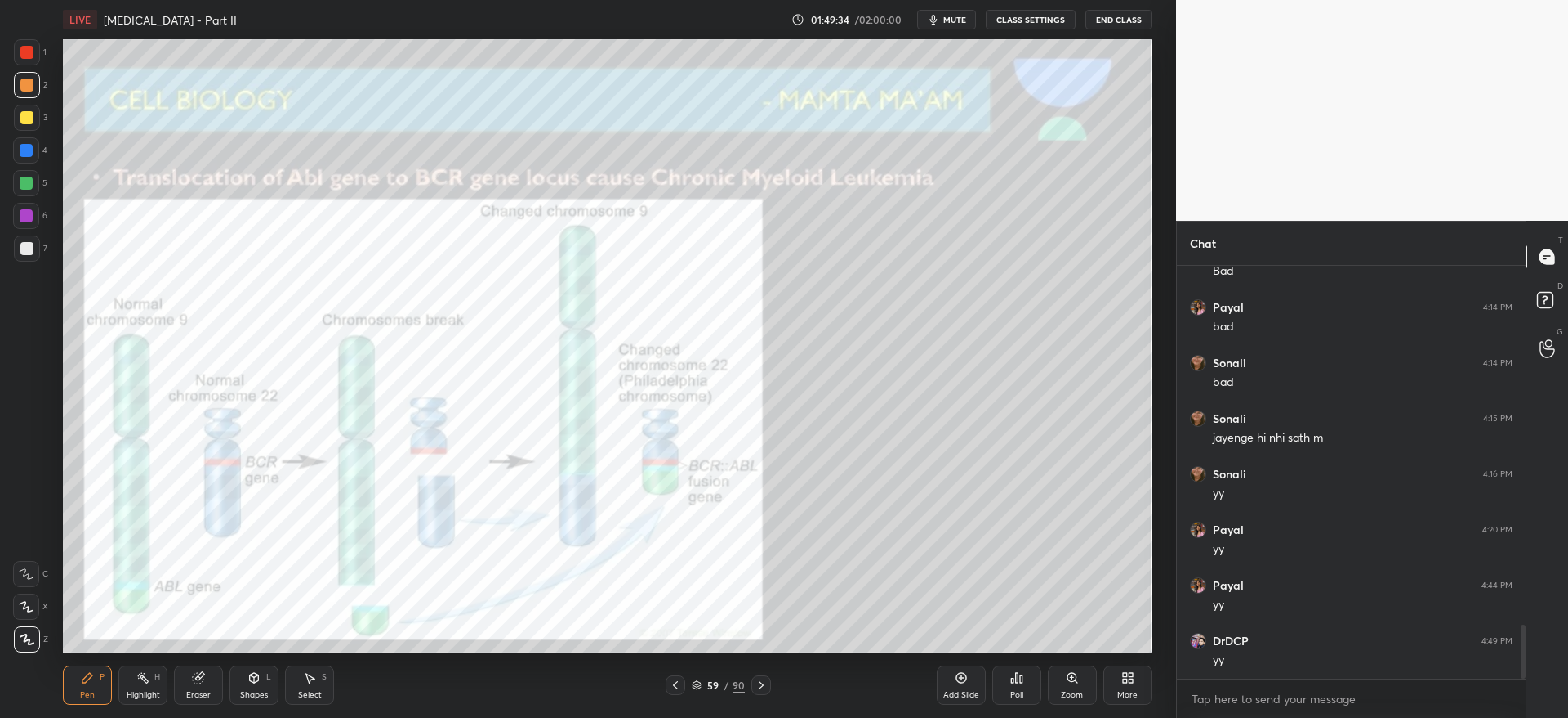
click at [768, 684] on div at bounding box center [761, 685] width 20 height 20
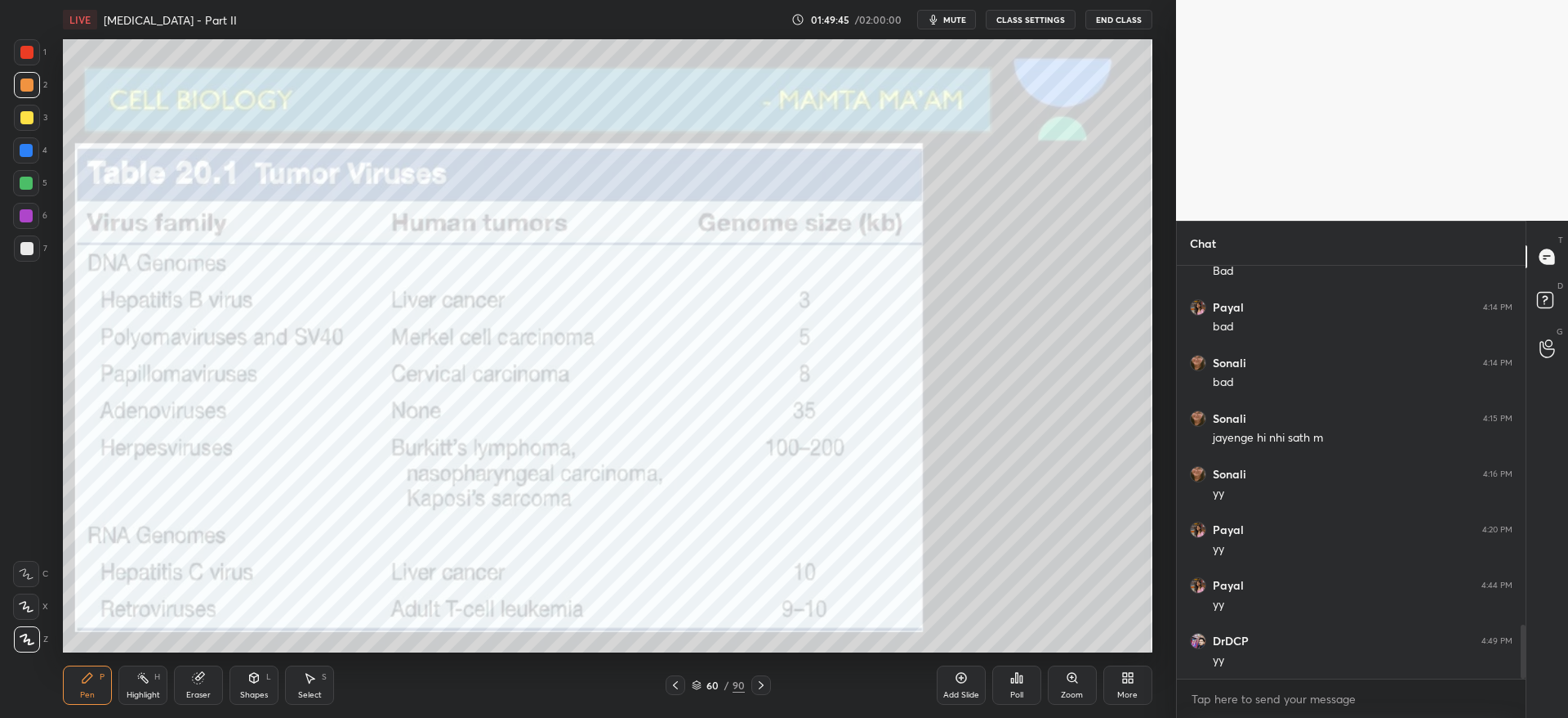
click at [760, 684] on icon at bounding box center [762, 685] width 13 height 13
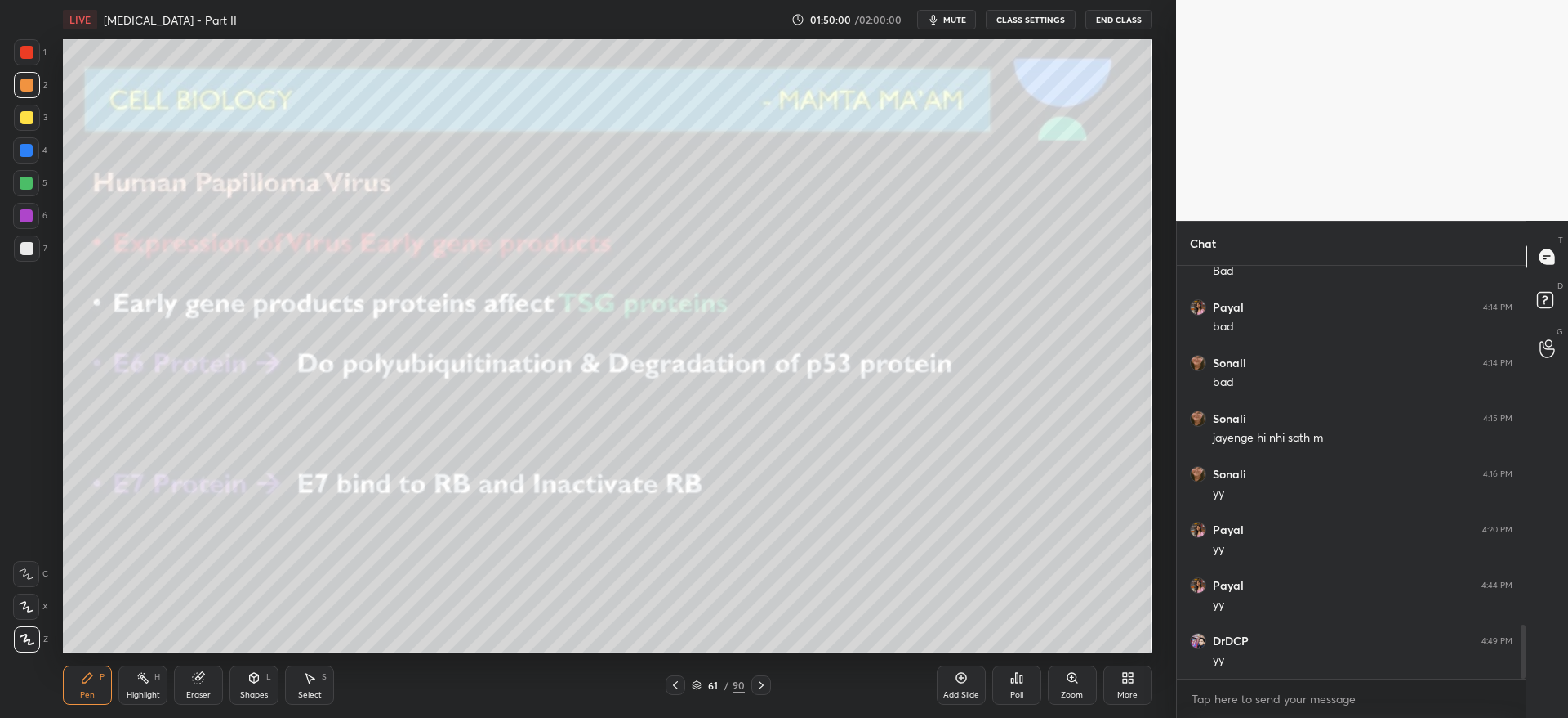
click at [25, 118] on div at bounding box center [27, 118] width 13 height 13
drag, startPoint x: 268, startPoint y: 676, endPoint x: 256, endPoint y: 664, distance: 17.0
click at [268, 673] on div "L" at bounding box center [268, 677] width 5 height 9
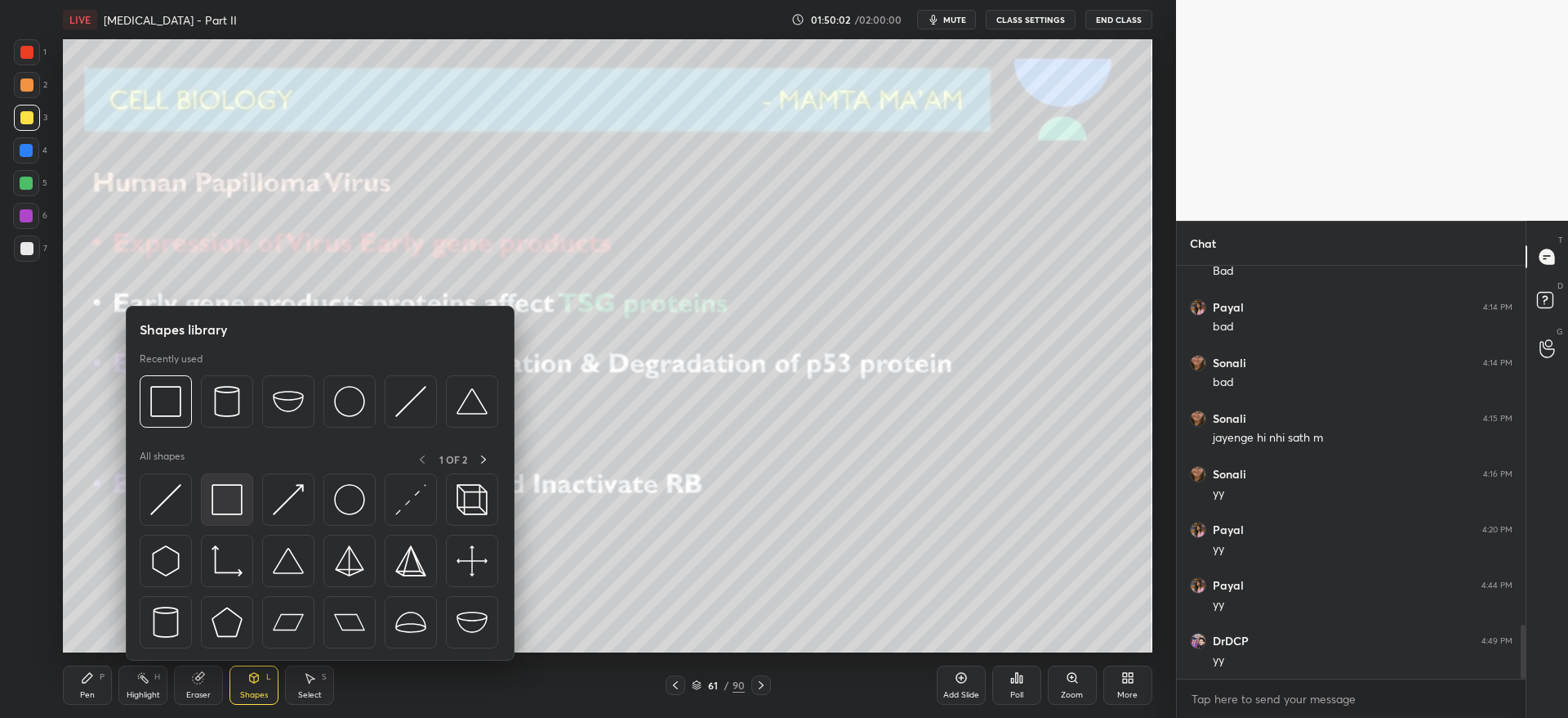
click at [234, 504] on img at bounding box center [226, 499] width 31 height 31
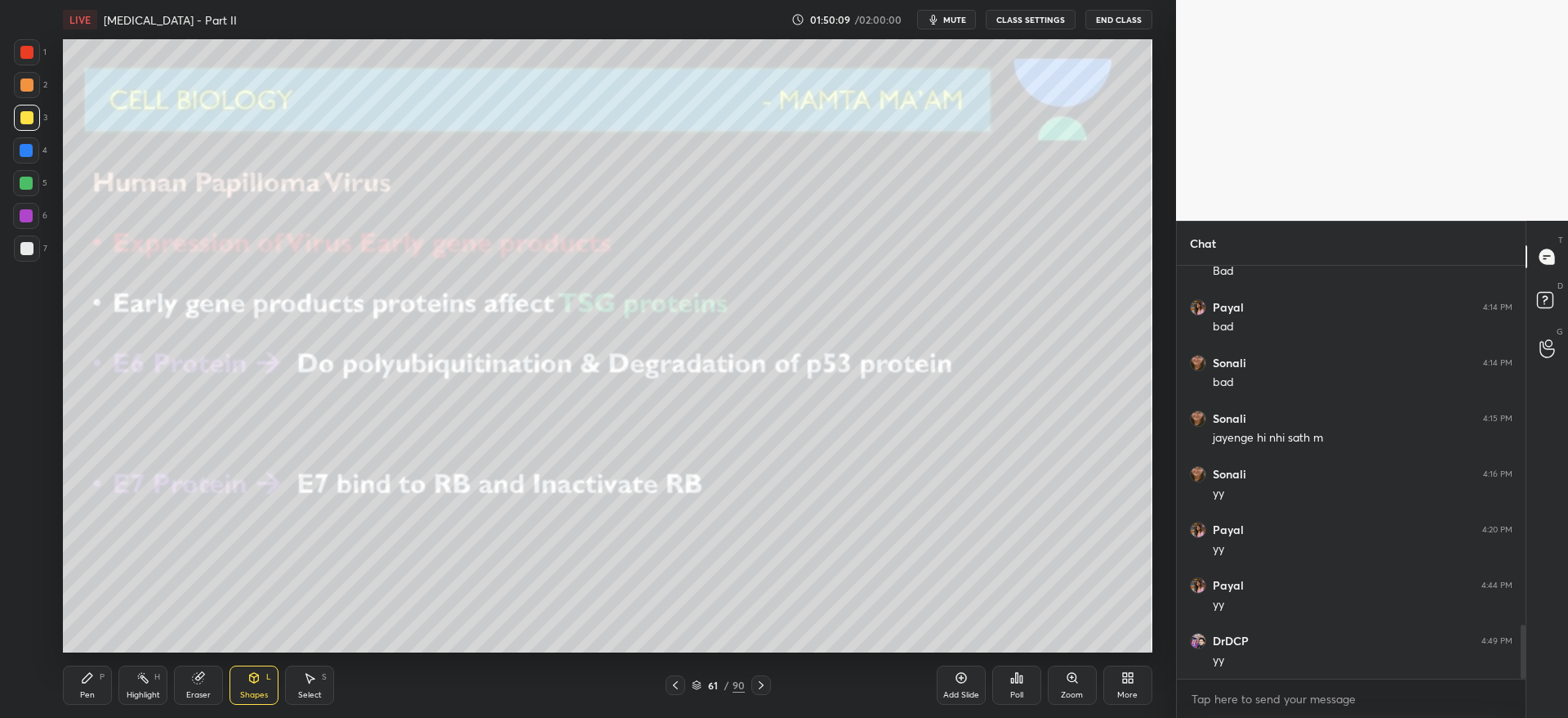
click at [25, 250] on div at bounding box center [27, 249] width 13 height 13
click at [88, 679] on icon at bounding box center [87, 678] width 10 height 10
click at [31, 126] on div at bounding box center [27, 117] width 26 height 26
click at [202, 690] on div "Eraser" at bounding box center [199, 694] width 25 height 9
click at [256, 684] on icon at bounding box center [254, 678] width 13 height 13
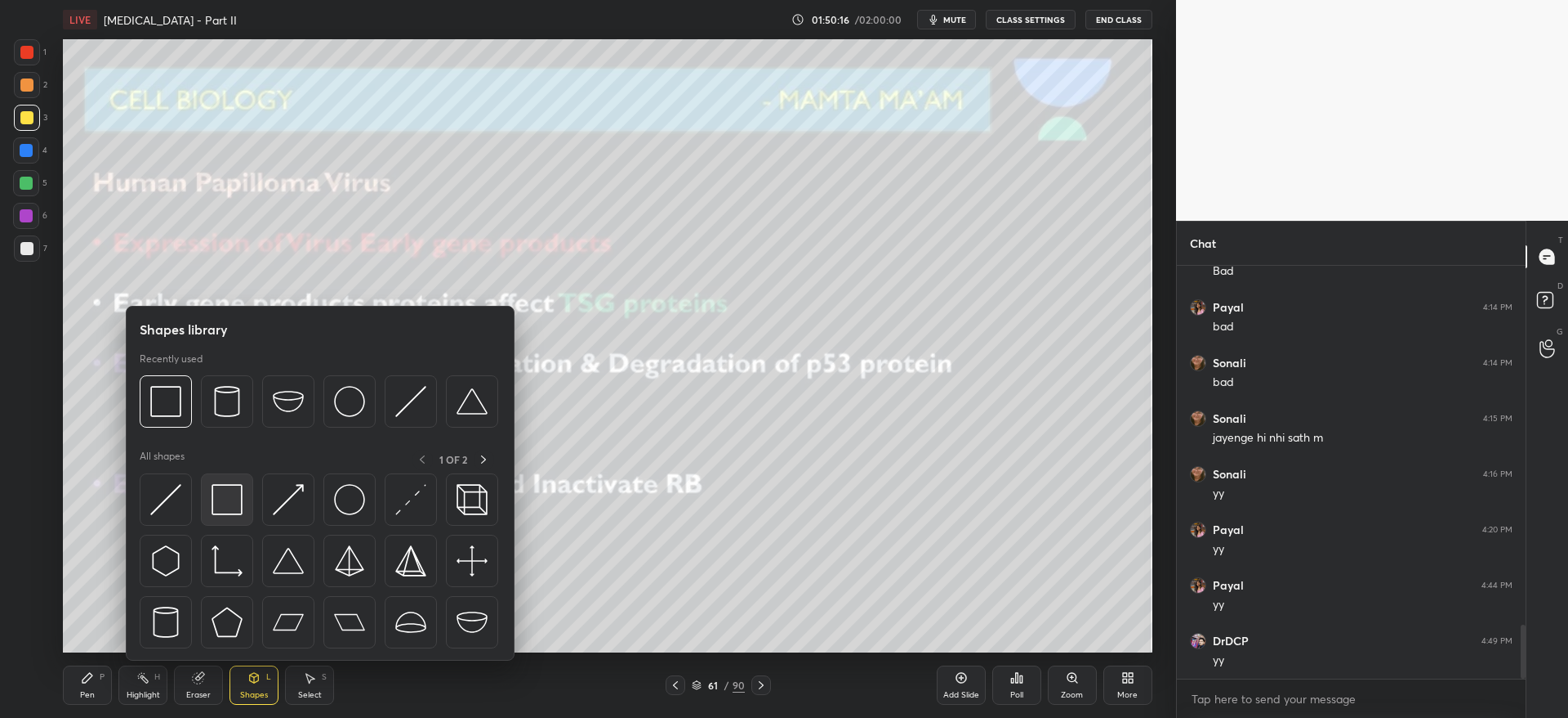
click at [223, 504] on img at bounding box center [226, 499] width 31 height 31
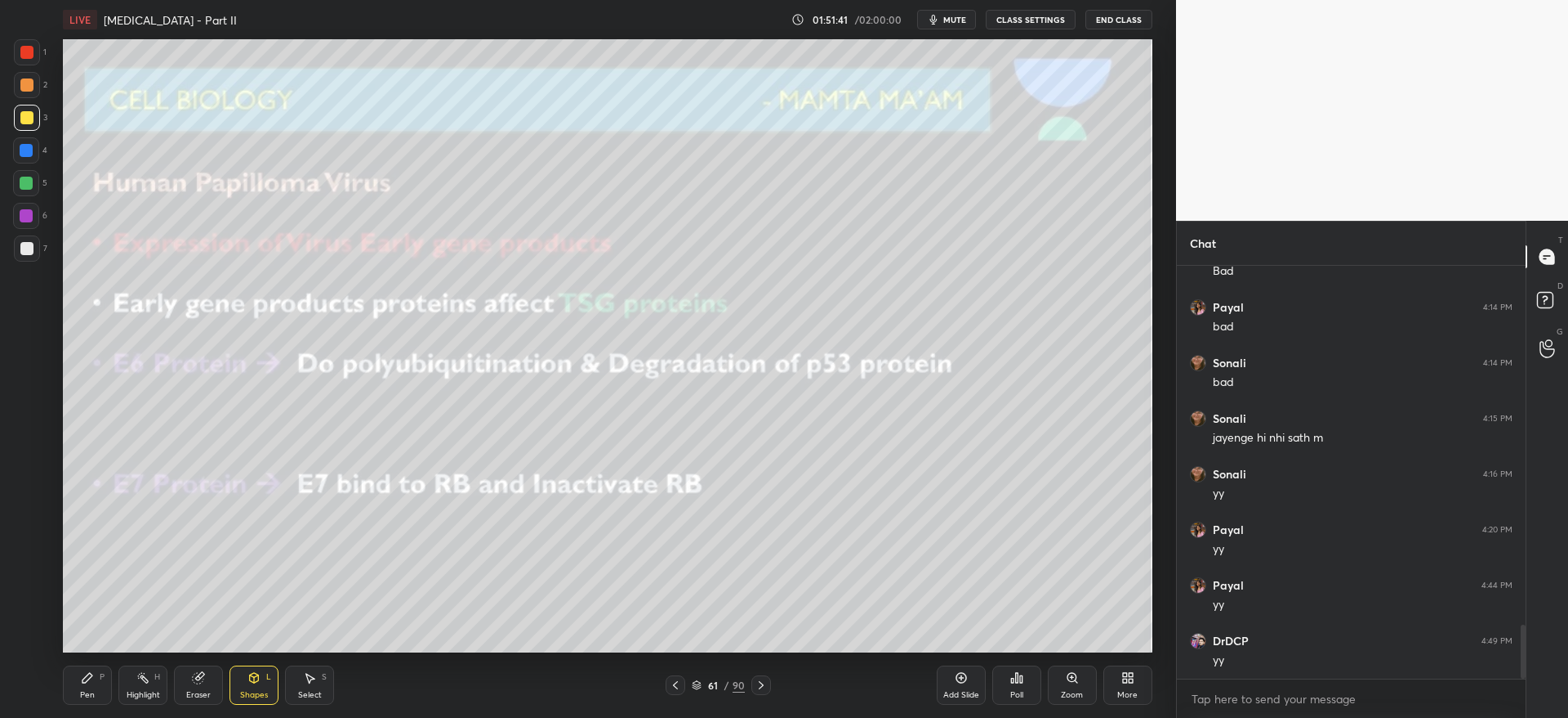
click at [763, 693] on div at bounding box center [761, 685] width 20 height 20
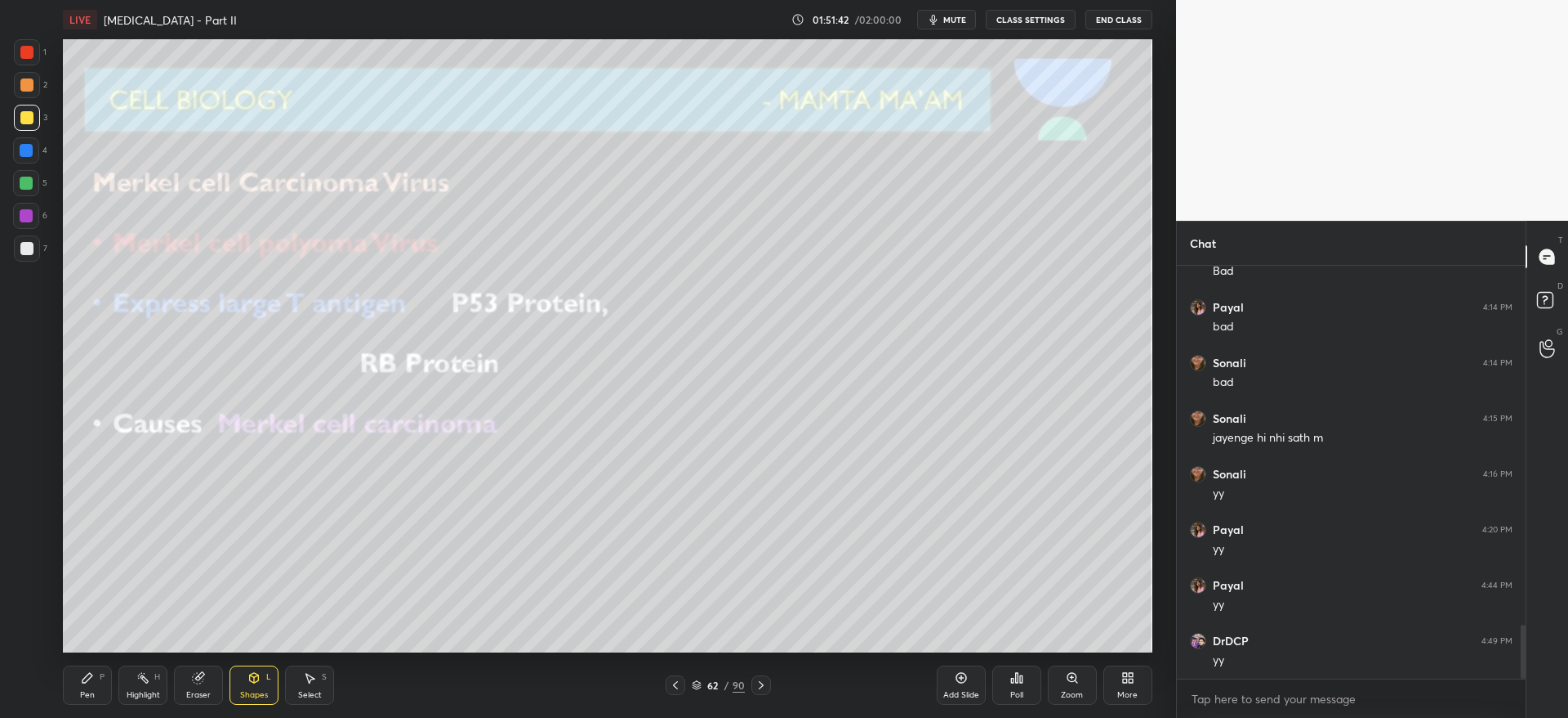
click at [675, 685] on icon at bounding box center [676, 685] width 13 height 13
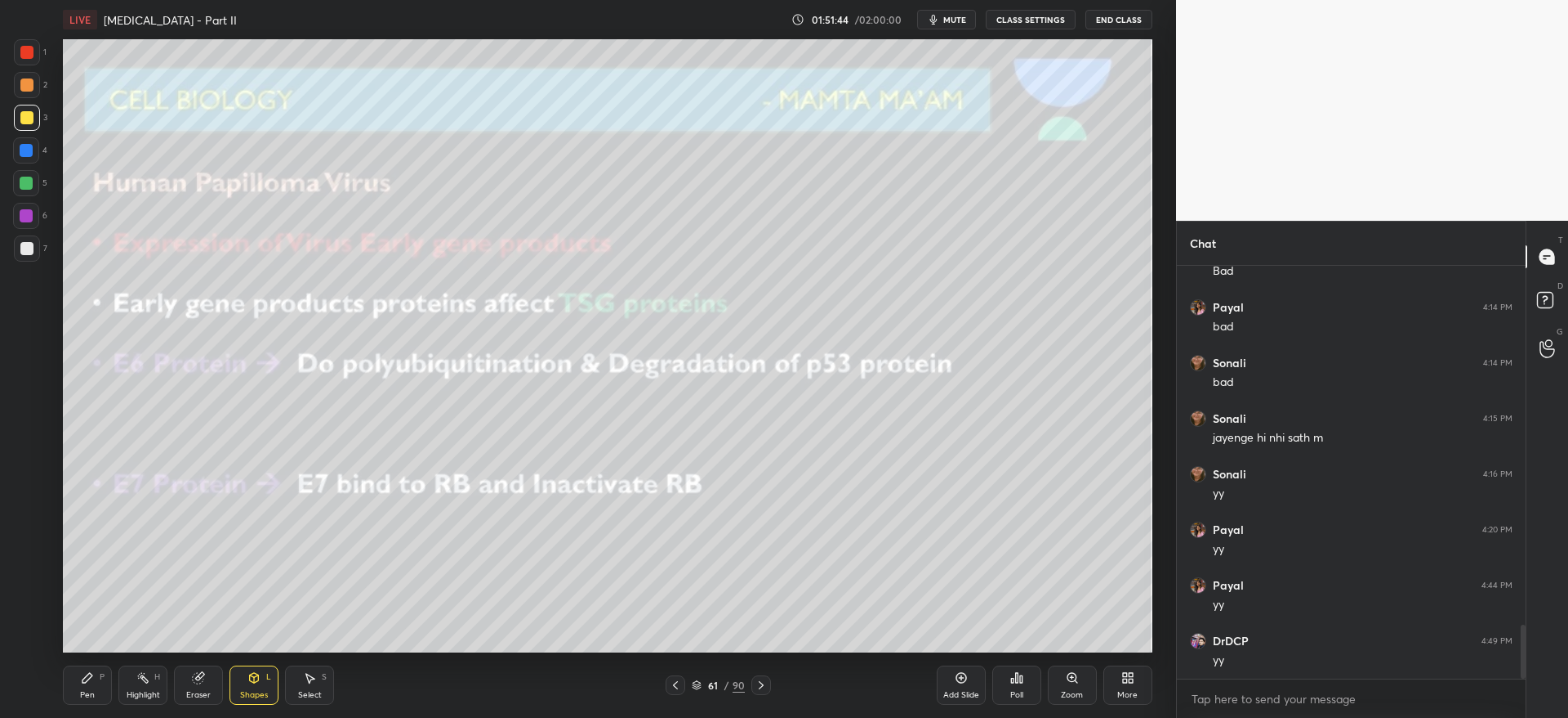
drag, startPoint x: 16, startPoint y: 213, endPoint x: 48, endPoint y: 223, distance: 33.5
click at [21, 213] on div at bounding box center [26, 215] width 26 height 26
click at [759, 679] on icon at bounding box center [762, 685] width 13 height 13
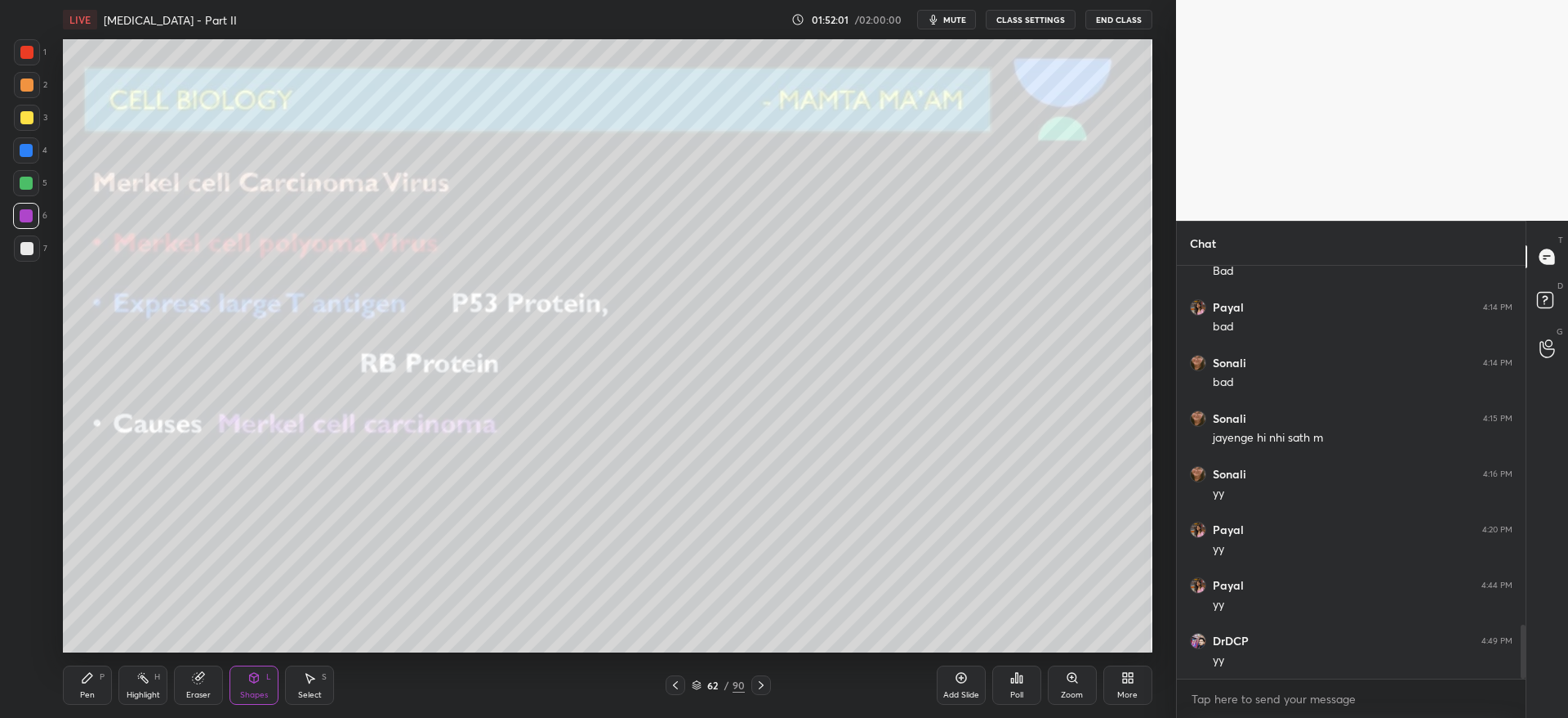
drag, startPoint x: 26, startPoint y: 104, endPoint x: 26, endPoint y: 118, distance: 14.0
click at [27, 104] on div "1 2 3 4 5 6 7" at bounding box center [31, 153] width 34 height 228
click at [86, 667] on div "Pen P" at bounding box center [87, 685] width 49 height 39
click at [768, 687] on div at bounding box center [761, 685] width 20 height 20
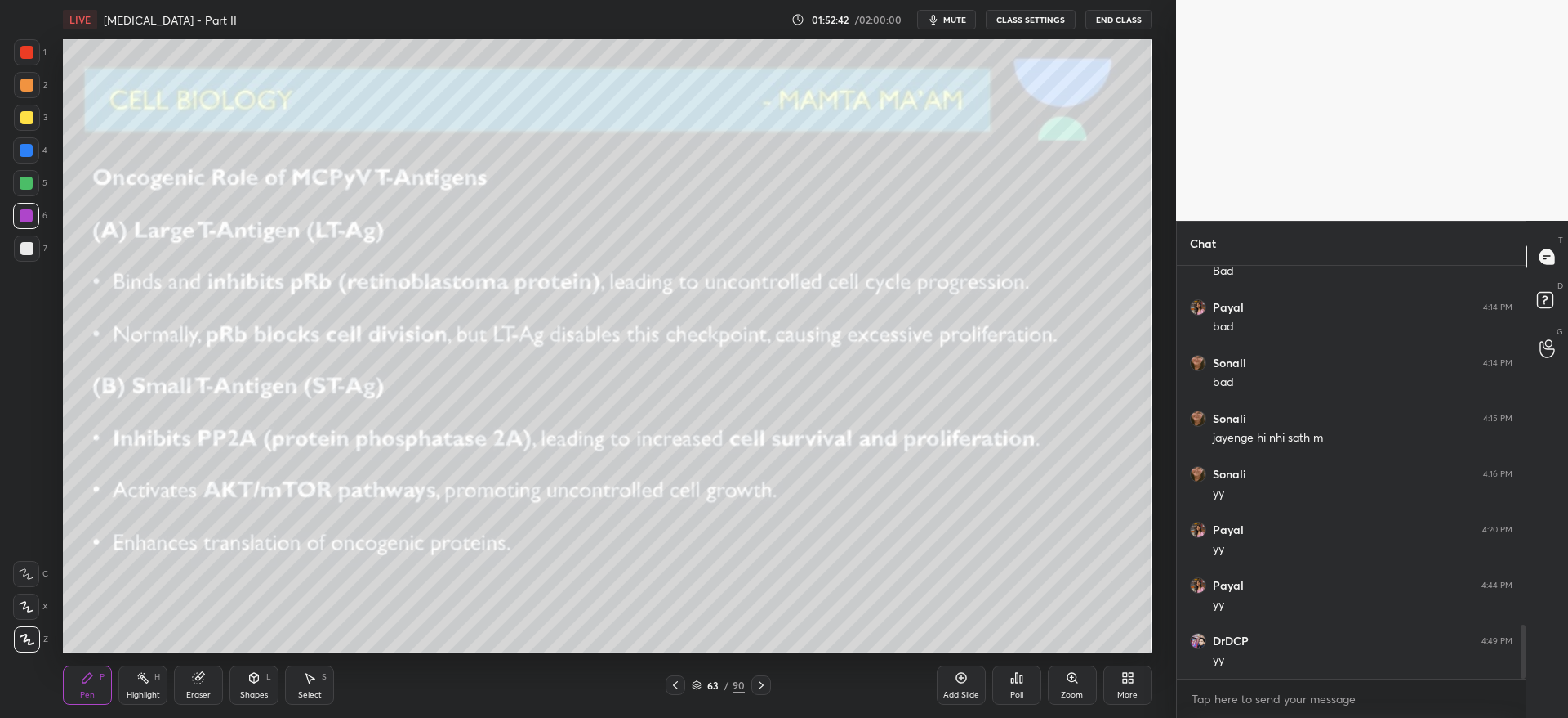
click at [29, 125] on div at bounding box center [27, 117] width 26 height 26
click at [678, 680] on icon at bounding box center [676, 685] width 13 height 13
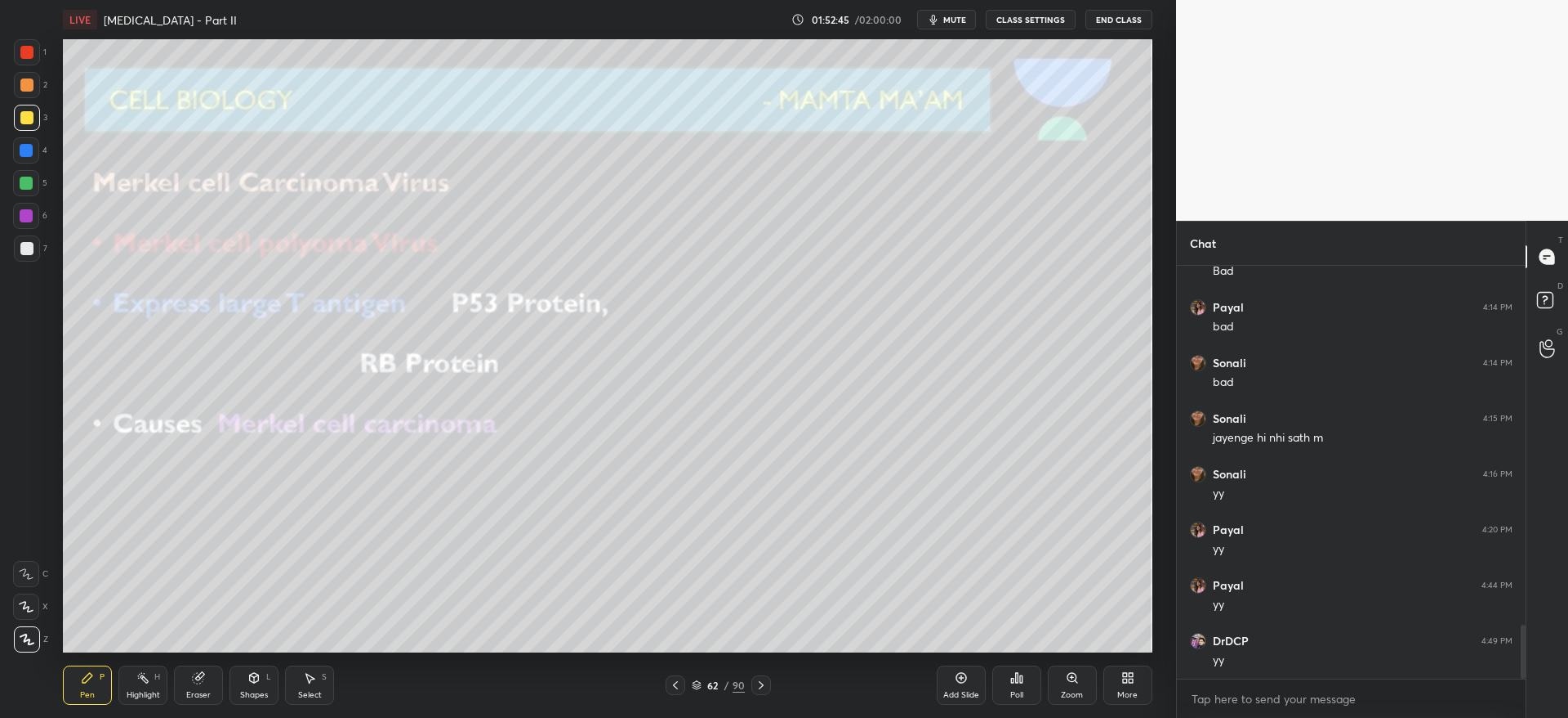
click at [763, 688] on icon at bounding box center [762, 685] width 13 height 13
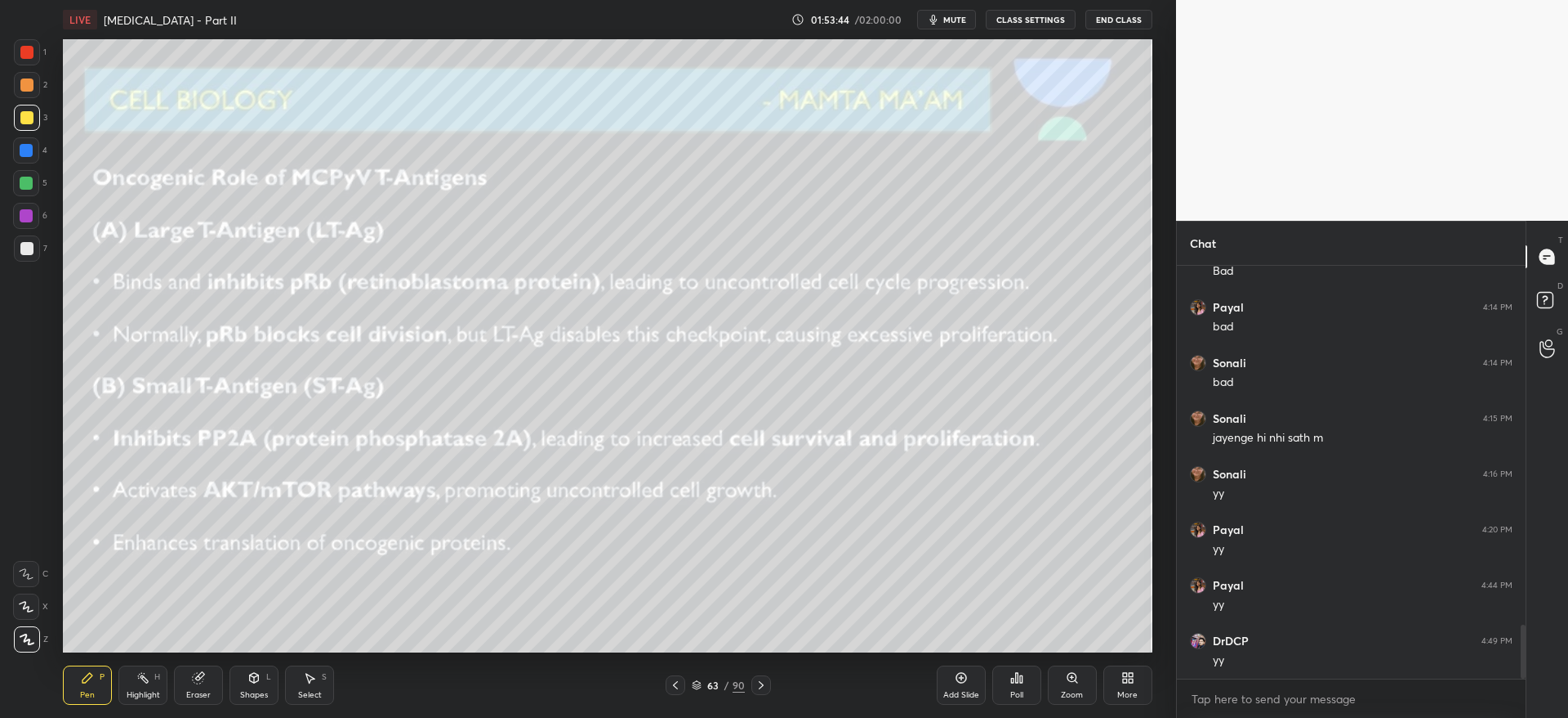
click at [680, 680] on div at bounding box center [676, 685] width 20 height 20
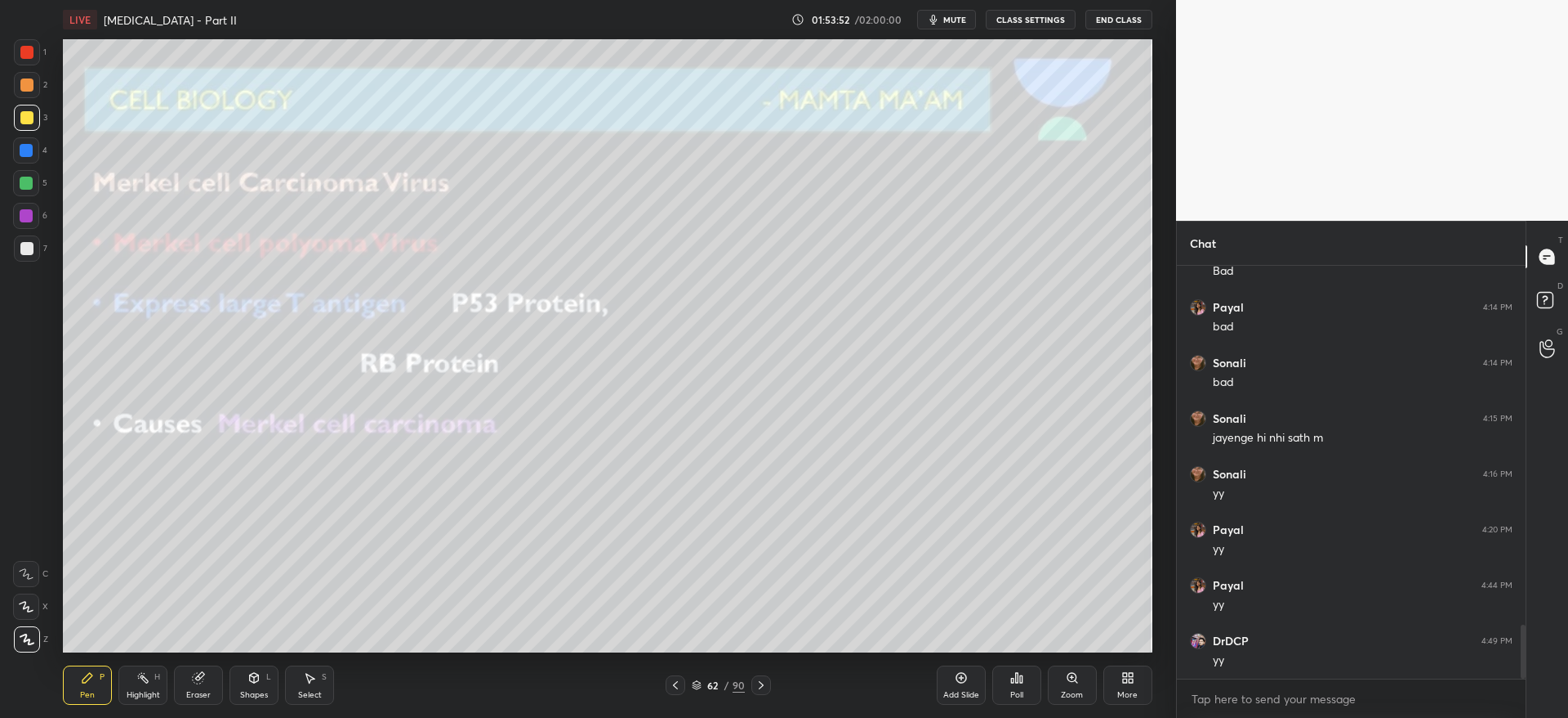
click at [768, 689] on div at bounding box center [761, 685] width 20 height 20
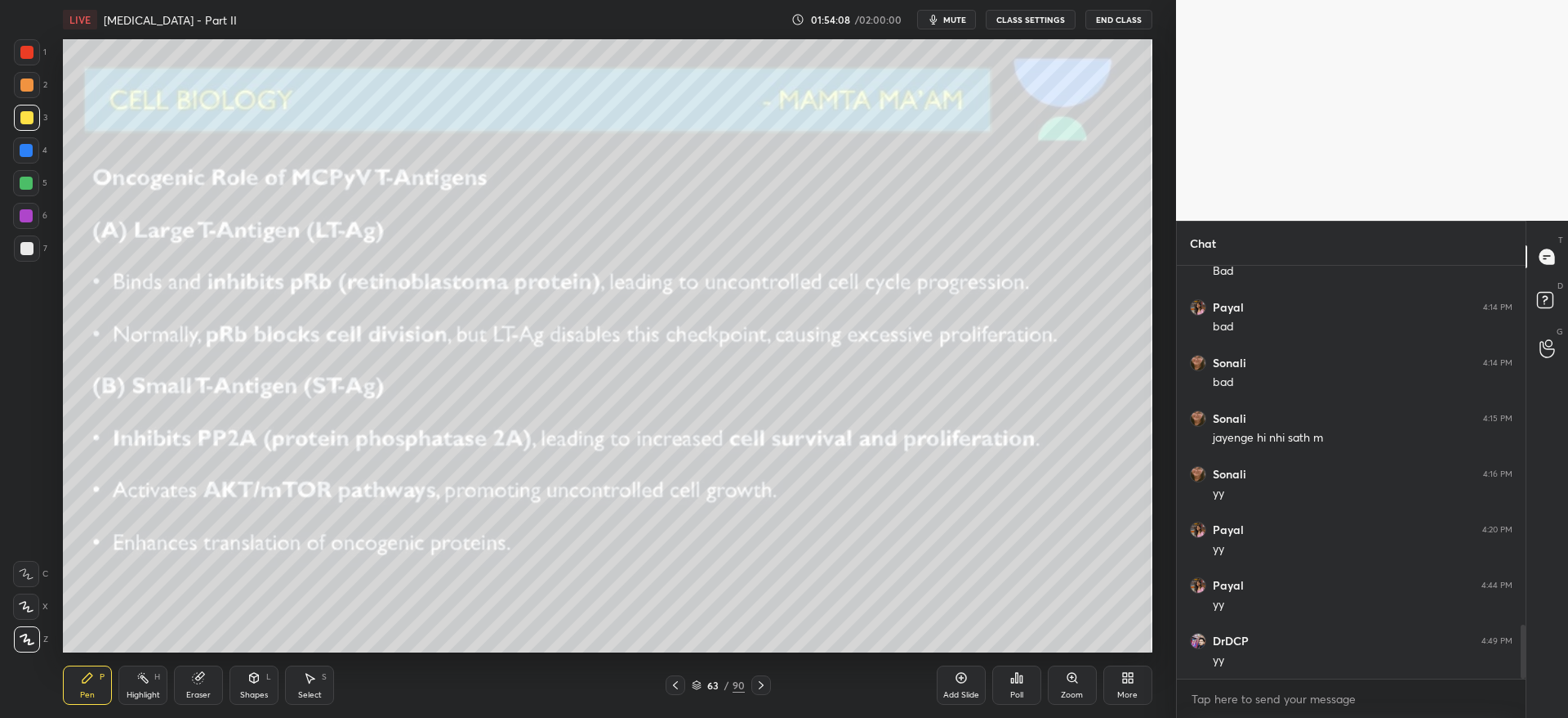
click at [768, 686] on div at bounding box center [761, 685] width 20 height 20
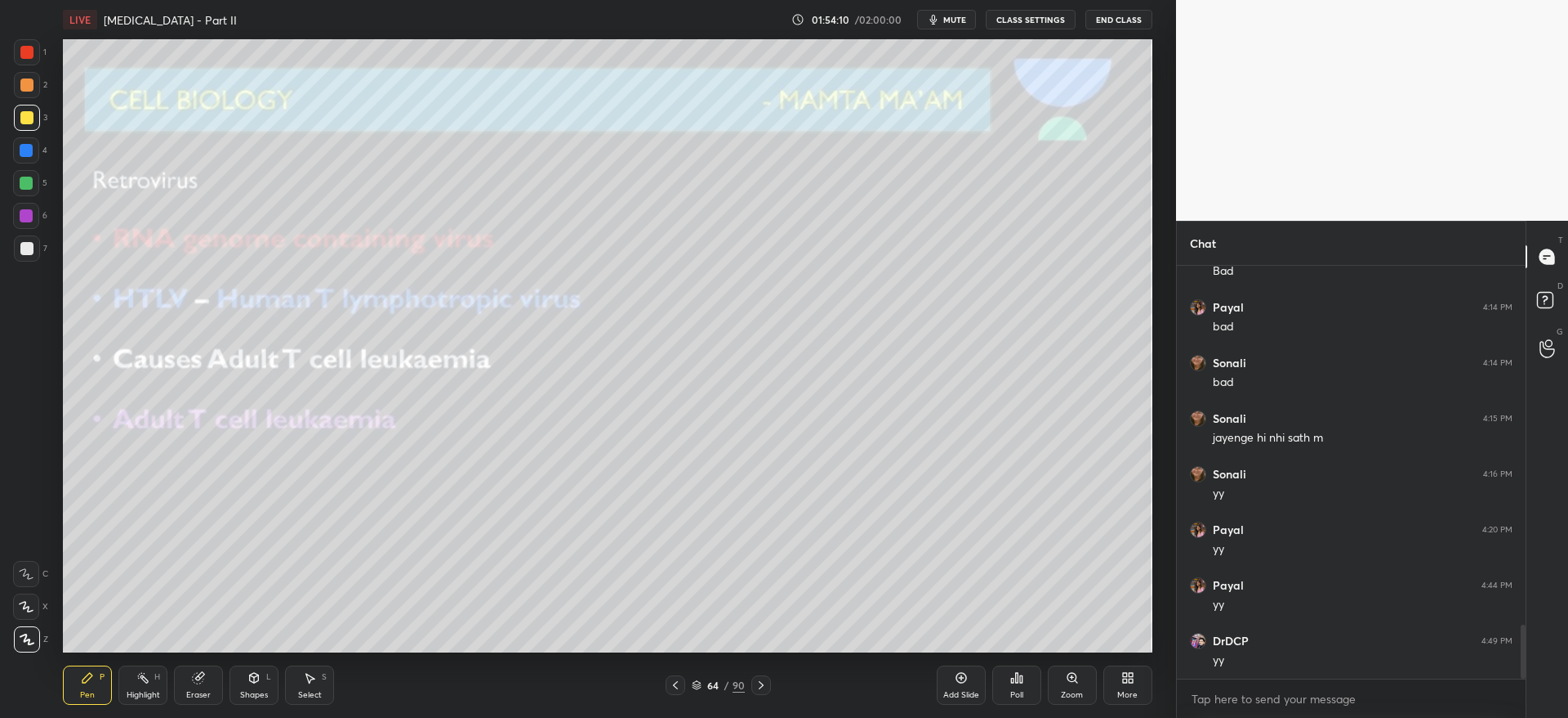
click at [671, 680] on icon at bounding box center [676, 685] width 13 height 13
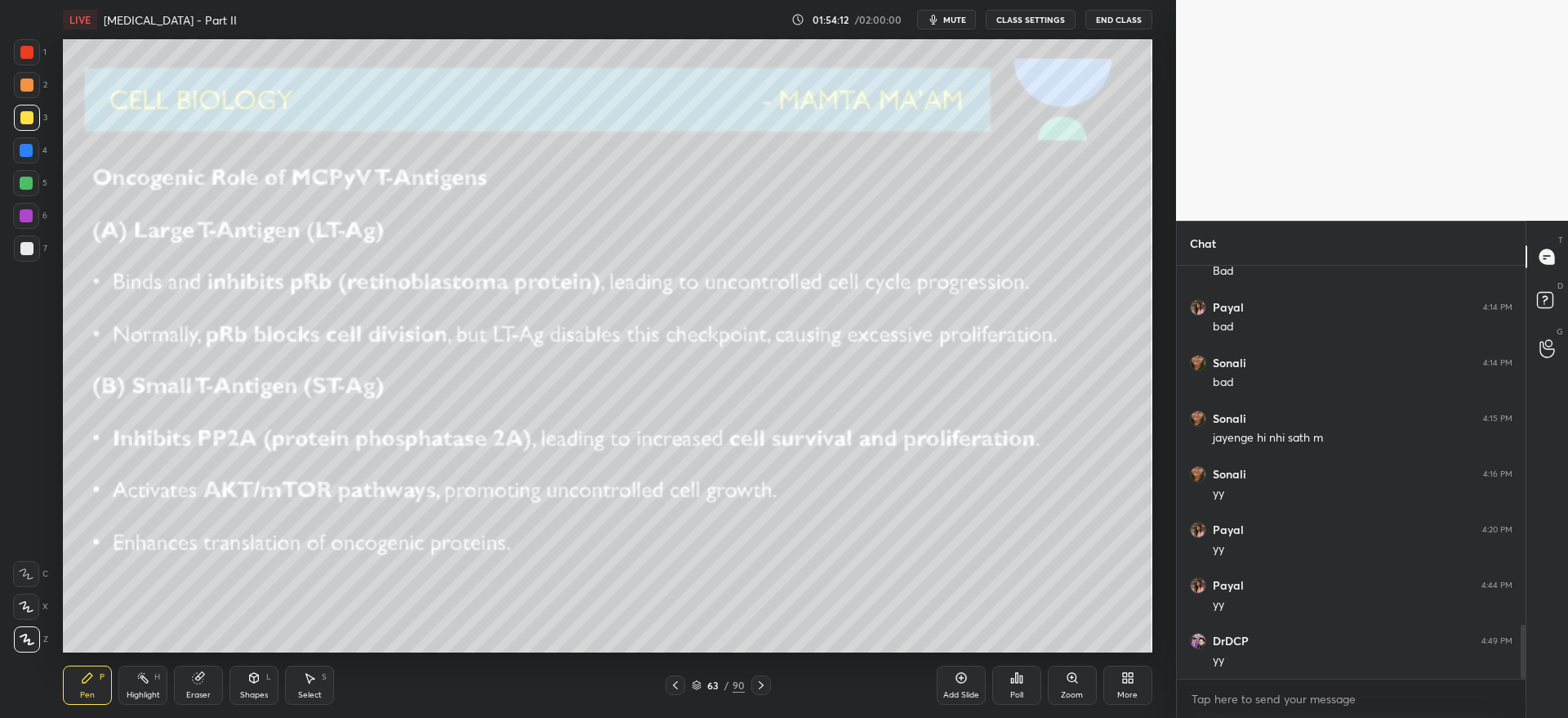
click at [678, 684] on icon at bounding box center [676, 685] width 13 height 13
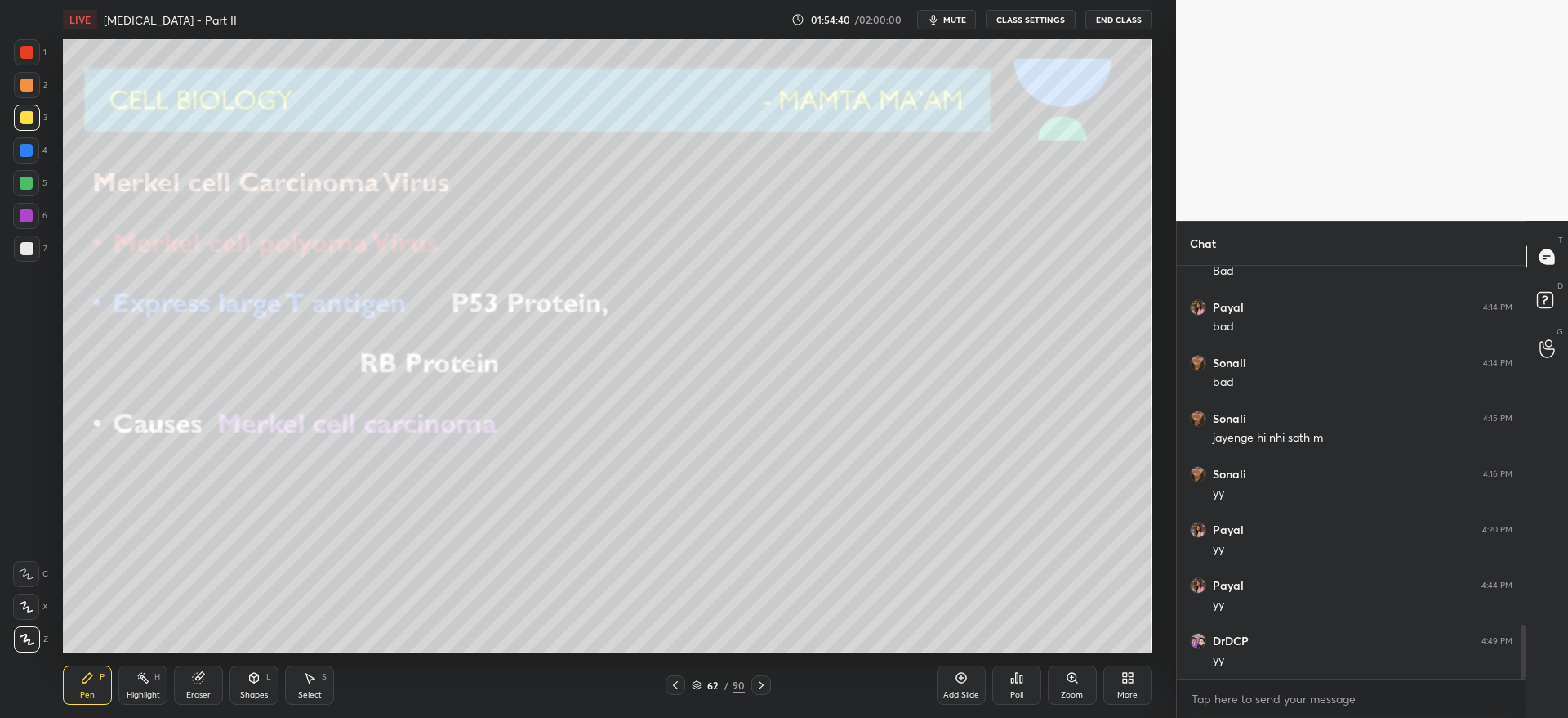
click at [767, 685] on icon at bounding box center [762, 685] width 13 height 13
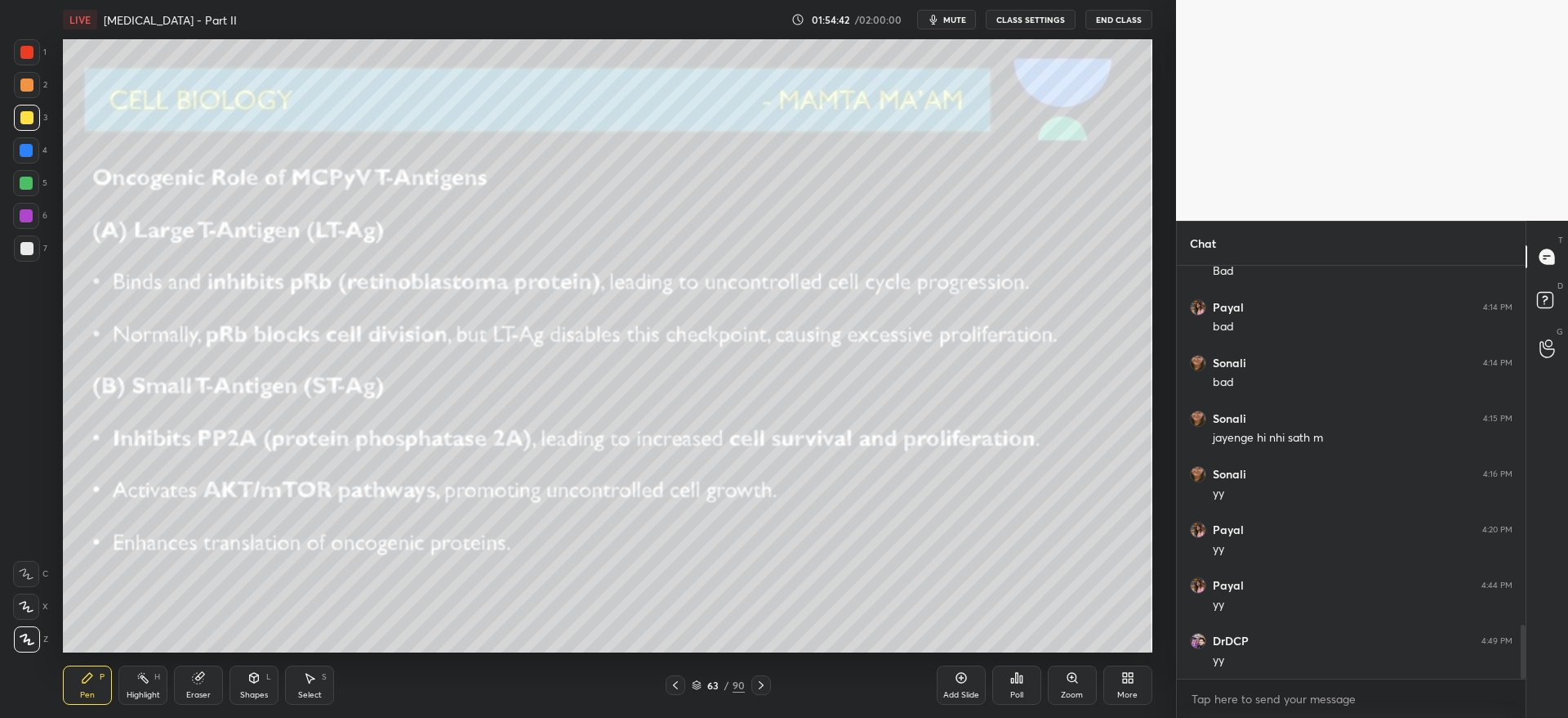
click at [765, 683] on icon at bounding box center [762, 685] width 13 height 13
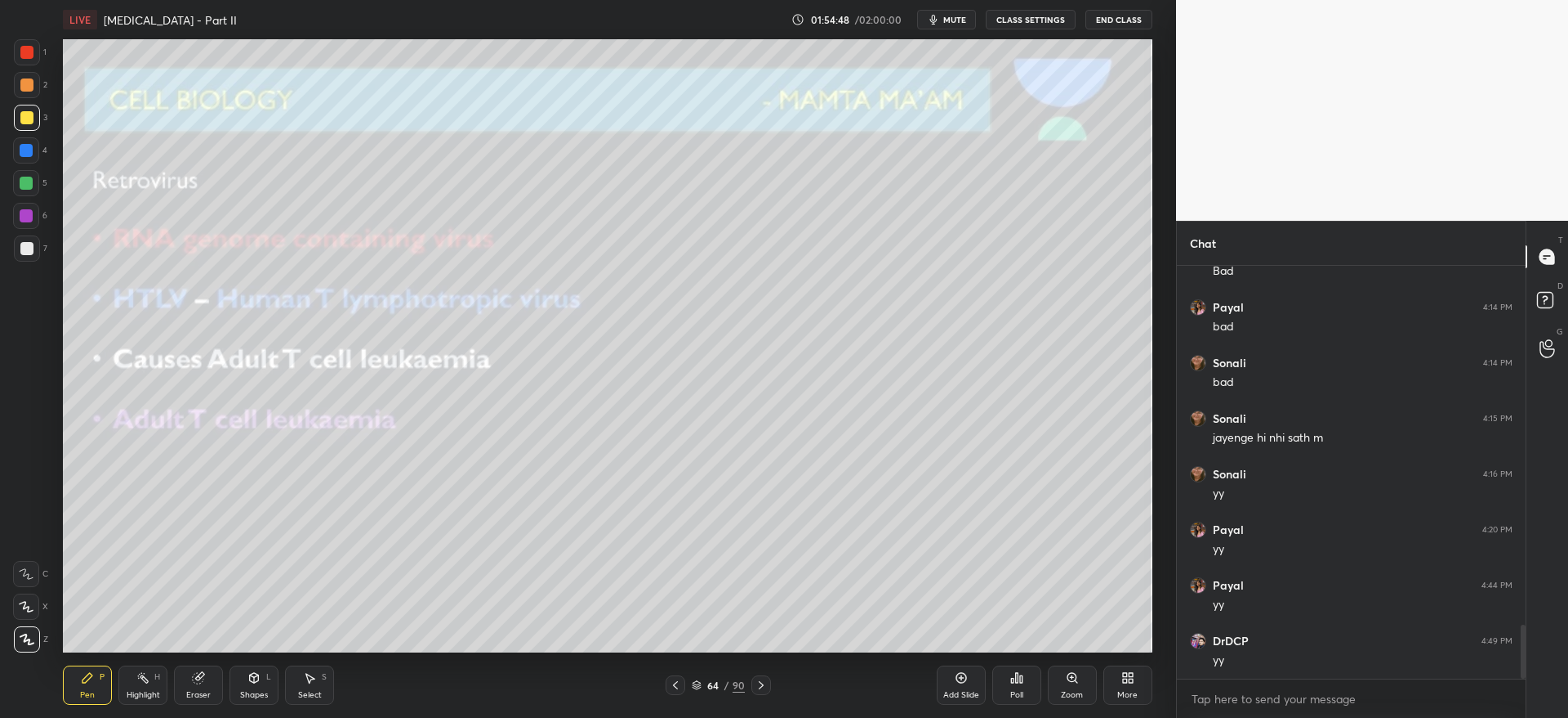
click at [32, 96] on div at bounding box center [27, 84] width 26 height 26
click at [763, 685] on icon at bounding box center [762, 685] width 13 height 13
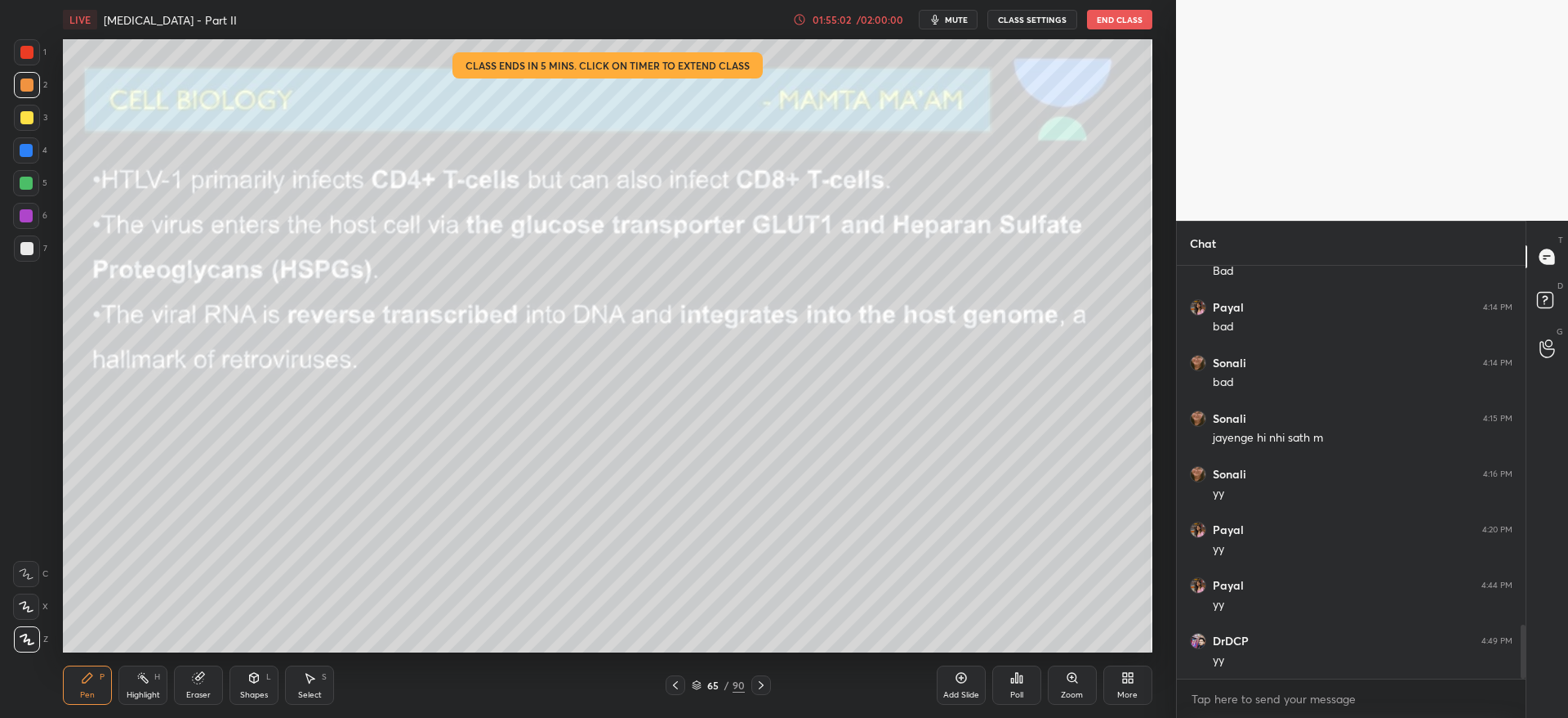
click at [846, 31] on div "LIVE [MEDICAL_DATA] - Part II 01:55:02 / 02:00:00 mute CLASS SETTINGS End Class" at bounding box center [607, 19] width 1088 height 39
click at [852, 25] on div "01:55:03 / 02:00:00" at bounding box center [849, 20] width 113 height 13
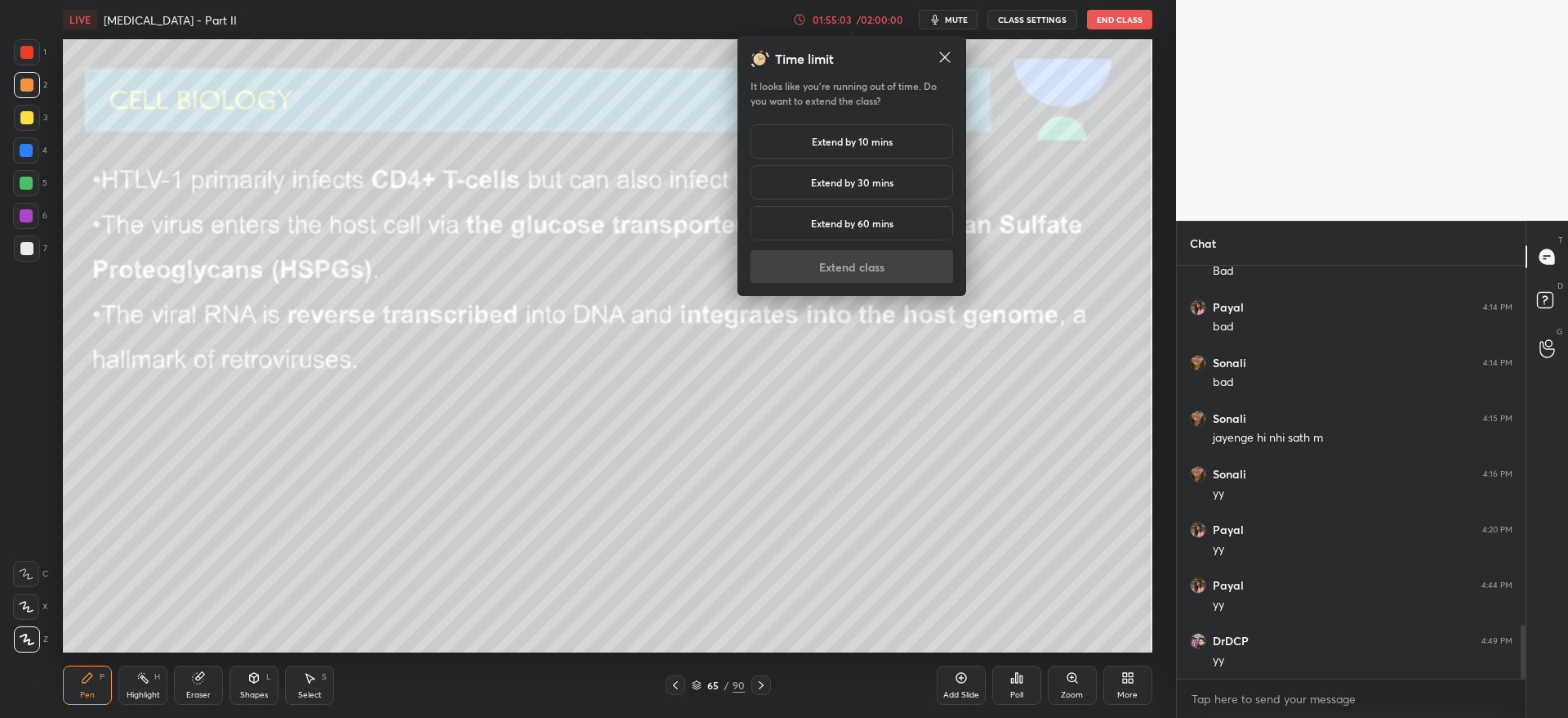
click at [848, 139] on h5 "Extend by 10 mins" at bounding box center [852, 141] width 81 height 14
click at [850, 276] on button "Extend class" at bounding box center [852, 267] width 203 height 33
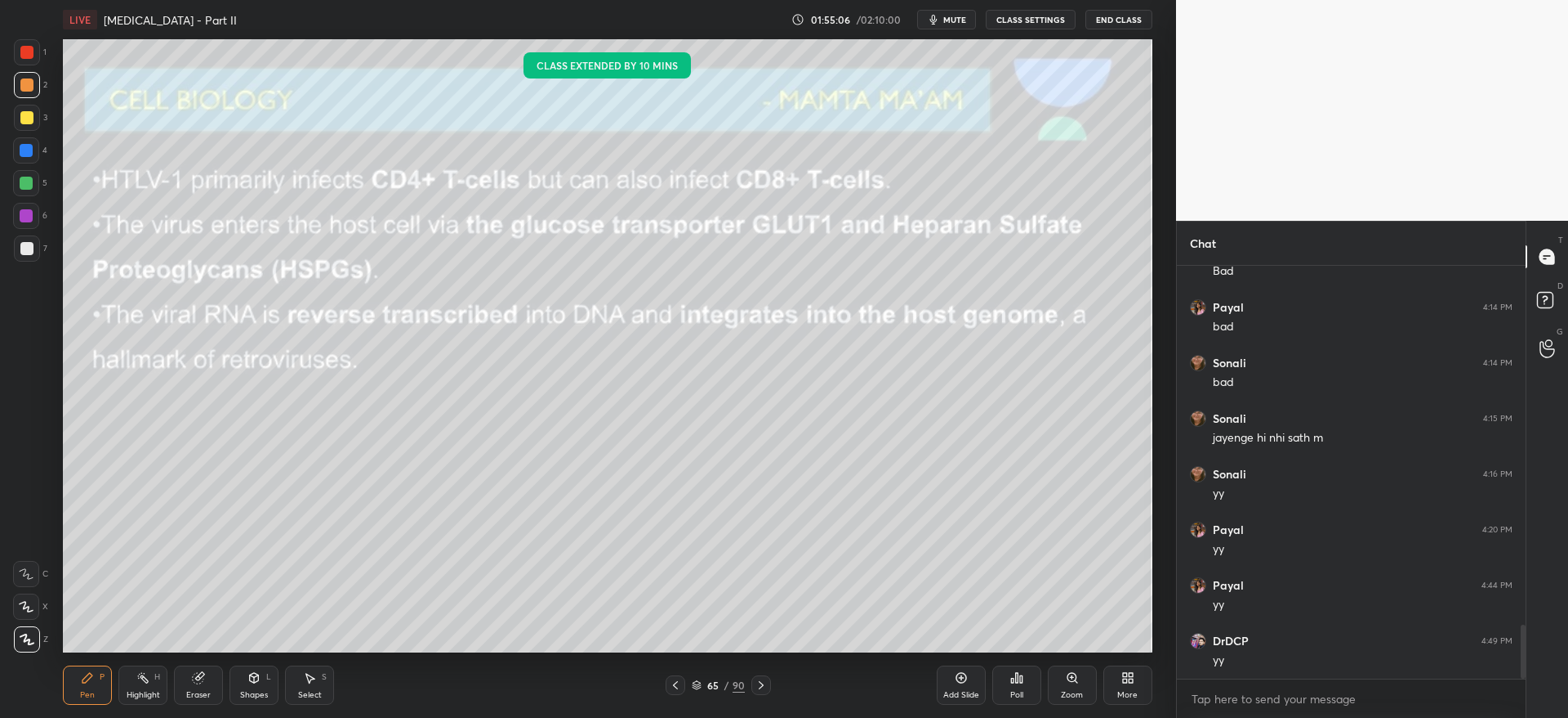
click at [20, 123] on div at bounding box center [27, 117] width 26 height 26
click at [31, 258] on div at bounding box center [27, 248] width 26 height 26
click at [766, 679] on icon at bounding box center [762, 685] width 13 height 13
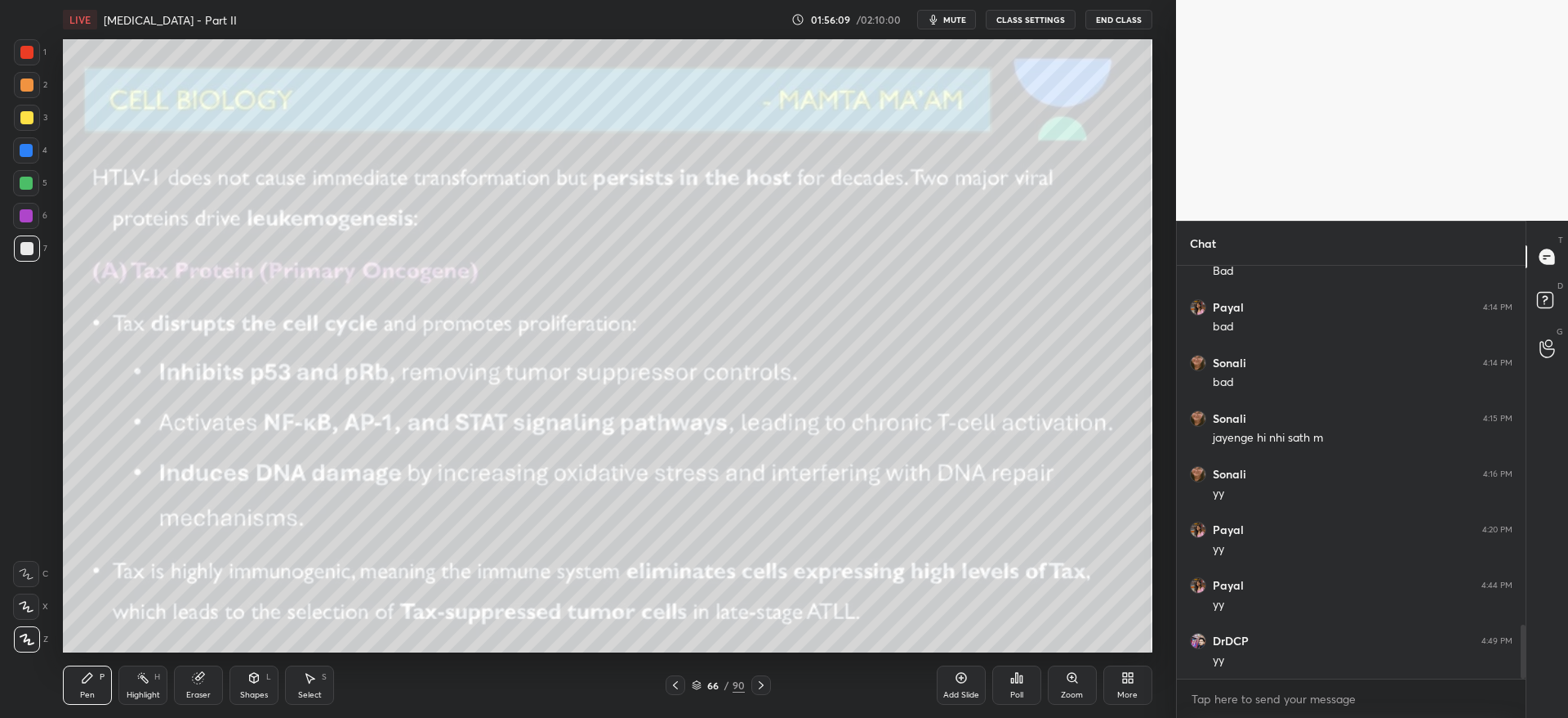
click at [33, 120] on div at bounding box center [27, 117] width 26 height 26
drag, startPoint x: 197, startPoint y: 679, endPoint x: 255, endPoint y: 653, distance: 63.6
click at [201, 679] on icon at bounding box center [198, 678] width 11 height 11
click at [100, 687] on div "Pen P" at bounding box center [87, 685] width 49 height 39
click at [764, 685] on icon at bounding box center [762, 685] width 13 height 13
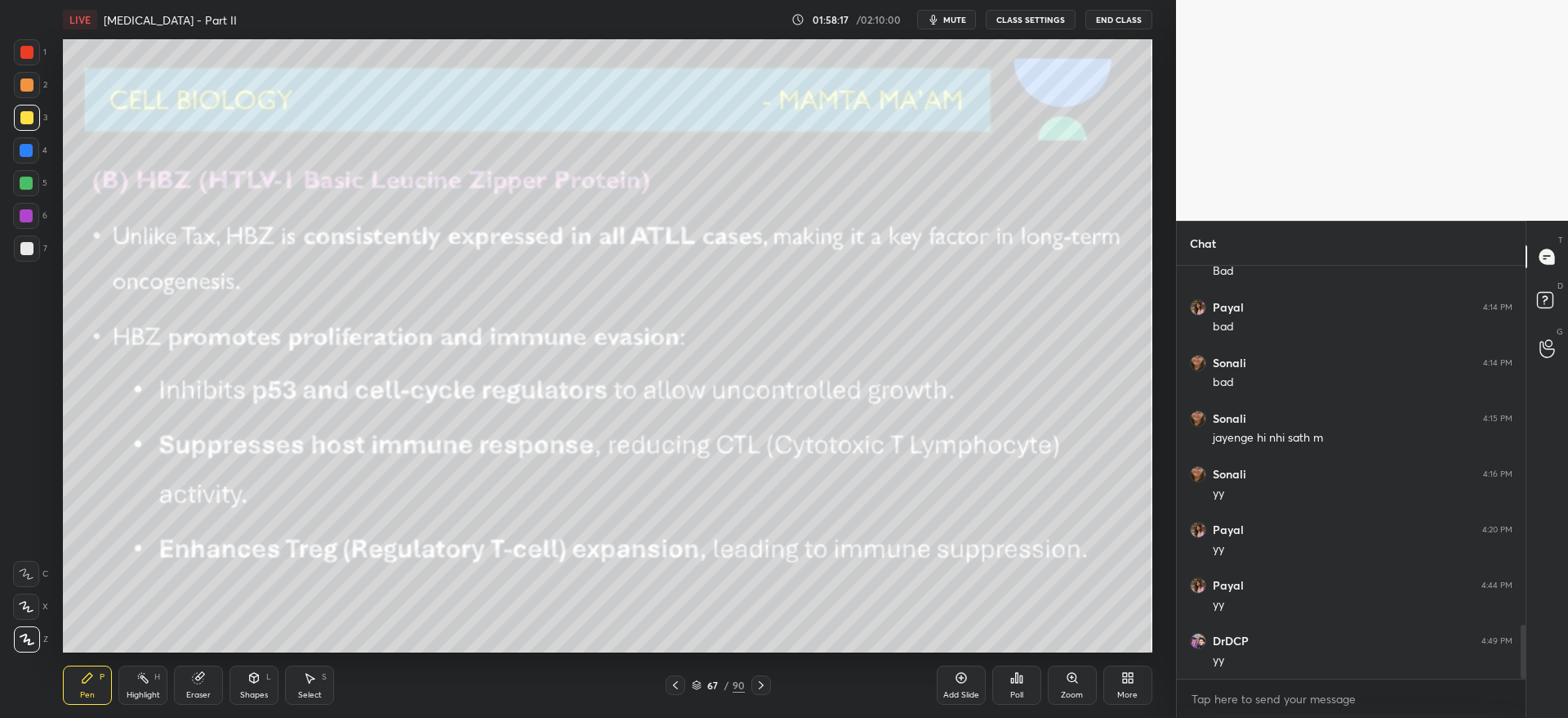
click at [27, 88] on div at bounding box center [27, 85] width 13 height 13
click at [676, 685] on icon at bounding box center [676, 685] width 13 height 13
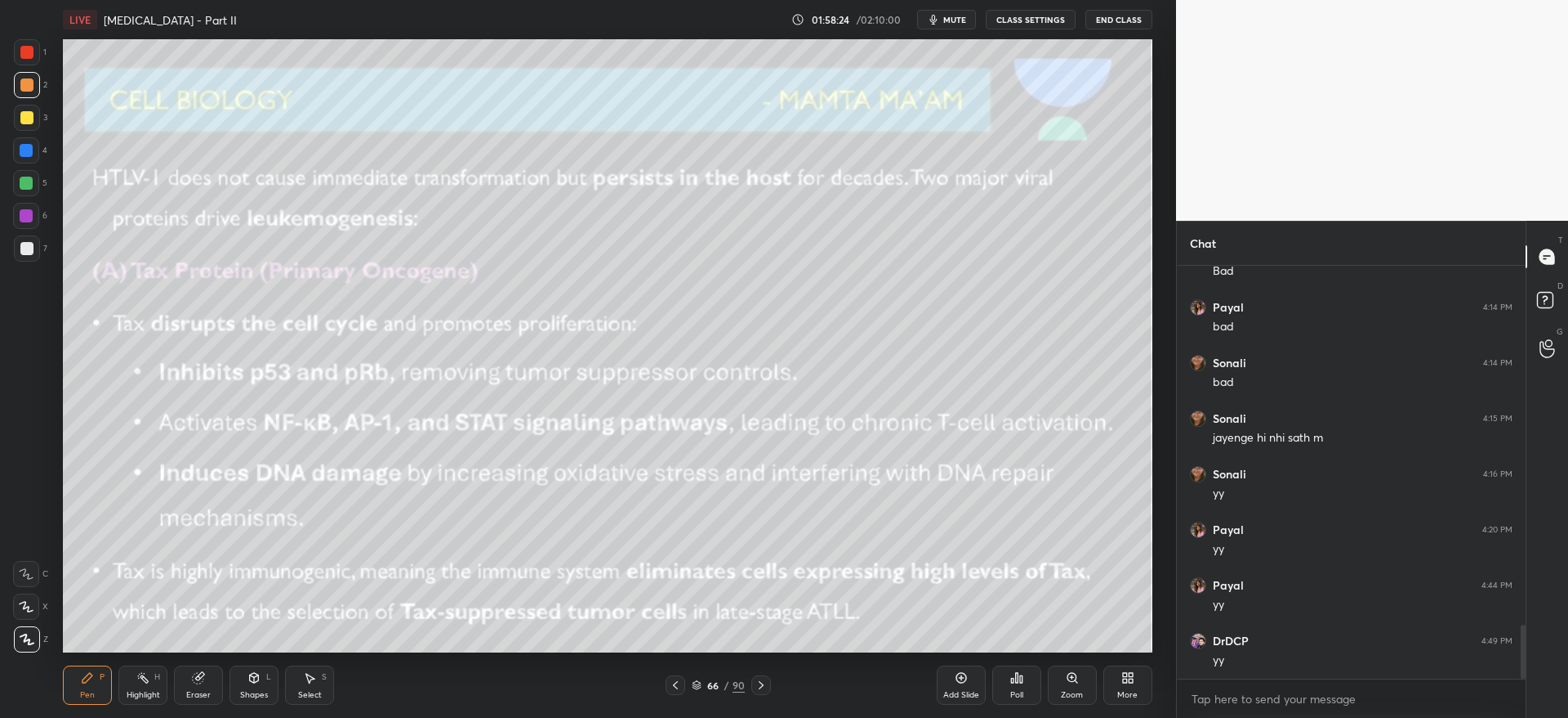
click at [678, 684] on icon at bounding box center [676, 685] width 13 height 13
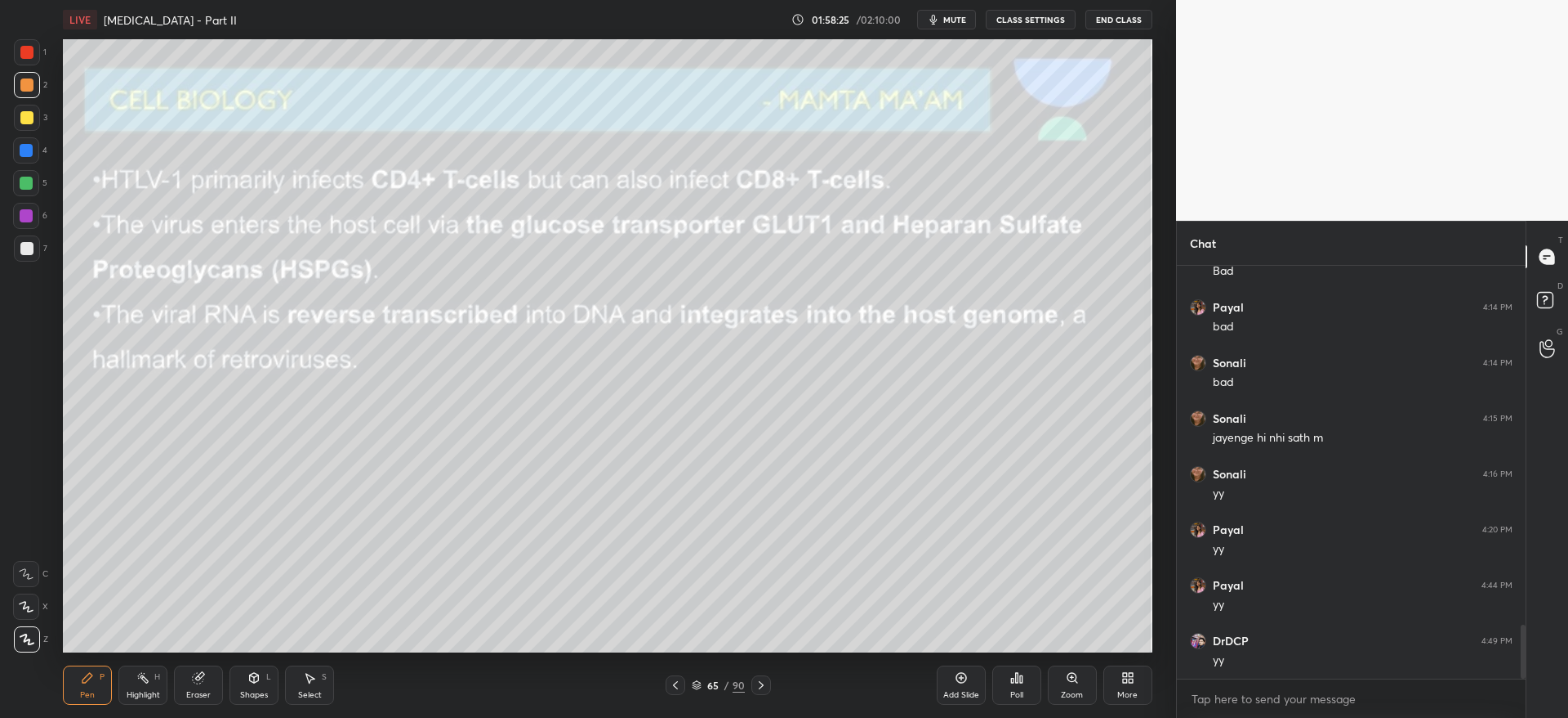
click at [688, 686] on div "65 / 90" at bounding box center [719, 685] width 105 height 20
click at [691, 683] on div "65 / 90" at bounding box center [719, 685] width 105 height 20
click at [694, 688] on icon at bounding box center [697, 685] width 10 height 10
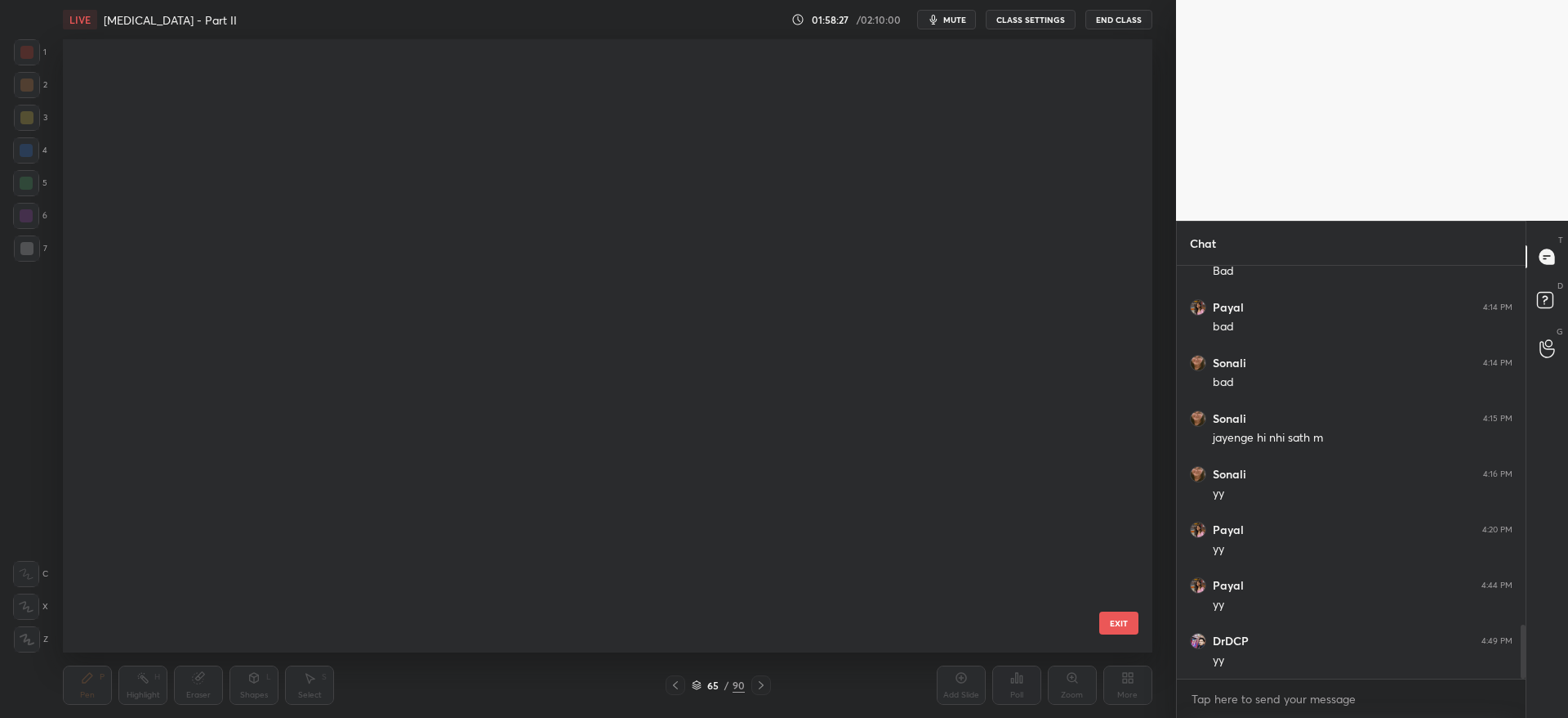
scroll to position [608, 1082]
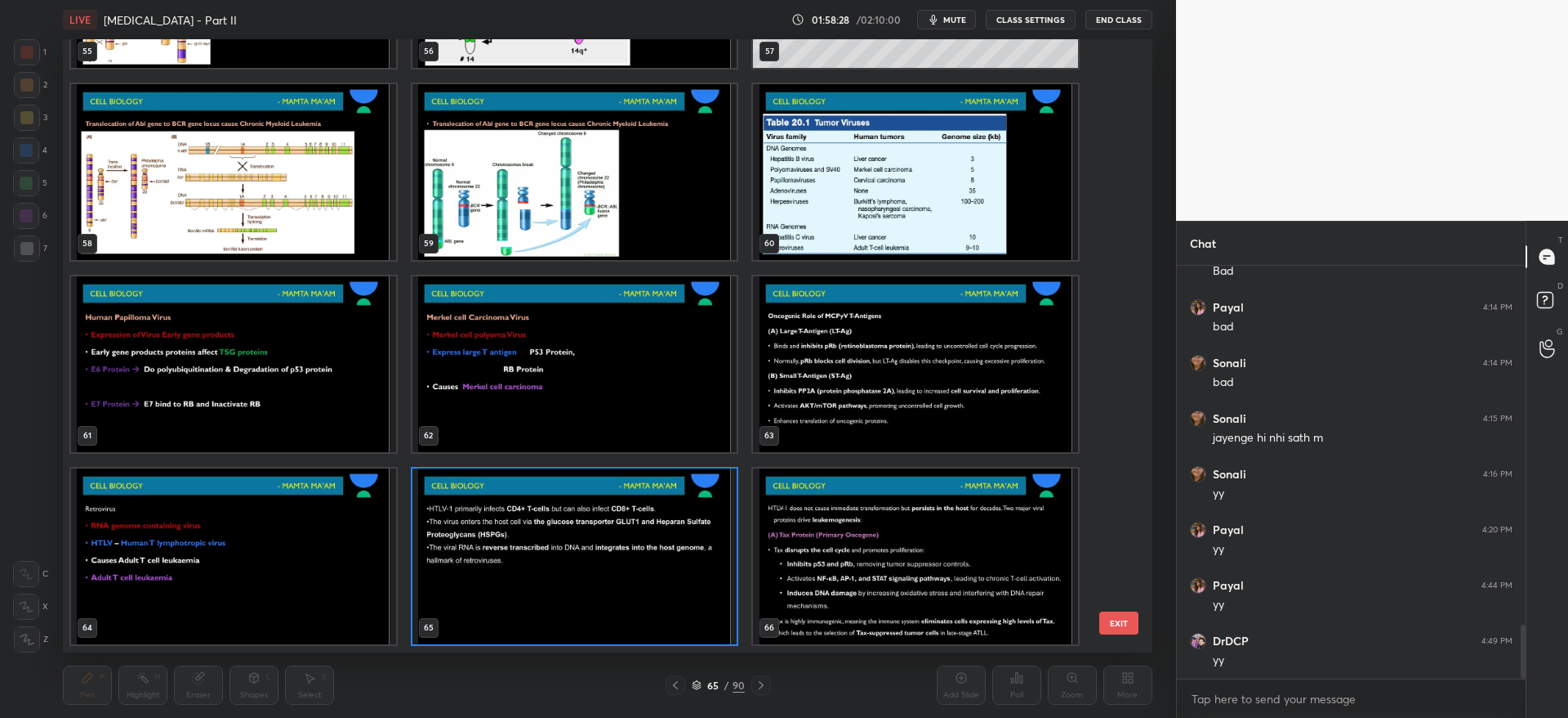
click at [835, 422] on img "grid" at bounding box center [916, 364] width 325 height 176
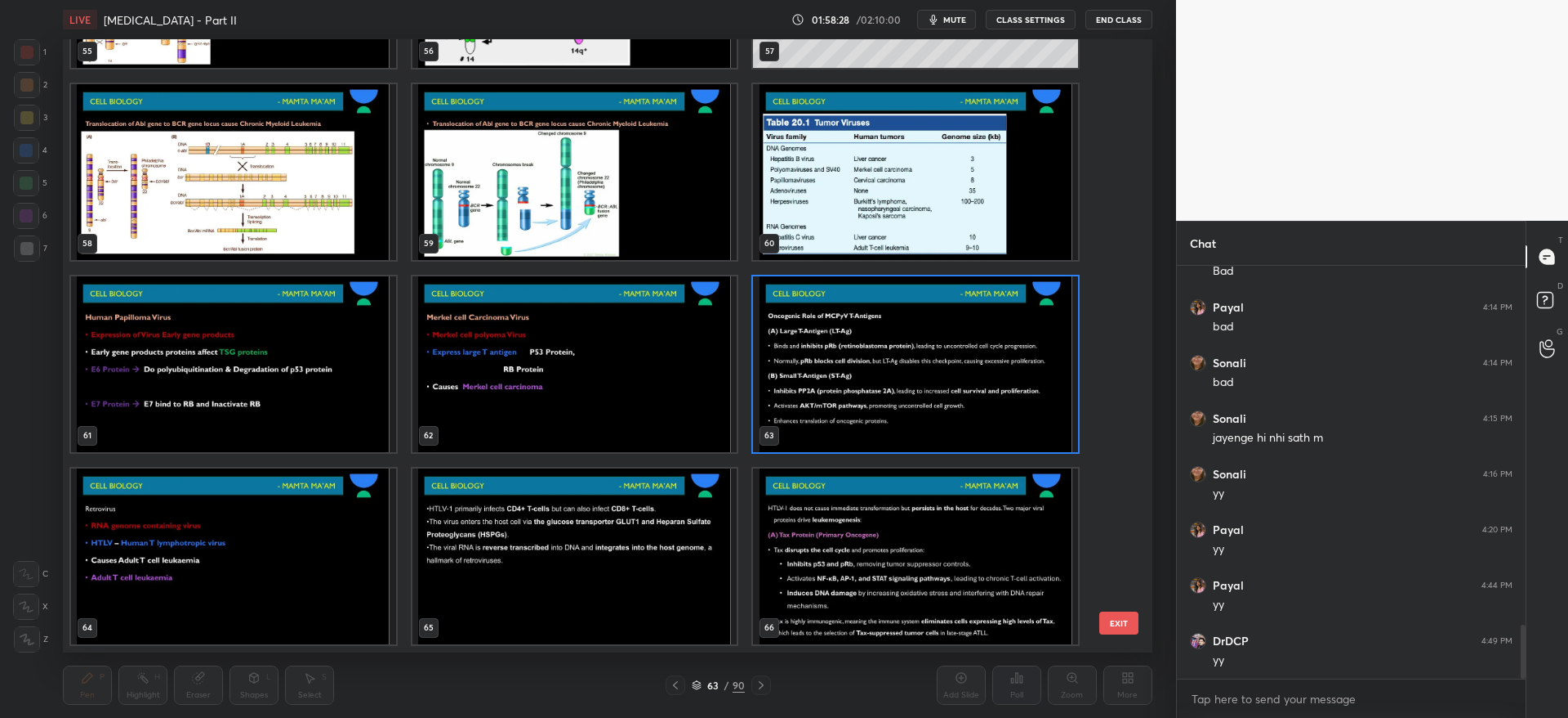
click at [836, 423] on img "grid" at bounding box center [916, 364] width 325 height 176
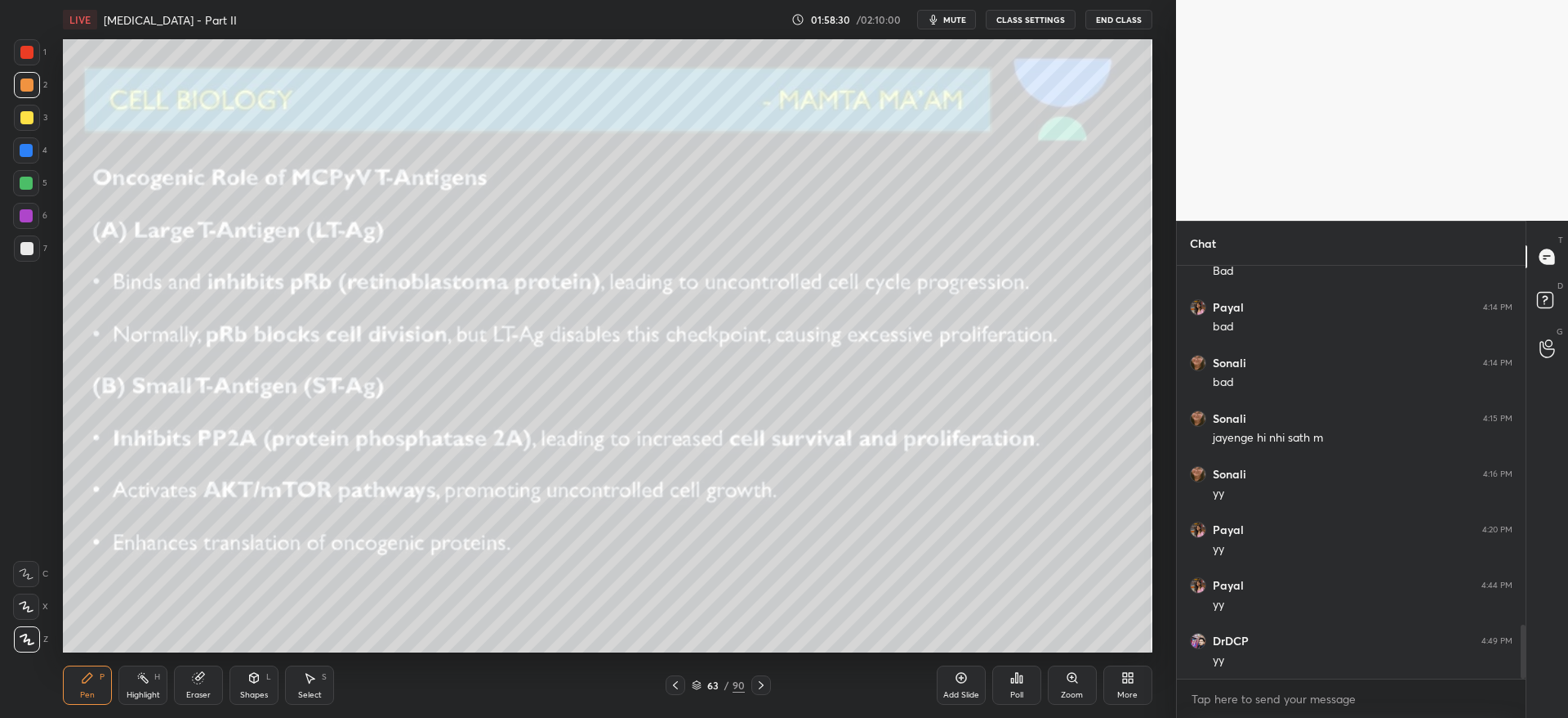
click at [761, 682] on icon at bounding box center [762, 685] width 13 height 13
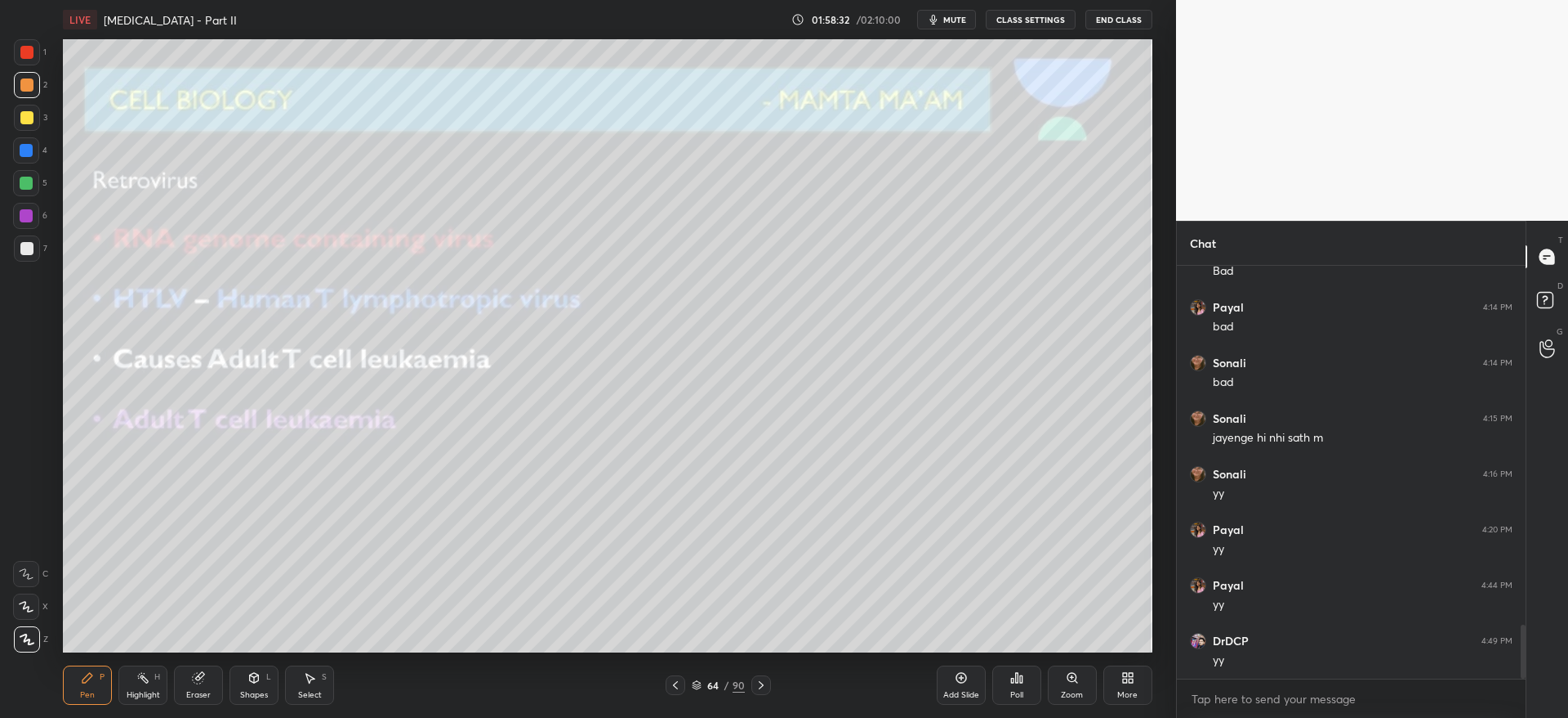
click at [764, 690] on icon at bounding box center [762, 685] width 13 height 13
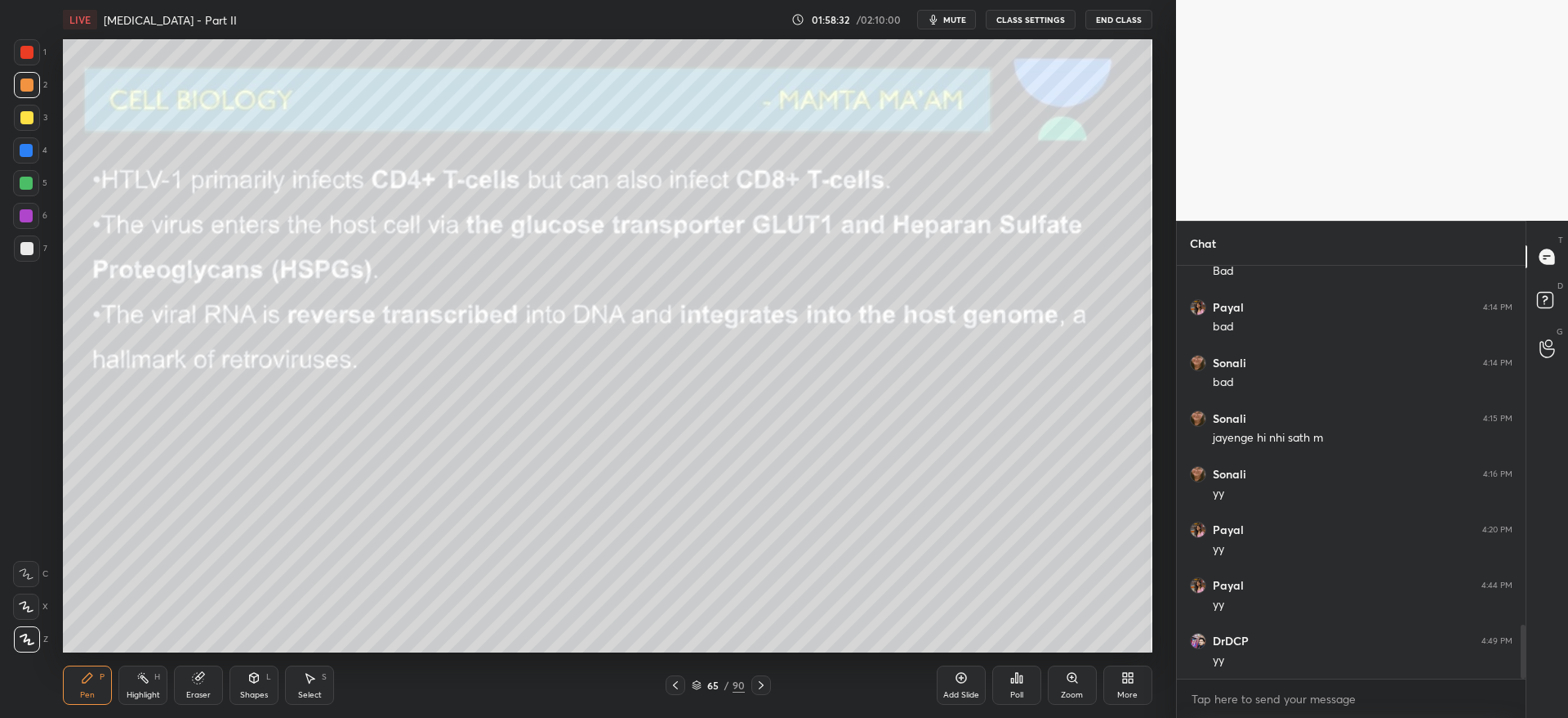
click at [764, 689] on icon at bounding box center [762, 685] width 13 height 13
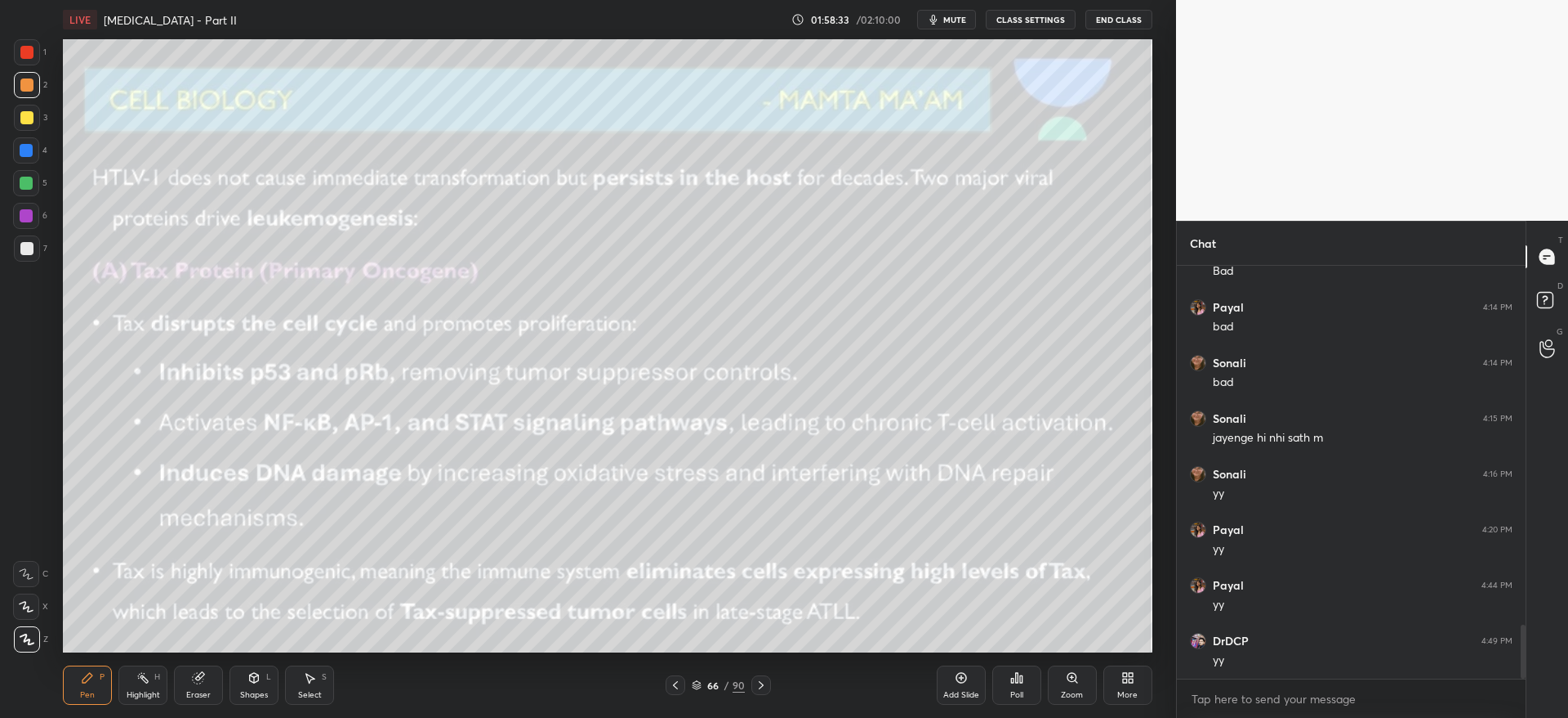
click at [765, 689] on icon at bounding box center [762, 685] width 13 height 13
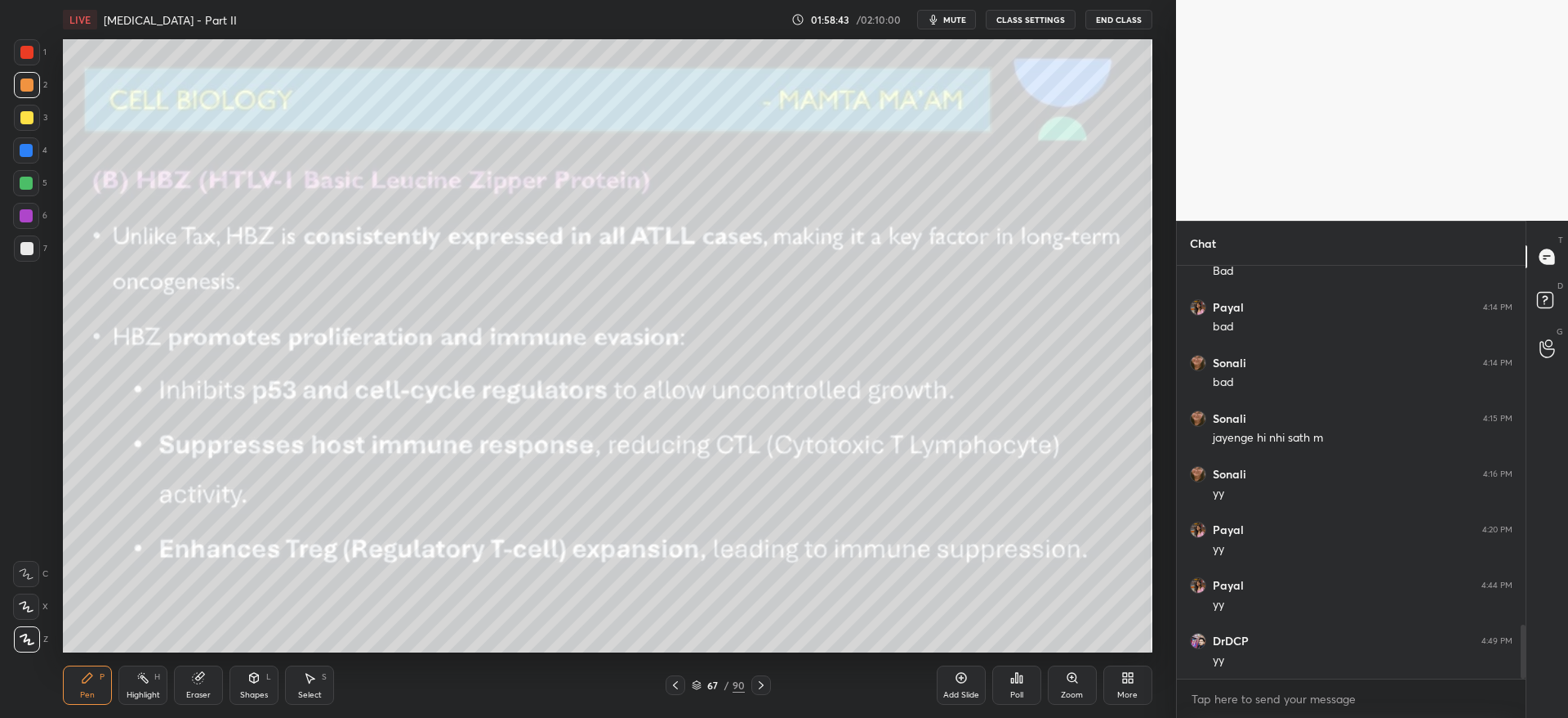
click at [29, 132] on div "3" at bounding box center [31, 120] width 33 height 33
click at [22, 175] on div at bounding box center [26, 183] width 26 height 26
click at [763, 688] on icon at bounding box center [762, 685] width 13 height 13
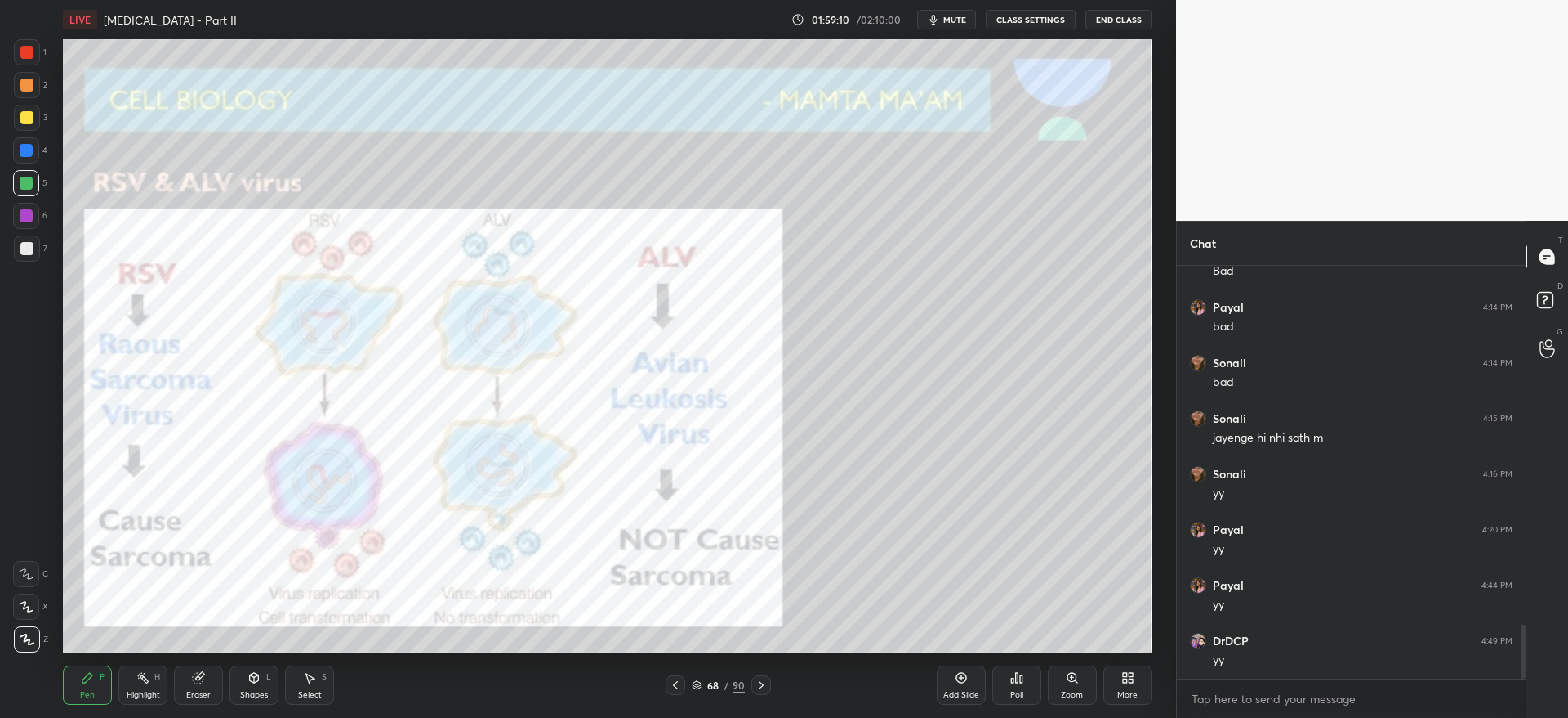
click at [676, 687] on icon at bounding box center [676, 685] width 13 height 13
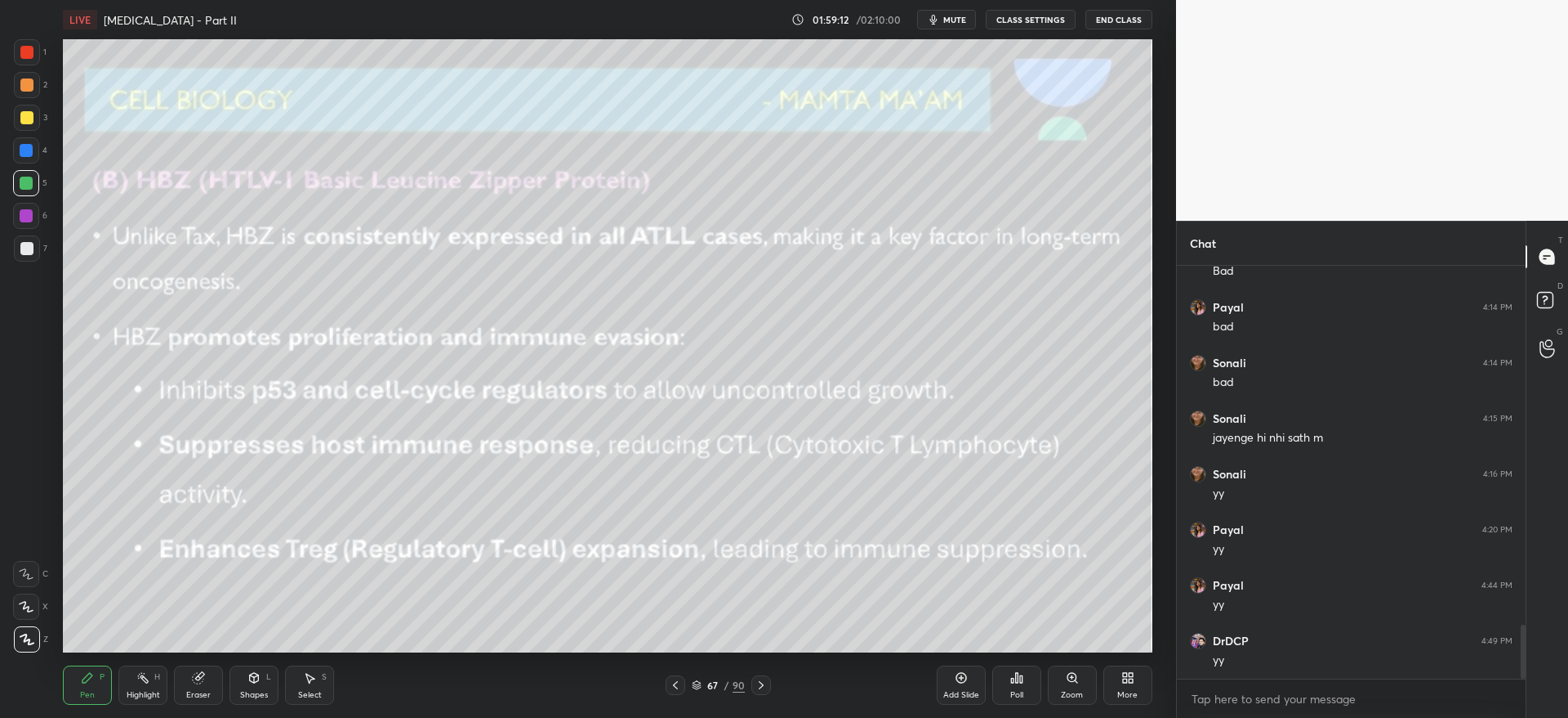
click at [678, 689] on icon at bounding box center [676, 685] width 13 height 13
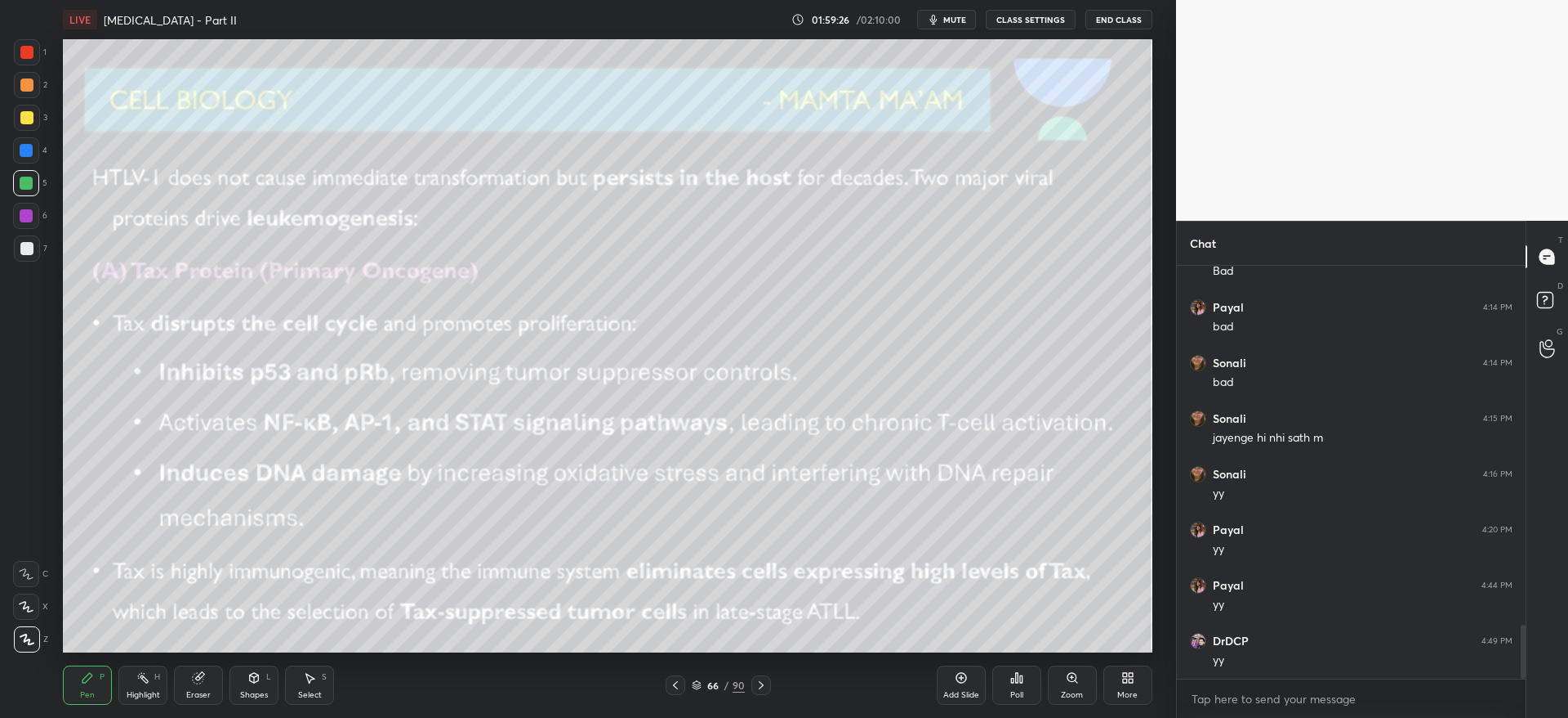
click at [679, 686] on icon at bounding box center [676, 685] width 13 height 13
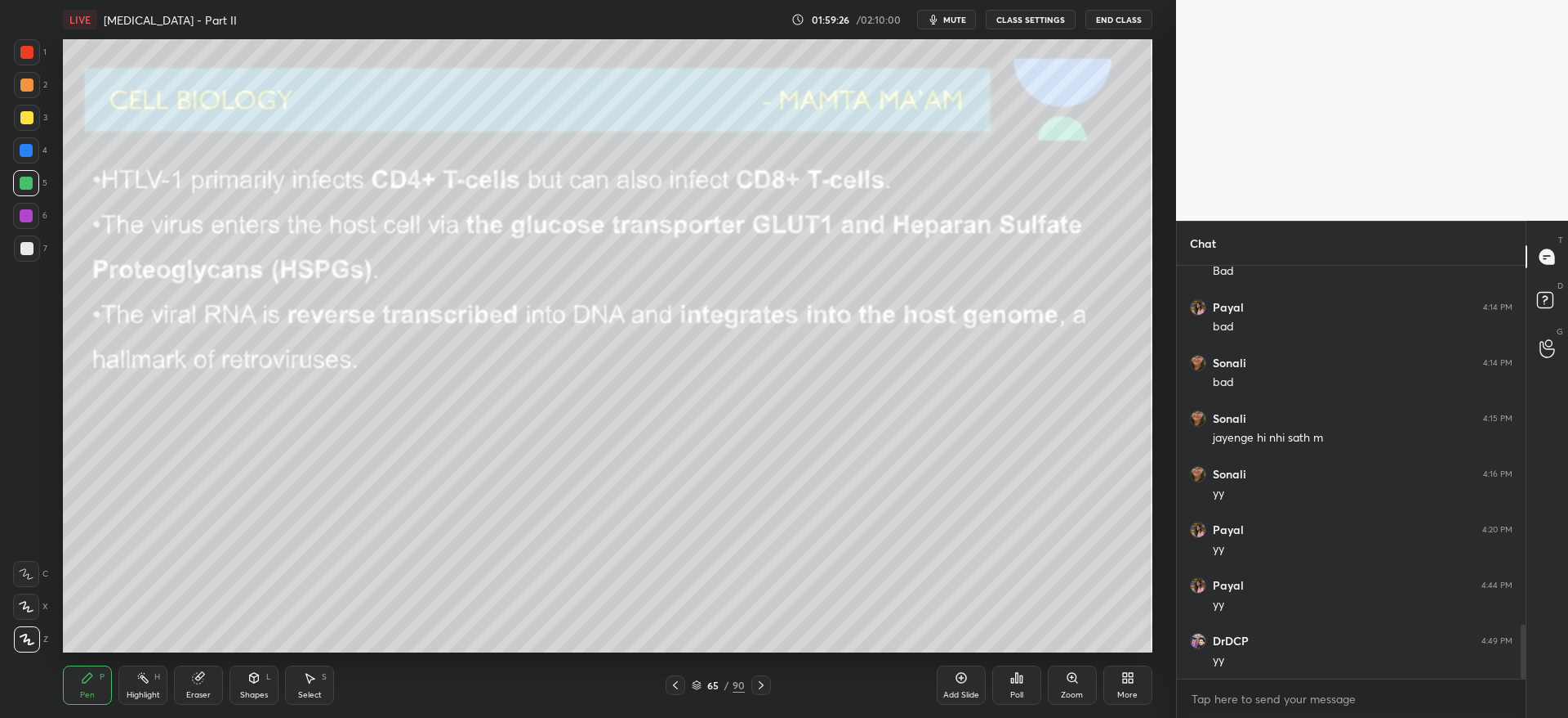
click at [676, 689] on icon at bounding box center [676, 685] width 13 height 13
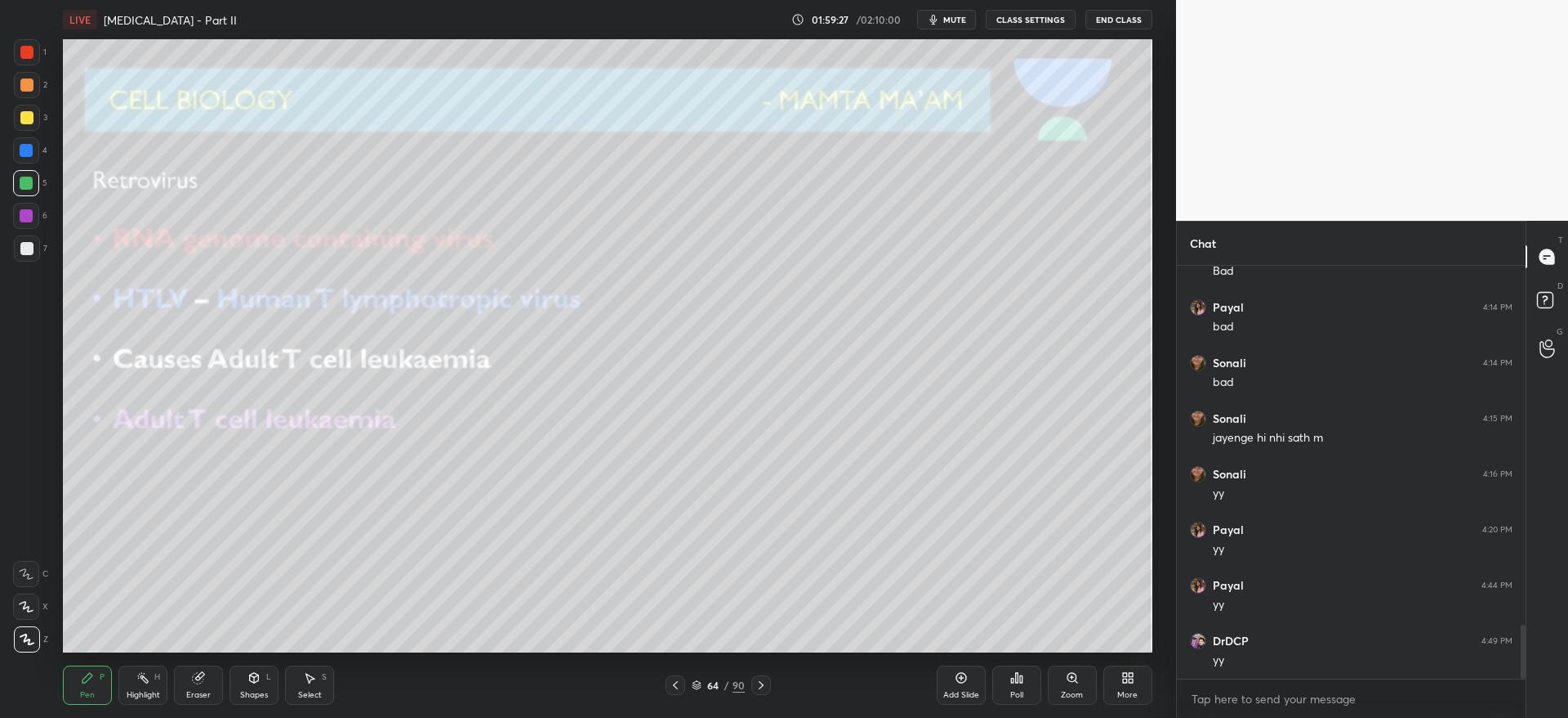
click at [674, 688] on div at bounding box center [676, 685] width 20 height 20
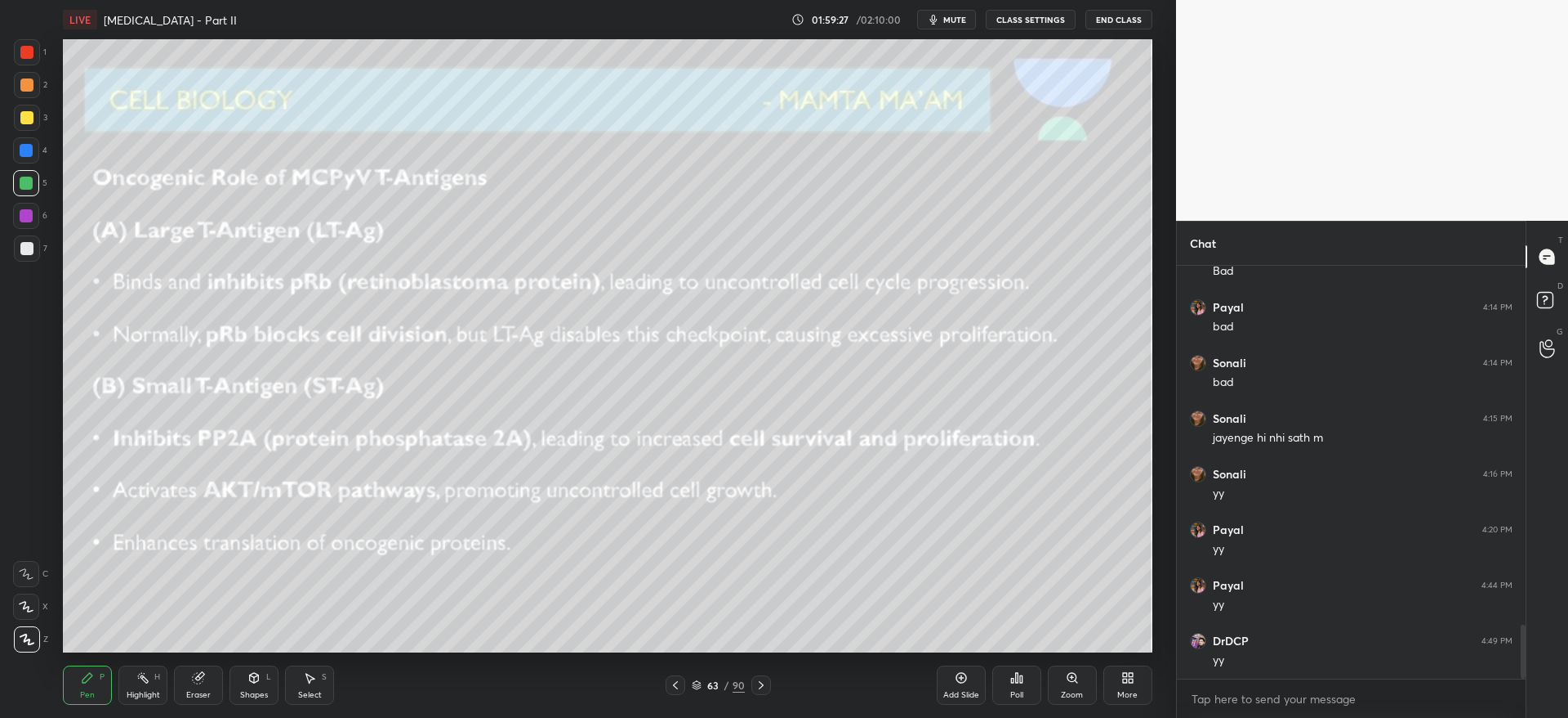
click at [673, 690] on icon at bounding box center [676, 685] width 13 height 13
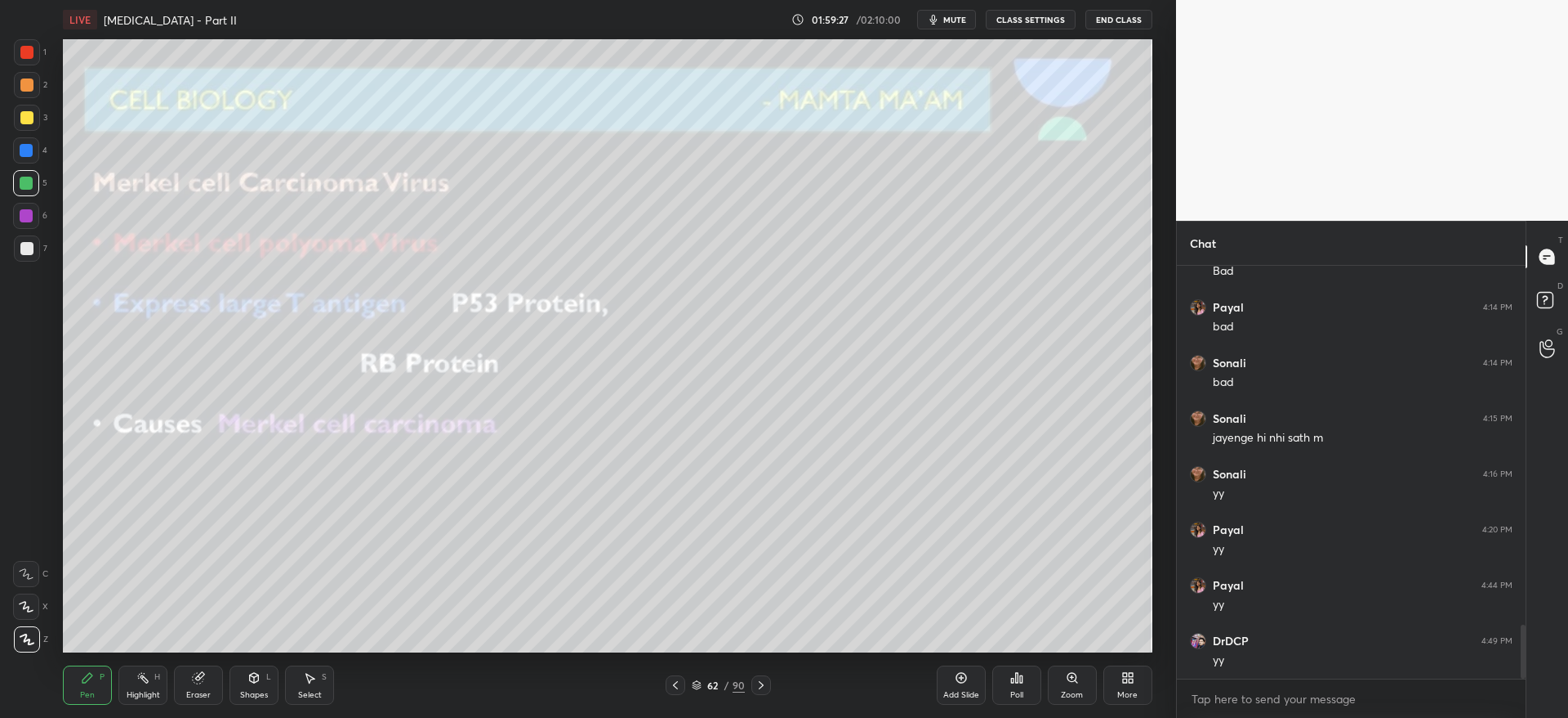
click at [677, 690] on icon at bounding box center [676, 685] width 13 height 13
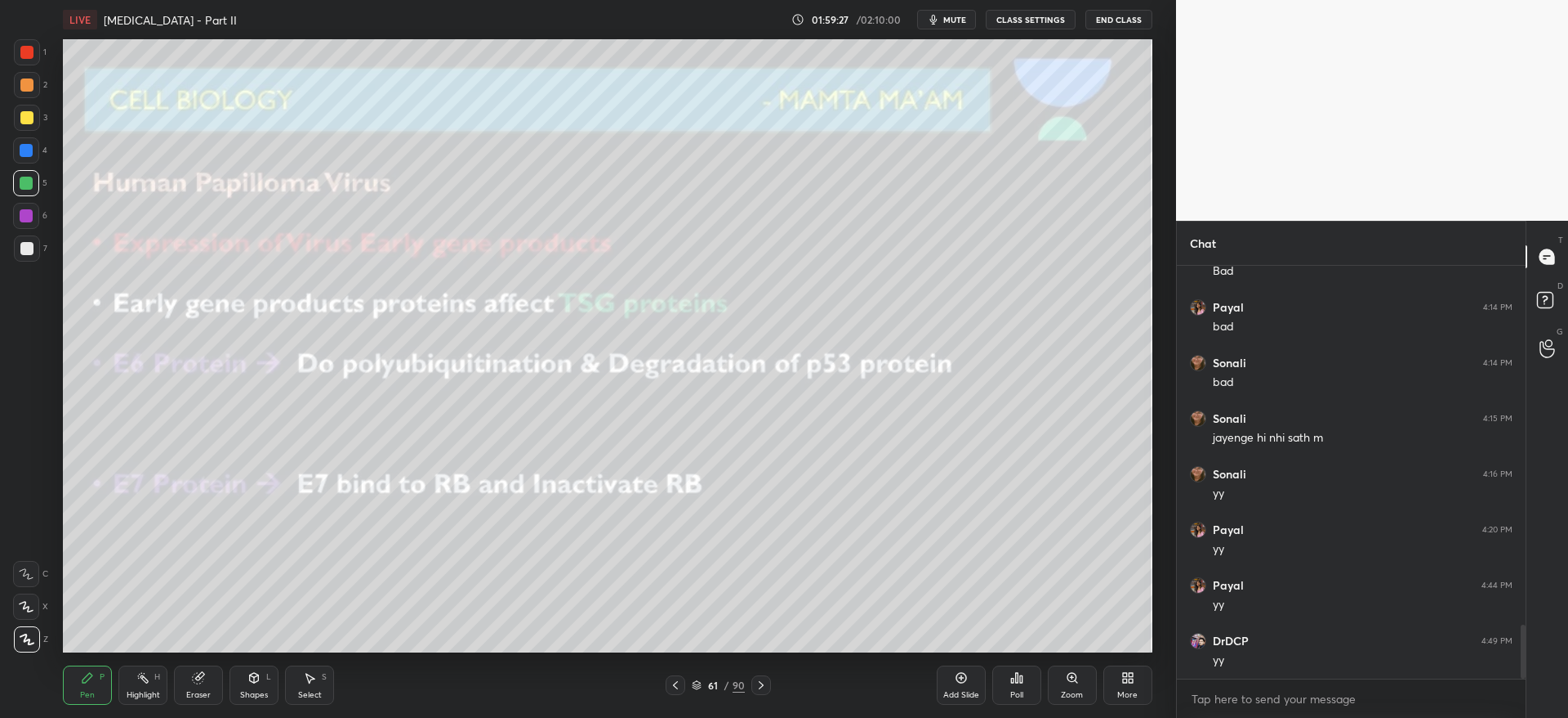
click at [678, 690] on icon at bounding box center [676, 685] width 13 height 13
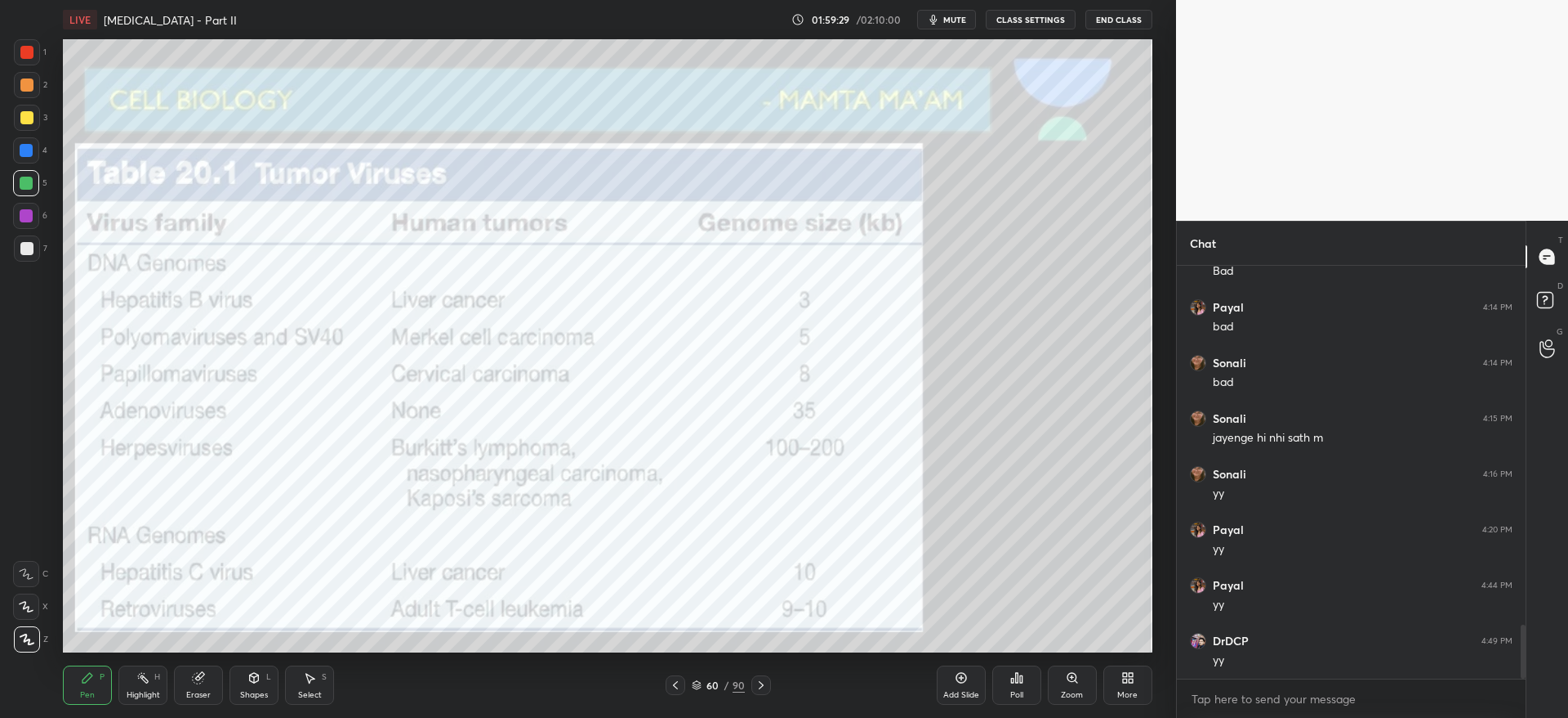
click at [766, 689] on icon at bounding box center [762, 685] width 13 height 13
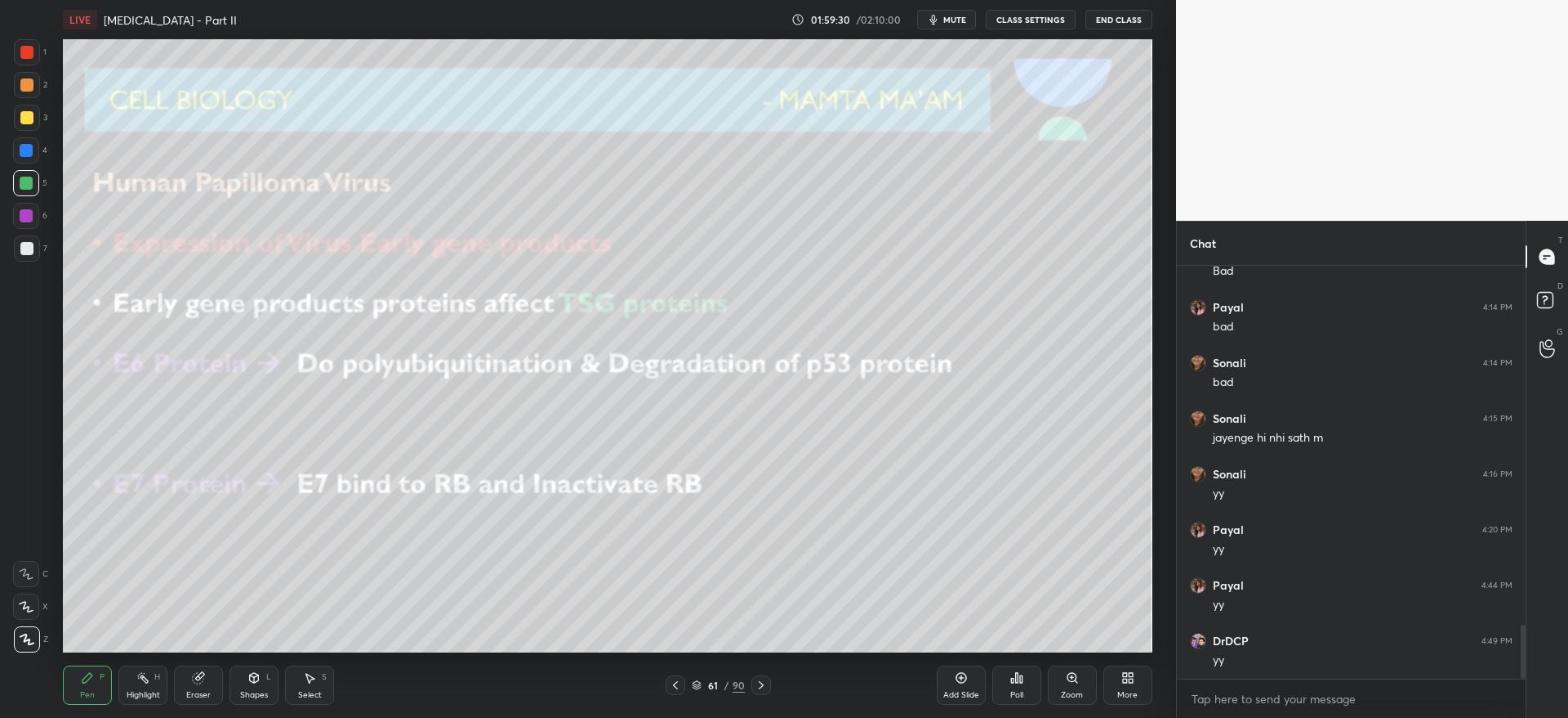
click at [763, 688] on icon at bounding box center [762, 685] width 13 height 13
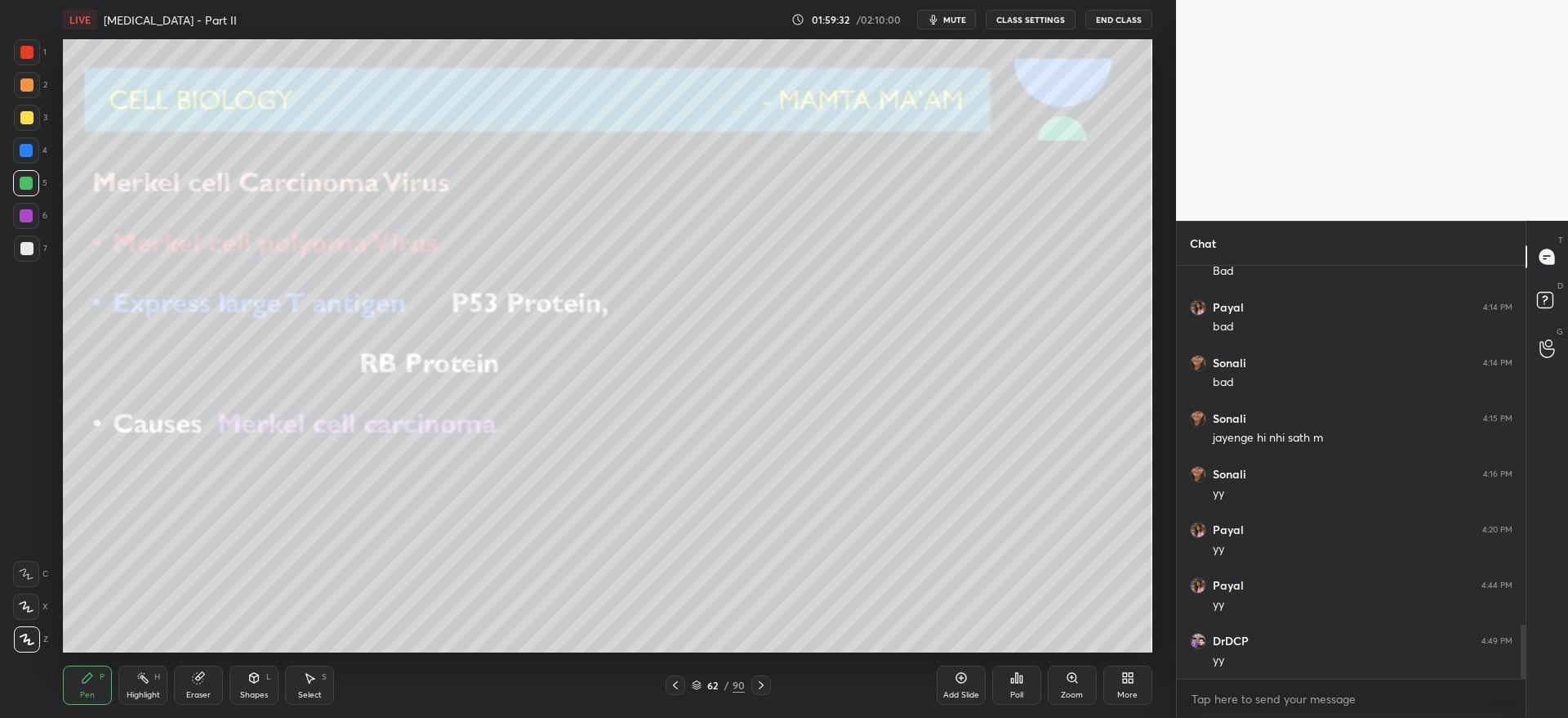
click at [763, 686] on icon at bounding box center [762, 685] width 13 height 13
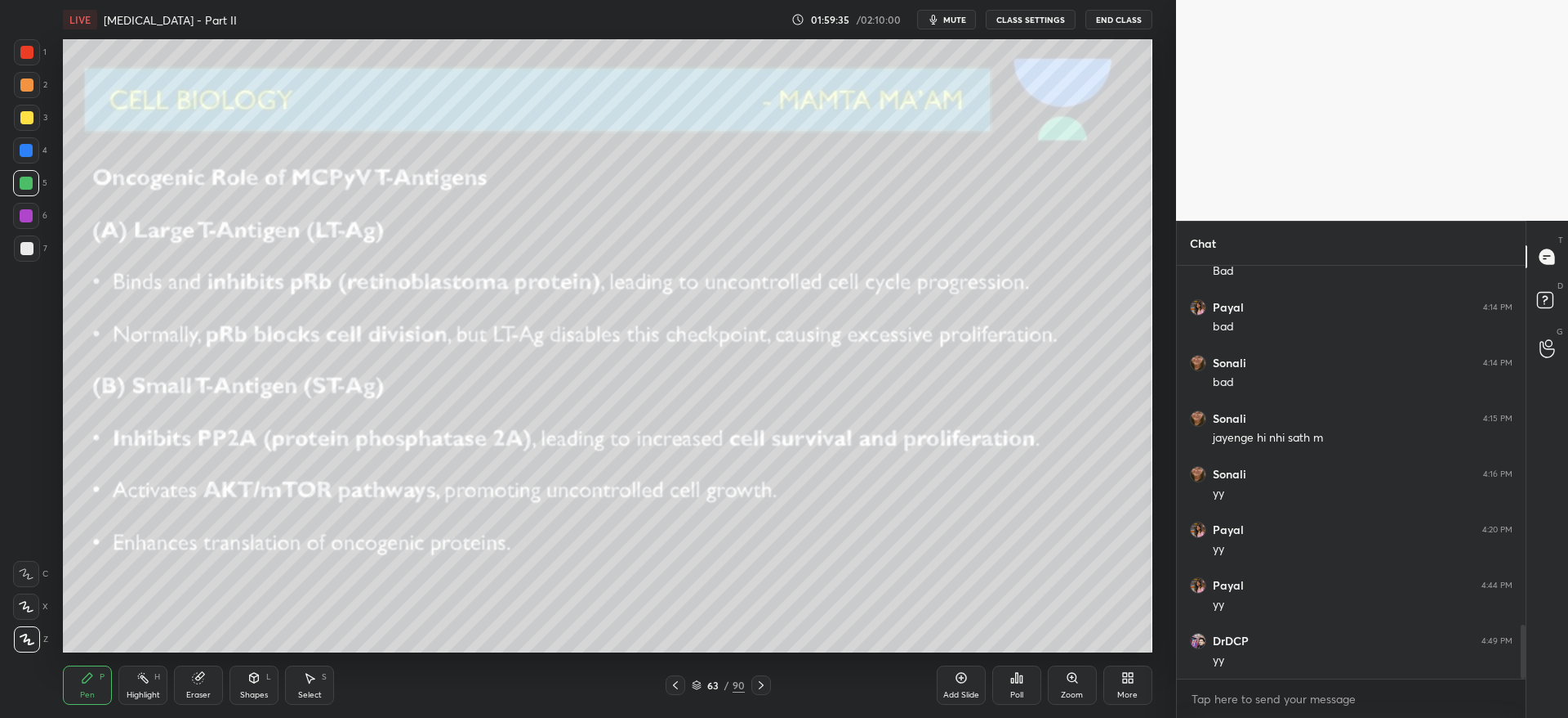
click at [763, 685] on icon at bounding box center [762, 685] width 13 height 13
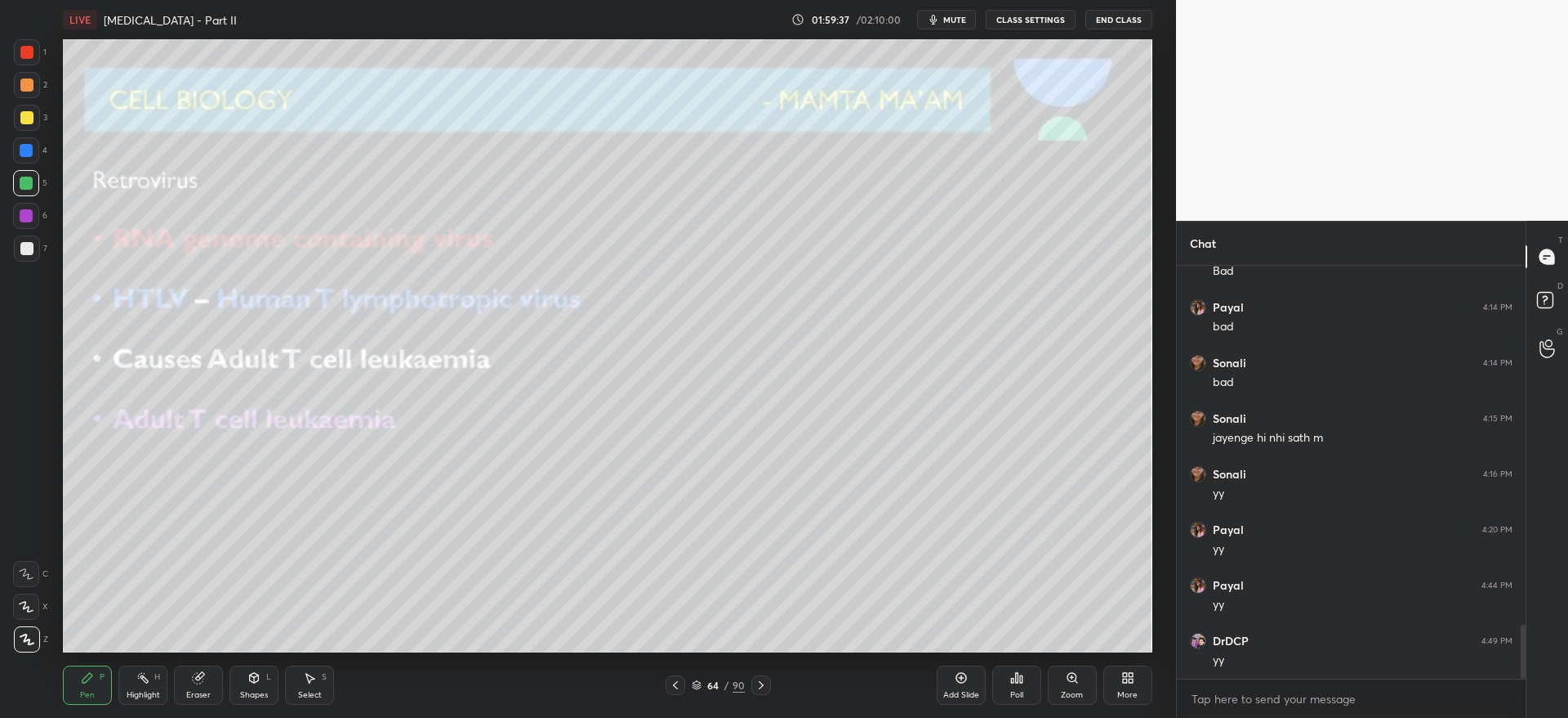
click at [763, 686] on icon at bounding box center [762, 685] width 13 height 13
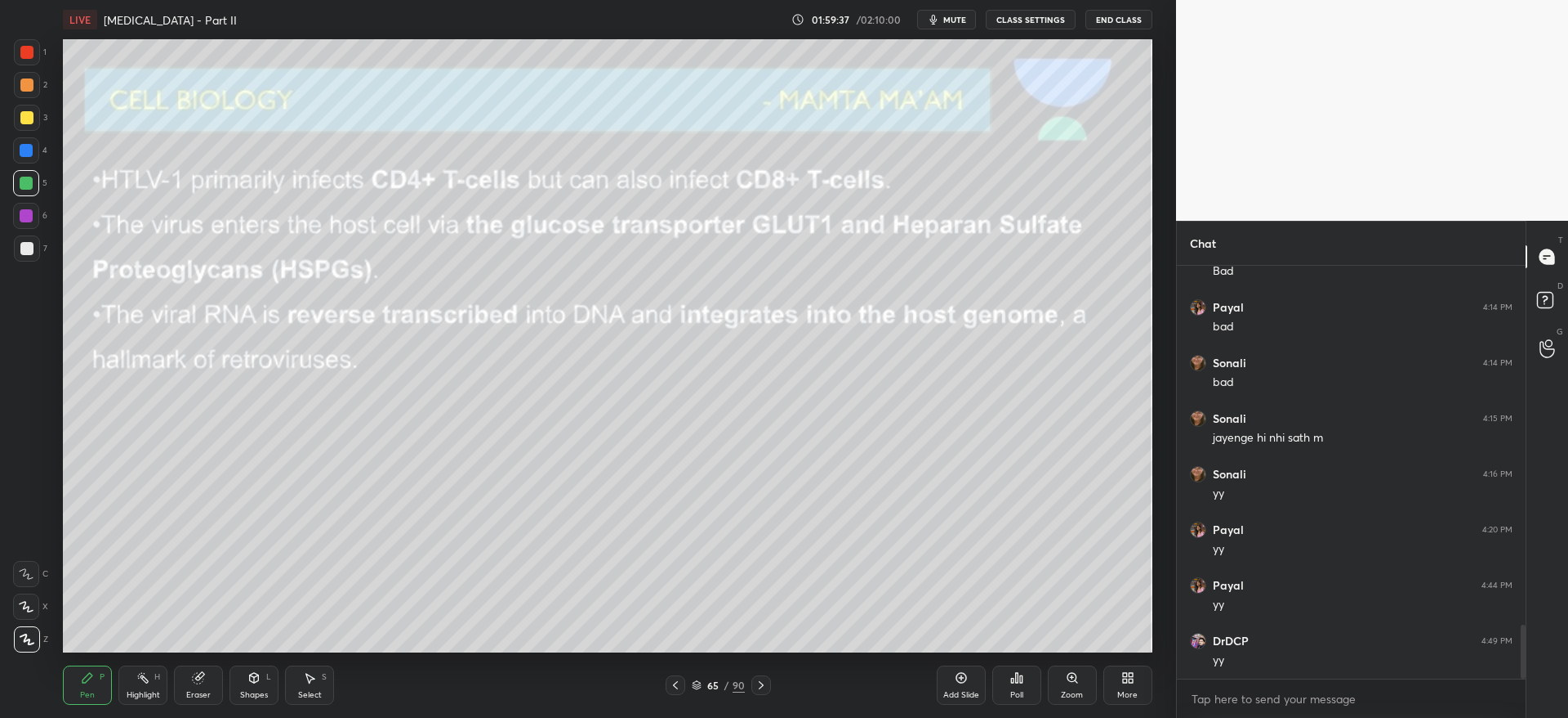
click at [764, 686] on icon at bounding box center [762, 685] width 13 height 13
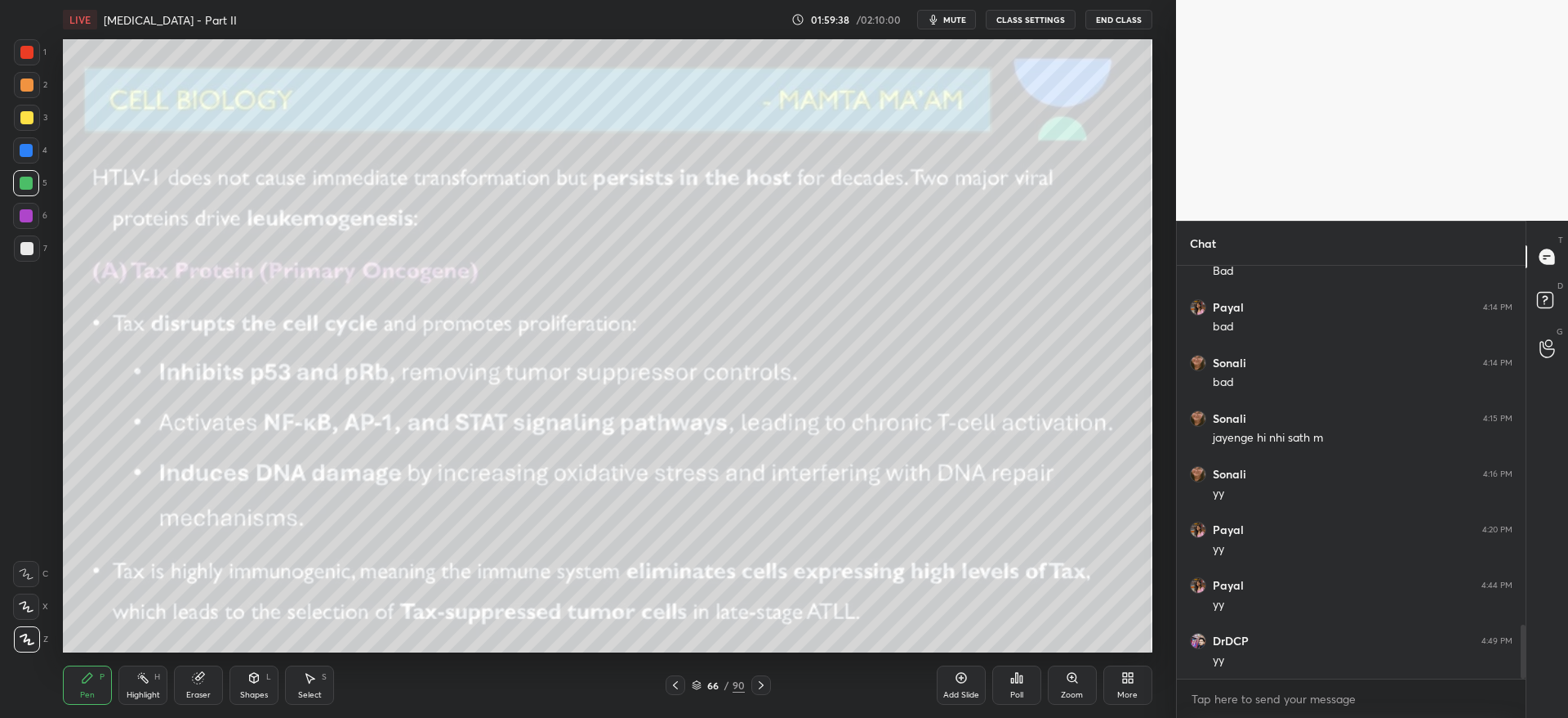
click at [768, 685] on div at bounding box center [761, 685] width 20 height 20
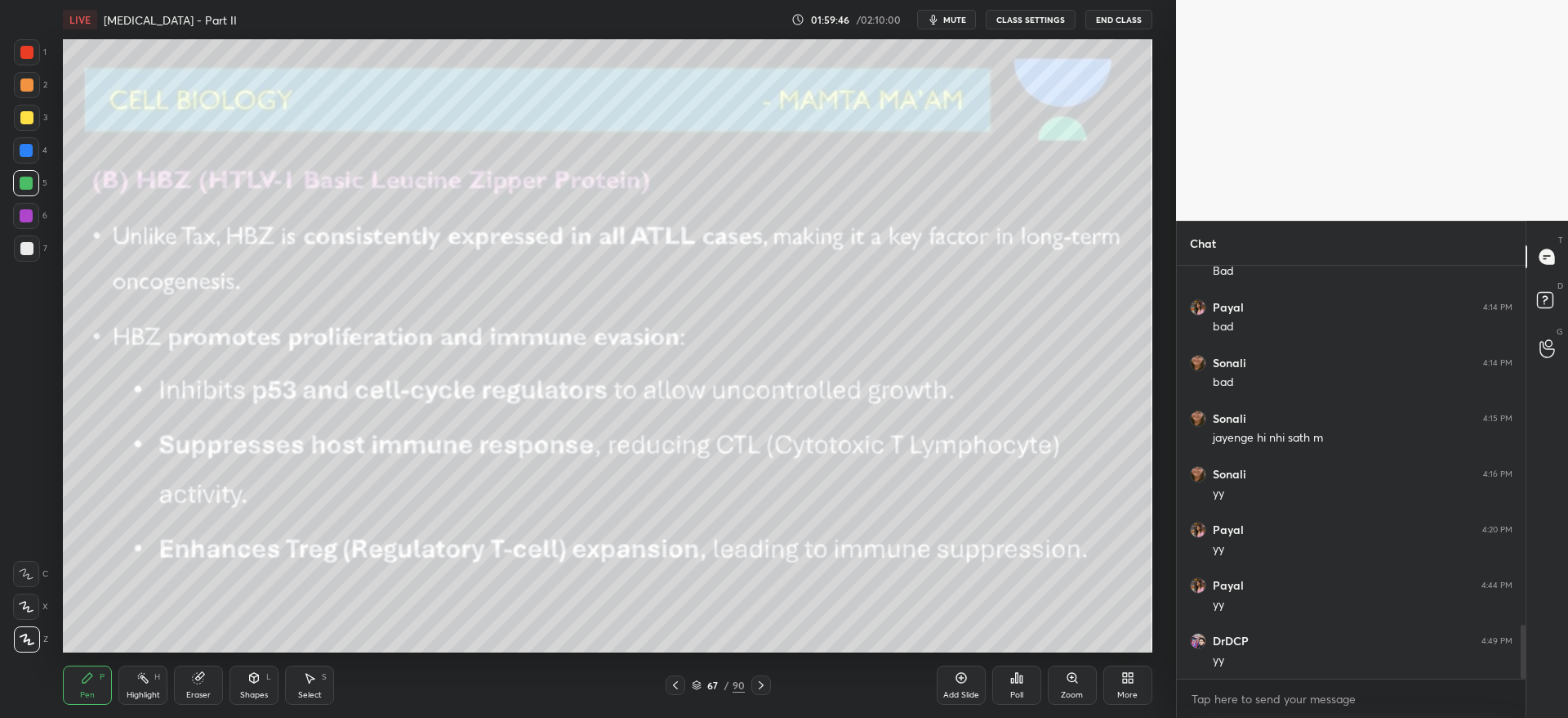
click at [689, 686] on div "67 / 90" at bounding box center [719, 685] width 105 height 20
click at [678, 687] on icon at bounding box center [676, 685] width 13 height 13
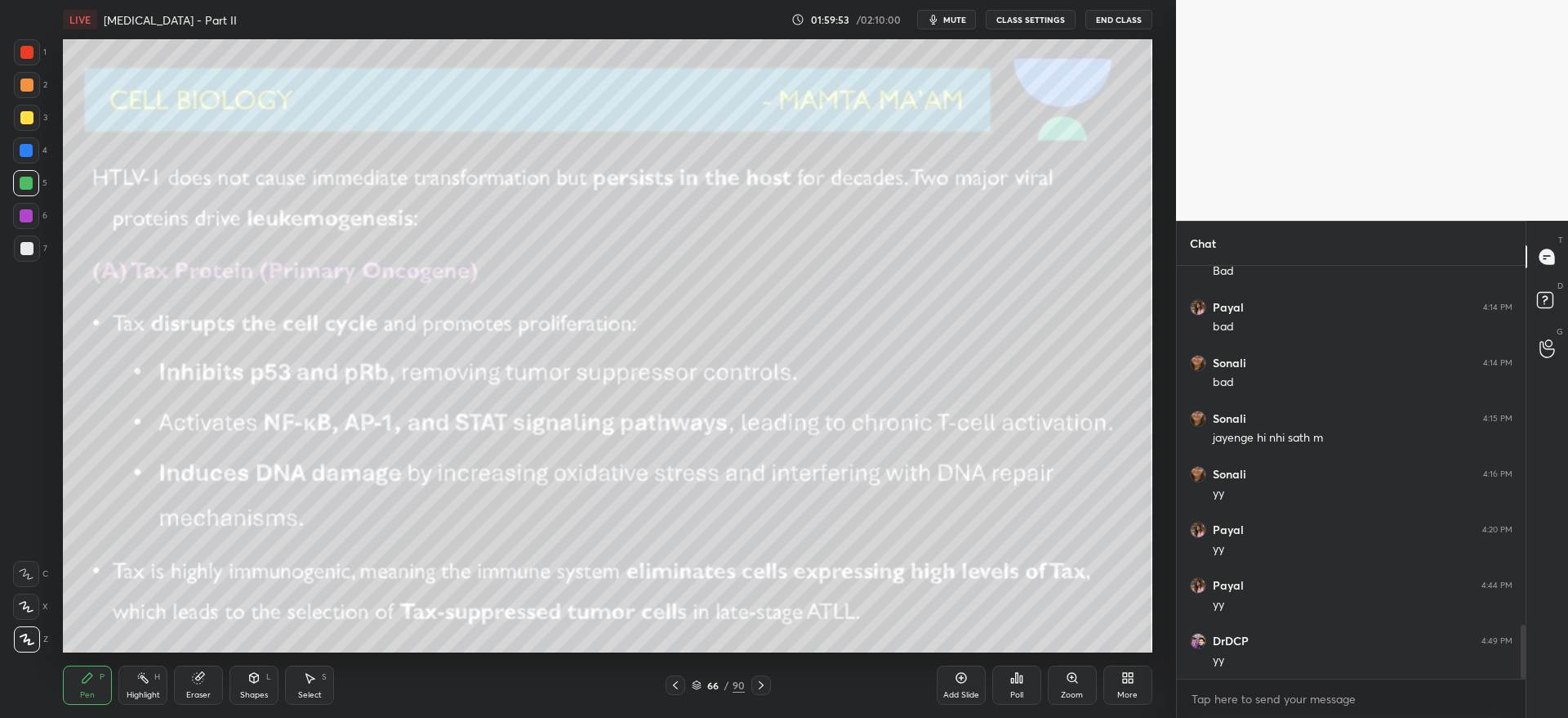
click at [768, 686] on div at bounding box center [761, 685] width 20 height 20
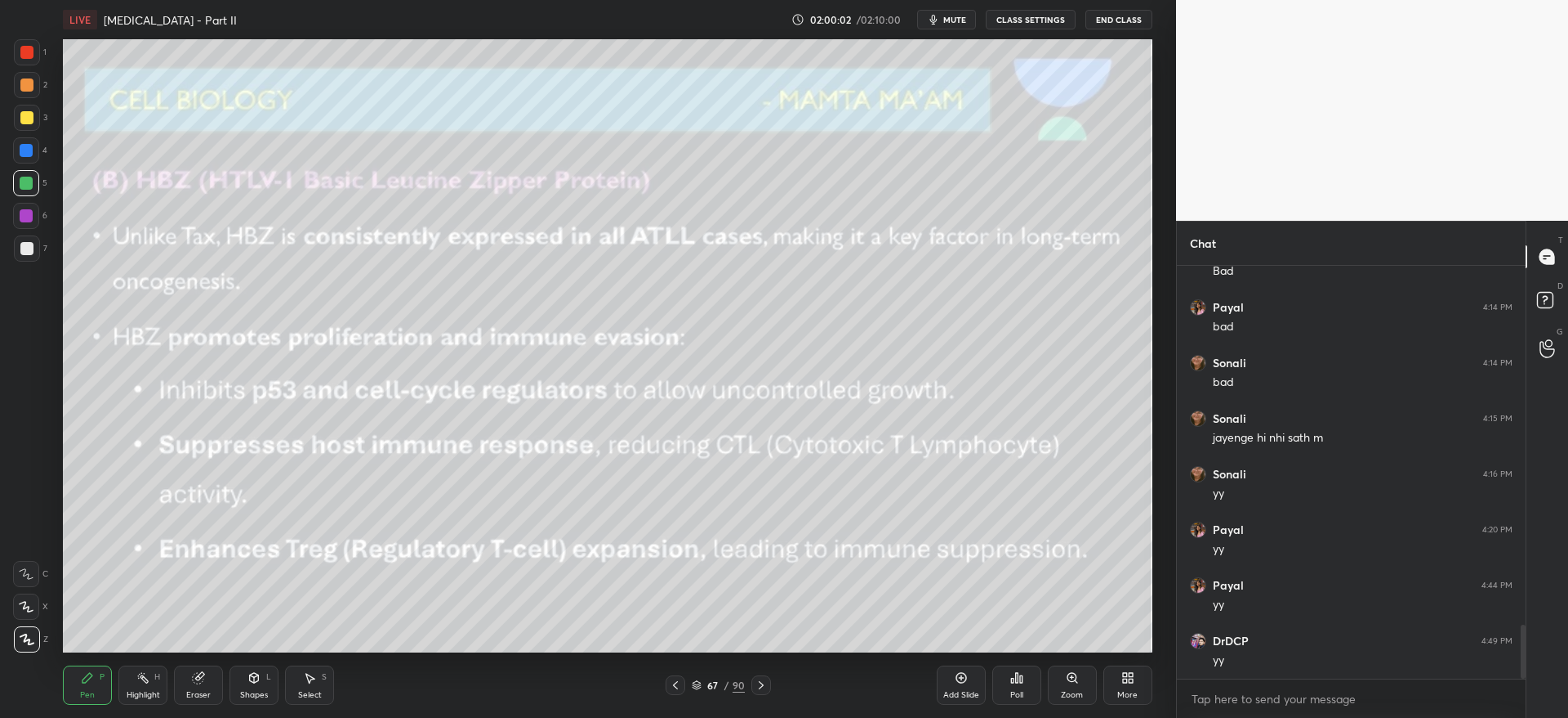
click at [768, 684] on div at bounding box center [761, 685] width 20 height 20
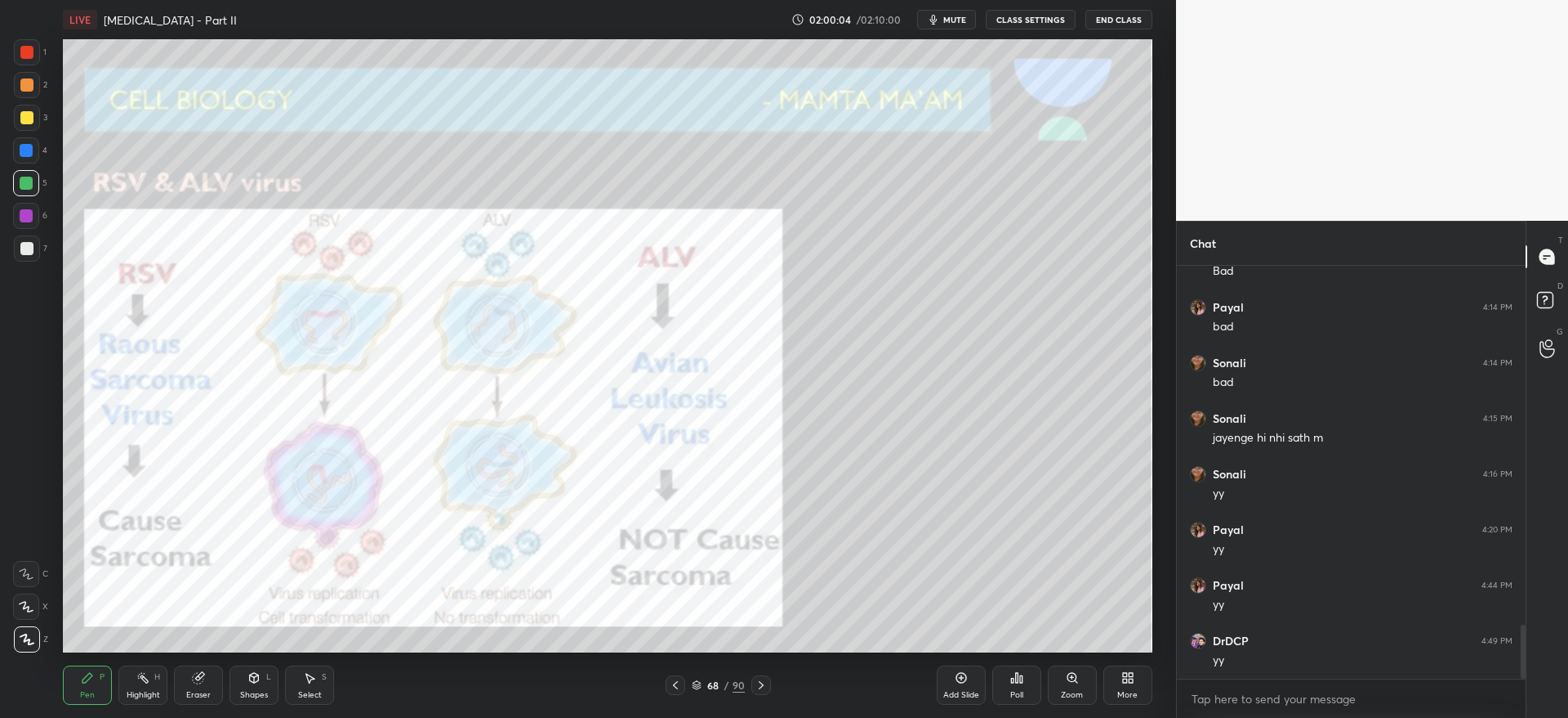
click at [699, 683] on icon at bounding box center [697, 685] width 10 height 10
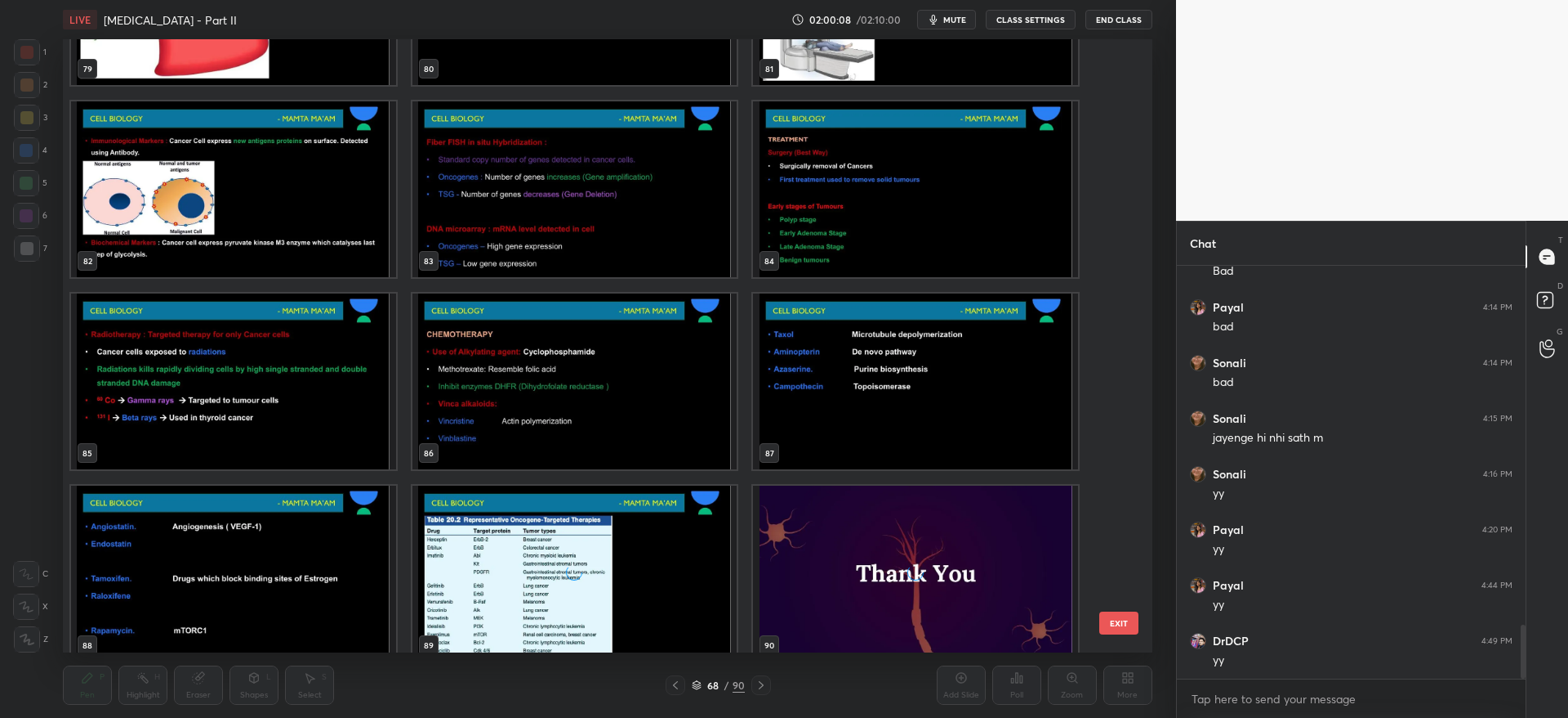
scroll to position [5147, 0]
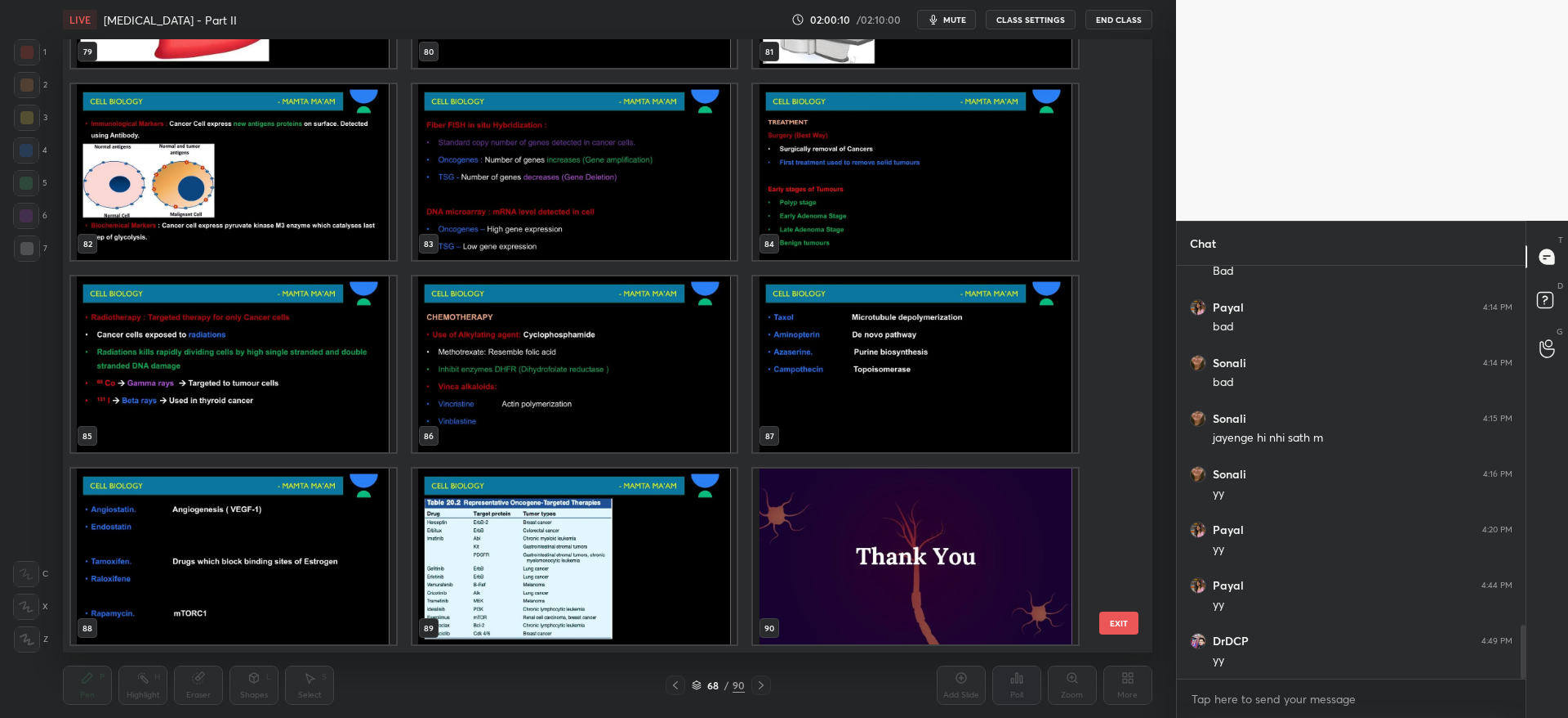
click at [927, 572] on img "grid" at bounding box center [916, 556] width 325 height 176
click at [934, 569] on img "grid" at bounding box center [916, 556] width 325 height 176
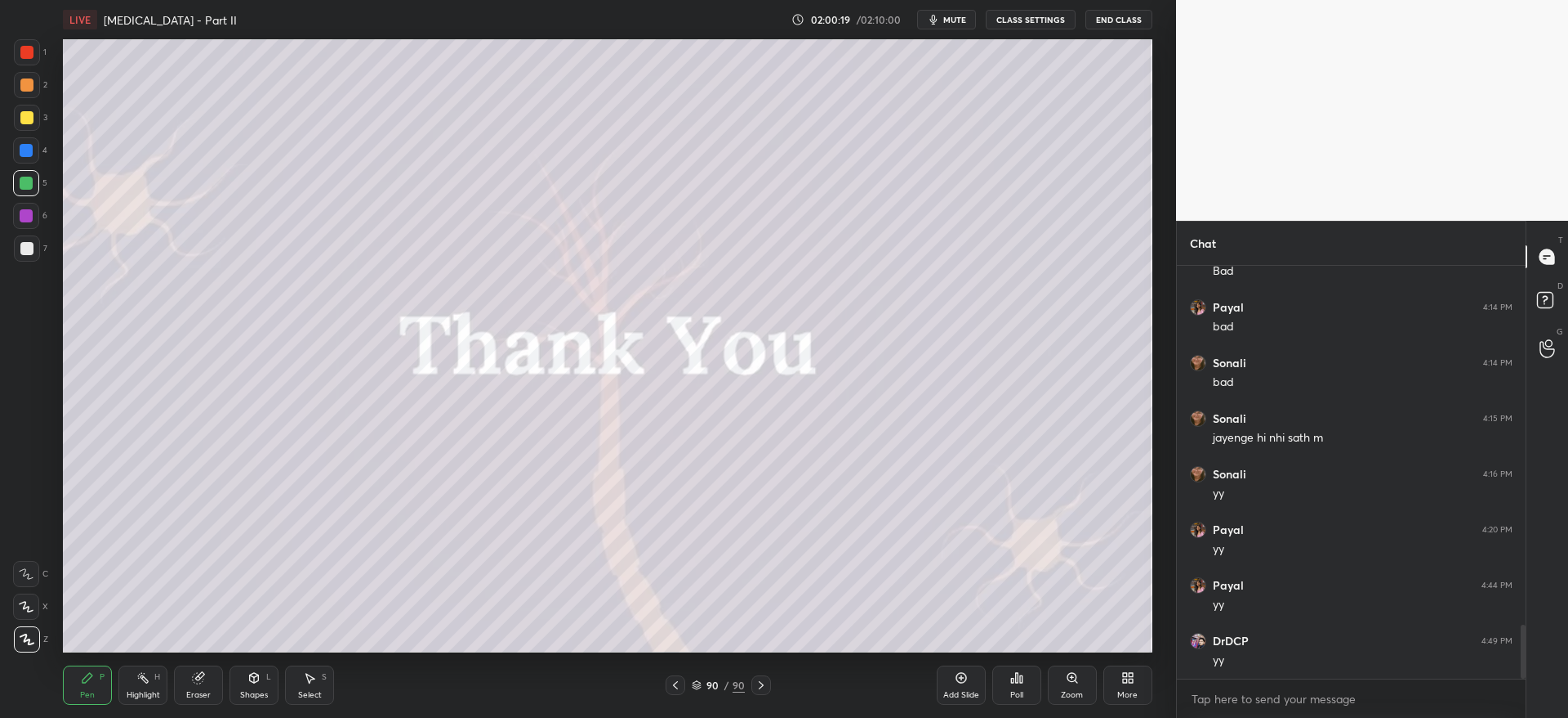
scroll to position [2784, 0]
click at [35, 123] on div at bounding box center [27, 117] width 26 height 26
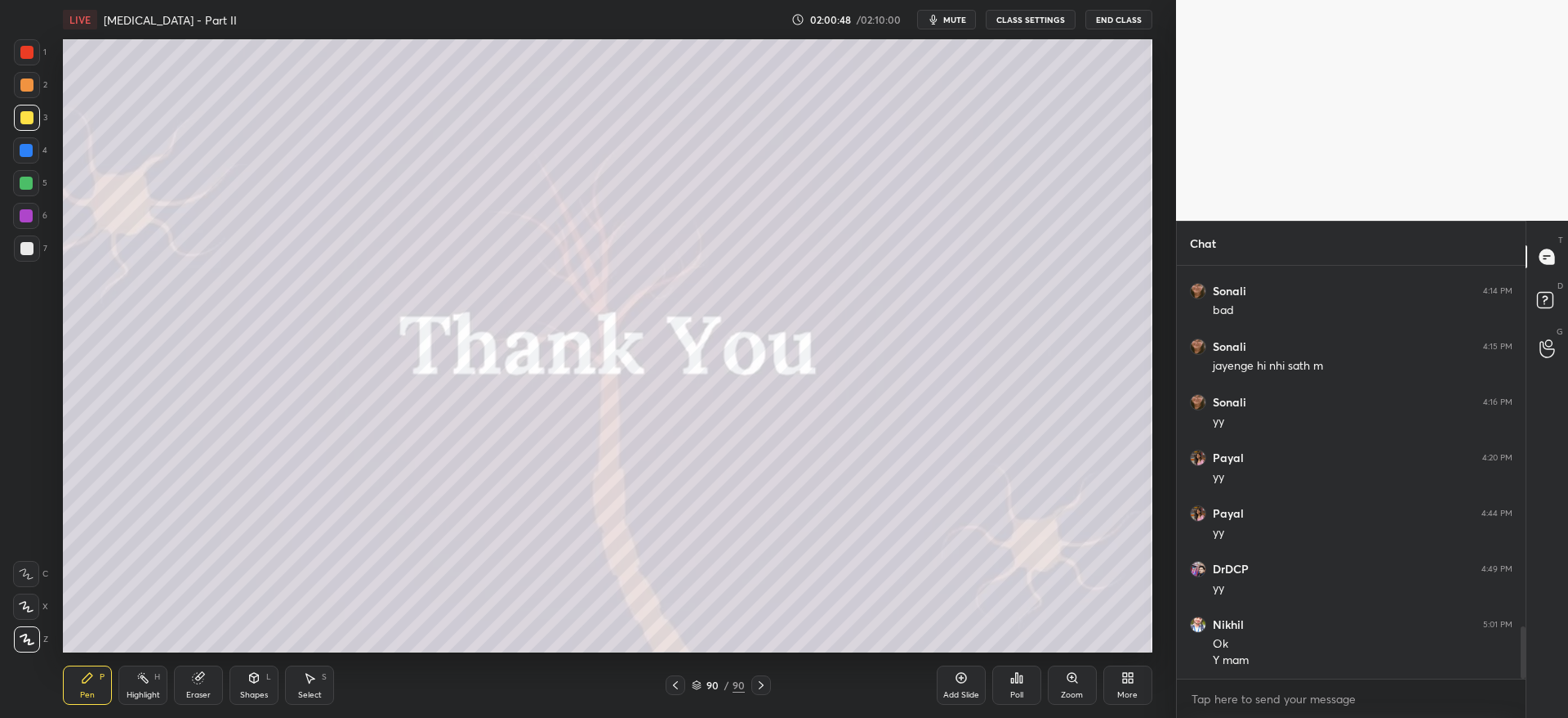
scroll to position [2857, 0]
click at [204, 685] on div "Eraser" at bounding box center [198, 685] width 49 height 39
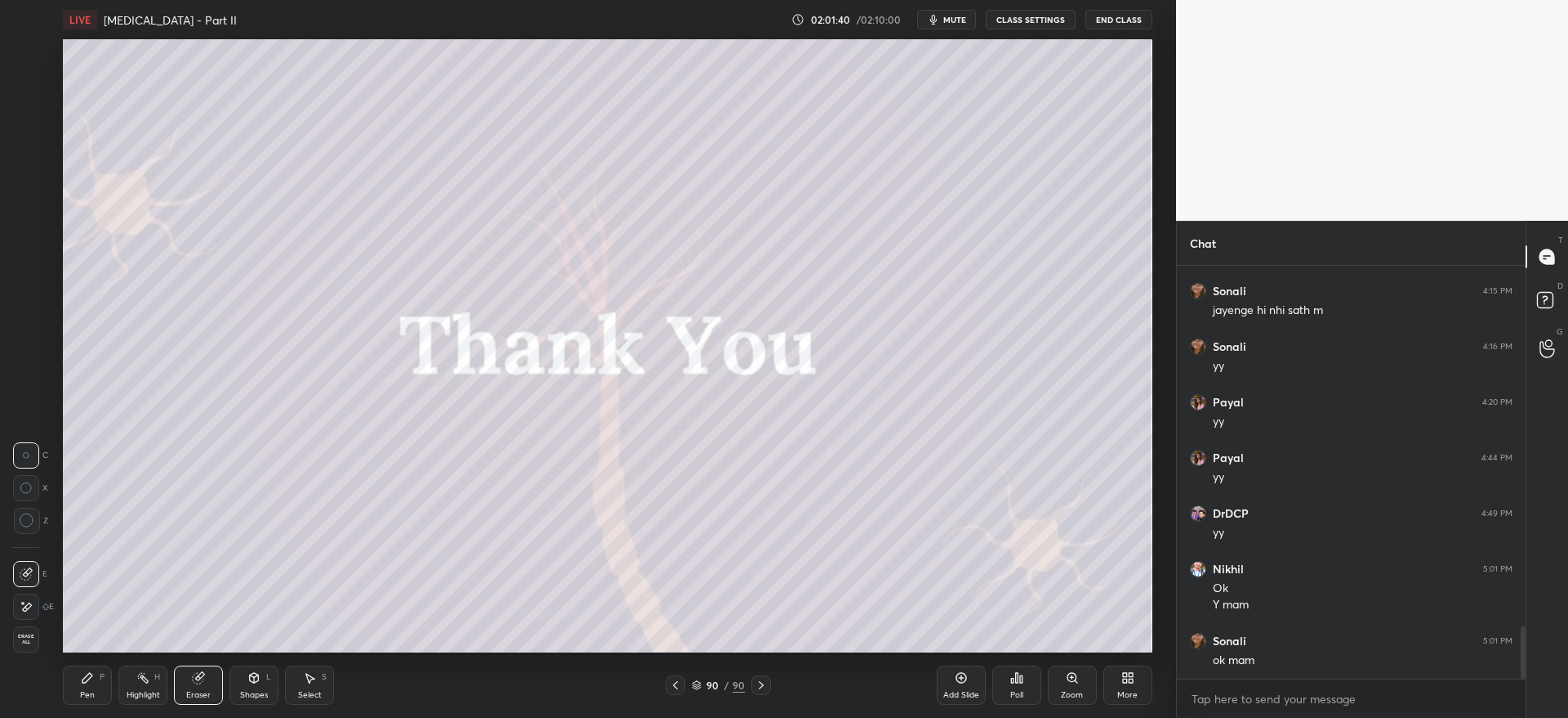
click at [29, 633] on span "Erase all" at bounding box center [27, 639] width 25 height 11
click at [27, 248] on div at bounding box center [27, 249] width 13 height 13
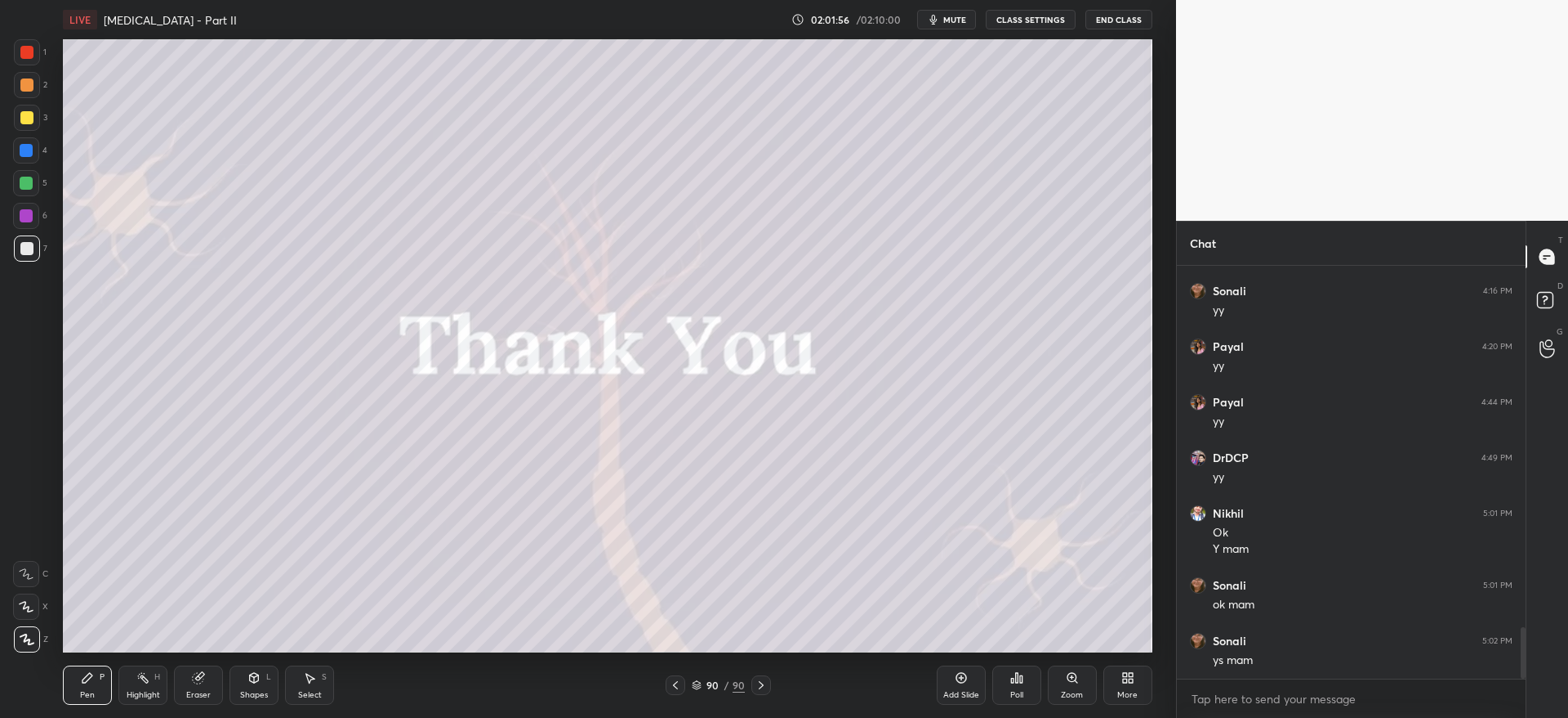
click at [33, 124] on div at bounding box center [27, 117] width 26 height 26
click at [1125, 20] on button "End Class" at bounding box center [1119, 19] width 67 height 20
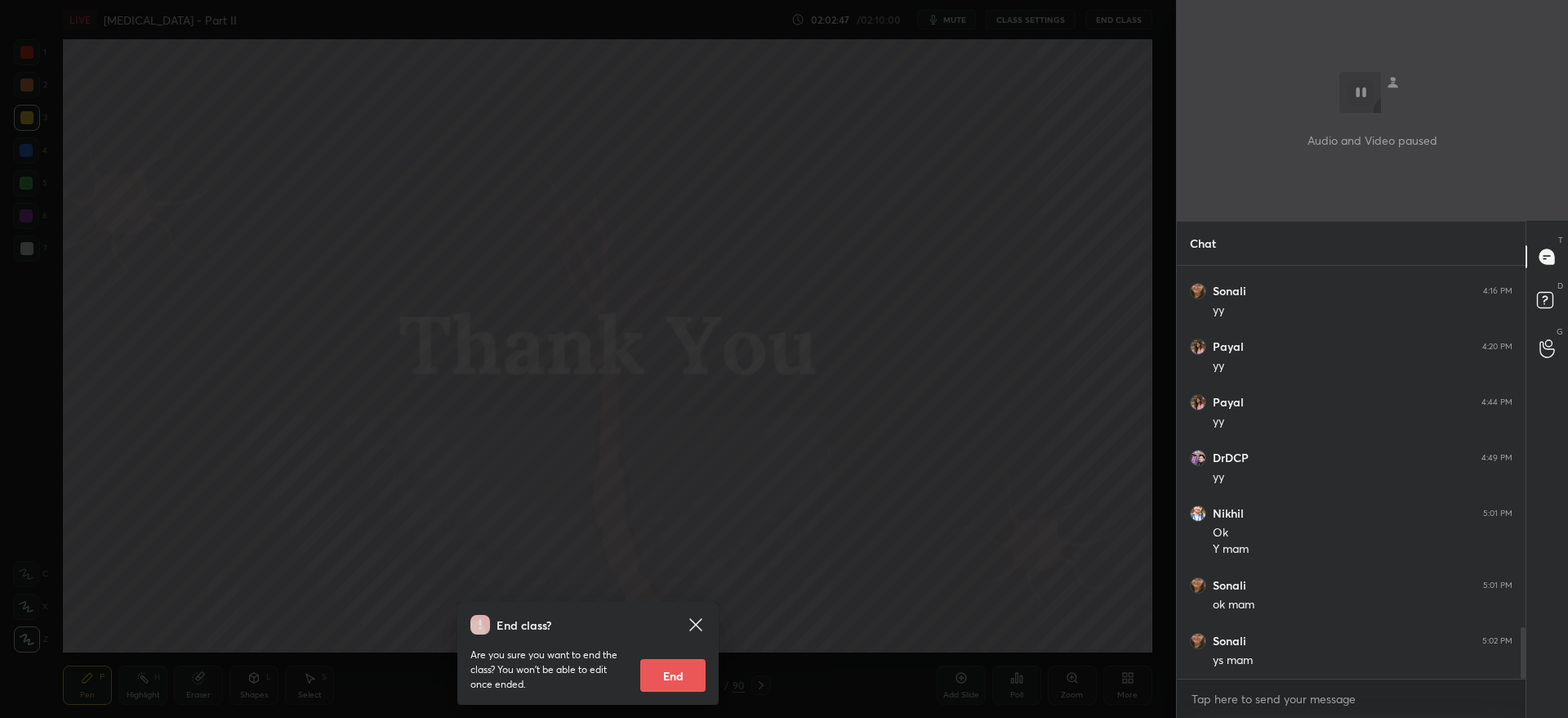
click at [685, 668] on button "End" at bounding box center [673, 675] width 65 height 33
type textarea "x"
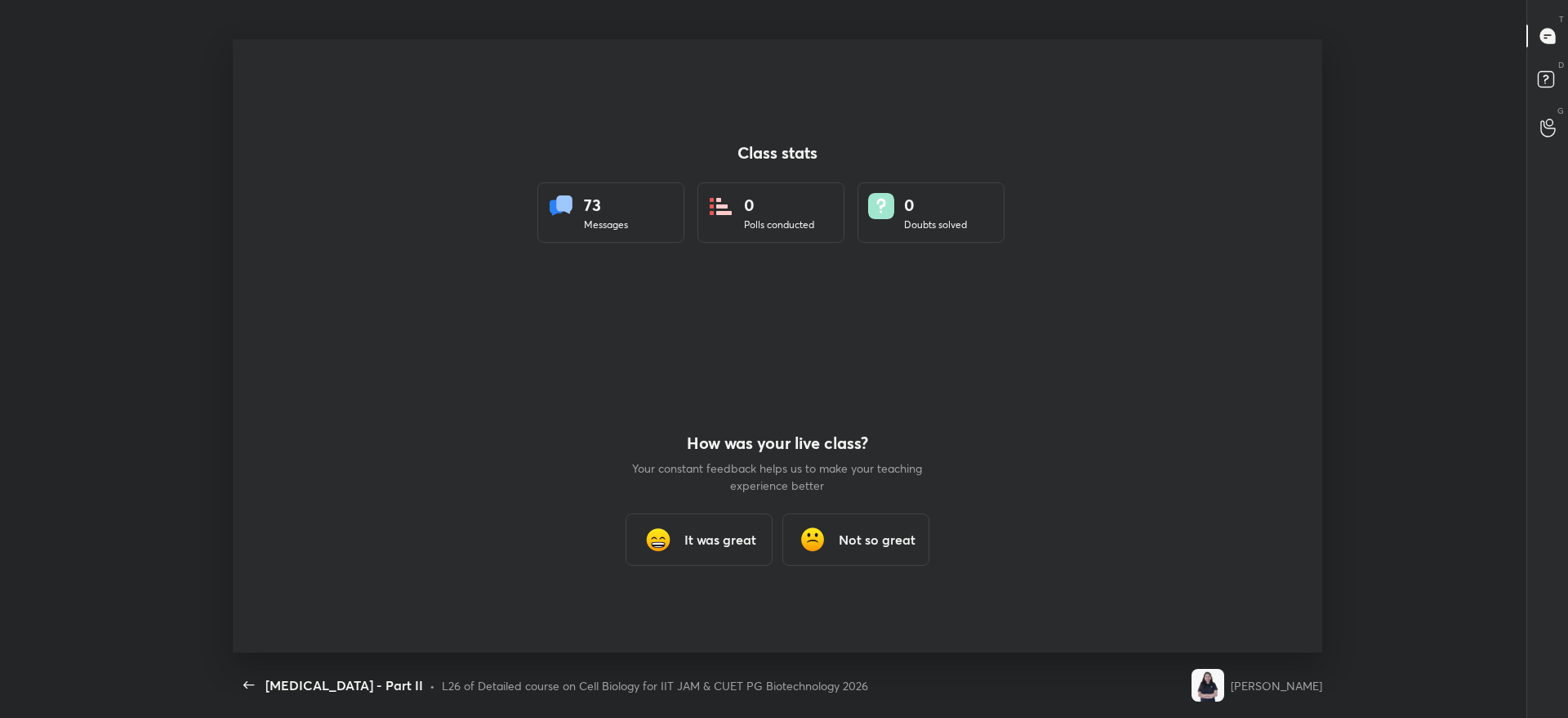
scroll to position [0, 0]
